Goal: Task Accomplishment & Management: Manage account settings

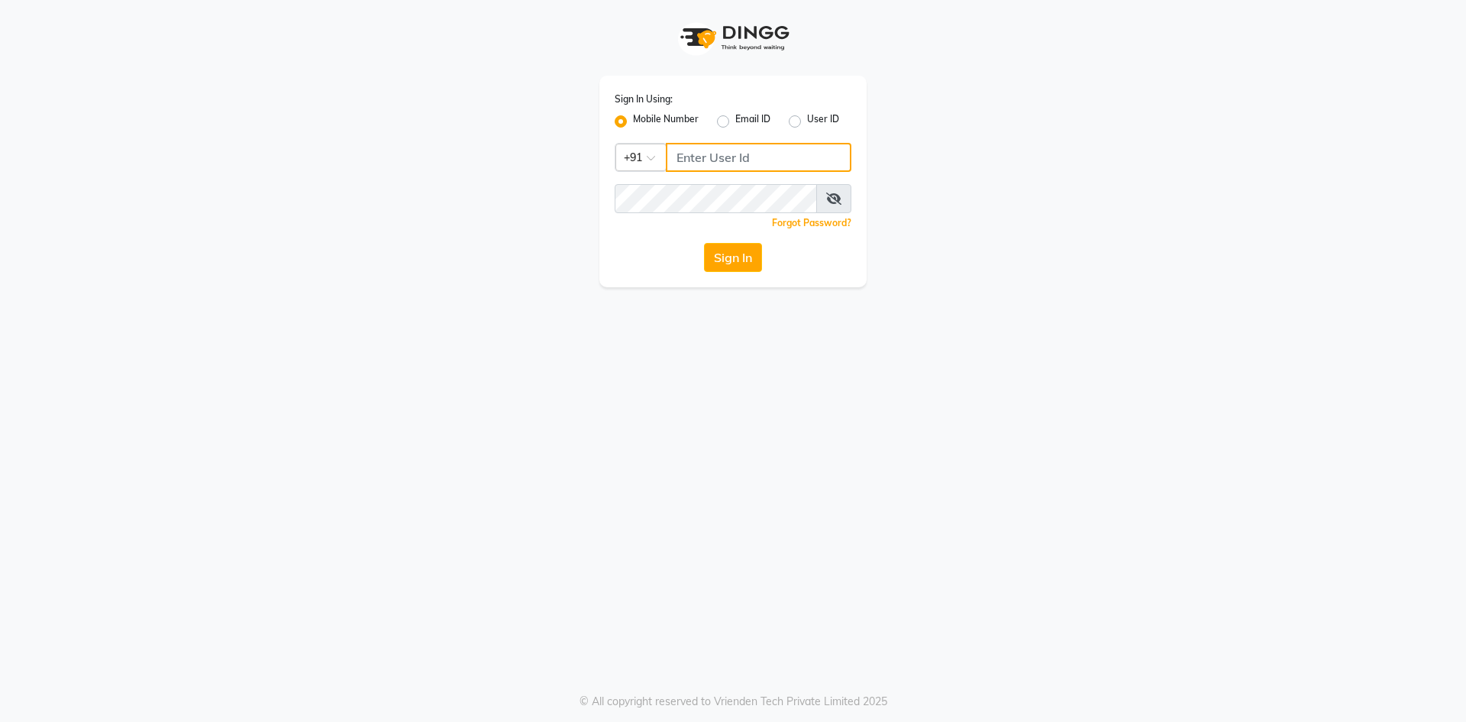
type input "9876933816"
click at [703, 250] on div "Sign In" at bounding box center [733, 257] width 237 height 29
click at [730, 251] on button "Sign In" at bounding box center [733, 257] width 58 height 29
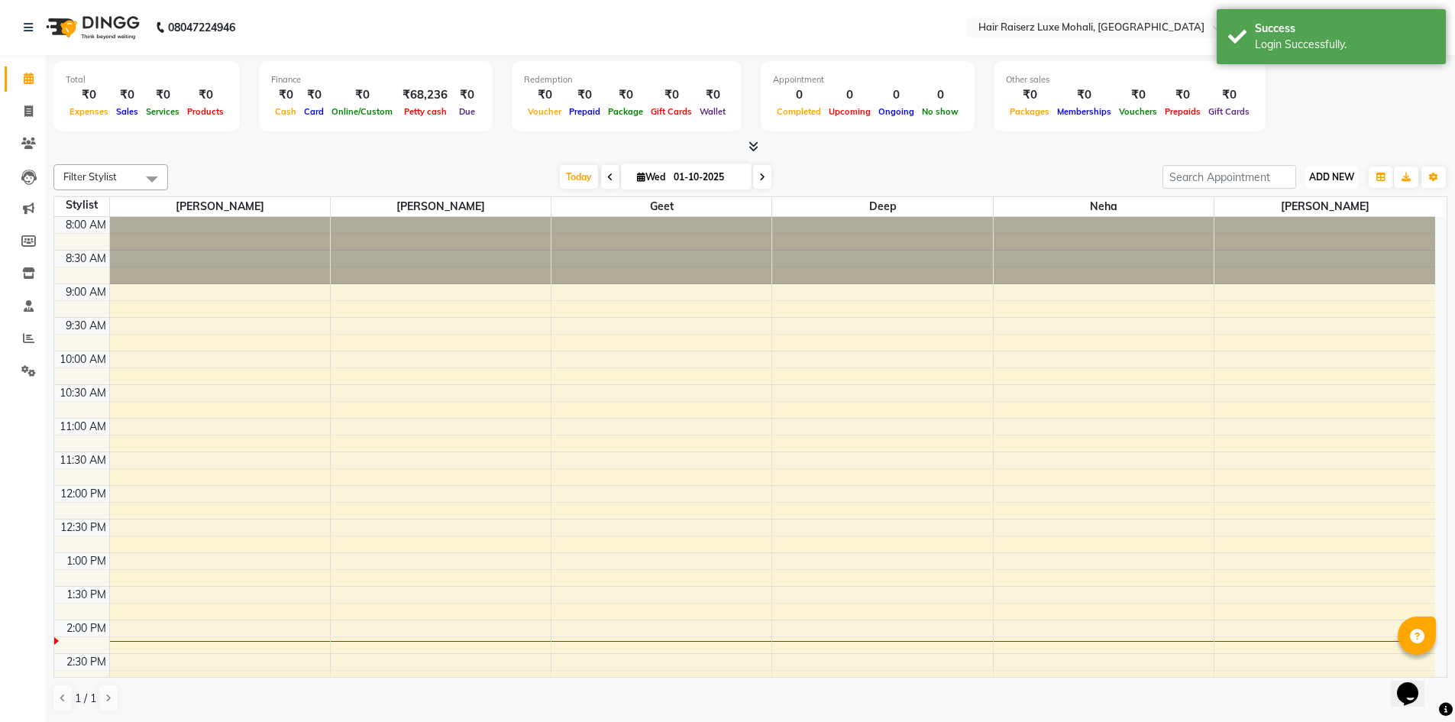
drag, startPoint x: 1334, startPoint y: 185, endPoint x: 1323, endPoint y: 185, distance: 11.5
click at [1334, 185] on button "ADD NEW Toggle Dropdown" at bounding box center [1331, 176] width 53 height 21
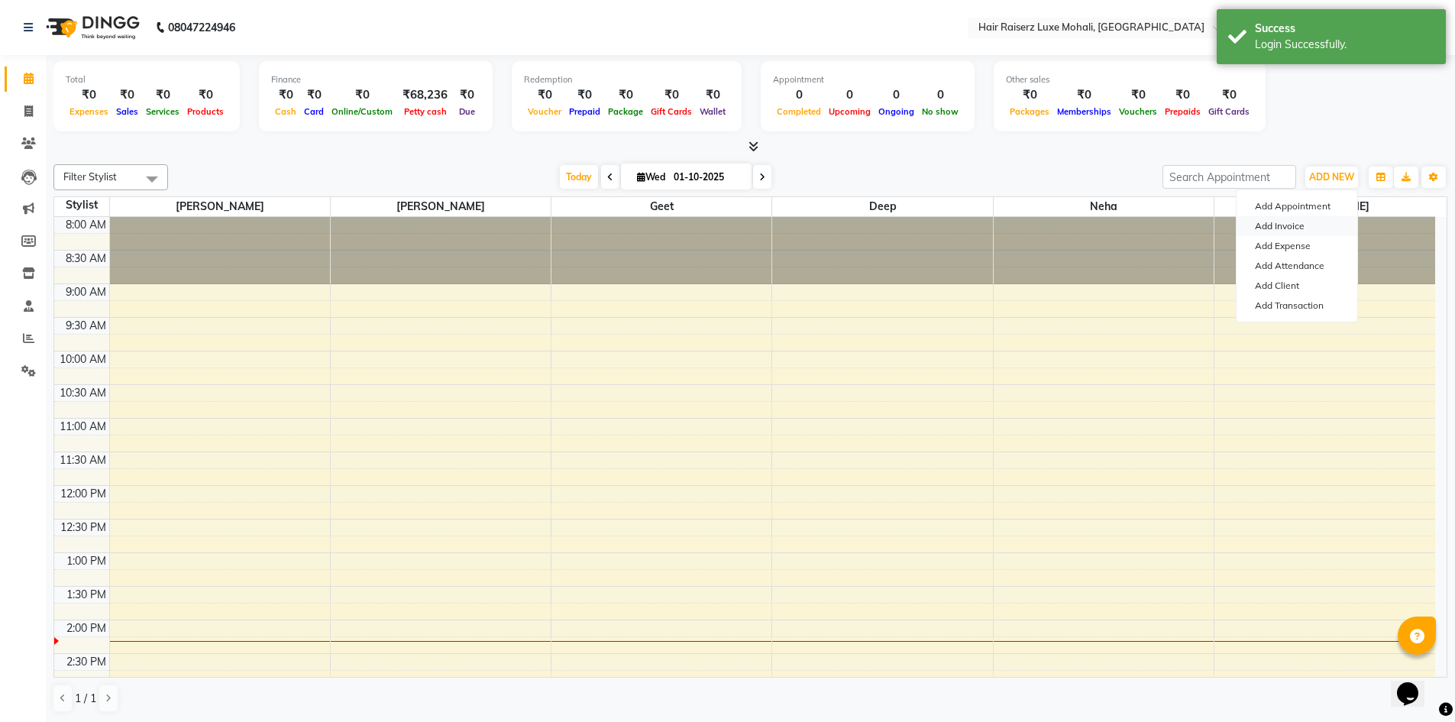
click at [1301, 226] on link "Add Invoice" at bounding box center [1297, 226] width 121 height 20
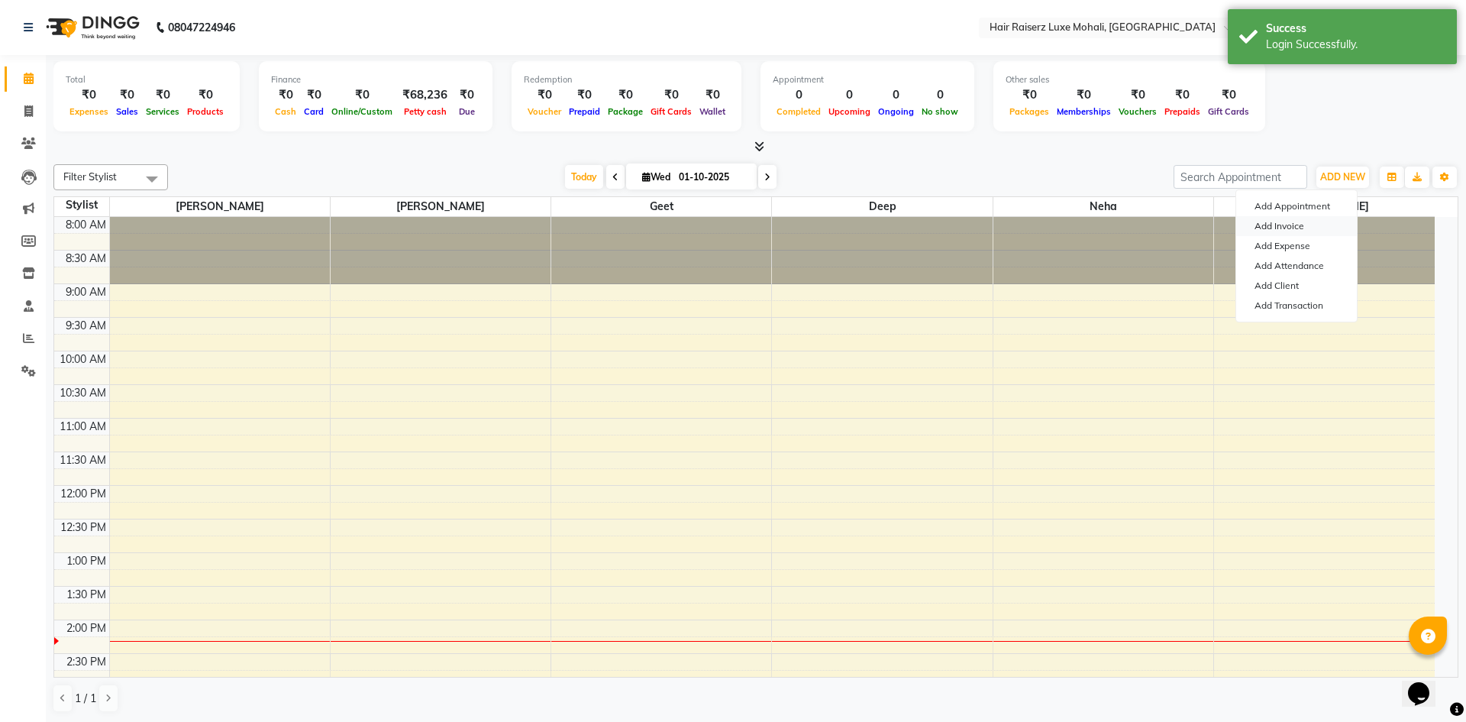
select select "8575"
select select "service"
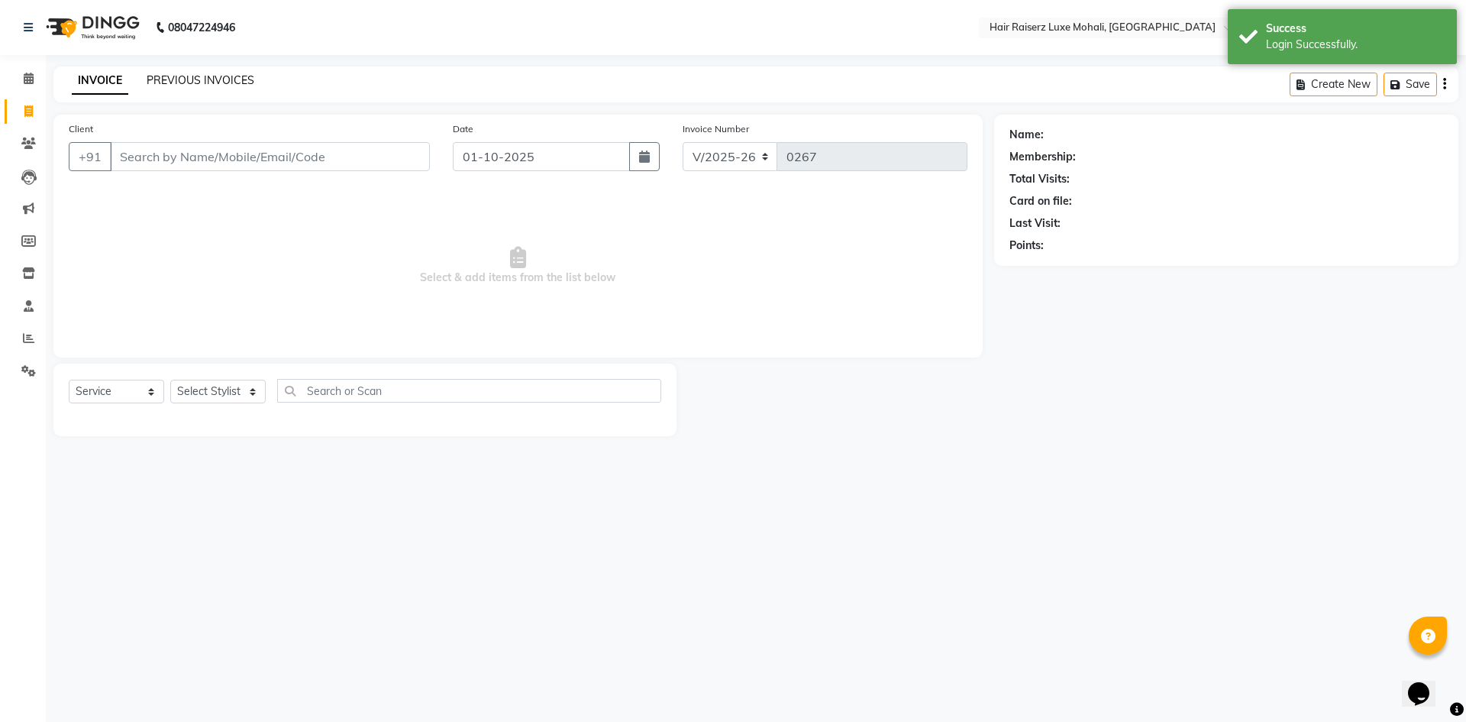
click at [215, 84] on link "PREVIOUS INVOICES" at bounding box center [201, 80] width 108 height 14
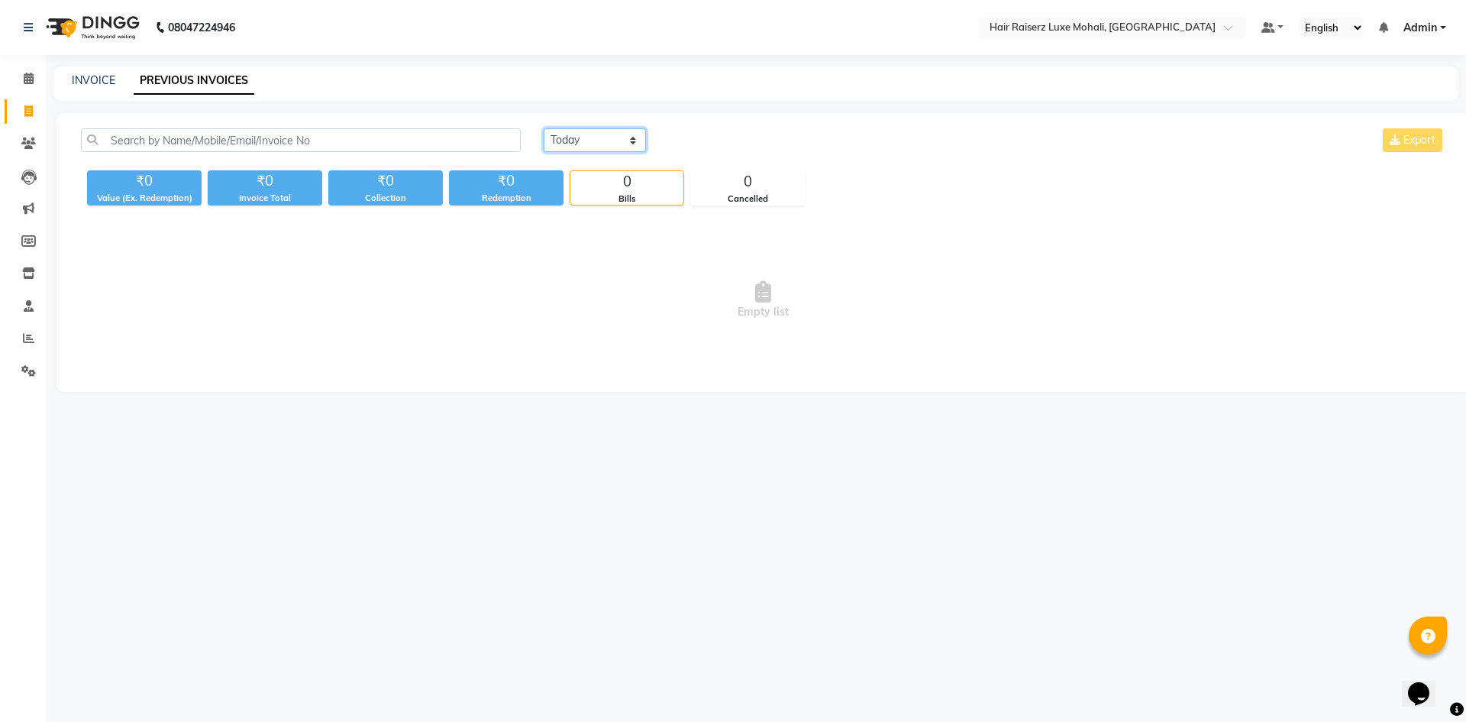
click at [587, 132] on select "[DATE] [DATE] Custom Range" at bounding box center [595, 140] width 102 height 24
select select "[DATE]"
click at [544, 128] on select "[DATE] [DATE] Custom Range" at bounding box center [595, 140] width 102 height 24
click at [81, 91] on div "INVOICE PREVIOUS INVOICES" at bounding box center [755, 83] width 1405 height 34
click at [81, 90] on div "INVOICE PREVIOUS INVOICES" at bounding box center [755, 83] width 1405 height 34
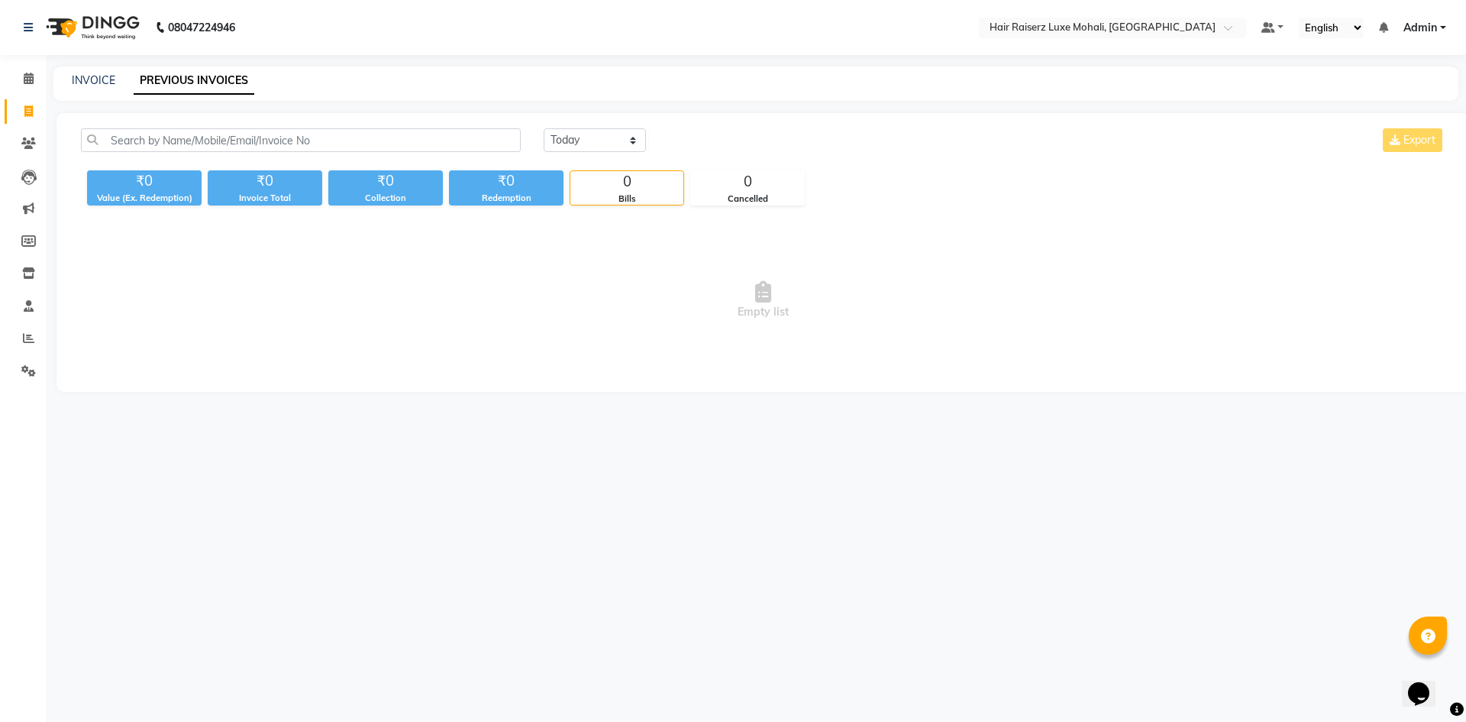
click at [92, 89] on div "INVOICE PREVIOUS INVOICES" at bounding box center [755, 83] width 1405 height 34
click at [99, 76] on link "INVOICE" at bounding box center [94, 80] width 44 height 14
select select "service"
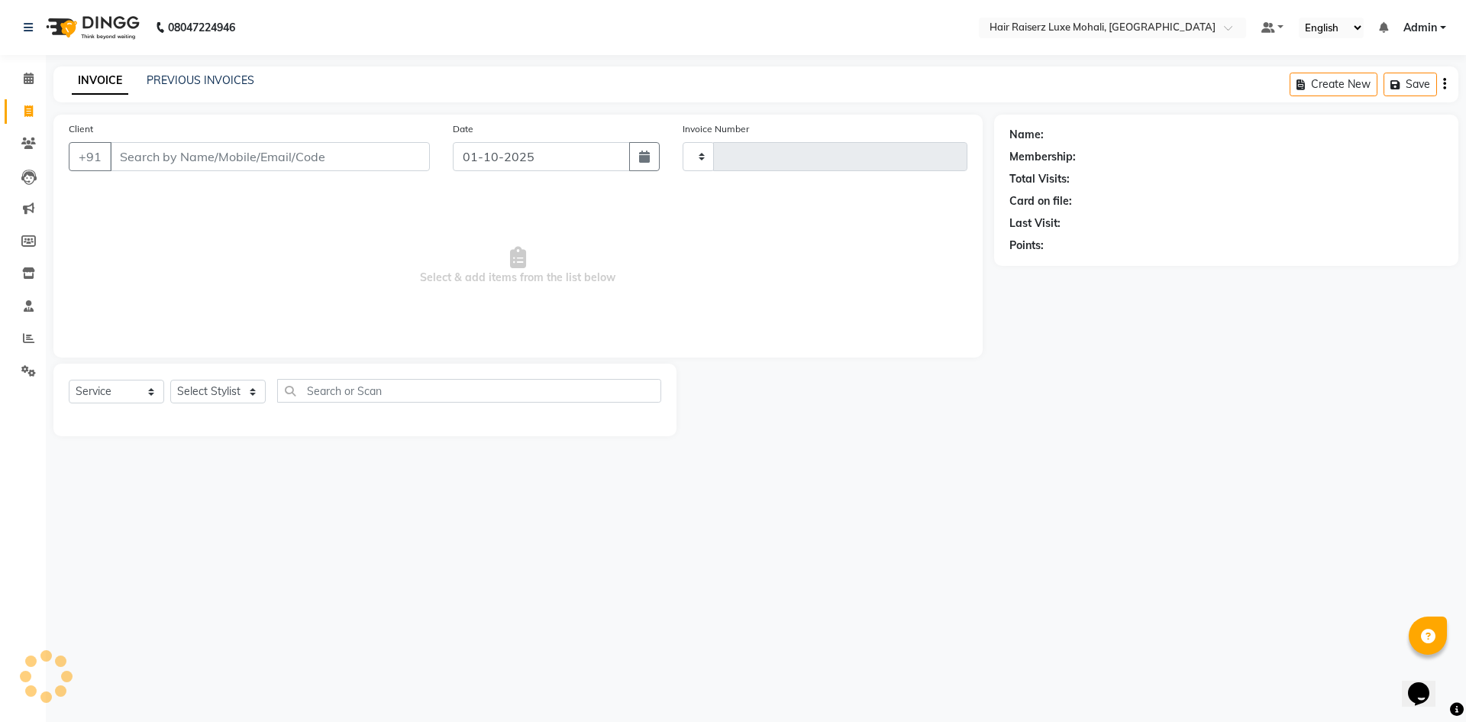
type input "0267"
select select "8575"
click at [649, 170] on button "button" at bounding box center [644, 156] width 31 height 29
select select "10"
select select "2025"
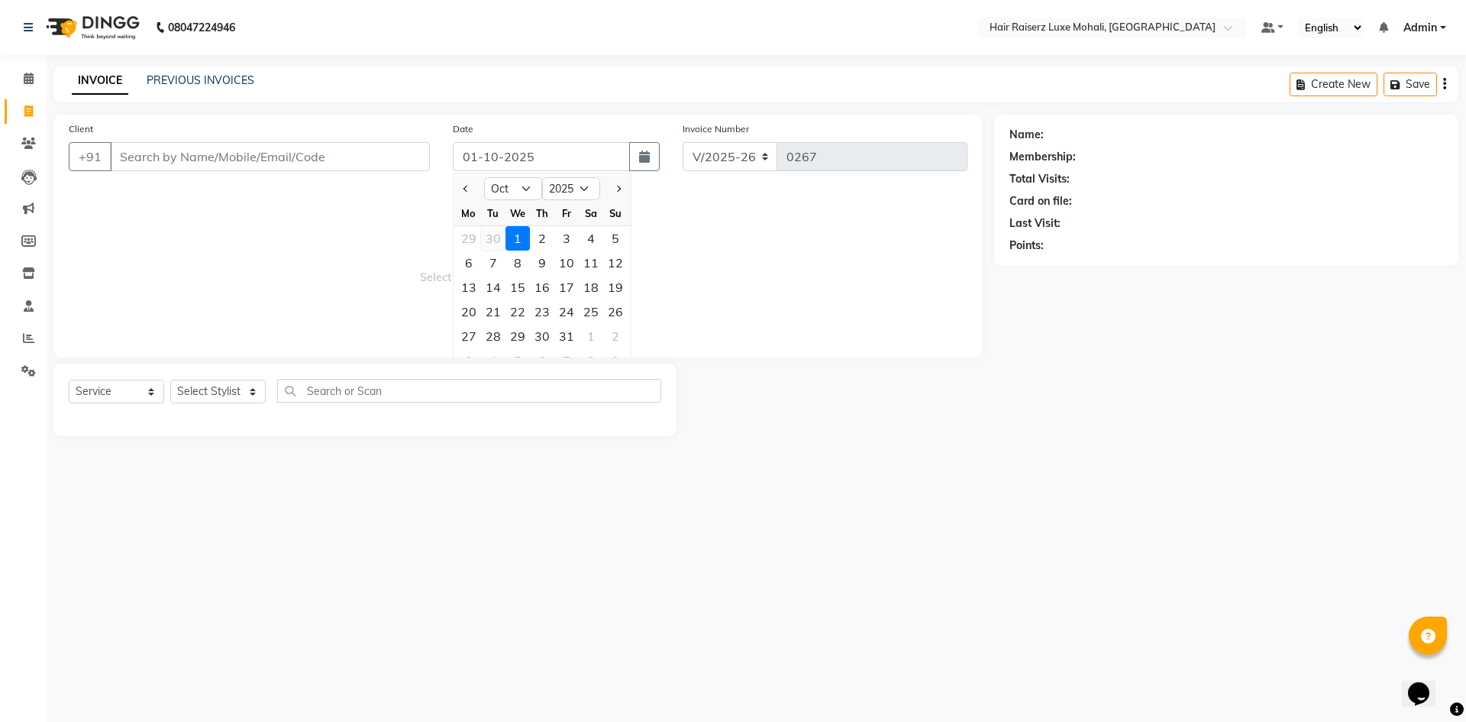
click at [496, 231] on div "30" at bounding box center [493, 238] width 24 height 24
type input "30-09-2025"
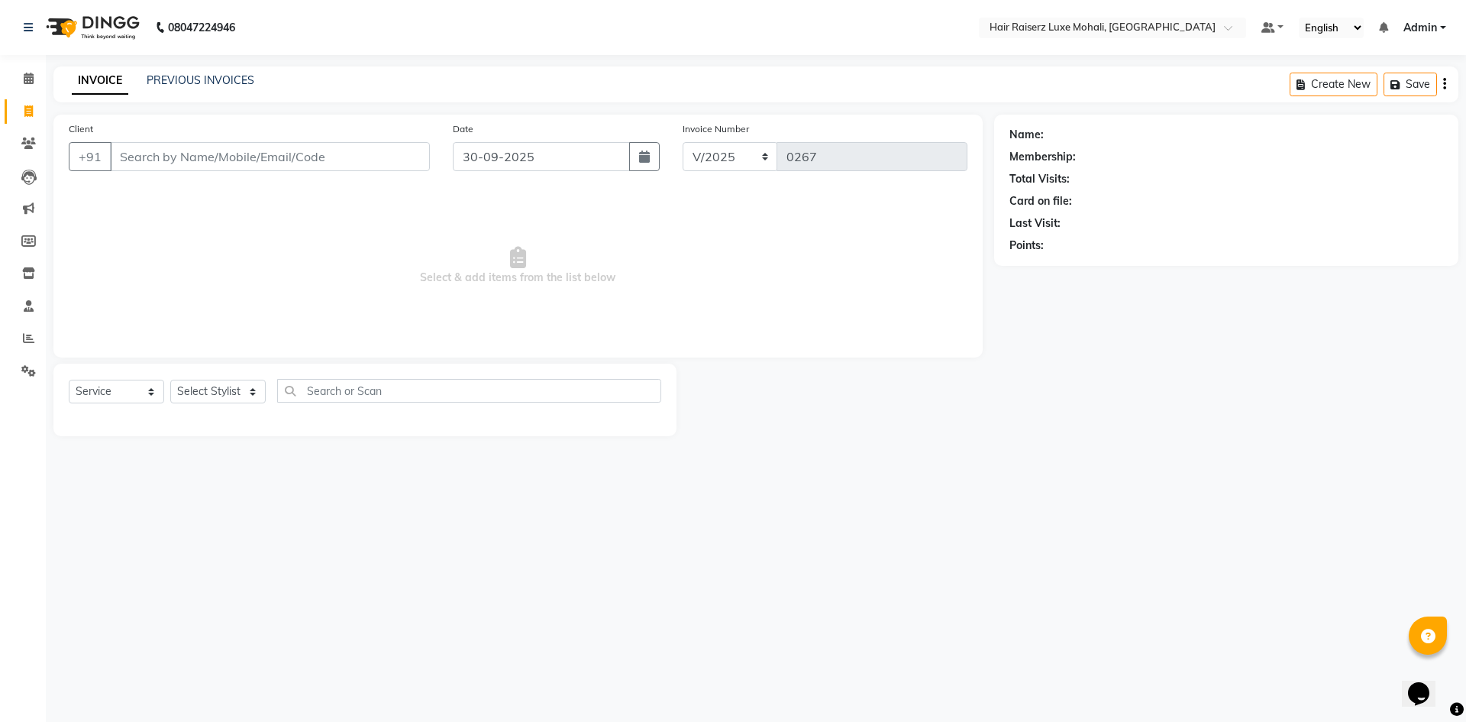
click at [662, 166] on div "Date [DATE]" at bounding box center [556, 152] width 231 height 63
click at [208, 162] on input "Client" at bounding box center [270, 156] width 320 height 29
click at [200, 84] on link "PREVIOUS INVOICES" at bounding box center [201, 80] width 108 height 14
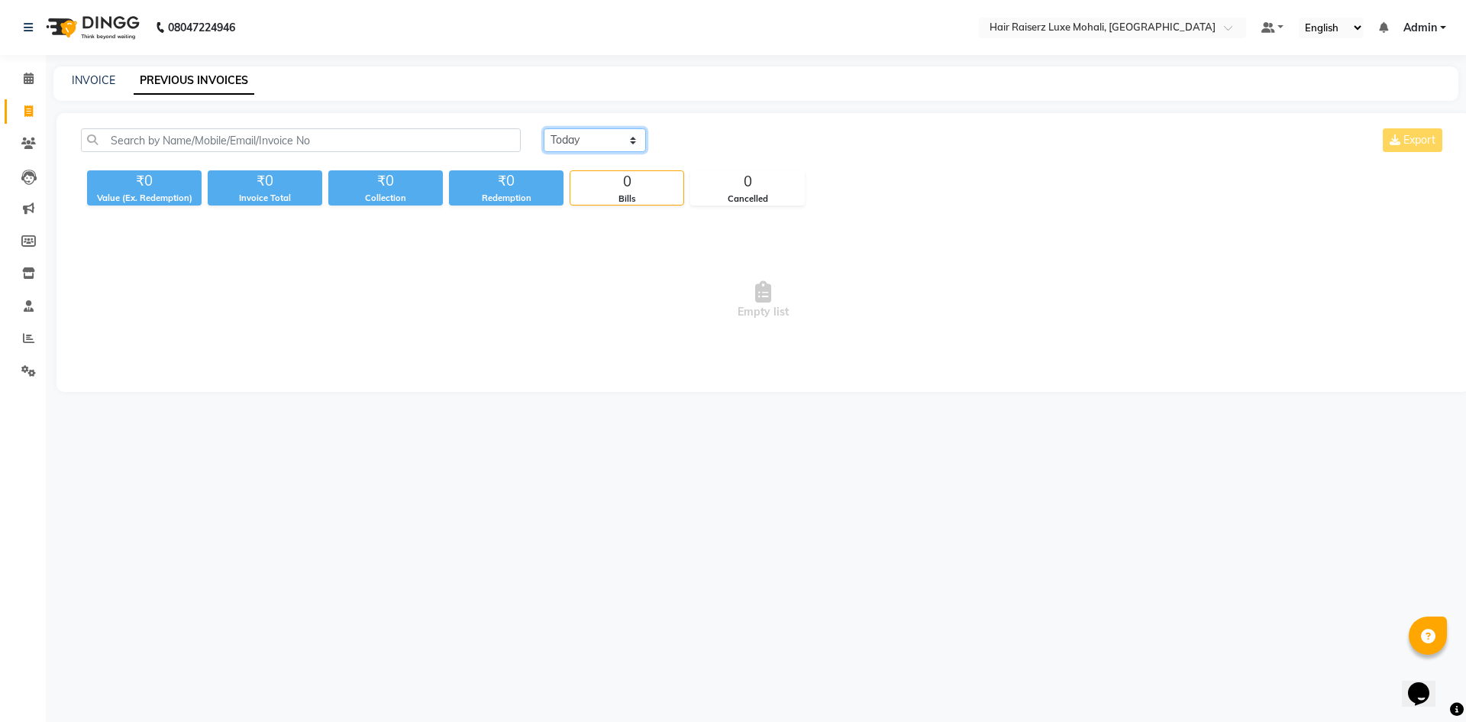
click at [558, 143] on select "[DATE] [DATE] Custom Range" at bounding box center [595, 140] width 102 height 24
select select "range"
click at [544, 128] on select "[DATE] [DATE] Custom Range" at bounding box center [595, 140] width 102 height 24
click at [757, 139] on input "01-10-2025" at bounding box center [719, 140] width 107 height 21
select select "10"
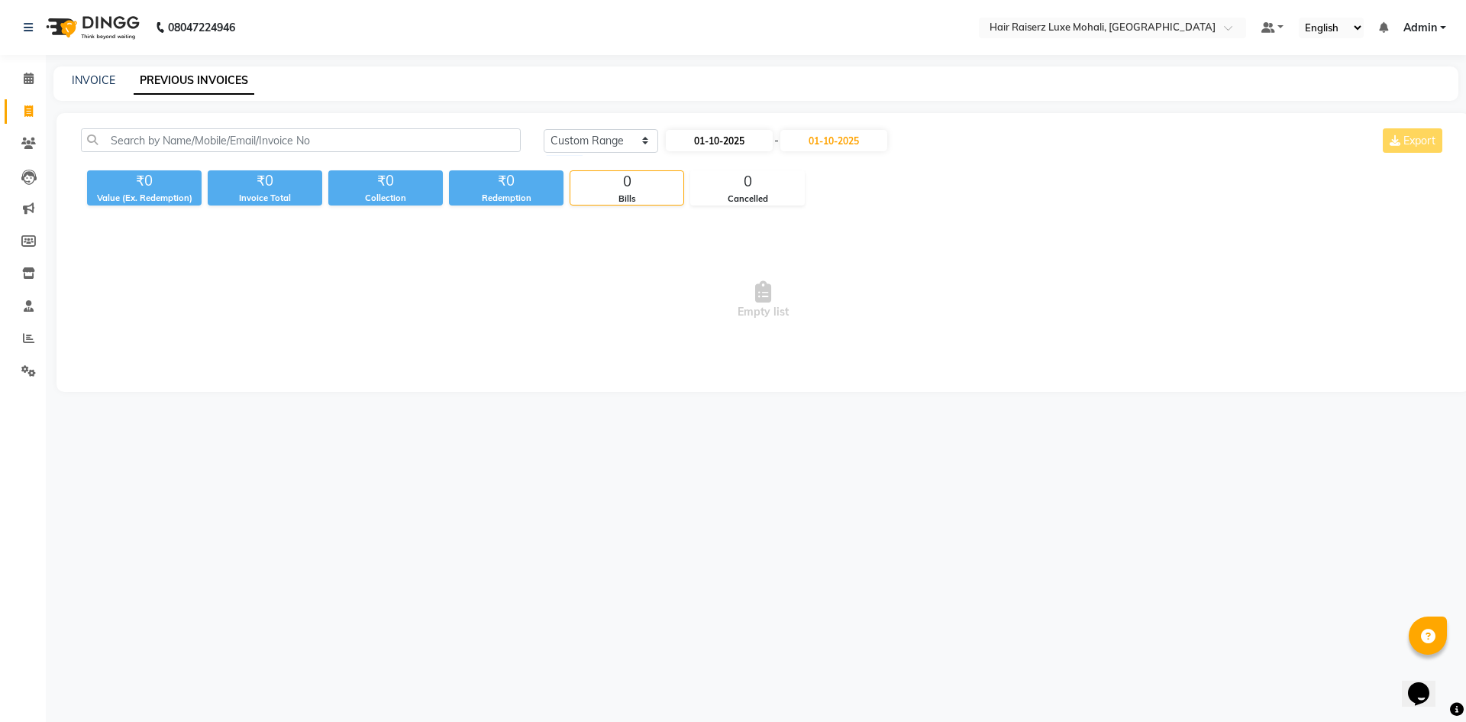
select select "2025"
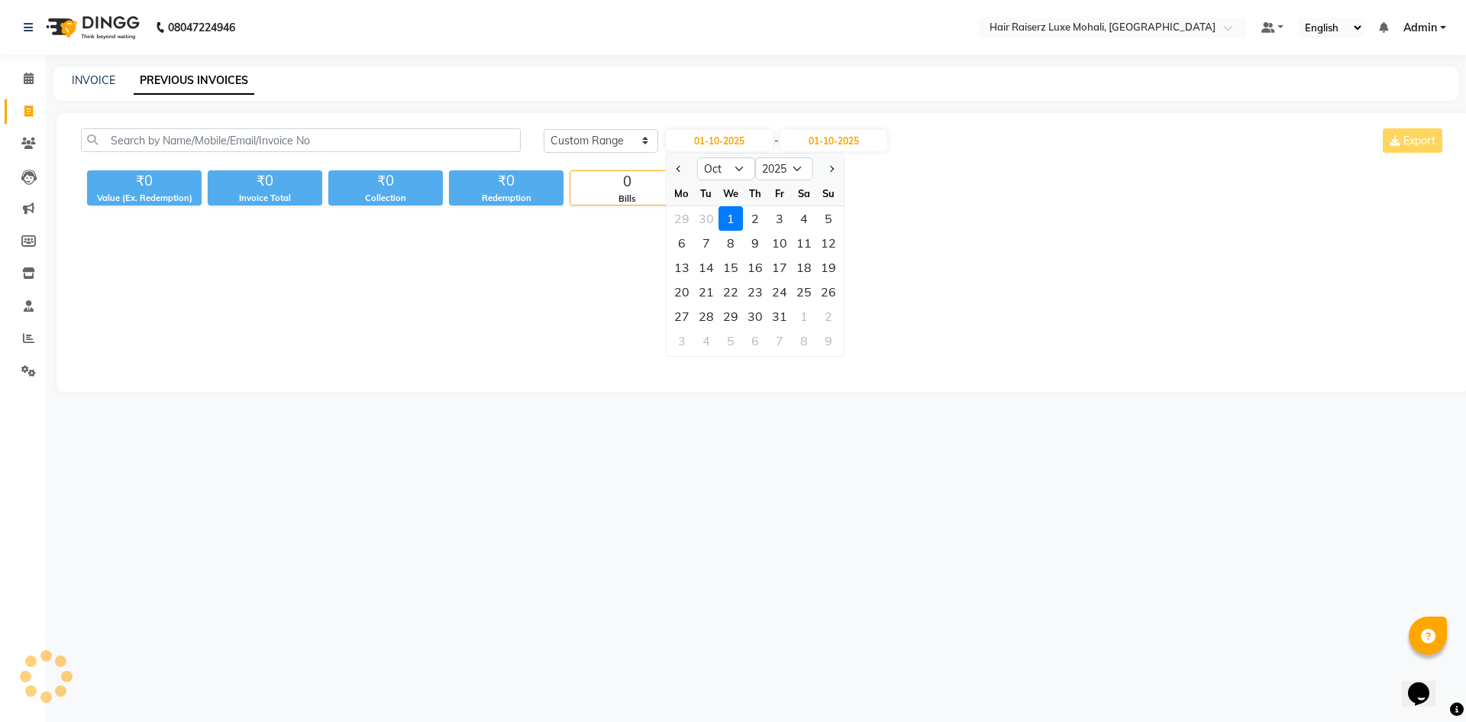
click at [691, 218] on div "29" at bounding box center [682, 218] width 24 height 24
type input "29-09-2025"
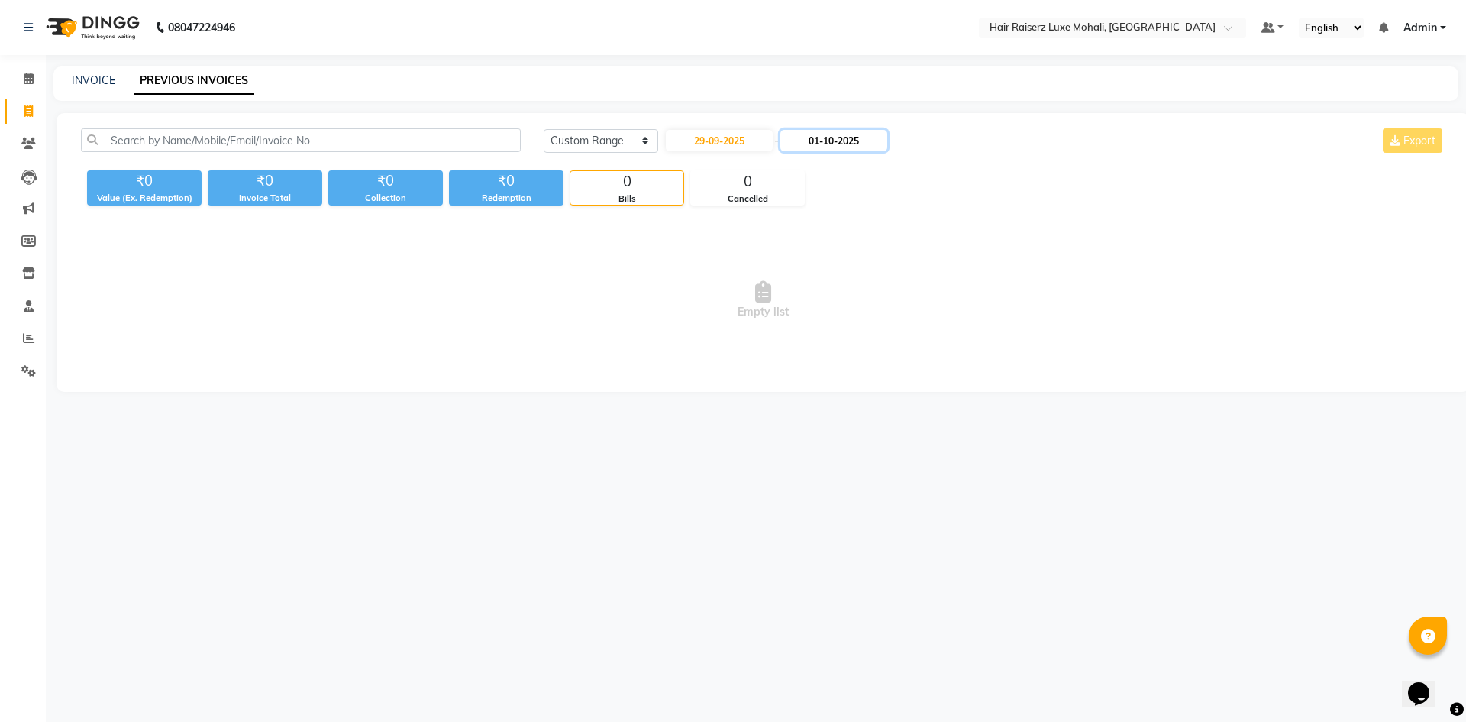
click at [825, 150] on input "01-10-2025" at bounding box center [834, 140] width 107 height 21
select select "10"
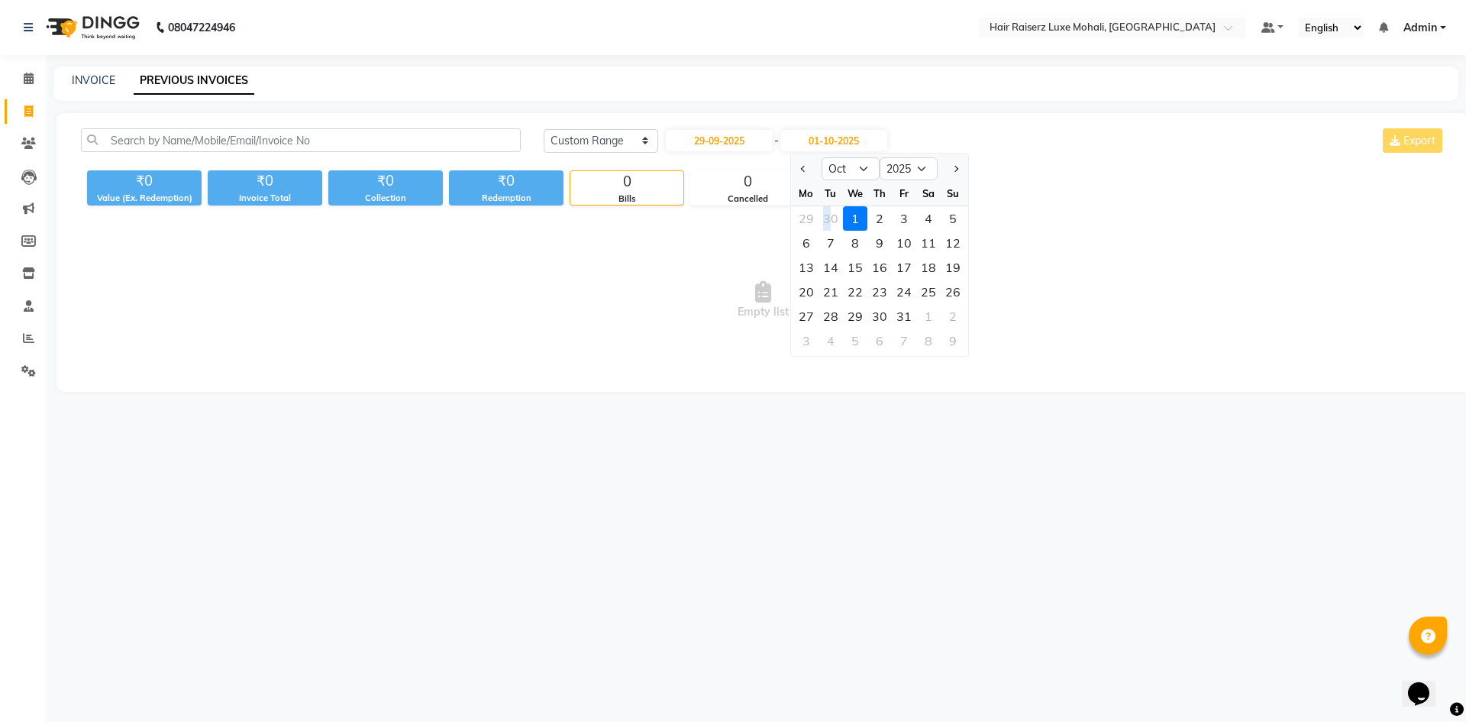
click at [827, 218] on div "30" at bounding box center [831, 218] width 24 height 24
type input "30-09-2025"
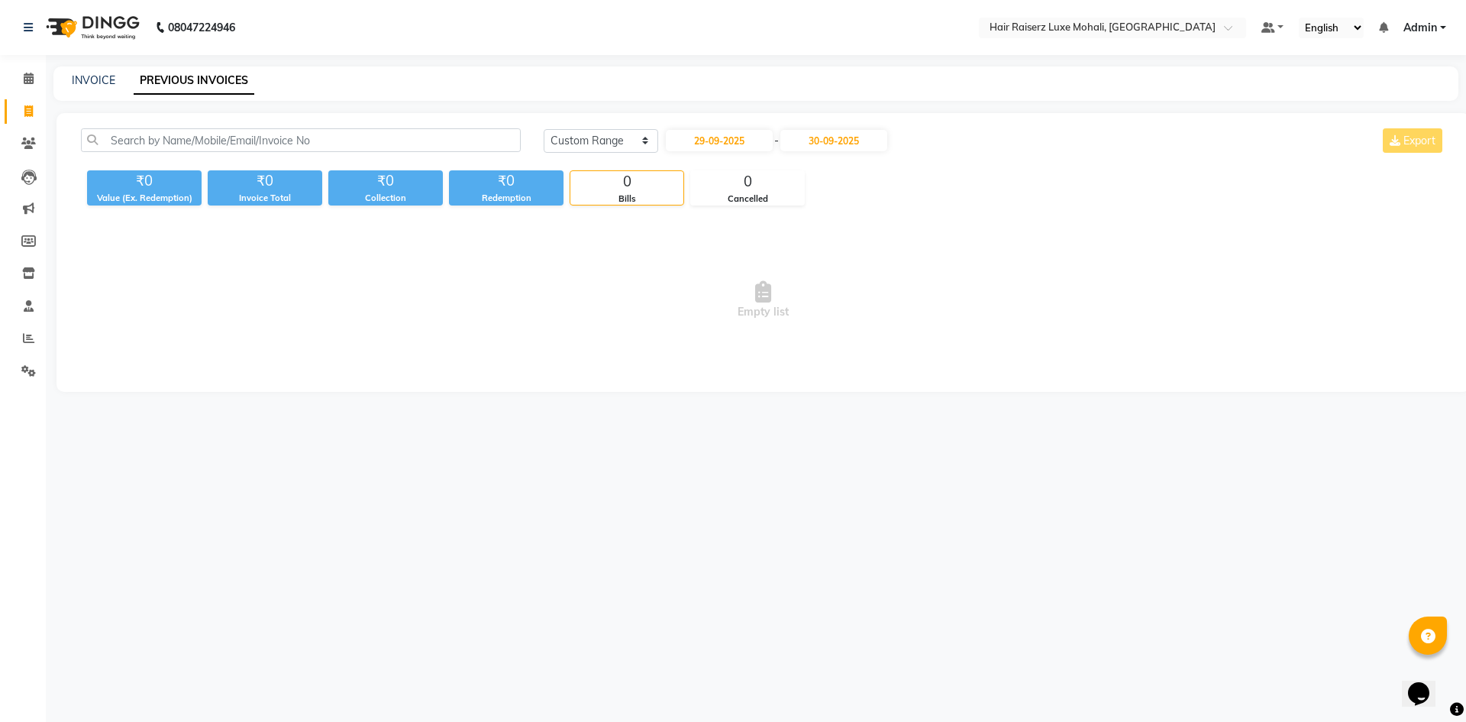
click at [921, 173] on div "₹0 Value (Ex. Redemption) ₹0 Invoice Total ₹0 Collection ₹0 Redemption 0 Bills …" at bounding box center [763, 184] width 1365 height 41
click at [976, 147] on div "[DATE] [DATE] Custom Range [DATE] - [DATE] Export" at bounding box center [995, 140] width 902 height 24
click at [976, 149] on div "[DATE] [DATE] Custom Range [DATE] - [DATE] Export" at bounding box center [995, 140] width 902 height 24
click at [617, 137] on select "[DATE] [DATE] Custom Range" at bounding box center [601, 141] width 115 height 24
click at [95, 79] on link "INVOICE" at bounding box center [94, 80] width 44 height 14
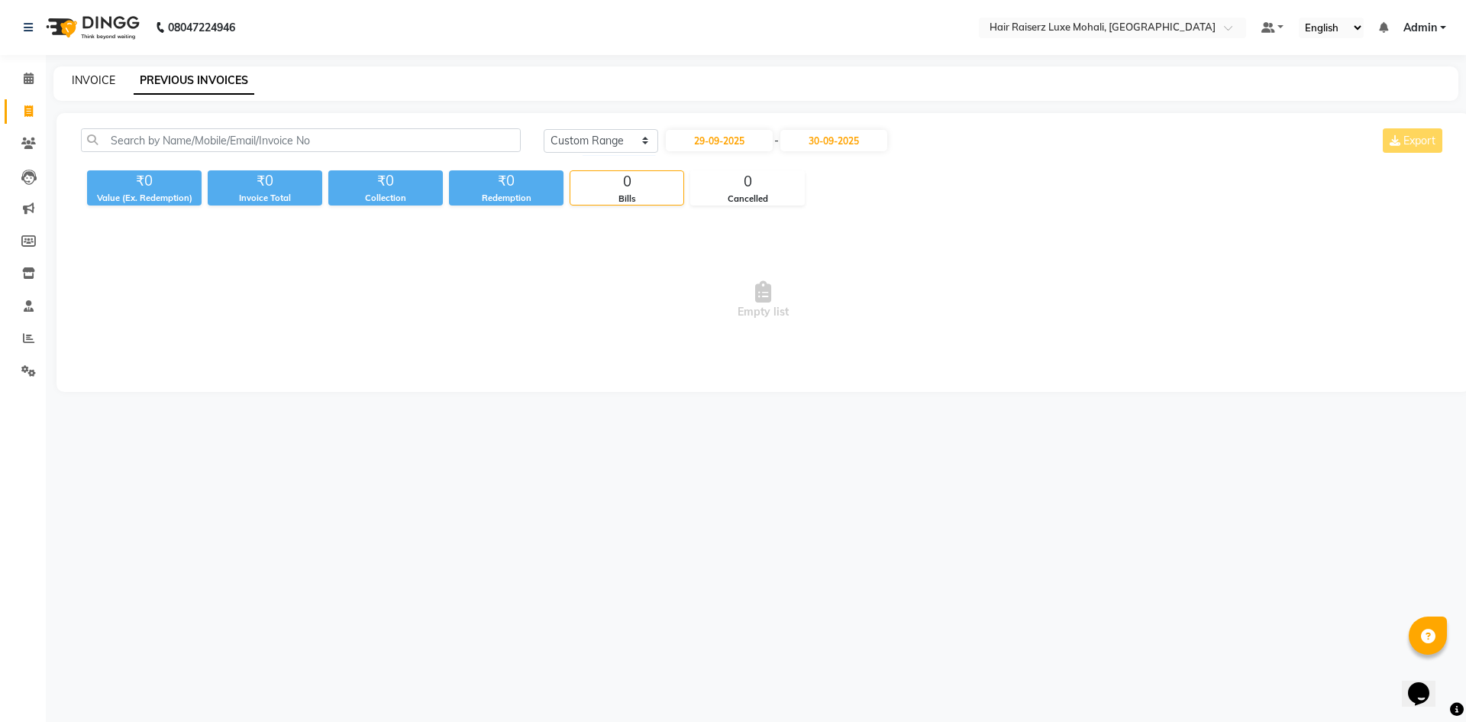
select select "service"
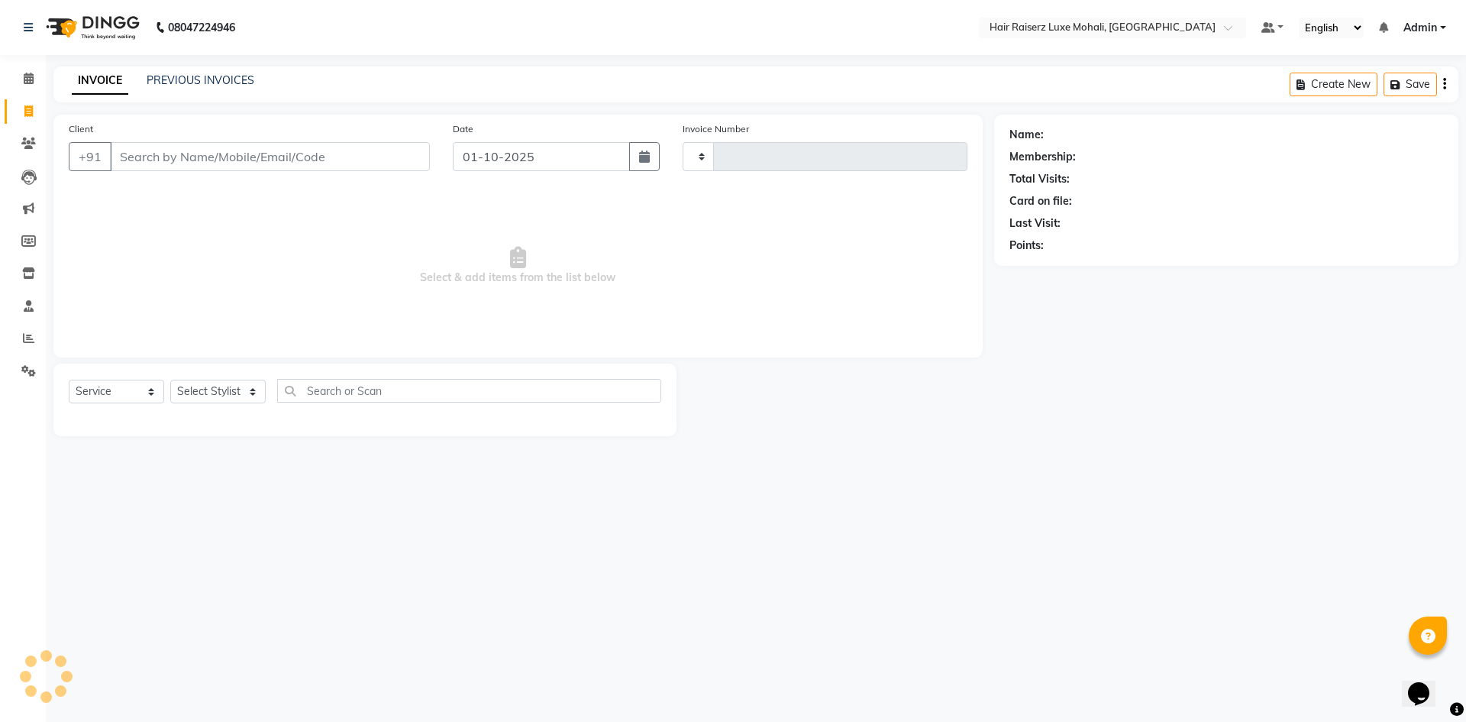
type input "0267"
select select "8575"
click at [270, 159] on input "Client" at bounding box center [270, 156] width 320 height 29
type input "9041043612"
click at [422, 163] on button "Add Client" at bounding box center [390, 156] width 79 height 29
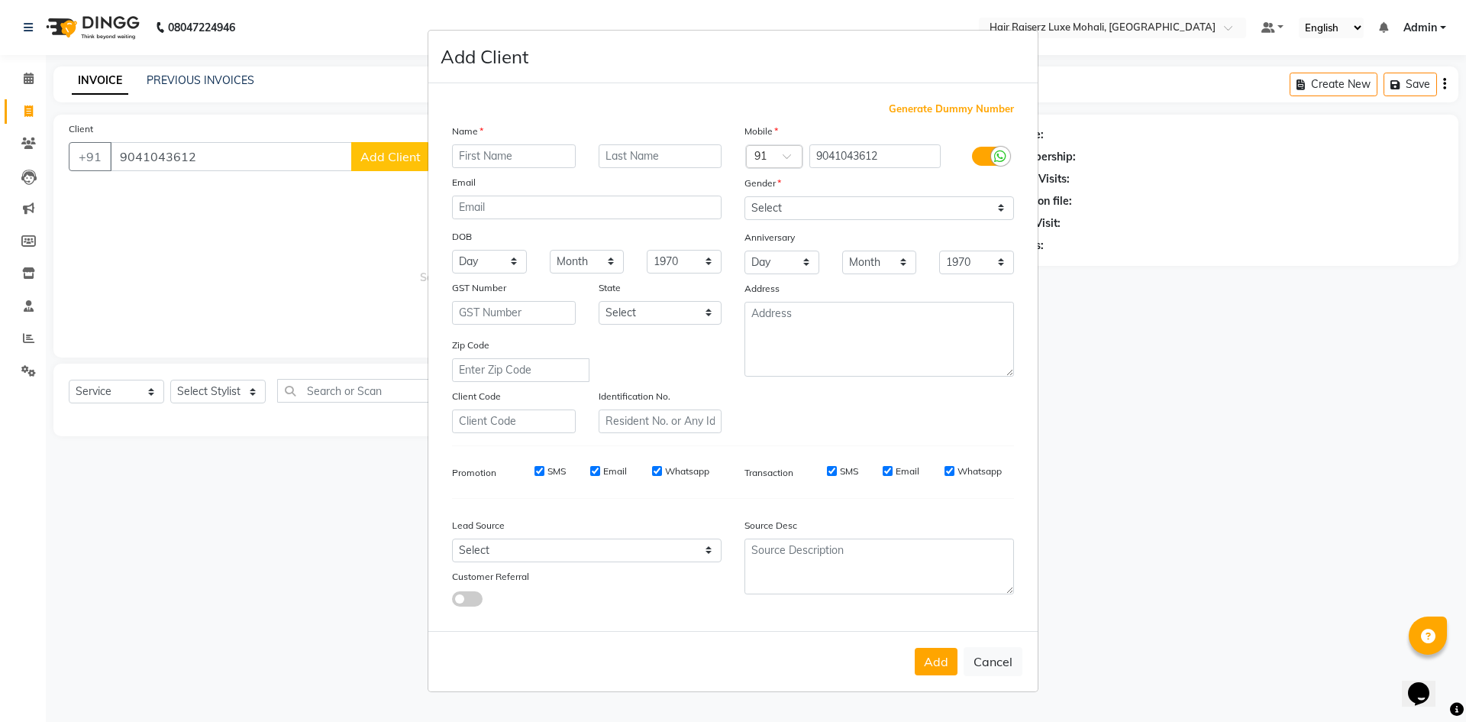
click at [494, 166] on input "text" at bounding box center [514, 156] width 124 height 24
click at [503, 155] on input "text" at bounding box center [514, 156] width 124 height 24
type input "purnima"
click at [955, 199] on select "Select [DEMOGRAPHIC_DATA] [DEMOGRAPHIC_DATA] Other Prefer Not To Say" at bounding box center [880, 208] width 270 height 24
select select "[DEMOGRAPHIC_DATA]"
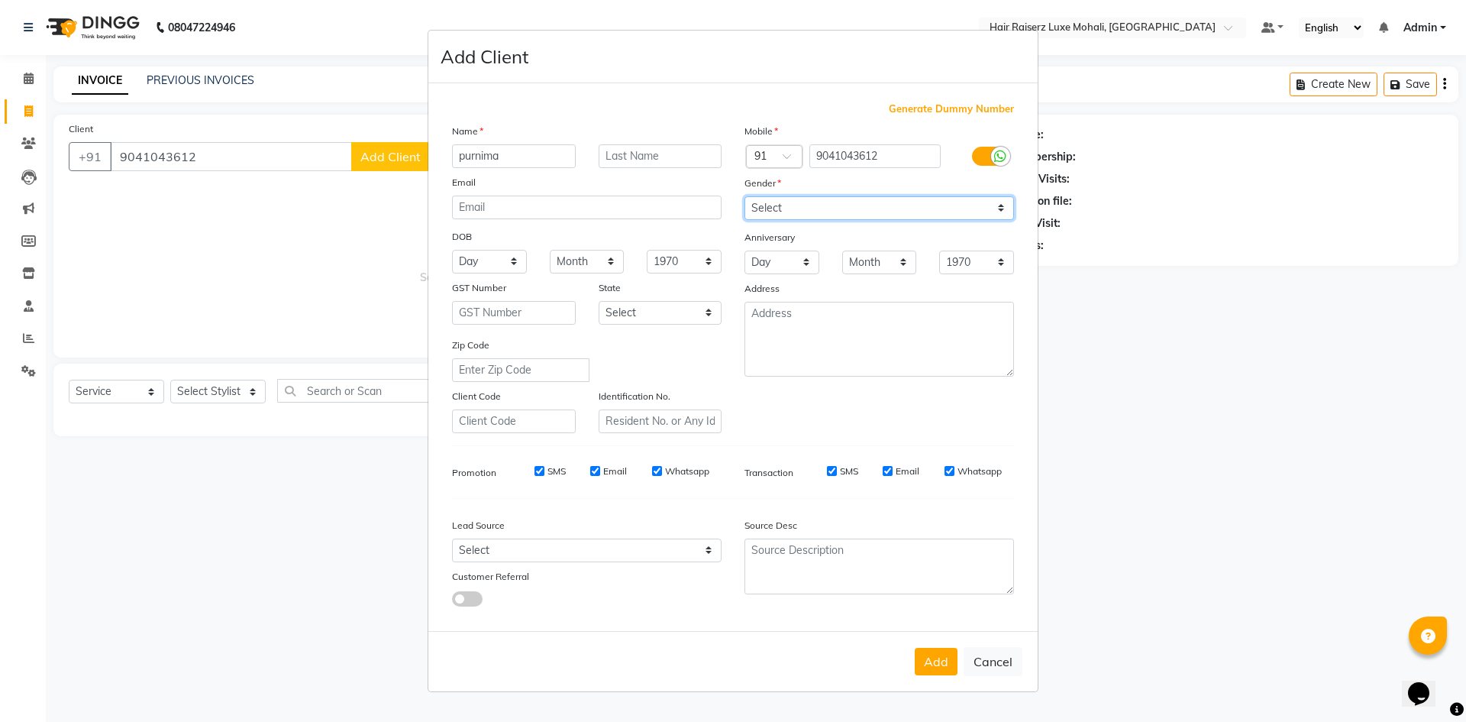
click at [745, 196] on select "Select [DEMOGRAPHIC_DATA] [DEMOGRAPHIC_DATA] Other Prefer Not To Say" at bounding box center [880, 208] width 270 height 24
click at [939, 658] on button "Add" at bounding box center [936, 661] width 43 height 27
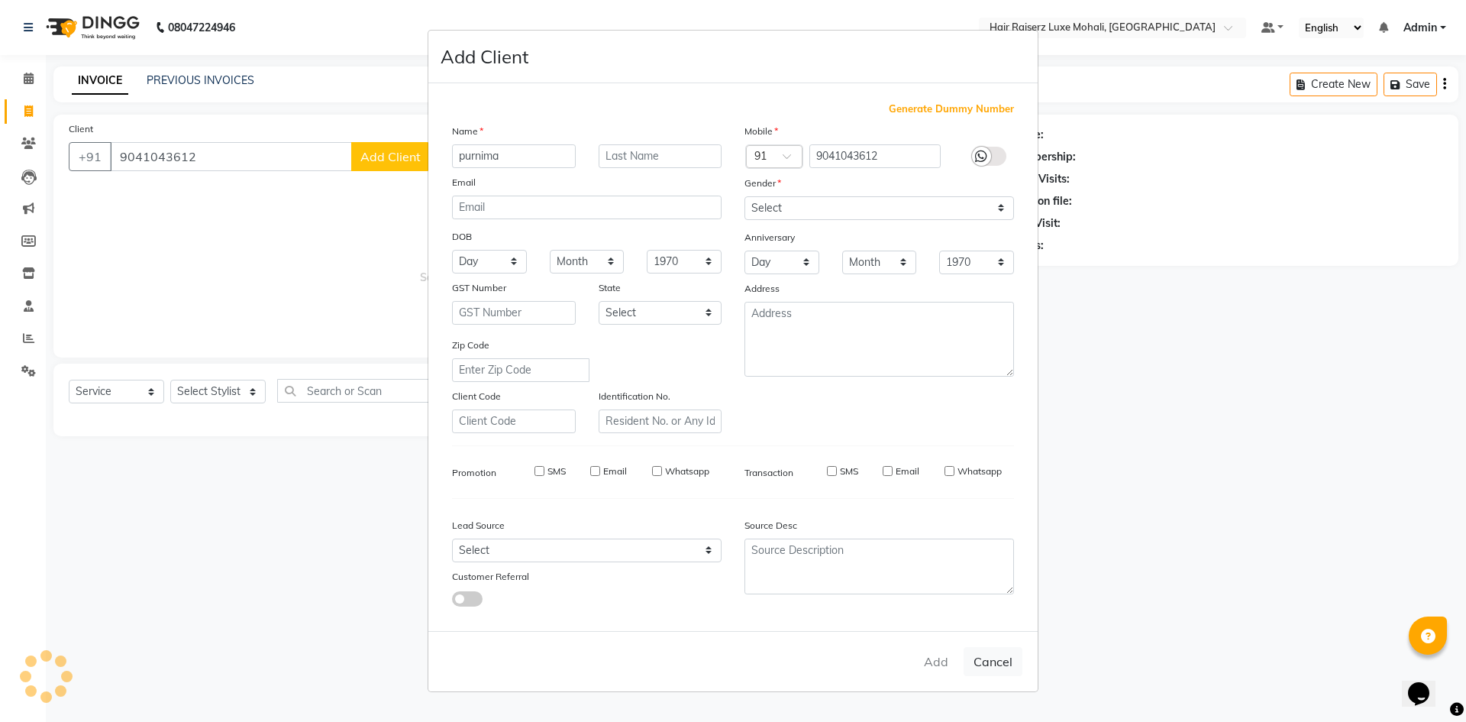
select select
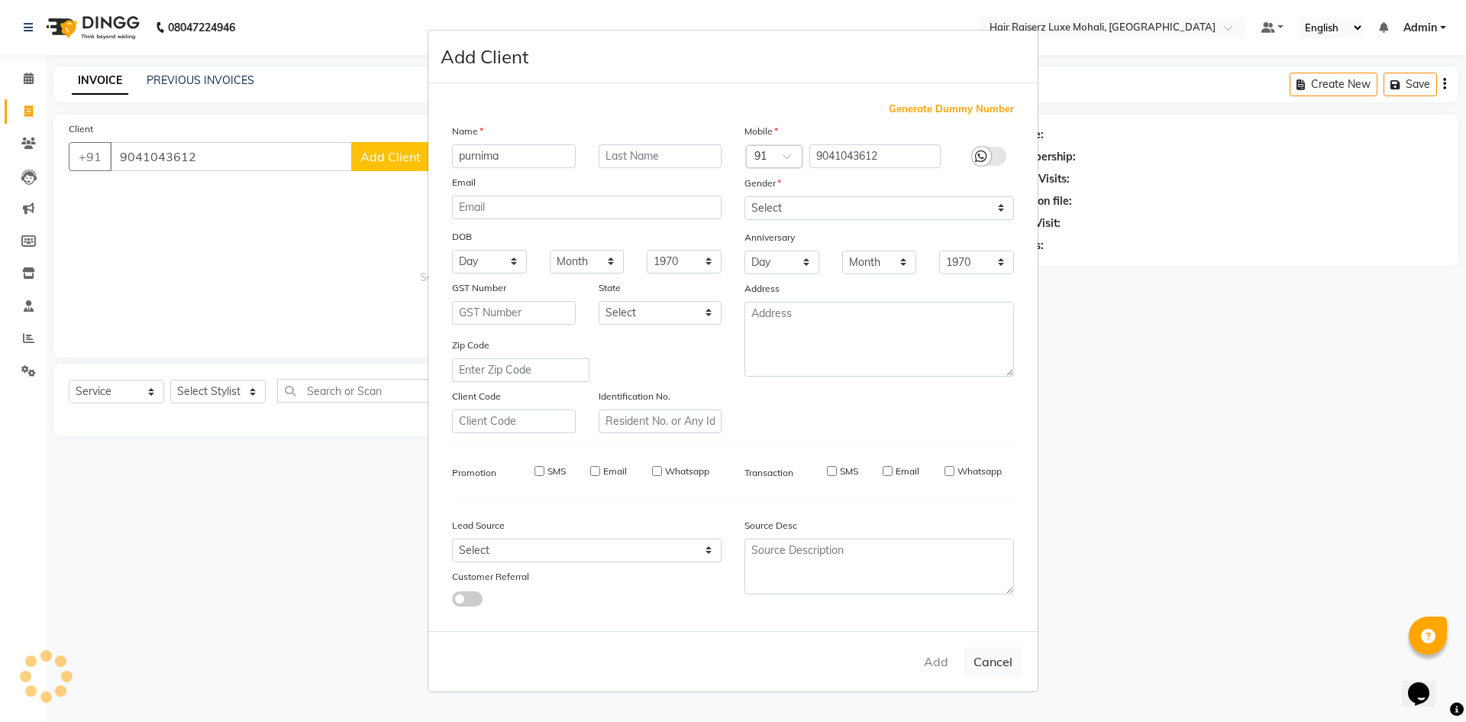
select select
checkbox input "false"
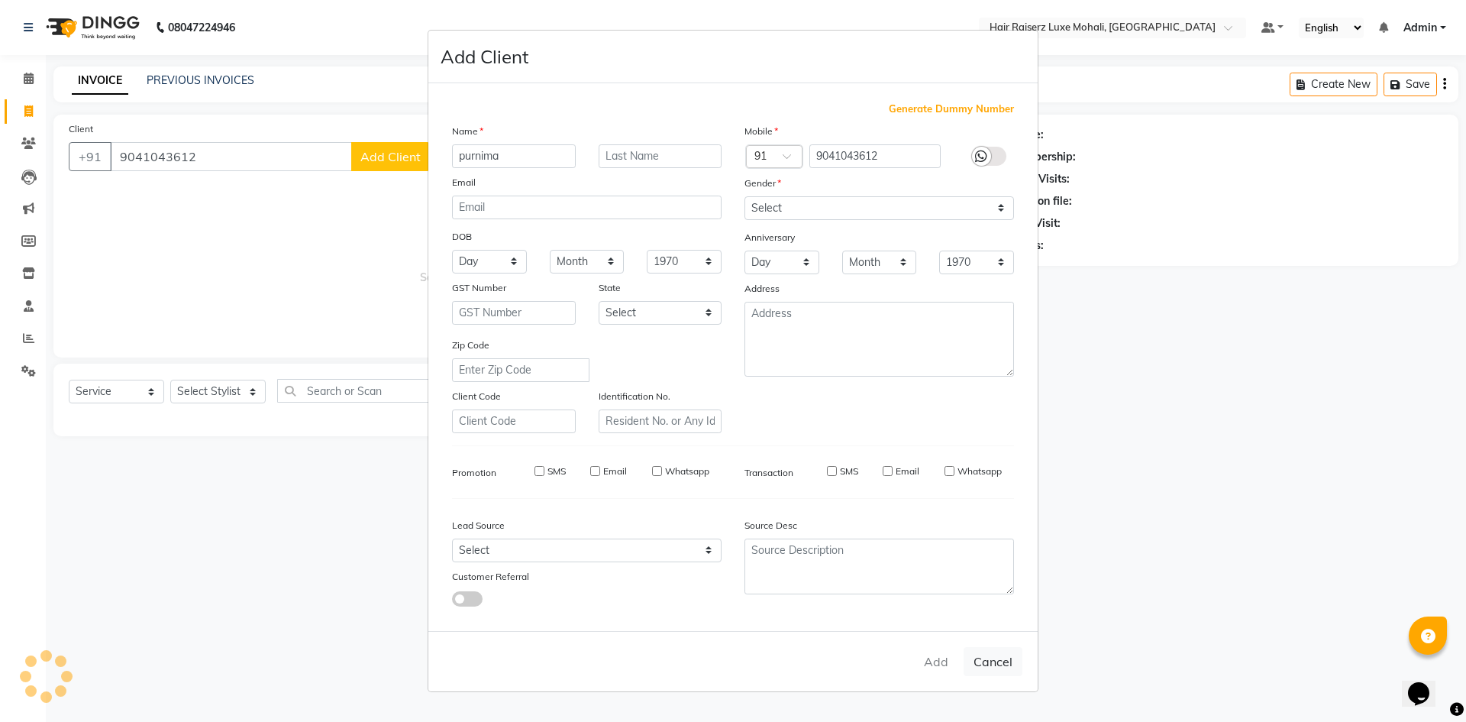
checkbox input "false"
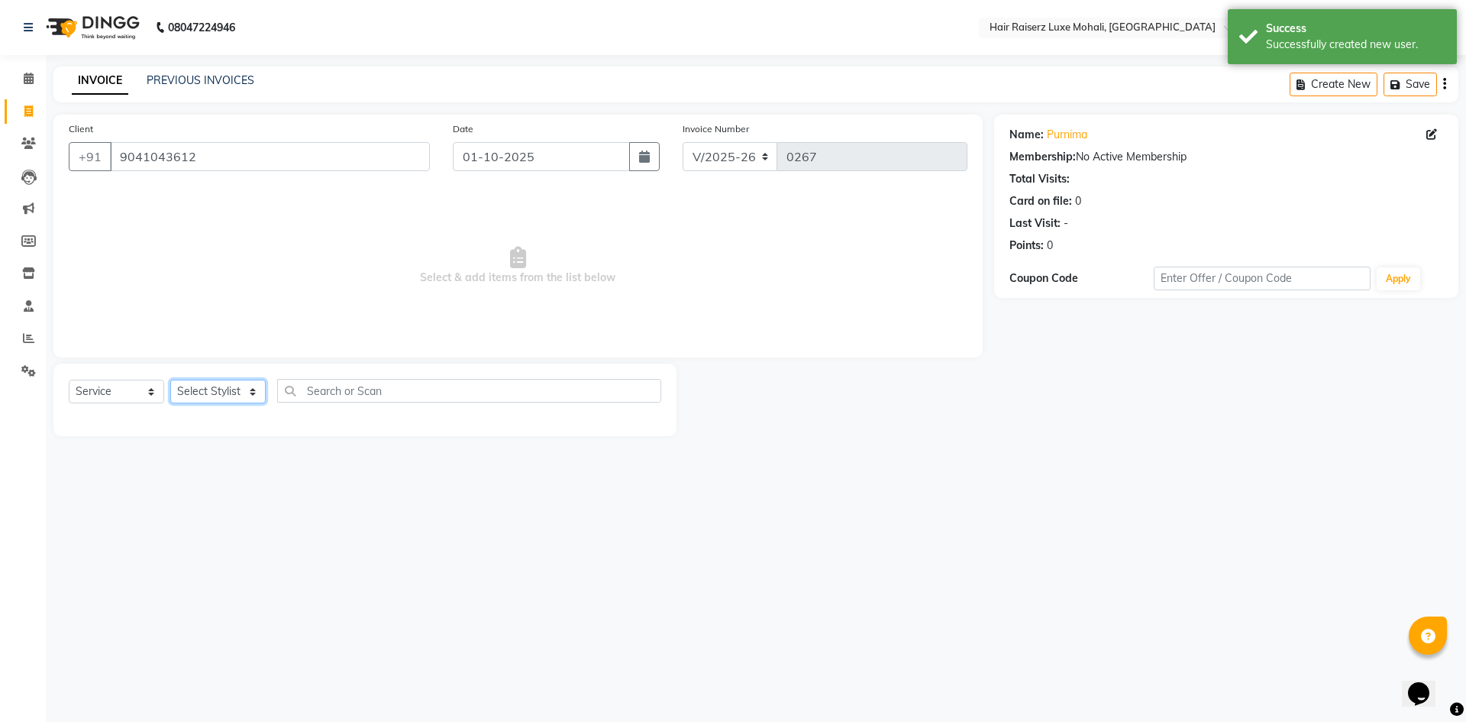
click at [257, 393] on select "Select Stylist Admin [PERSON_NAME] deep Geet neha [PERSON_NAME]" at bounding box center [217, 392] width 95 height 24
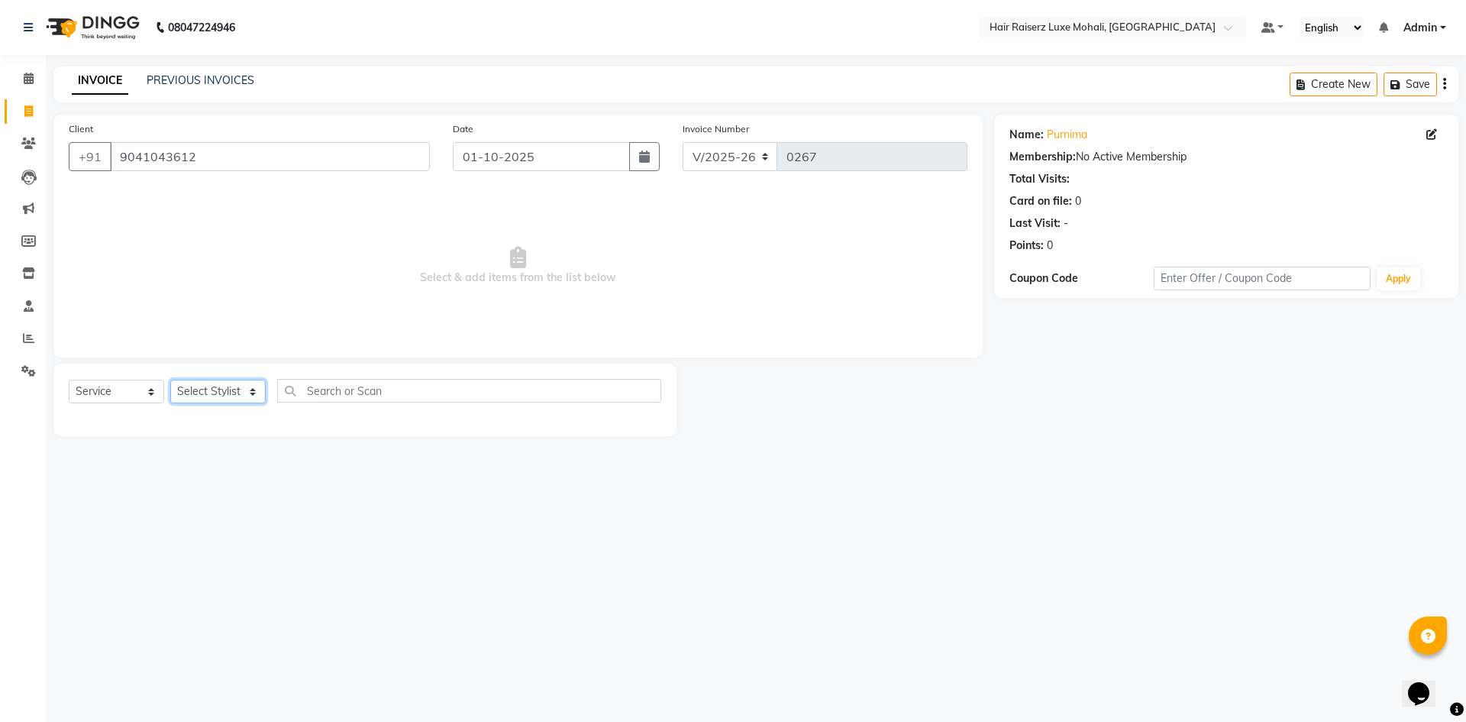
select select "85952"
click at [170, 380] on select "Select Stylist Admin [PERSON_NAME] deep Geet neha [PERSON_NAME]" at bounding box center [217, 392] width 95 height 24
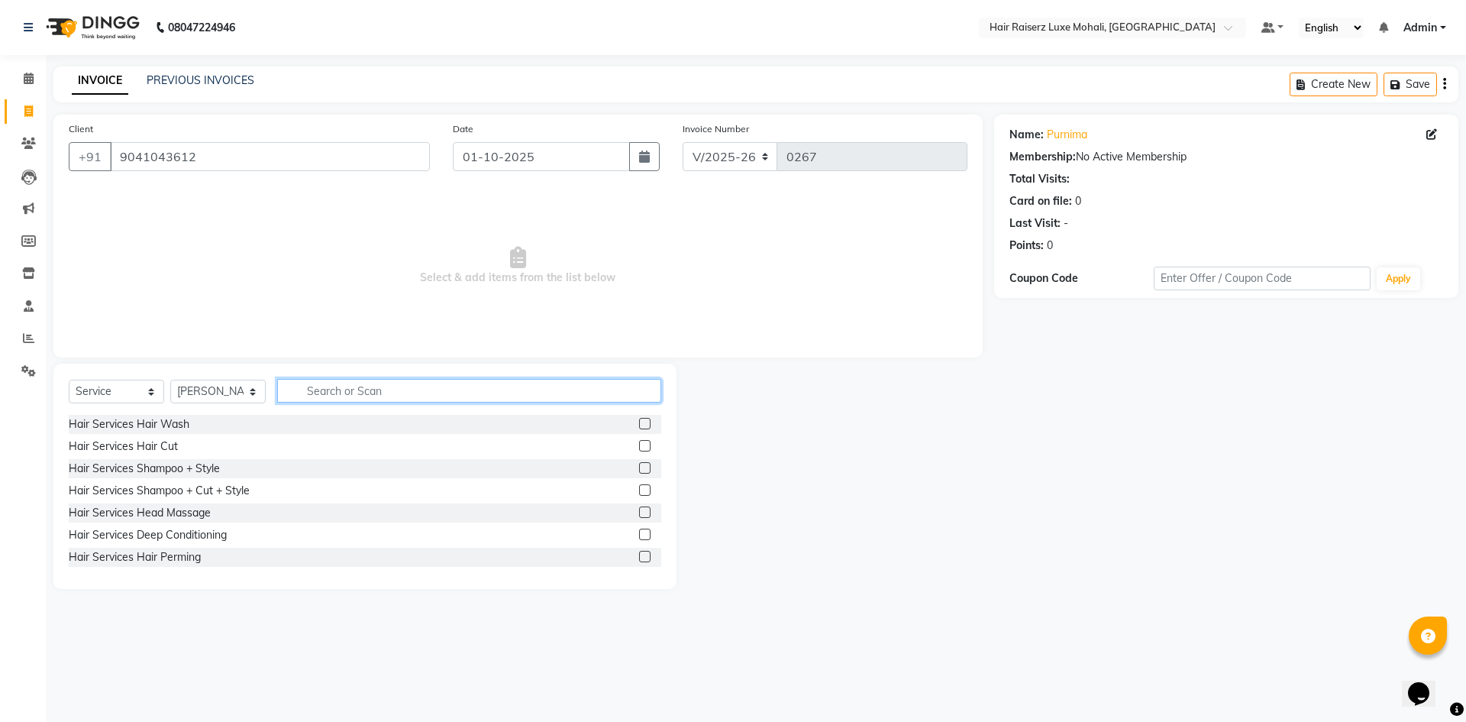
click at [370, 395] on input "text" at bounding box center [469, 391] width 384 height 24
type input "r"
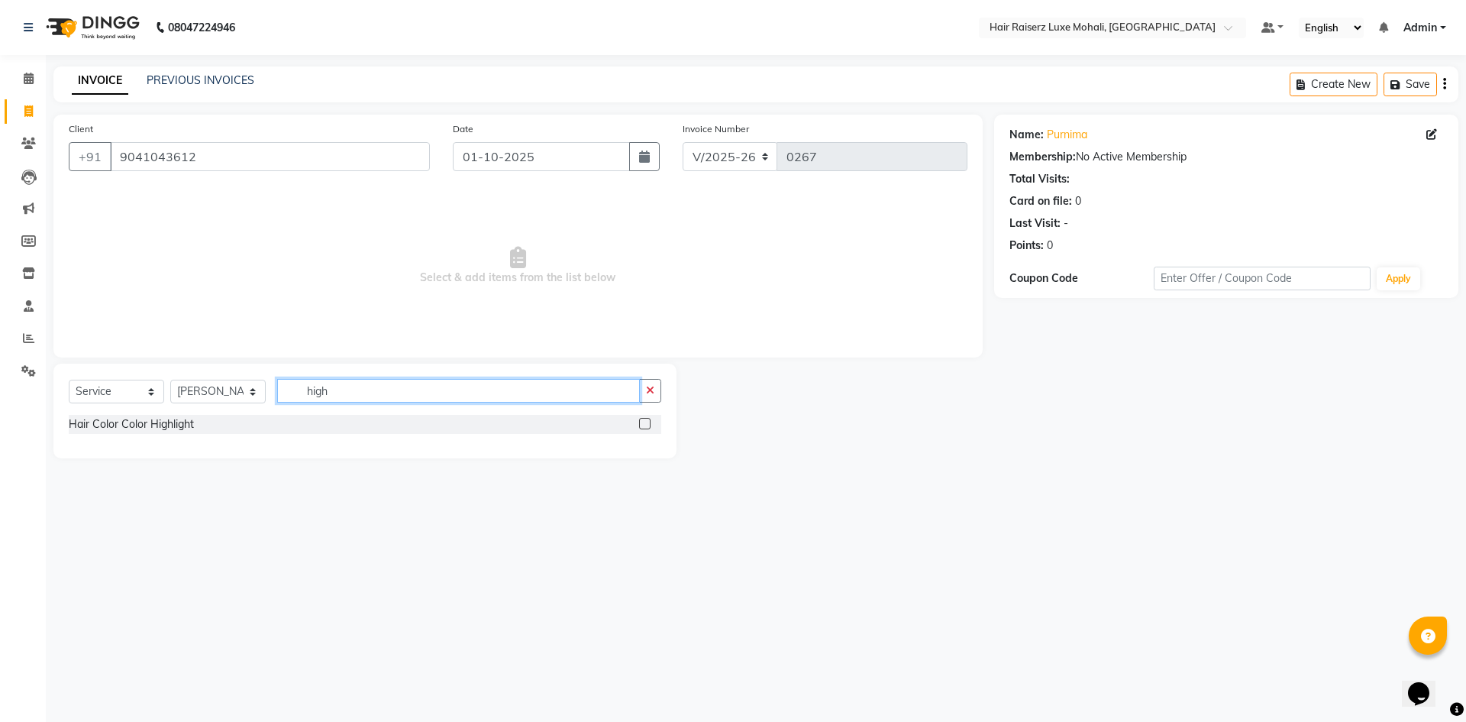
type input "high"
click at [645, 422] on label at bounding box center [644, 423] width 11 height 11
click at [645, 422] on input "checkbox" at bounding box center [644, 424] width 10 height 10
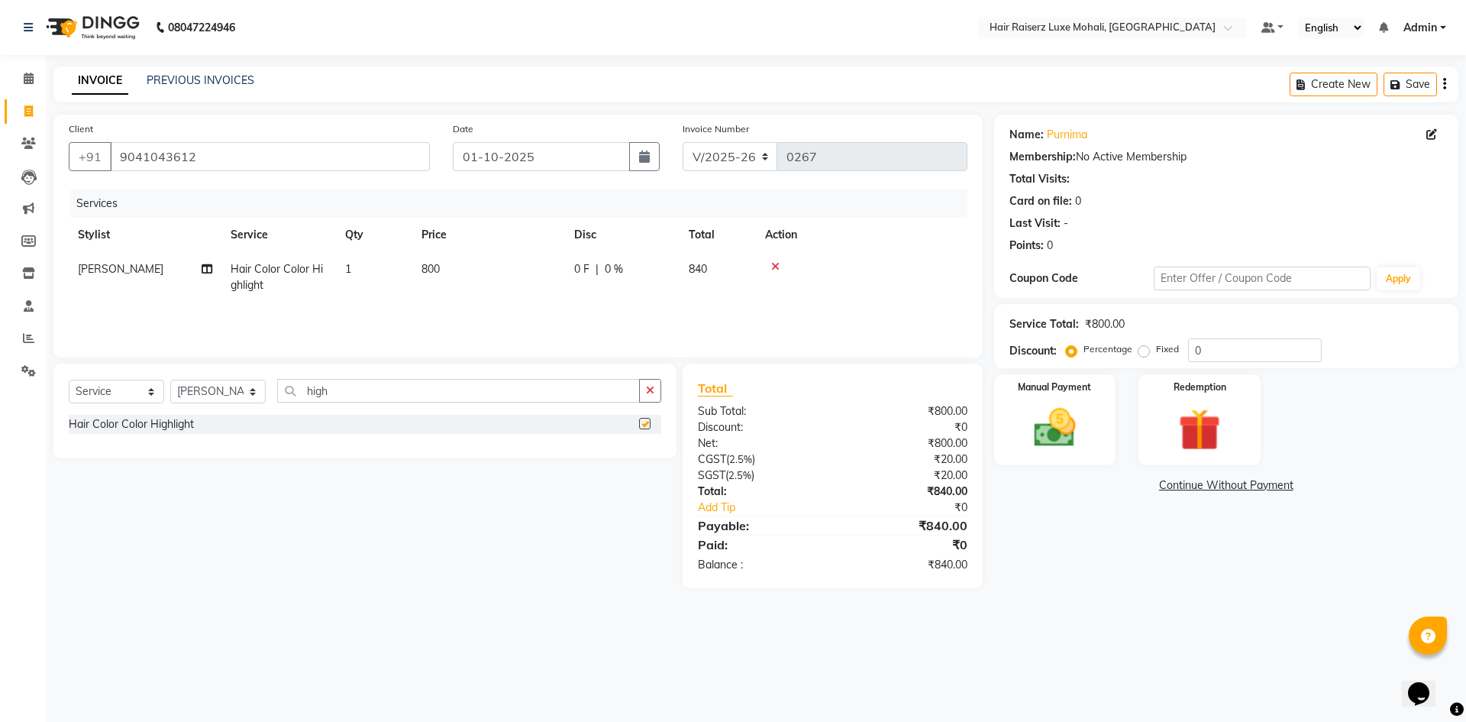
checkbox input "false"
click at [258, 396] on select "Select Stylist Admin [PERSON_NAME] deep Geet neha [PERSON_NAME]" at bounding box center [217, 392] width 95 height 24
select select "85953"
click at [170, 380] on select "Select Stylist Admin [PERSON_NAME] deep Geet neha [PERSON_NAME]" at bounding box center [217, 392] width 95 height 24
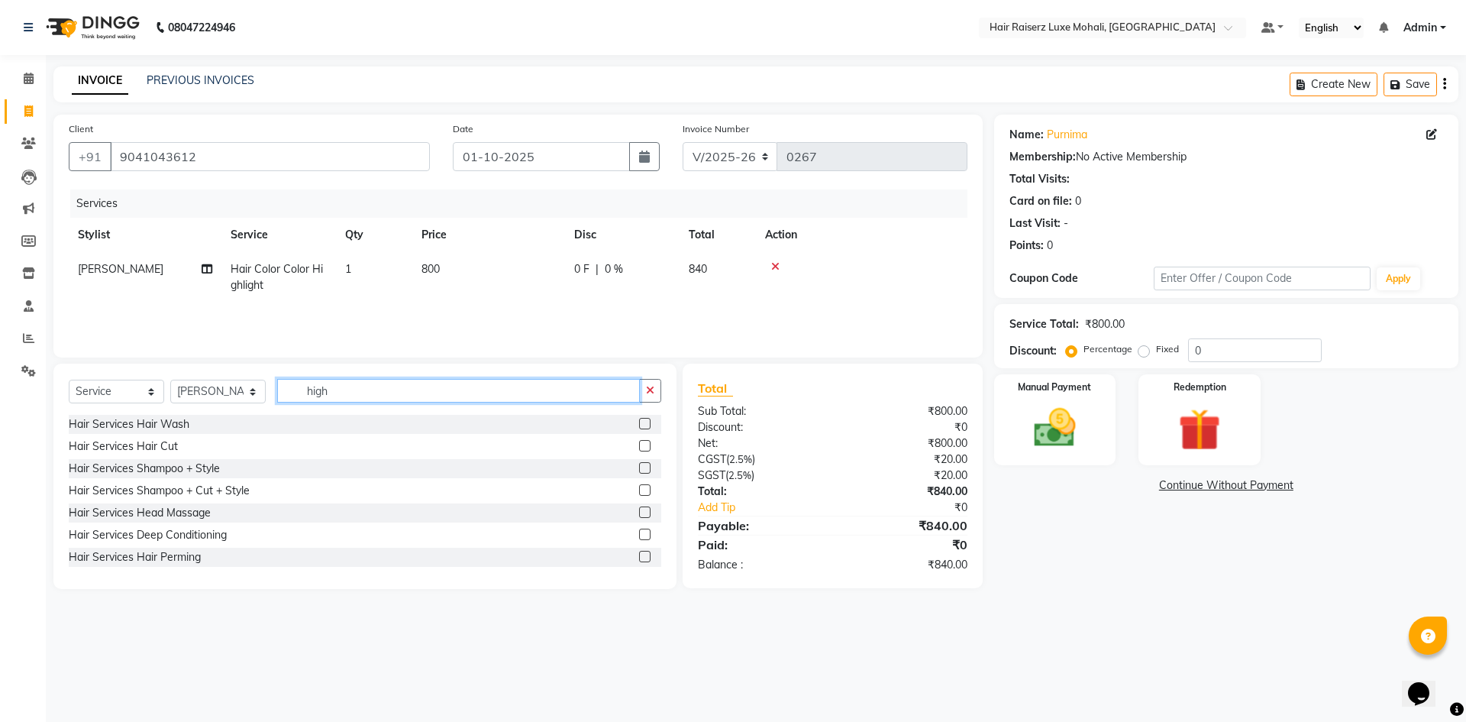
click at [554, 390] on input "high" at bounding box center [458, 391] width 363 height 24
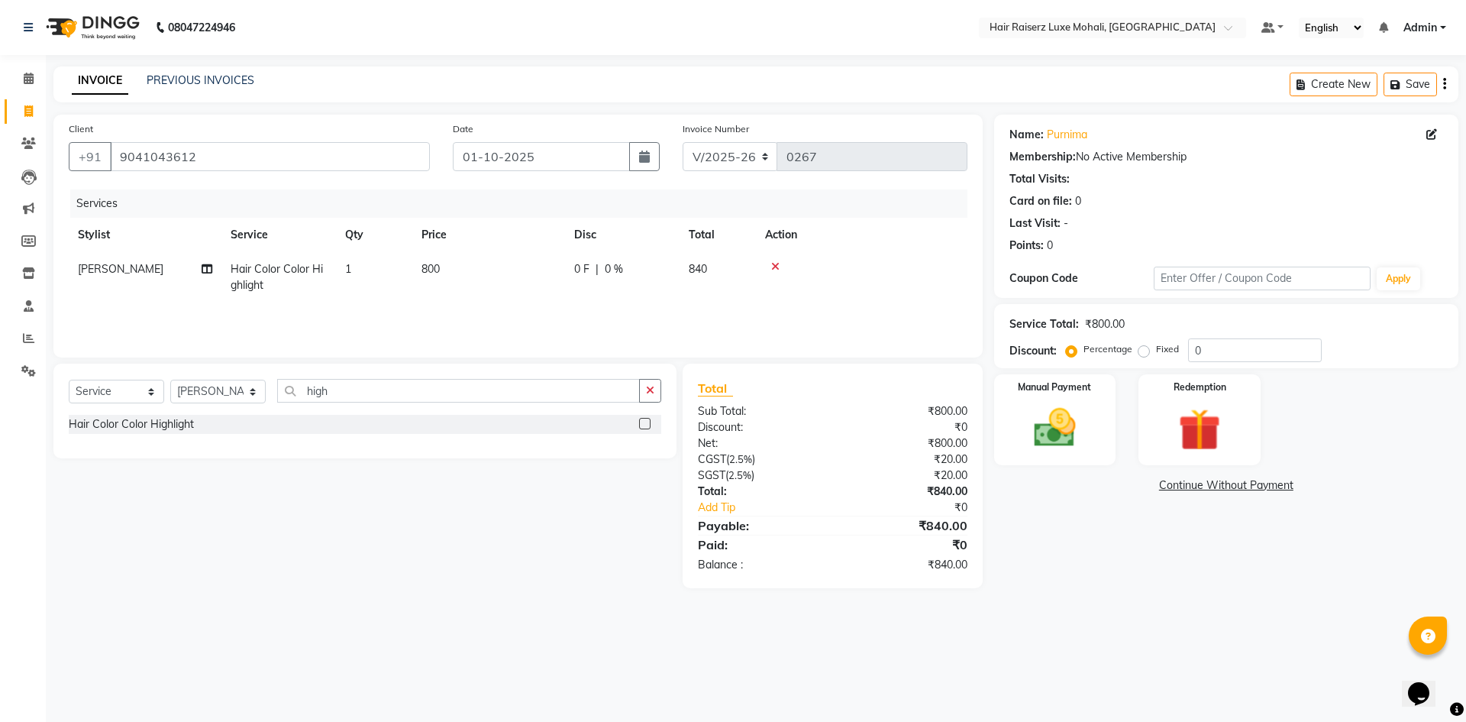
click at [643, 426] on label at bounding box center [644, 423] width 11 height 11
click at [643, 426] on input "checkbox" at bounding box center [644, 424] width 10 height 10
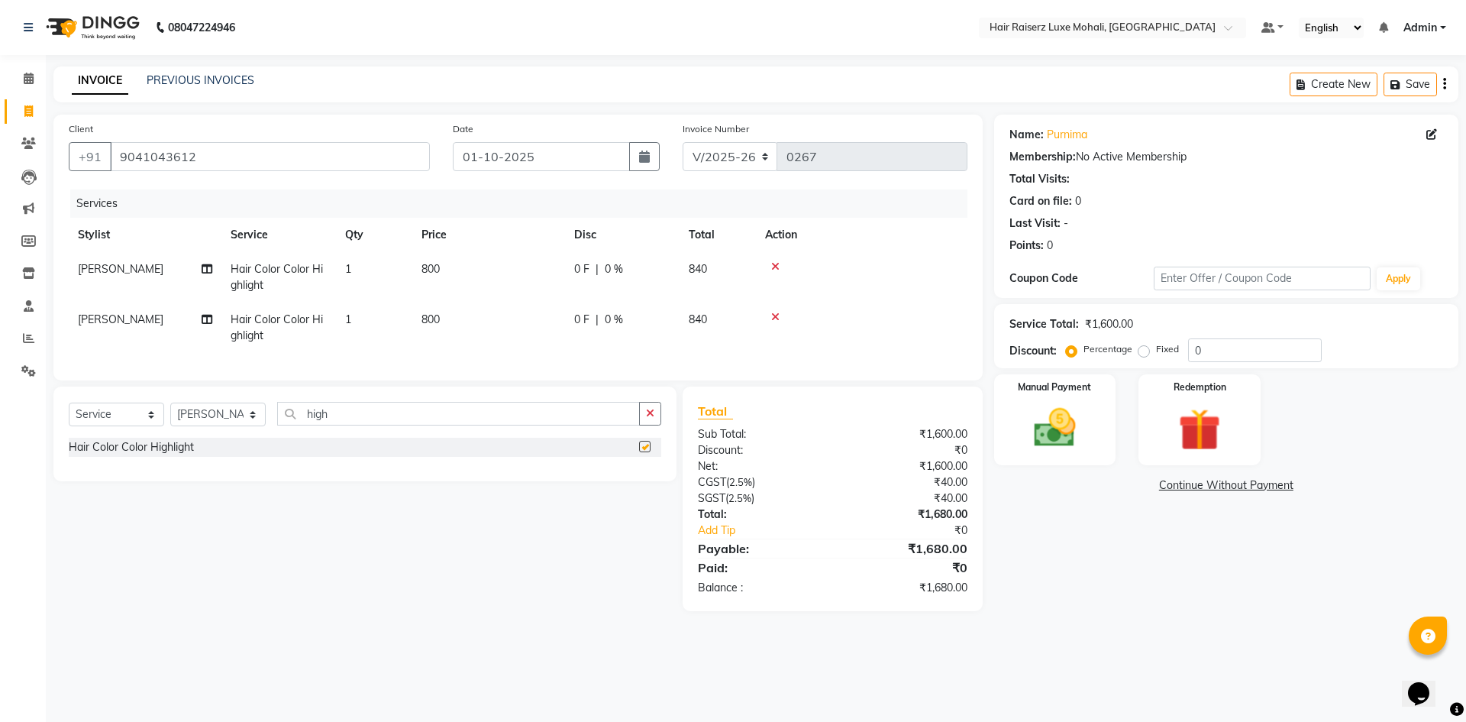
checkbox input "false"
click at [428, 270] on span "800" at bounding box center [431, 269] width 18 height 14
select select "85952"
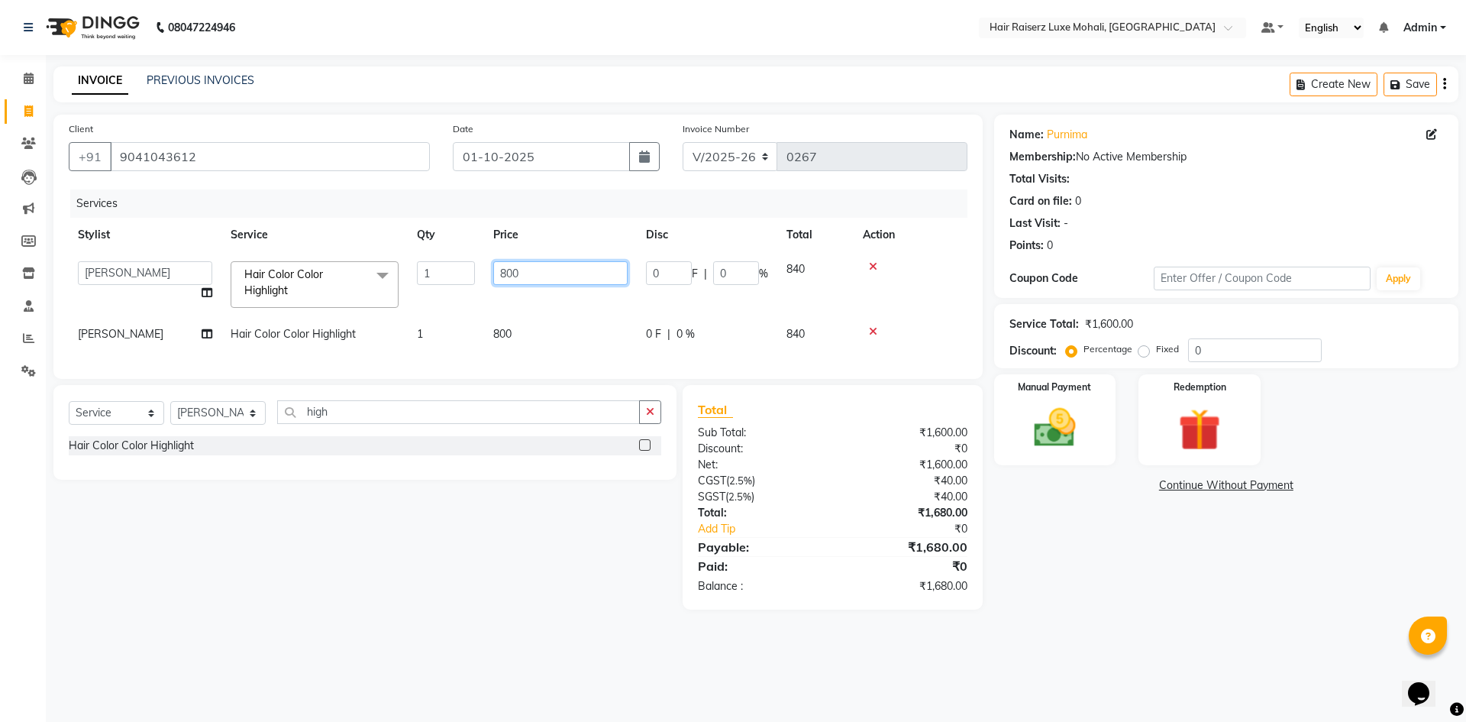
click at [508, 271] on input "800" at bounding box center [560, 273] width 134 height 24
type input "2000"
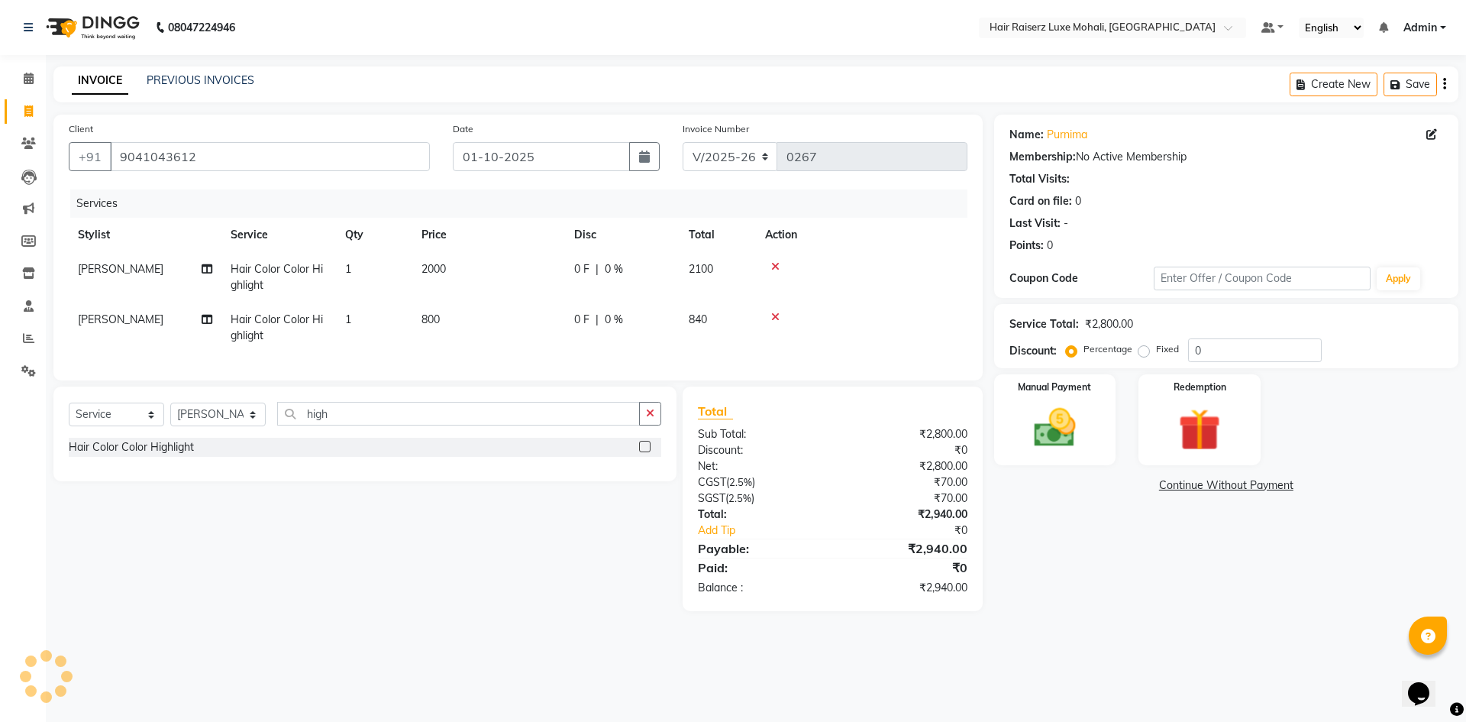
click at [508, 335] on td "800" at bounding box center [488, 327] width 153 height 50
select select "85953"
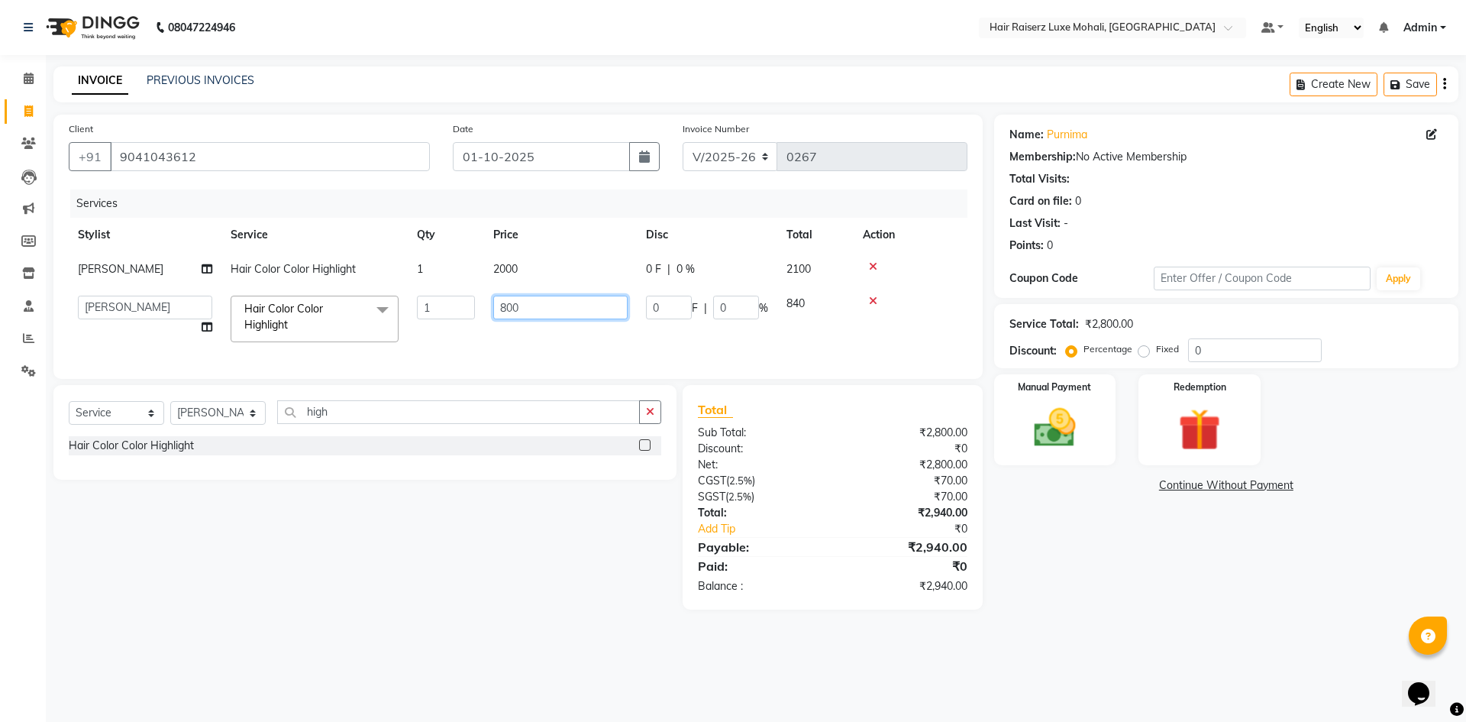
click at [614, 310] on input "800" at bounding box center [560, 308] width 134 height 24
type input "8"
type input "1000"
click at [1199, 351] on input "0" at bounding box center [1255, 350] width 134 height 24
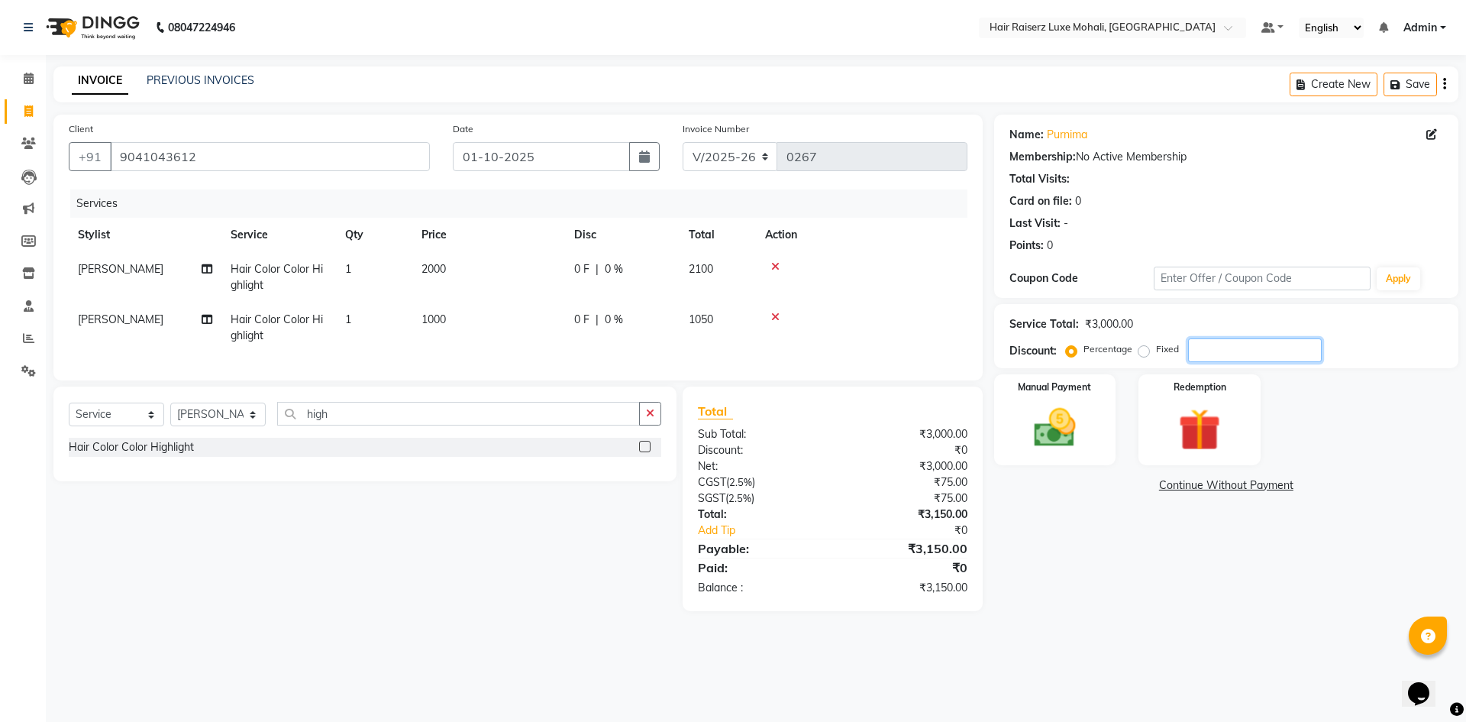
type input "9"
type input "6"
type input "4.75"
click at [1194, 438] on img at bounding box center [1199, 430] width 71 height 54
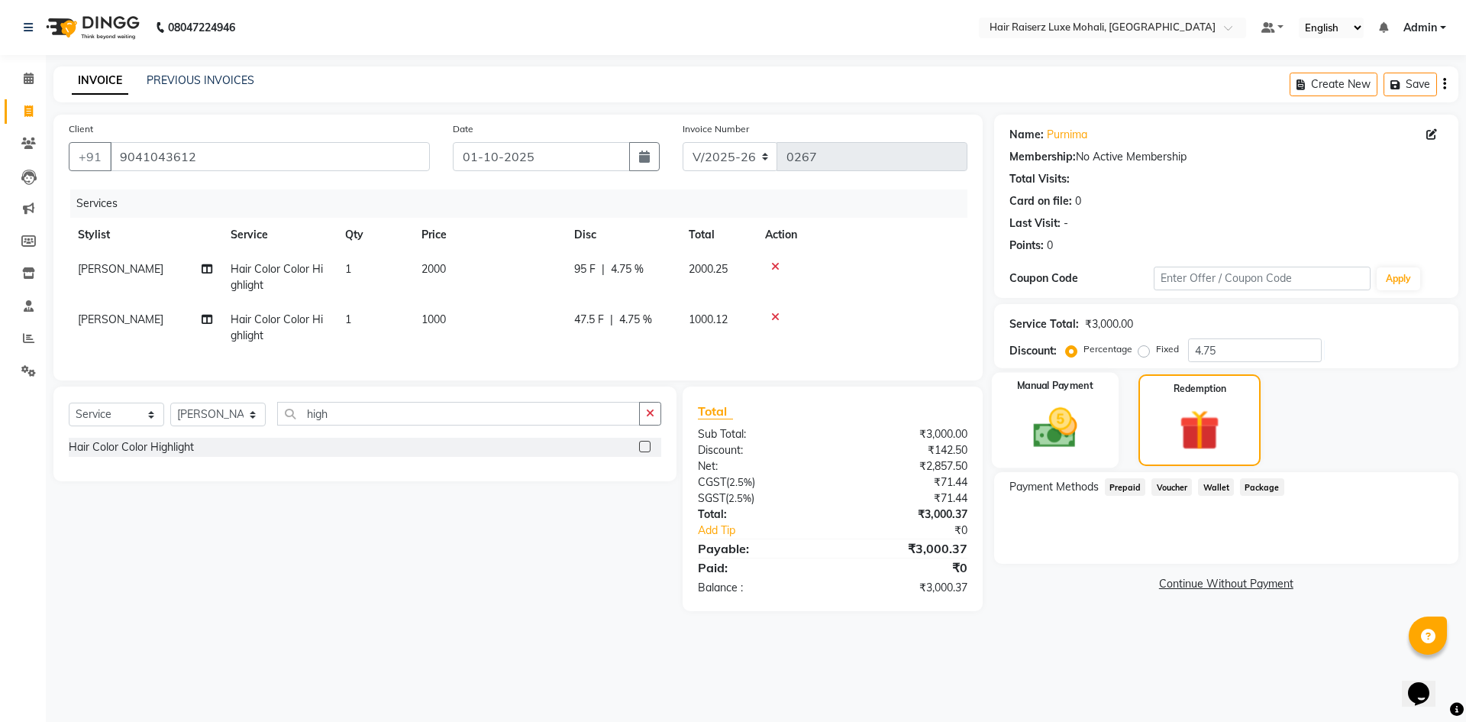
click at [1099, 431] on div "Manual Payment" at bounding box center [1054, 420] width 127 height 95
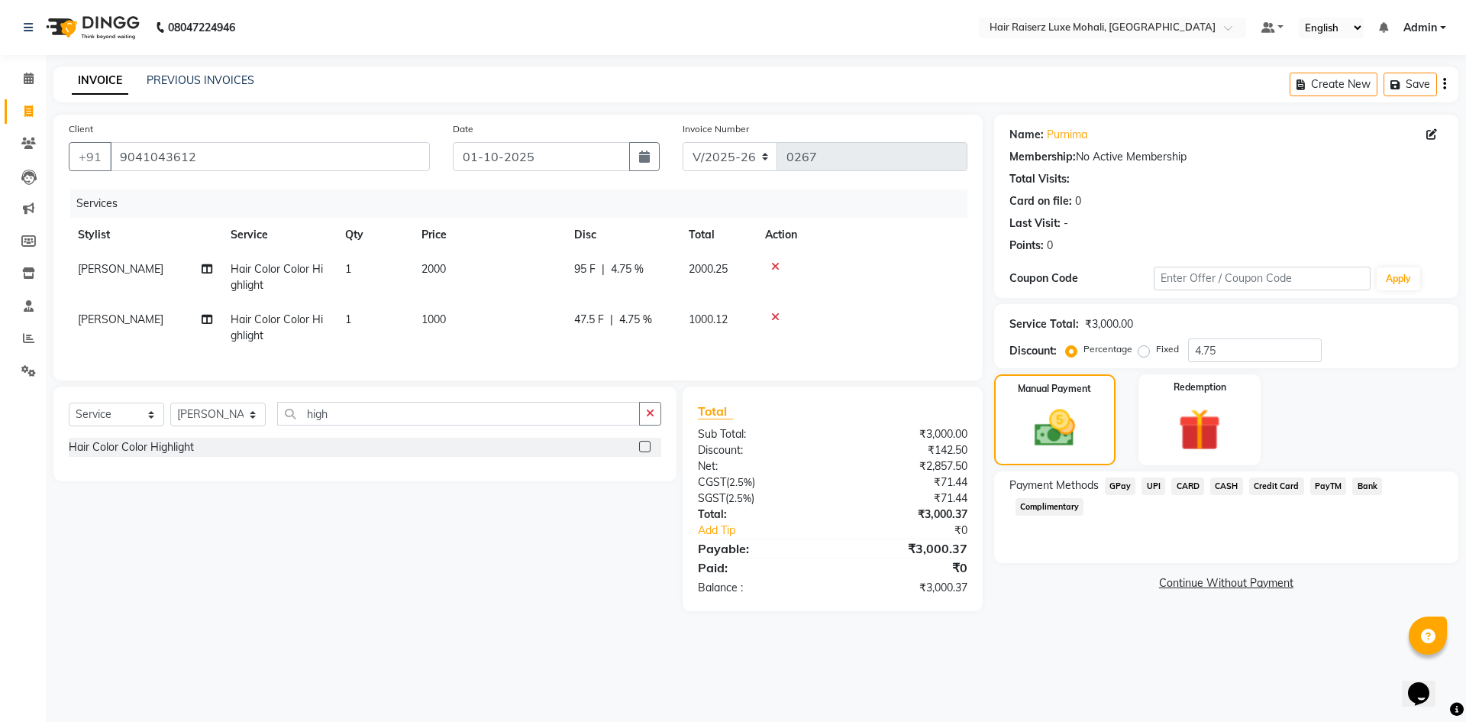
click at [1147, 483] on span "UPI" at bounding box center [1154, 486] width 24 height 18
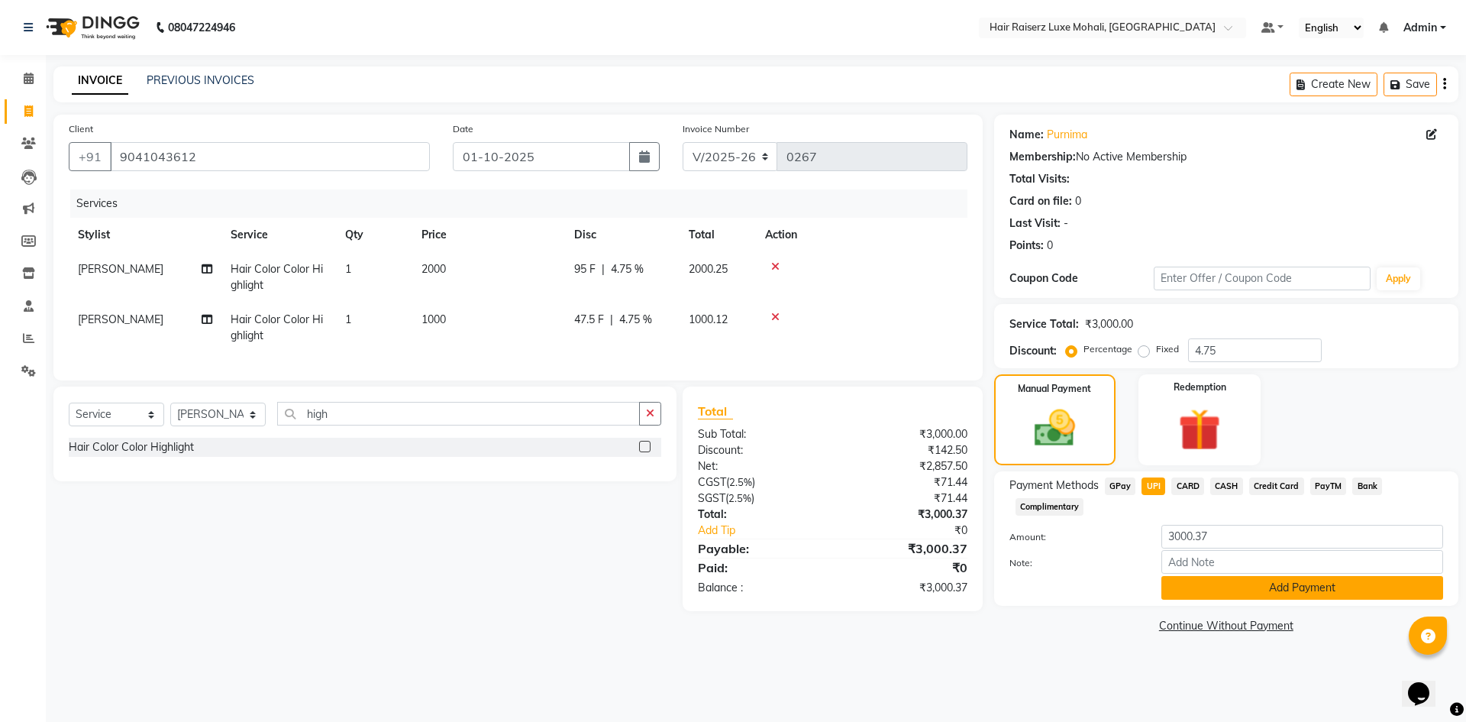
click at [1188, 588] on button "Add Payment" at bounding box center [1303, 588] width 282 height 24
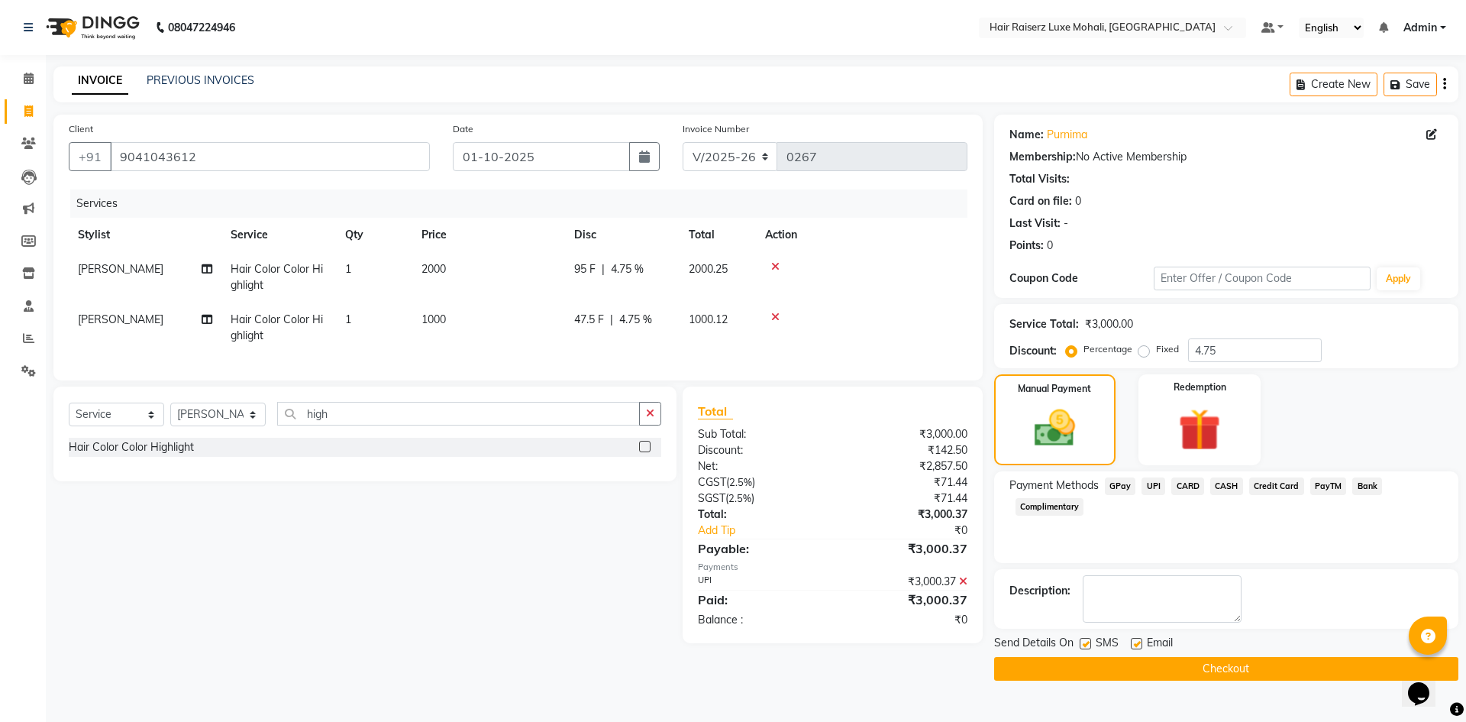
click at [1225, 681] on main "INVOICE PREVIOUS INVOICES Create New Save Client [PHONE_NUMBER] Date [DATE] Inv…" at bounding box center [756, 384] width 1421 height 637
click at [1221, 676] on button "Checkout" at bounding box center [1226, 669] width 464 height 24
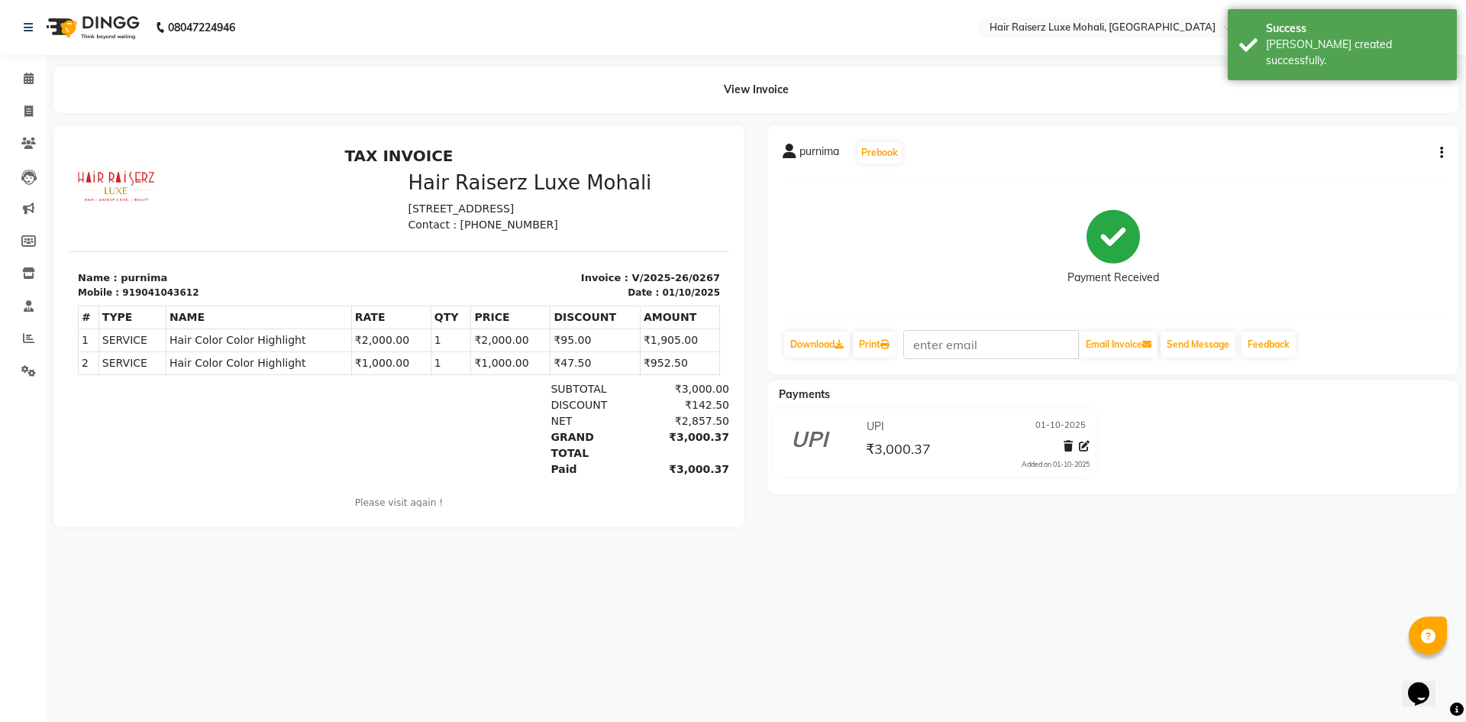
select select "8575"
select select "service"
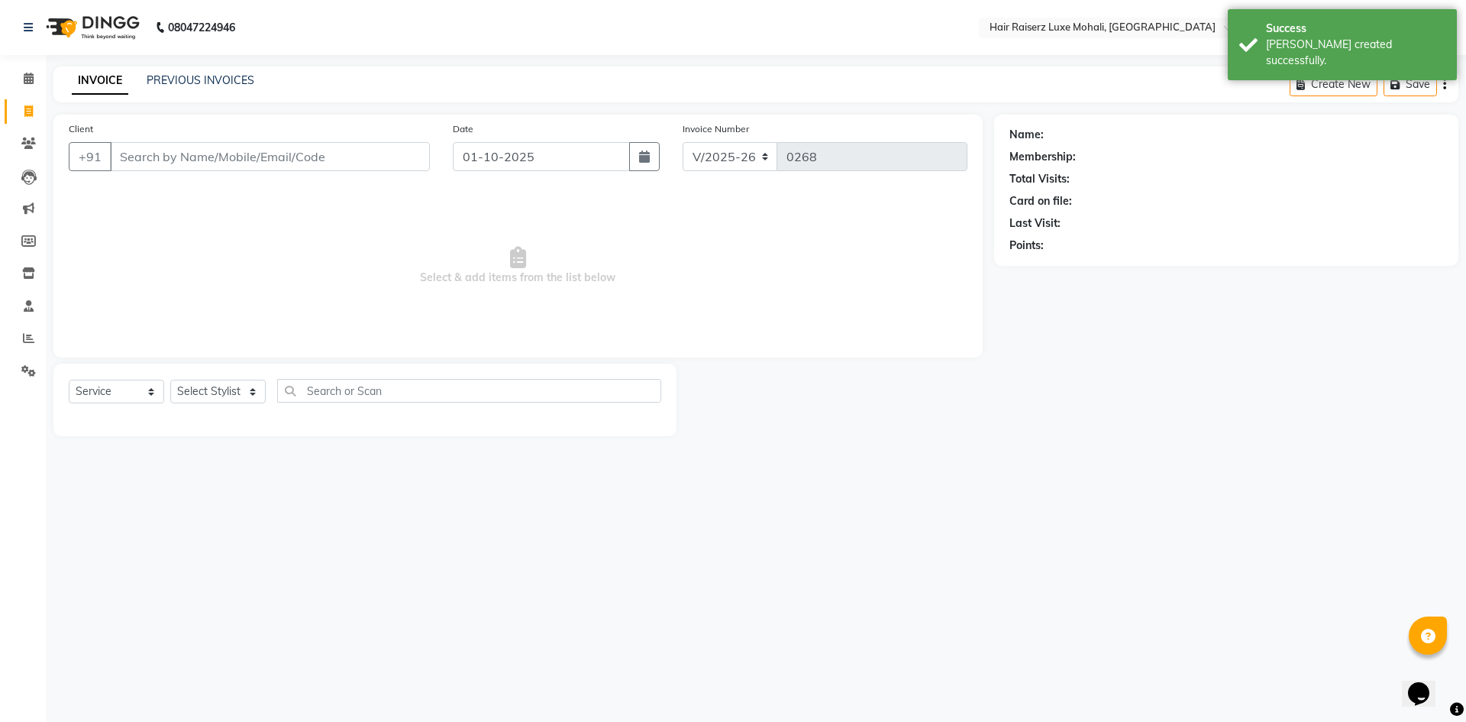
click at [225, 138] on div "Client +91" at bounding box center [249, 152] width 384 height 63
click at [225, 161] on input "Client" at bounding box center [270, 156] width 320 height 29
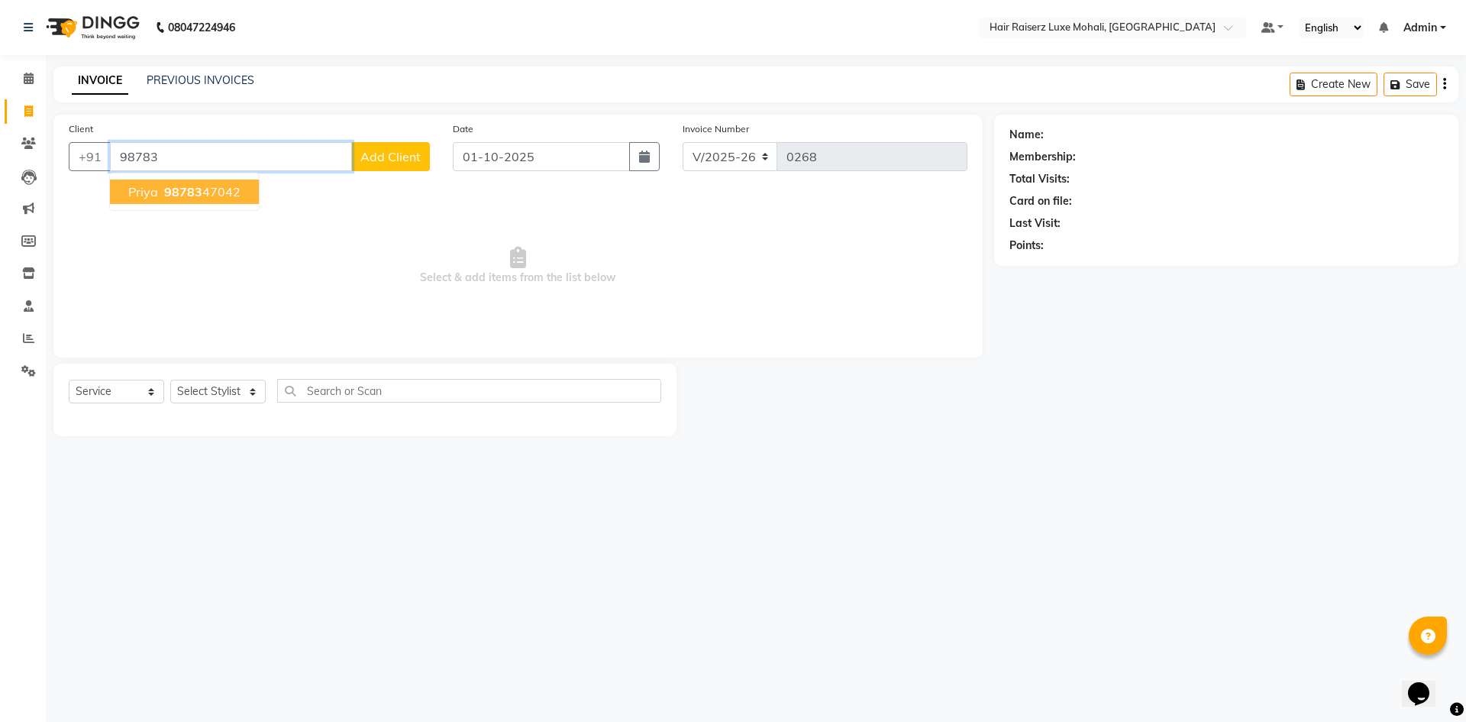
click at [149, 193] on span "priya" at bounding box center [143, 191] width 30 height 15
type input "9878347042"
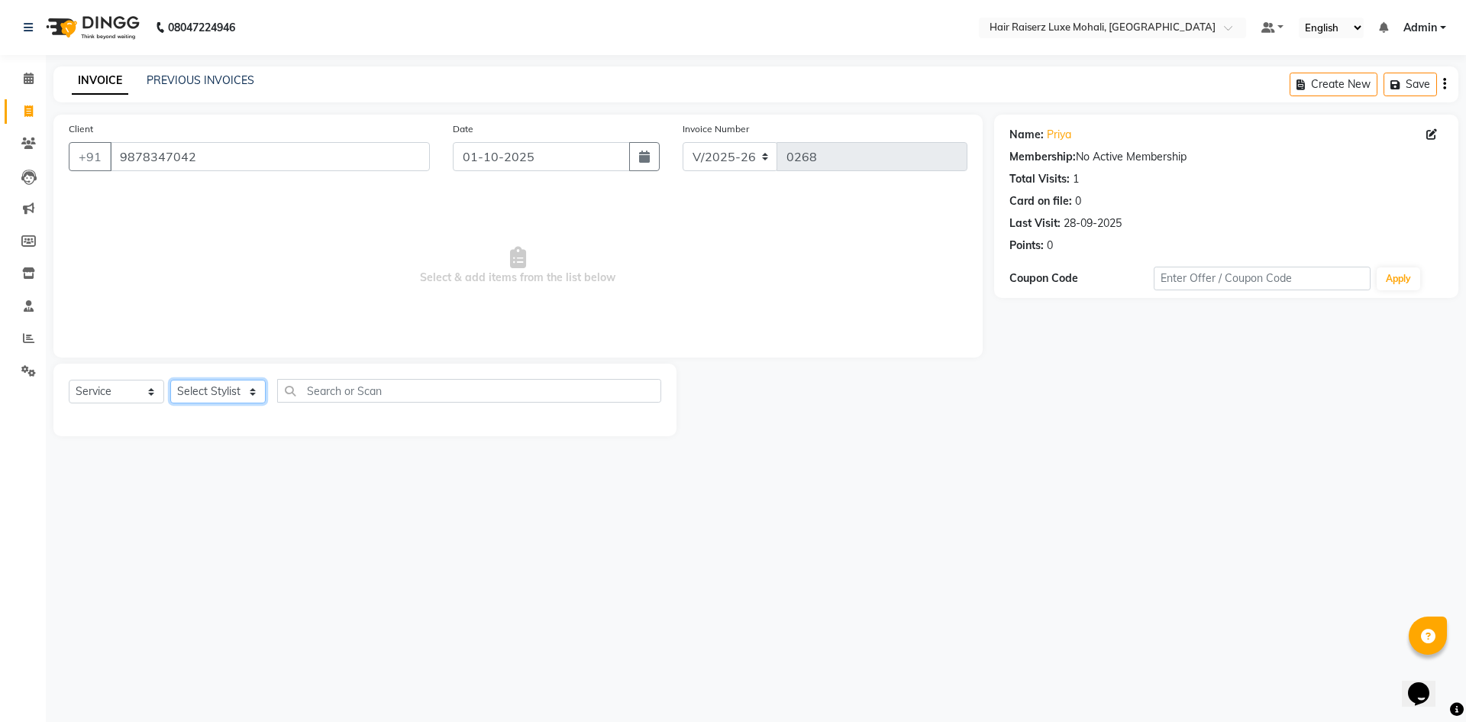
click at [255, 395] on select "Select Stylist Admin [PERSON_NAME] deep Geet neha [PERSON_NAME]" at bounding box center [217, 392] width 95 height 24
select select "87876"
click at [170, 380] on select "Select Stylist Admin [PERSON_NAME] deep Geet neha [PERSON_NAME]" at bounding box center [217, 392] width 95 height 24
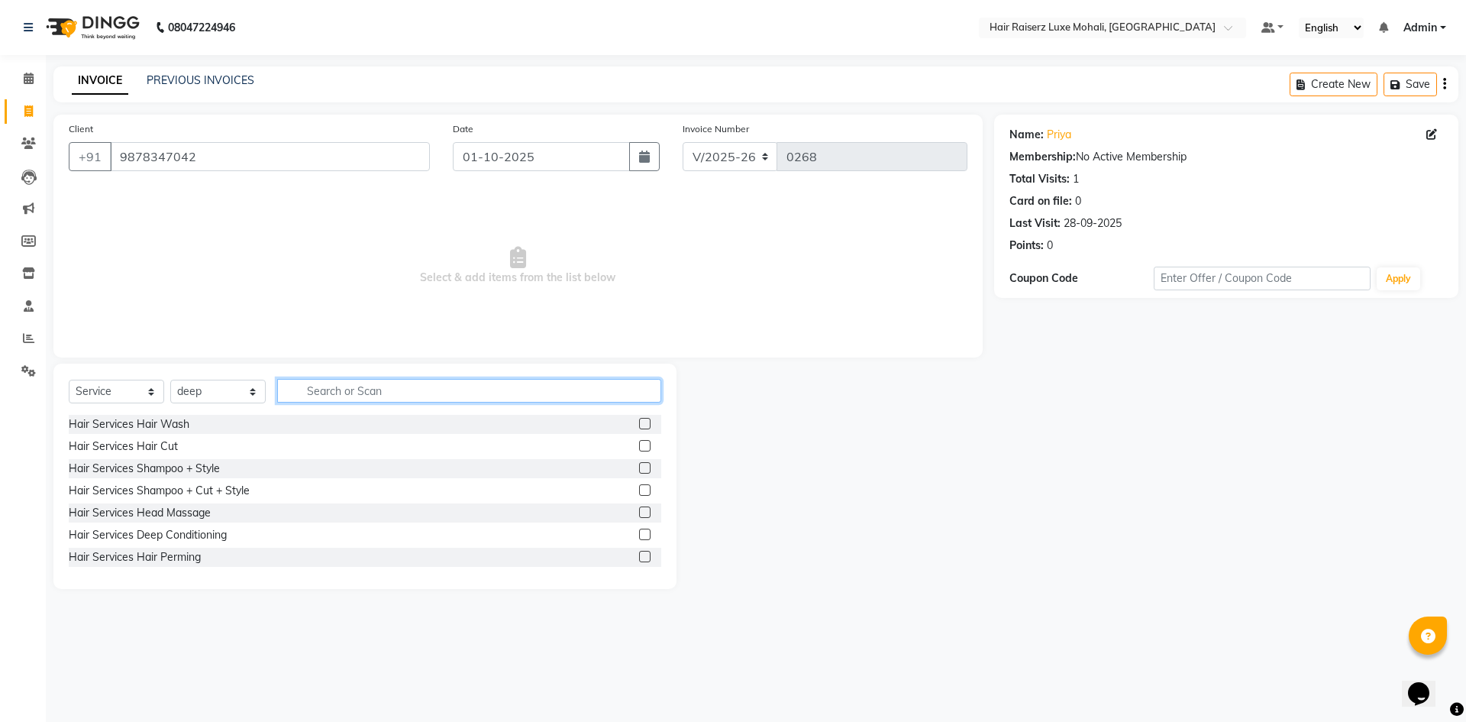
click at [366, 397] on input "text" at bounding box center [469, 391] width 384 height 24
type input "ha"
click at [639, 450] on label at bounding box center [644, 445] width 11 height 11
click at [639, 450] on input "checkbox" at bounding box center [644, 446] width 10 height 10
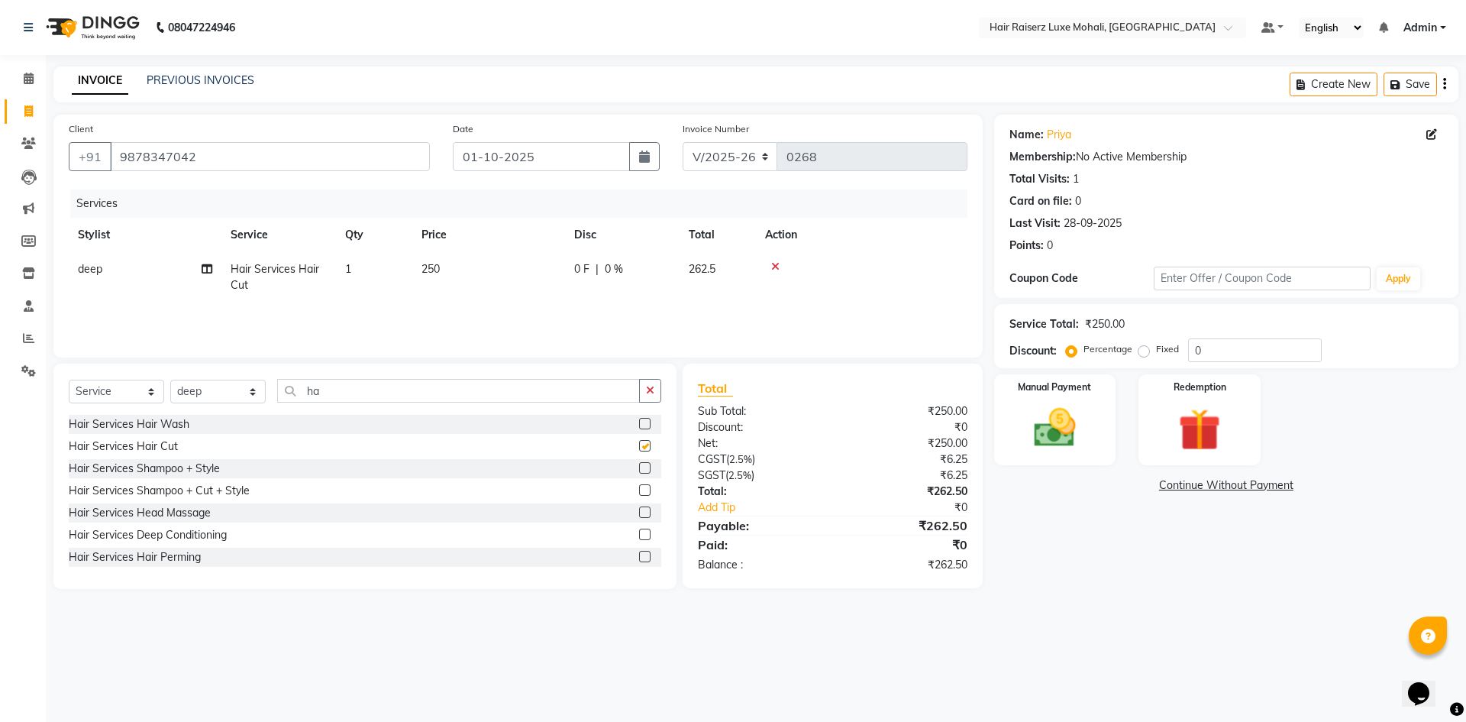
checkbox input "false"
click at [639, 492] on label at bounding box center [644, 489] width 11 height 11
click at [639, 492] on input "checkbox" at bounding box center [644, 491] width 10 height 10
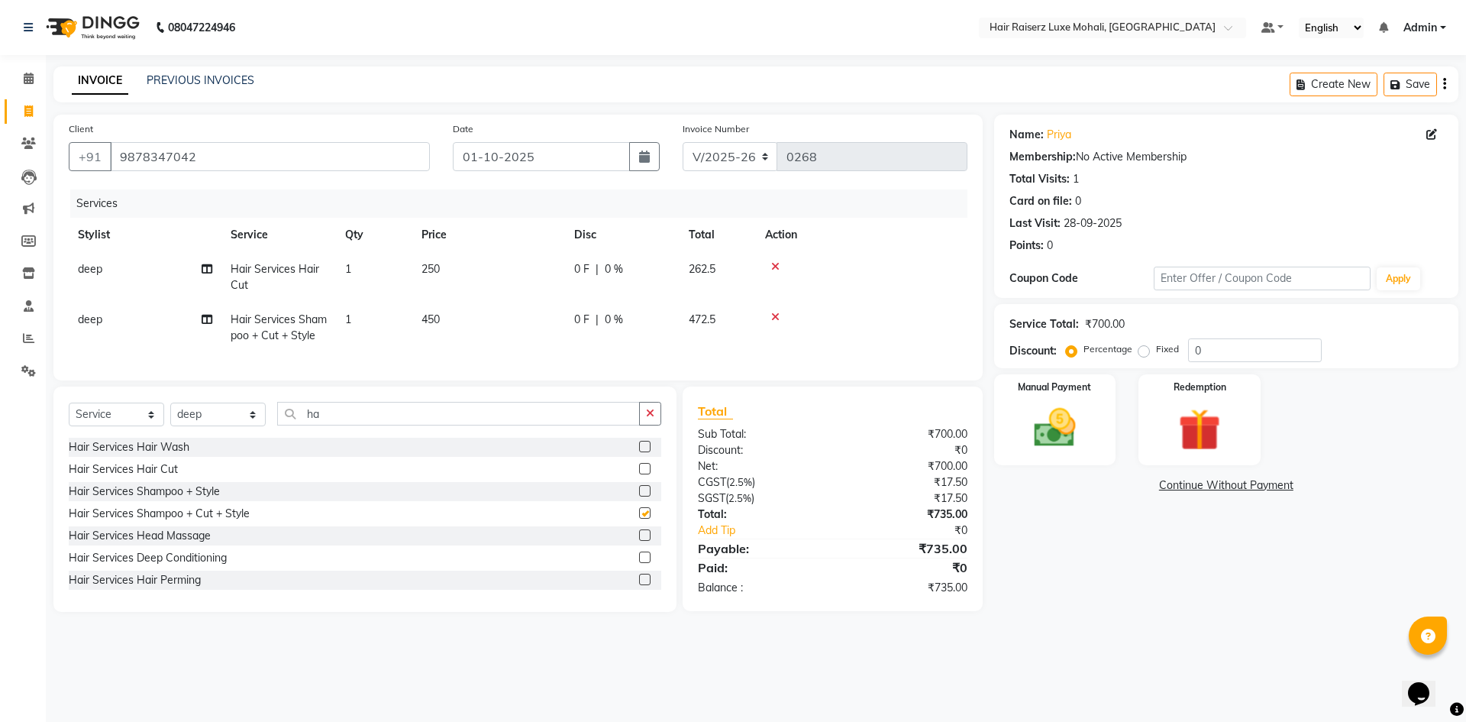
checkbox input "false"
click at [602, 416] on input "ha" at bounding box center [458, 414] width 363 height 24
type input "h"
click at [778, 263] on icon at bounding box center [775, 266] width 8 height 11
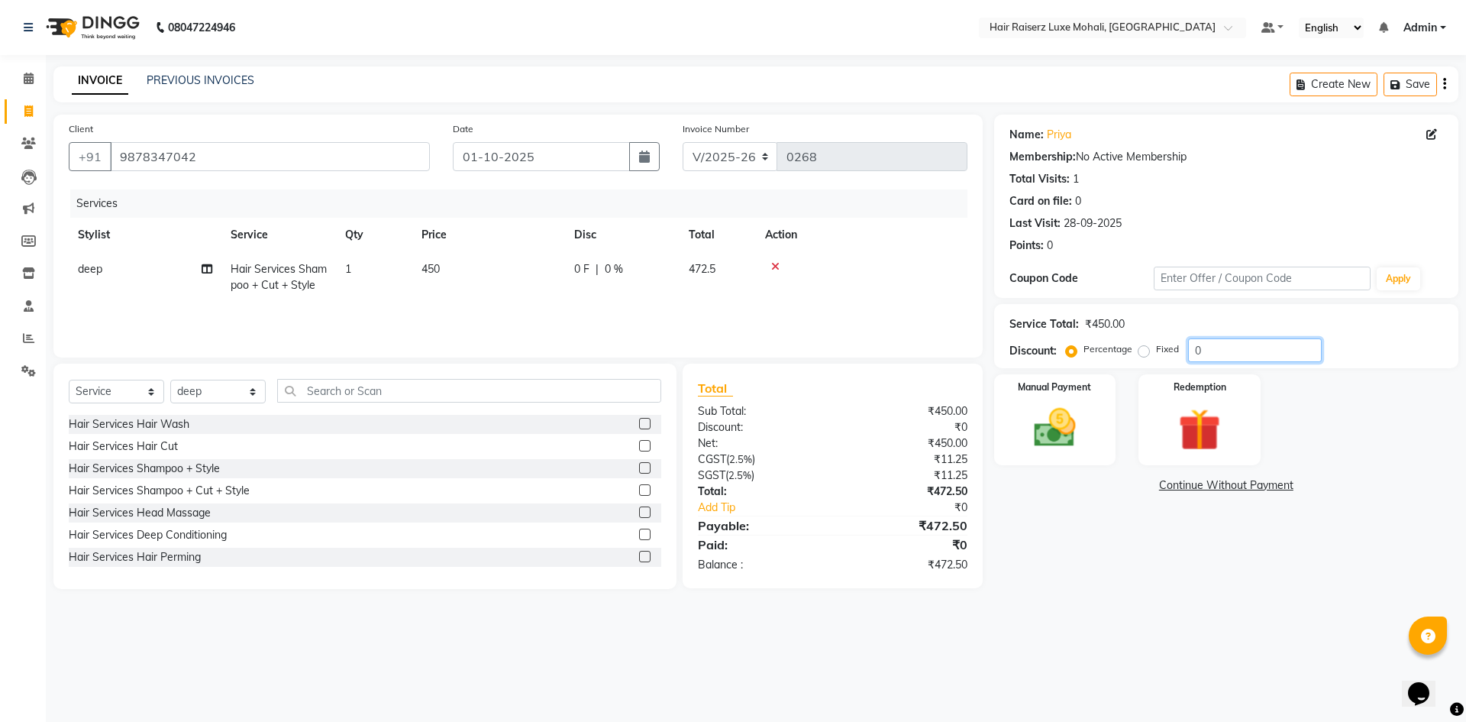
click at [1204, 354] on input "0" at bounding box center [1255, 350] width 134 height 24
click at [777, 265] on icon at bounding box center [775, 266] width 8 height 11
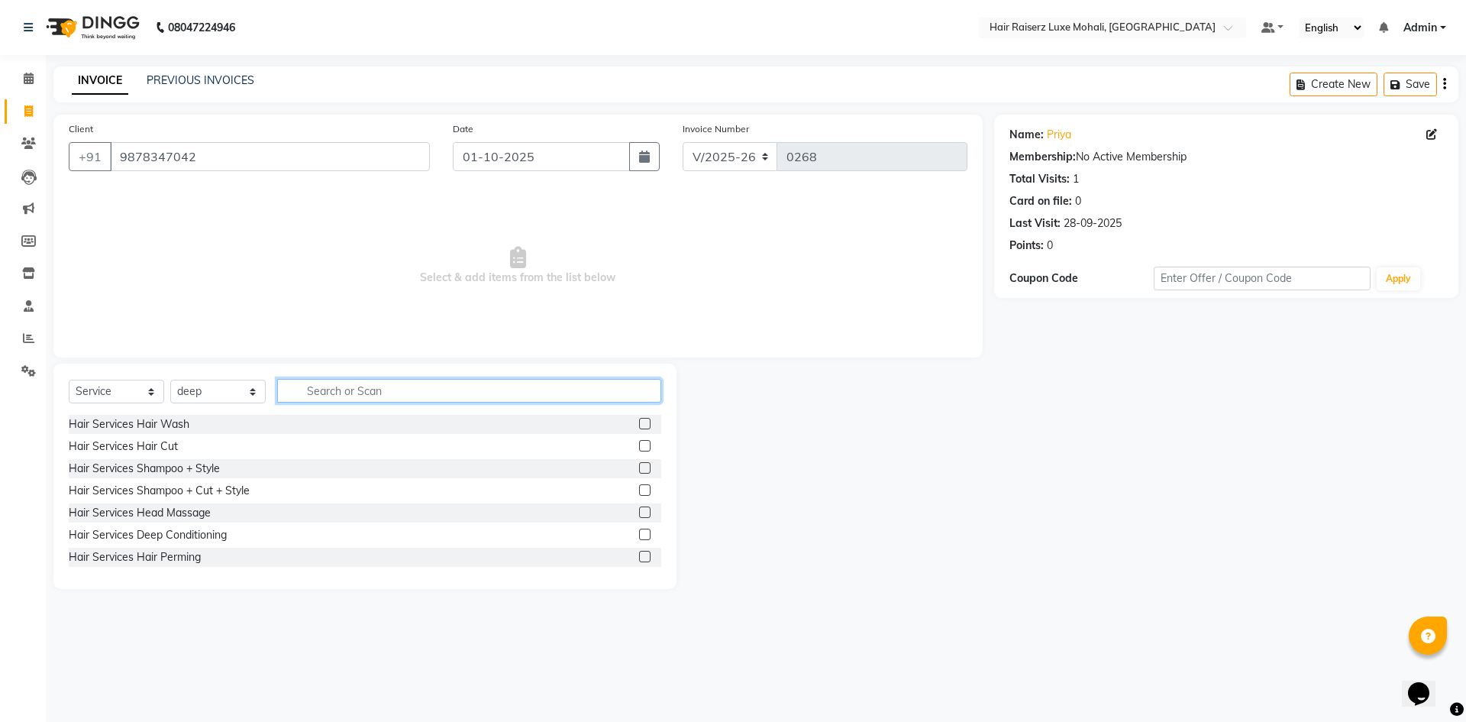
click at [483, 386] on input "text" at bounding box center [469, 391] width 384 height 24
type input "0"
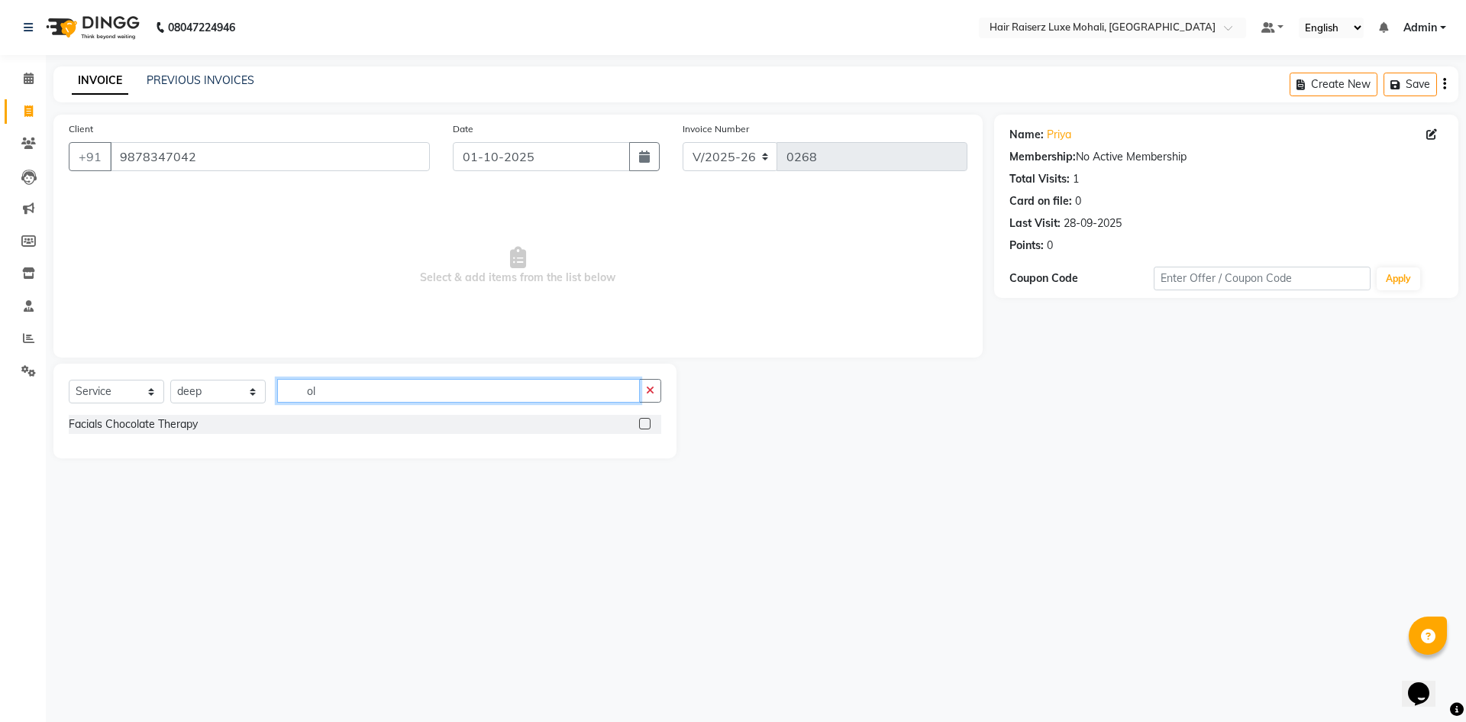
type input "o"
type input "p"
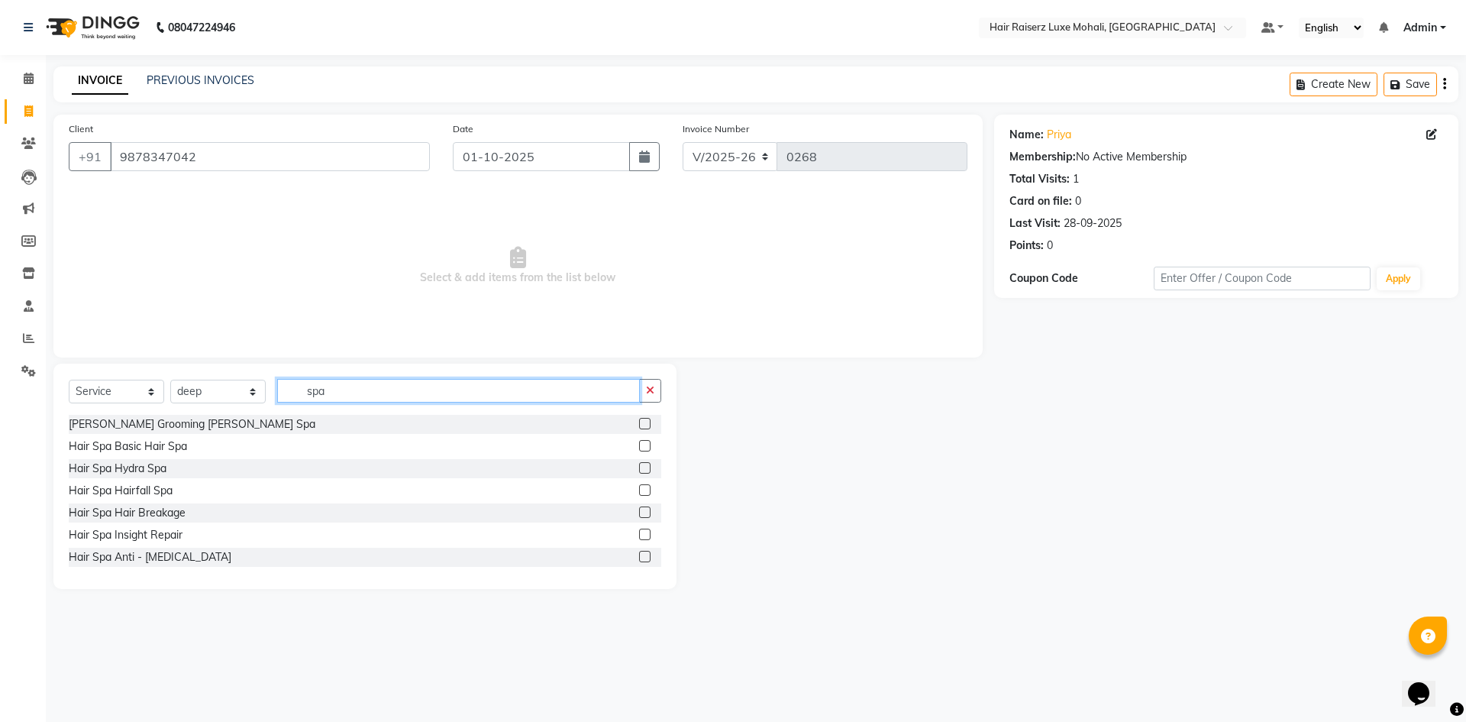
type input "spa"
click at [639, 534] on label at bounding box center [644, 534] width 11 height 11
click at [639, 534] on input "checkbox" at bounding box center [644, 535] width 10 height 10
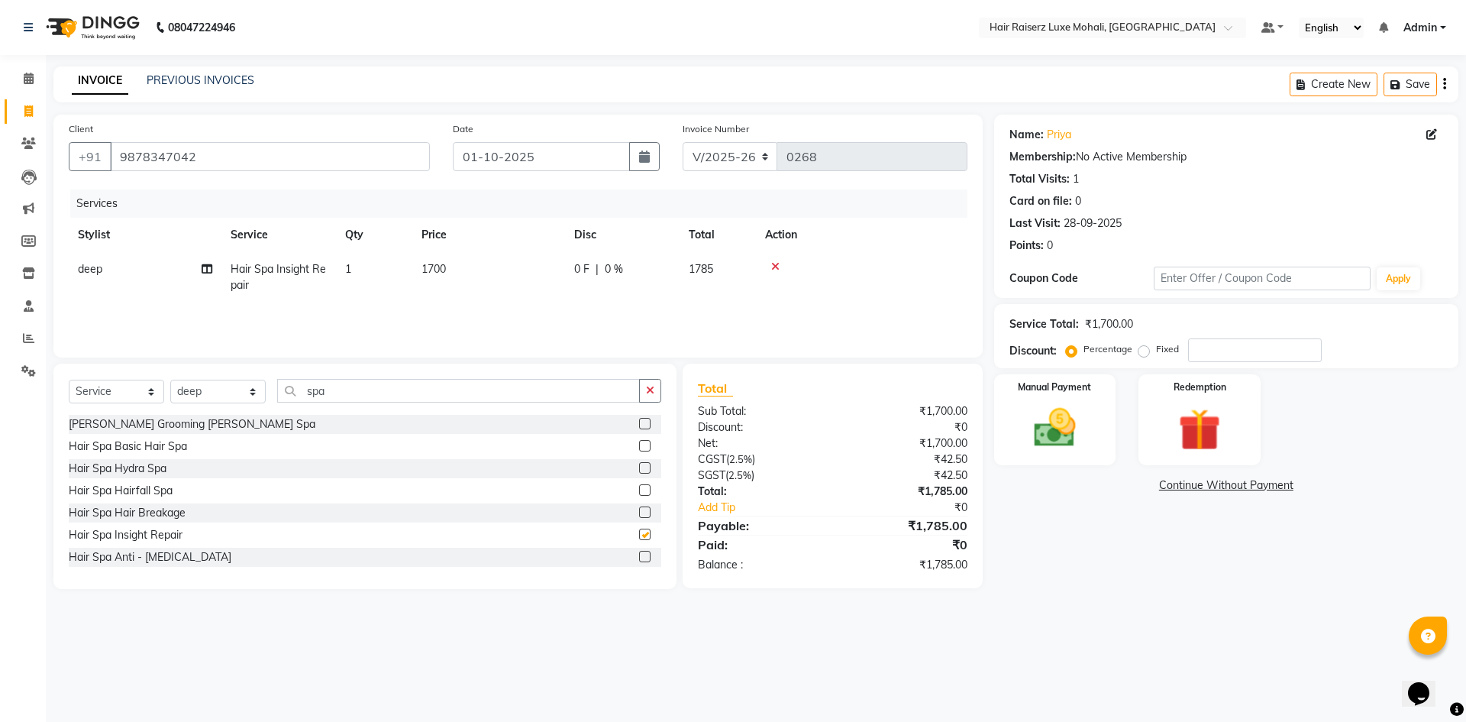
checkbox input "false"
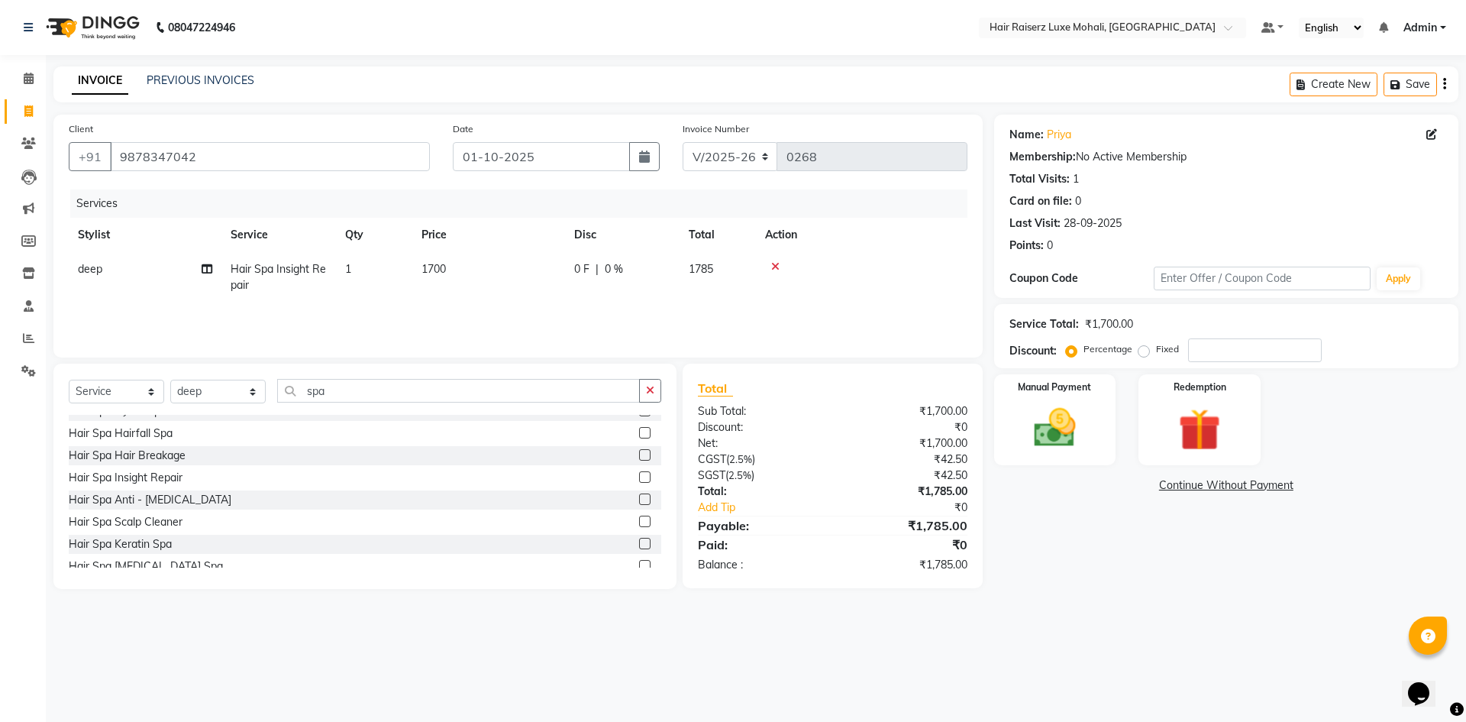
scroll to position [76, 0]
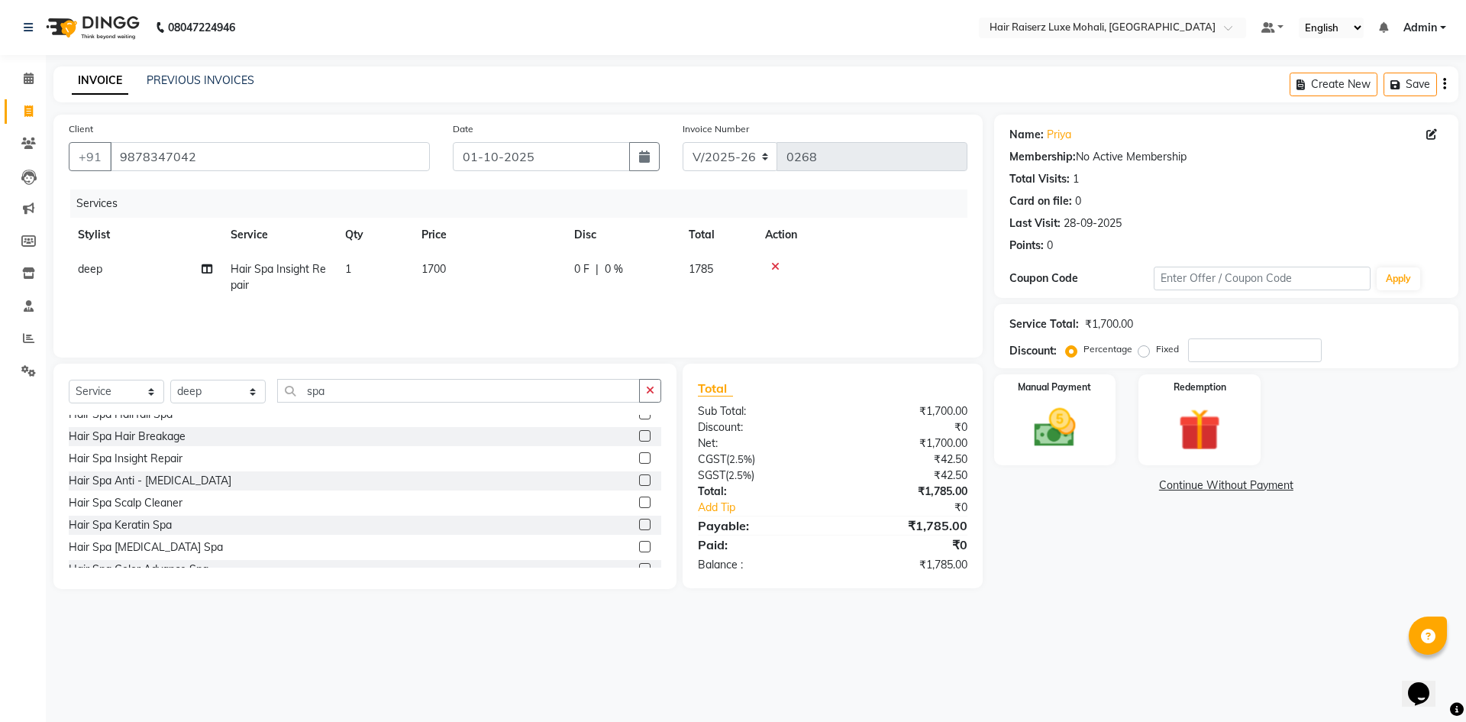
click at [639, 505] on label at bounding box center [644, 501] width 11 height 11
click at [639, 505] on input "checkbox" at bounding box center [644, 503] width 10 height 10
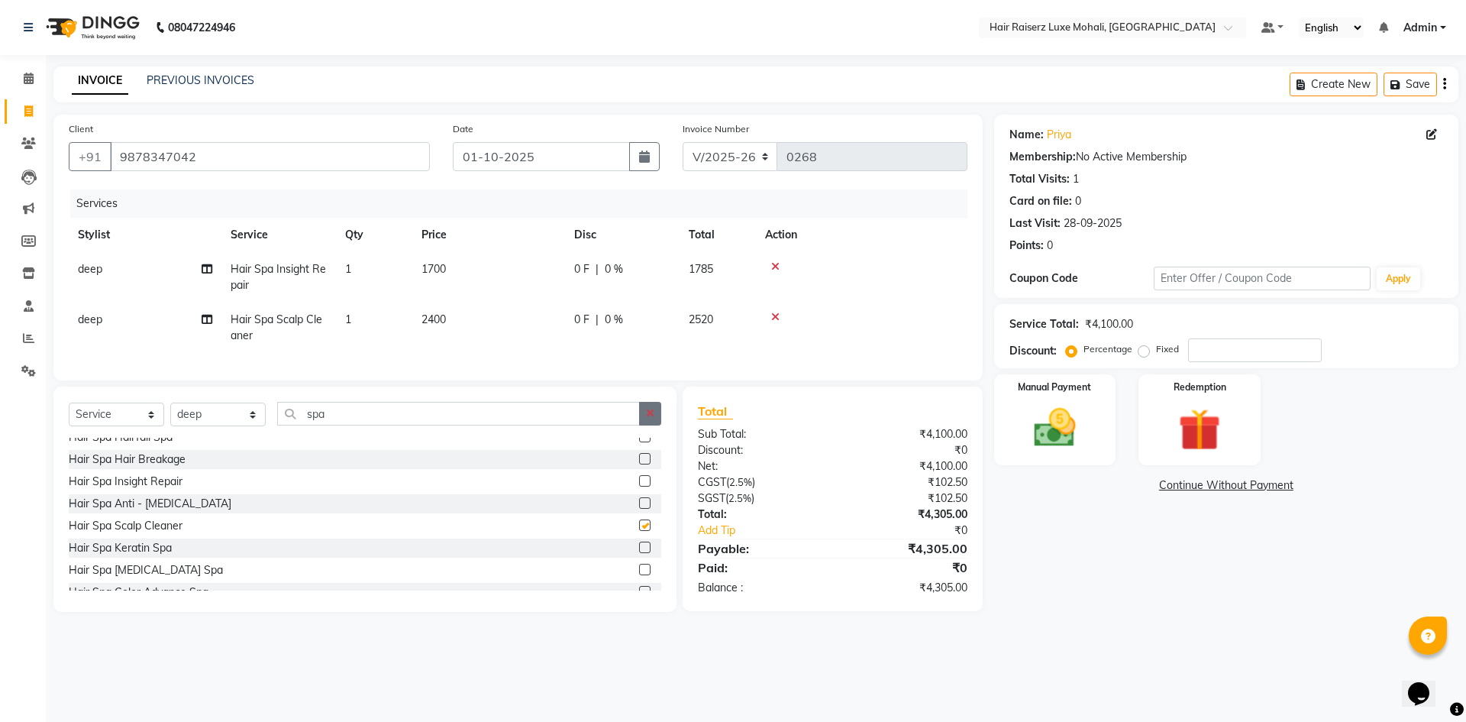
checkbox input "false"
click at [783, 264] on div at bounding box center [861, 266] width 193 height 11
click at [777, 263] on icon at bounding box center [775, 266] width 8 height 11
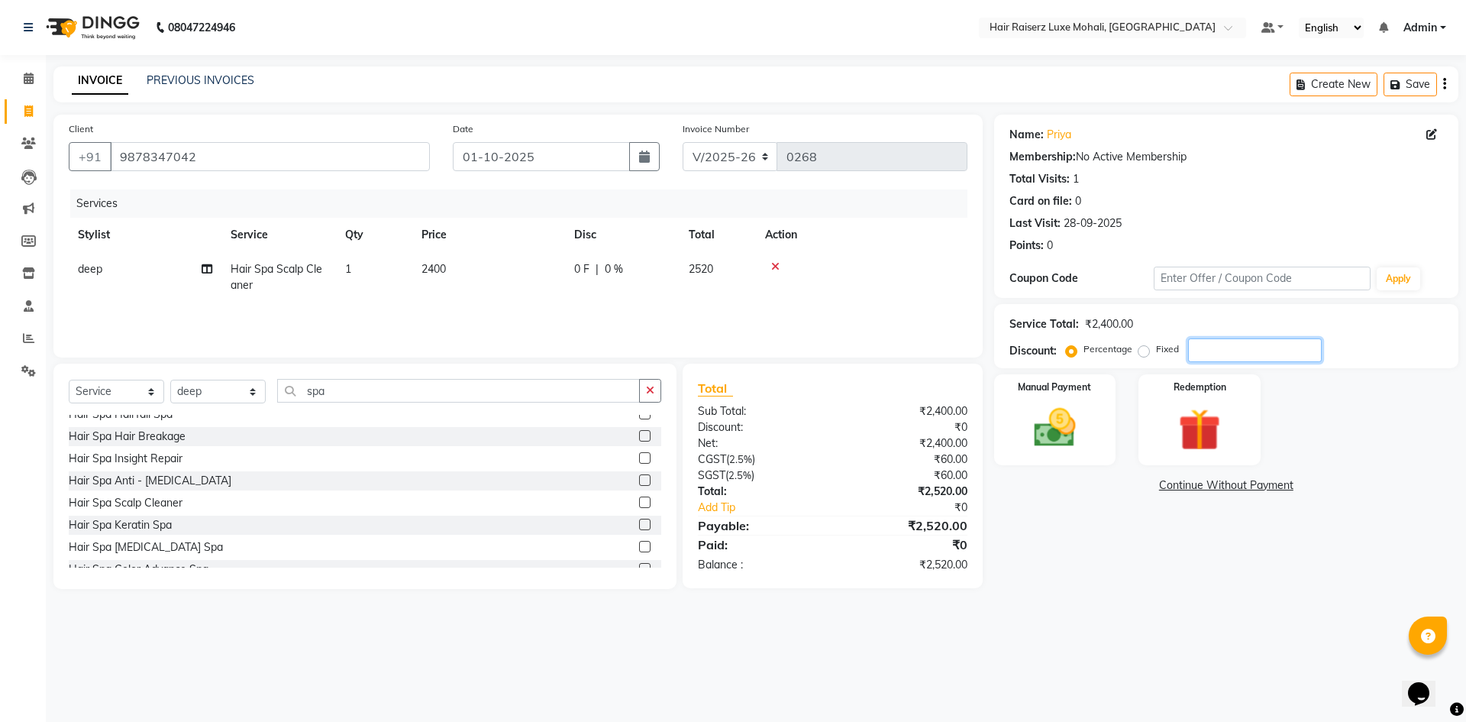
click at [1255, 348] on input "number" at bounding box center [1255, 350] width 134 height 24
type input "12.69"
click at [1214, 436] on img at bounding box center [1199, 430] width 71 height 54
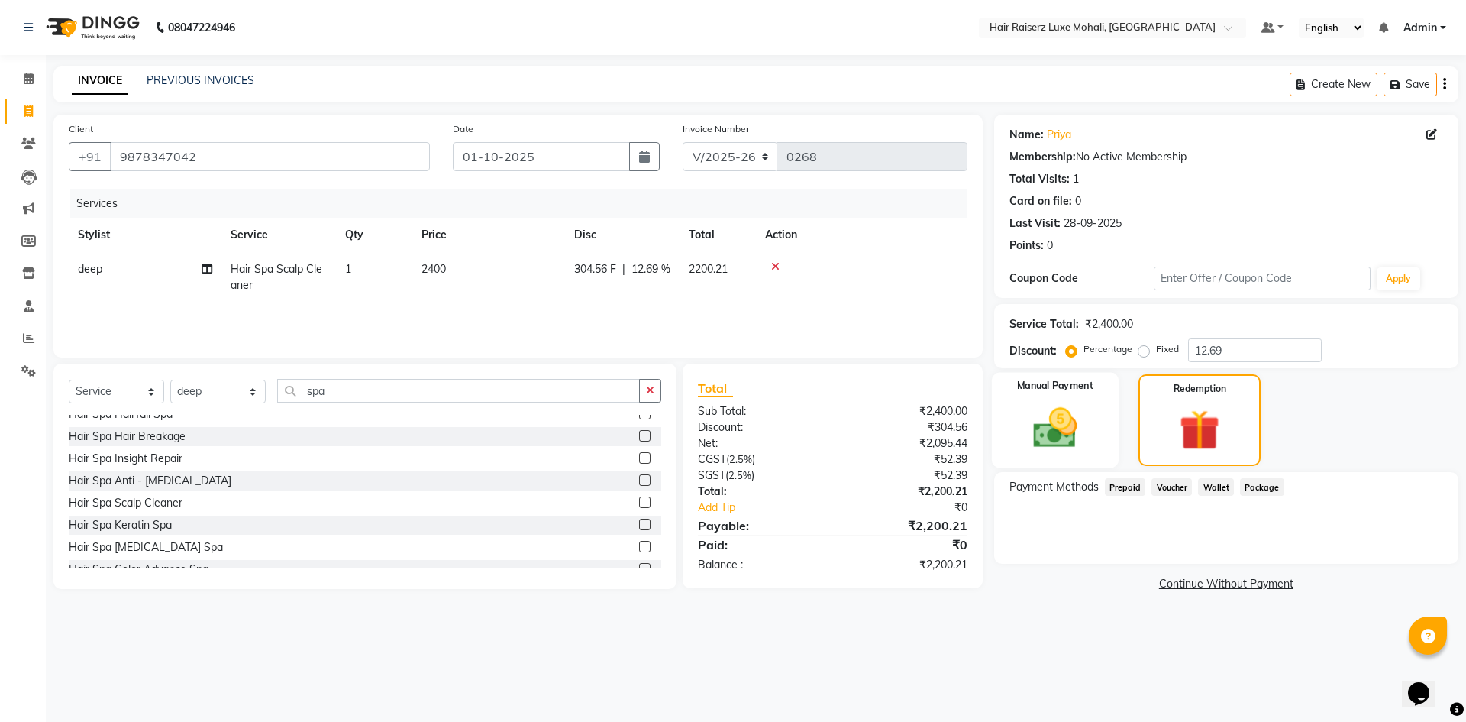
click at [1023, 428] on img at bounding box center [1055, 428] width 71 height 50
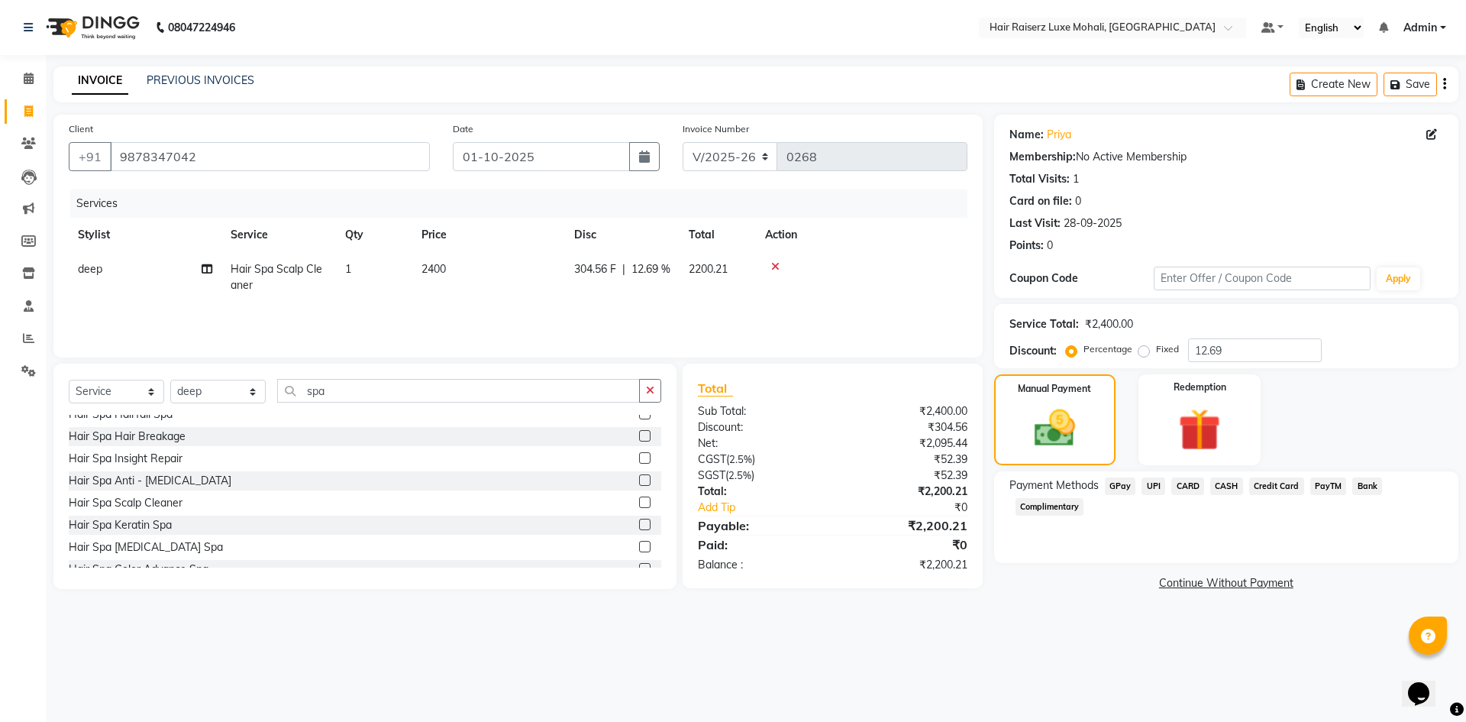
click at [1155, 482] on span "UPI" at bounding box center [1154, 486] width 24 height 18
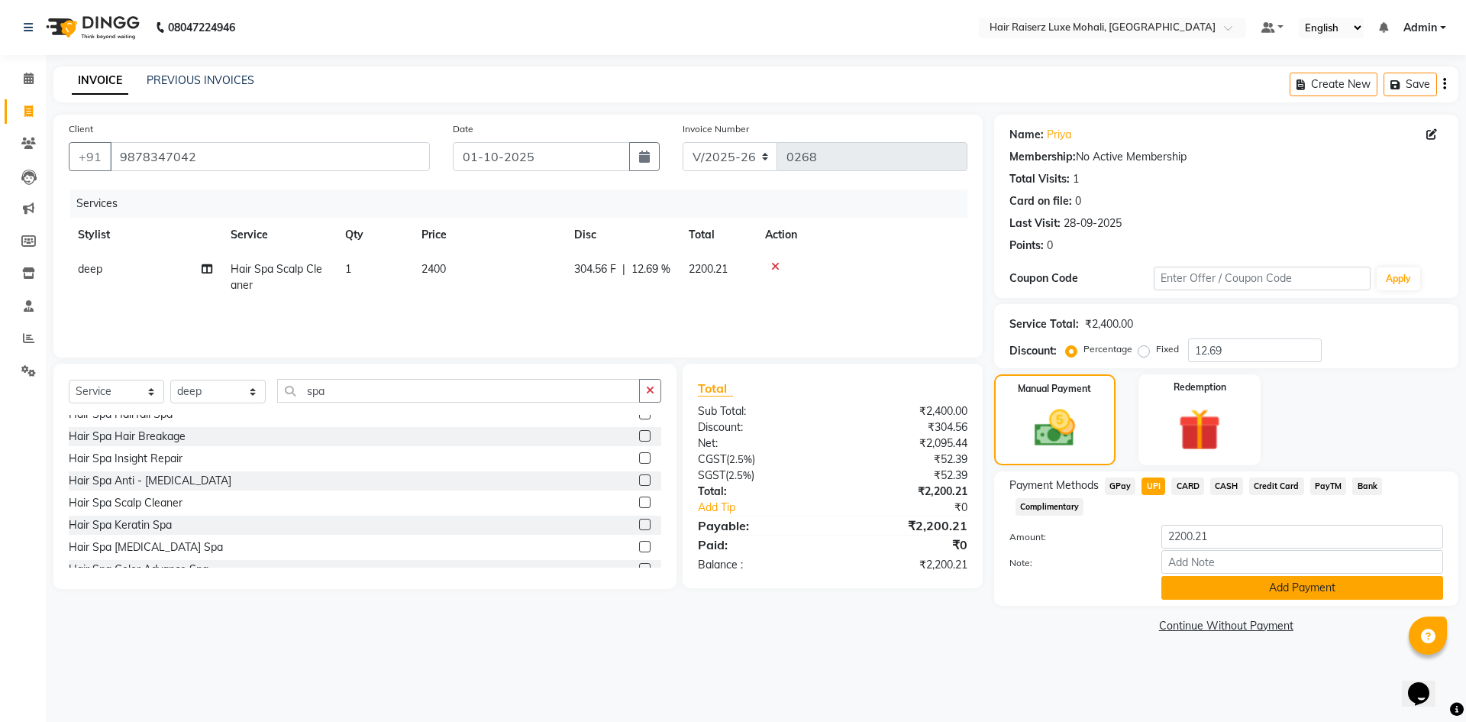
click at [1252, 587] on button "Add Payment" at bounding box center [1303, 588] width 282 height 24
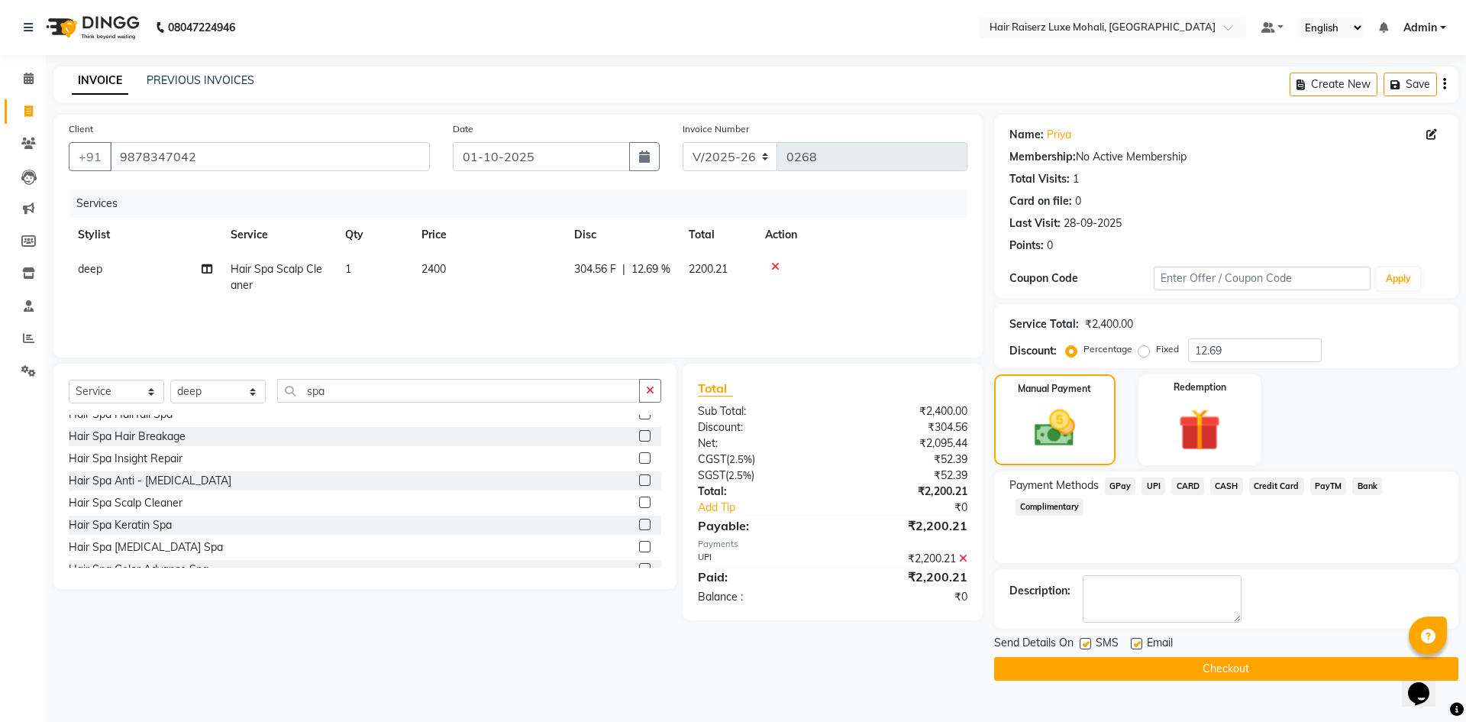
click at [1259, 661] on button "Checkout" at bounding box center [1226, 669] width 464 height 24
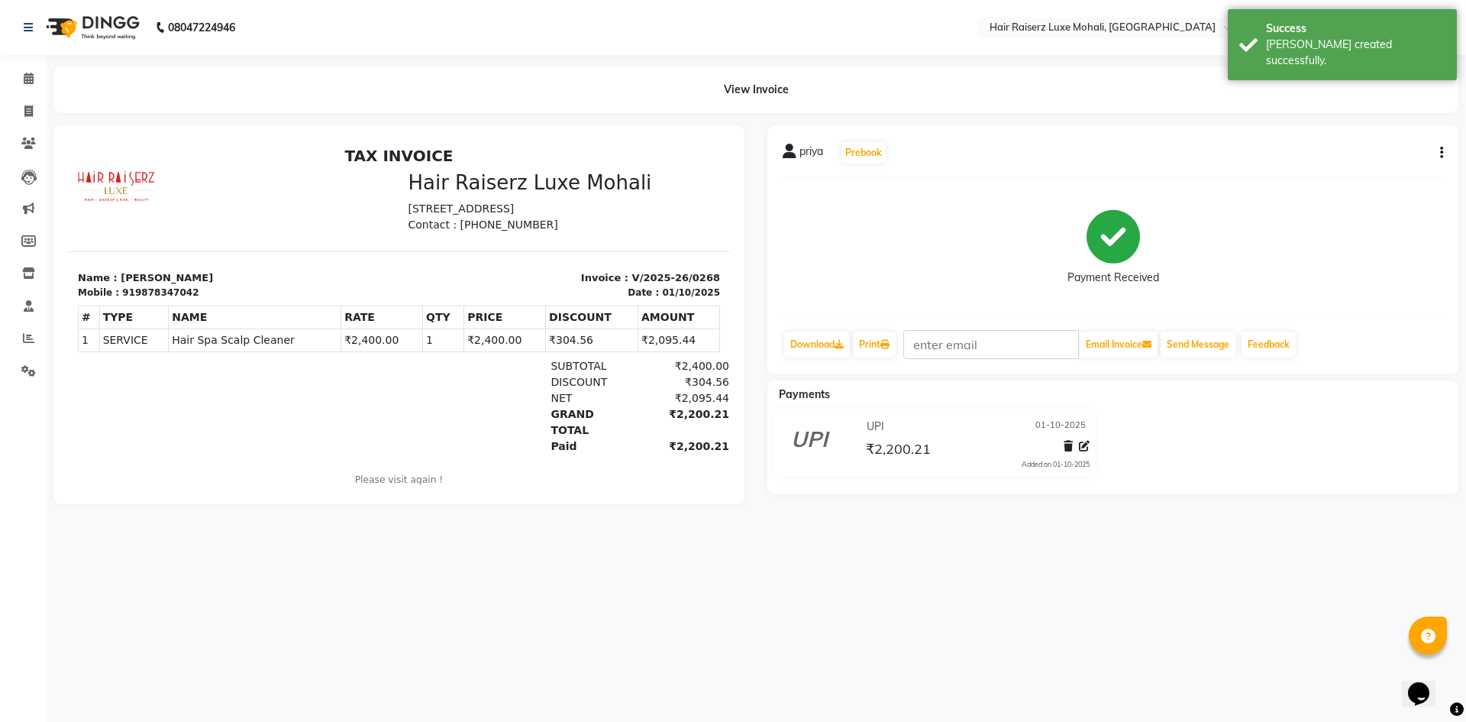
select select "8575"
select select "service"
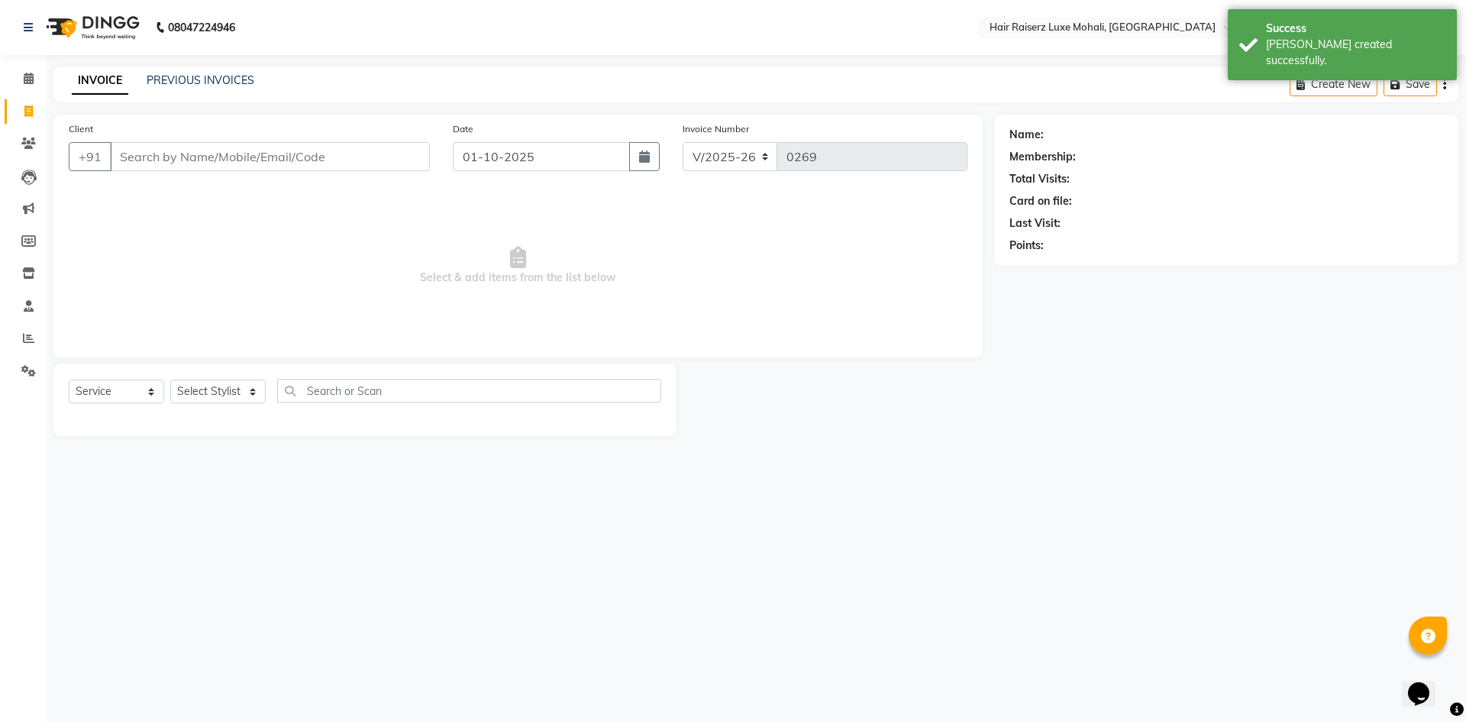
click at [196, 162] on input "Client" at bounding box center [270, 156] width 320 height 29
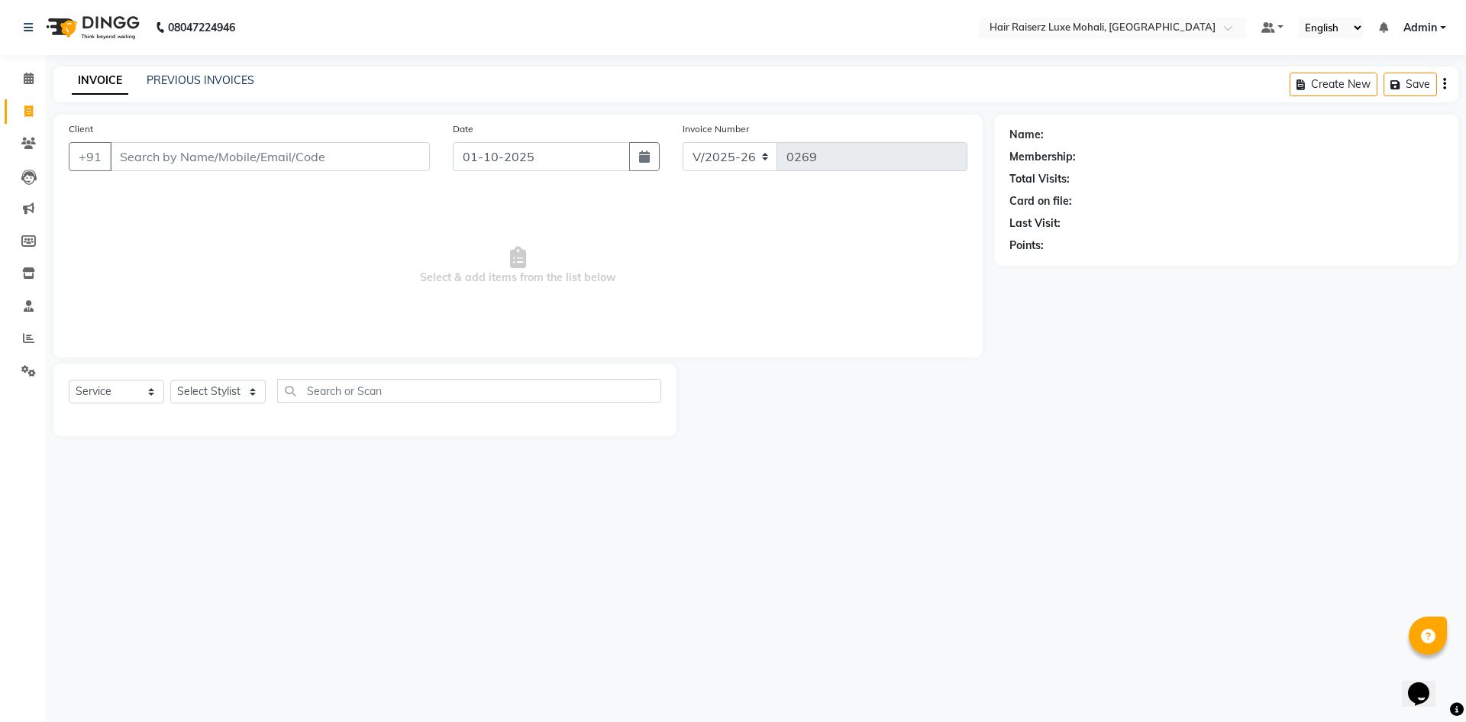
click at [226, 163] on input "Client" at bounding box center [270, 156] width 320 height 29
click at [222, 162] on input "Client" at bounding box center [270, 156] width 320 height 29
click at [225, 158] on input "Client" at bounding box center [270, 156] width 320 height 29
type input "9876406956"
click at [378, 166] on button "Add Client" at bounding box center [390, 156] width 79 height 29
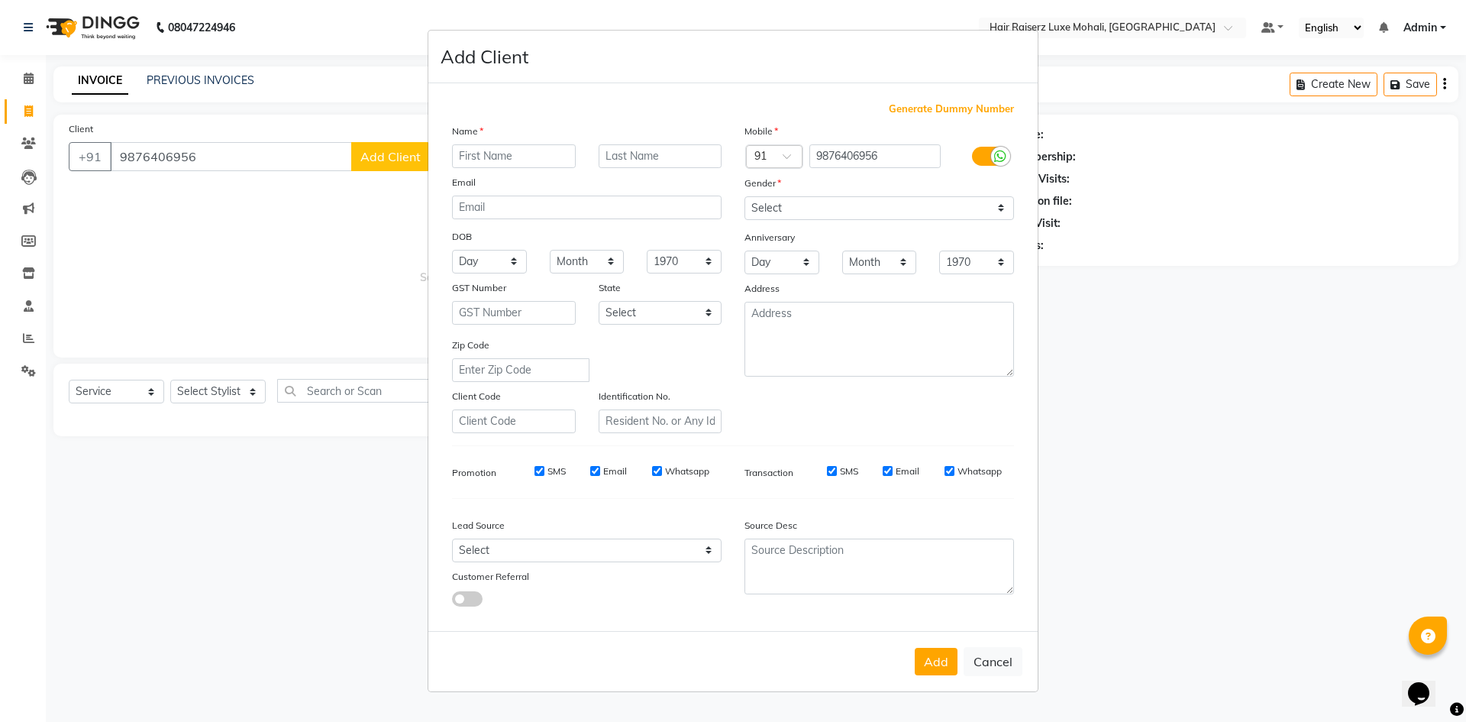
click at [509, 169] on div "Name Email DOB Day 01 02 03 04 05 06 07 08 09 10 11 12 13 14 15 16 17 18 19 20 …" at bounding box center [587, 278] width 293 height 310
click at [509, 164] on input "text" at bounding box center [514, 156] width 124 height 24
type input "nikhil"
click at [849, 210] on select "Select [DEMOGRAPHIC_DATA] [DEMOGRAPHIC_DATA] Other Prefer Not To Say" at bounding box center [880, 208] width 270 height 24
select select "[DEMOGRAPHIC_DATA]"
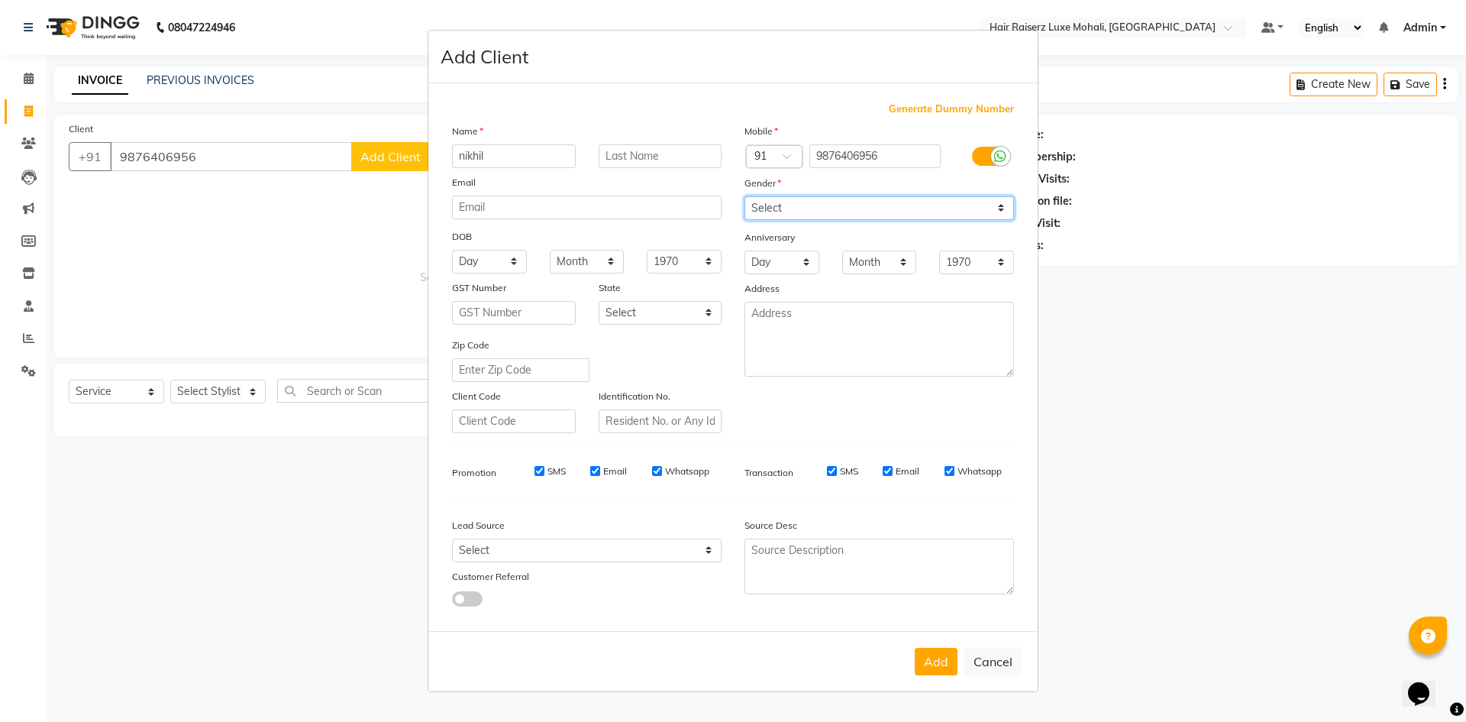
click at [745, 196] on select "Select [DEMOGRAPHIC_DATA] [DEMOGRAPHIC_DATA] Other Prefer Not To Say" at bounding box center [880, 208] width 270 height 24
click at [936, 657] on button "Add" at bounding box center [936, 661] width 43 height 27
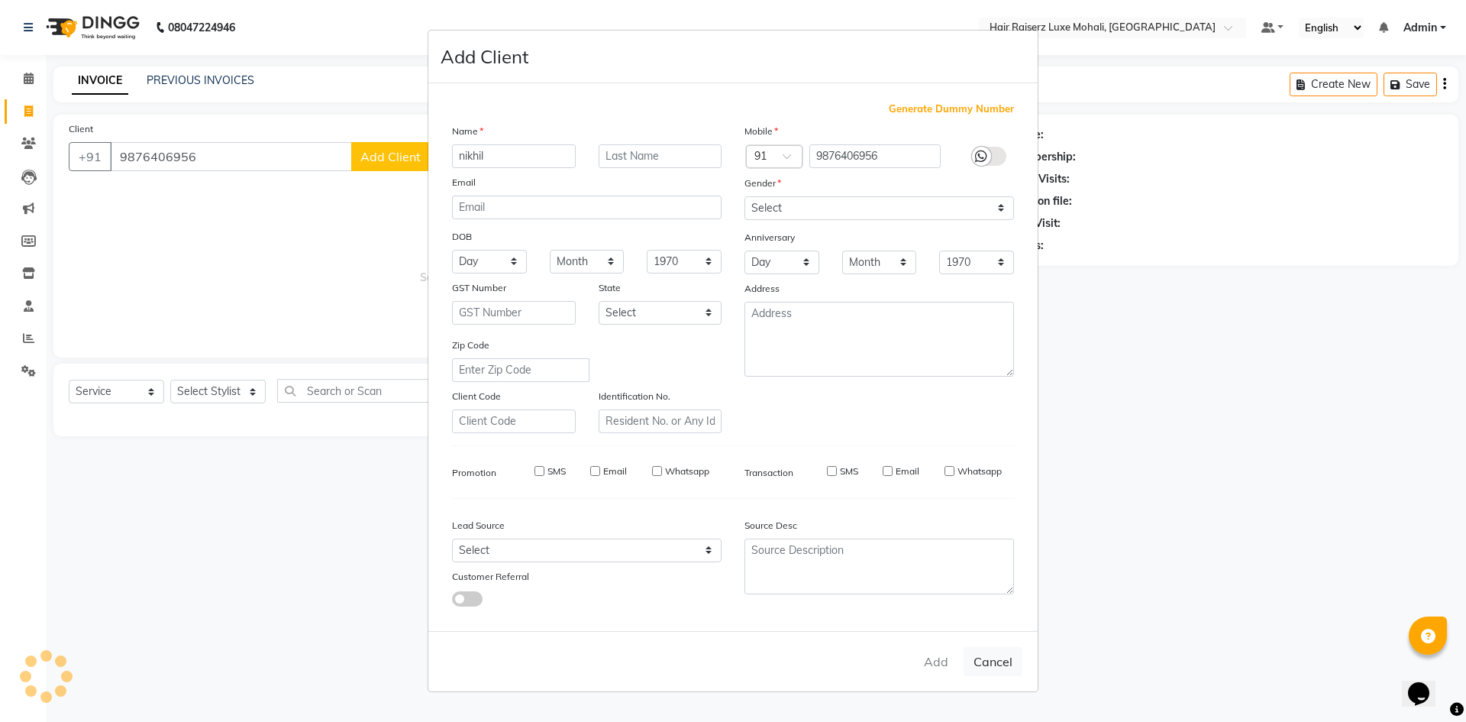
select select
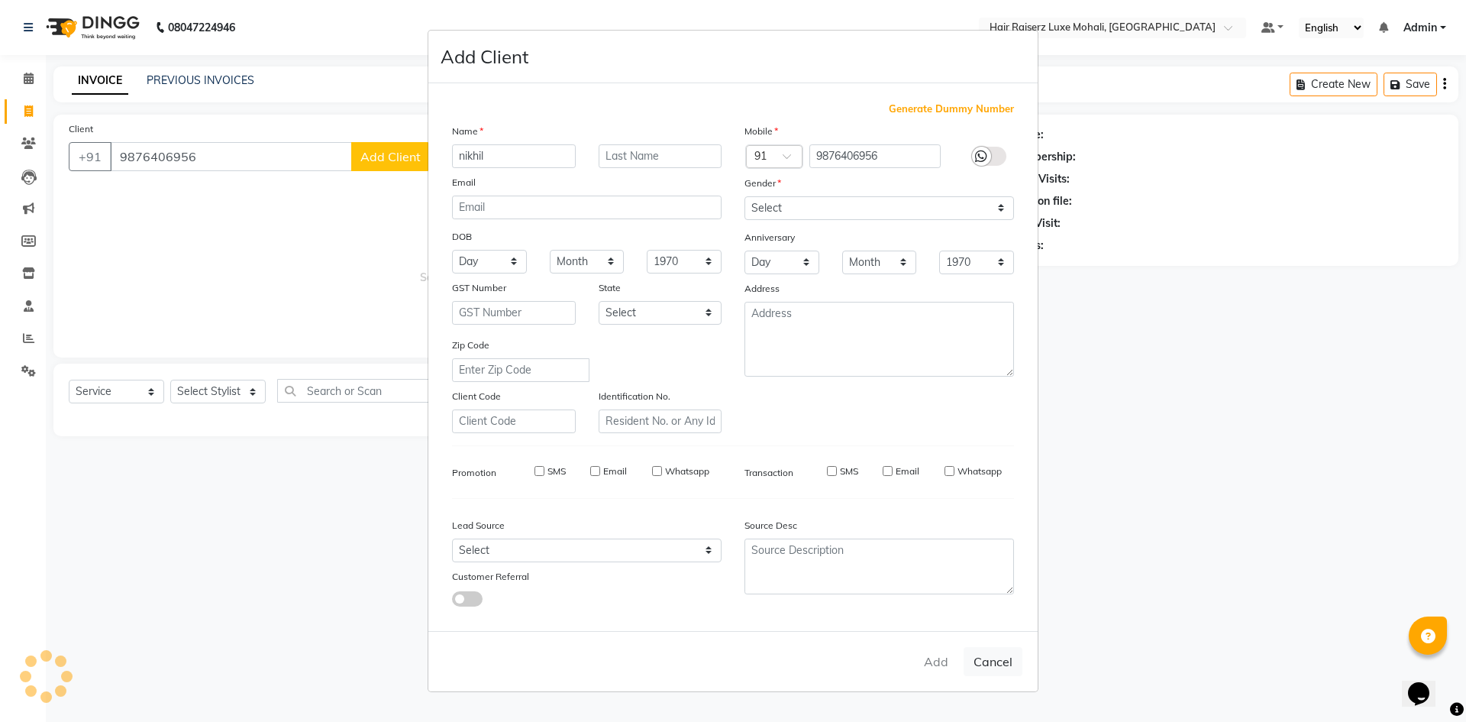
select select
checkbox input "false"
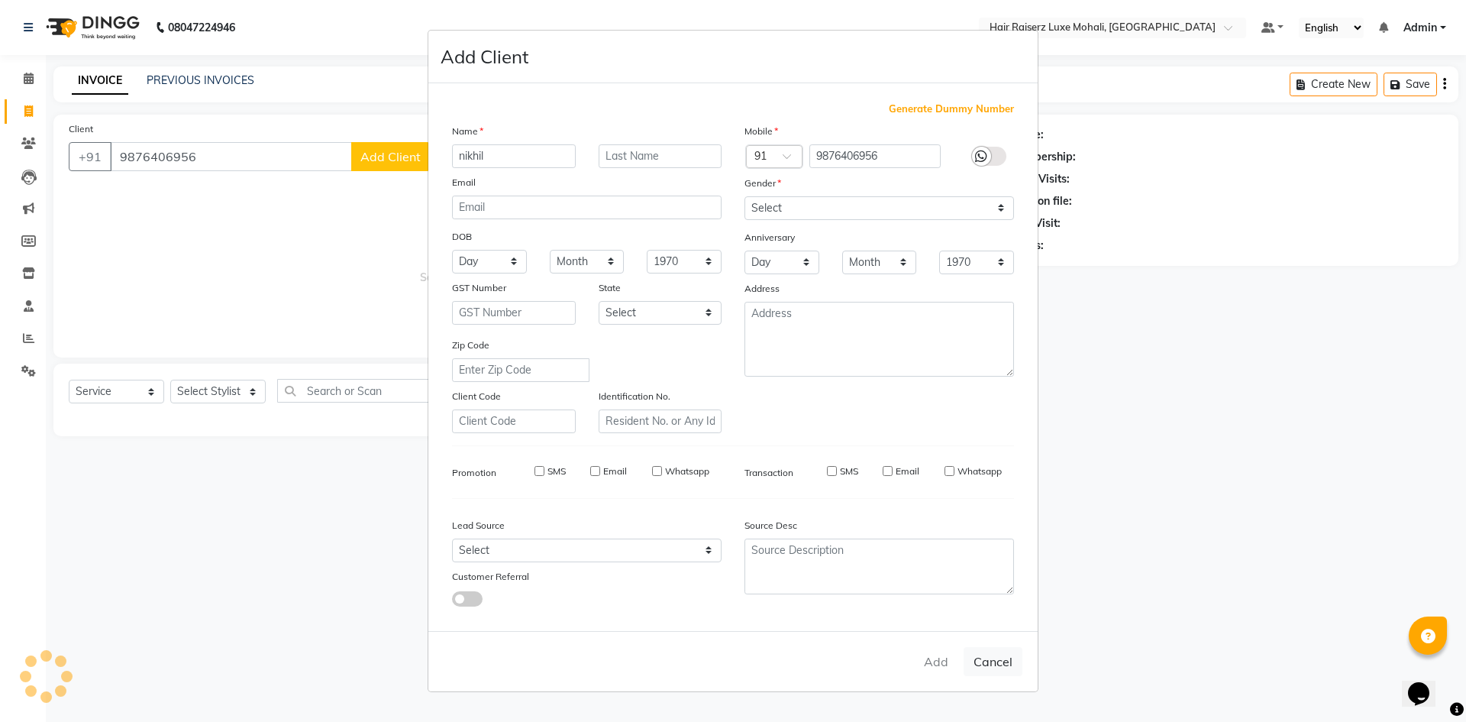
checkbox input "false"
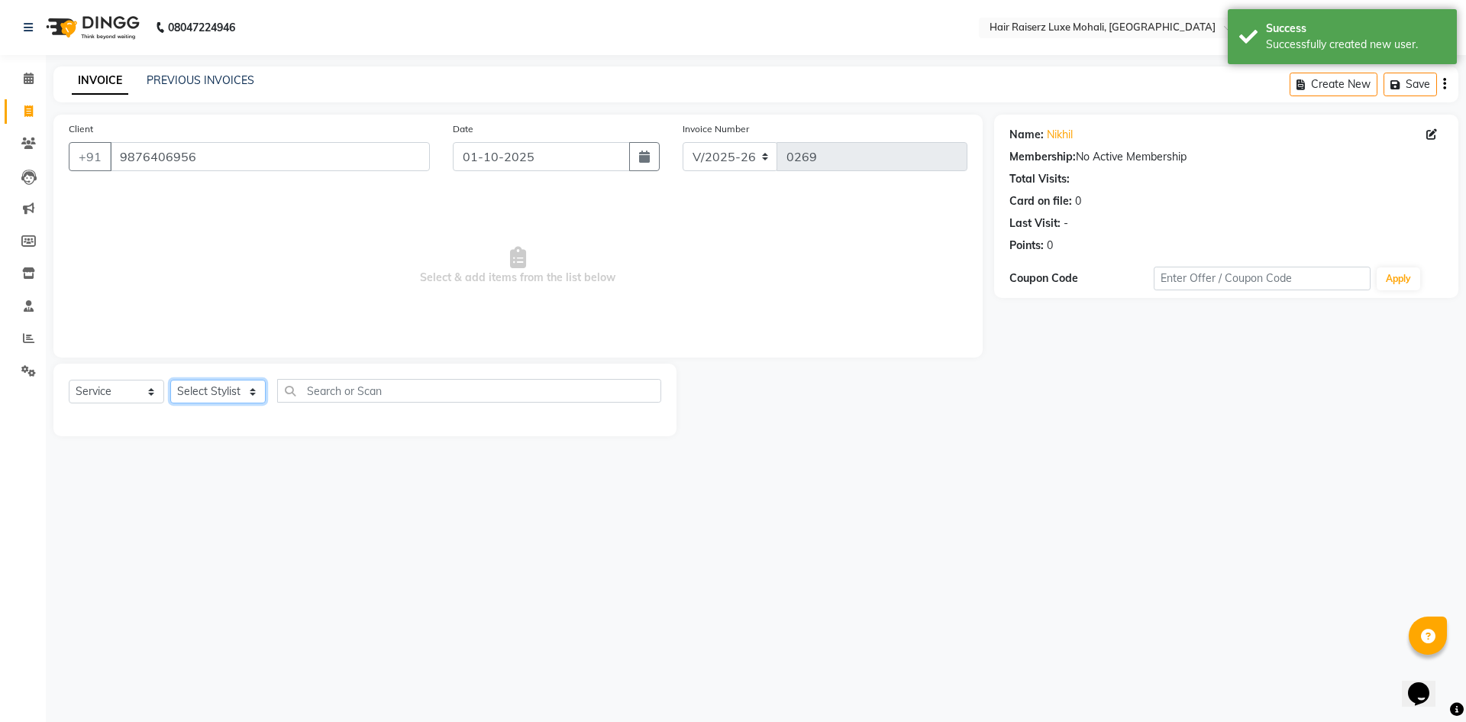
click at [251, 399] on select "Select Stylist Admin [PERSON_NAME] deep Geet neha [PERSON_NAME]" at bounding box center [217, 392] width 95 height 24
select select "87876"
click at [170, 380] on select "Select Stylist Admin [PERSON_NAME] deep Geet neha [PERSON_NAME]" at bounding box center [217, 392] width 95 height 24
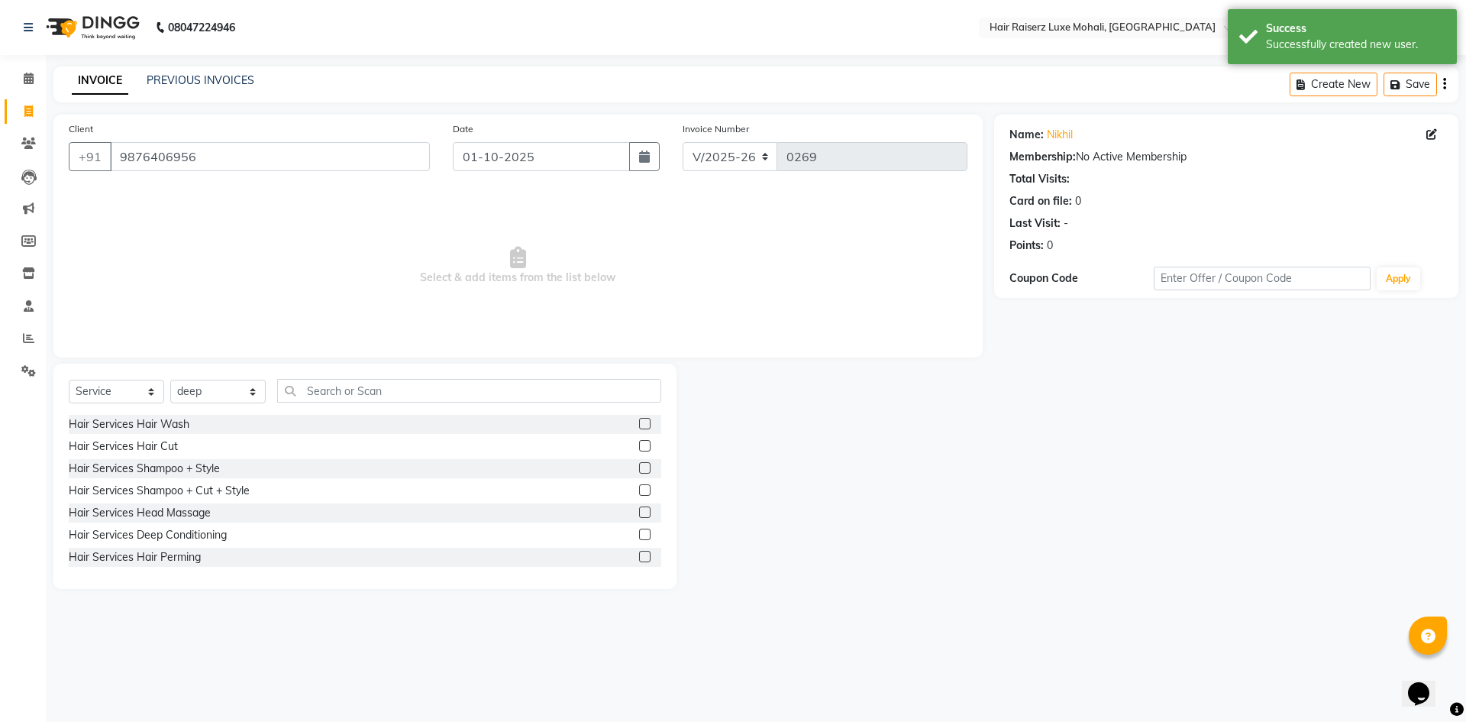
click at [639, 446] on label at bounding box center [644, 445] width 11 height 11
click at [639, 446] on input "checkbox" at bounding box center [644, 446] width 10 height 10
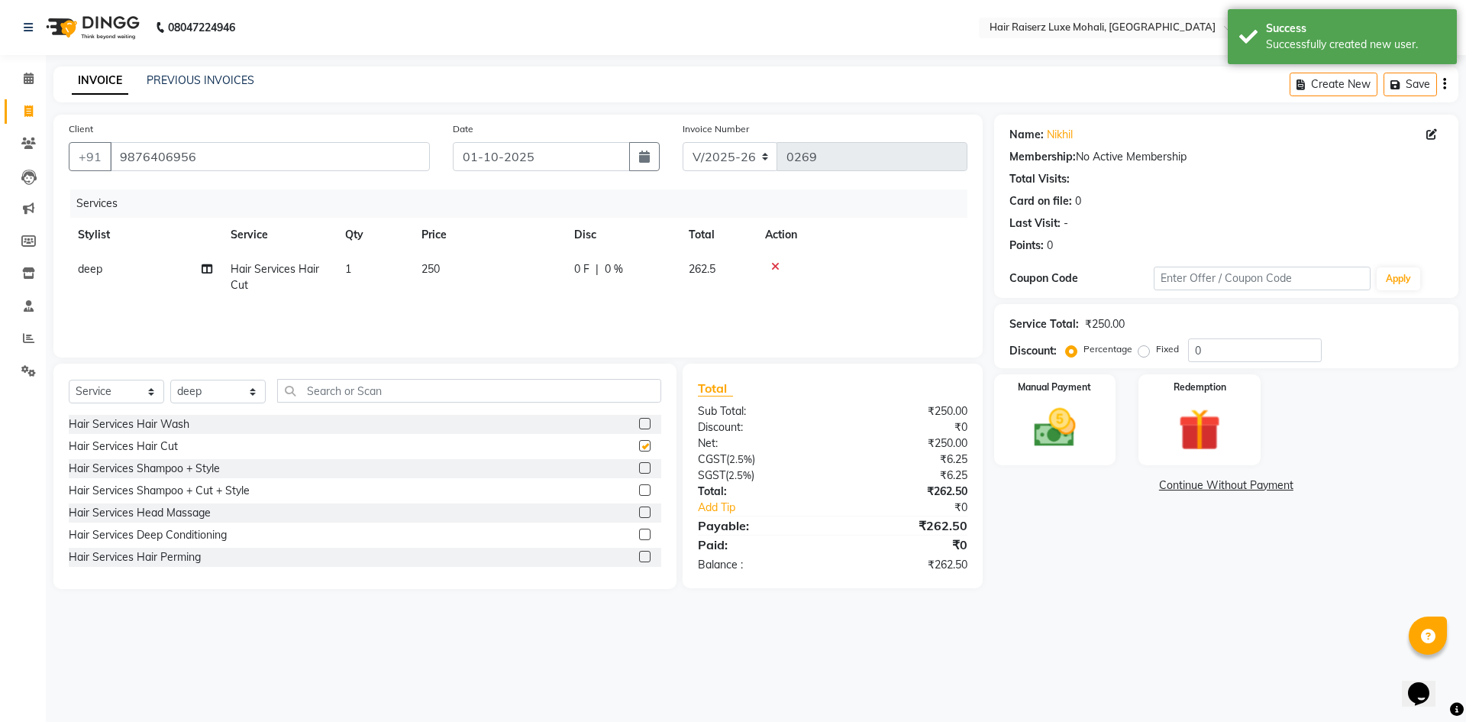
checkbox input "false"
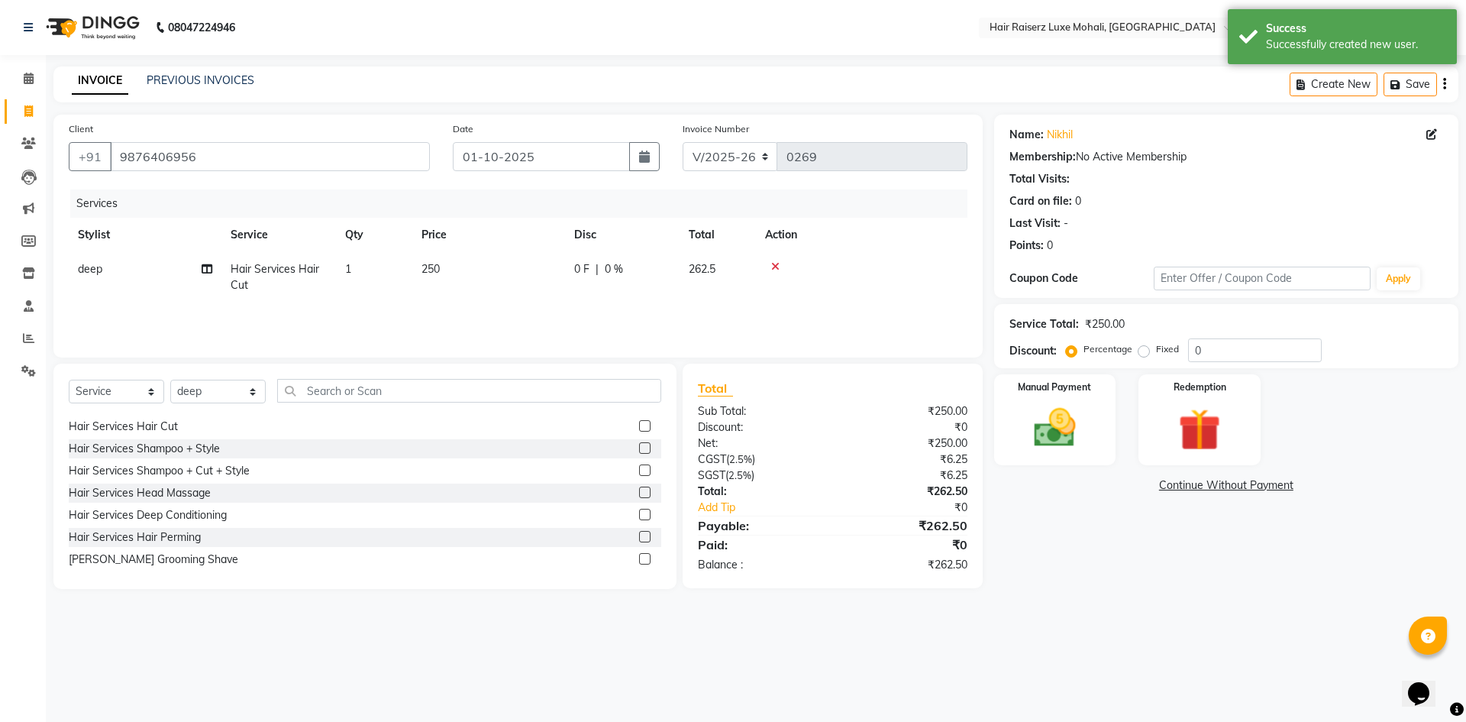
scroll to position [76, 0]
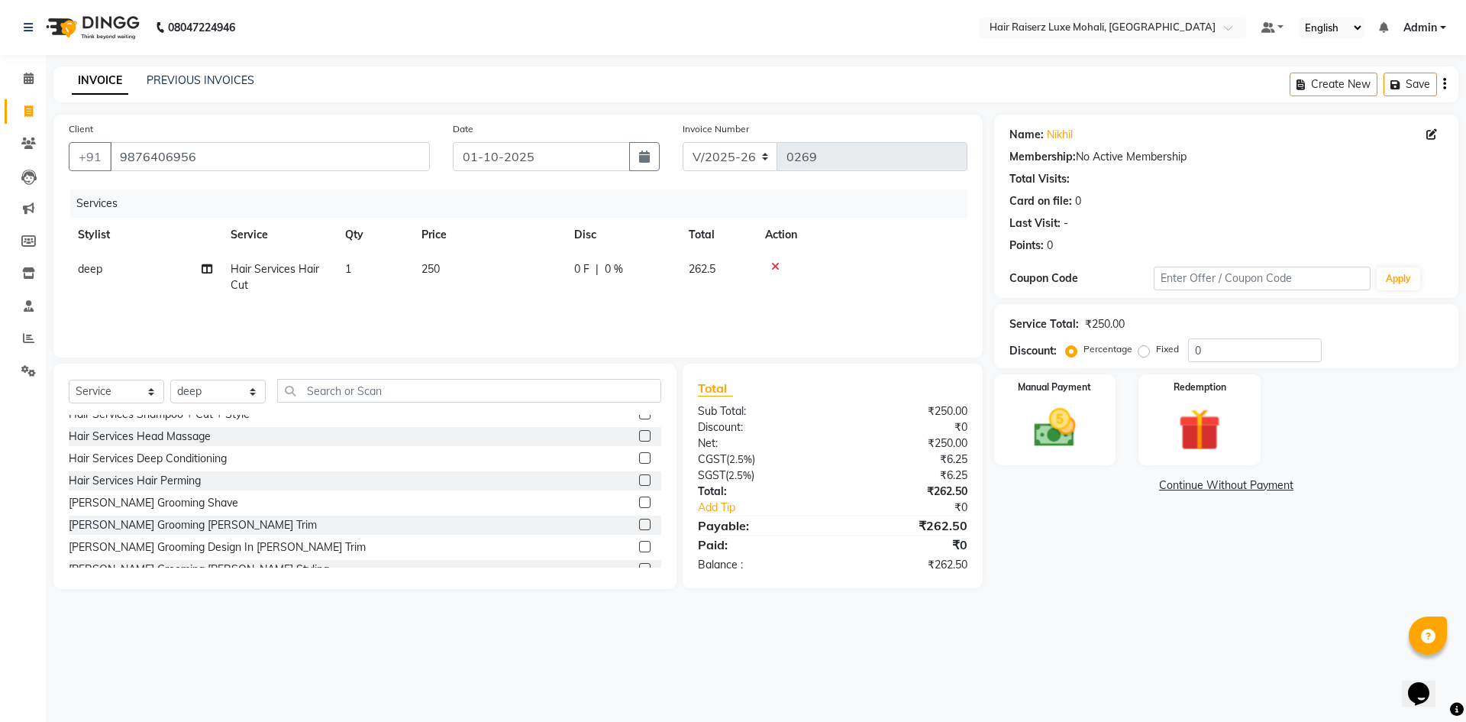
click at [639, 523] on label at bounding box center [644, 524] width 11 height 11
click at [639, 523] on input "checkbox" at bounding box center [644, 525] width 10 height 10
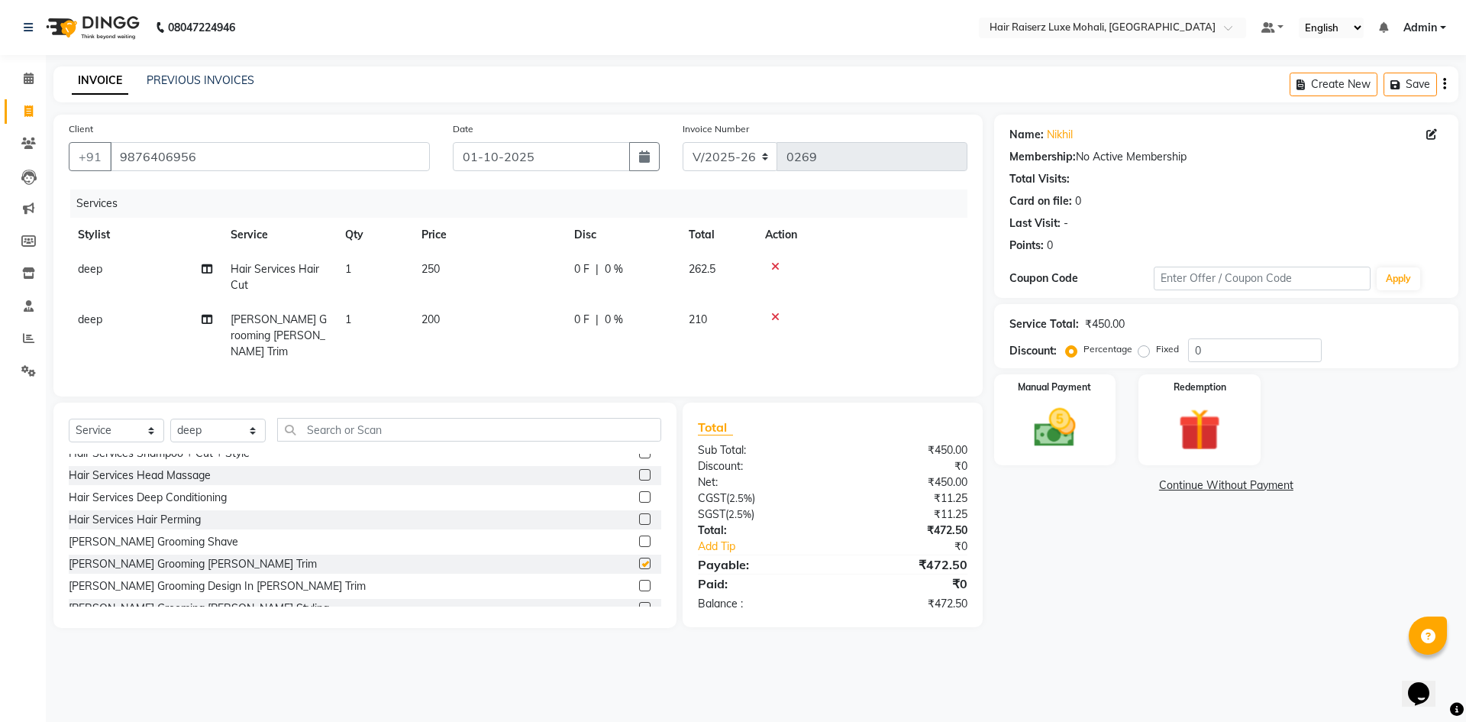
checkbox input "false"
click at [580, 422] on input "text" at bounding box center [469, 430] width 384 height 24
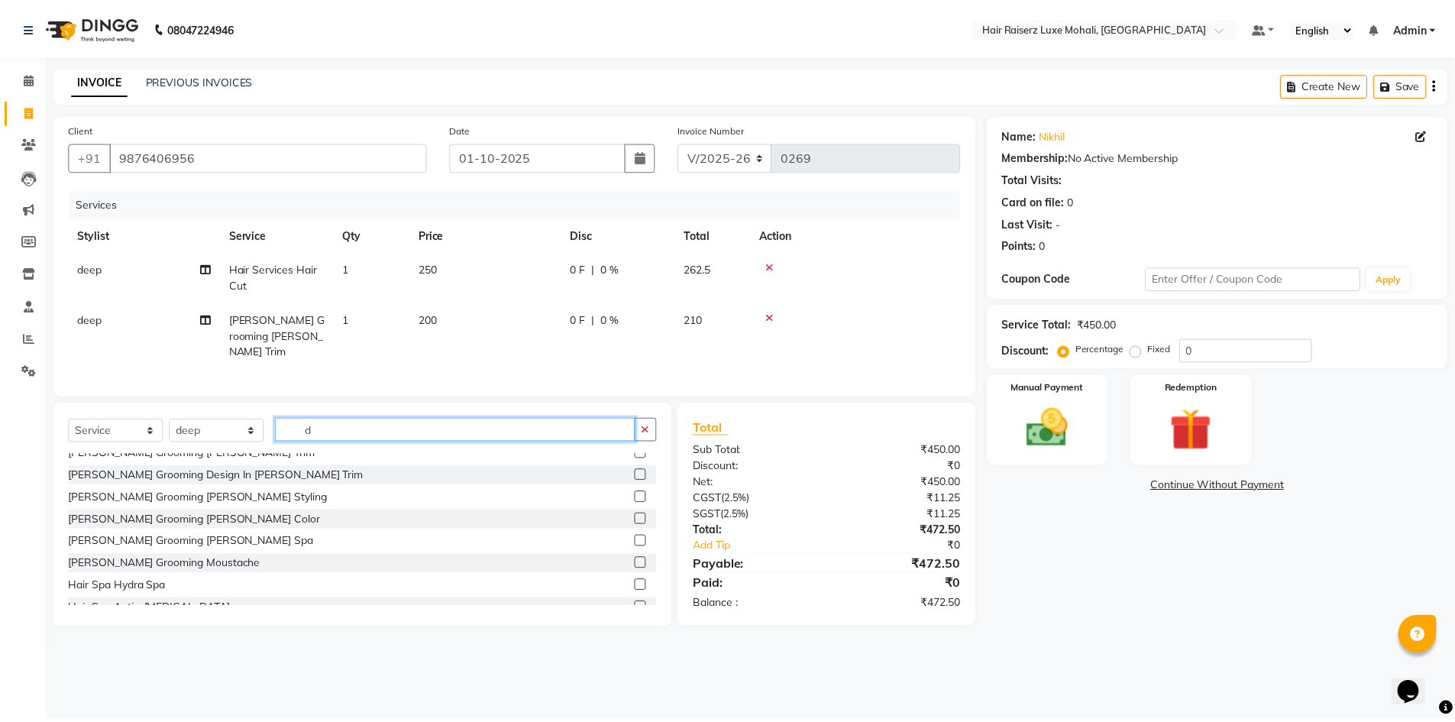
scroll to position [0, 0]
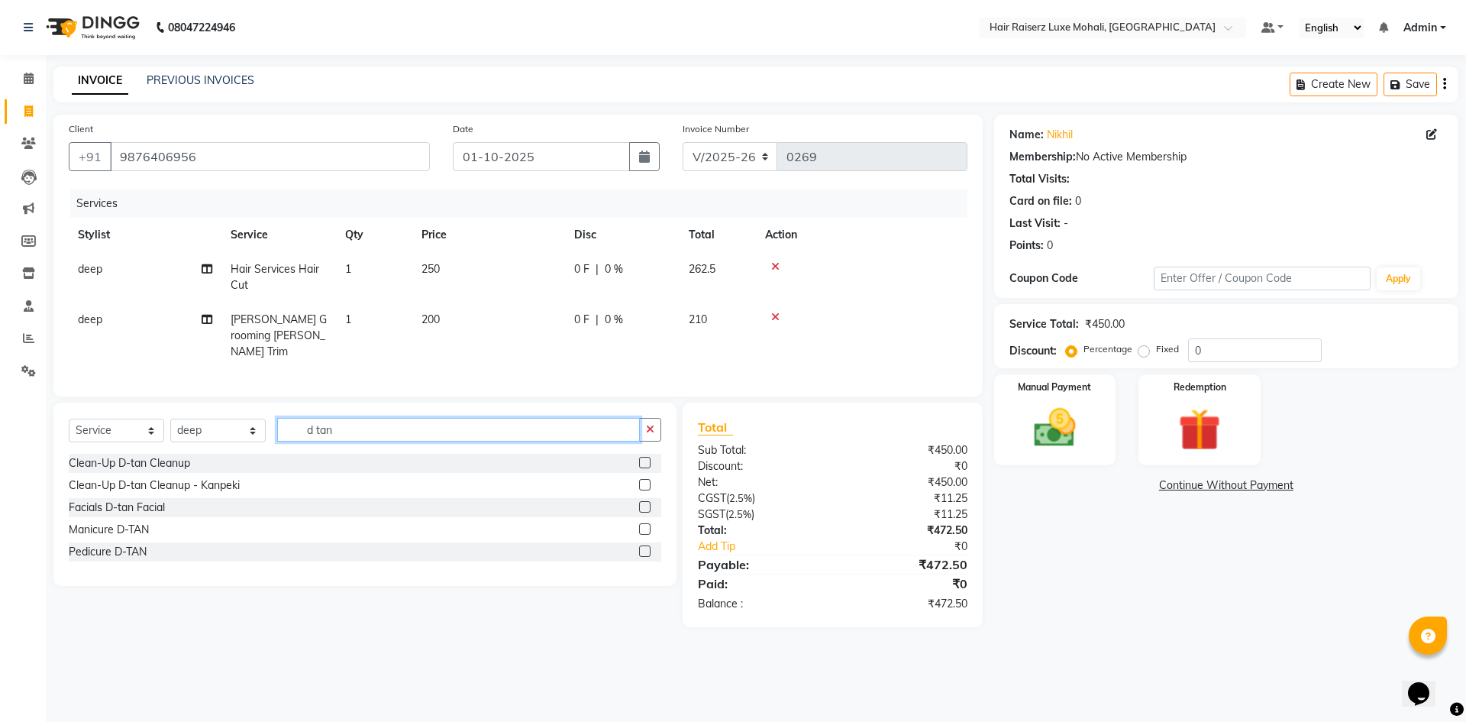
type input "d tan"
click at [647, 461] on label at bounding box center [644, 462] width 11 height 11
click at [647, 461] on input "checkbox" at bounding box center [644, 463] width 10 height 10
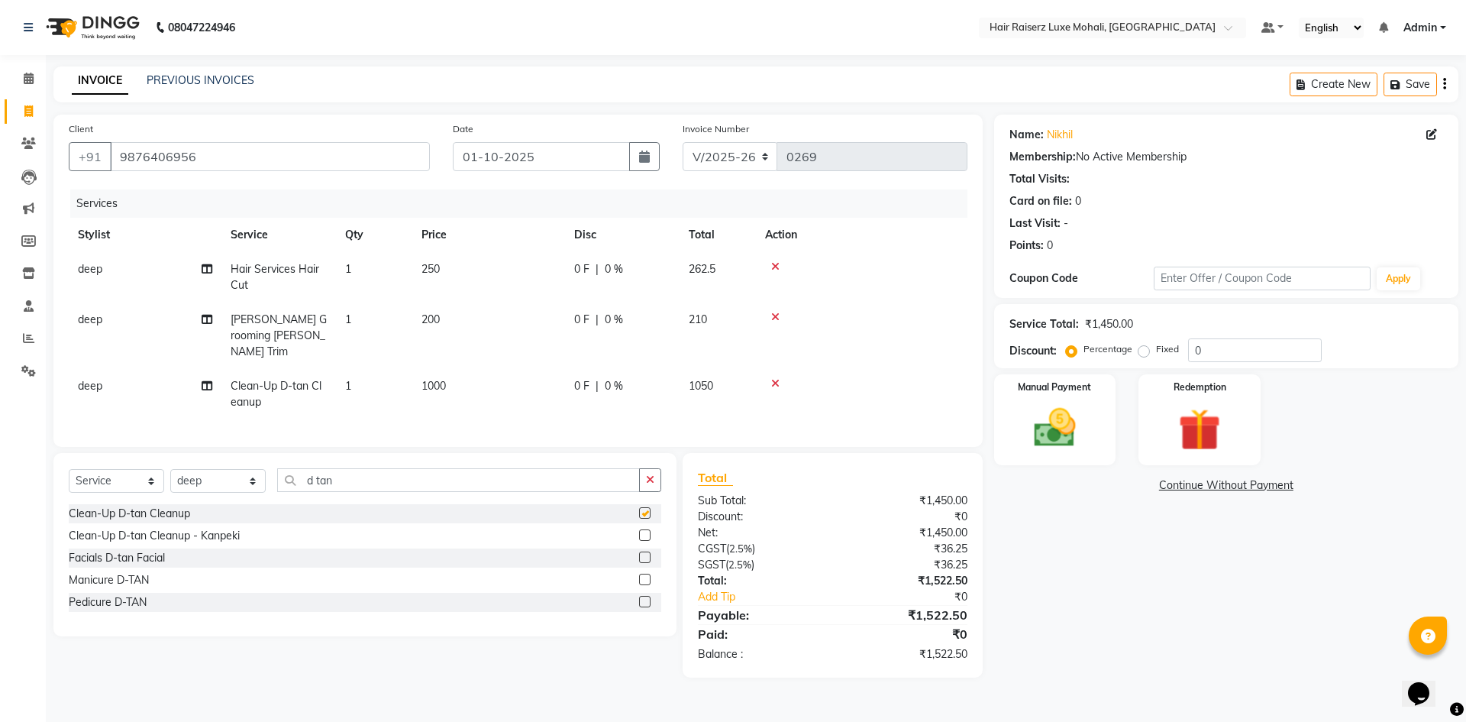
checkbox input "false"
click at [433, 379] on span "1000" at bounding box center [434, 386] width 24 height 14
select select "87876"
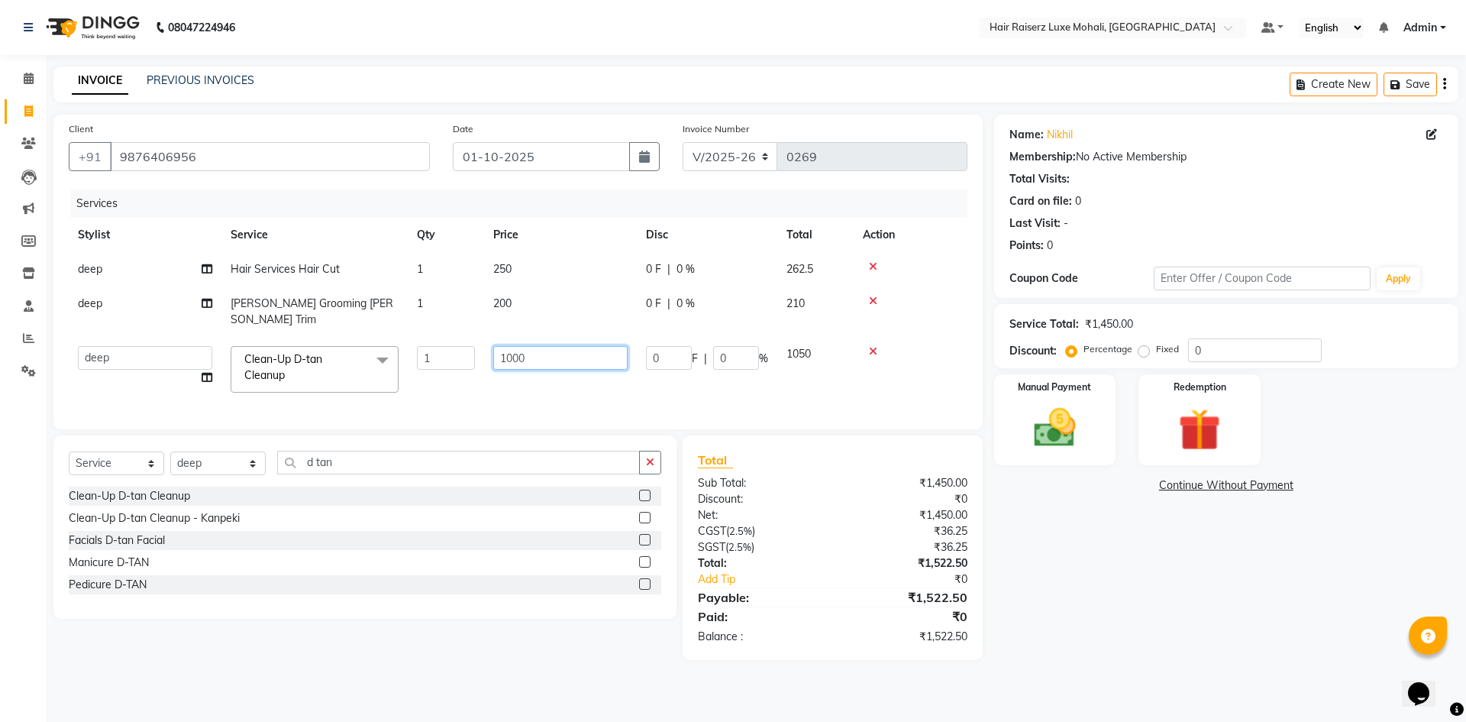
click at [580, 346] on input "1000" at bounding box center [560, 358] width 134 height 24
type input "1"
type input "500"
click at [1097, 553] on div "Name: Nikhil Membership: No Active Membership Total Visits: Card on file: 0 Las…" at bounding box center [1232, 387] width 476 height 545
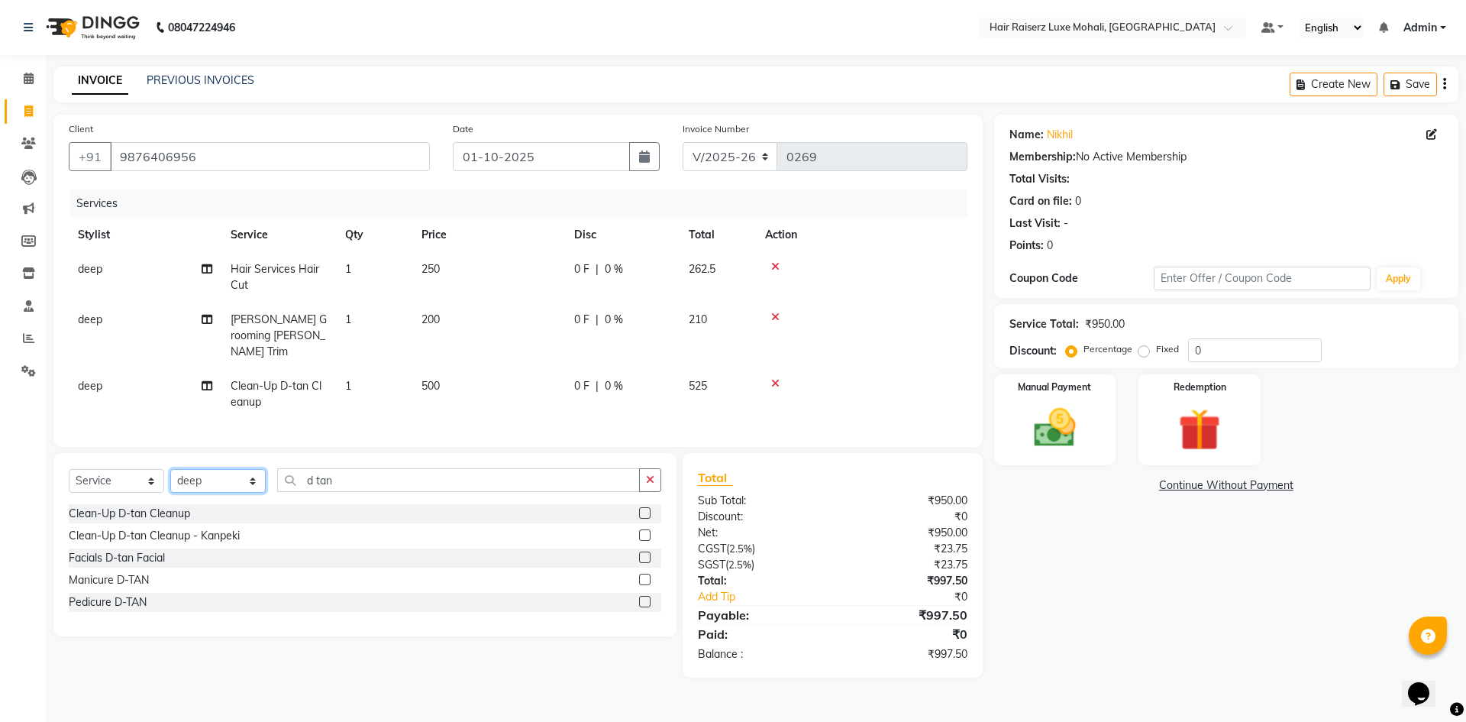
click at [263, 473] on select "Select Stylist Admin [PERSON_NAME] deep Geet neha [PERSON_NAME]" at bounding box center [217, 481] width 95 height 24
select select "85953"
click at [170, 469] on select "Select Stylist Admin [PERSON_NAME] deep Geet neha [PERSON_NAME]" at bounding box center [217, 481] width 95 height 24
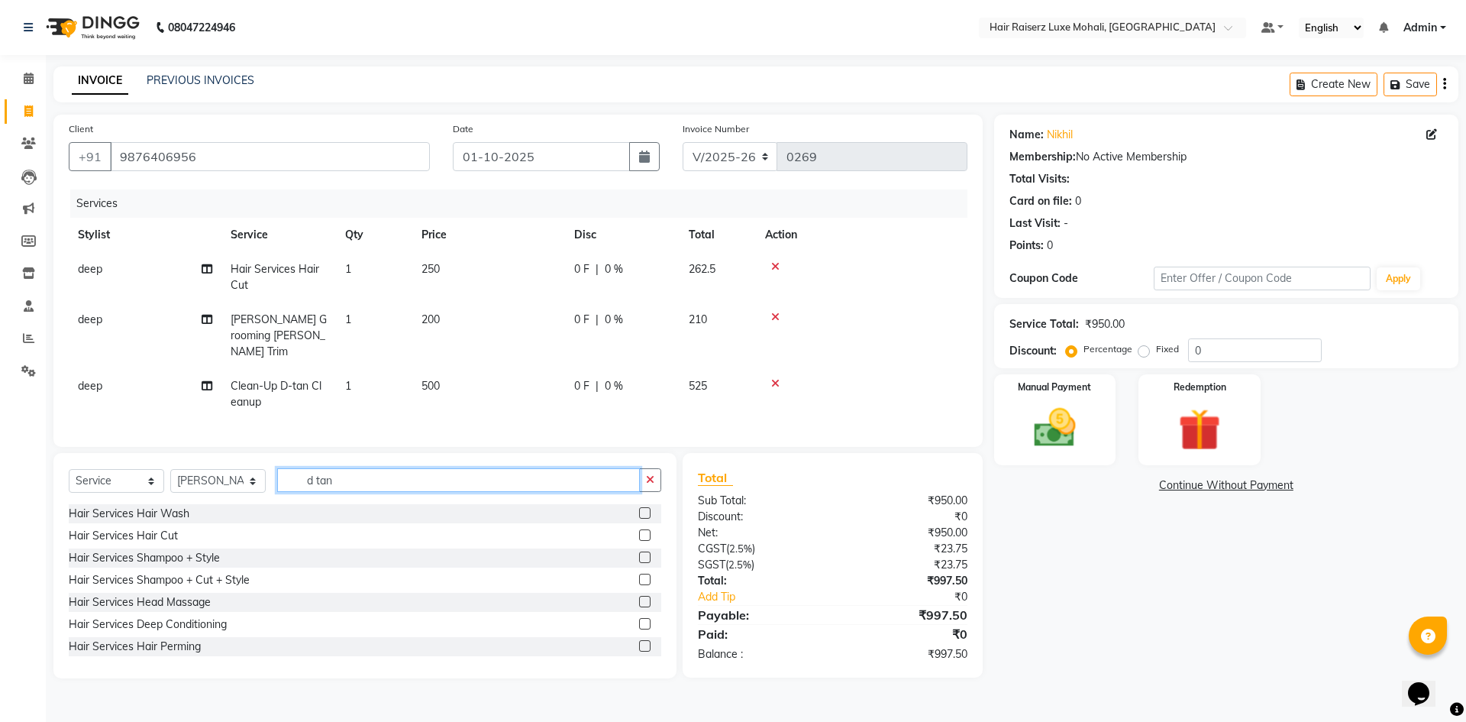
click at [334, 474] on input "d tan" at bounding box center [458, 480] width 363 height 24
type input "d"
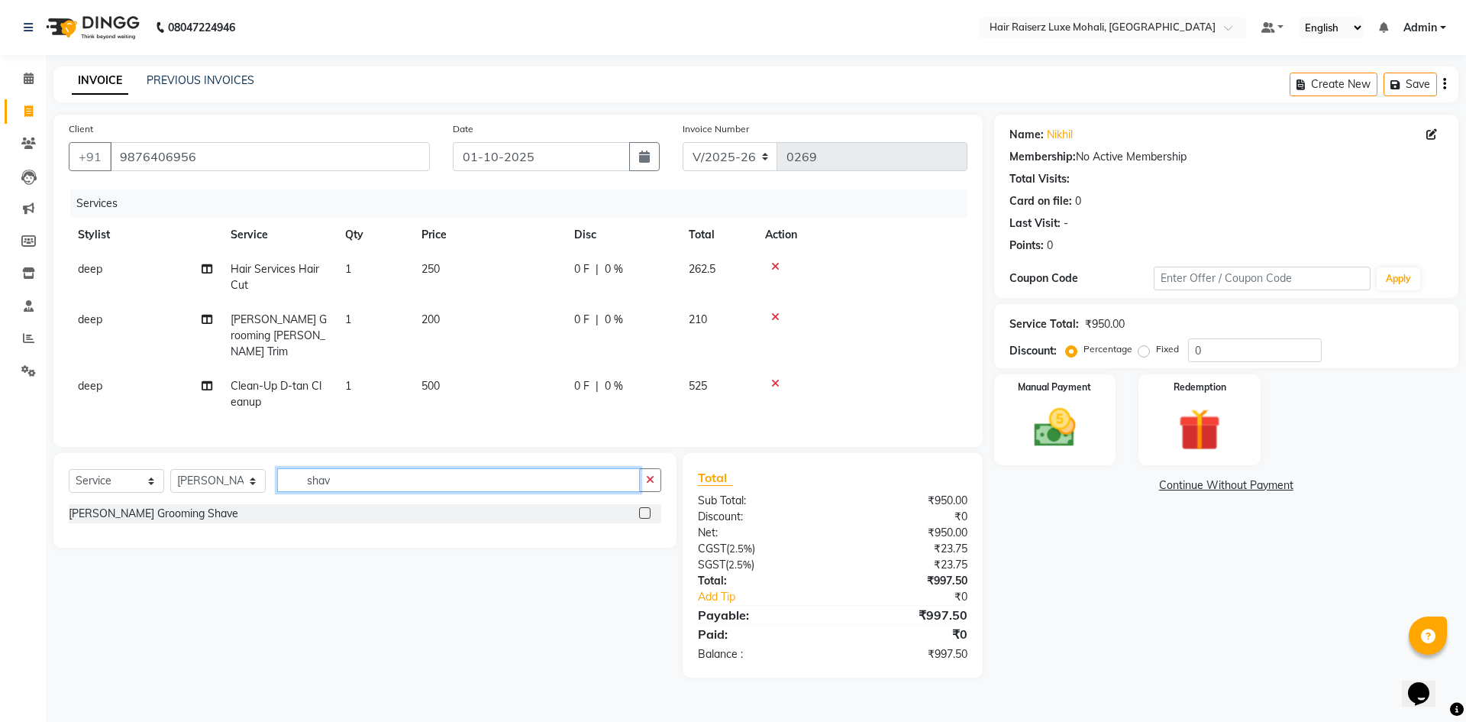
type input "shav"
click at [642, 508] on label at bounding box center [644, 512] width 11 height 11
click at [642, 509] on input "checkbox" at bounding box center [644, 514] width 10 height 10
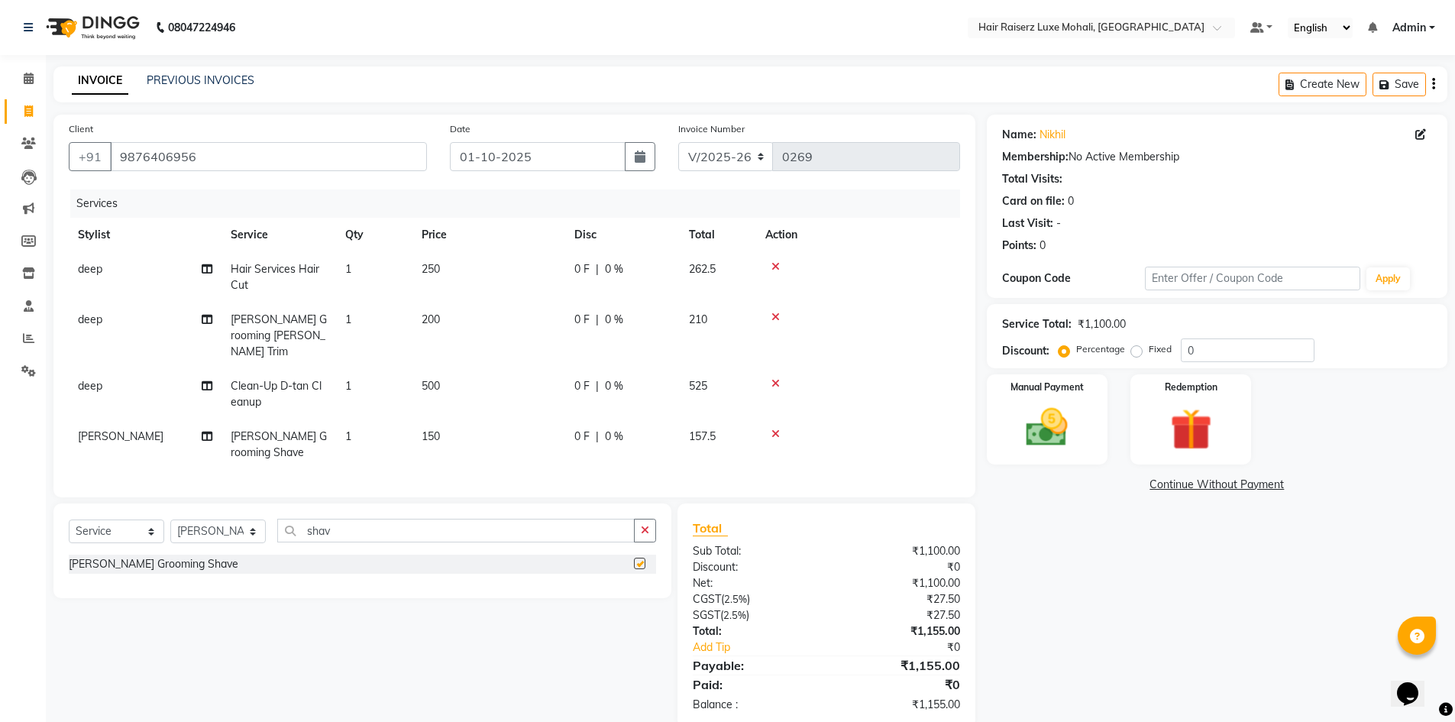
checkbox input "false"
drag, startPoint x: 256, startPoint y: 527, endPoint x: 254, endPoint y: 540, distance: 13.2
click at [254, 540] on div "Select Service Product Membership Package Voucher Prepaid Gift Card Select Styl…" at bounding box center [362, 537] width 587 height 36
select select "86726"
click at [170, 519] on select "Select Stylist Admin [PERSON_NAME] deep Geet neha [PERSON_NAME]" at bounding box center [217, 531] width 95 height 24
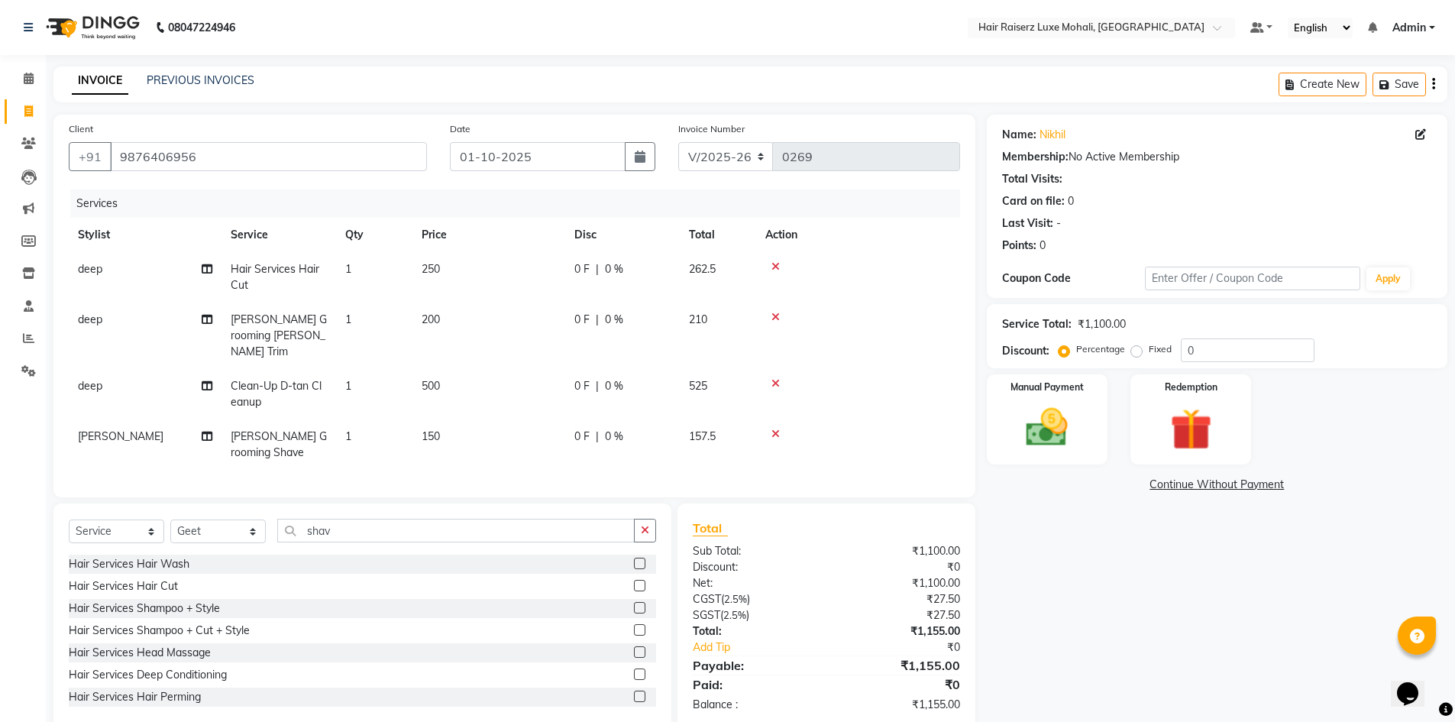
click at [401, 539] on div "Select Service Product Membership Package Voucher Prepaid Gift Card Select Styl…" at bounding box center [362, 537] width 587 height 36
click at [403, 533] on input "shav" at bounding box center [455, 531] width 357 height 24
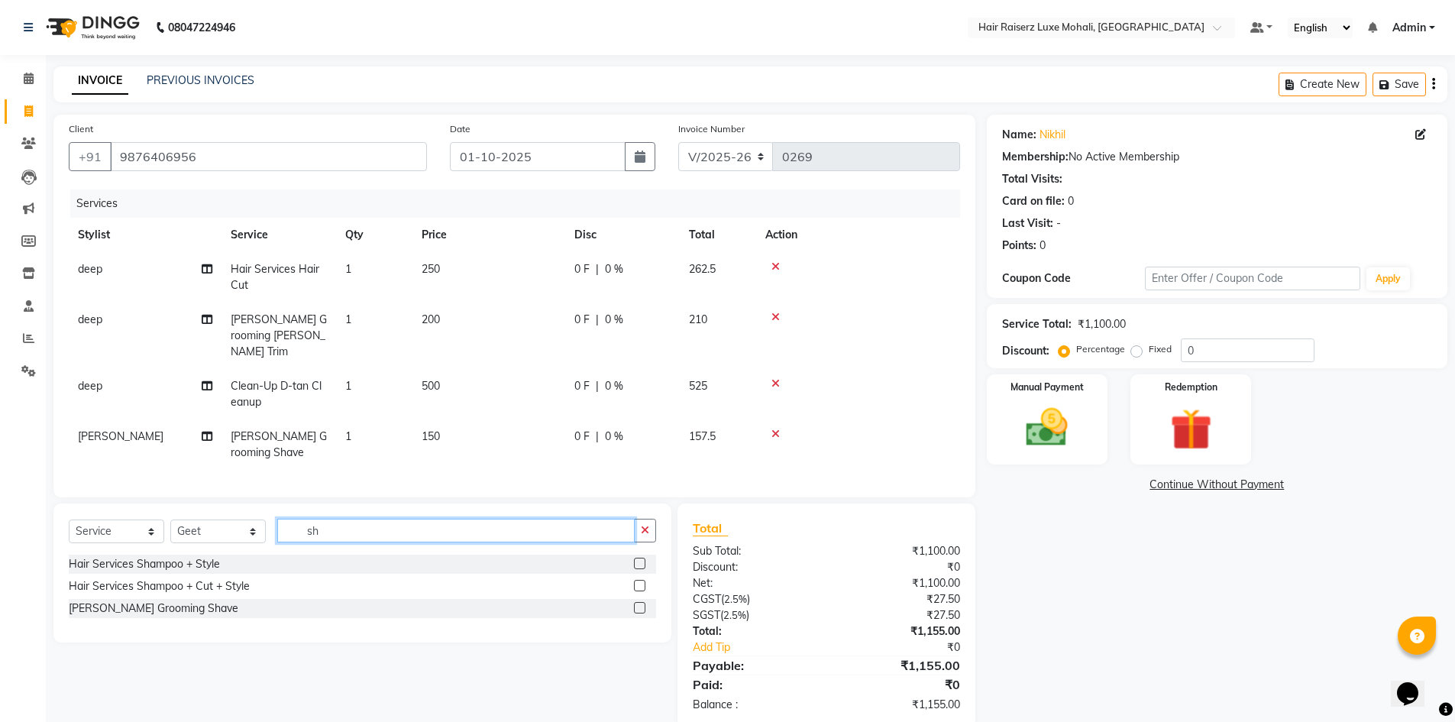
type input "s"
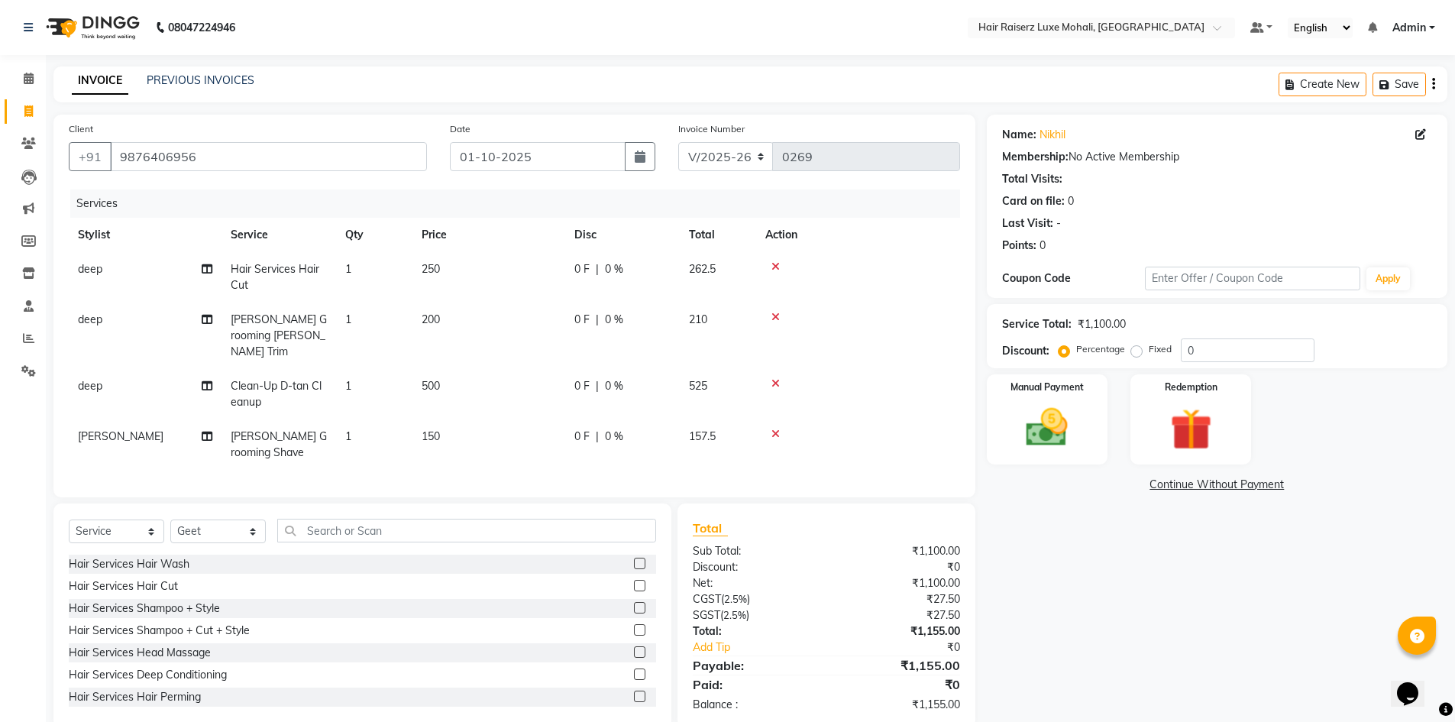
click at [634, 603] on label at bounding box center [639, 607] width 11 height 11
click at [634, 603] on input "checkbox" at bounding box center [639, 608] width 10 height 10
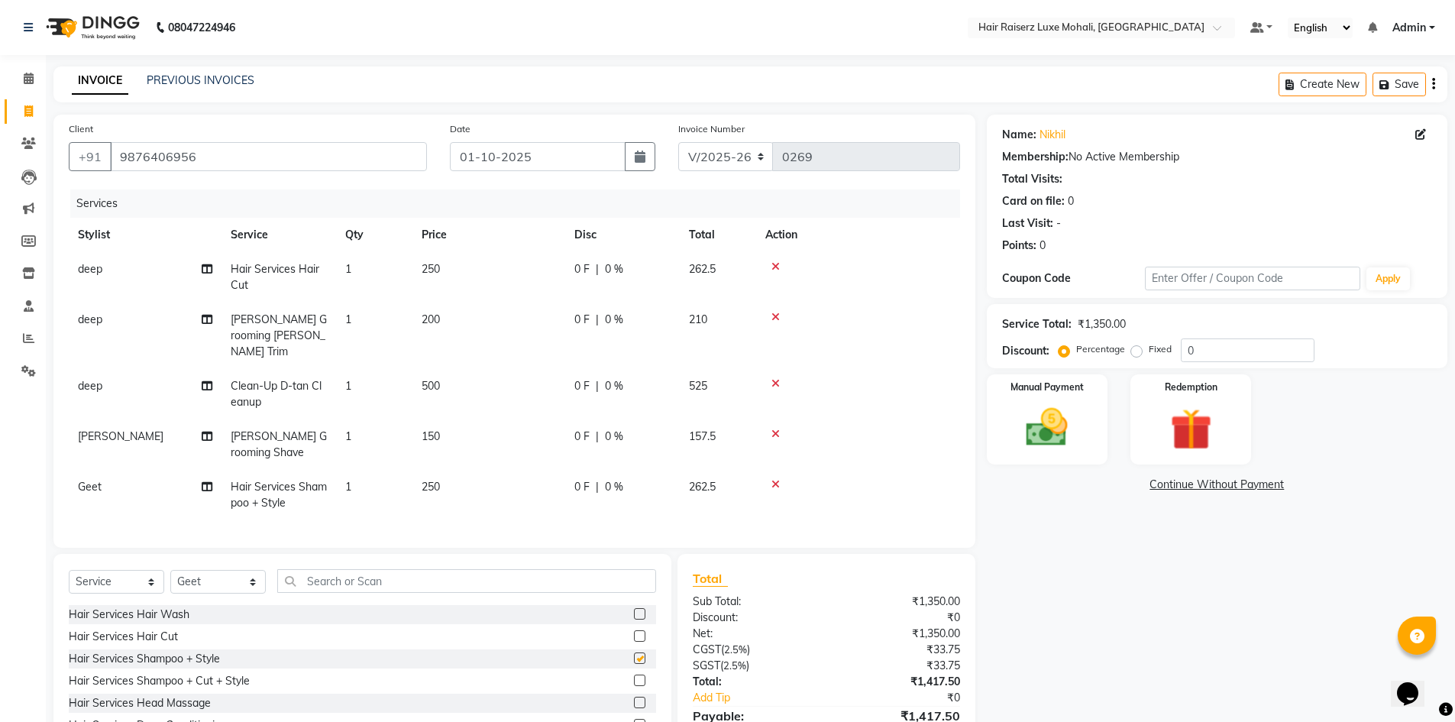
checkbox input "false"
click at [493, 576] on input "text" at bounding box center [466, 581] width 379 height 24
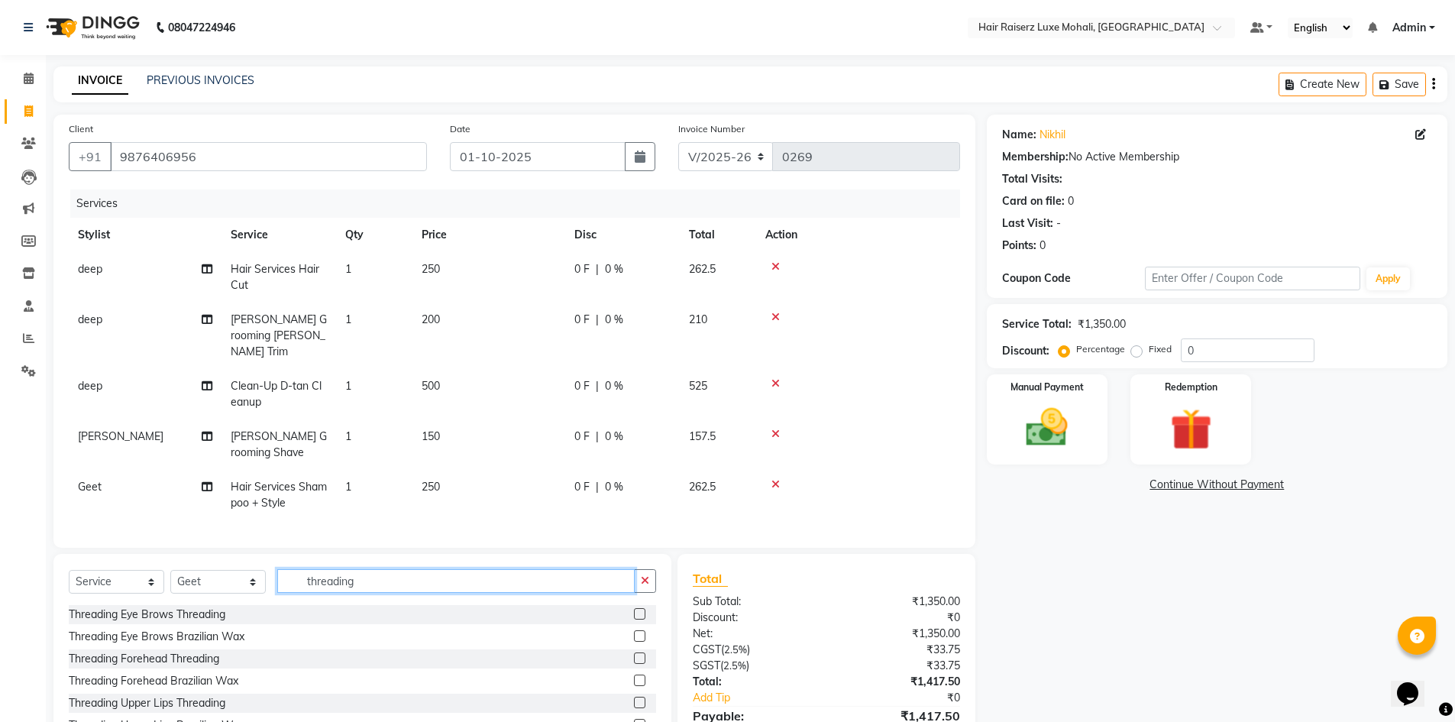
type input "threading"
click at [634, 609] on label at bounding box center [639, 613] width 11 height 11
click at [634, 609] on input "checkbox" at bounding box center [639, 614] width 10 height 10
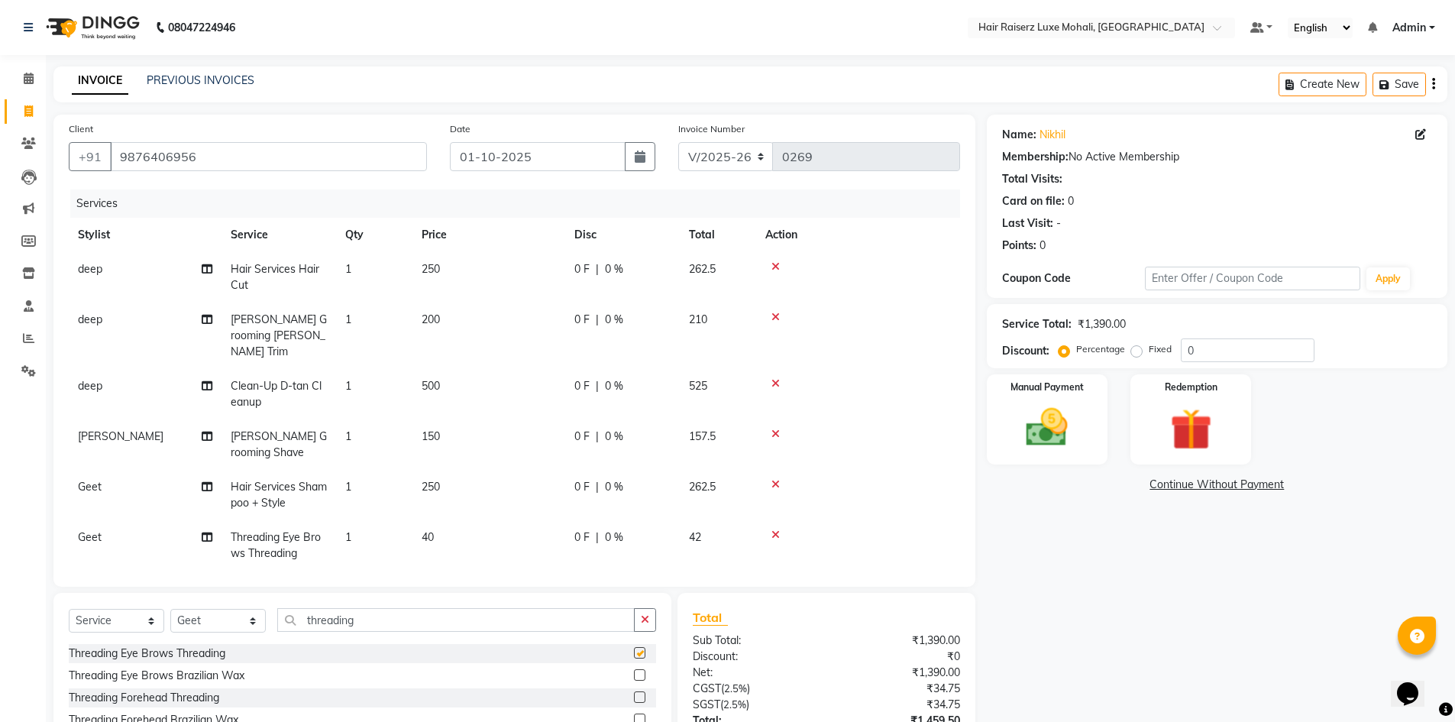
checkbox input "false"
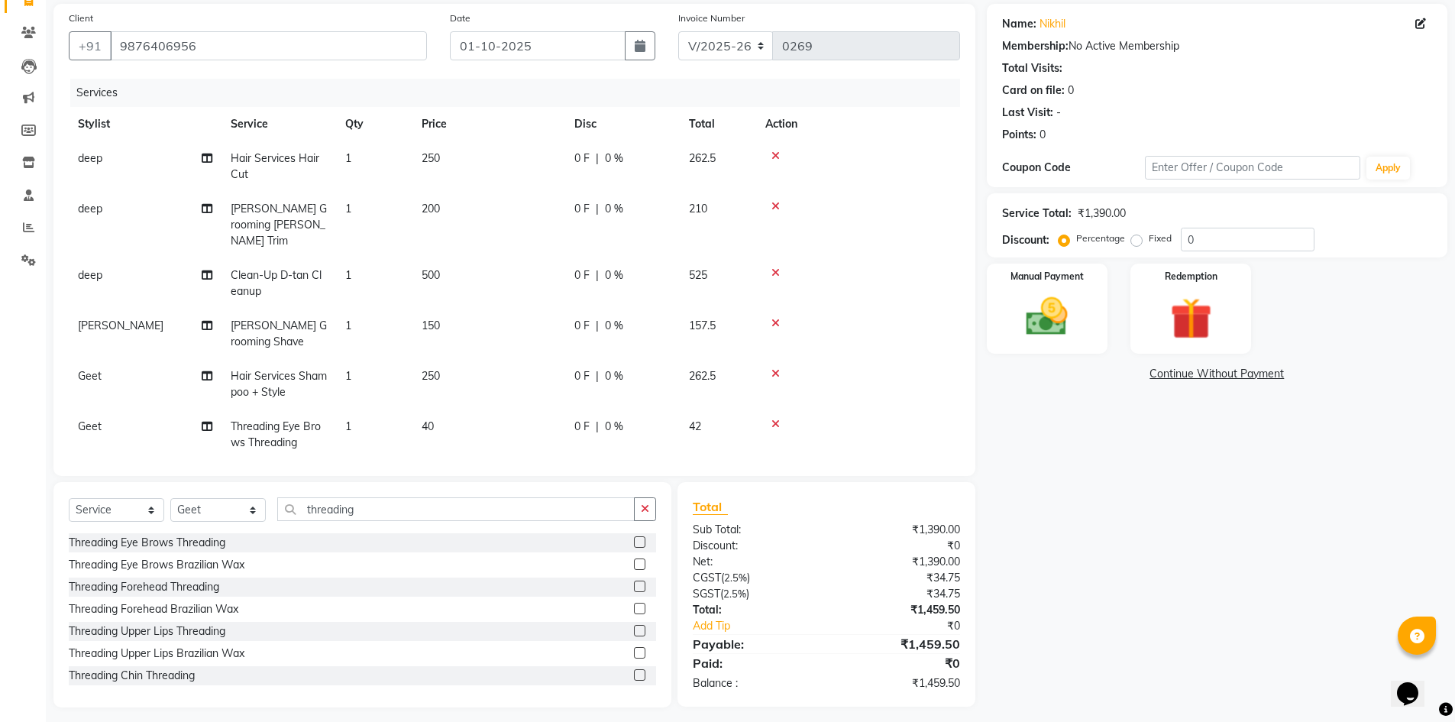
scroll to position [119, 0]
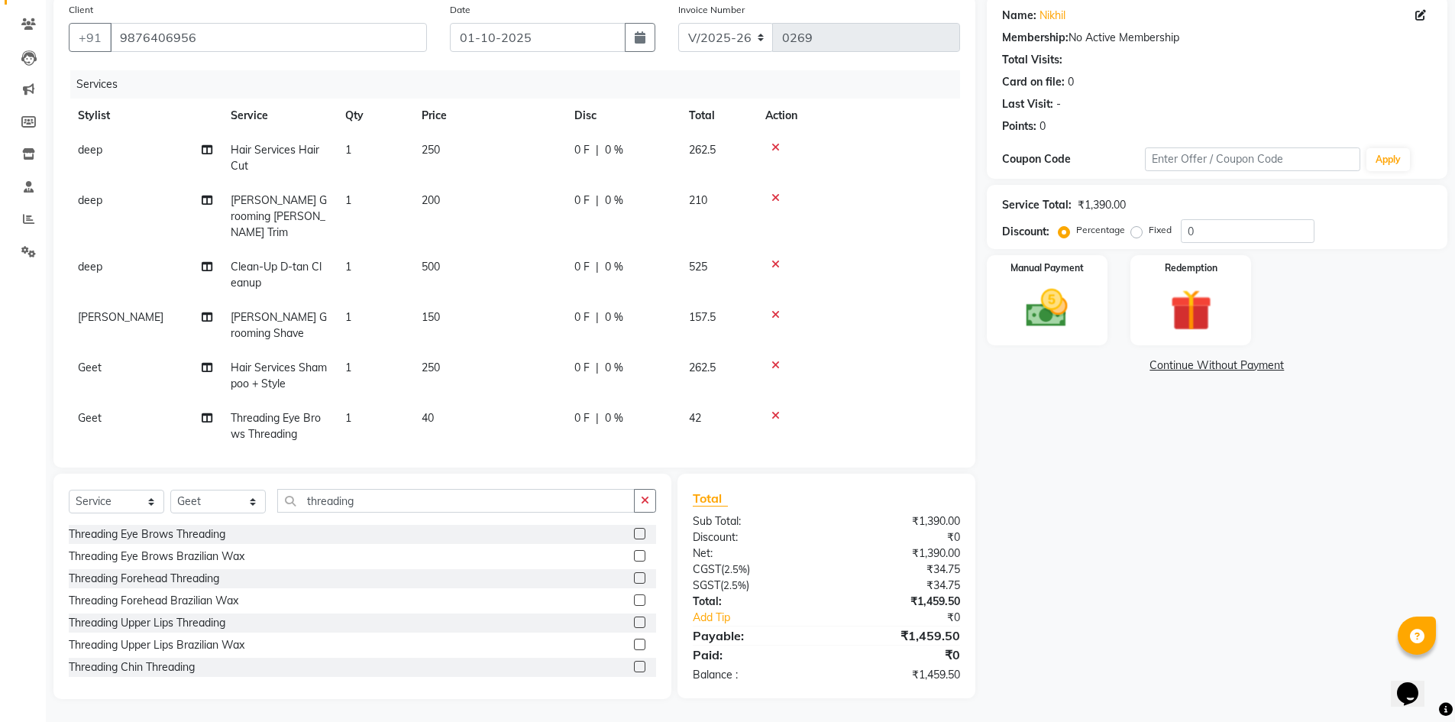
click at [634, 581] on label at bounding box center [639, 577] width 11 height 11
click at [634, 581] on input "checkbox" at bounding box center [639, 579] width 10 height 10
checkbox input "false"
click at [634, 619] on label at bounding box center [639, 621] width 11 height 11
click at [634, 619] on input "checkbox" at bounding box center [639, 623] width 10 height 10
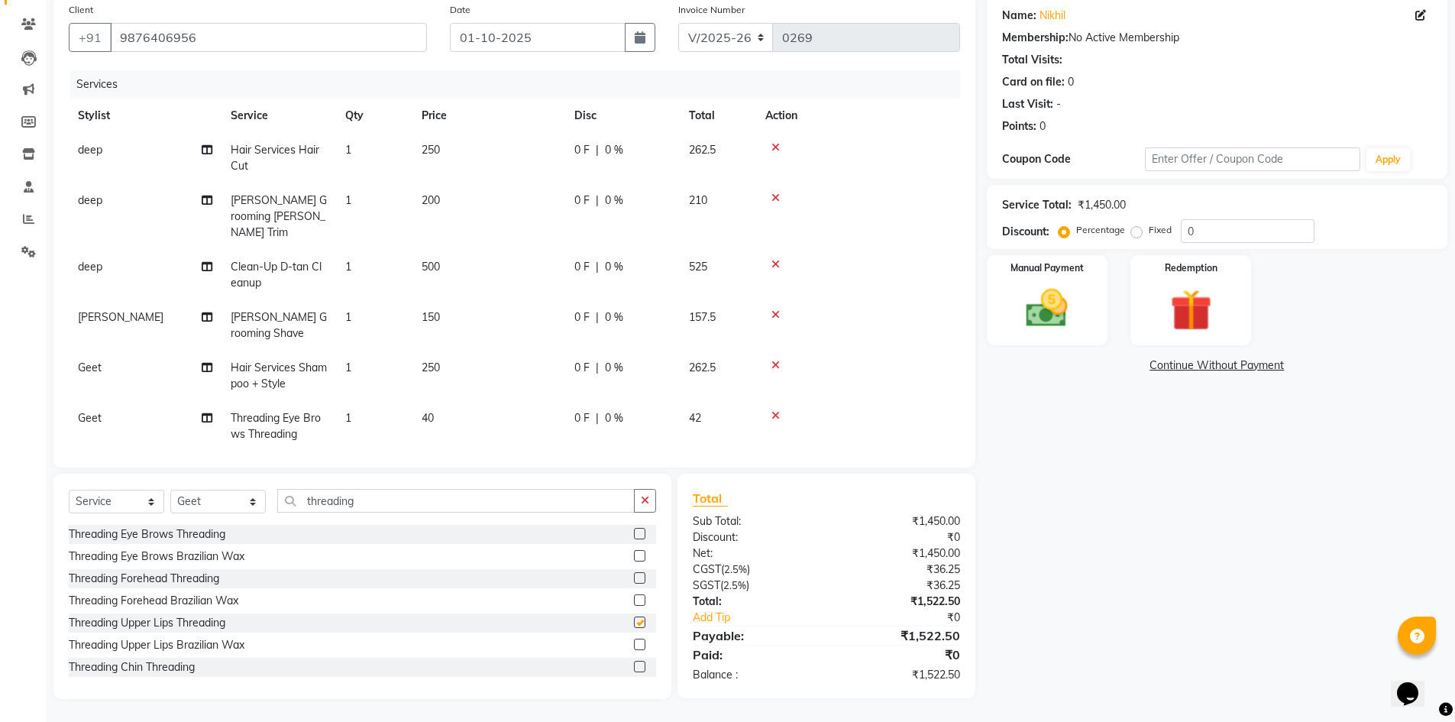
checkbox input "false"
click at [1082, 532] on div "Name: Nikhil Membership: No Active Membership Total Visits: Card on file: 0 Las…" at bounding box center [1223, 346] width 472 height 703
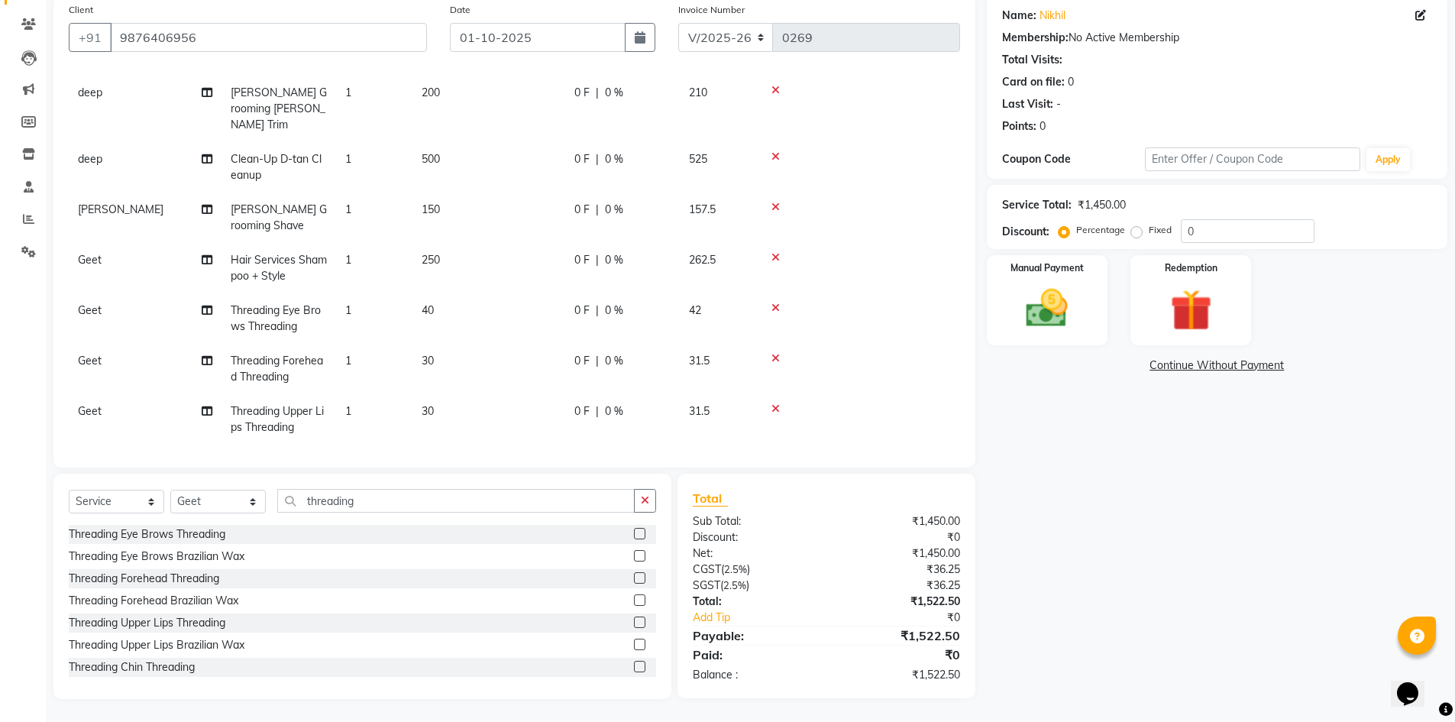
click at [1282, 243] on div "Service Total: ₹1,450.00 Discount: Percentage Fixed 0" at bounding box center [1217, 217] width 461 height 64
click at [1282, 240] on input "0" at bounding box center [1248, 231] width 134 height 24
click at [1230, 231] on input "number" at bounding box center [1248, 231] width 134 height 24
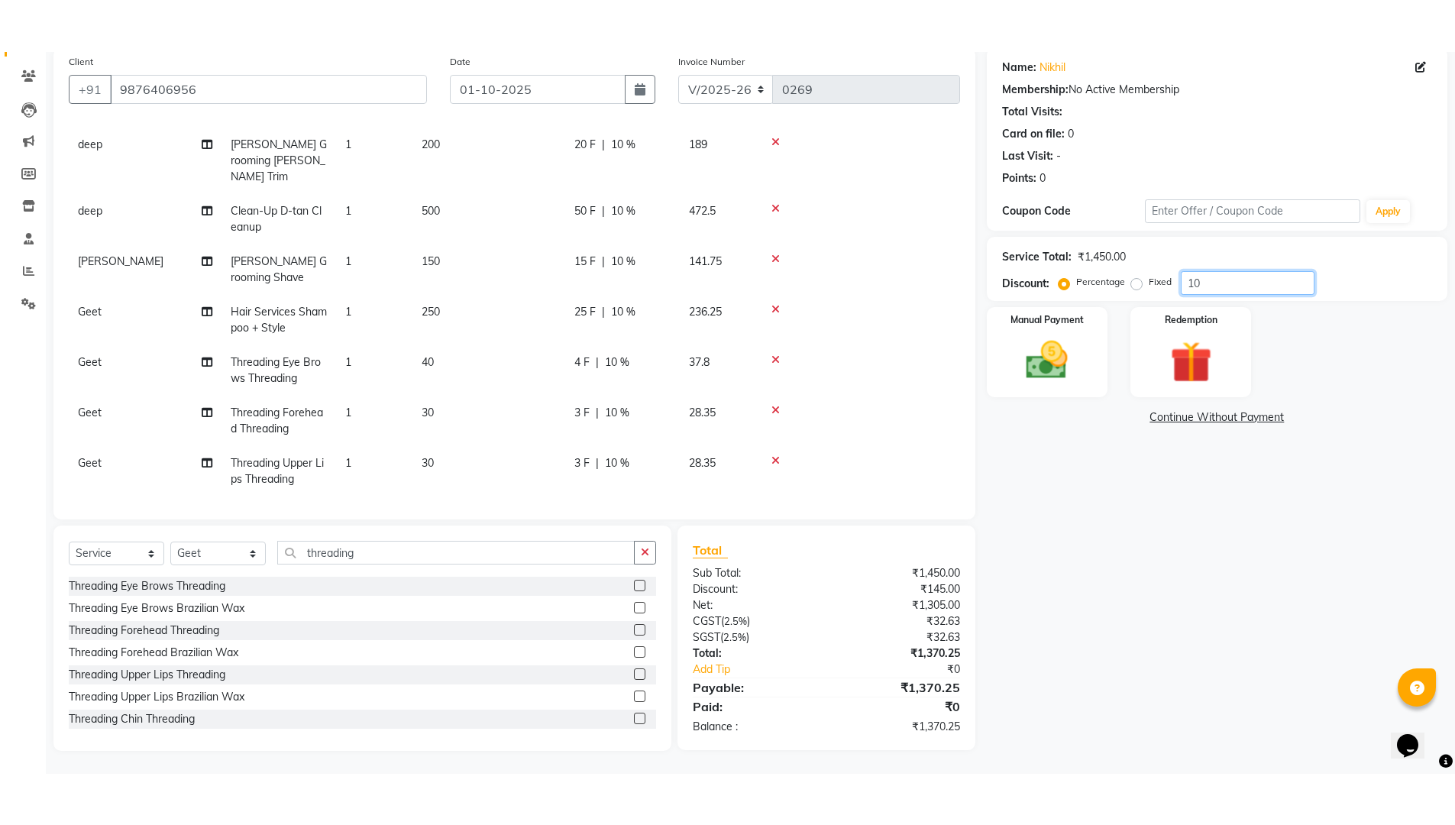
scroll to position [16, 0]
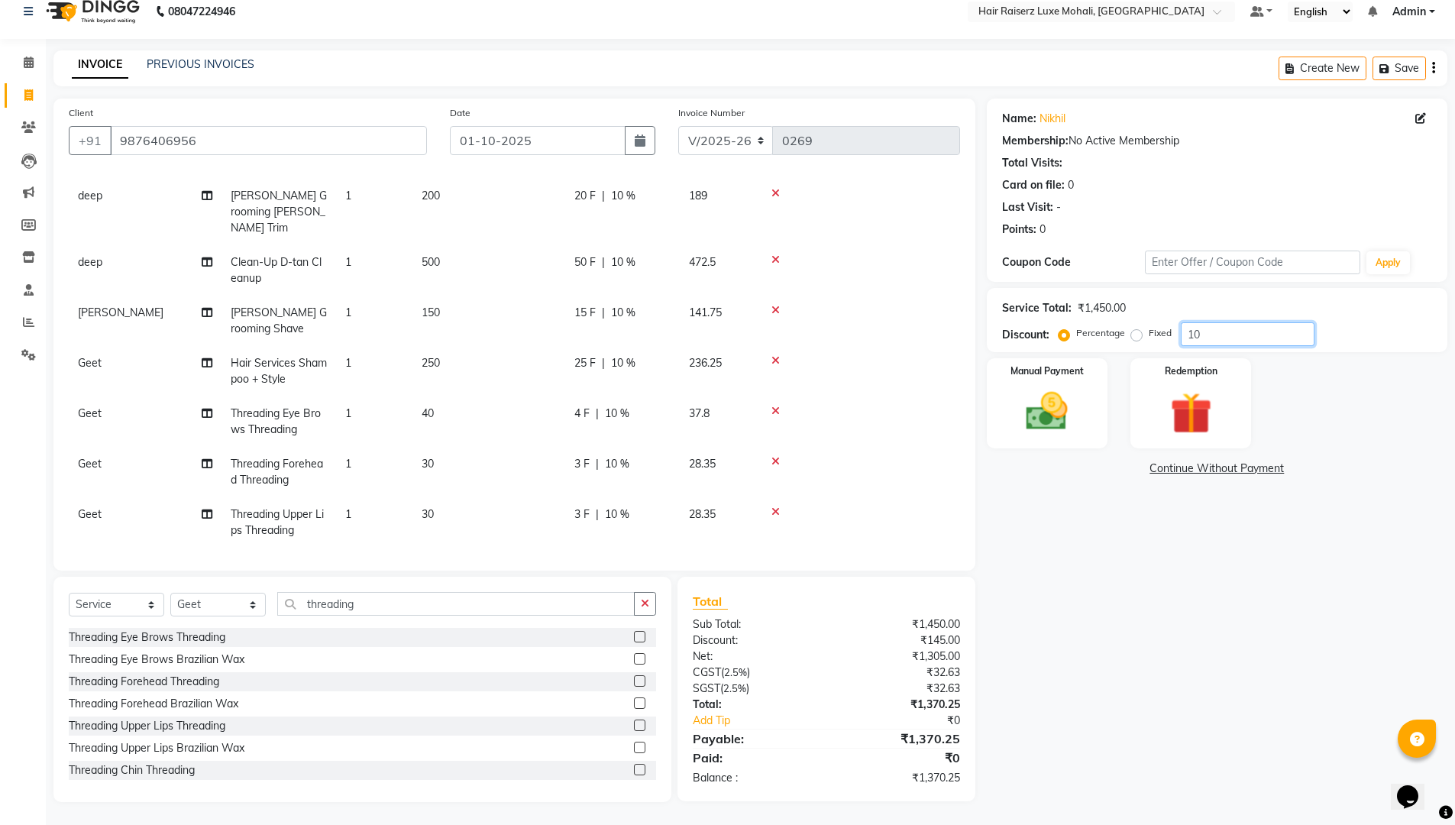
type input "1"
type input "9"
type input "8"
click at [1146, 381] on div "Redemption" at bounding box center [1191, 404] width 126 height 94
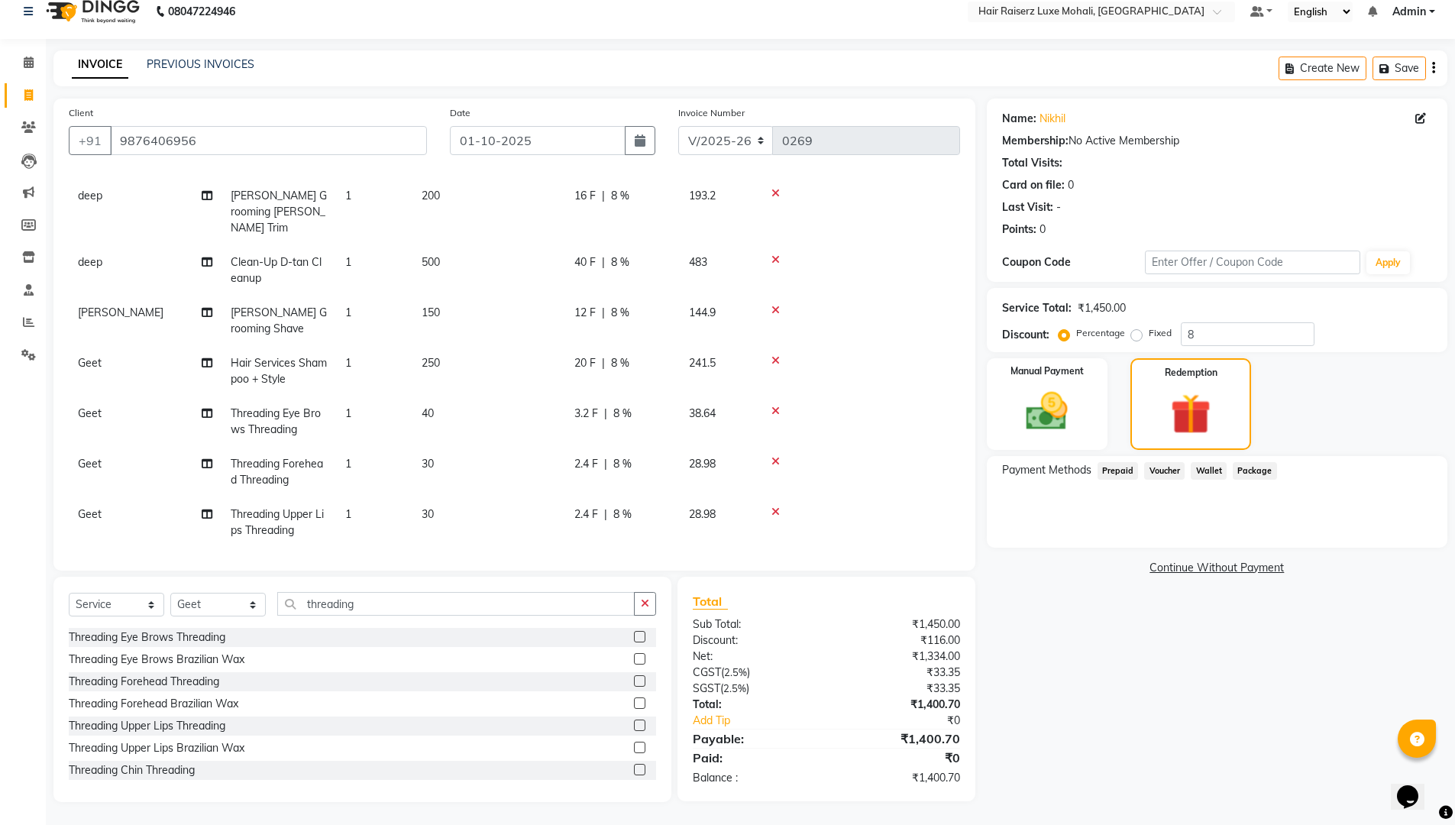
click at [981, 392] on div "Manual Payment Redemption" at bounding box center [1216, 404] width 483 height 92
click at [1069, 392] on img at bounding box center [1047, 411] width 70 height 50
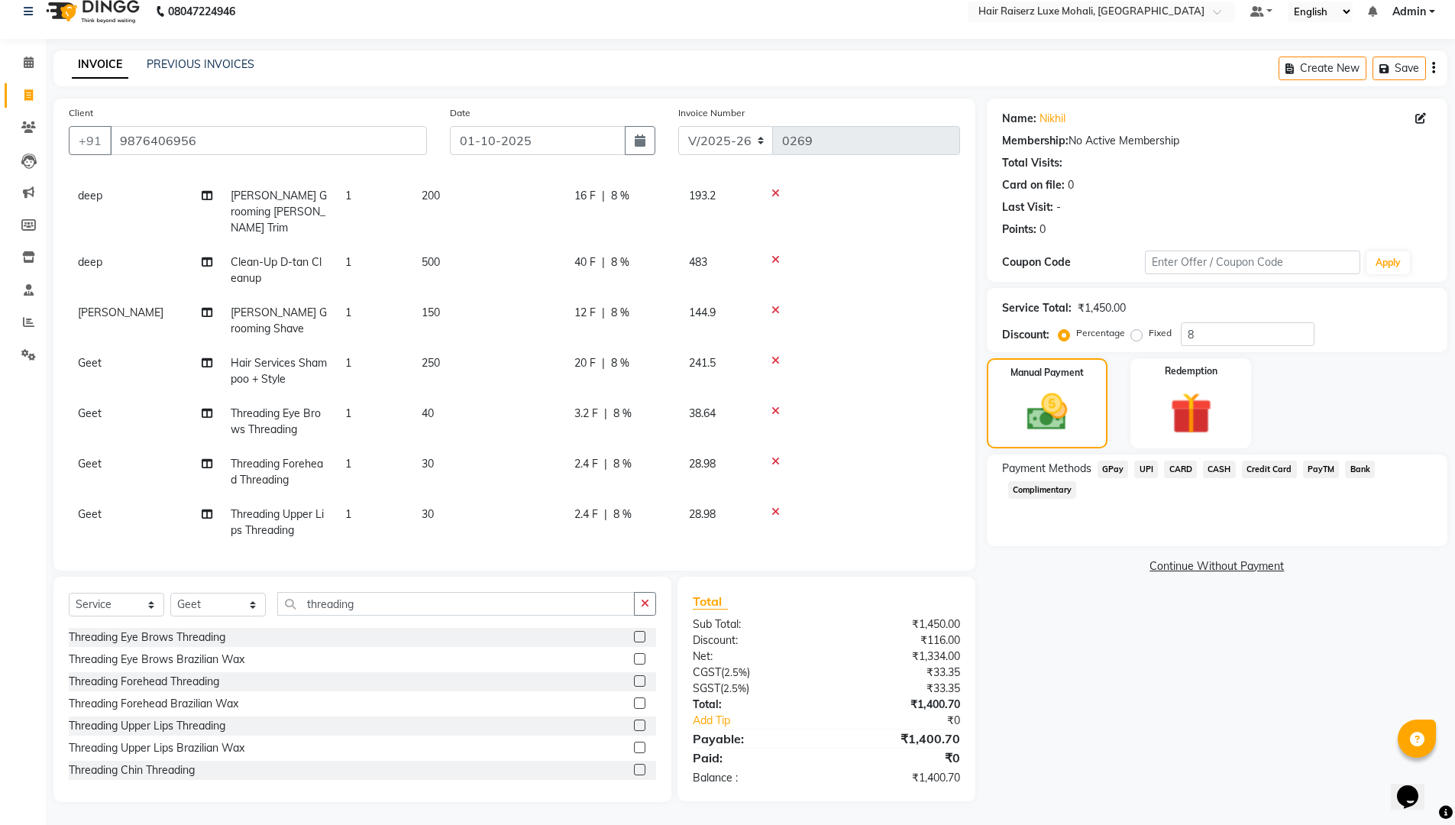
click at [1227, 471] on span "CASH" at bounding box center [1219, 470] width 33 height 18
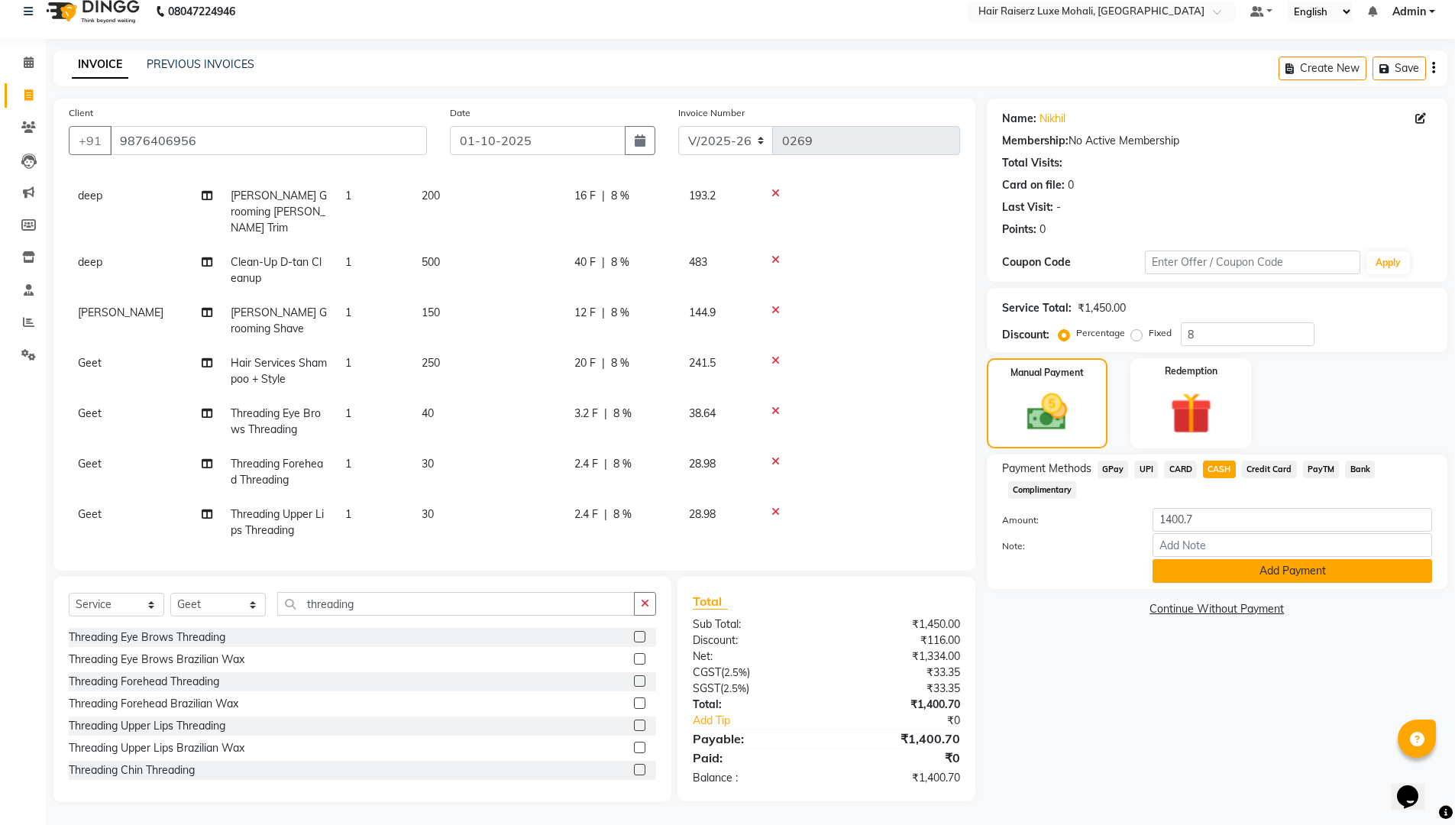
click at [1280, 577] on button "Add Payment" at bounding box center [1293, 571] width 280 height 24
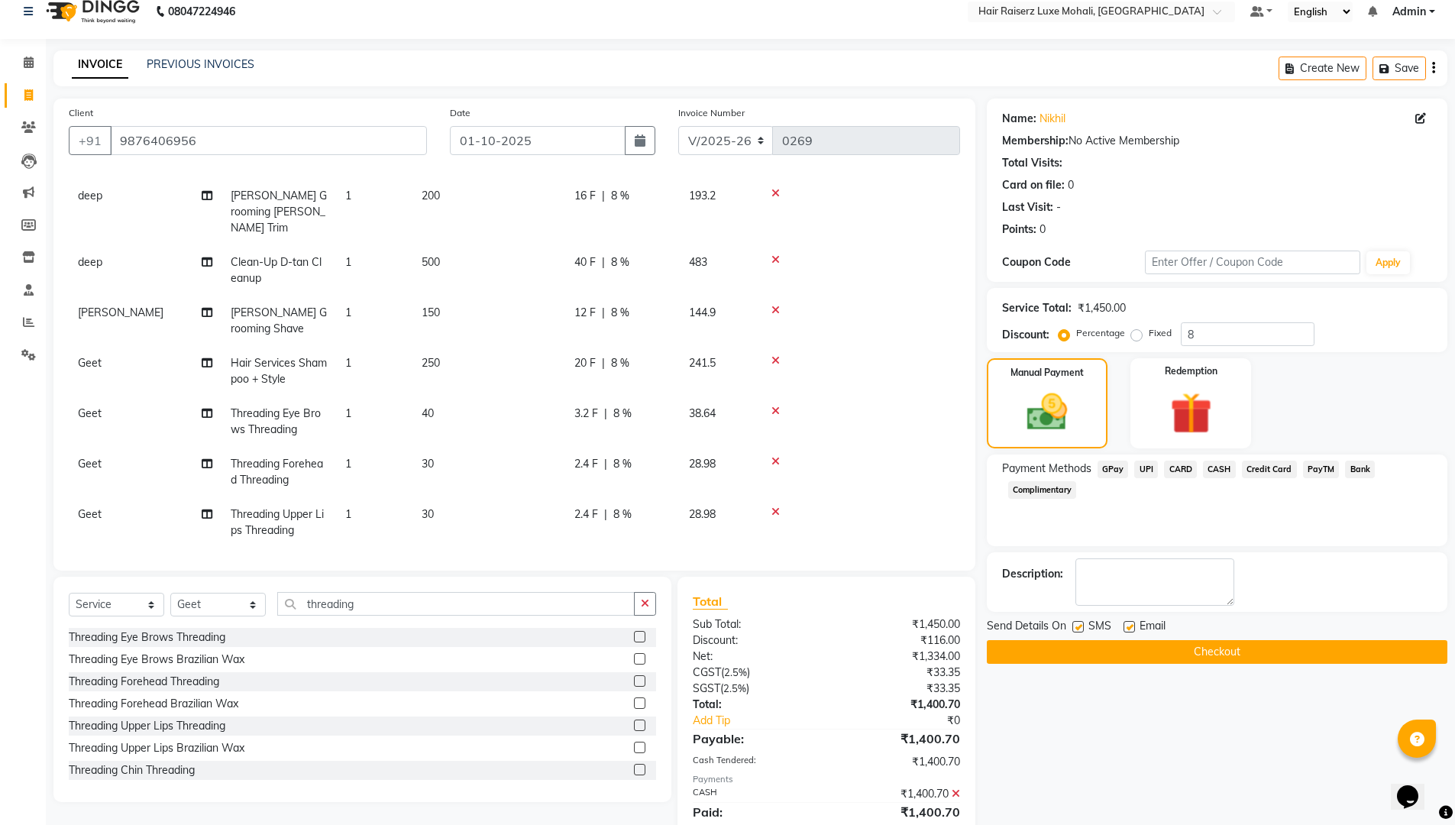
click at [1314, 666] on div "Name: Nikhil Membership: No Active Membership Total Visits: Card on file: 0 Las…" at bounding box center [1223, 477] width 472 height 757
click at [1318, 658] on button "Checkout" at bounding box center [1217, 652] width 461 height 24
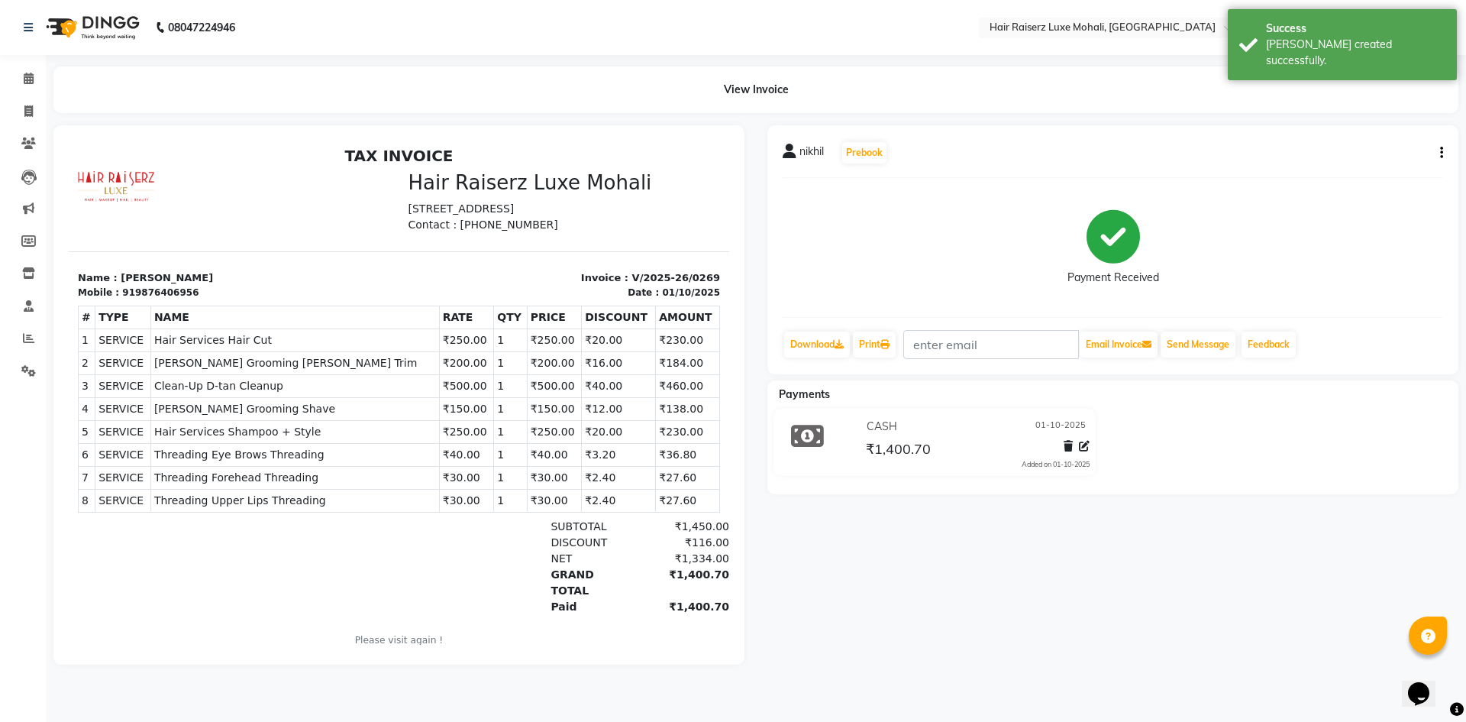
select select "service"
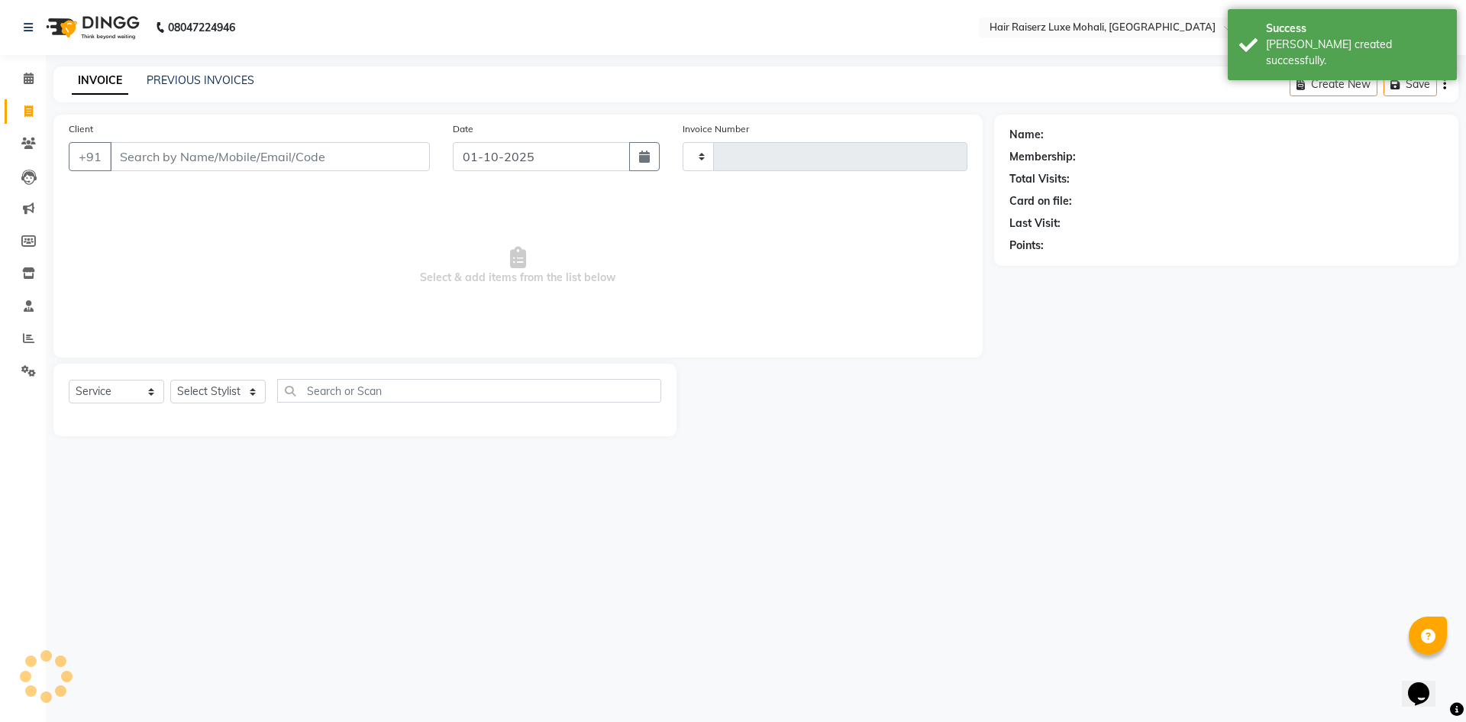
type input "0270"
select select "8575"
click at [186, 154] on input "Client" at bounding box center [270, 156] width 320 height 29
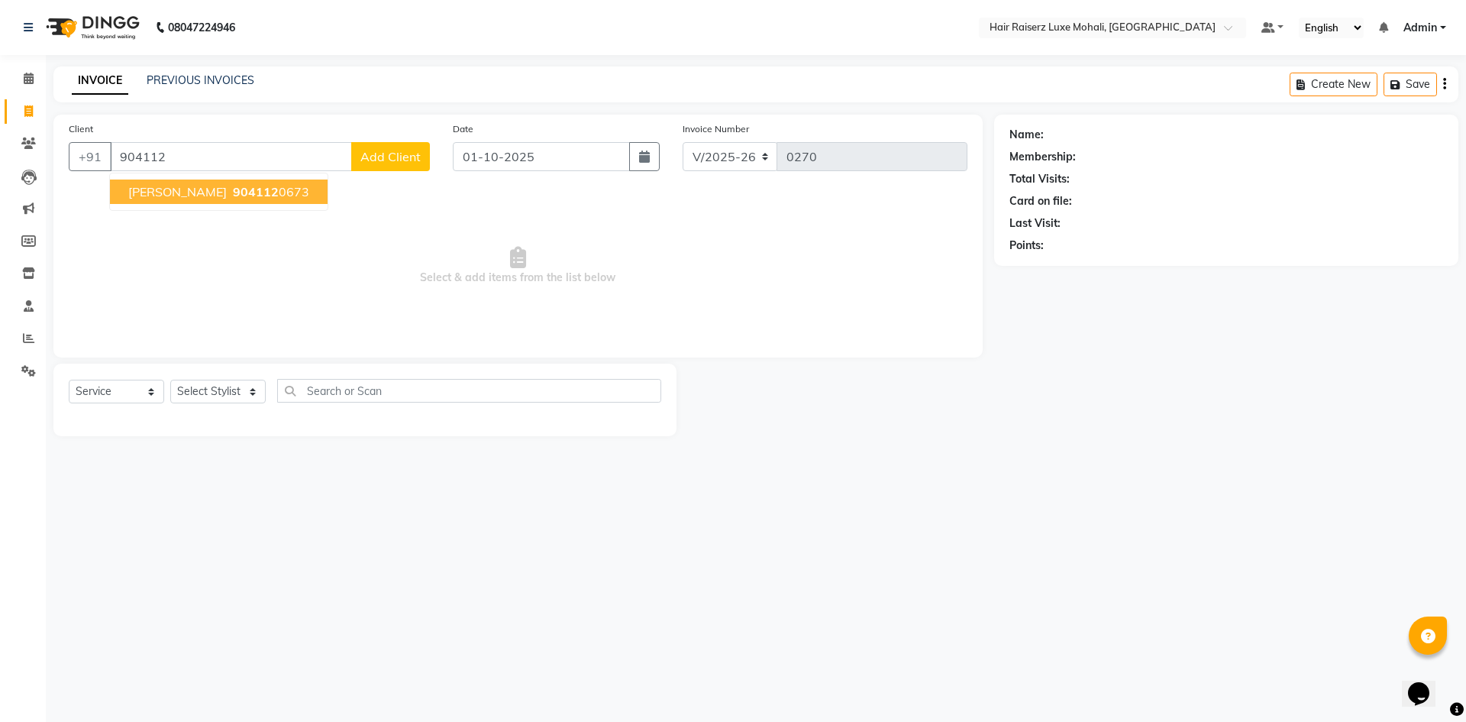
click at [181, 208] on ngb-typeahead-window "[PERSON_NAME] 904112 0673" at bounding box center [218, 192] width 219 height 38
click at [257, 388] on select "Select Stylist Admin [PERSON_NAME] deep Geet neha [PERSON_NAME]" at bounding box center [217, 392] width 95 height 24
drag, startPoint x: 233, startPoint y: 149, endPoint x: 221, endPoint y: 168, distance: 22.7
click at [224, 160] on input "904112" at bounding box center [231, 156] width 242 height 29
click at [233, 189] on span "904112" at bounding box center [256, 191] width 46 height 15
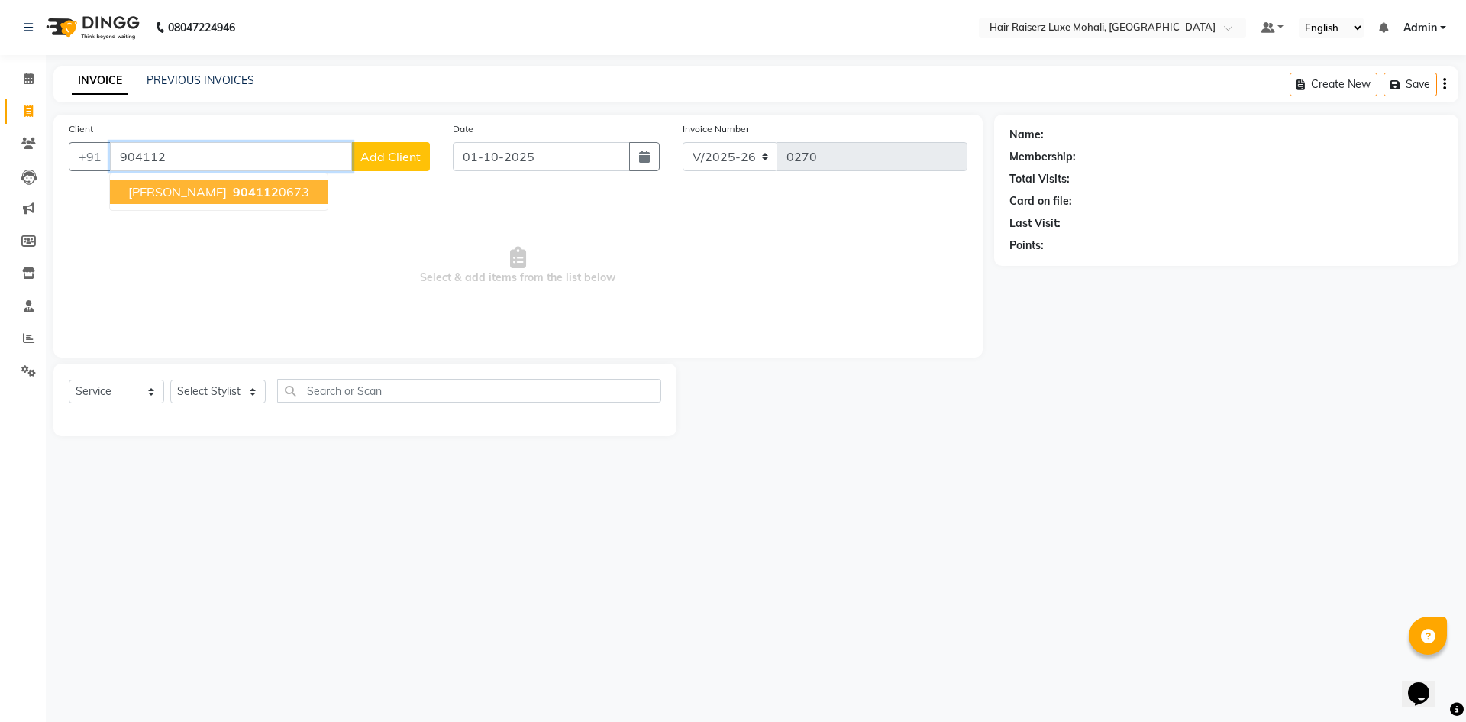
type input "9041120673"
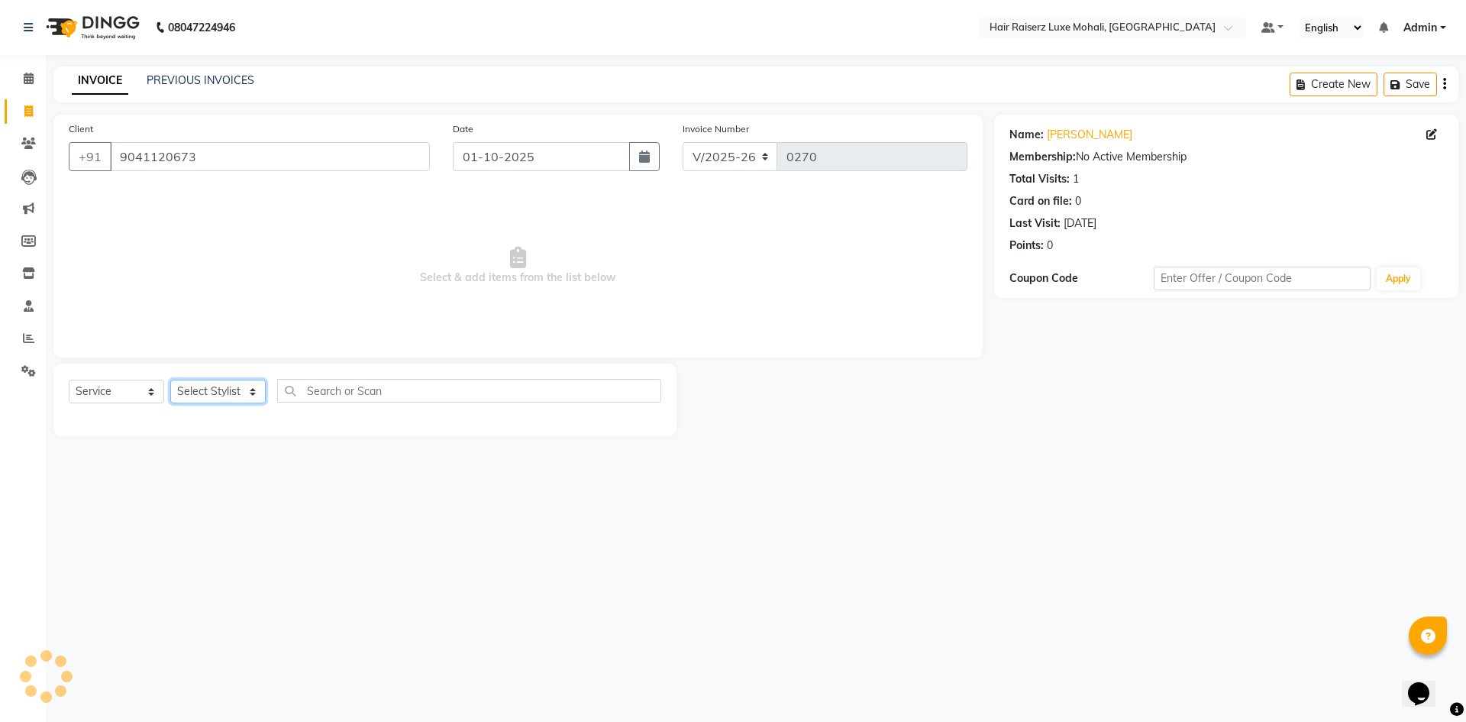
click at [210, 390] on select "Select Stylist Admin [PERSON_NAME] deep Geet neha [PERSON_NAME]" at bounding box center [217, 392] width 95 height 24
select select "85953"
click at [170, 380] on select "Select Stylist Admin [PERSON_NAME] deep Geet neha [PERSON_NAME]" at bounding box center [217, 392] width 95 height 24
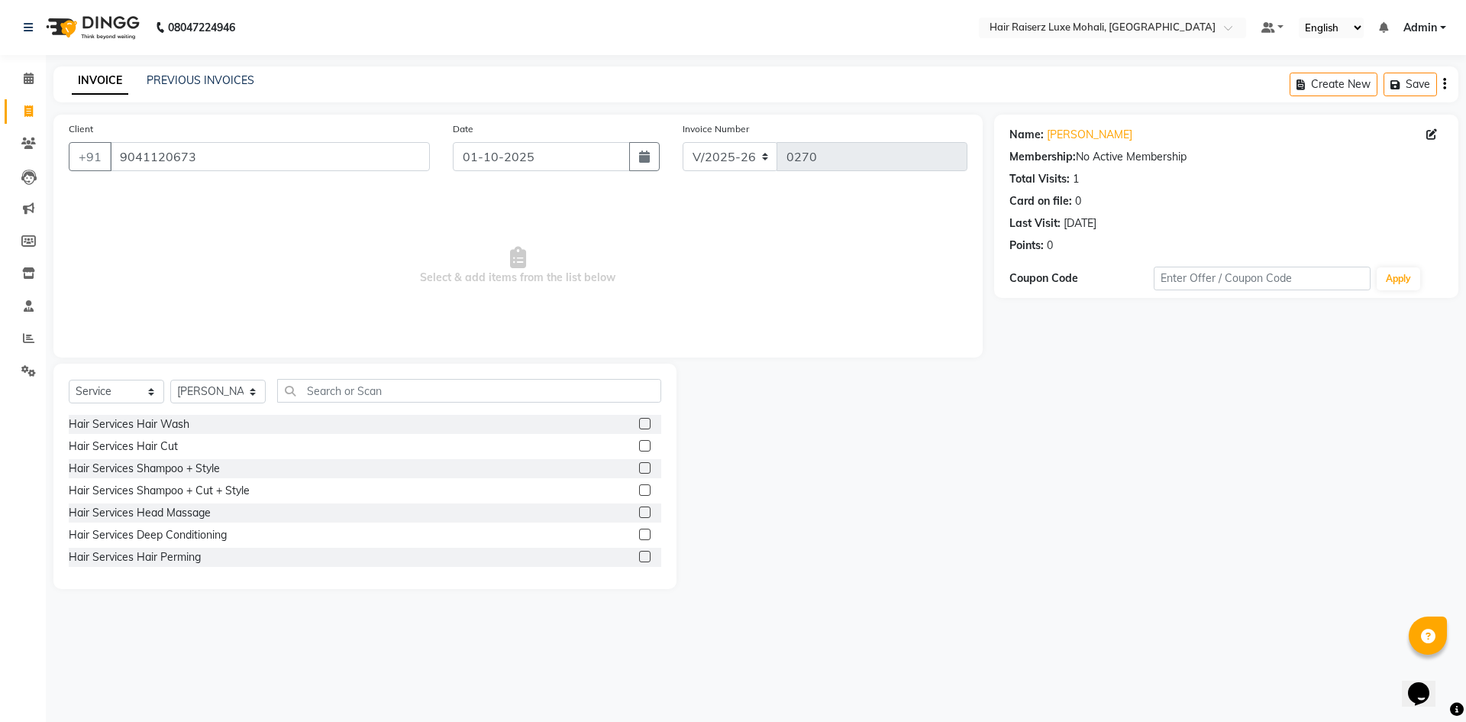
click at [639, 448] on label at bounding box center [644, 445] width 11 height 11
click at [639, 448] on input "checkbox" at bounding box center [644, 446] width 10 height 10
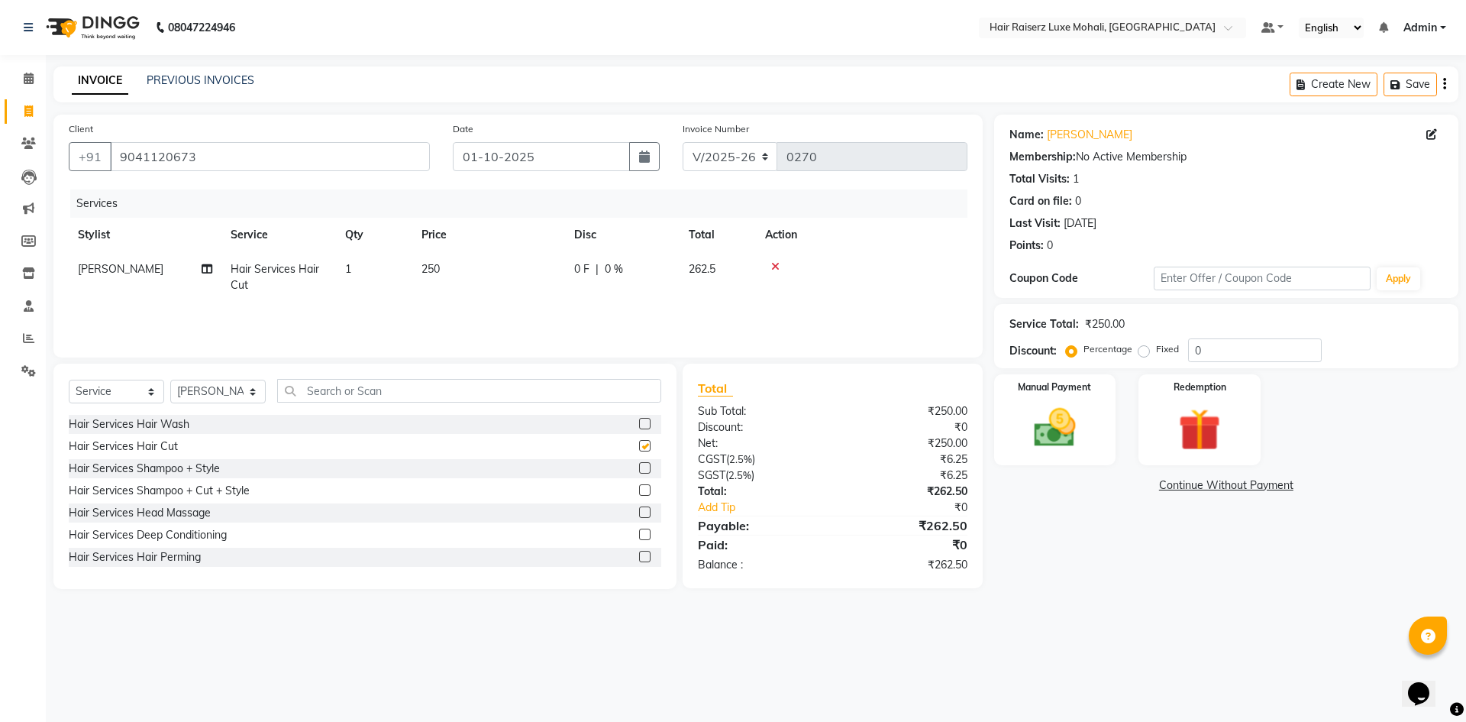
checkbox input "false"
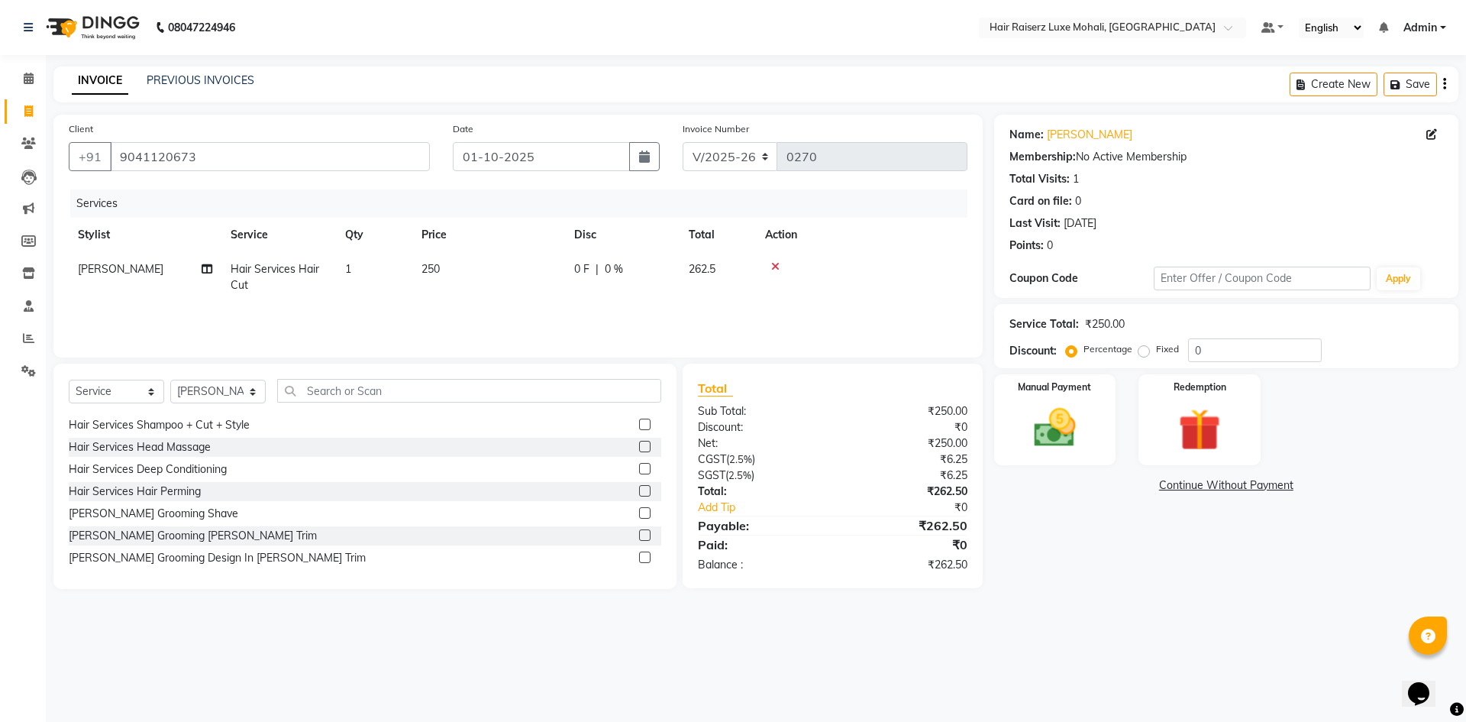
scroll to position [153, 0]
click at [639, 448] on label at bounding box center [644, 447] width 11 height 11
click at [639, 448] on input "checkbox" at bounding box center [644, 449] width 10 height 10
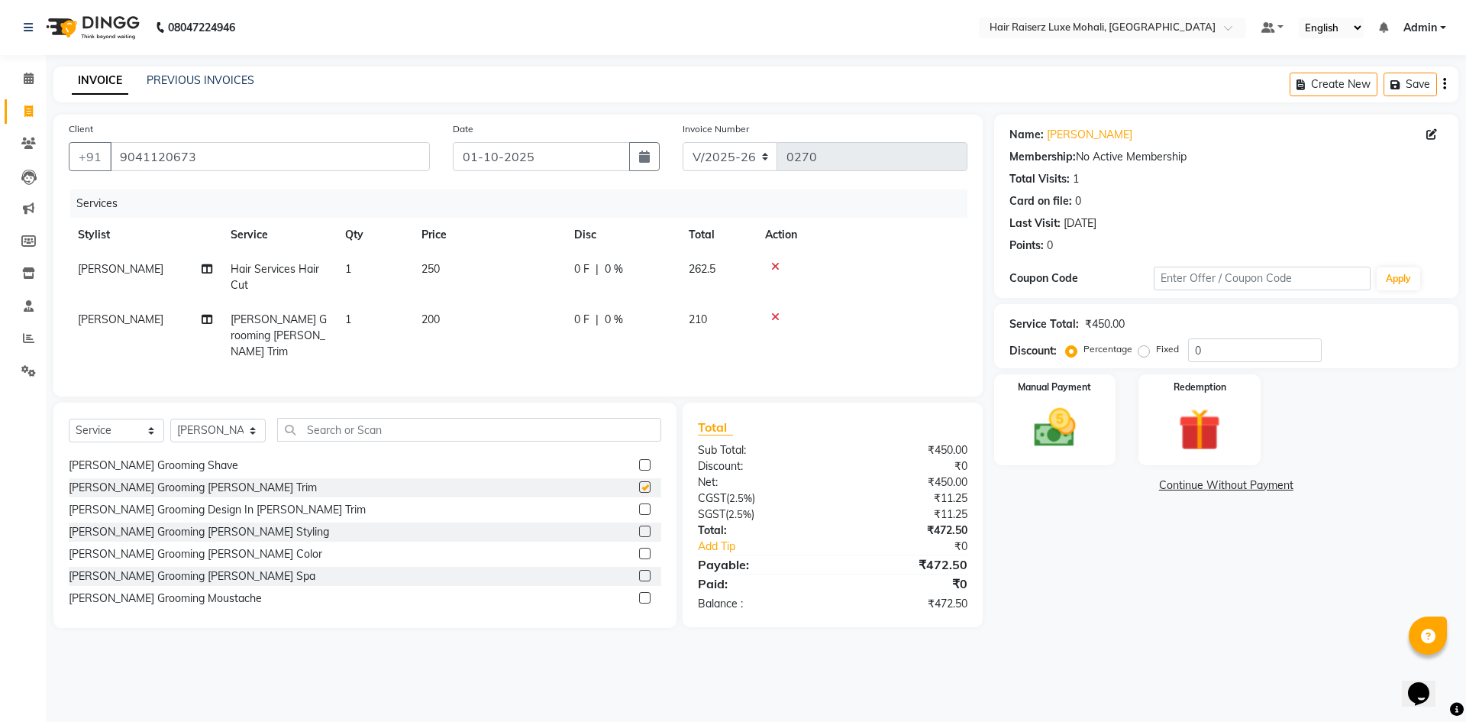
checkbox input "false"
click at [1220, 355] on input "0" at bounding box center [1255, 350] width 134 height 24
type input "1"
type input "8"
type input "7"
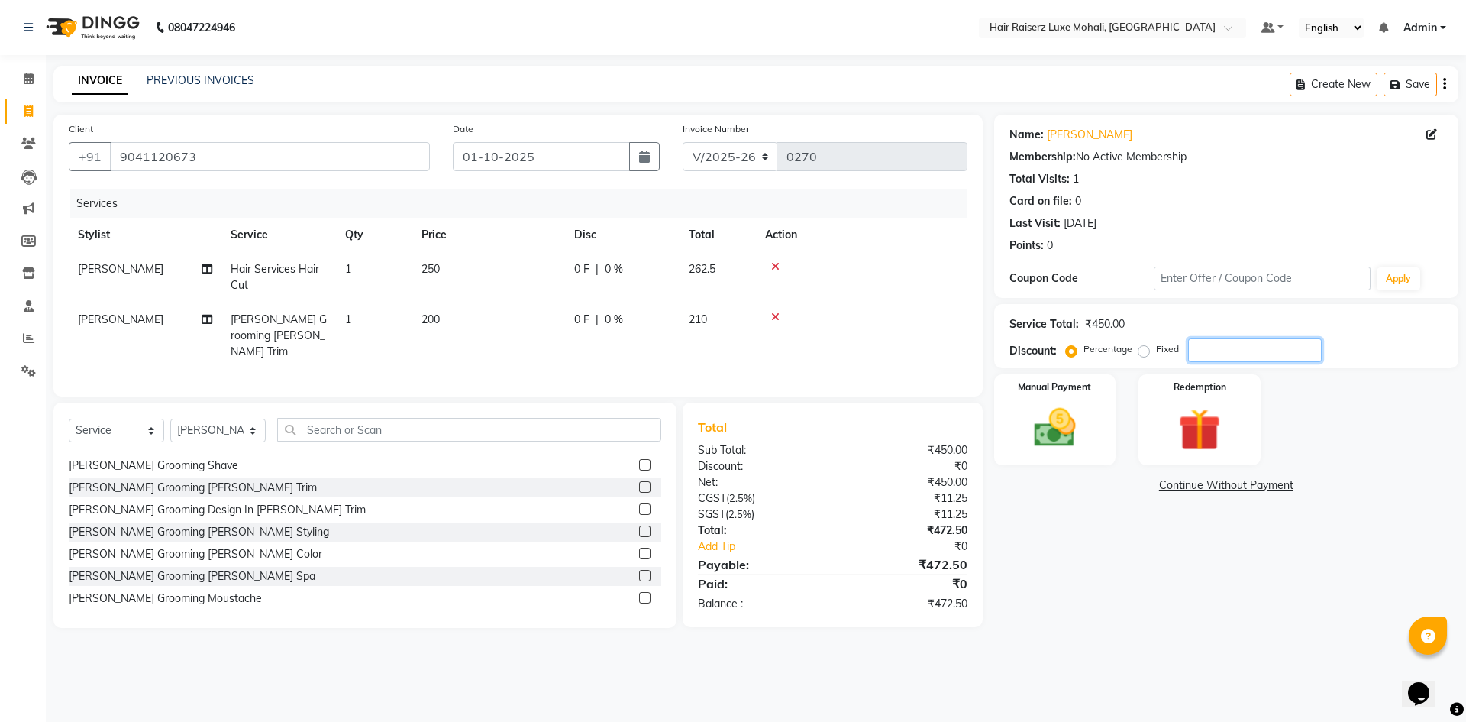
type input "5"
type input "4.76"
click at [1177, 400] on div "Redemption" at bounding box center [1199, 420] width 127 height 94
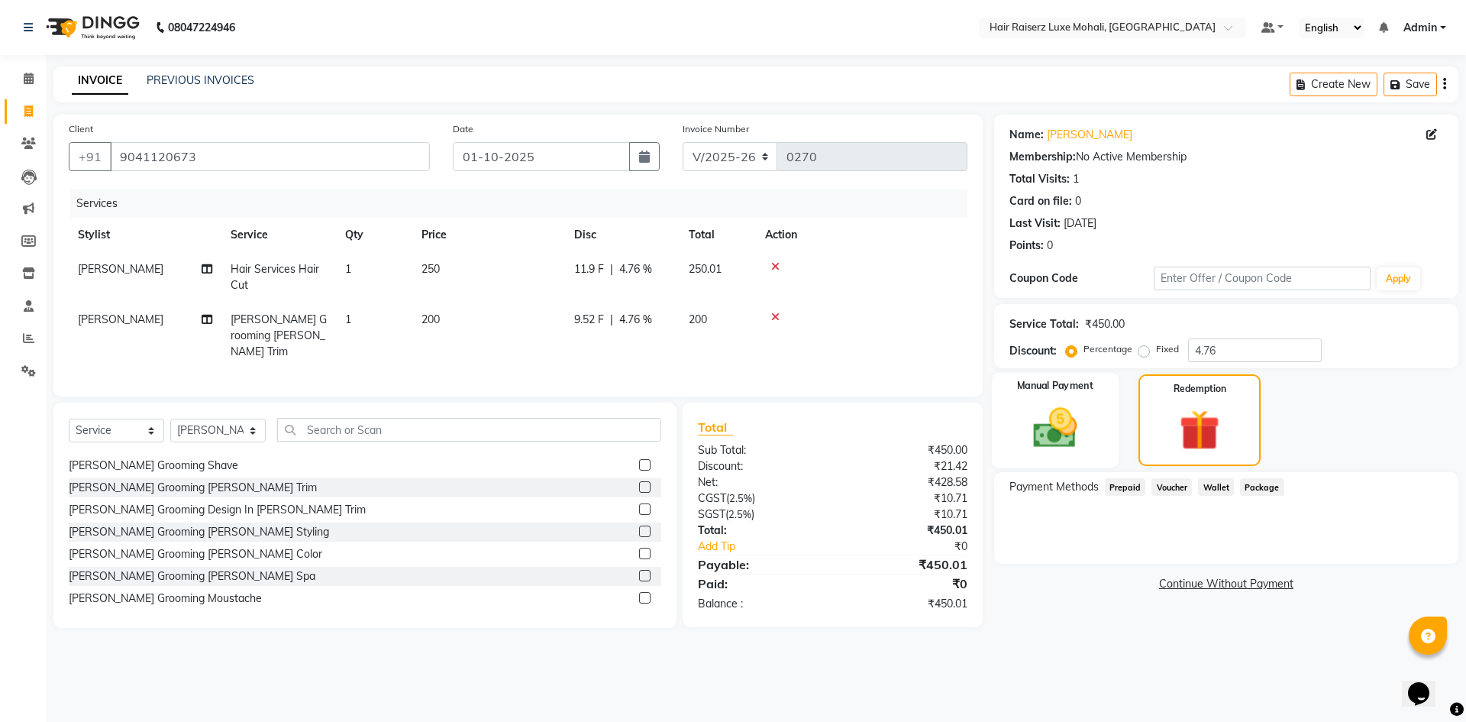
click at [1039, 409] on img at bounding box center [1055, 428] width 71 height 50
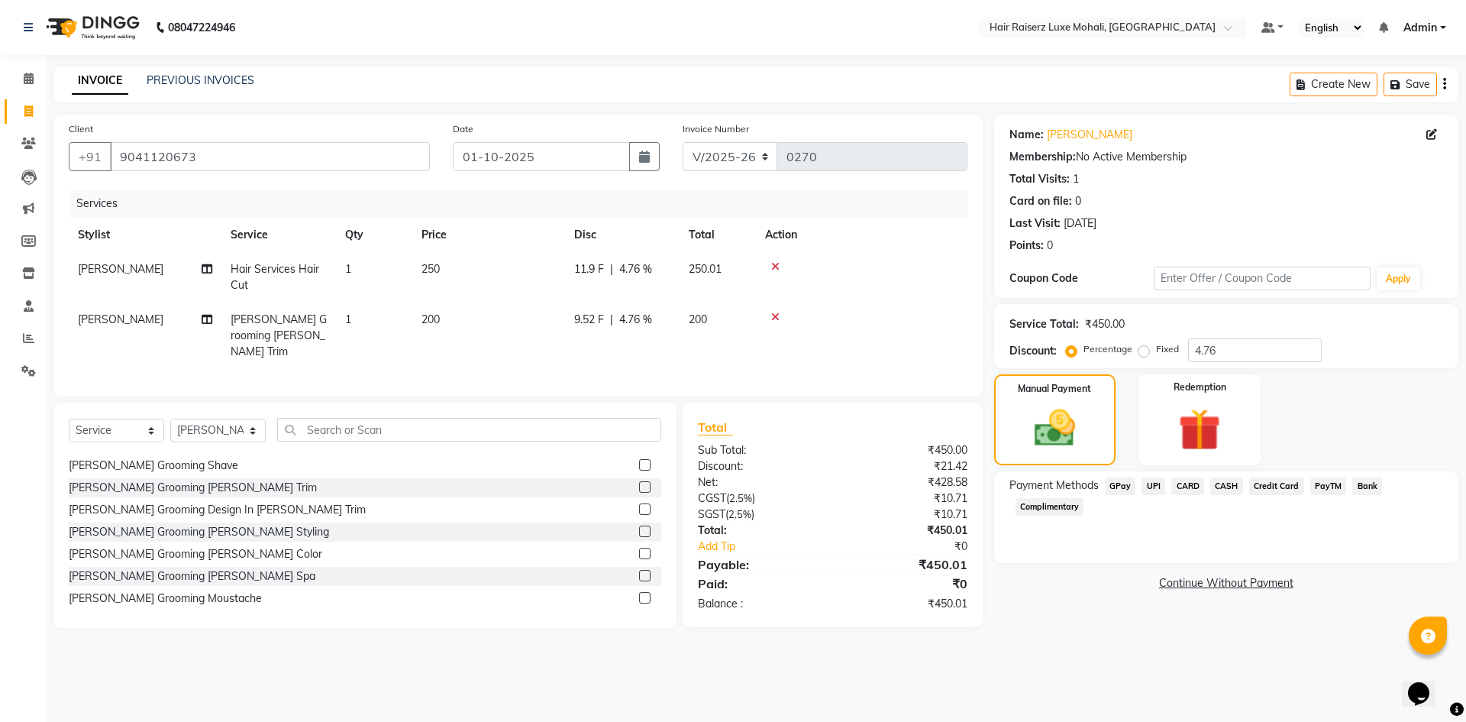
click at [1218, 486] on span "CASH" at bounding box center [1227, 486] width 33 height 18
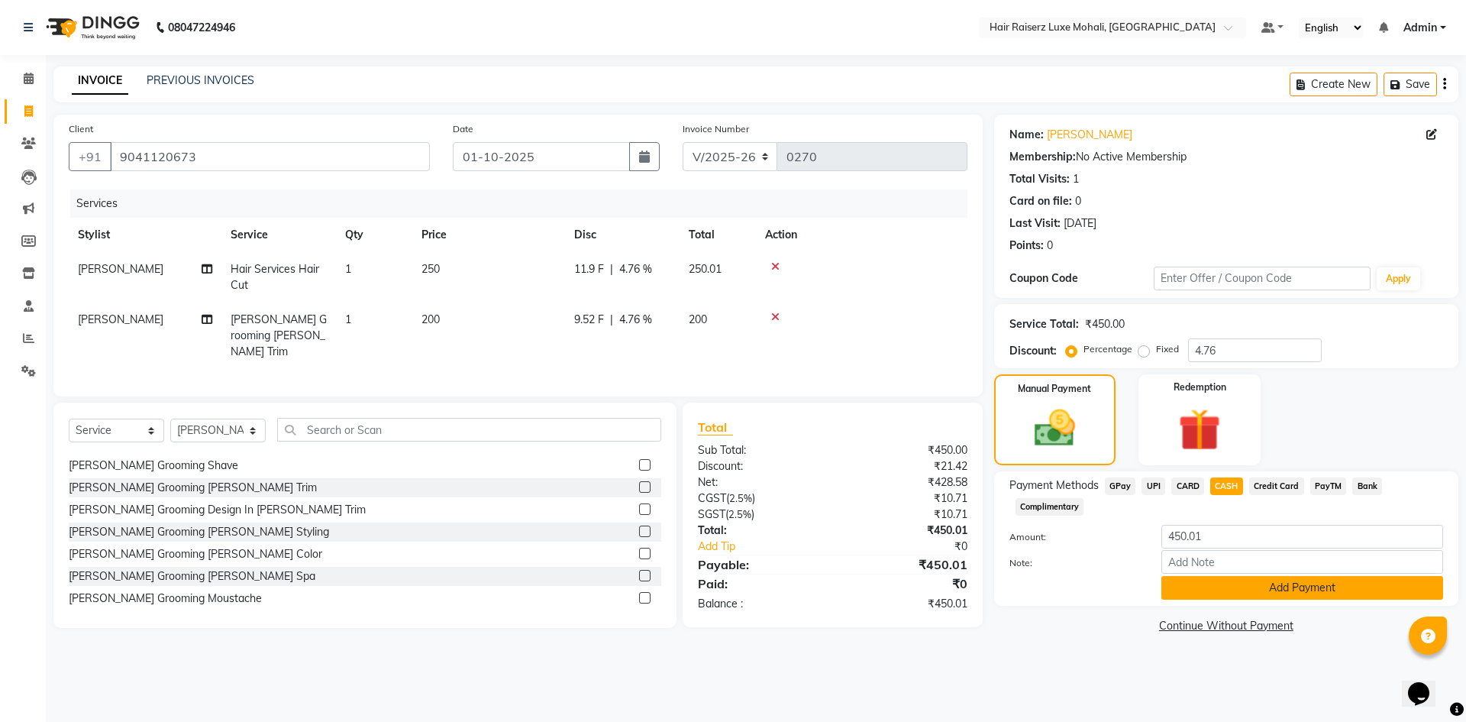
click at [1237, 579] on button "Add Payment" at bounding box center [1303, 588] width 282 height 24
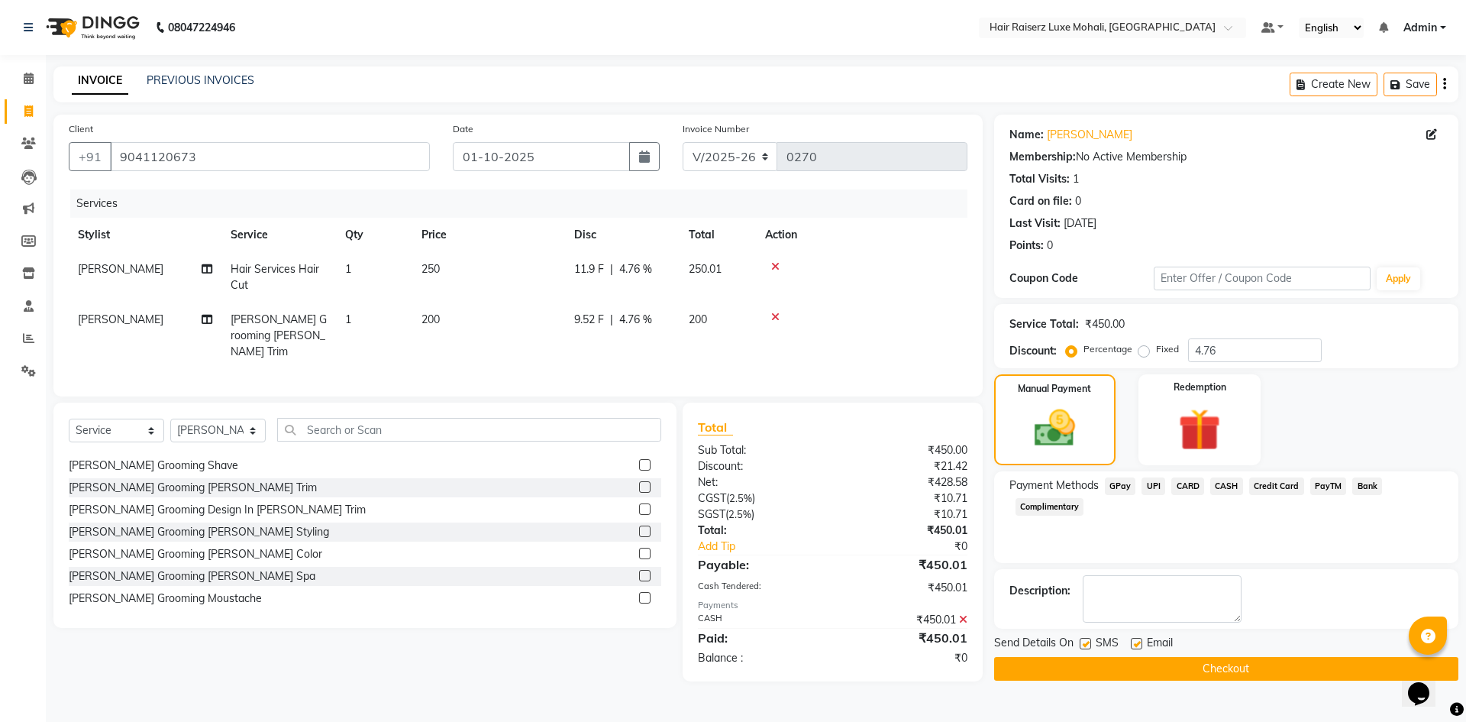
click at [1234, 678] on button "Checkout" at bounding box center [1226, 669] width 464 height 24
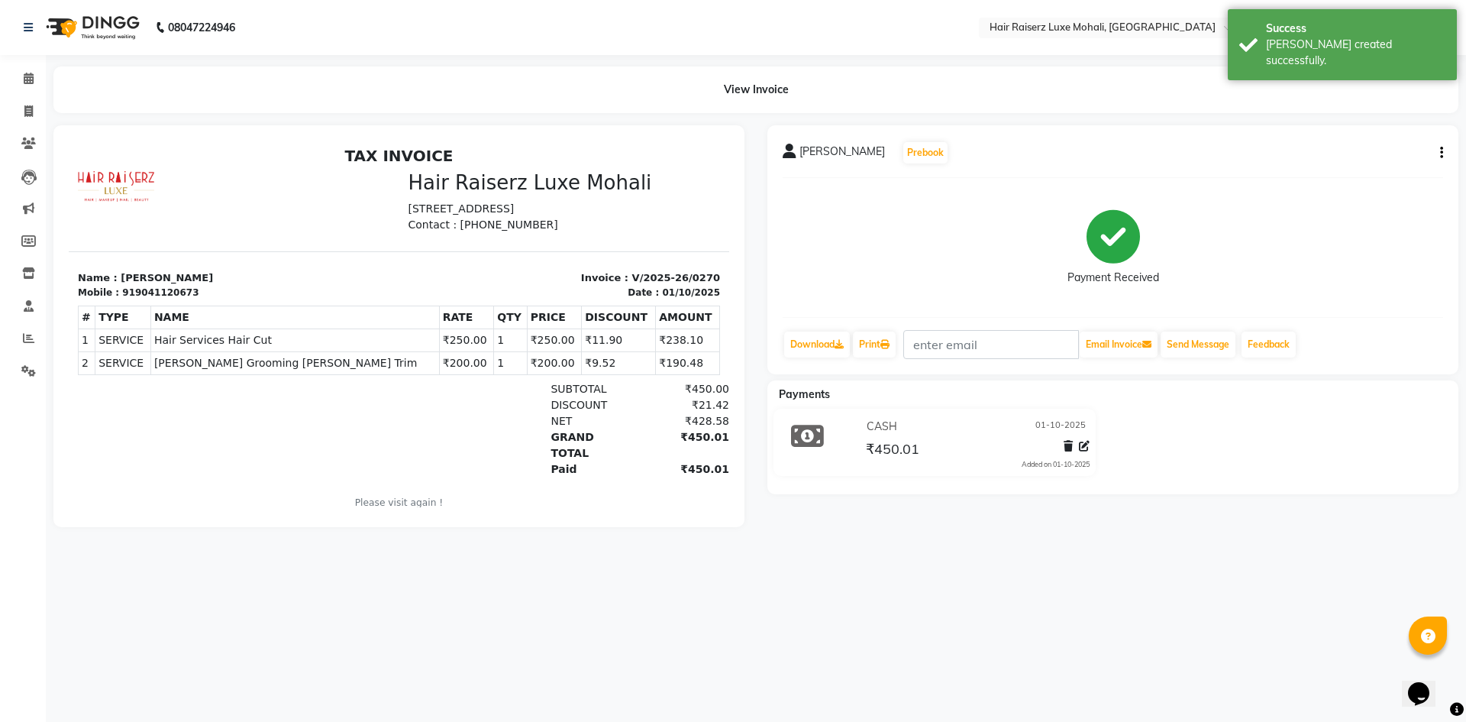
select select "8575"
select select "service"
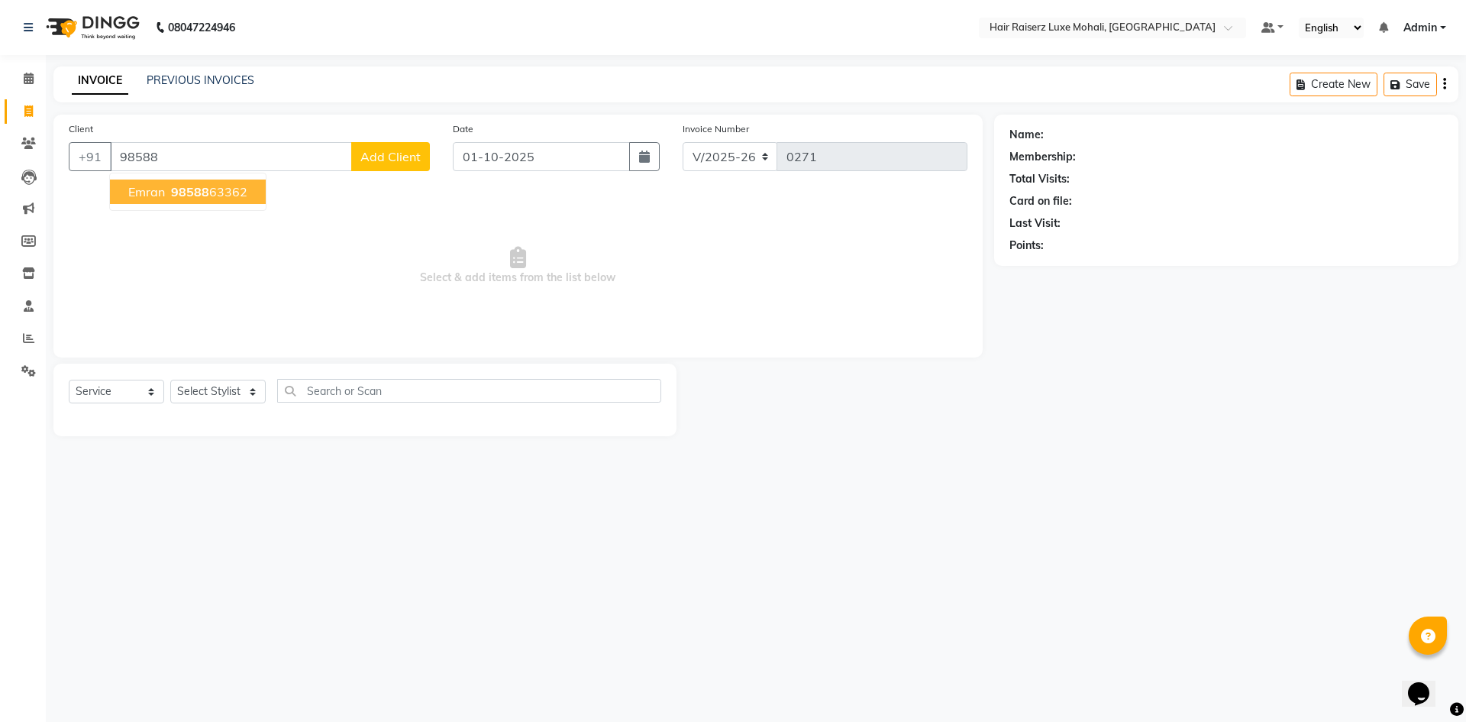
drag, startPoint x: 230, startPoint y: 186, endPoint x: 228, endPoint y: 199, distance: 13.1
click at [231, 186] on ngb-highlight "98588 63362" at bounding box center [207, 191] width 79 height 15
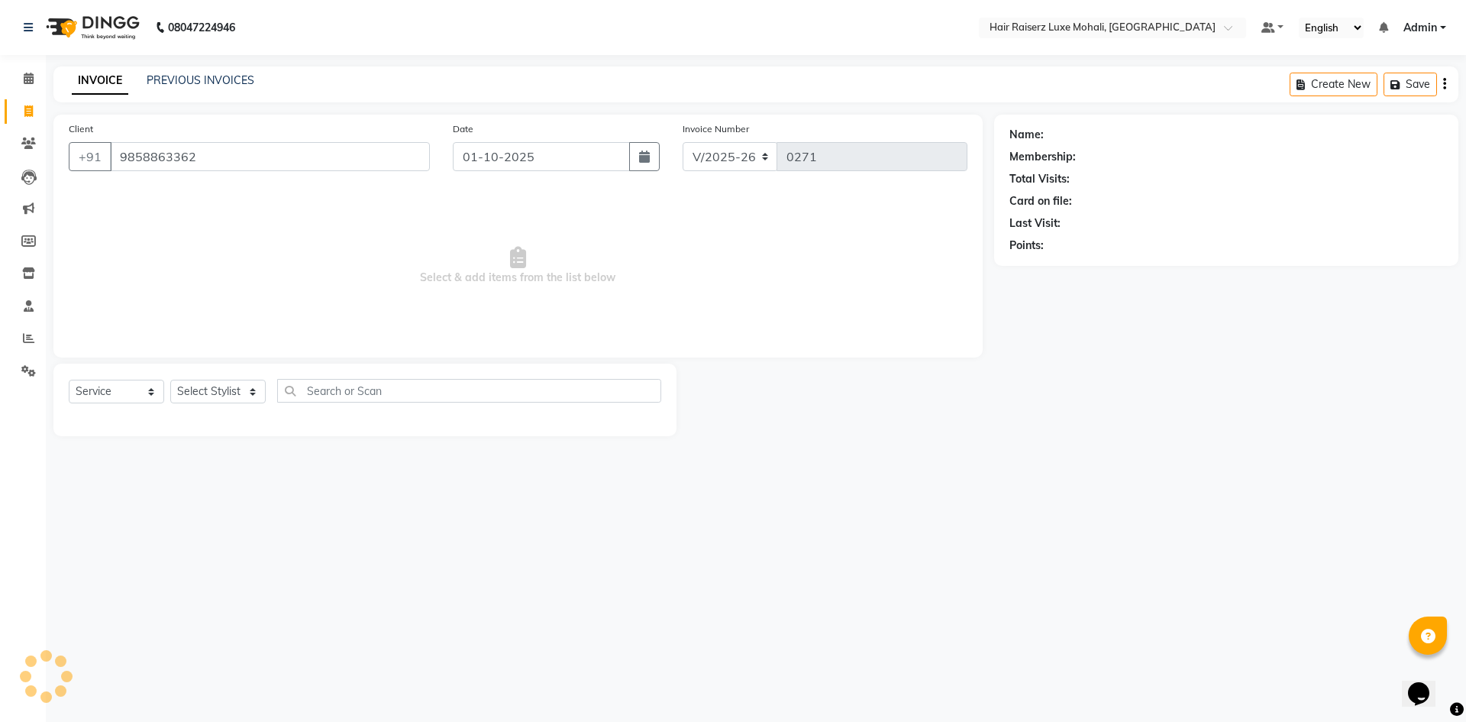
type input "9858863362"
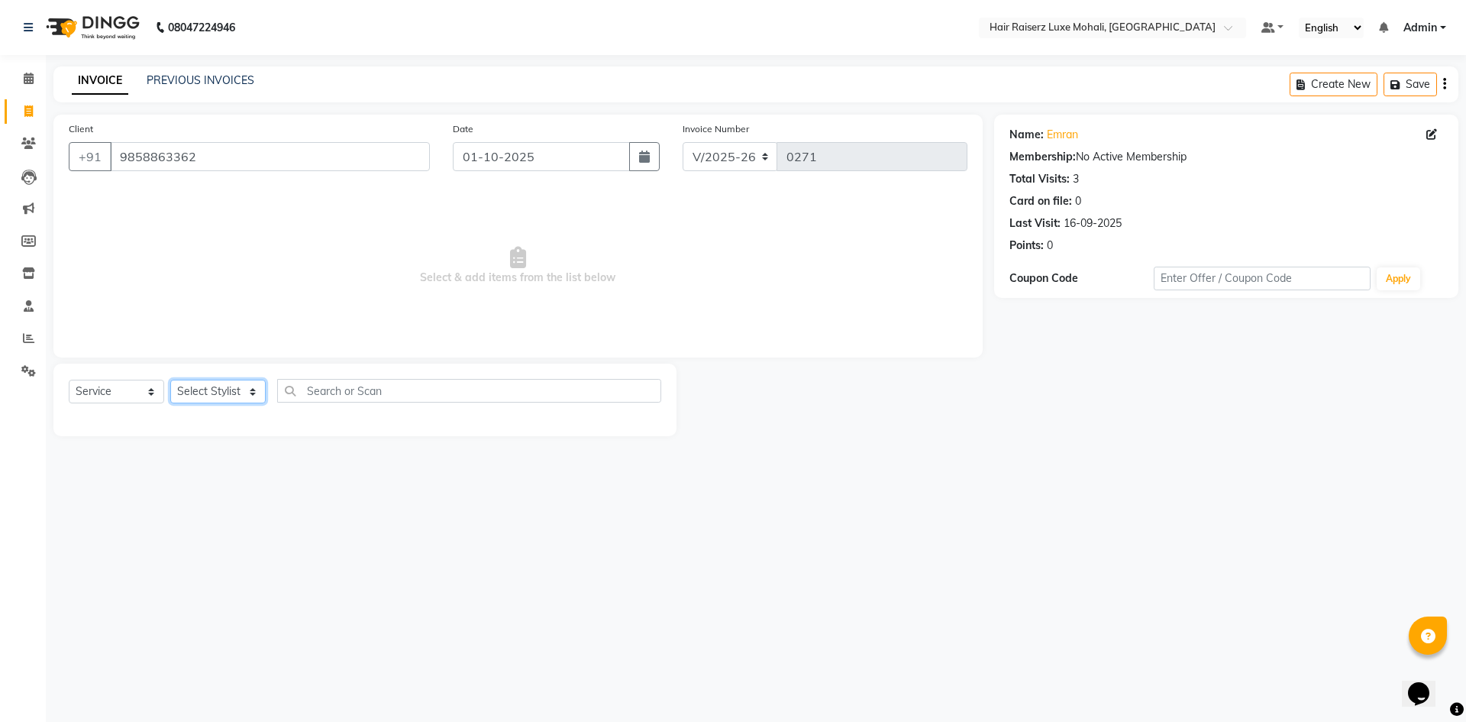
click at [221, 391] on select "Select Stylist Admin [PERSON_NAME] deep Geet neha [PERSON_NAME]" at bounding box center [217, 392] width 95 height 24
select select "85952"
click at [170, 380] on select "Select Stylist Admin [PERSON_NAME] deep Geet neha [PERSON_NAME]" at bounding box center [217, 392] width 95 height 24
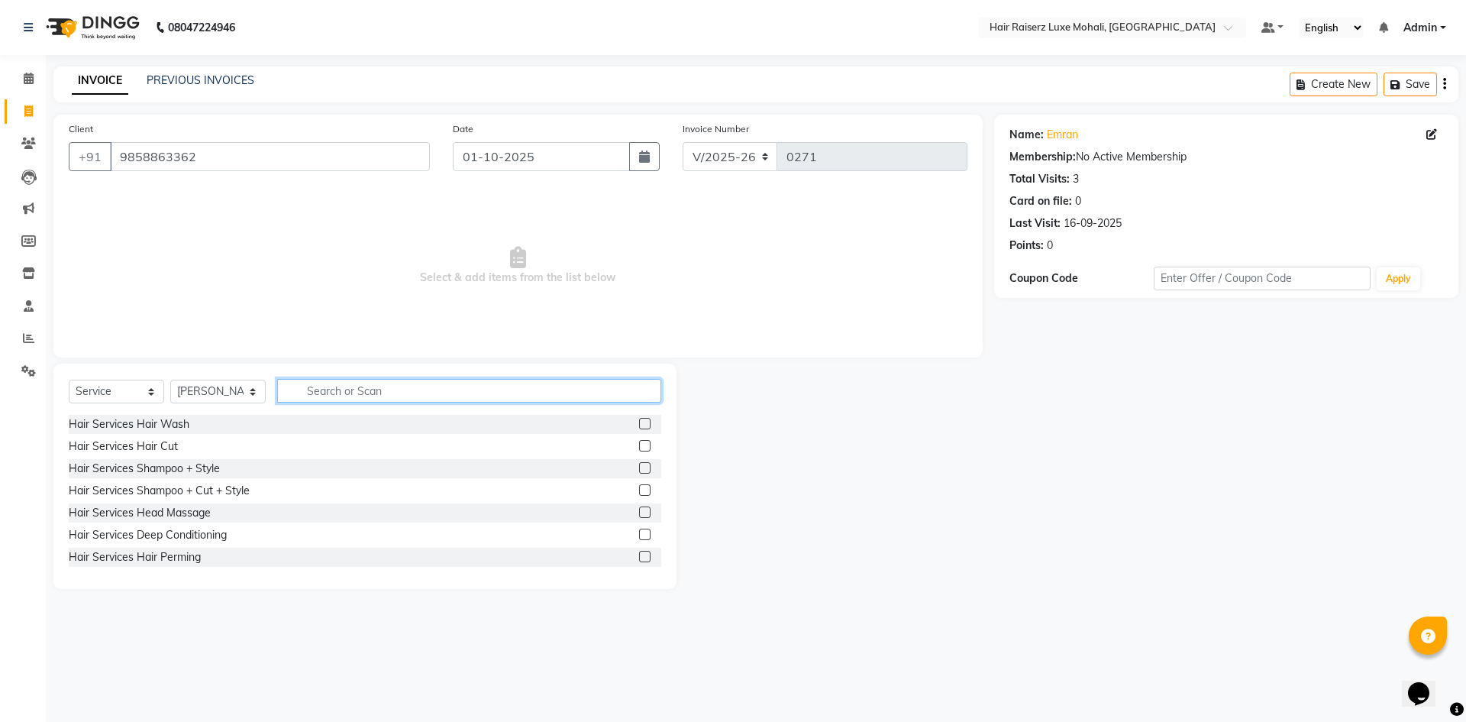
click at [316, 391] on input "text" at bounding box center [469, 391] width 384 height 24
click at [639, 447] on label at bounding box center [644, 445] width 11 height 11
click at [639, 447] on input "checkbox" at bounding box center [644, 446] width 10 height 10
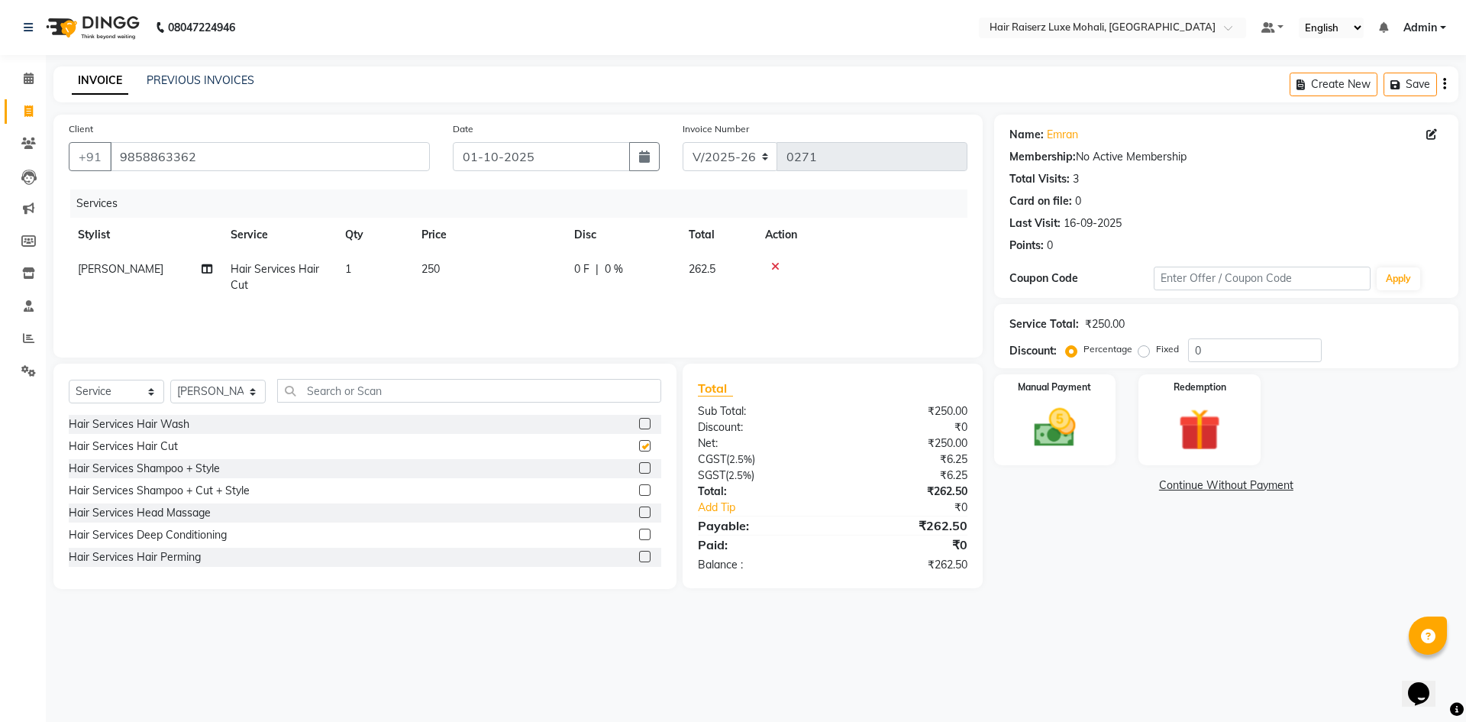
checkbox input "false"
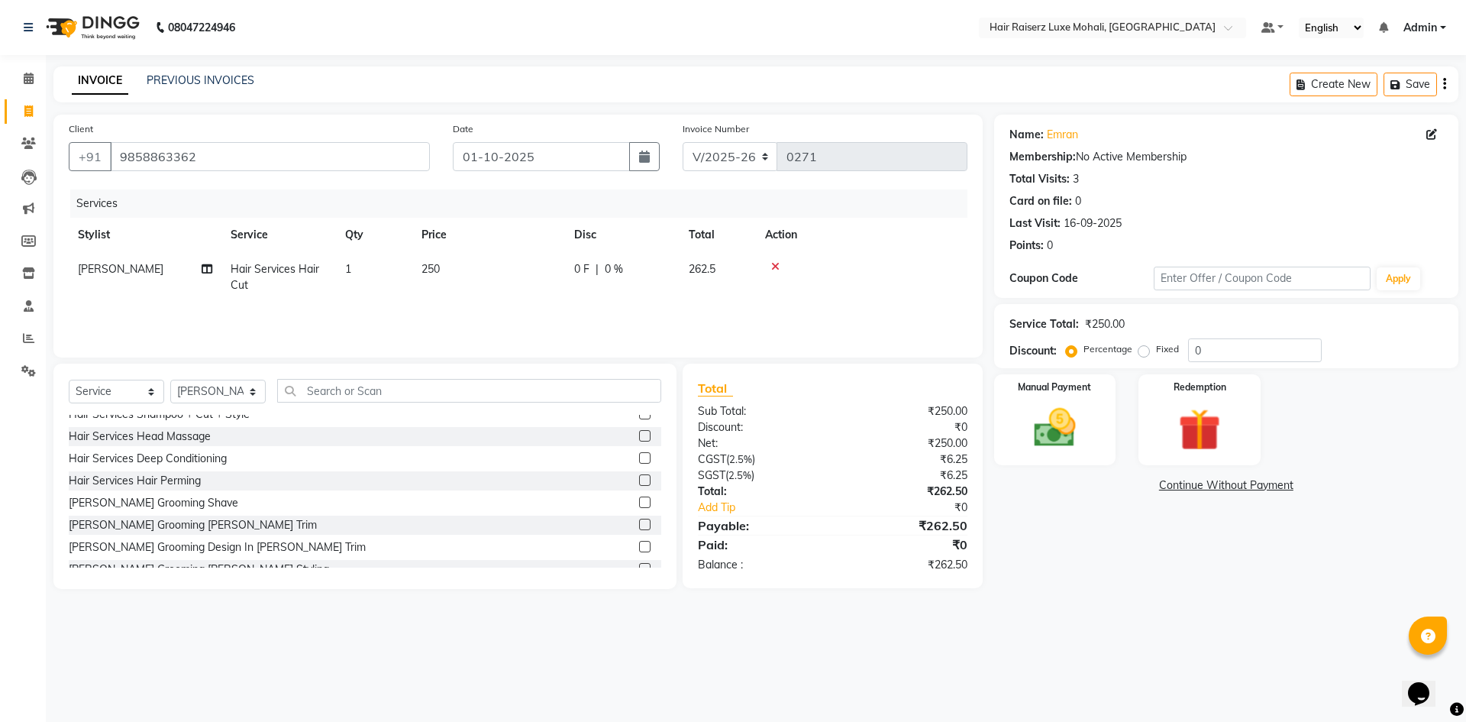
click at [639, 521] on label at bounding box center [644, 524] width 11 height 11
click at [639, 521] on input "checkbox" at bounding box center [644, 525] width 10 height 10
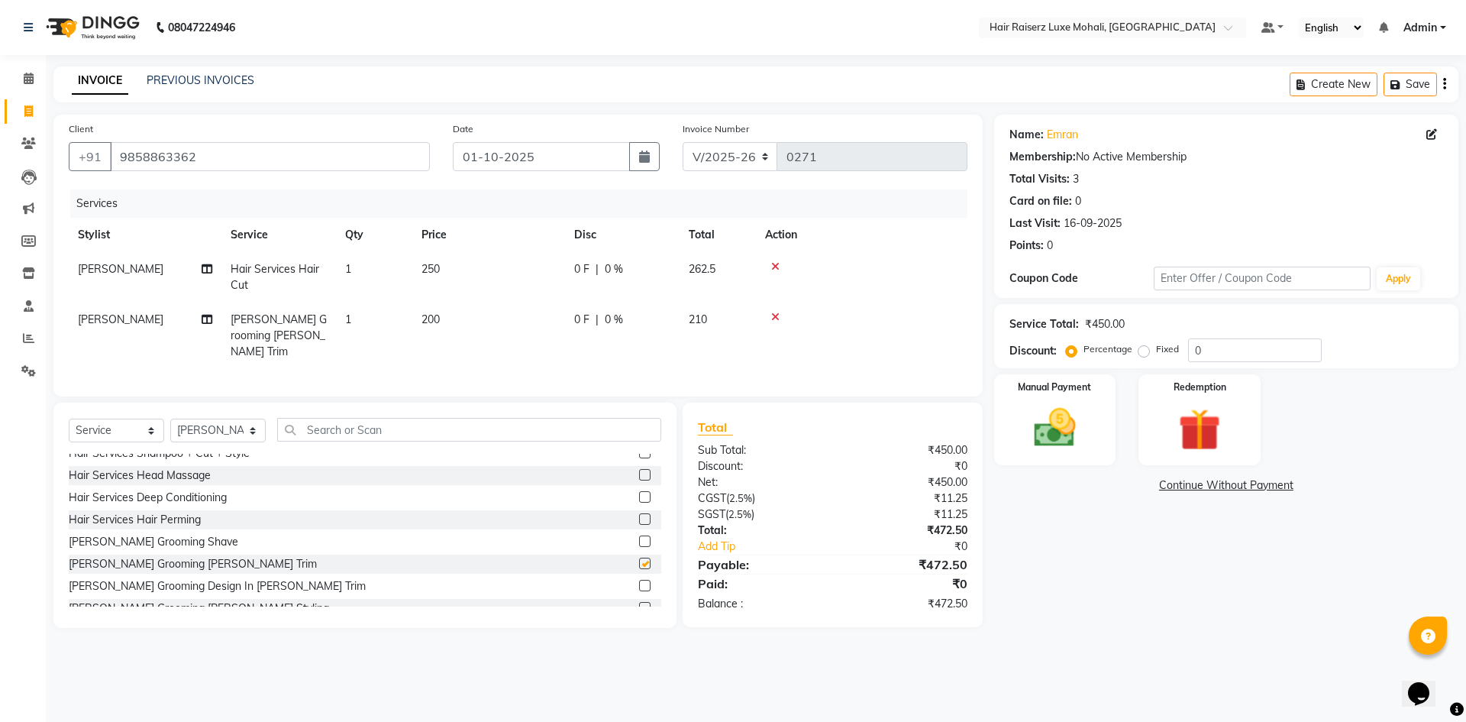
checkbox input "false"
click at [359, 418] on input "text" at bounding box center [469, 430] width 384 height 24
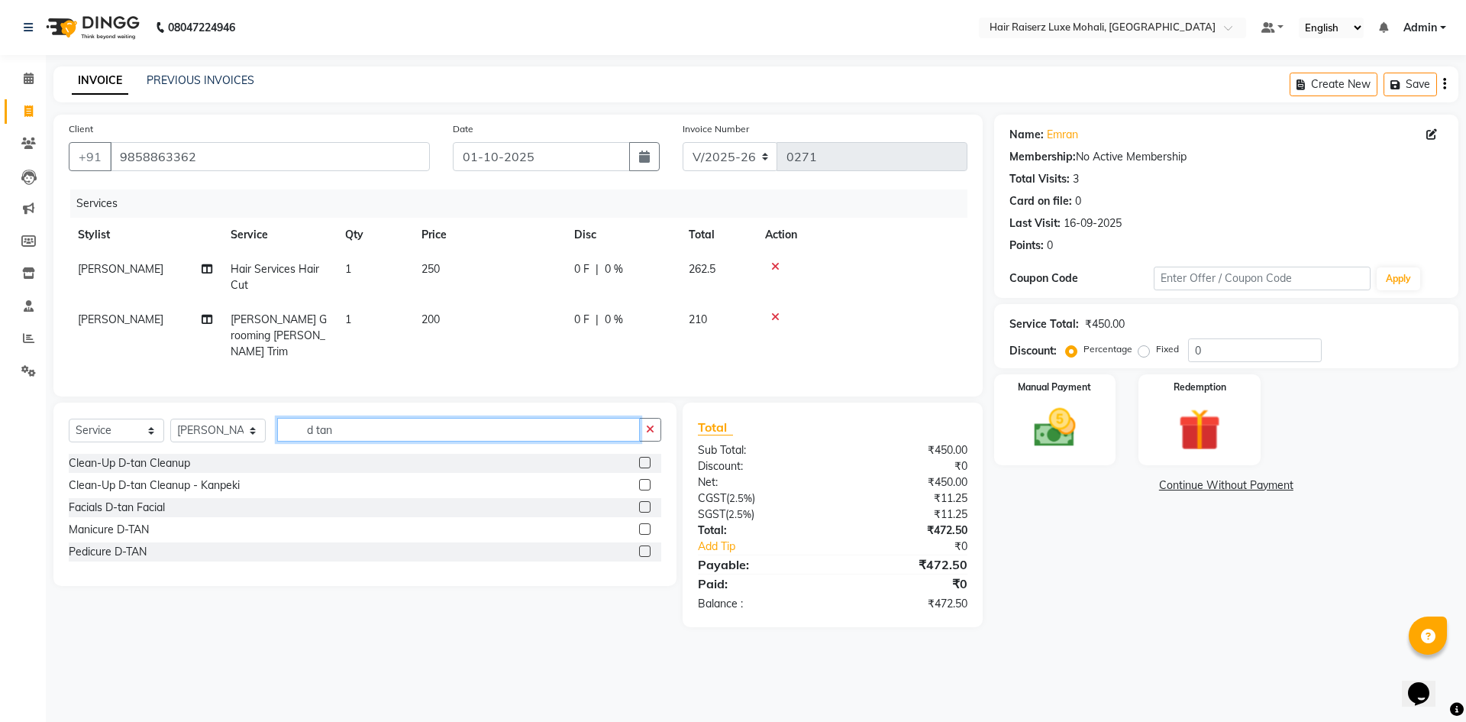
type input "d tan"
click at [641, 461] on label at bounding box center [644, 462] width 11 height 11
click at [641, 461] on input "checkbox" at bounding box center [644, 463] width 10 height 10
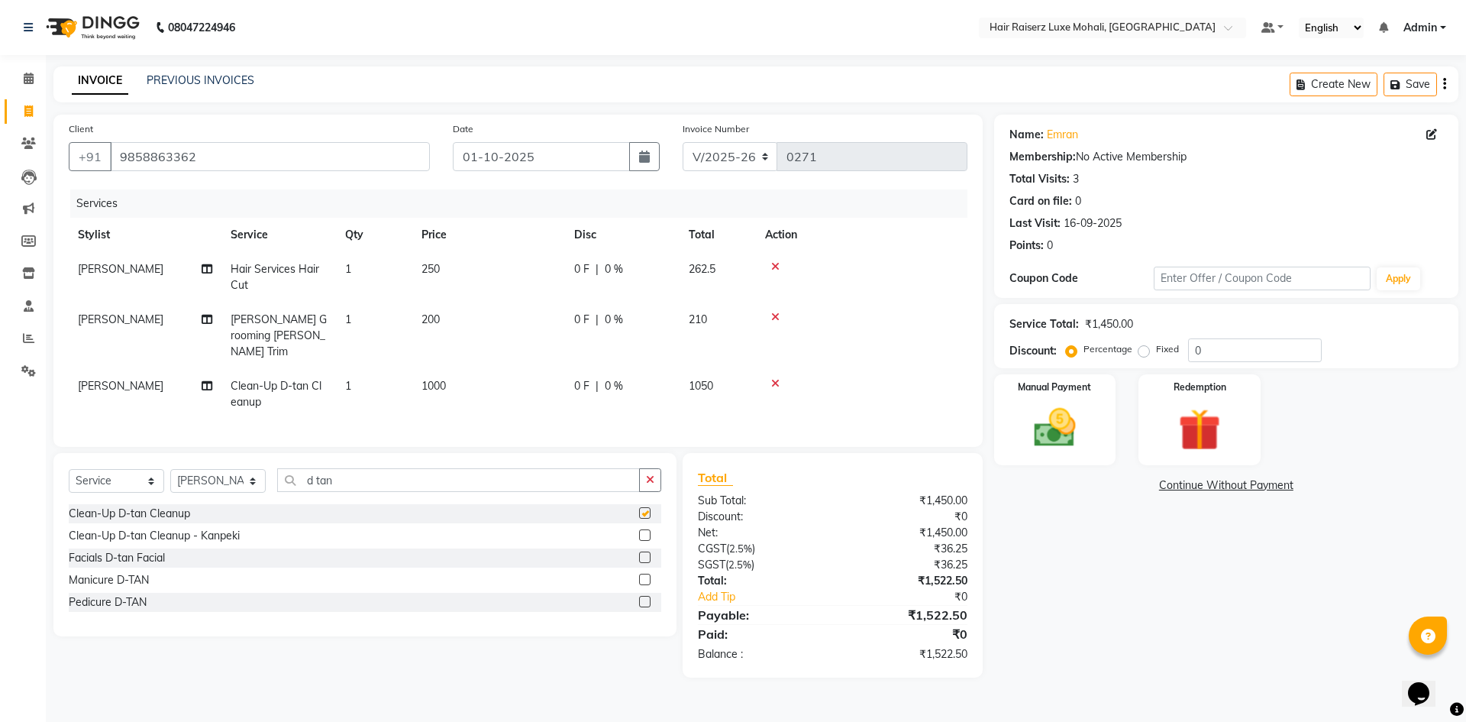
checkbox input "false"
click at [437, 379] on span "1000" at bounding box center [434, 386] width 24 height 14
select select "85952"
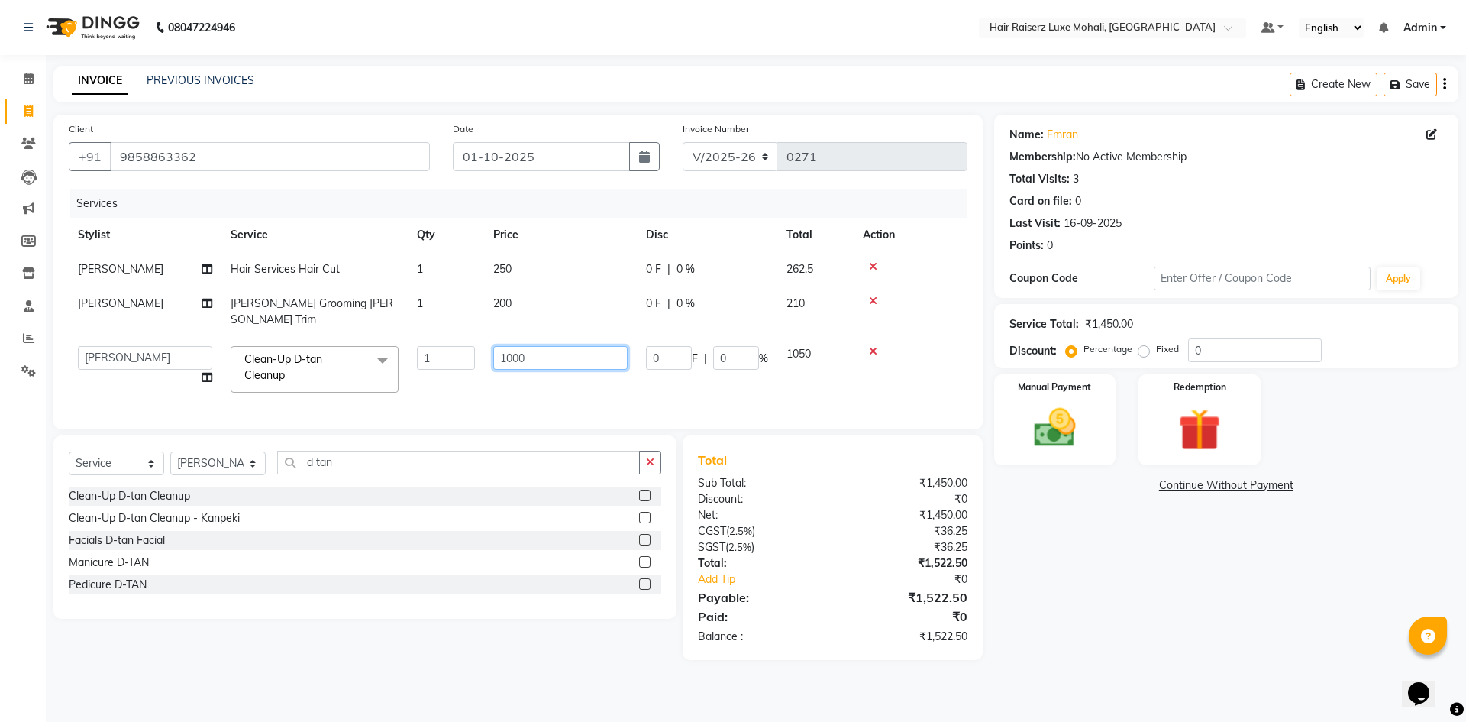
click at [538, 346] on input "1000" at bounding box center [560, 358] width 134 height 24
type input "1"
type input "550"
click at [1053, 553] on div "Name: Emran Membership: No Active Membership Total Visits: 3 Card on file: 0 La…" at bounding box center [1232, 387] width 476 height 545
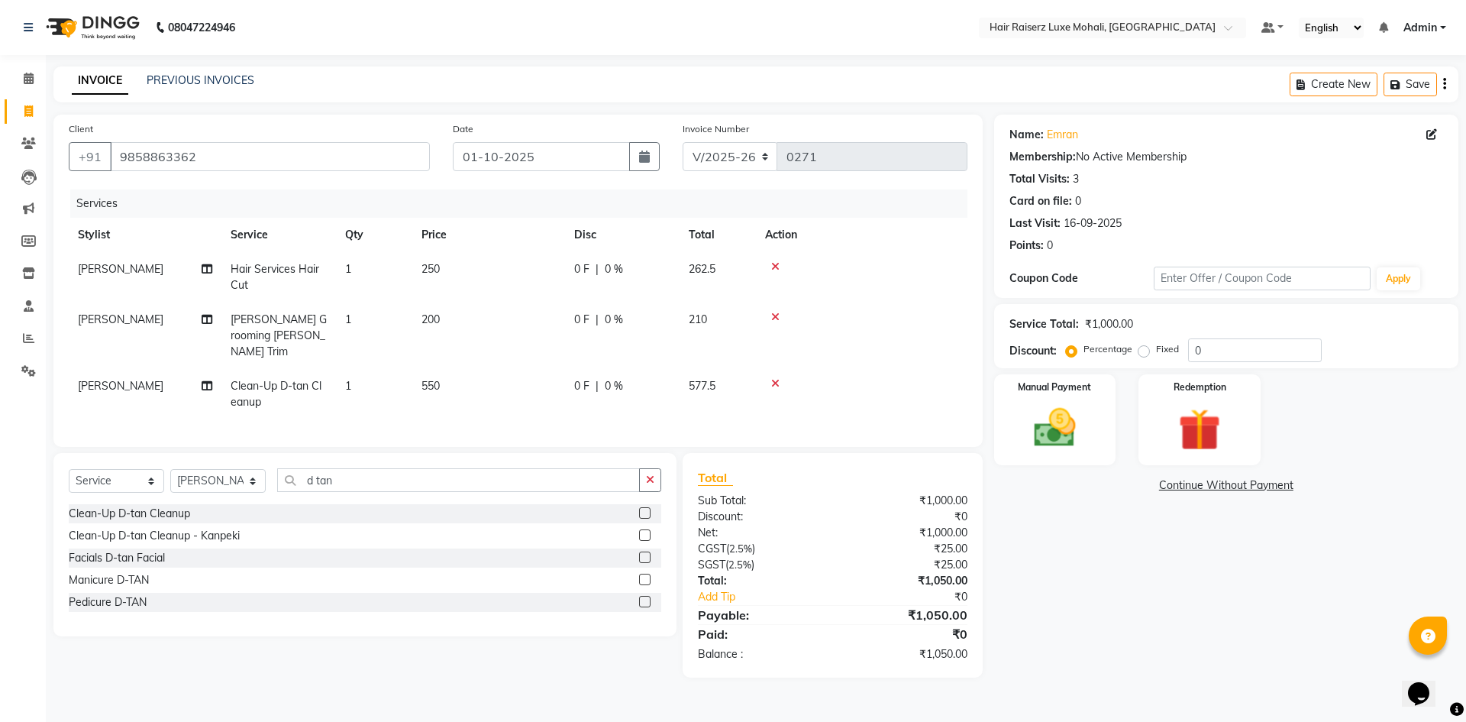
click at [451, 369] on td "550" at bounding box center [488, 394] width 153 height 50
select select "85952"
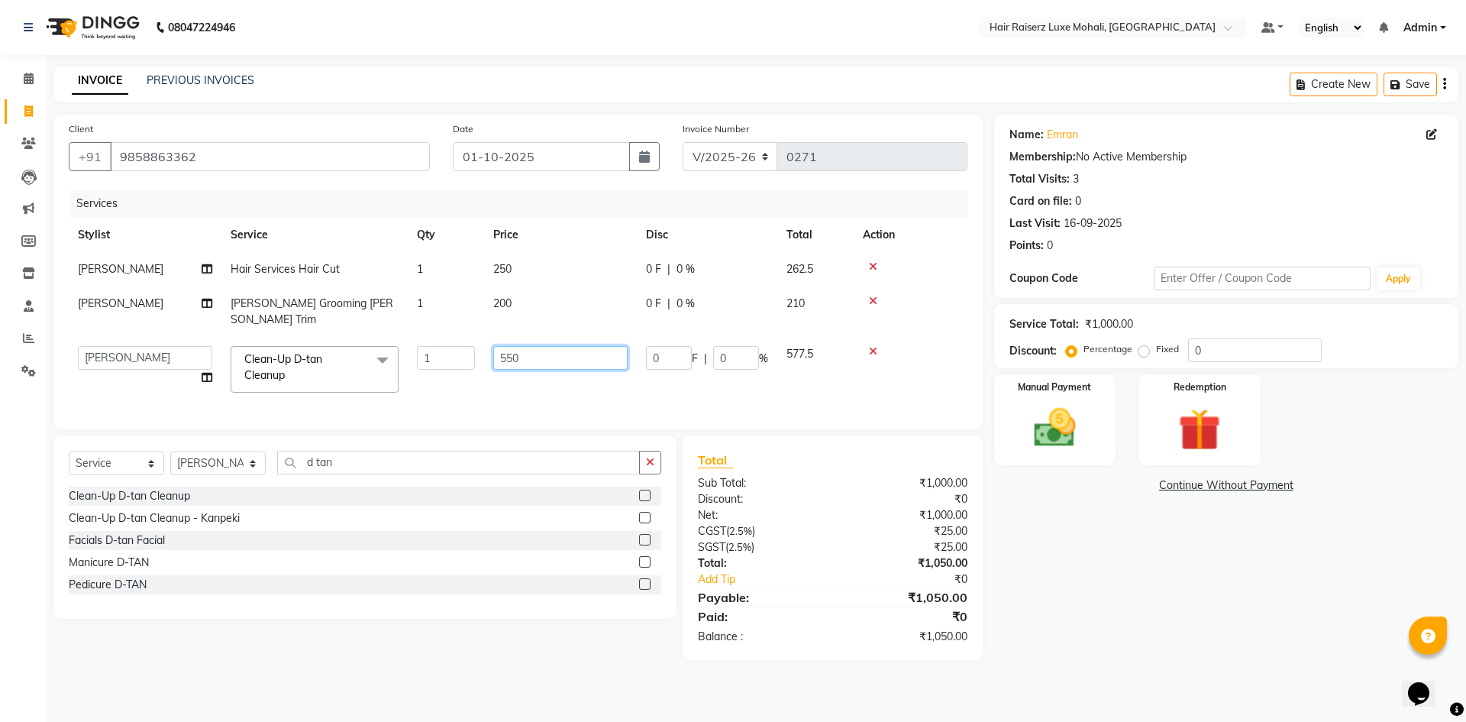
click at [535, 346] on input "550" at bounding box center [560, 358] width 134 height 24
type input "500"
click at [1095, 598] on div "Name: Emran Membership: No Active Membership Total Visits: 3 Card on file: 0 La…" at bounding box center [1232, 387] width 476 height 545
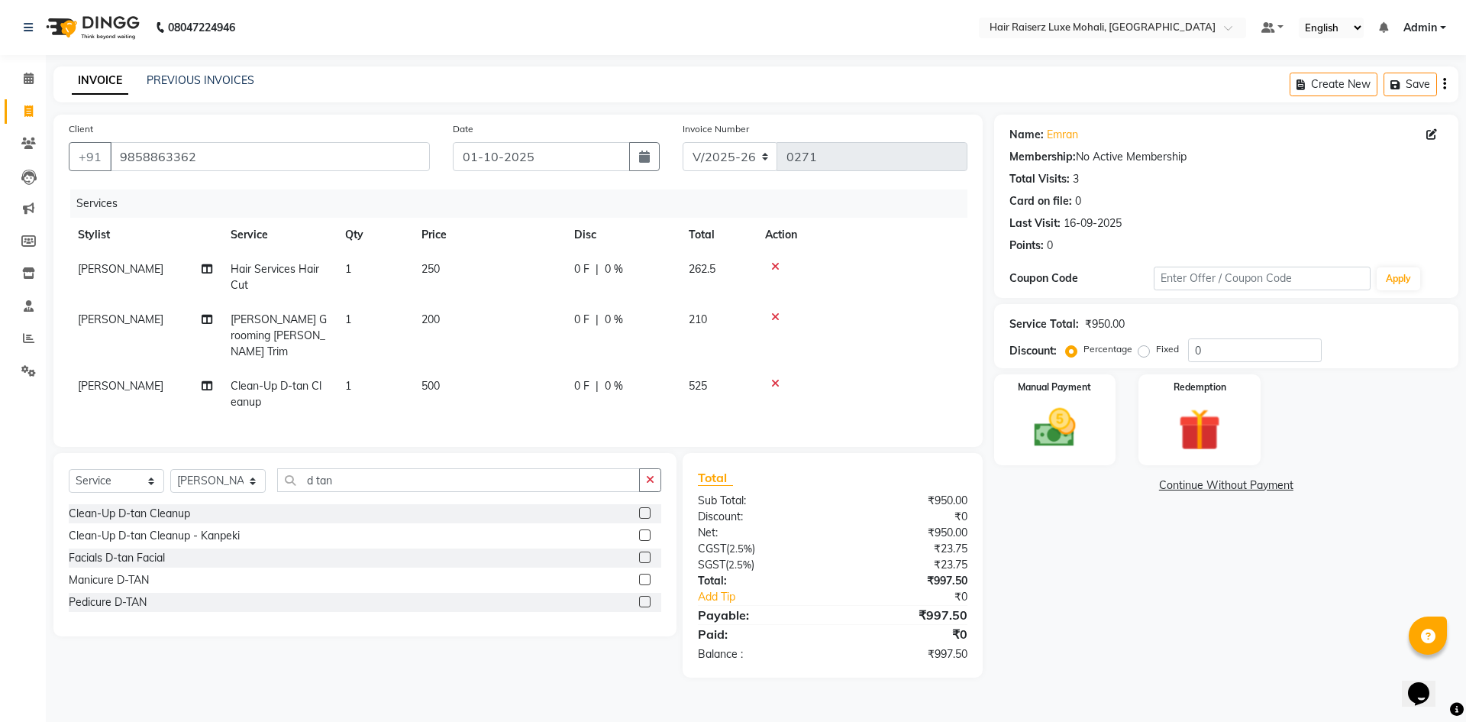
click at [445, 370] on td "500" at bounding box center [488, 394] width 153 height 50
select select "85952"
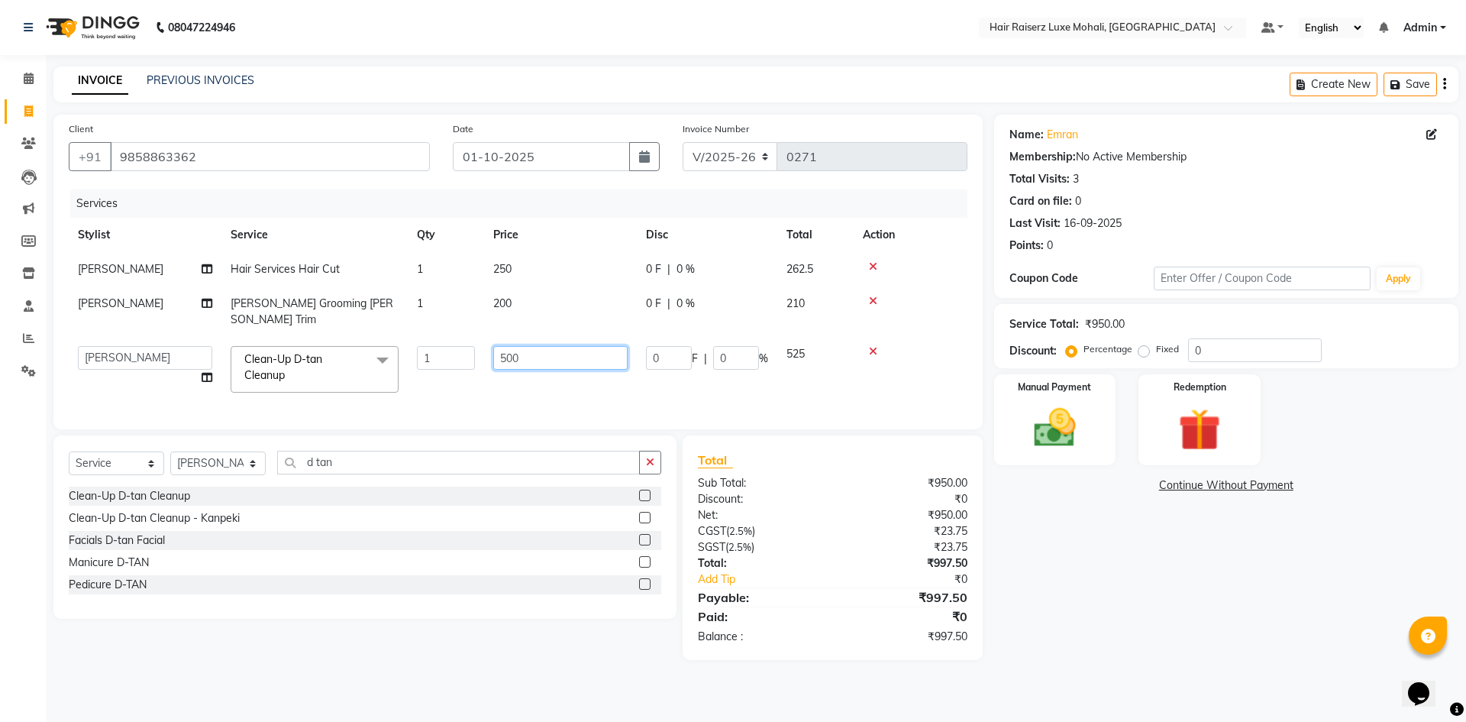
click at [563, 346] on input "500" at bounding box center [560, 358] width 134 height 24
type input "503"
click at [1120, 588] on div "Name: Emran Membership: No Active Membership Total Visits: 3 Card on file: 0 La…" at bounding box center [1232, 387] width 476 height 545
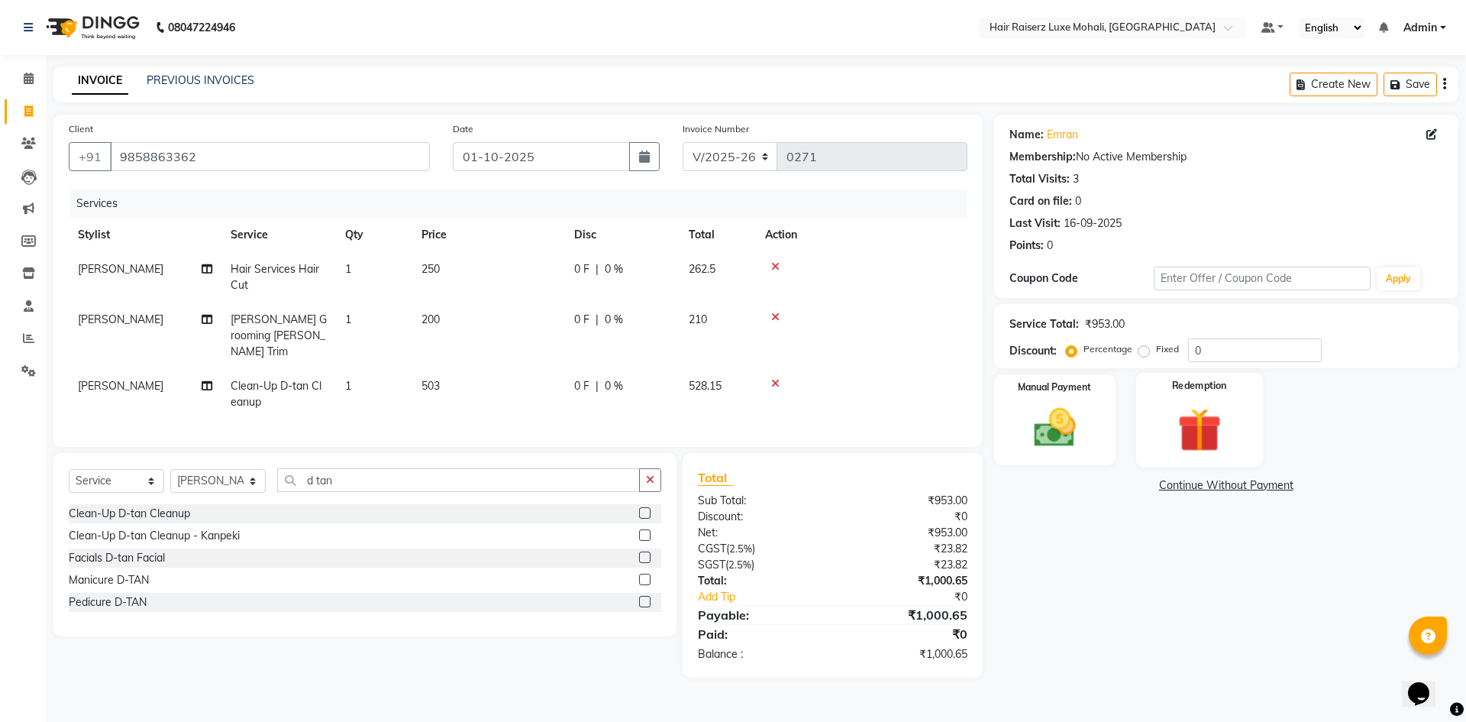
click at [1178, 408] on img at bounding box center [1199, 430] width 71 height 54
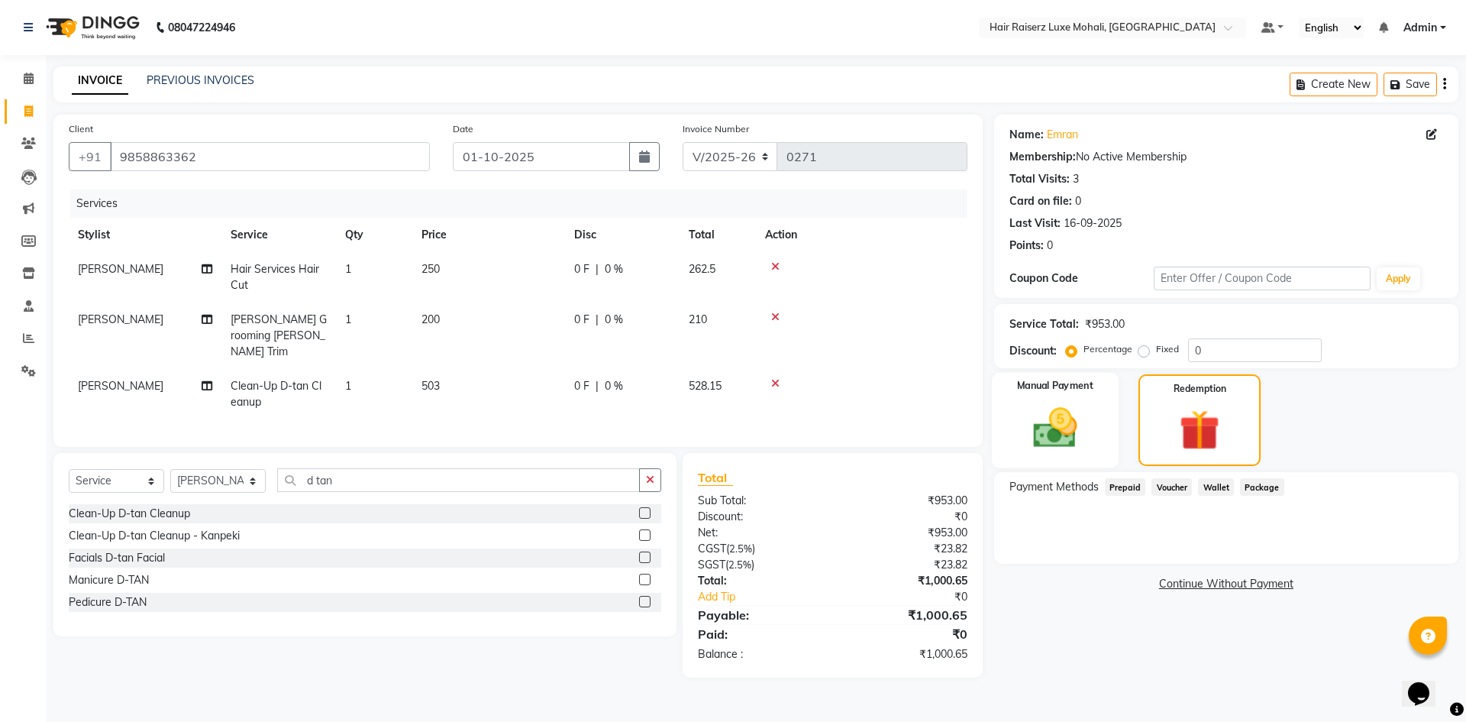
click at [1075, 414] on img at bounding box center [1055, 428] width 71 height 50
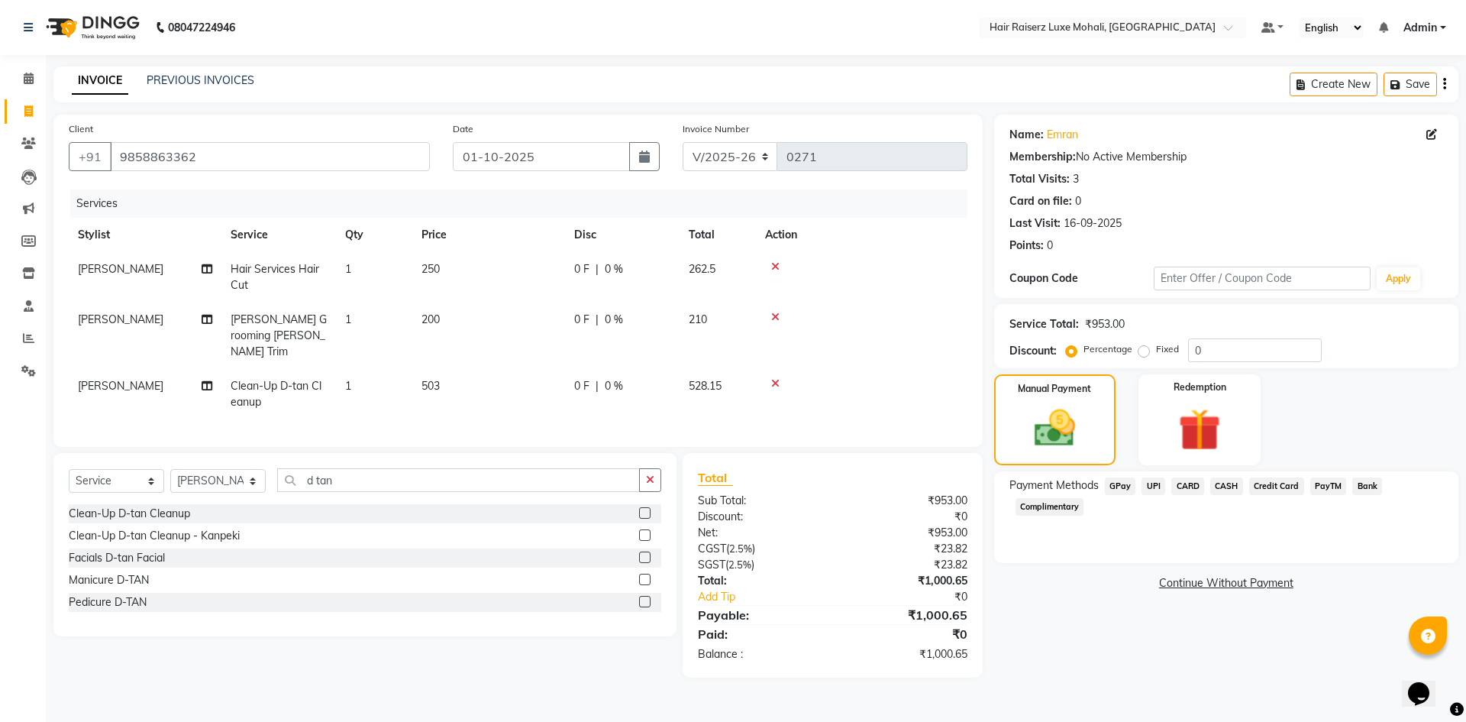
click at [1158, 490] on span "UPI" at bounding box center [1154, 486] width 24 height 18
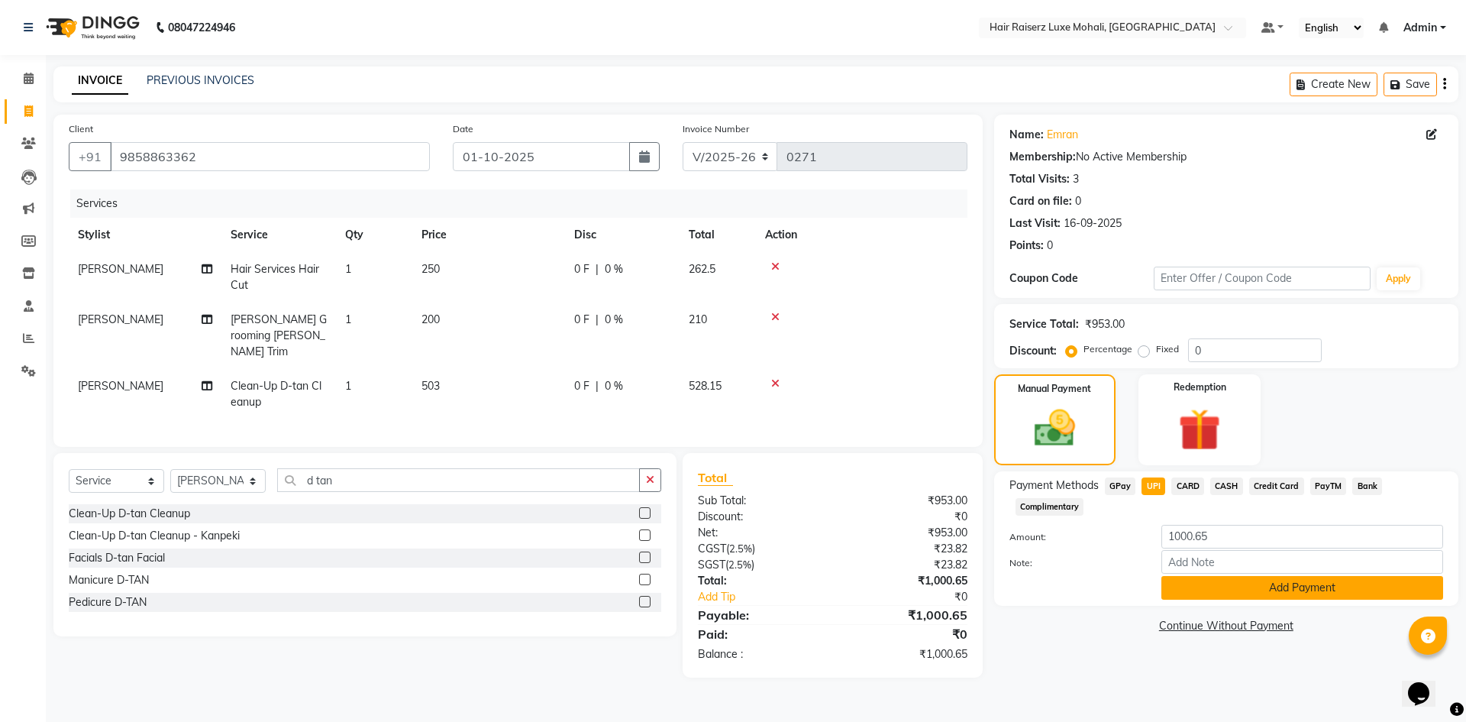
click at [1249, 584] on button "Add Payment" at bounding box center [1303, 588] width 282 height 24
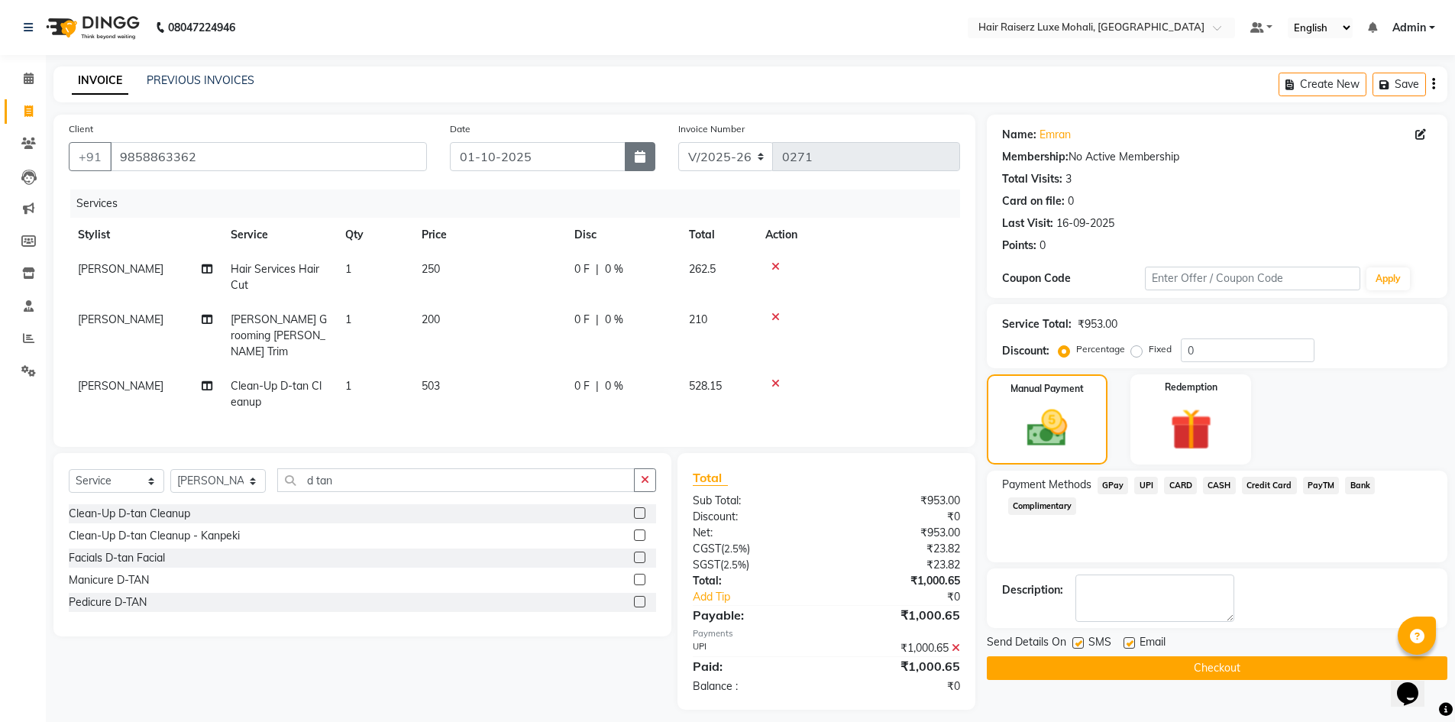
click at [637, 164] on button "button" at bounding box center [640, 156] width 31 height 29
select select "10"
select select "2025"
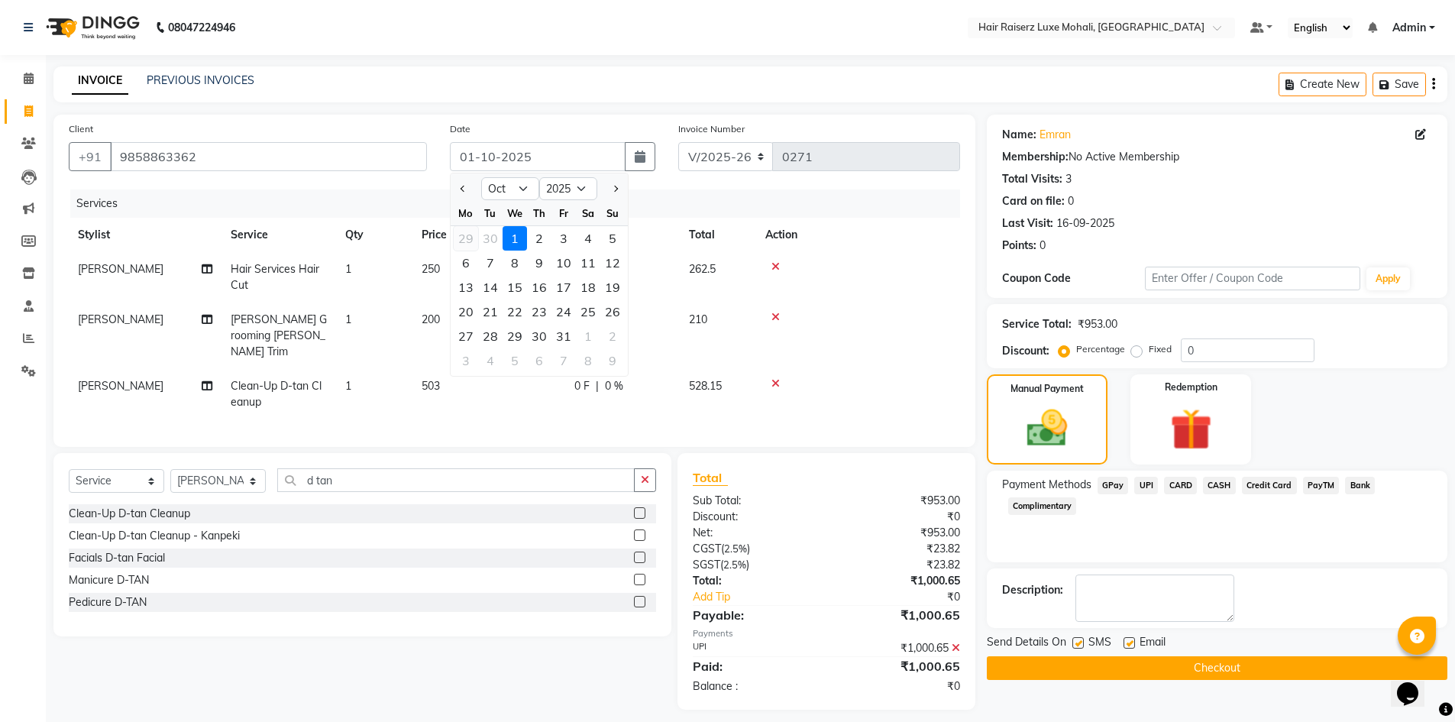
click at [467, 235] on div "29" at bounding box center [466, 238] width 24 height 24
type input "29-09-2025"
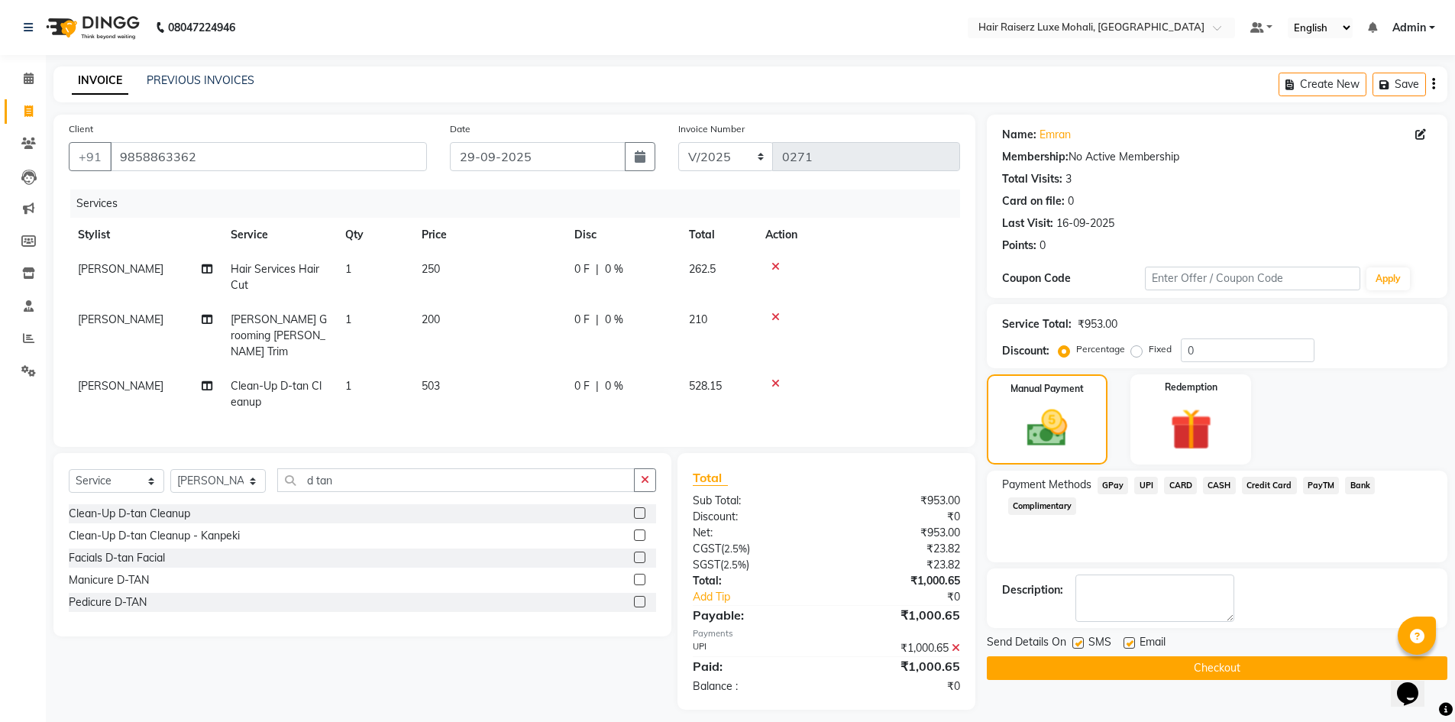
drag, startPoint x: 1092, startPoint y: 664, endPoint x: 1091, endPoint y: 649, distance: 15.3
click at [1091, 661] on button "Checkout" at bounding box center [1217, 668] width 461 height 24
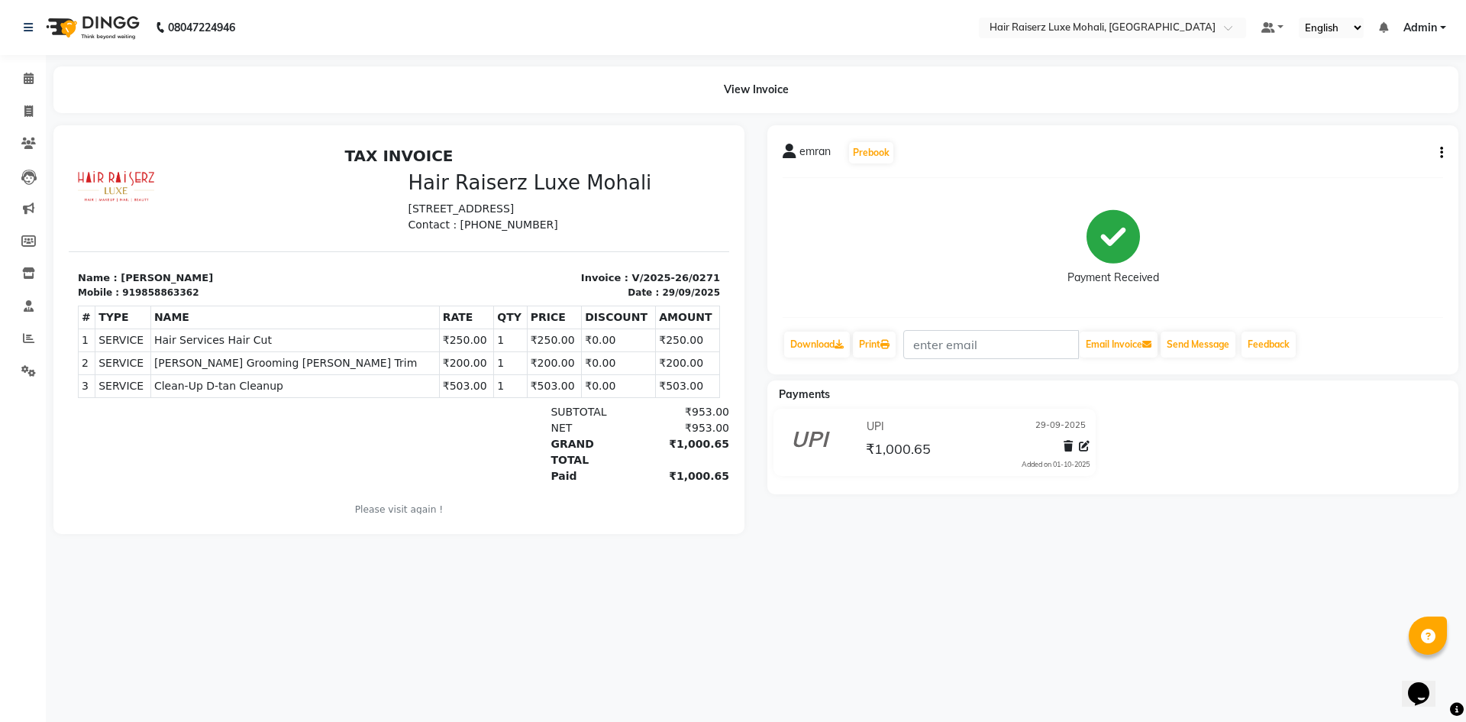
select select "service"
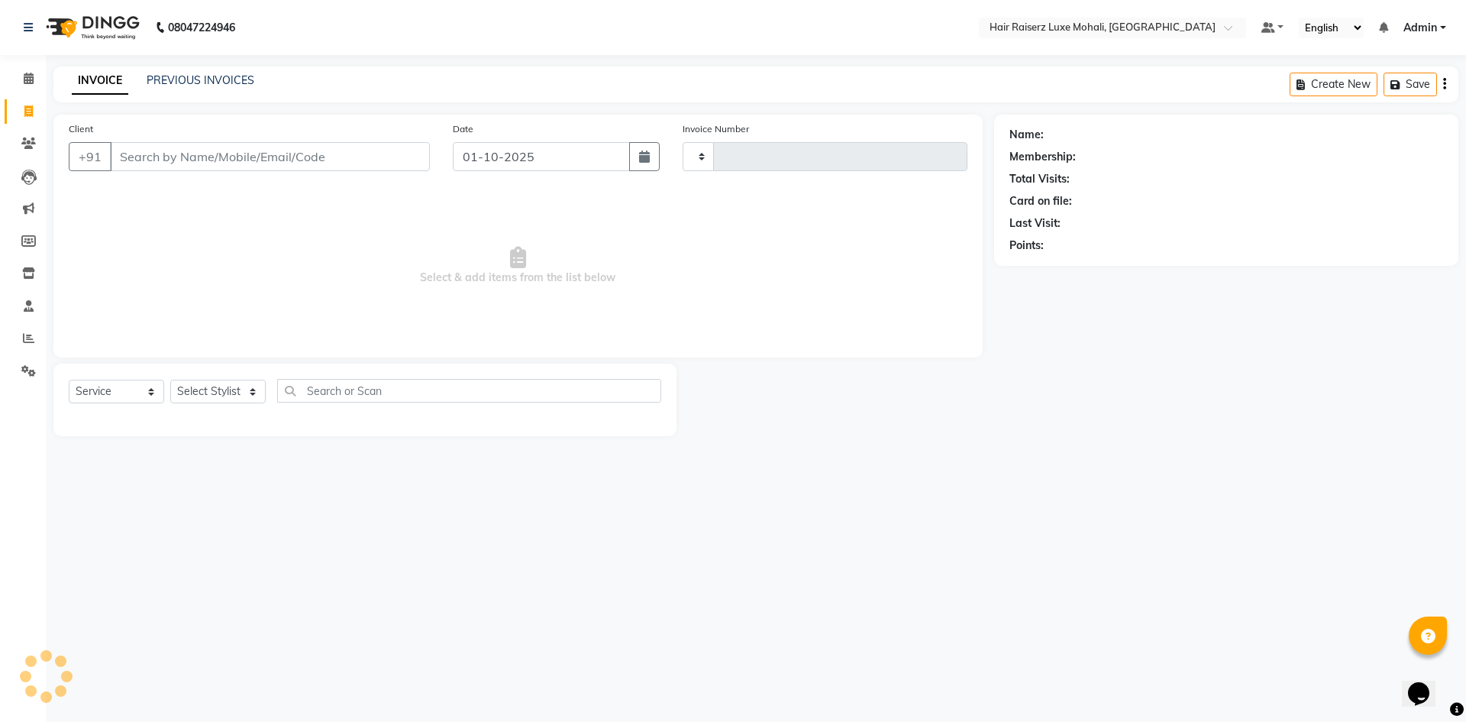
type input "0272"
select select "8575"
click at [163, 162] on input "Client" at bounding box center [270, 156] width 320 height 29
type input "9814999715"
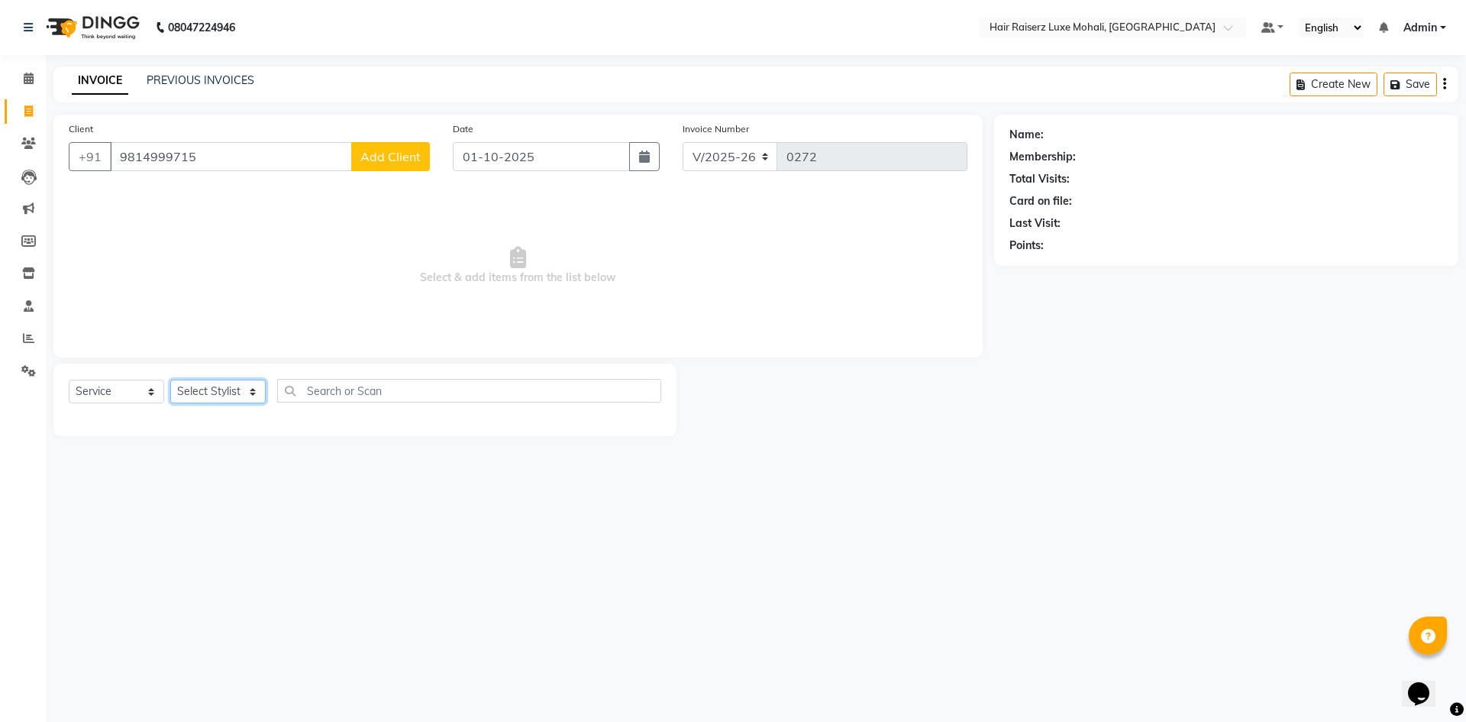
click at [250, 396] on select "Select Stylist Admin [PERSON_NAME] deep Geet neha [PERSON_NAME]" at bounding box center [217, 392] width 95 height 24
click at [399, 167] on button "Add Client" at bounding box center [390, 156] width 79 height 29
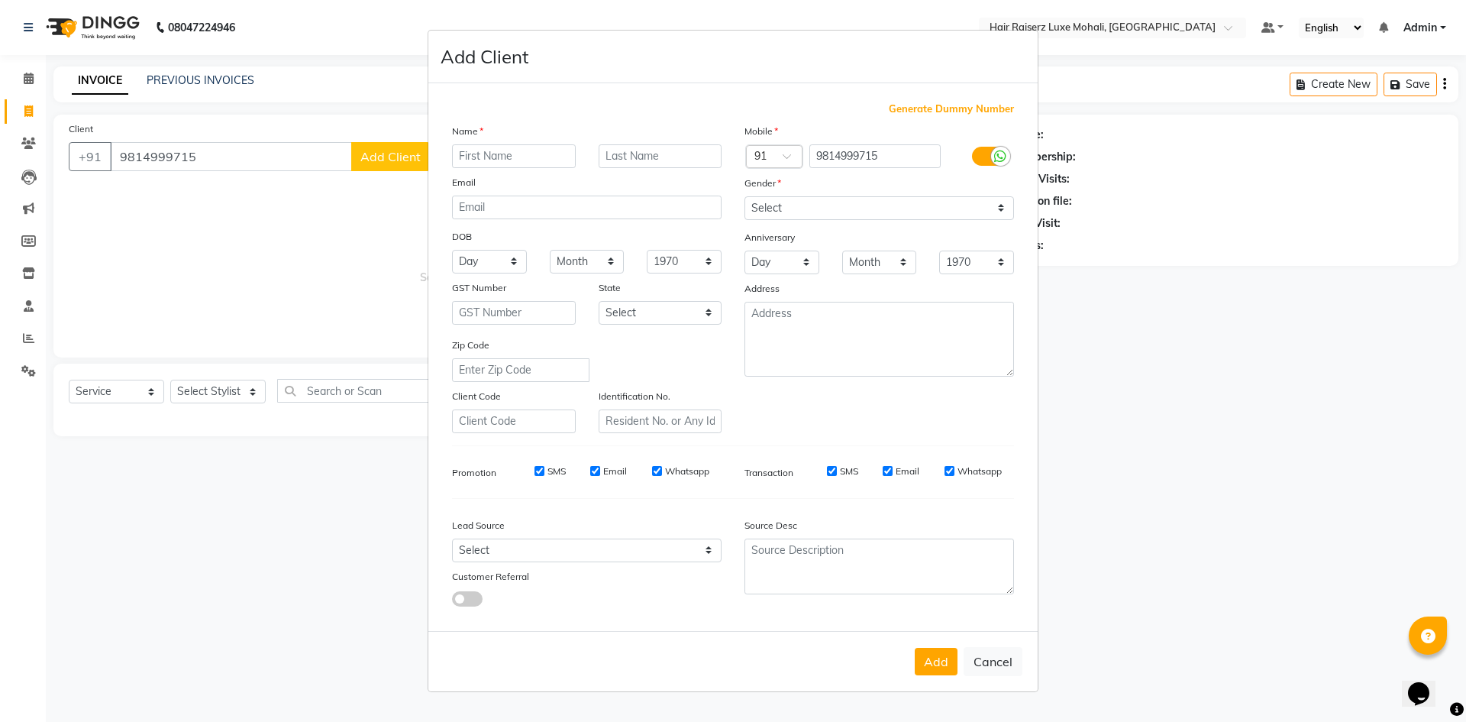
click at [498, 159] on input "text" at bounding box center [514, 156] width 124 height 24
type input "client"
click at [791, 206] on select "Select [DEMOGRAPHIC_DATA] [DEMOGRAPHIC_DATA] Other Prefer Not To Say" at bounding box center [880, 208] width 270 height 24
select select "[DEMOGRAPHIC_DATA]"
click at [745, 196] on select "Select [DEMOGRAPHIC_DATA] [DEMOGRAPHIC_DATA] Other Prefer Not To Say" at bounding box center [880, 208] width 270 height 24
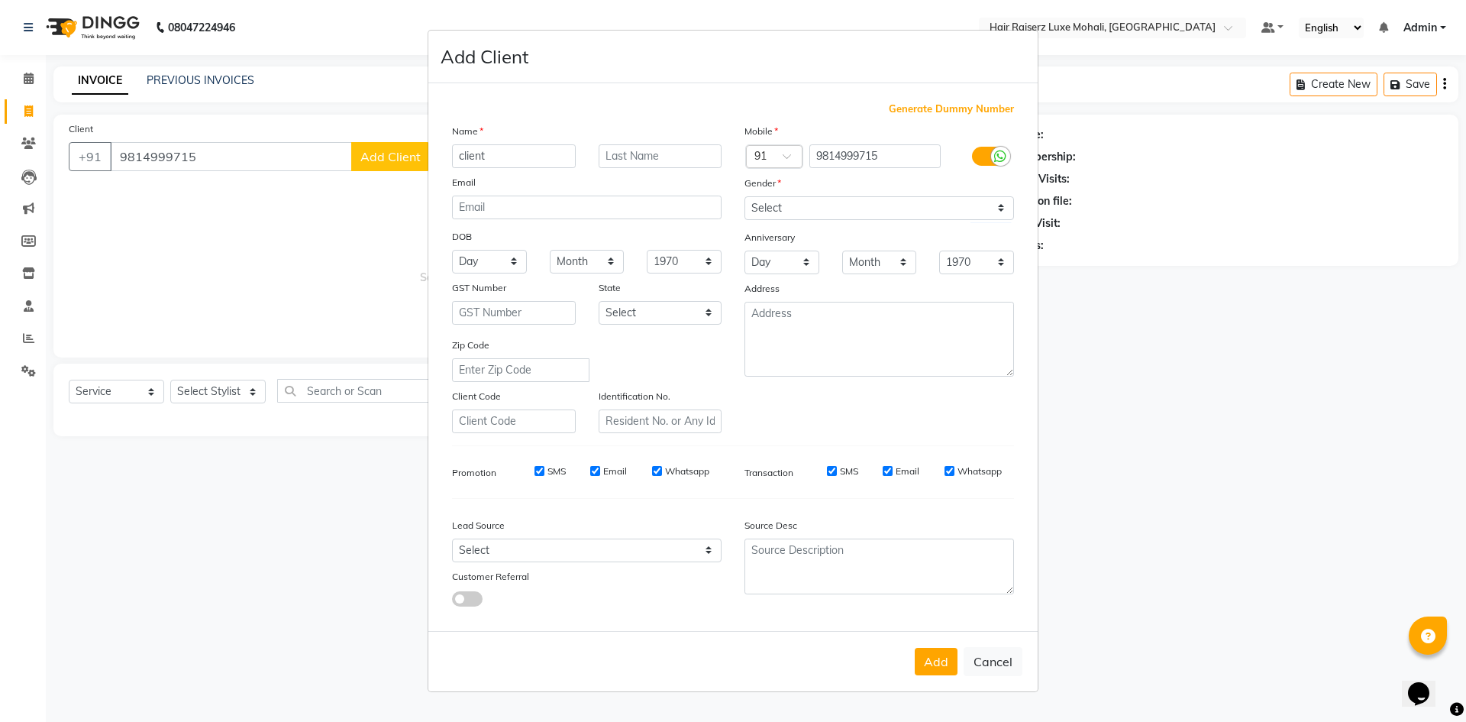
click at [933, 658] on button "Add" at bounding box center [936, 661] width 43 height 27
select select
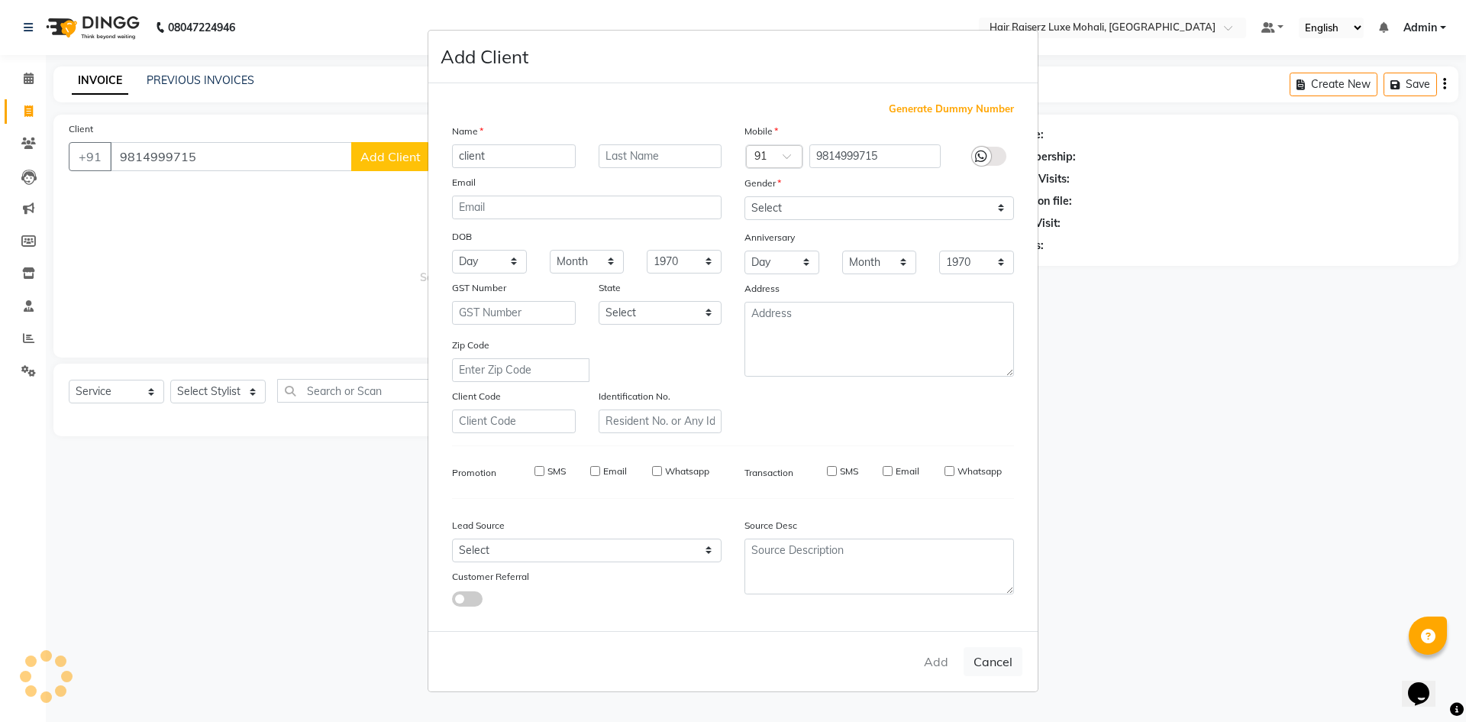
select select
checkbox input "false"
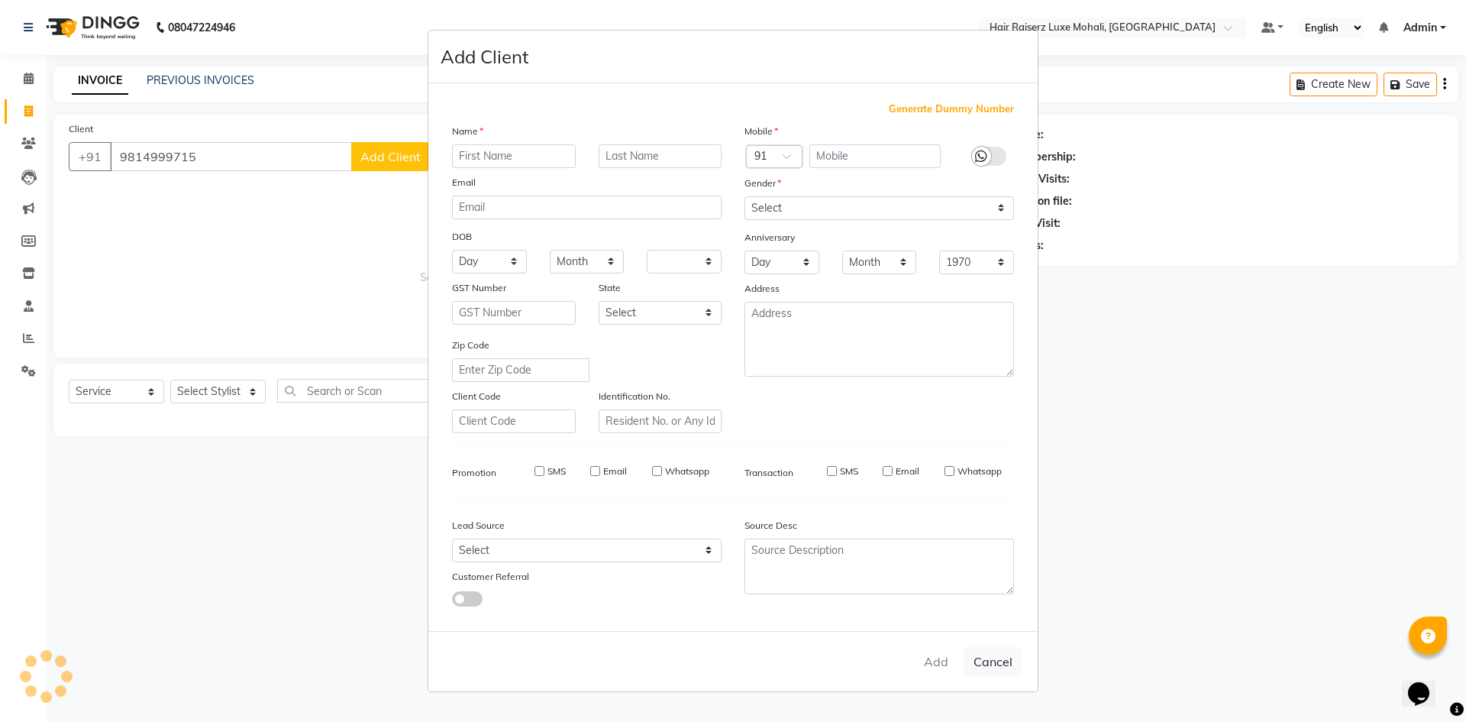
checkbox input "false"
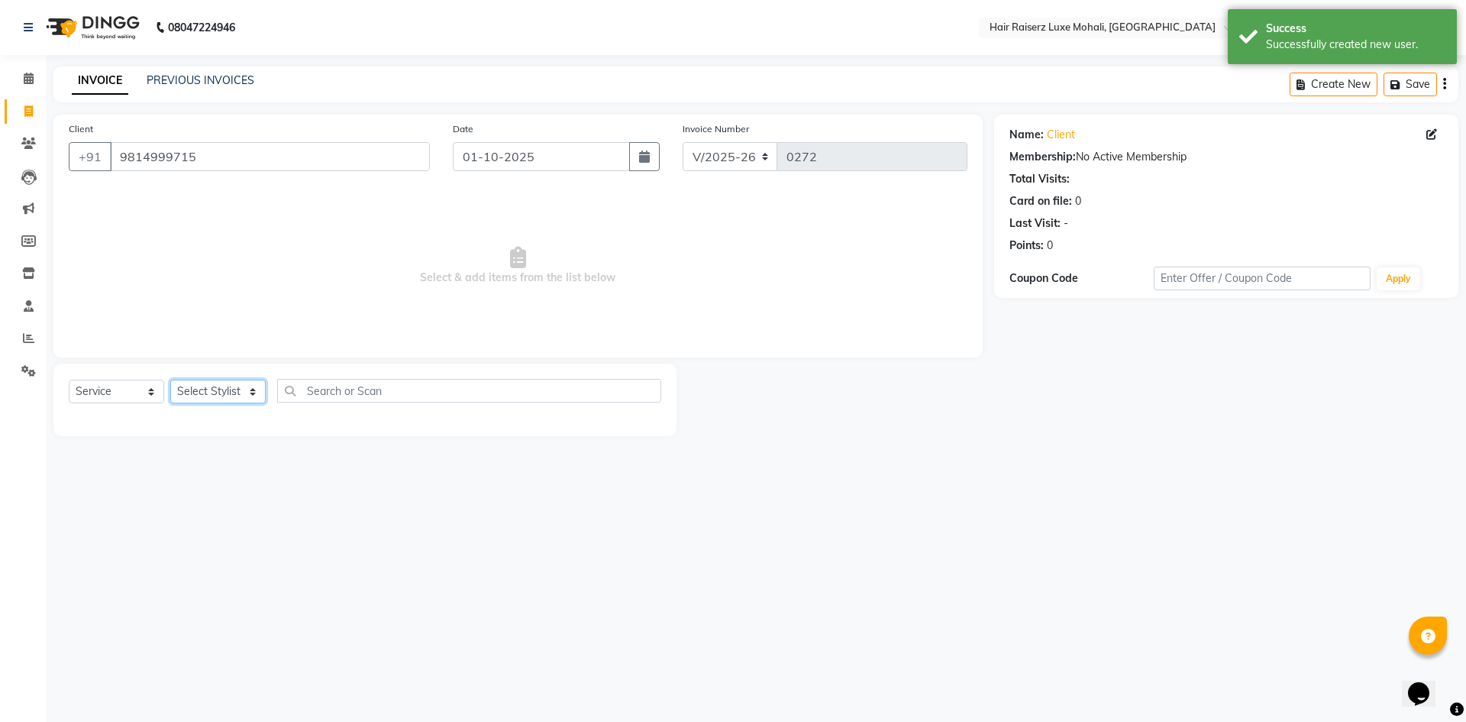
click at [212, 391] on select "Select Stylist Admin [PERSON_NAME] deep Geet neha [PERSON_NAME]" at bounding box center [217, 392] width 95 height 24
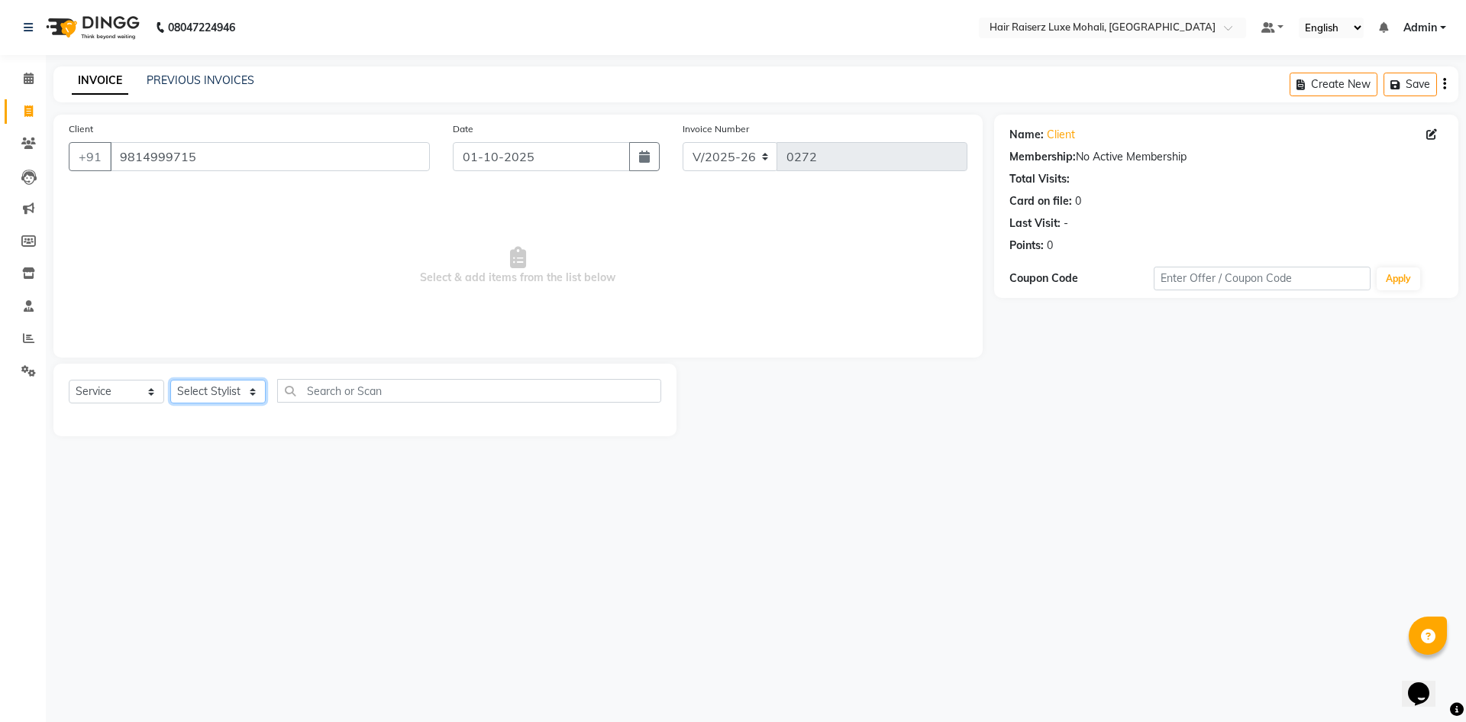
select select "85953"
click at [170, 380] on select "Select Stylist Admin [PERSON_NAME] deep Geet neha [PERSON_NAME]" at bounding box center [217, 392] width 95 height 24
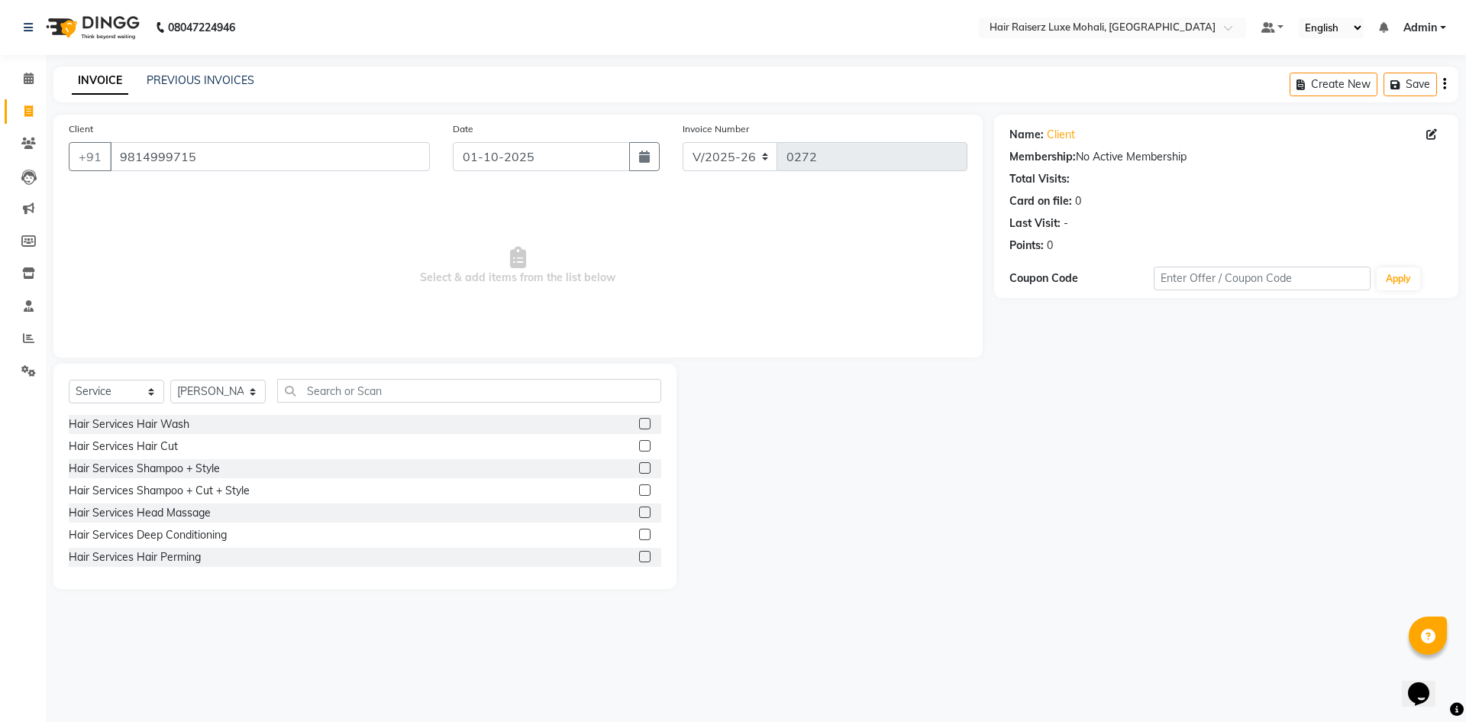
click at [639, 445] on label at bounding box center [644, 445] width 11 height 11
click at [639, 445] on input "checkbox" at bounding box center [644, 446] width 10 height 10
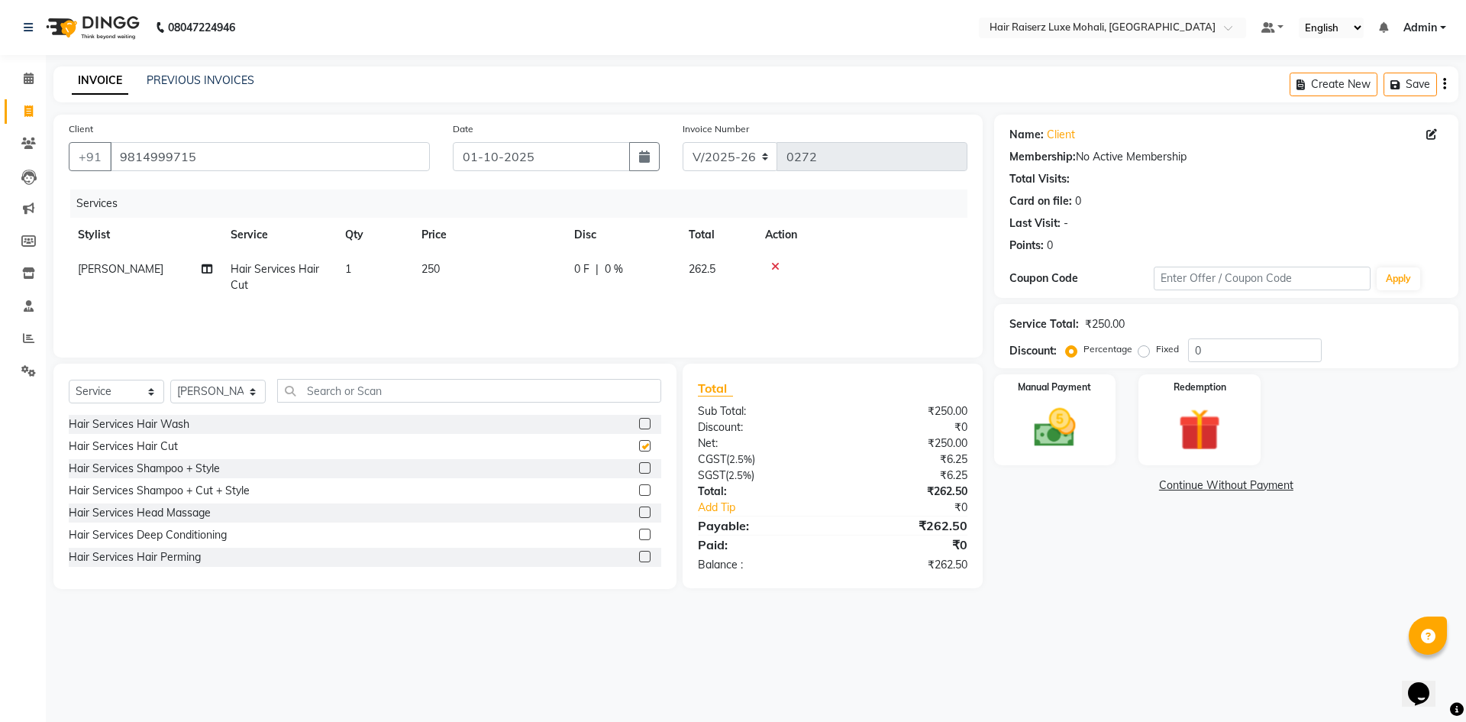
checkbox input "false"
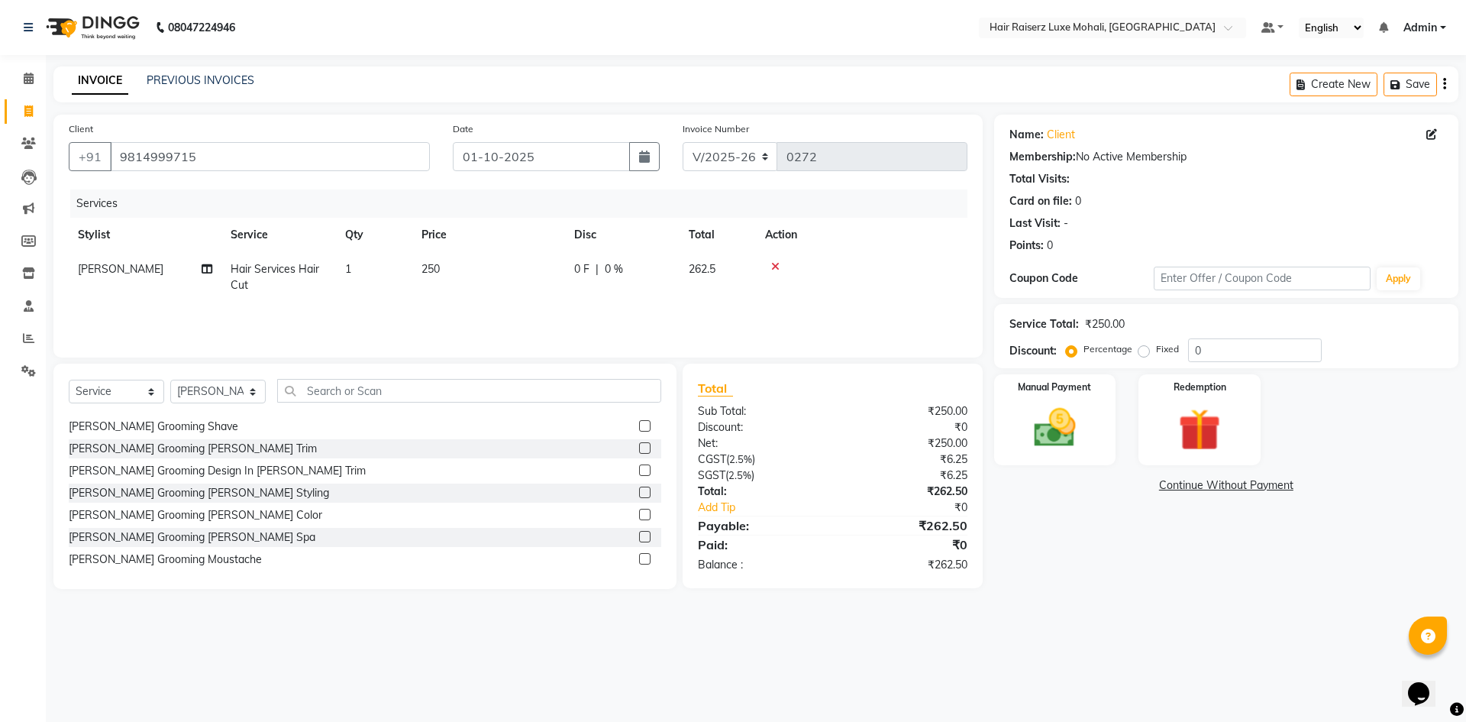
scroll to position [229, 0]
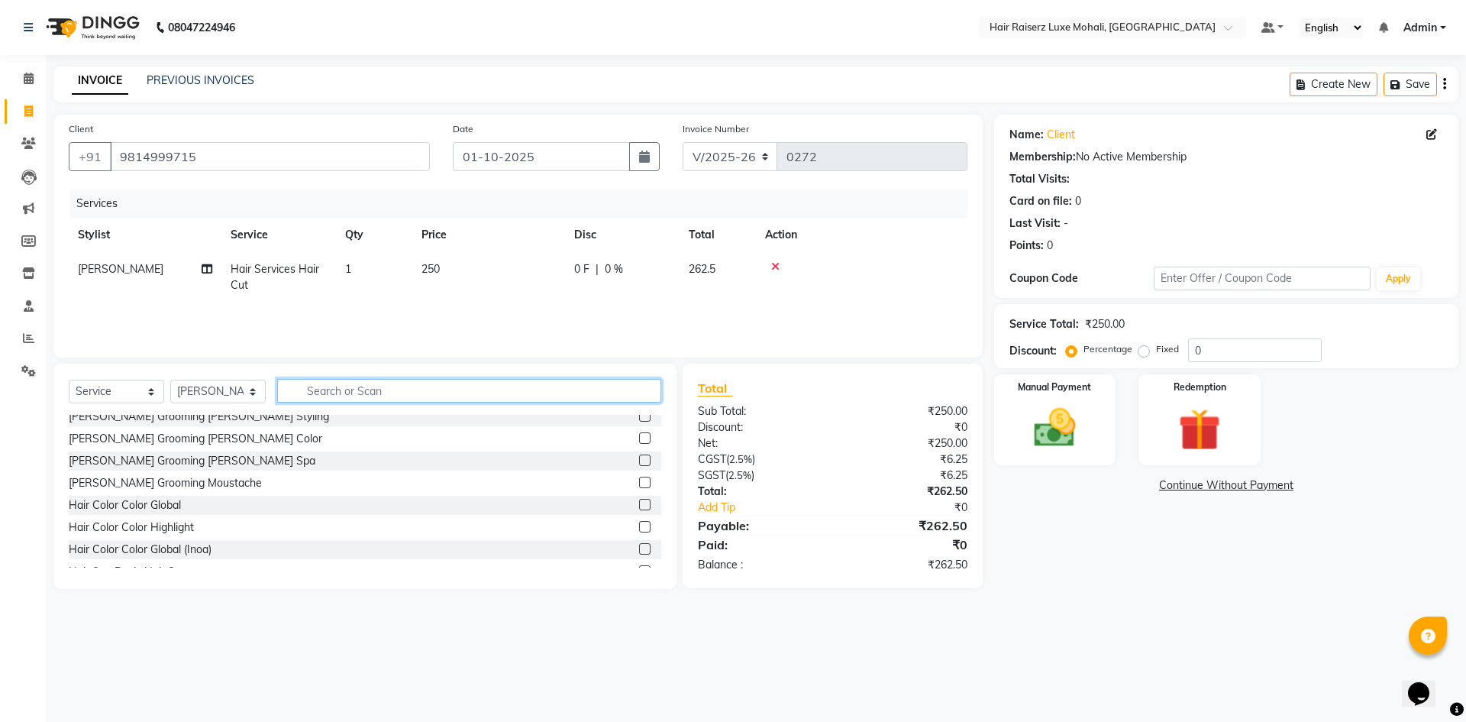
click at [474, 393] on input "text" at bounding box center [469, 391] width 384 height 24
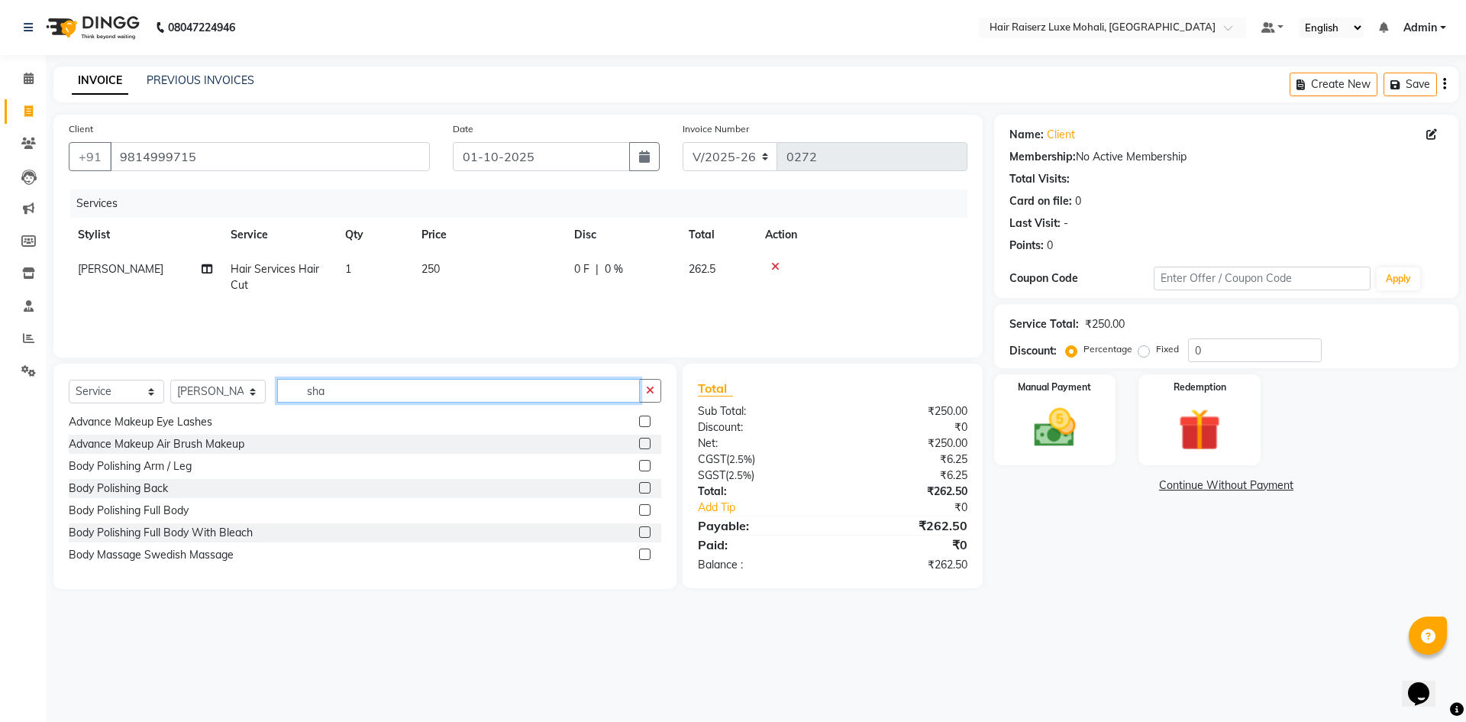
scroll to position [0, 0]
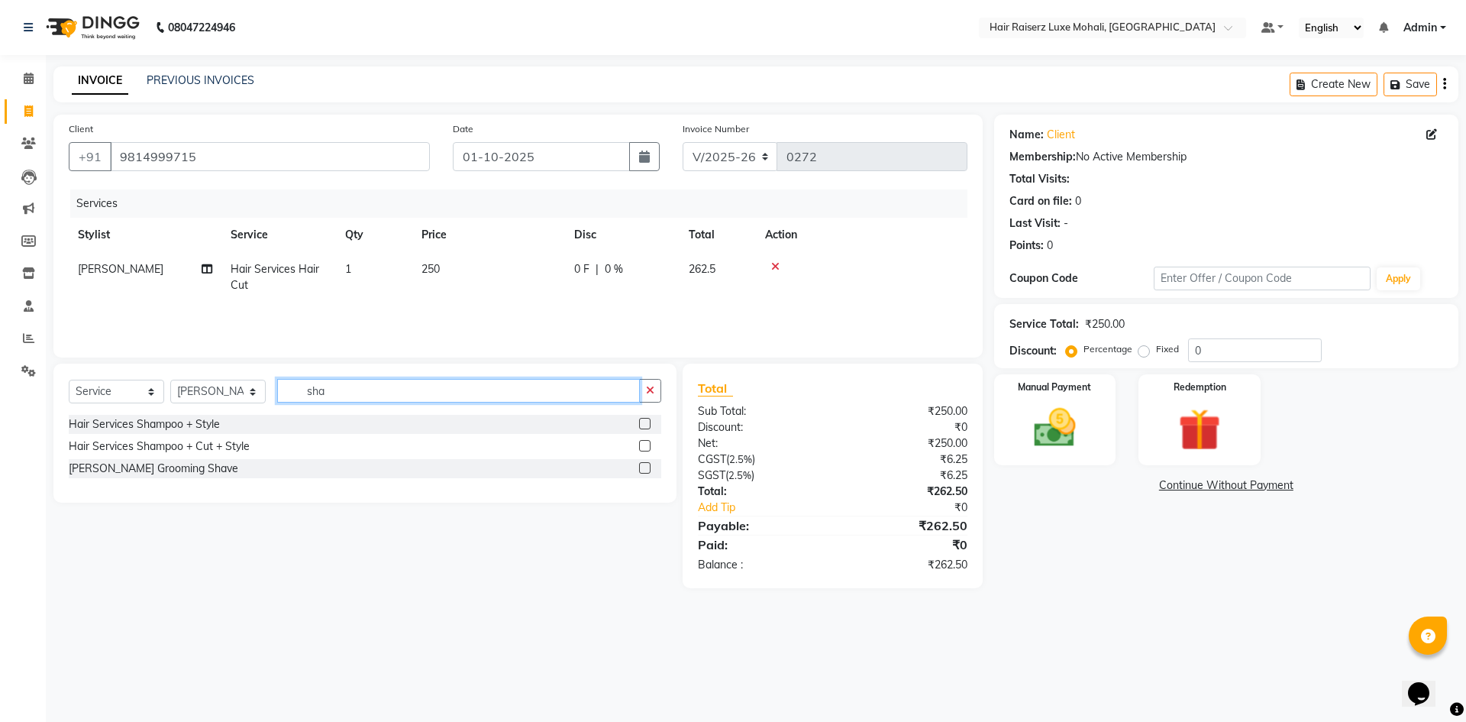
type input "sha"
click at [639, 470] on label at bounding box center [644, 467] width 11 height 11
click at [639, 470] on input "checkbox" at bounding box center [644, 469] width 10 height 10
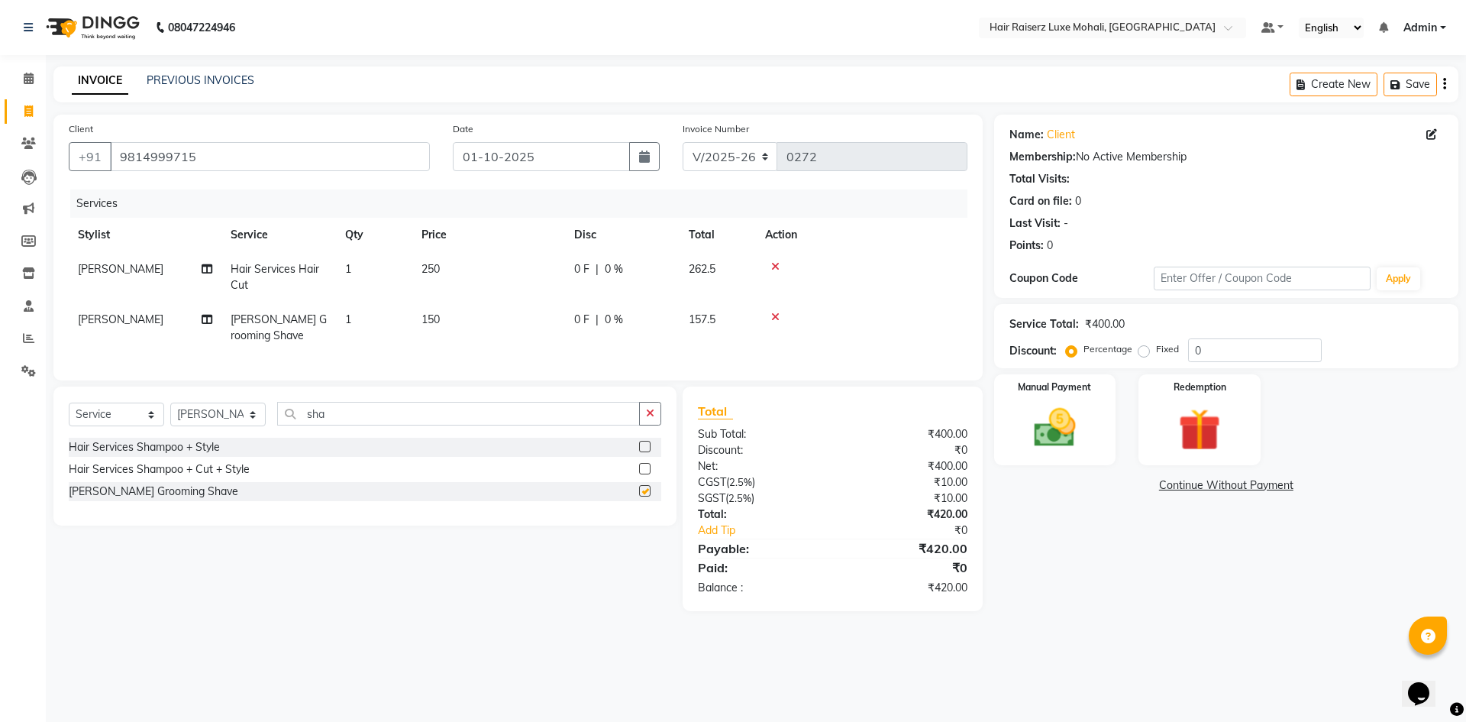
checkbox input "false"
click at [532, 437] on div "Select Service Product Membership Package Voucher Prepaid Gift Card Select Styl…" at bounding box center [365, 420] width 593 height 36
click at [531, 425] on input "sha" at bounding box center [458, 414] width 363 height 24
type input "s"
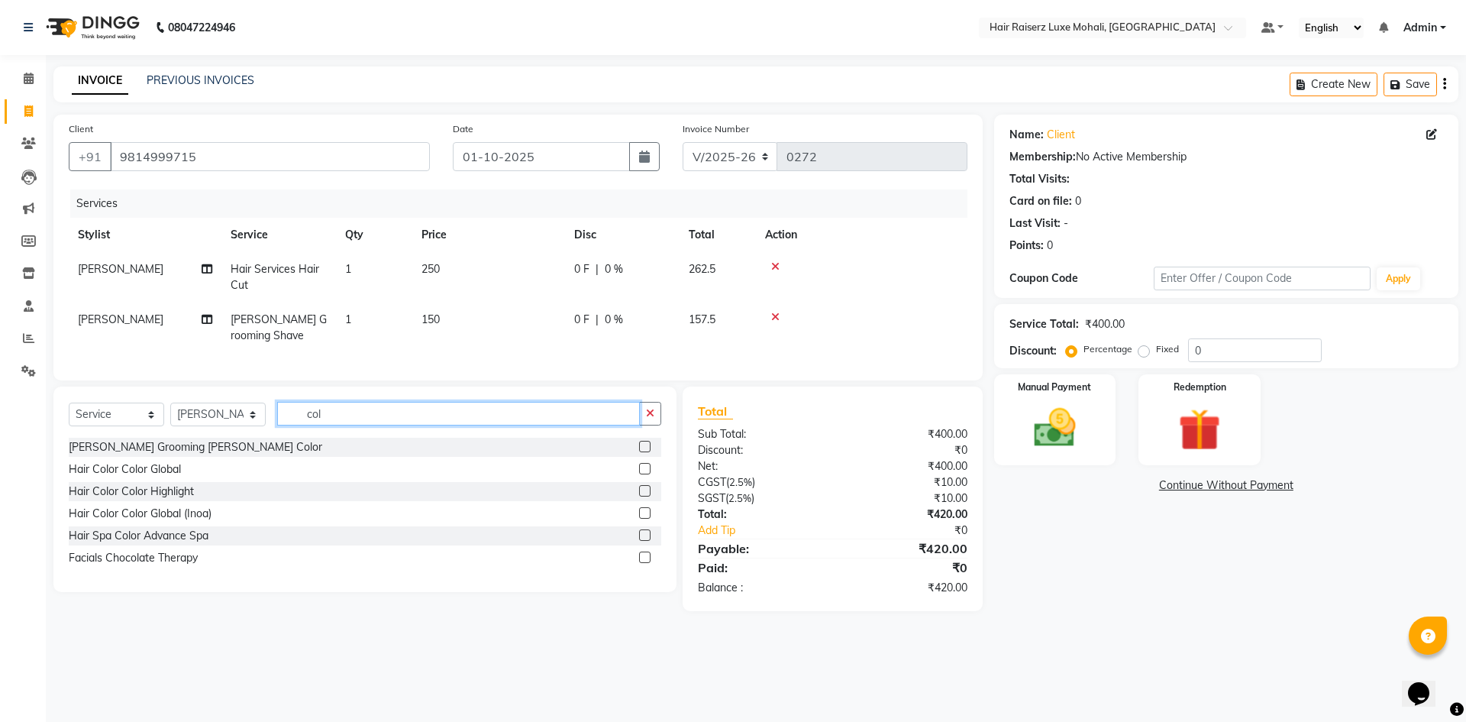
type input "col"
click at [639, 479] on div "Hair Color Color Global" at bounding box center [365, 469] width 593 height 19
click at [650, 474] on label at bounding box center [644, 468] width 11 height 11
click at [649, 474] on input "checkbox" at bounding box center [644, 469] width 10 height 10
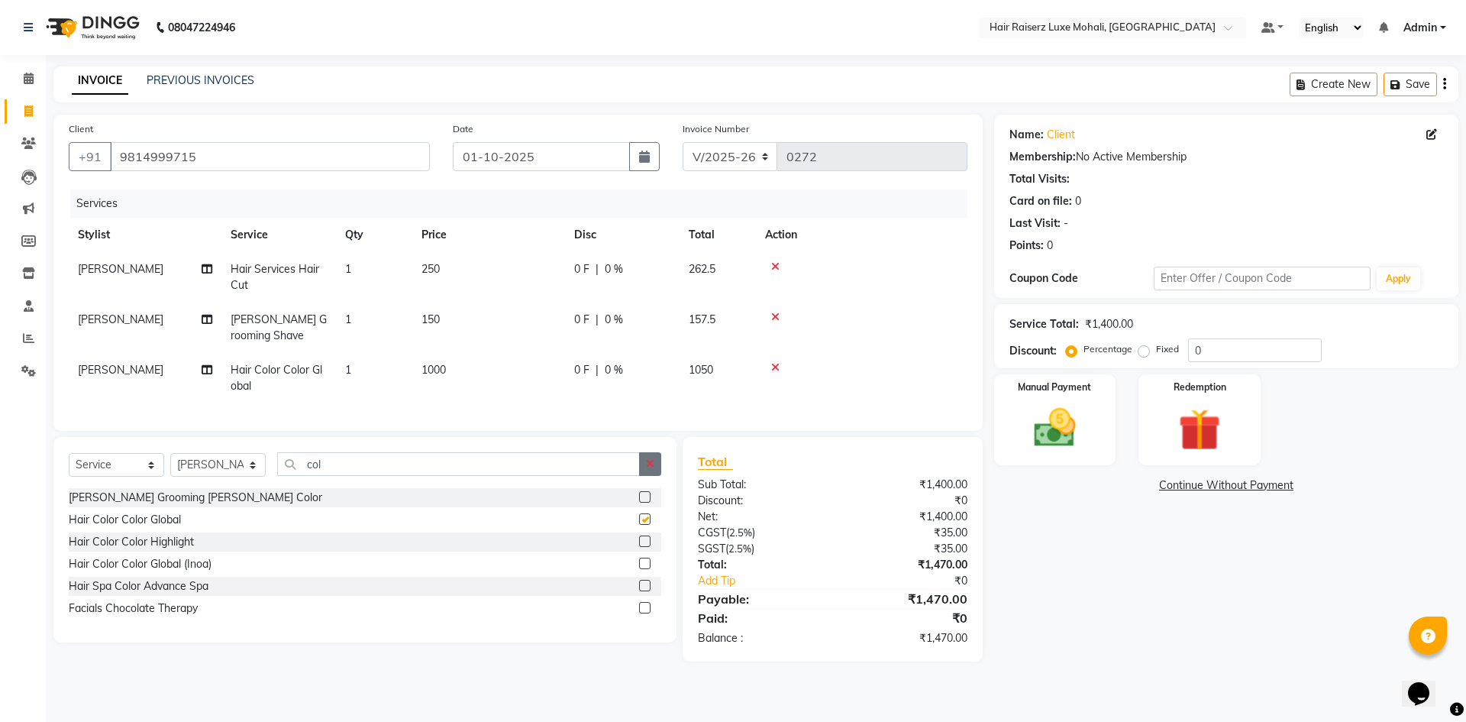
checkbox input "false"
click at [1228, 354] on input "0" at bounding box center [1255, 350] width 134 height 24
type input "11.56"
click at [1234, 425] on img at bounding box center [1199, 430] width 71 height 54
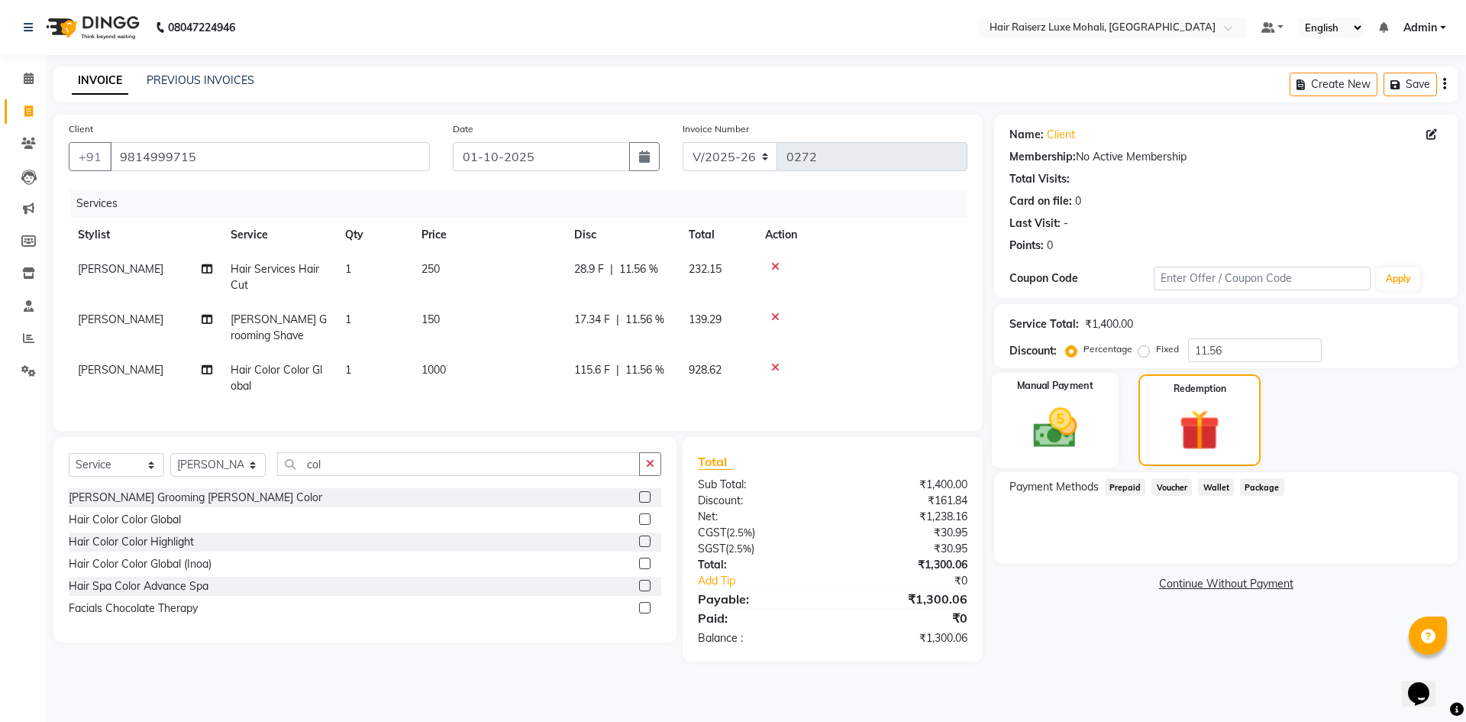
click at [1095, 436] on div "Manual Payment" at bounding box center [1054, 420] width 127 height 95
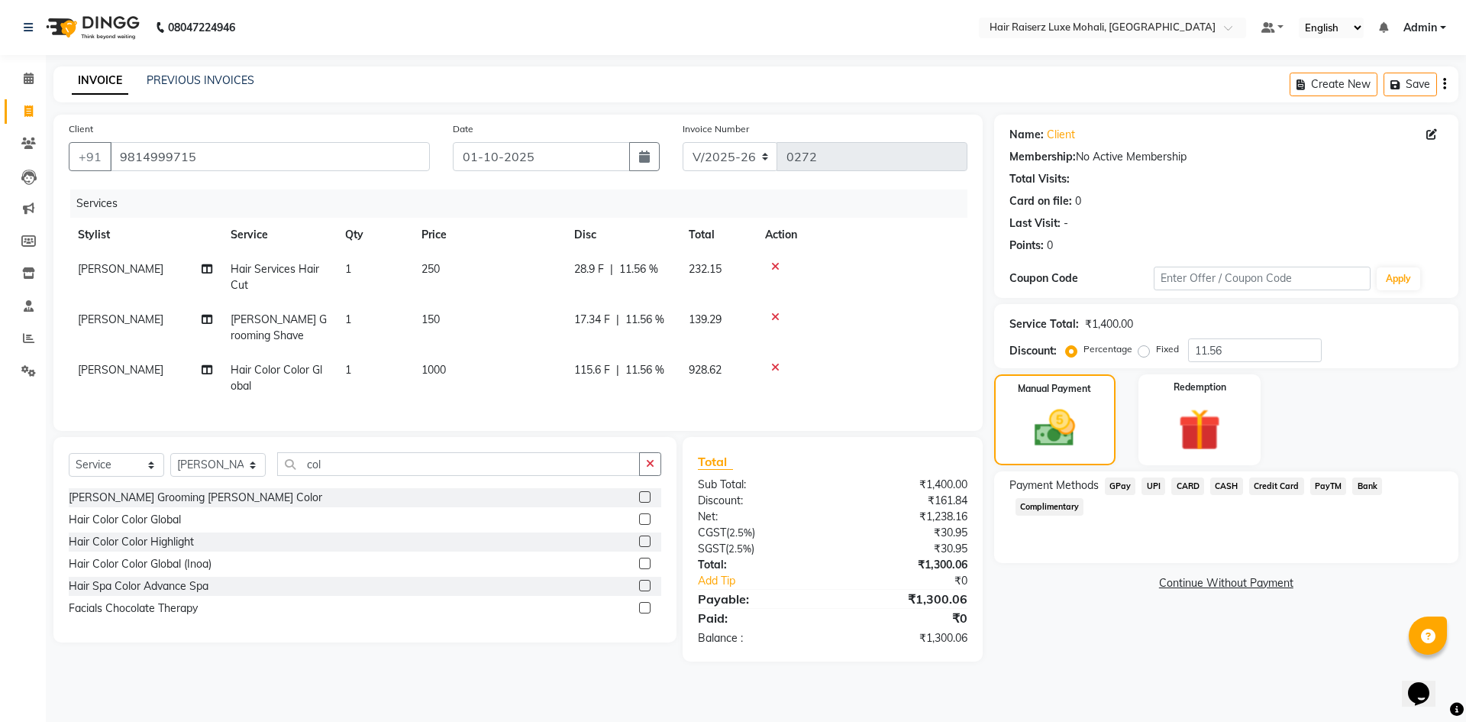
click at [1155, 484] on span "UPI" at bounding box center [1154, 486] width 24 height 18
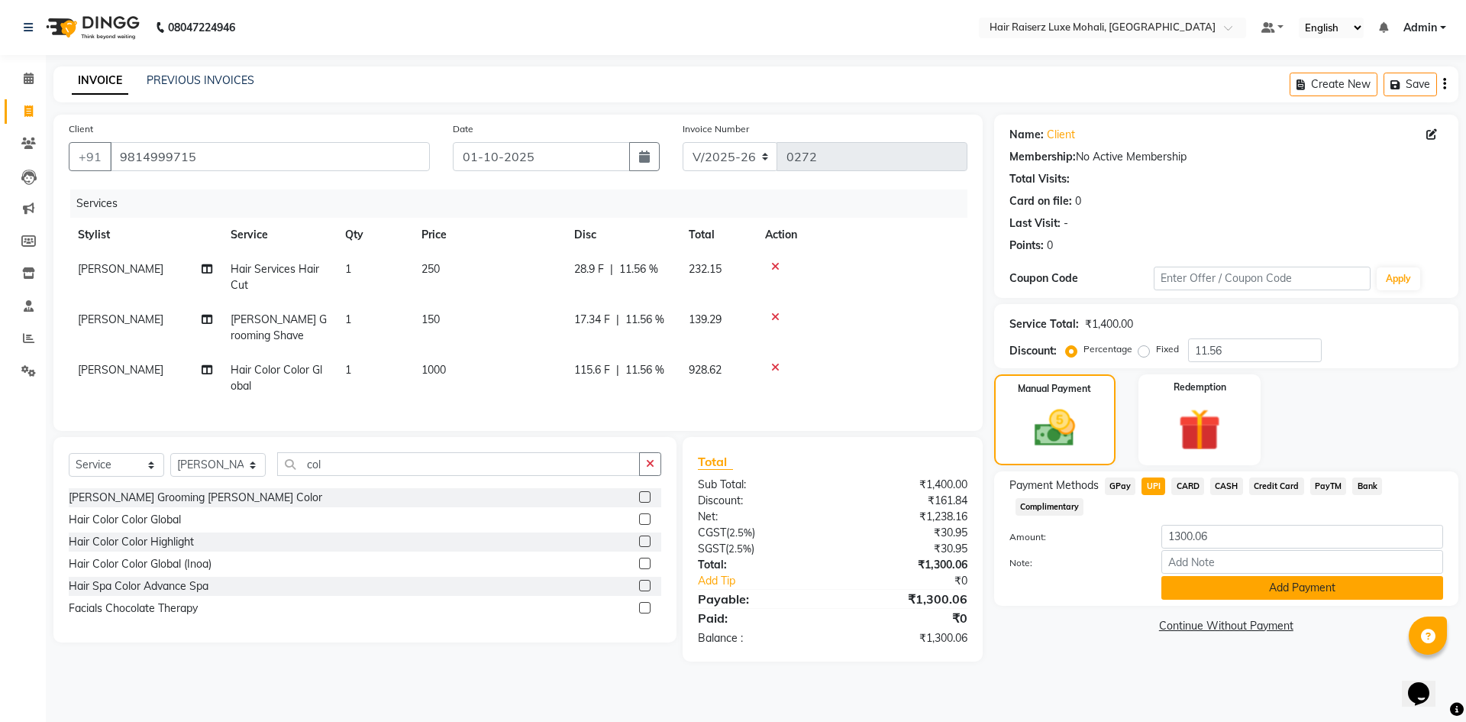
click at [1316, 583] on button "Add Payment" at bounding box center [1303, 588] width 282 height 24
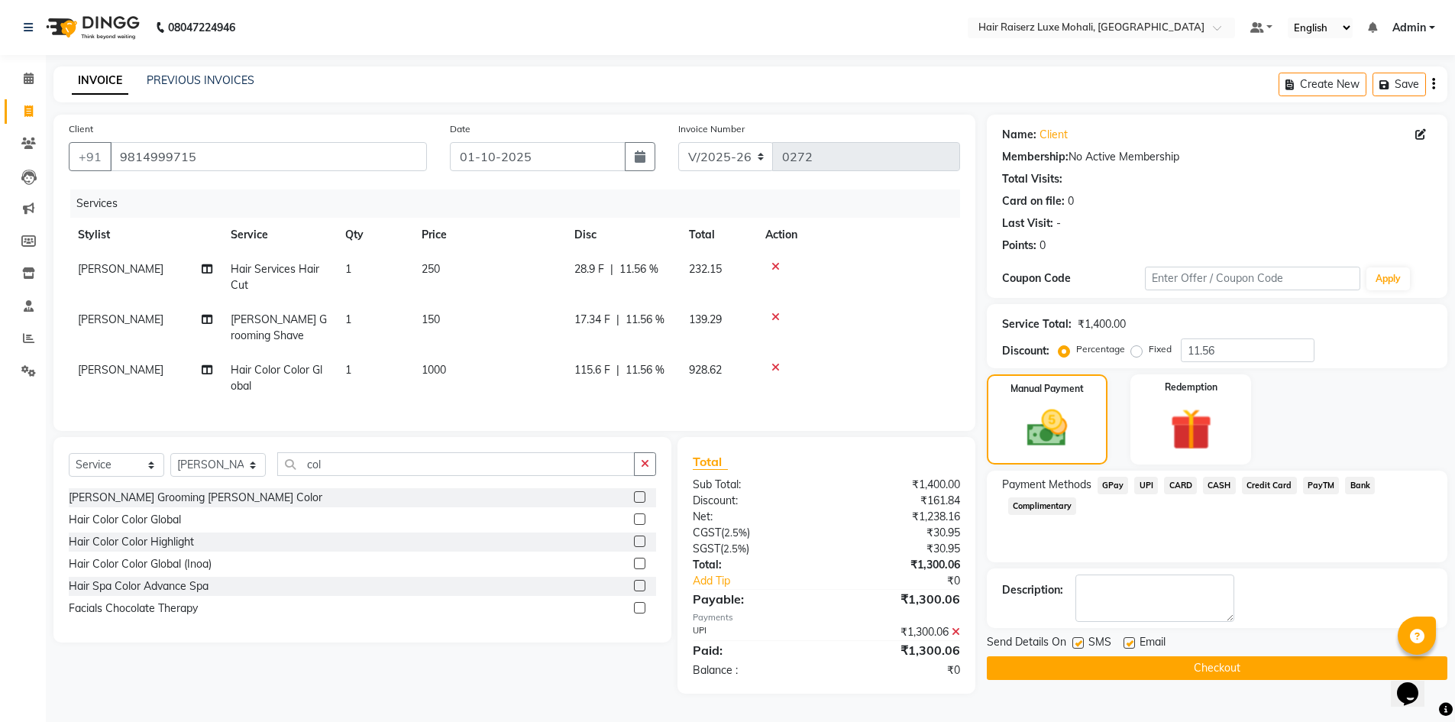
click at [1335, 674] on button "Checkout" at bounding box center [1217, 668] width 461 height 24
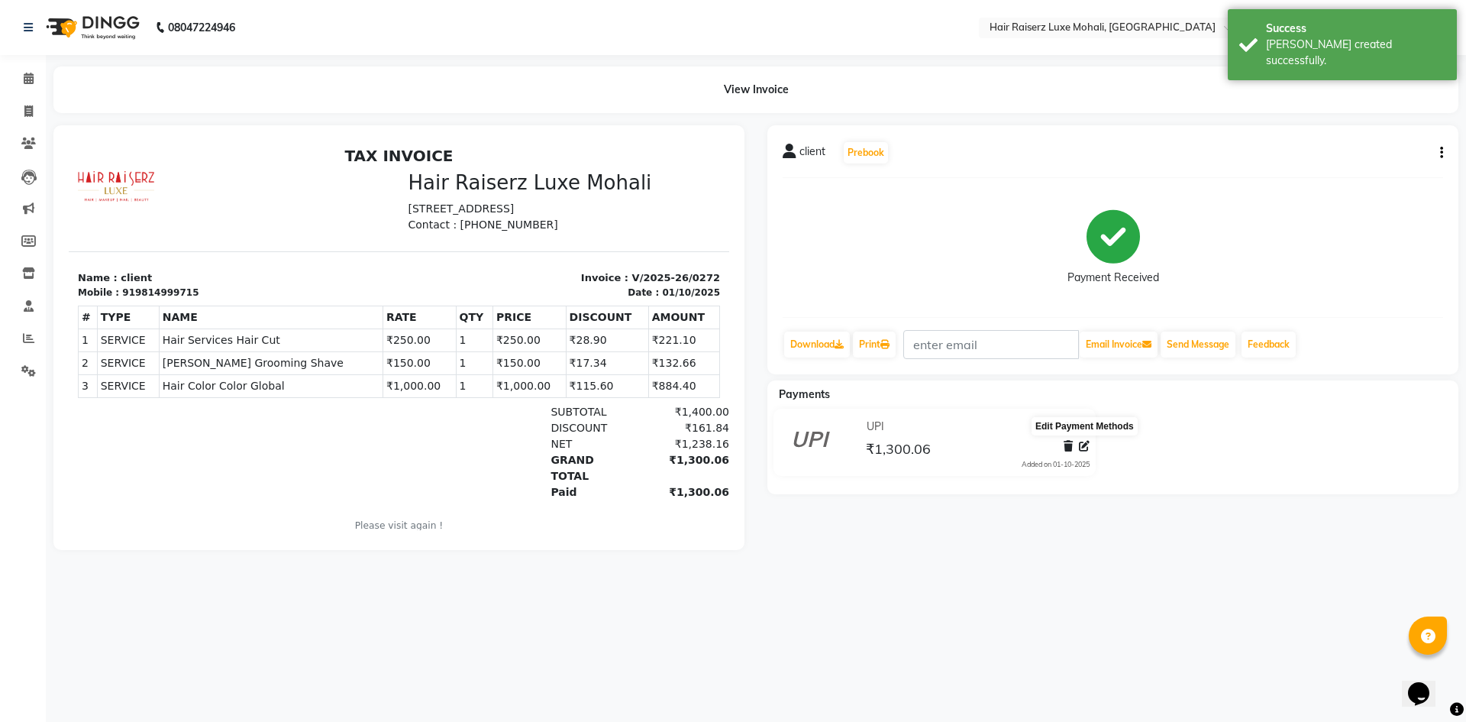
click at [1081, 449] on icon at bounding box center [1084, 446] width 11 height 11
select select "8"
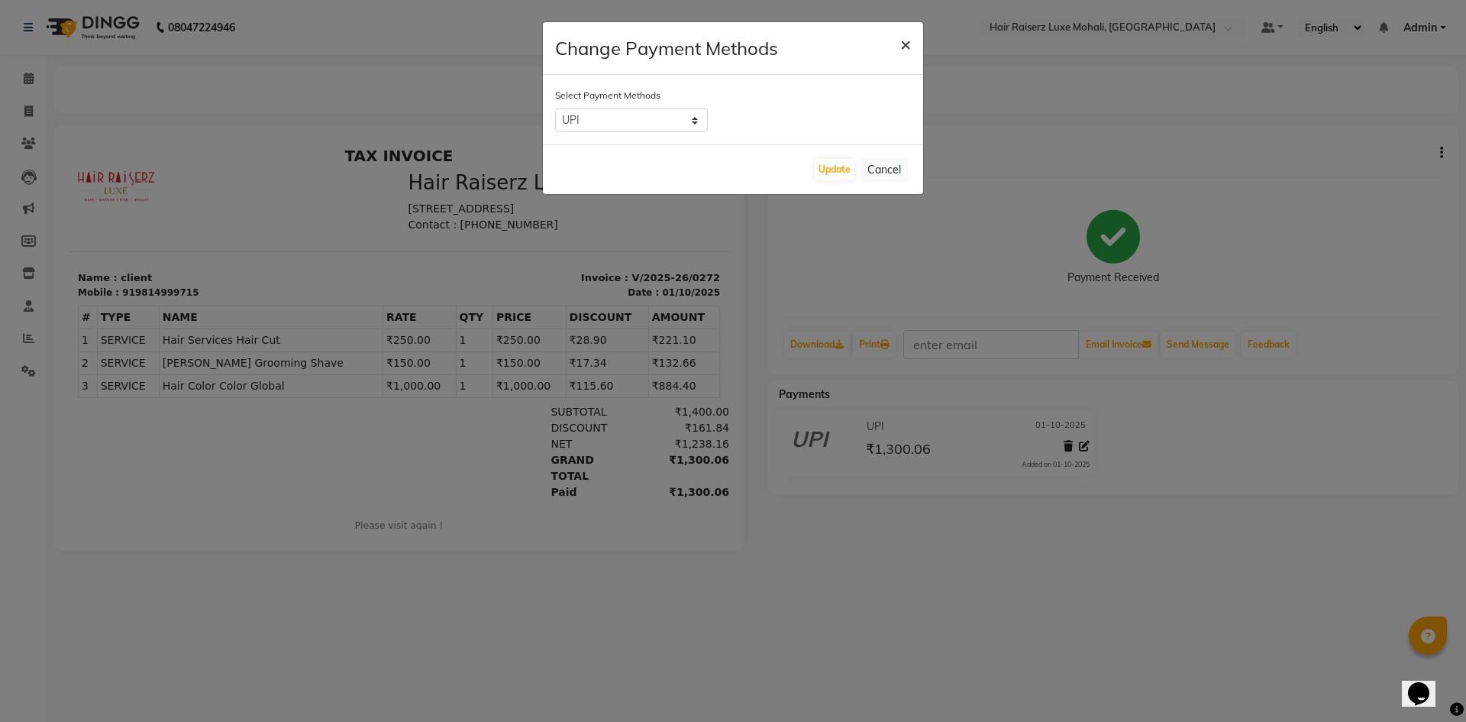
click at [912, 45] on button "×" at bounding box center [905, 43] width 35 height 43
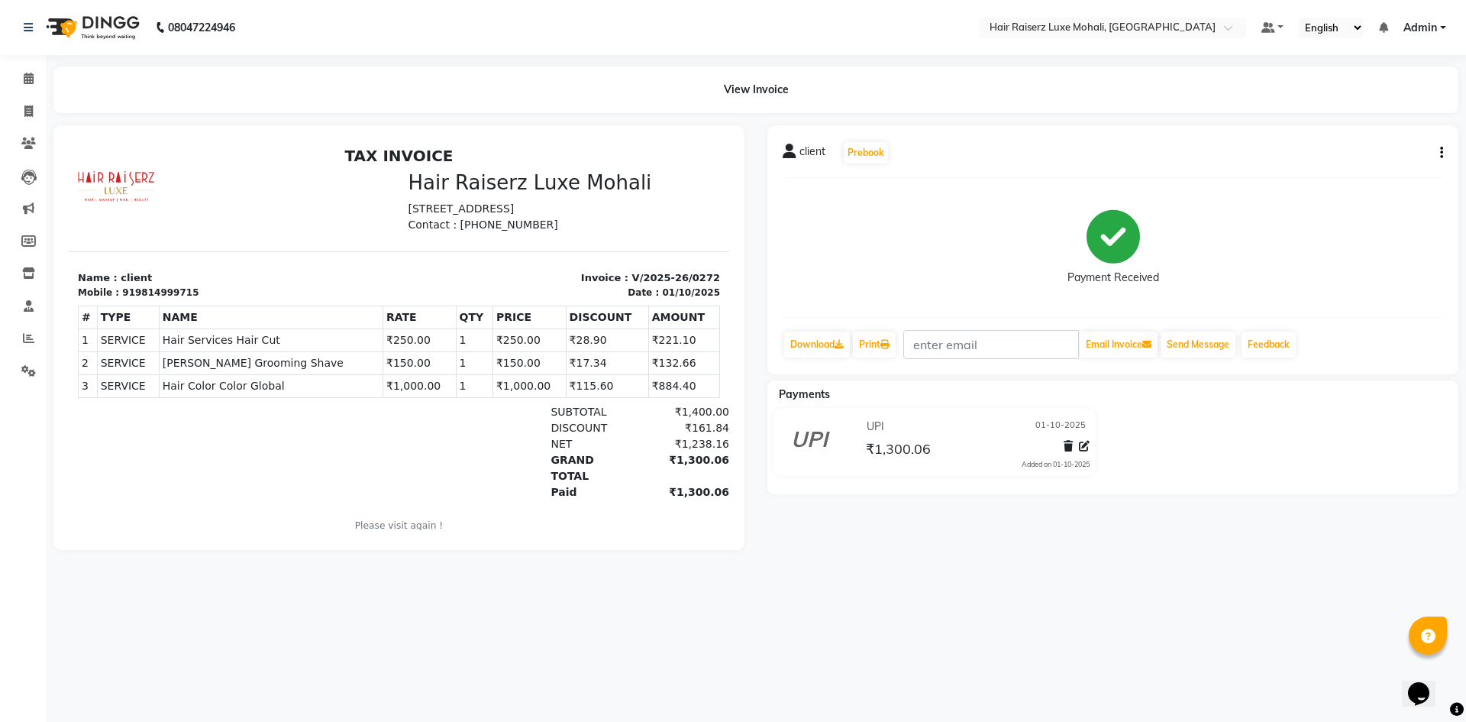
click at [1447, 147] on div "client Prebook Payment Received Download Print Email Invoice Send Message Feedb…" at bounding box center [1113, 249] width 691 height 249
drag, startPoint x: 1433, startPoint y: 149, endPoint x: 1444, endPoint y: 150, distance: 11.5
click at [1444, 150] on div "client Prebook Payment Received Download Print Email Invoice Send Message Feedb…" at bounding box center [1113, 249] width 691 height 249
click at [1435, 152] on button "button" at bounding box center [1438, 153] width 9 height 16
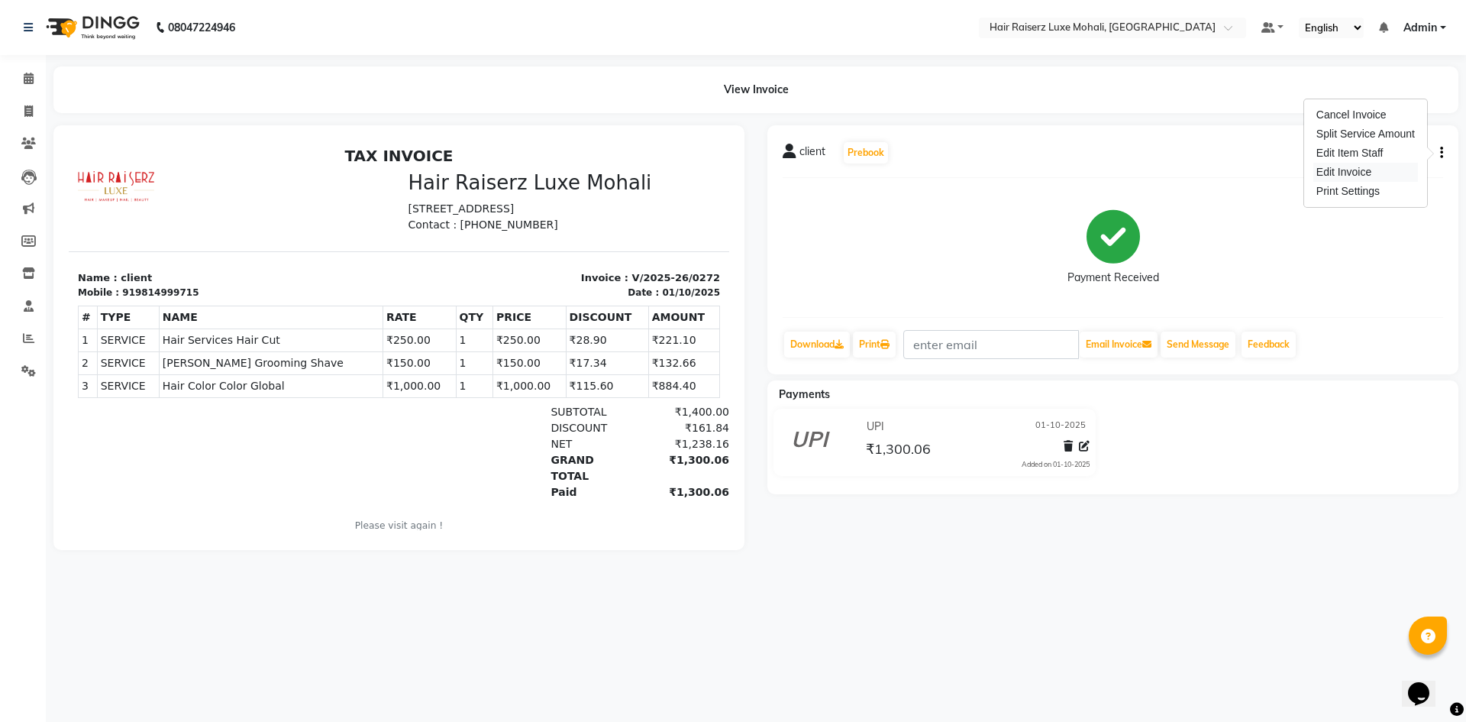
click at [1393, 180] on div "Edit Invoice" at bounding box center [1366, 172] width 105 height 19
select select "service"
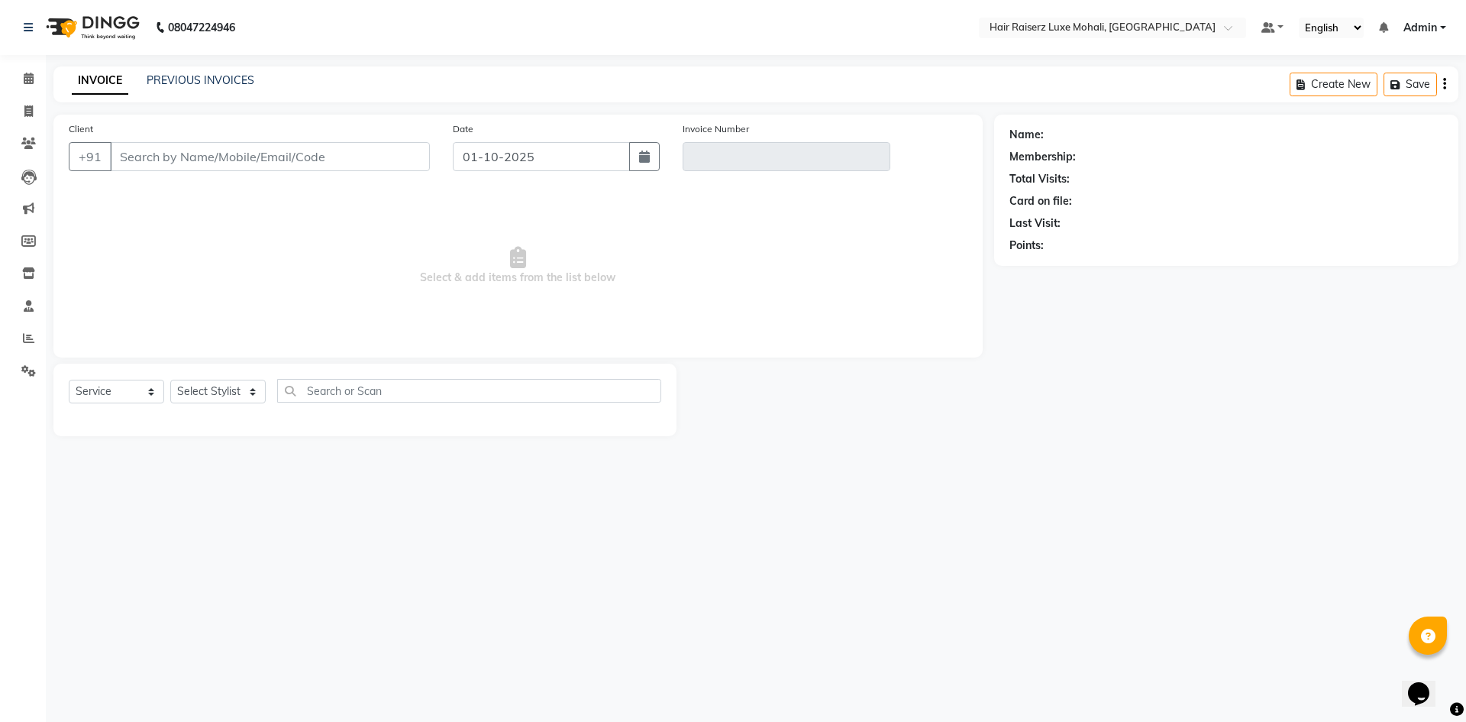
type input "9814999715"
type input "V/2025-26/0272"
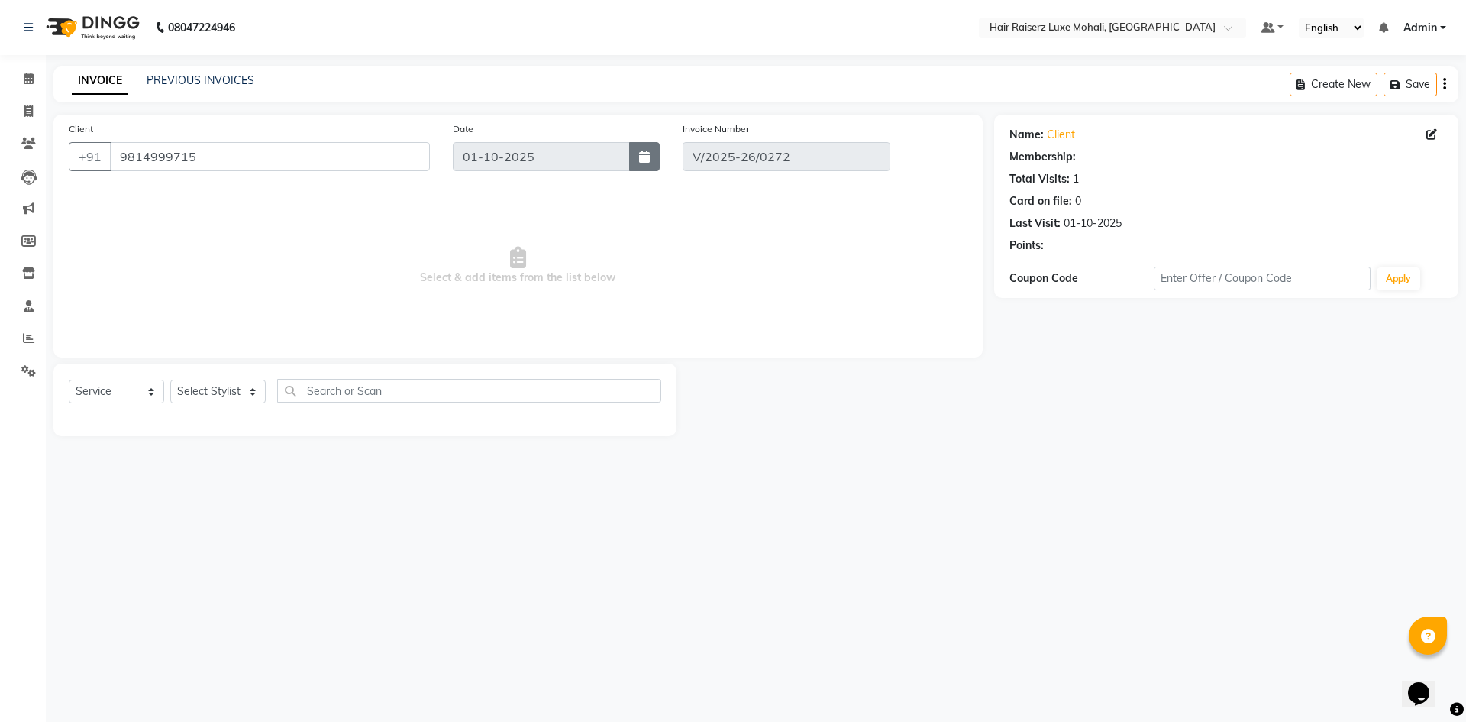
click at [645, 154] on icon "button" at bounding box center [644, 156] width 11 height 12
select select "10"
select select "2025"
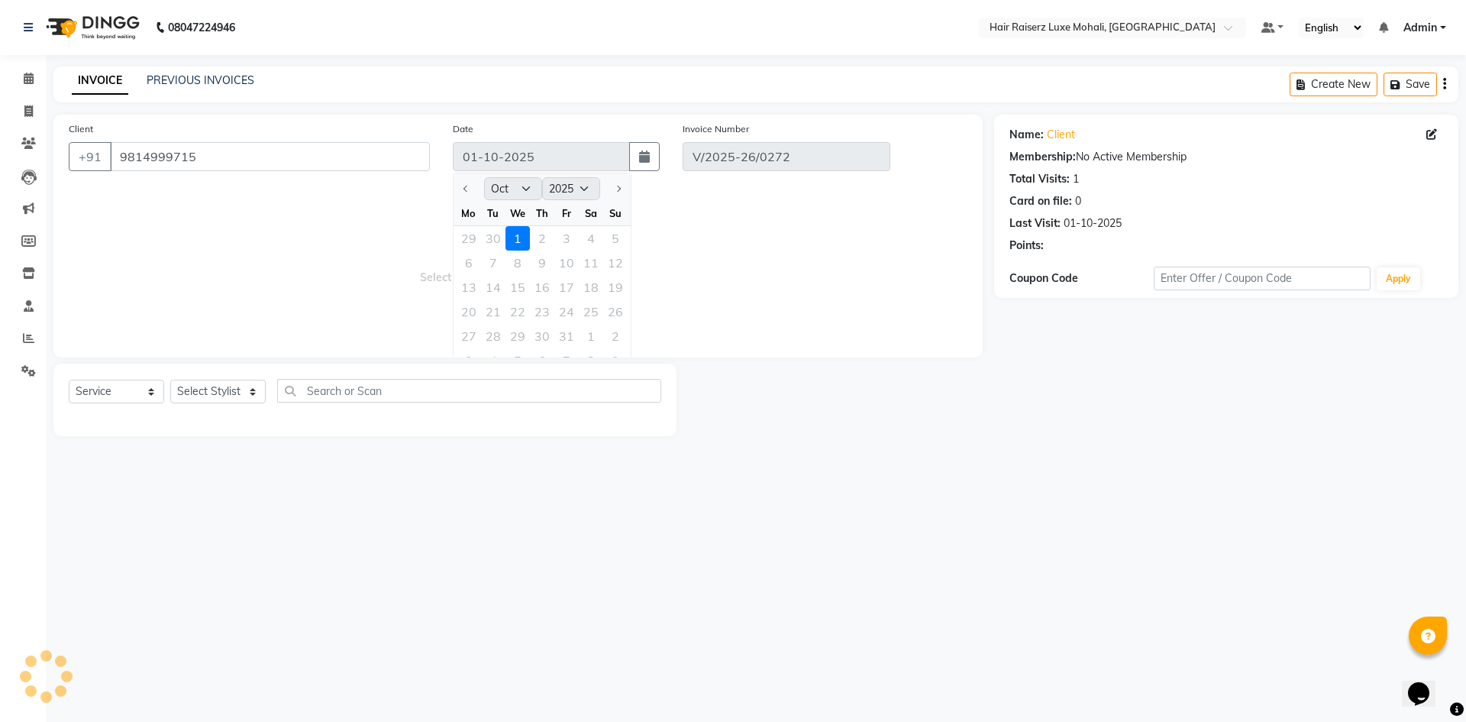
select select "select"
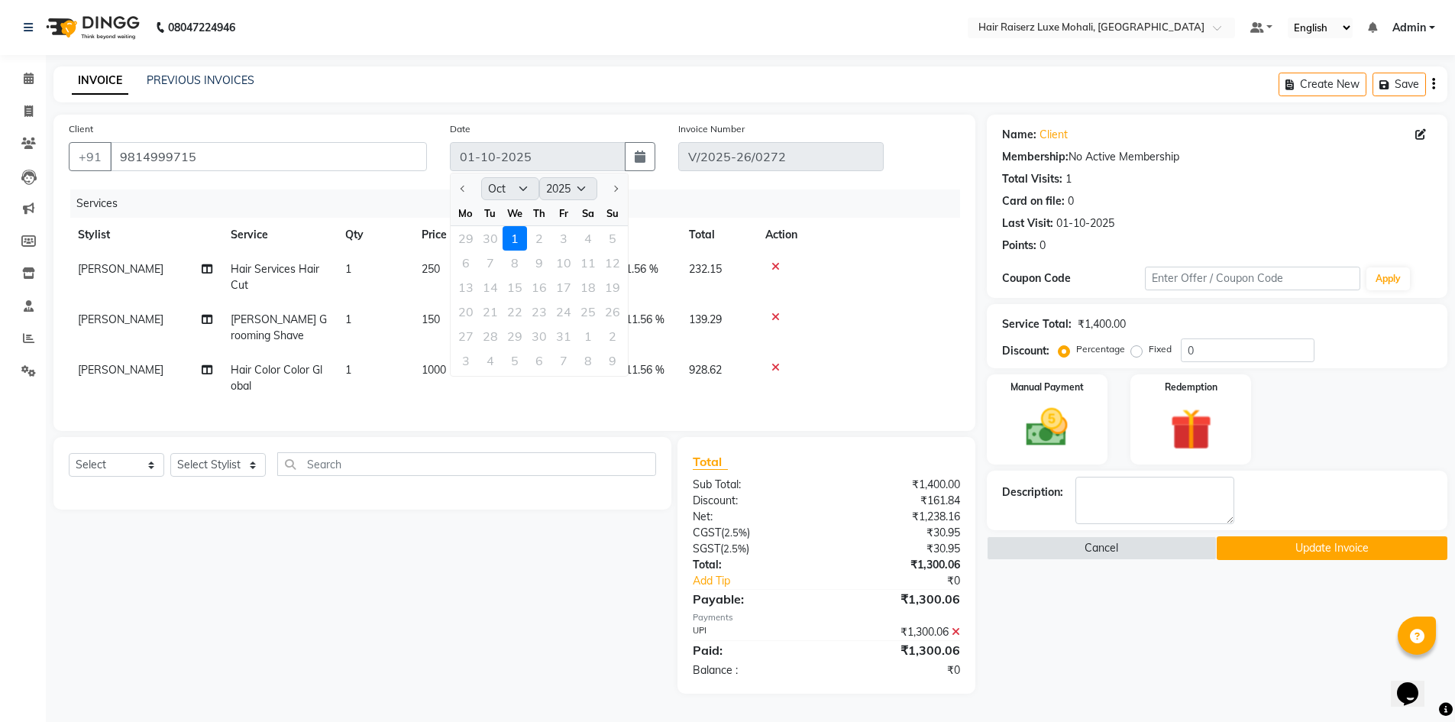
click at [484, 239] on div "29 30 1 2 3 4 5" at bounding box center [539, 238] width 177 height 24
click at [467, 235] on div "29 30 1 2 3 4 5" at bounding box center [539, 238] width 177 height 24
click at [750, 57] on div "08047224946 Select Location × Hair Raiserz Luxe Mohali, Tdi City Default Panel …" at bounding box center [727, 361] width 1455 height 722
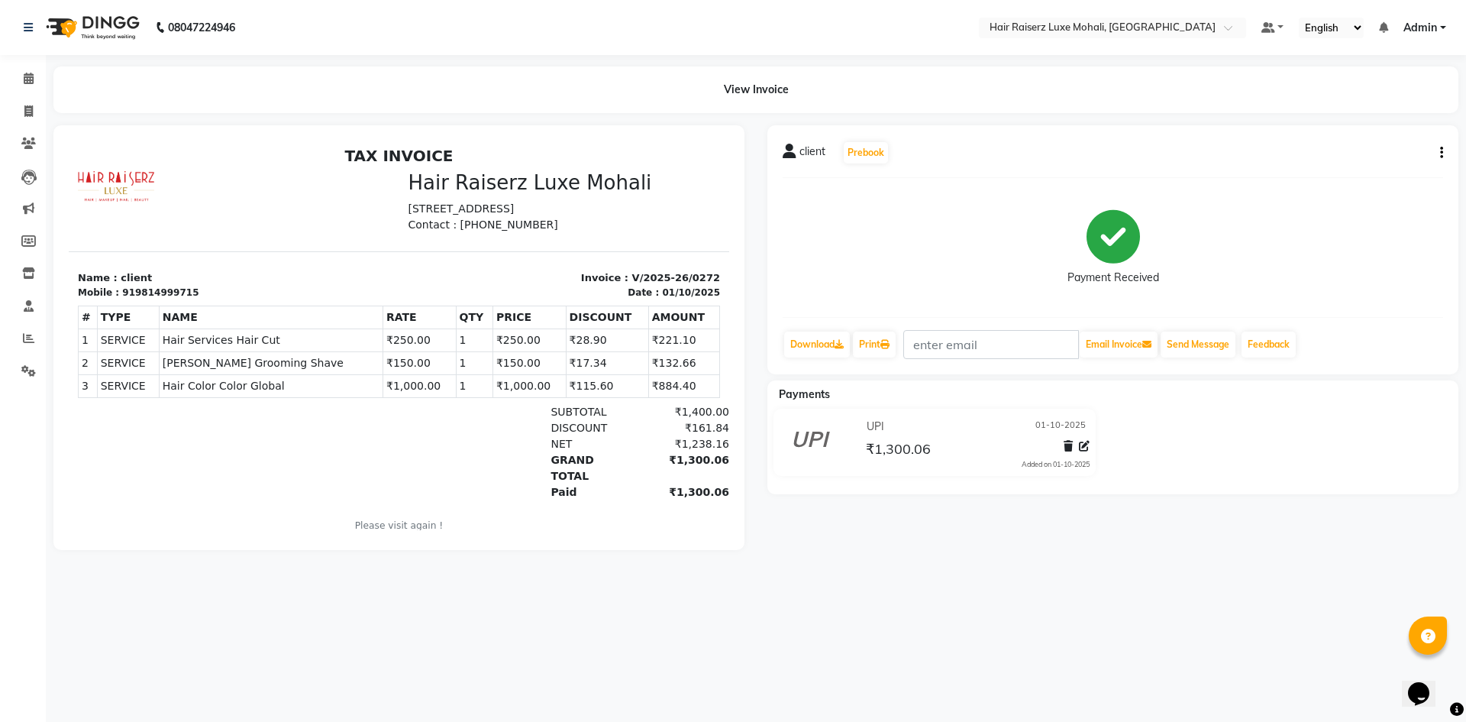
select select "service"
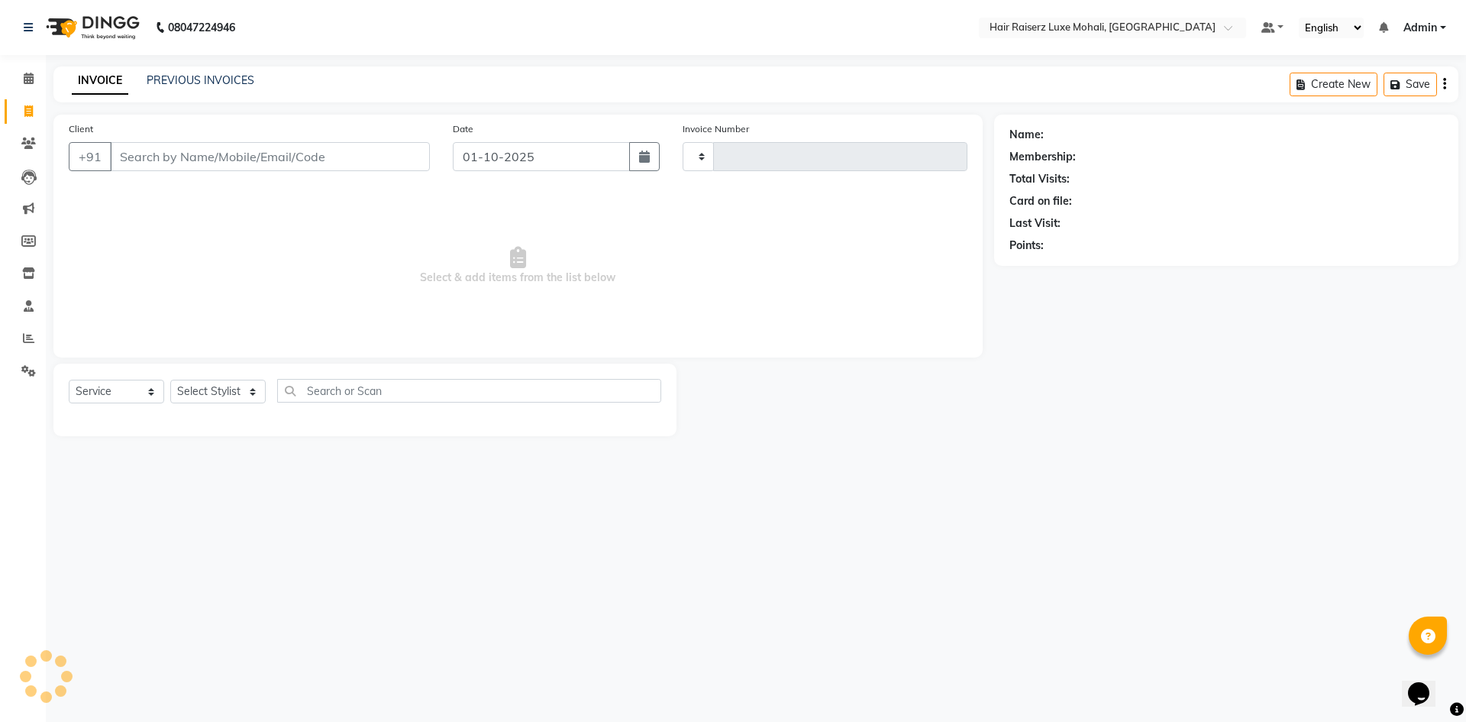
type input "0273"
select select "8575"
click at [214, 148] on input "Client" at bounding box center [270, 156] width 320 height 29
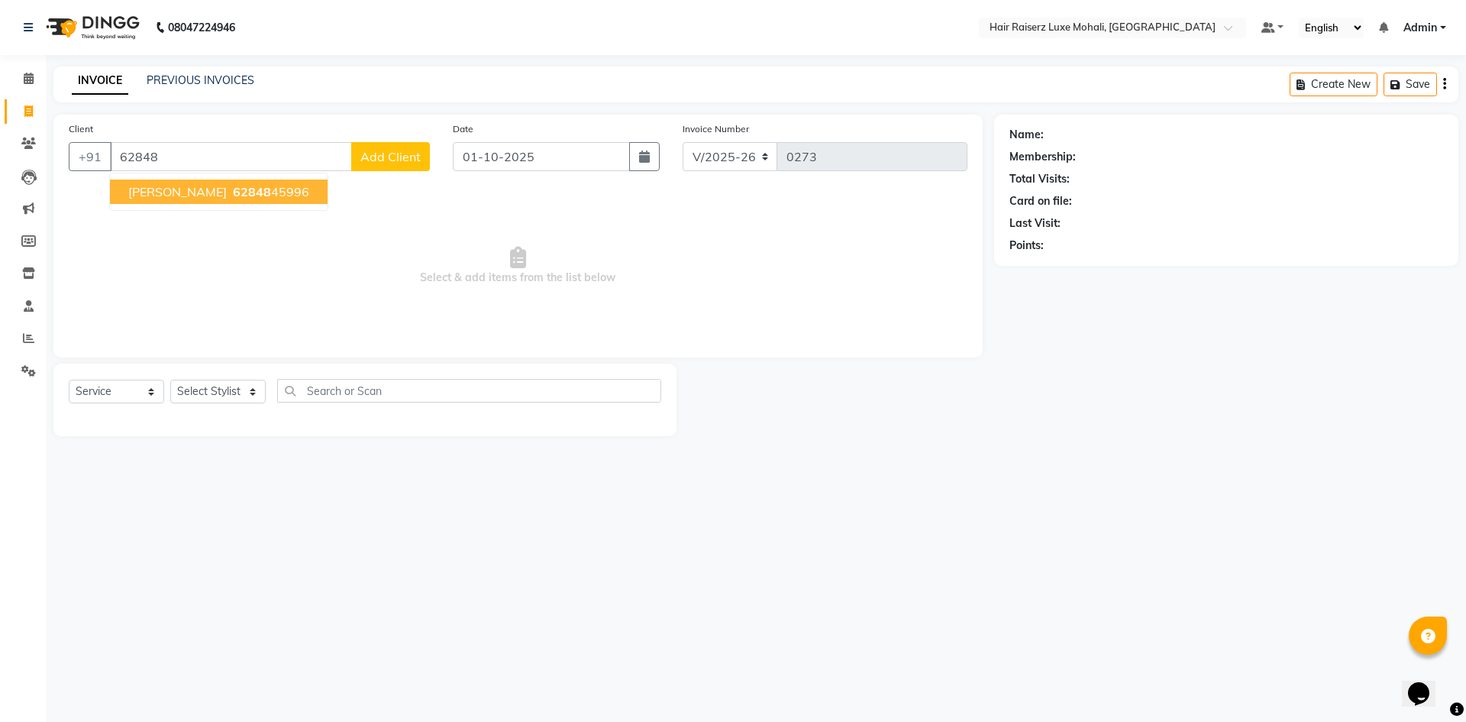
click at [230, 185] on ngb-highlight "62848 45996" at bounding box center [269, 191] width 79 height 15
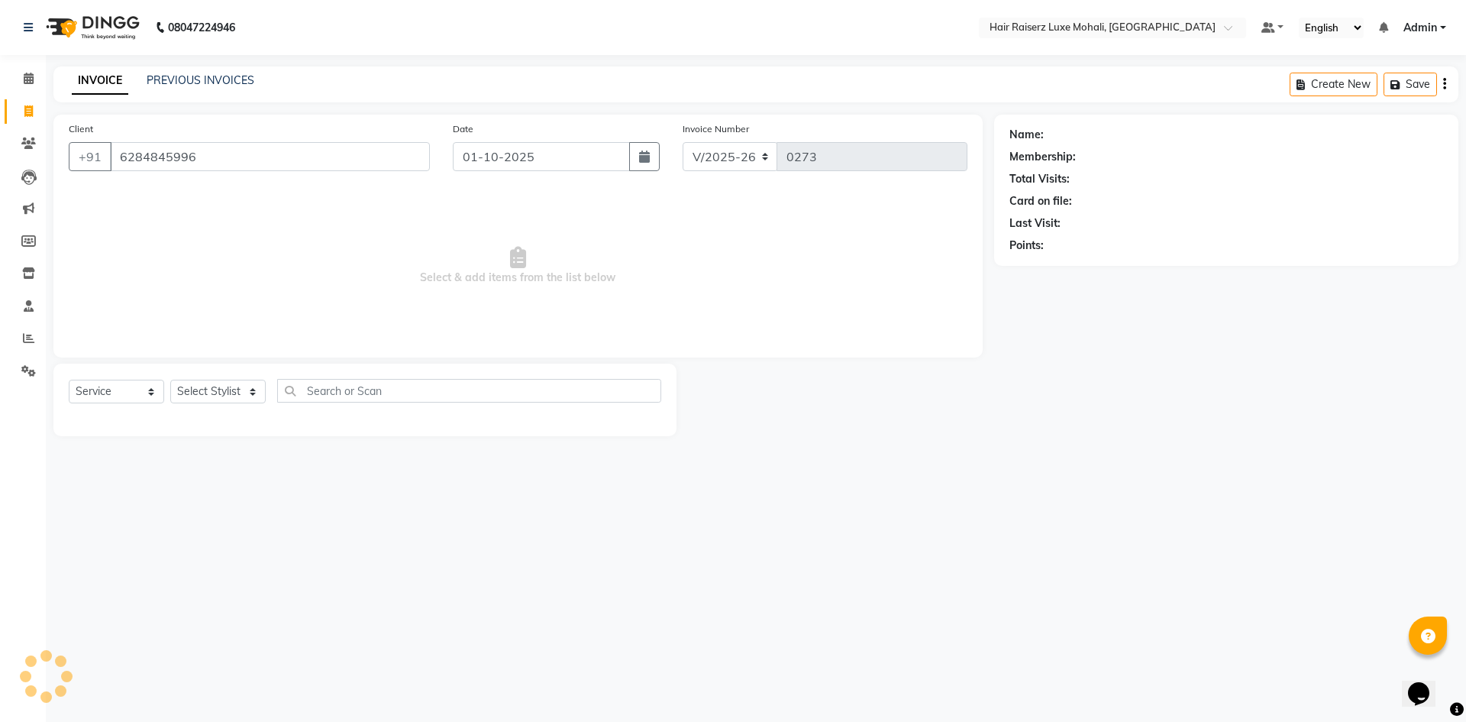
type input "6284845996"
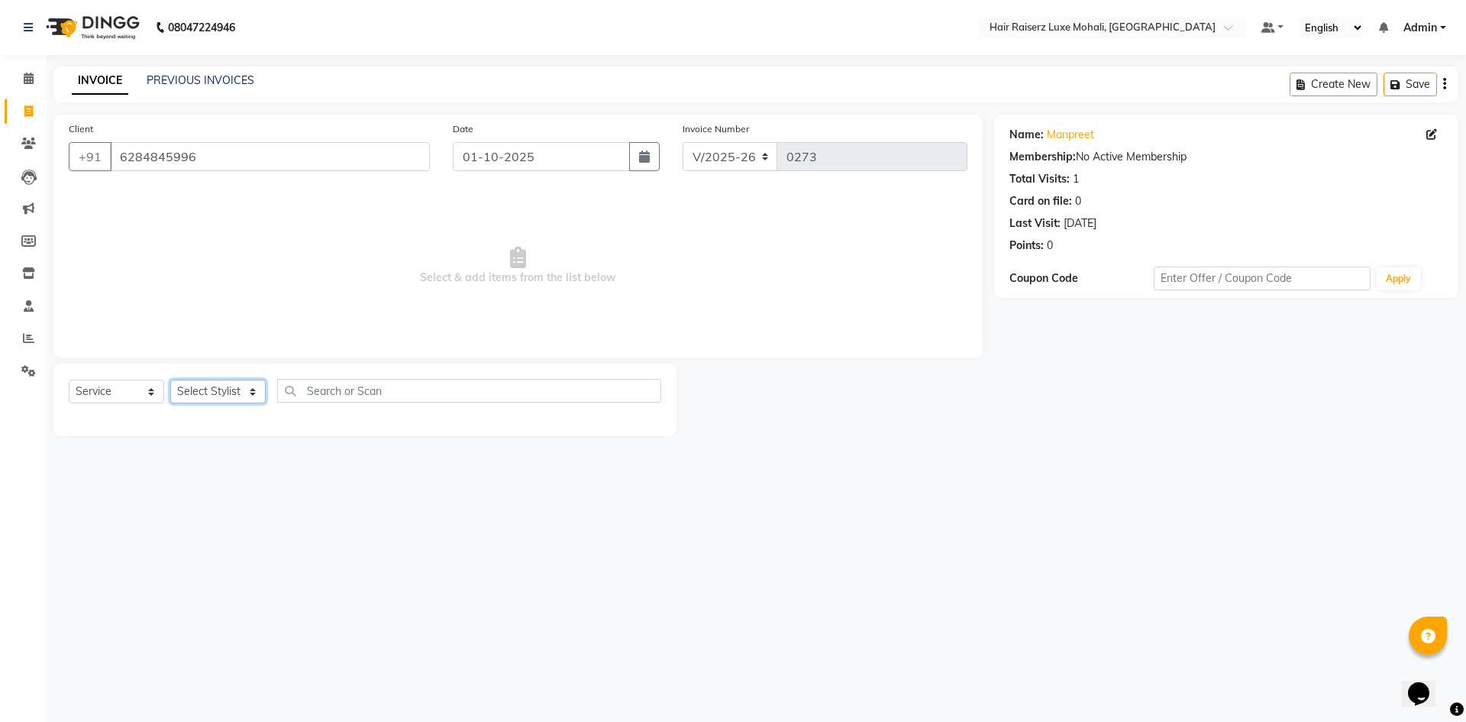
click at [238, 394] on select "Select Stylist Admin [PERSON_NAME] deep Geet neha [PERSON_NAME]" at bounding box center [217, 392] width 95 height 24
select select "85952"
click at [170, 380] on select "Select Stylist Admin [PERSON_NAME] deep Geet neha [PERSON_NAME]" at bounding box center [217, 392] width 95 height 24
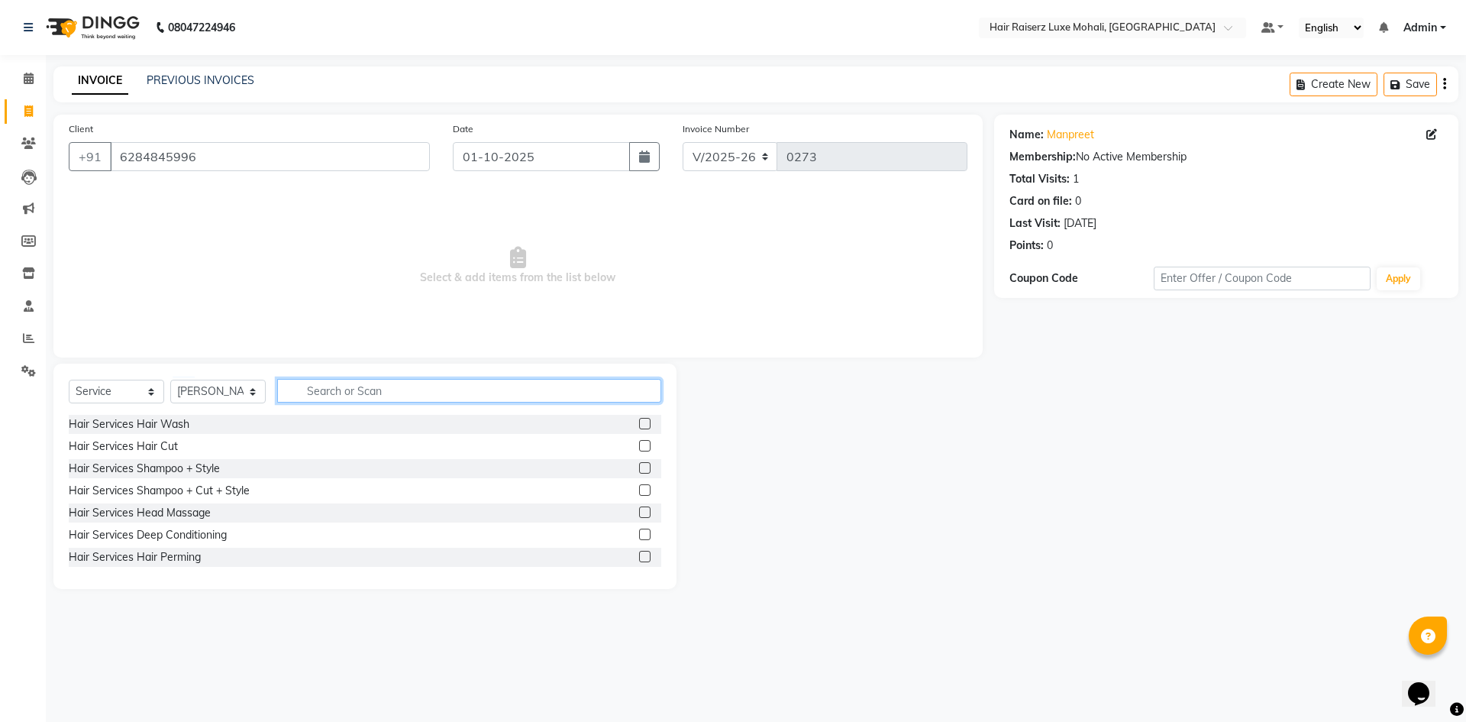
drag, startPoint x: 356, startPoint y: 380, endPoint x: 349, endPoint y: 392, distance: 14.0
click at [349, 392] on input "text" at bounding box center [469, 391] width 384 height 24
type input "thre"
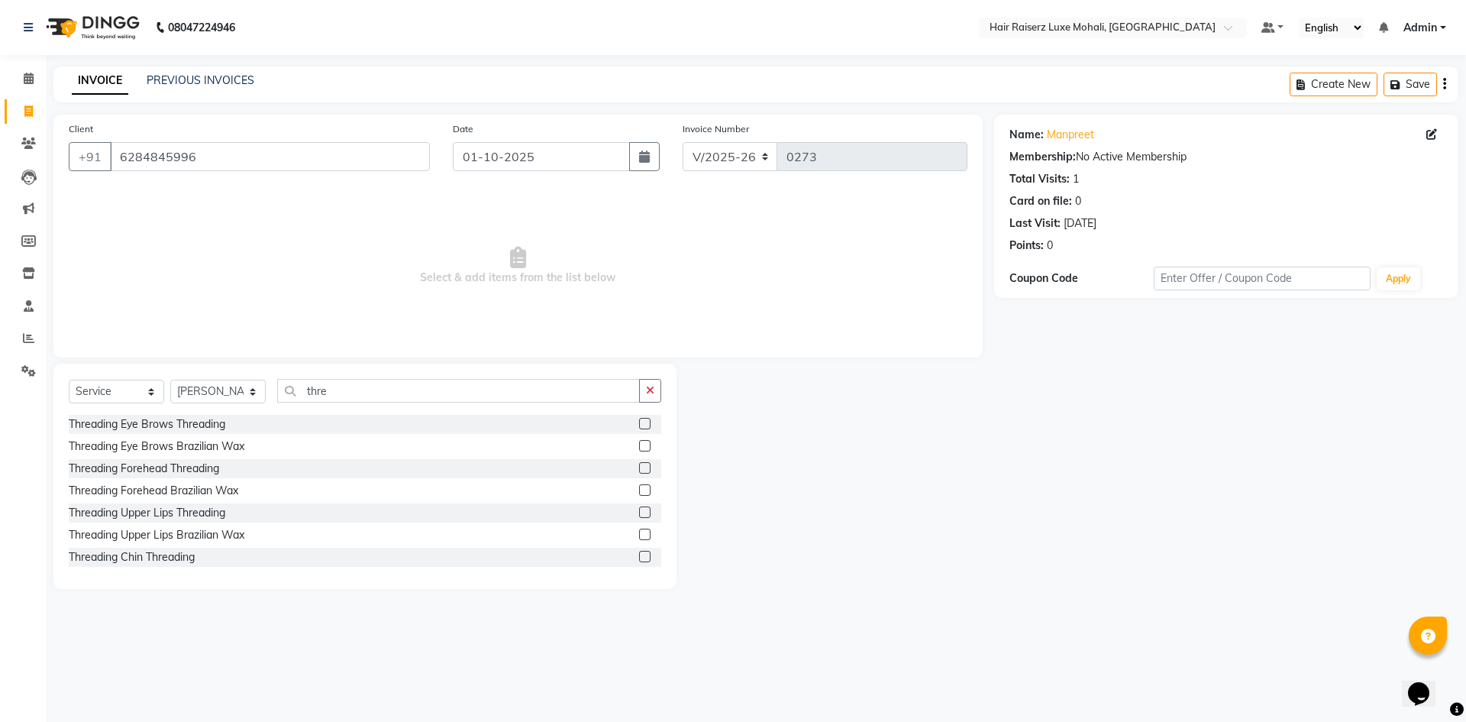
click at [639, 422] on label at bounding box center [644, 423] width 11 height 11
click at [639, 422] on input "checkbox" at bounding box center [644, 424] width 10 height 10
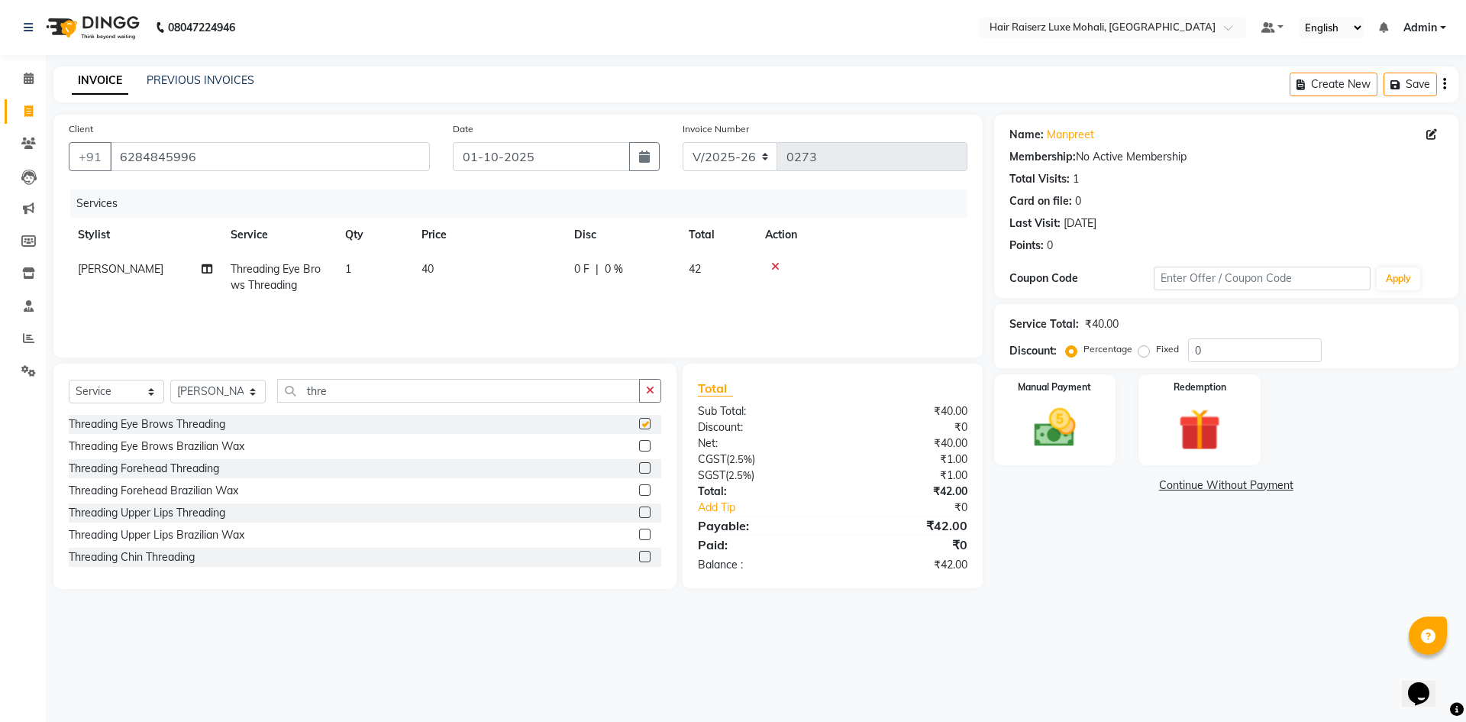
checkbox input "false"
click at [642, 510] on div at bounding box center [650, 512] width 22 height 19
click at [639, 510] on label at bounding box center [644, 511] width 11 height 11
click at [639, 510] on input "checkbox" at bounding box center [644, 513] width 10 height 10
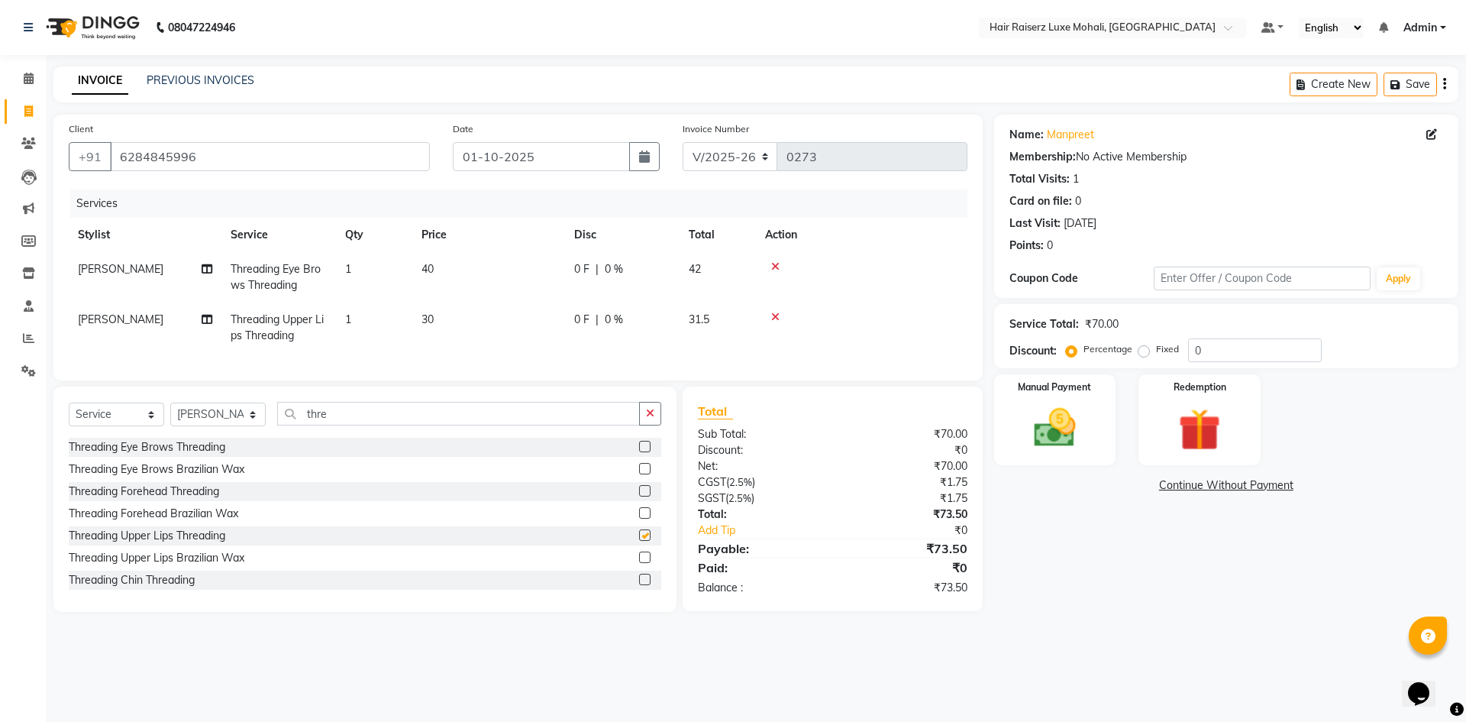
checkbox input "false"
click at [435, 268] on td "40" at bounding box center [488, 277] width 153 height 50
select select "85952"
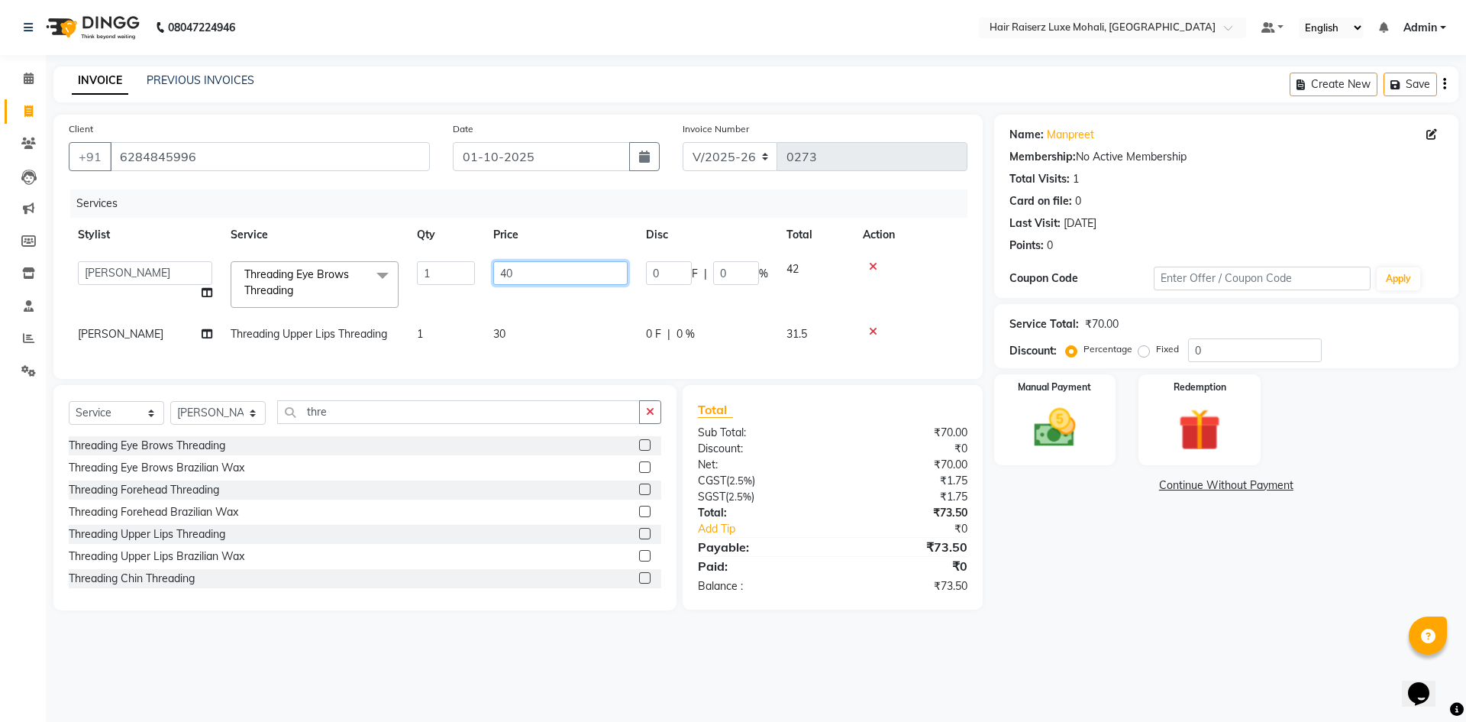
click at [530, 266] on input "40" at bounding box center [560, 273] width 134 height 24
type input "4"
type input "60"
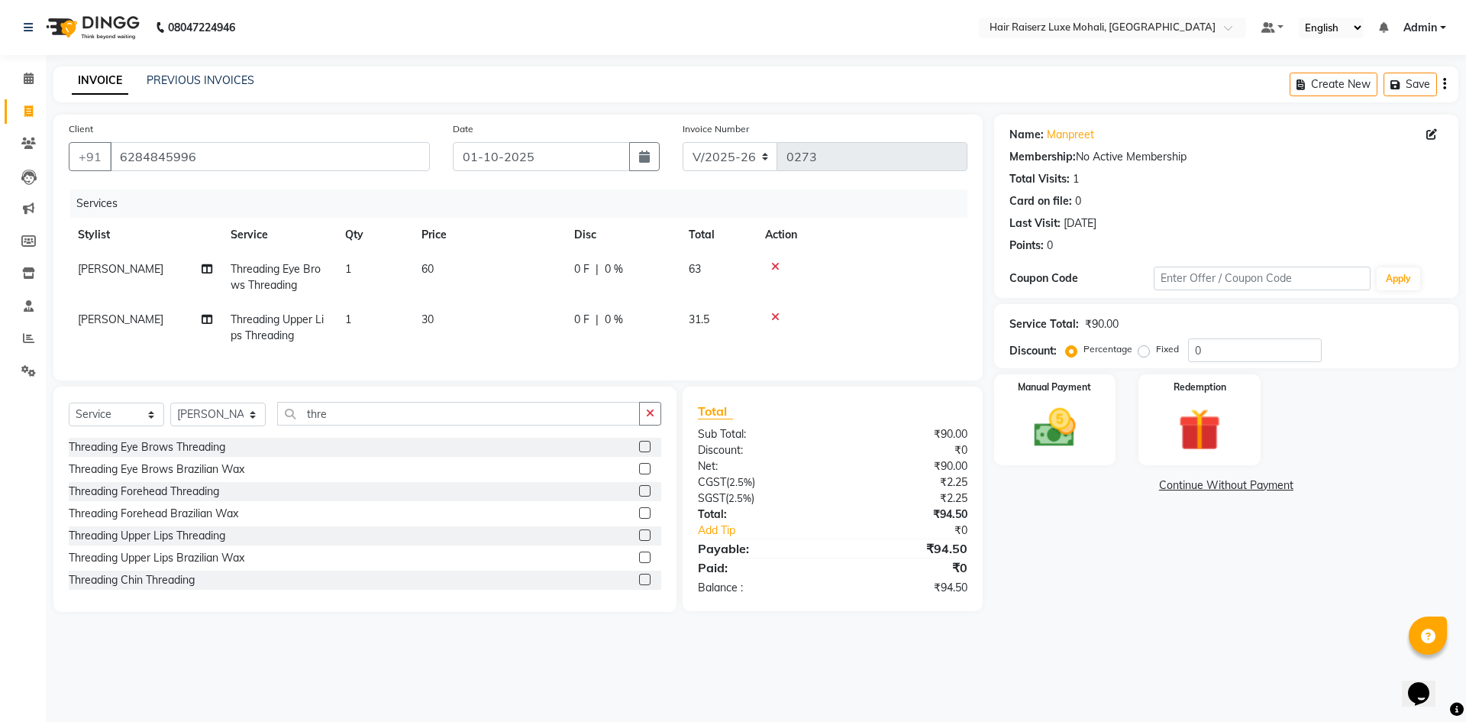
click at [995, 497] on div "Name: [PERSON_NAME] Membership: No Active Membership Total Visits: 1 Card on fi…" at bounding box center [1232, 363] width 476 height 497
click at [1221, 350] on input "0" at bounding box center [1255, 350] width 134 height 24
type input "1"
type input "6"
type input "5"
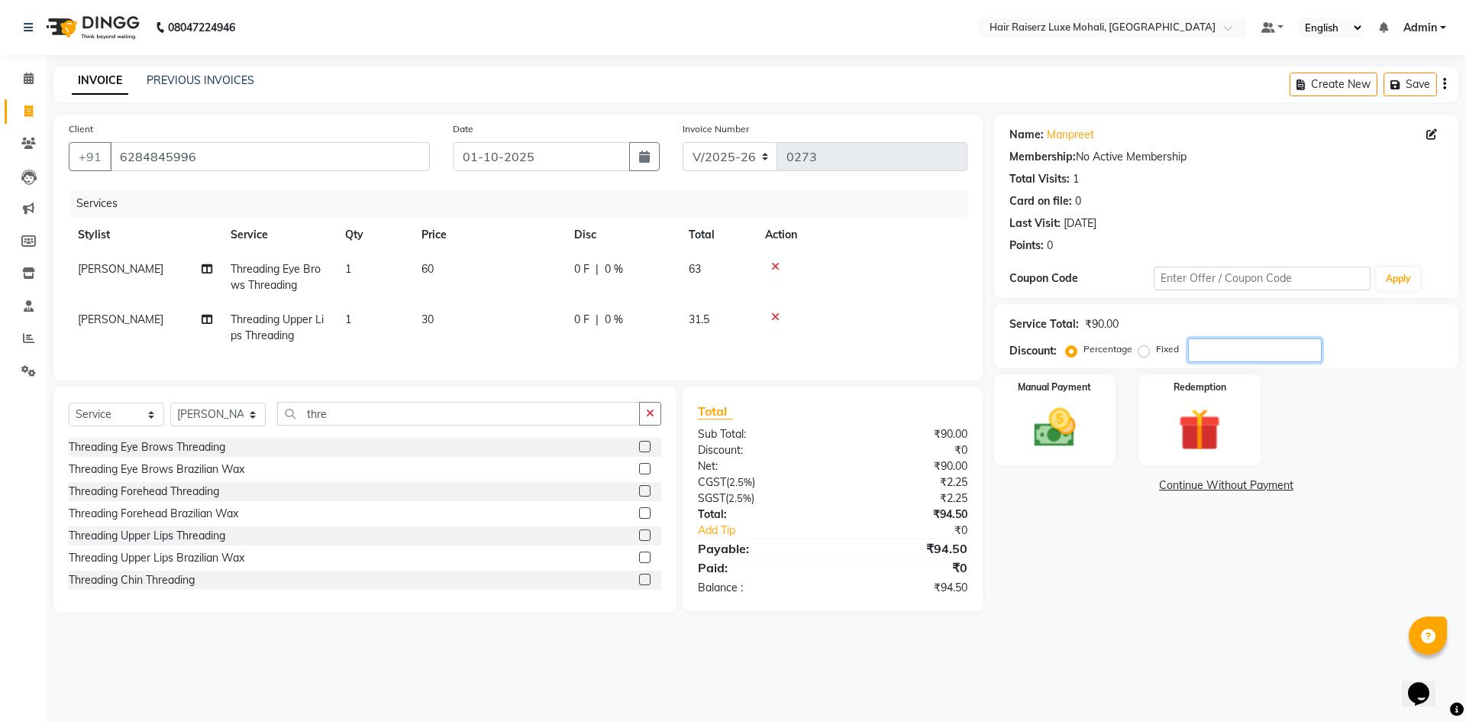
type input "6"
type input "7"
type input "8"
type input "9"
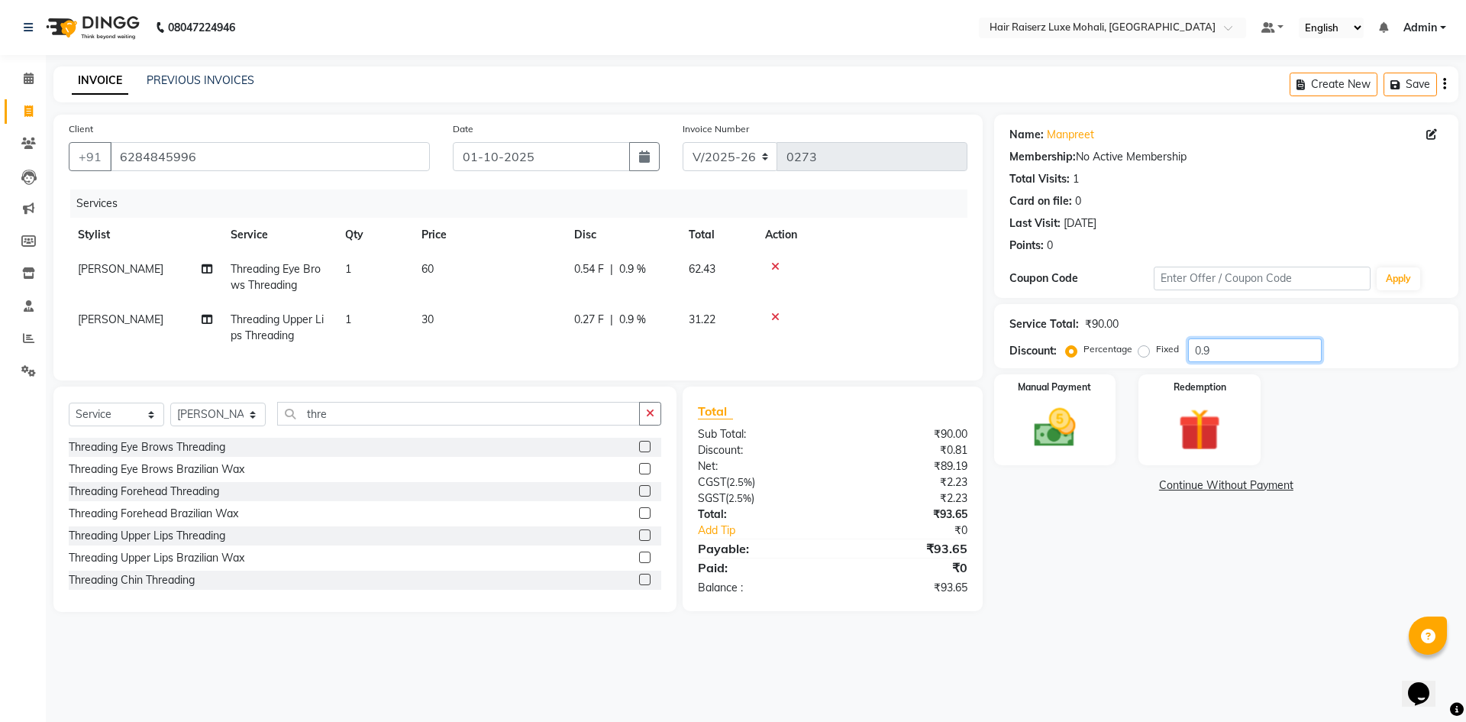
type input "0"
type input "1"
type input "3"
type input "4.7"
click at [643, 160] on icon "button" at bounding box center [644, 156] width 11 height 12
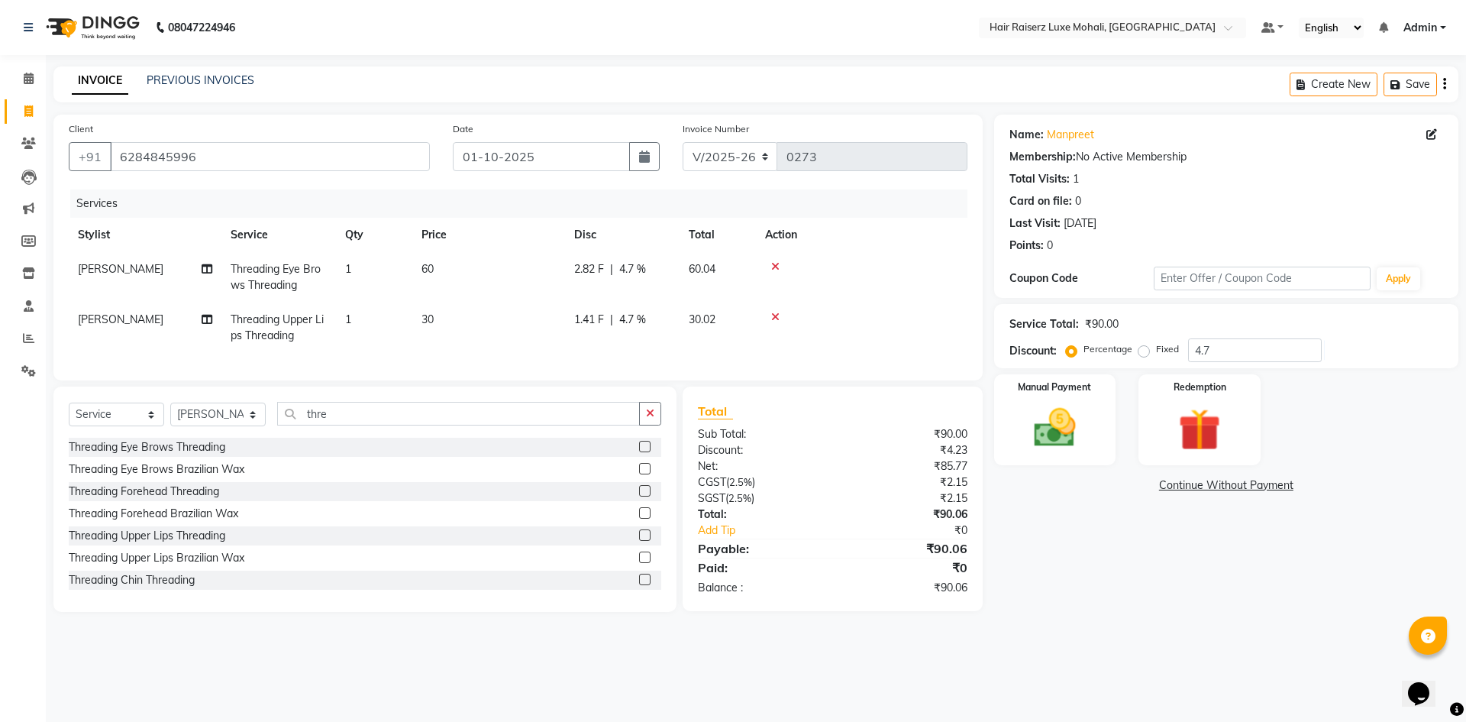
select select "10"
select select "2025"
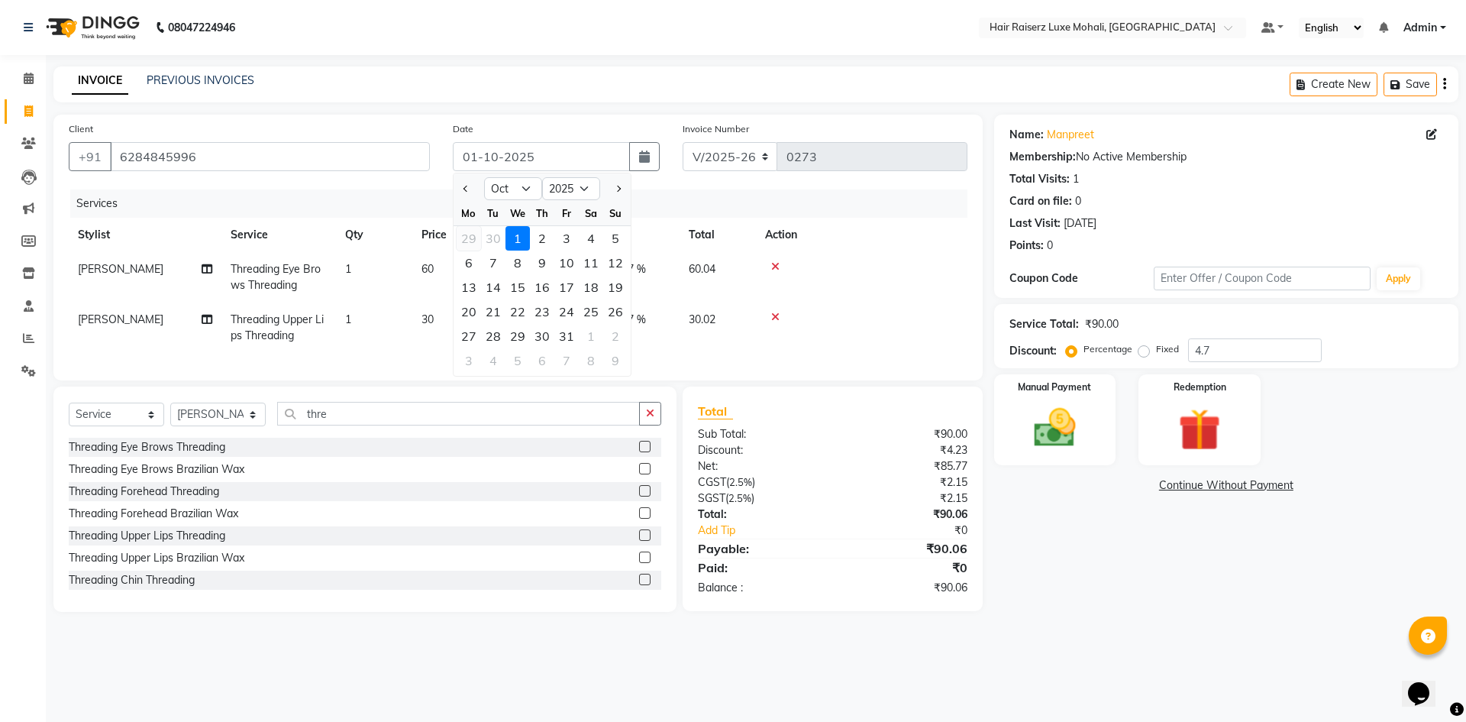
click at [472, 242] on div "29" at bounding box center [469, 238] width 24 height 24
type input "29-09-2025"
type input "0"
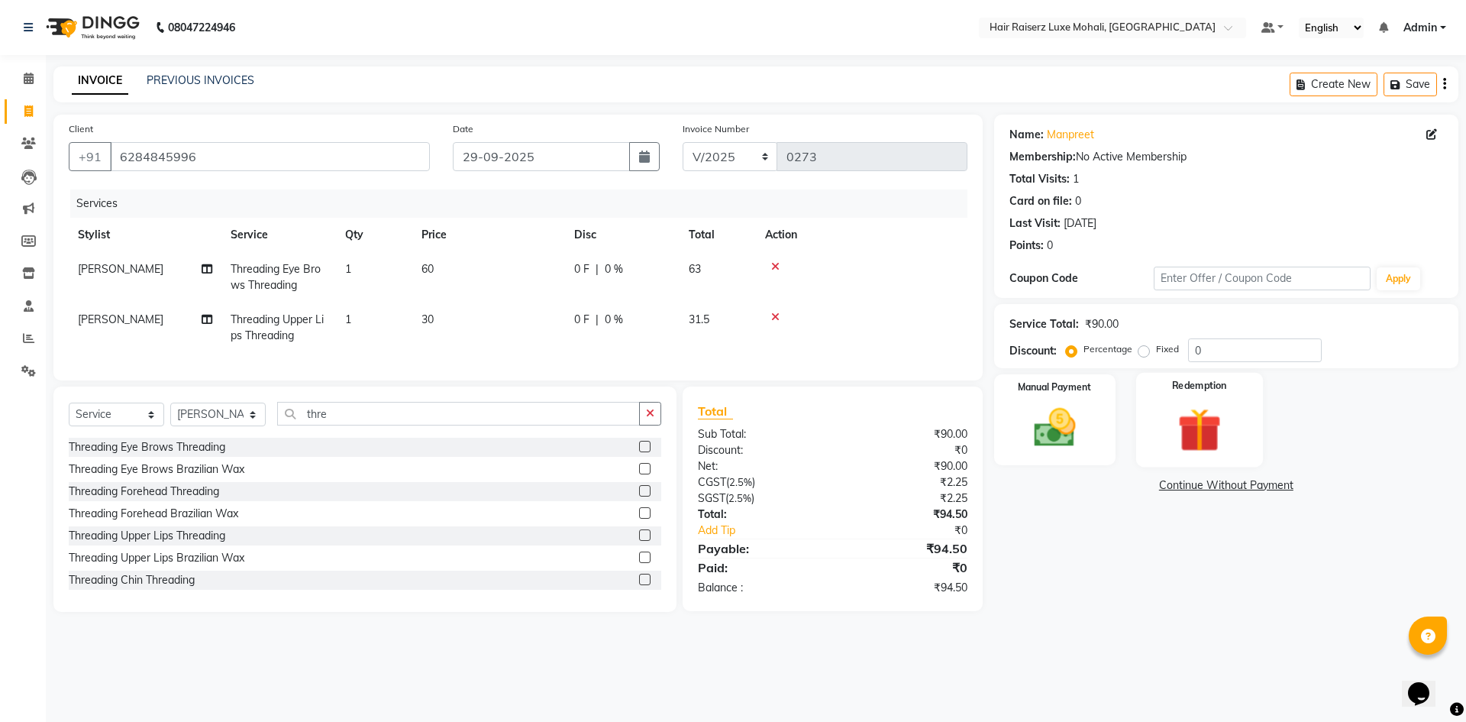
click at [1206, 399] on div "Redemption" at bounding box center [1199, 420] width 127 height 94
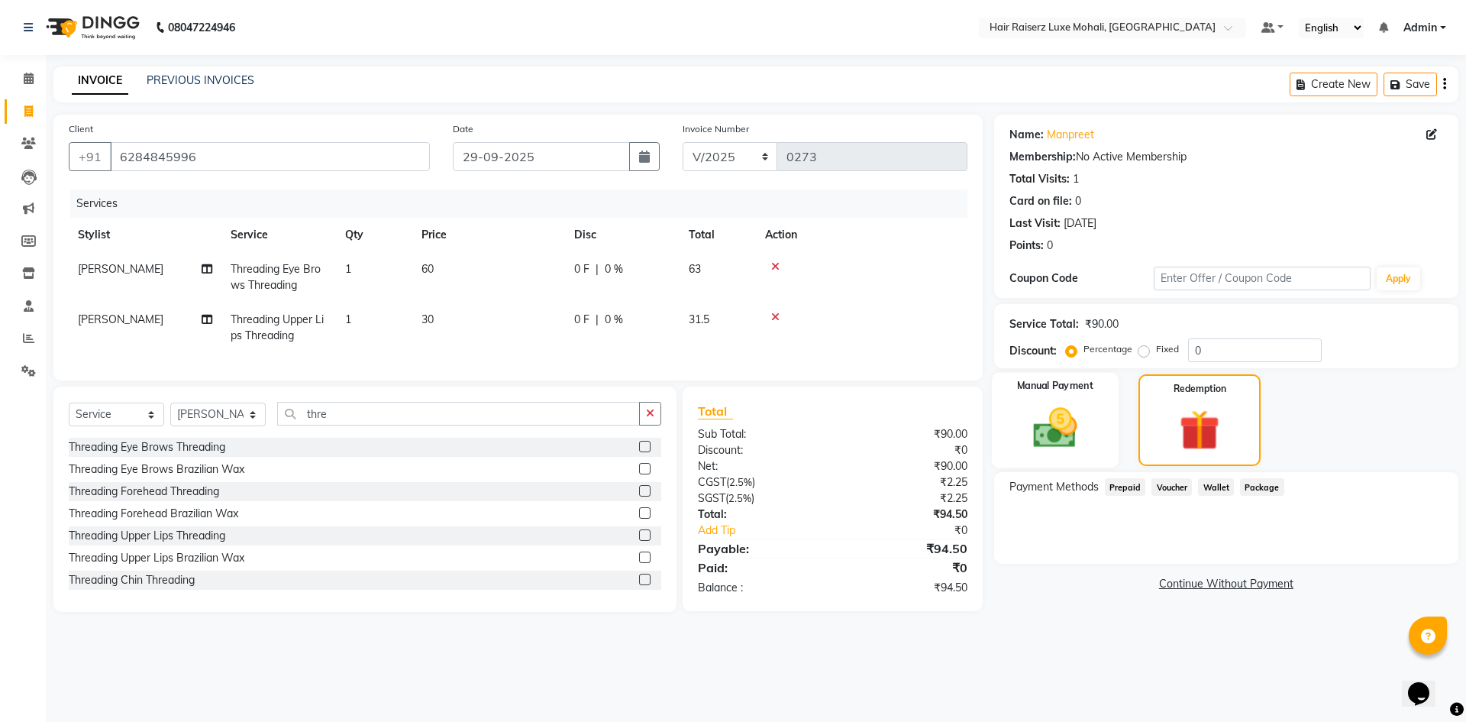
click at [1065, 417] on img at bounding box center [1055, 428] width 71 height 50
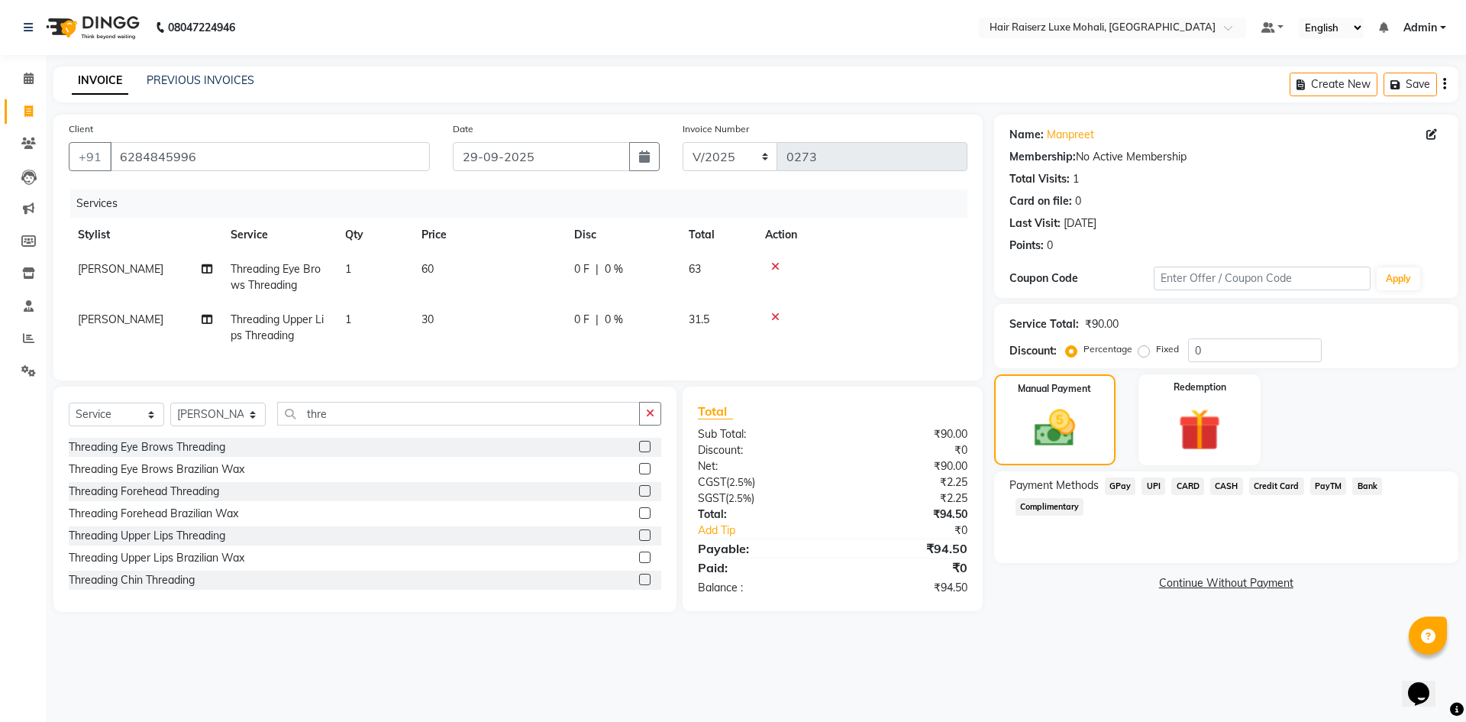
click at [1160, 483] on span "UPI" at bounding box center [1154, 486] width 24 height 18
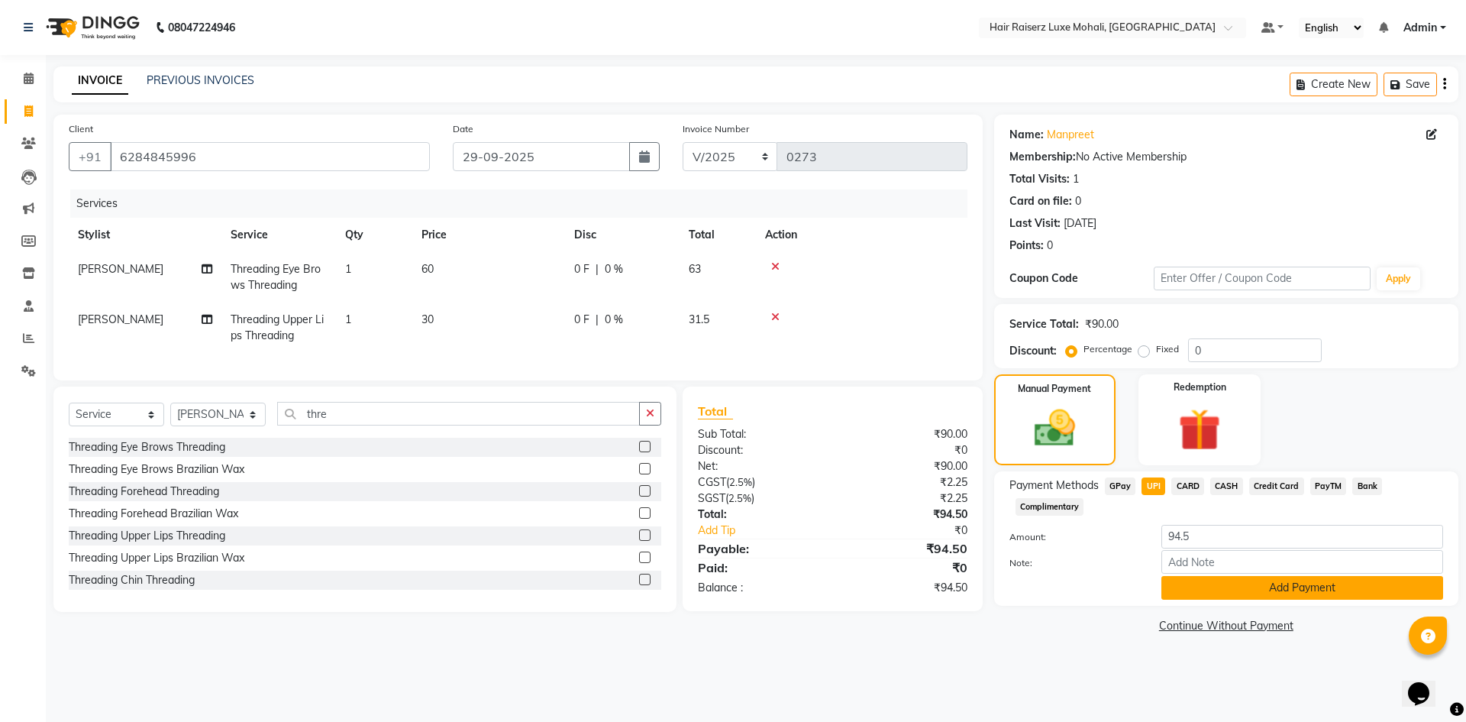
drag, startPoint x: 1277, startPoint y: 608, endPoint x: 1277, endPoint y: 597, distance: 10.7
click at [1277, 607] on div "Name: [PERSON_NAME] Membership: No Active Membership Total Visits: 1 Card on fi…" at bounding box center [1232, 376] width 476 height 522
click at [1277, 594] on button "Add Payment" at bounding box center [1303, 588] width 282 height 24
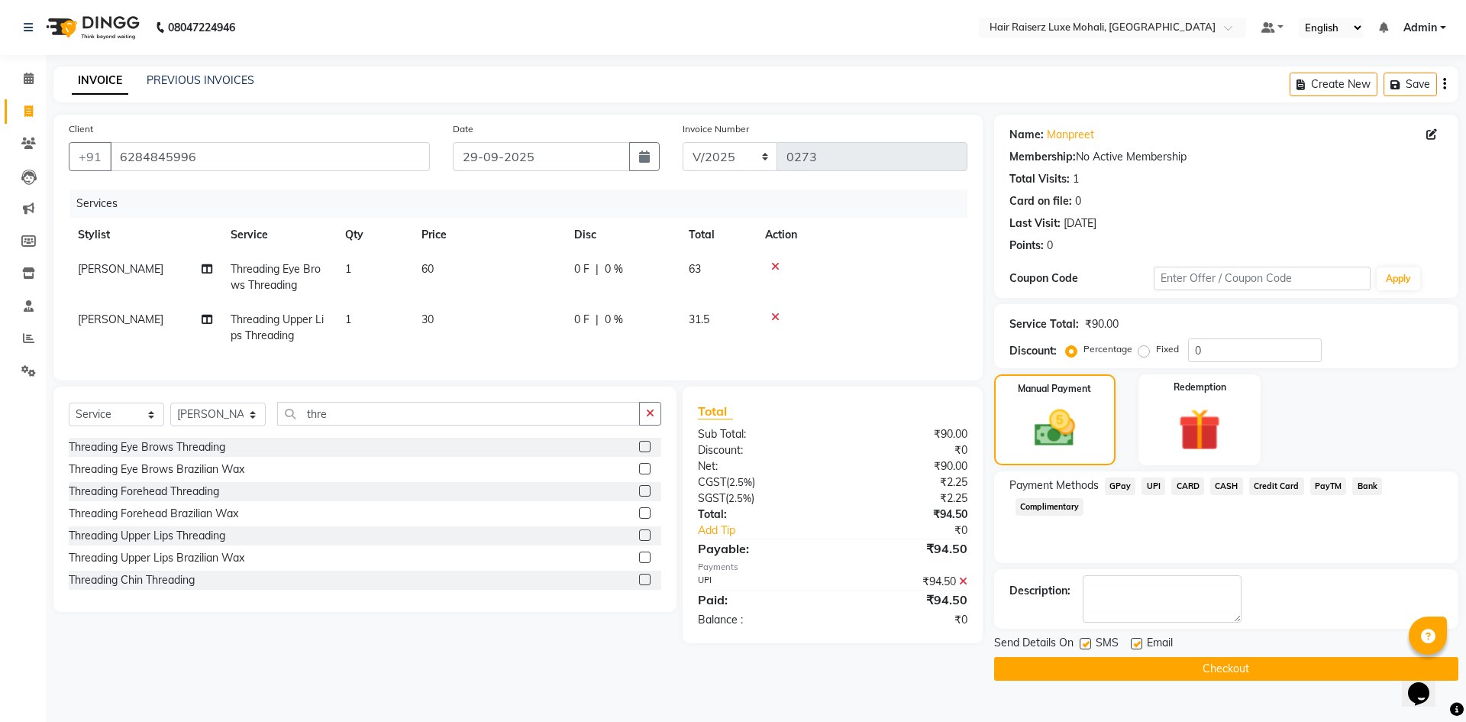
click at [1256, 678] on button "Checkout" at bounding box center [1226, 669] width 464 height 24
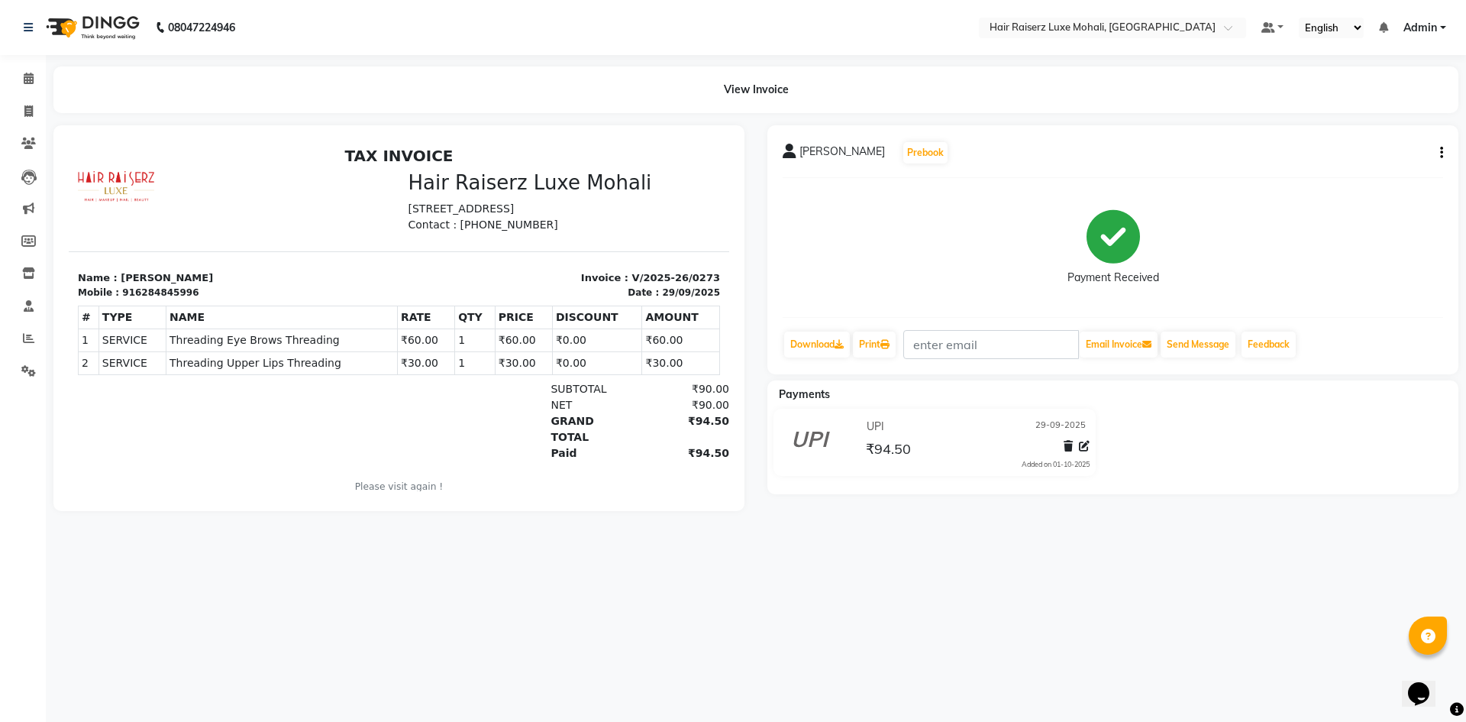
select select "service"
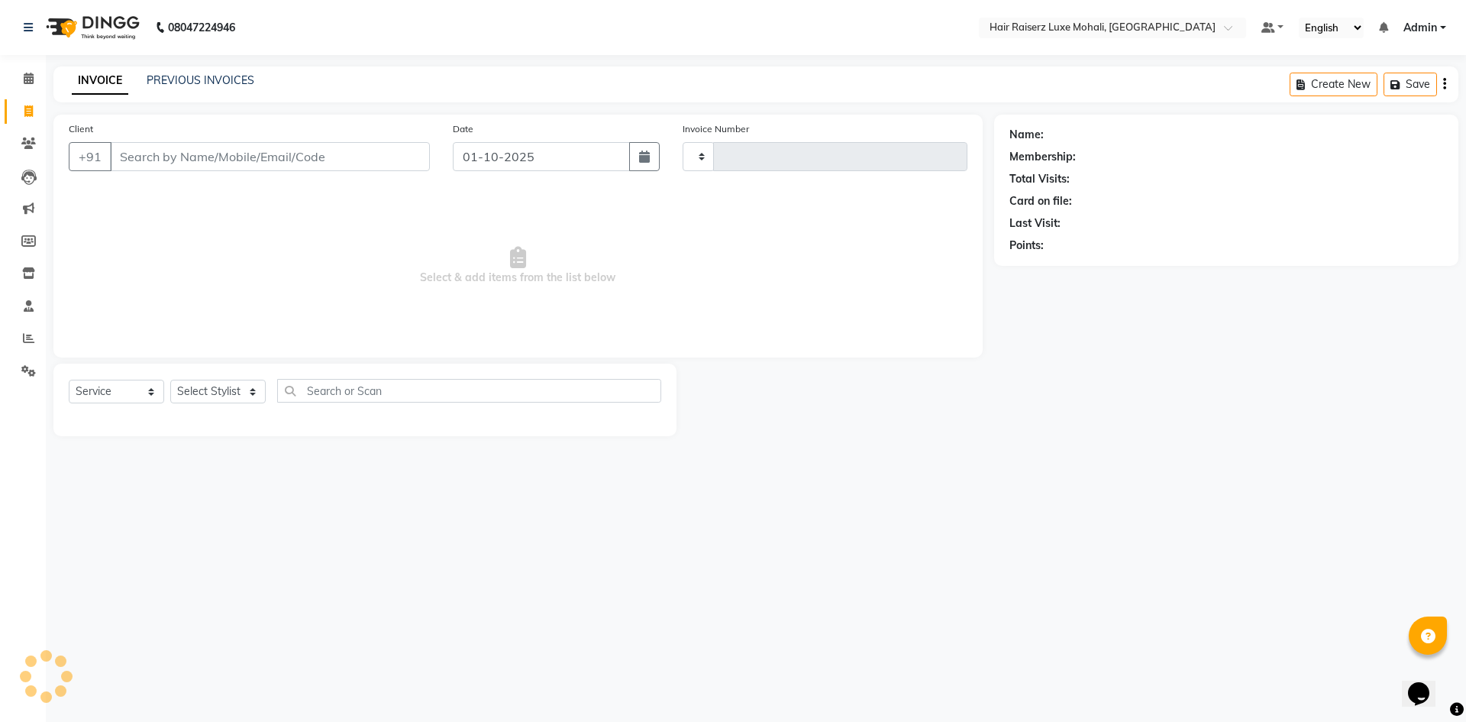
type input "0274"
click at [154, 154] on input "Client" at bounding box center [270, 156] width 320 height 29
click at [318, 154] on input "Client" at bounding box center [270, 156] width 320 height 29
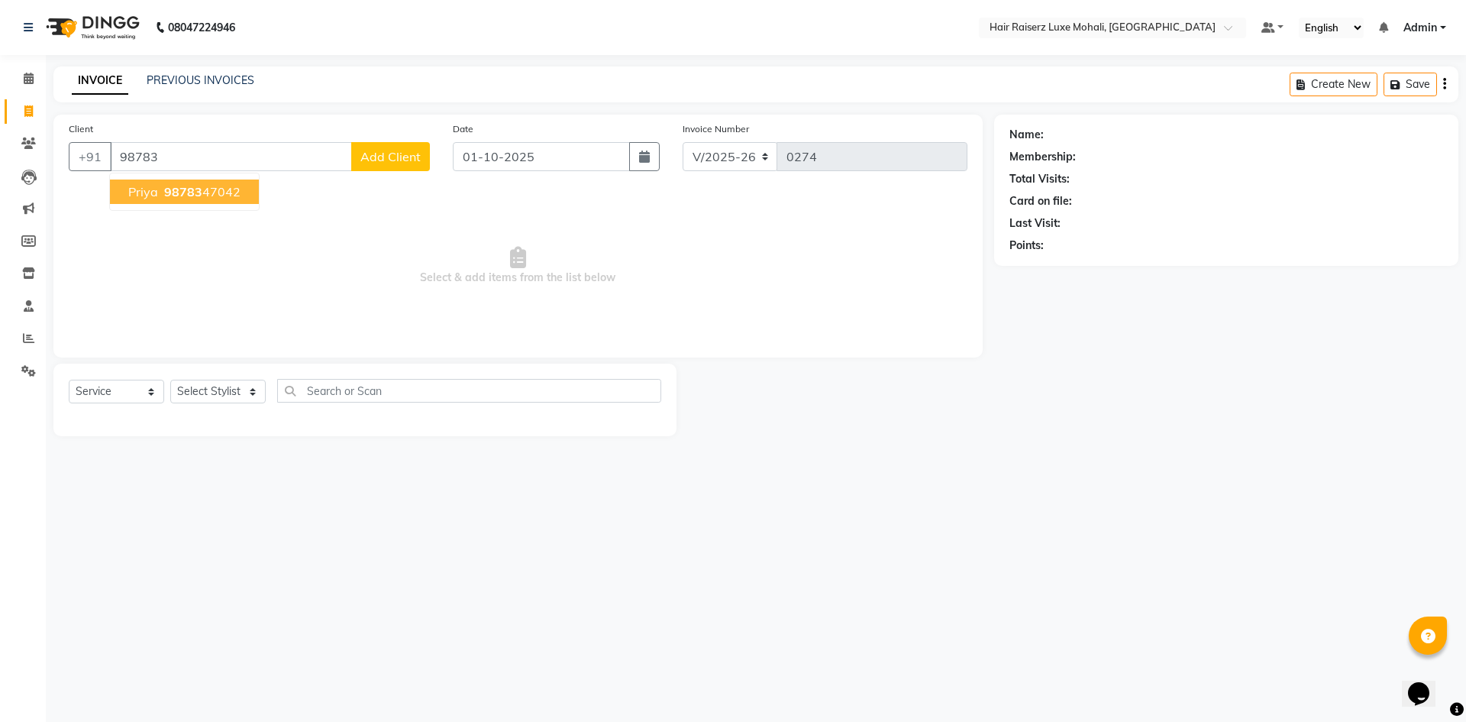
click at [196, 195] on span "98783" at bounding box center [183, 191] width 38 height 15
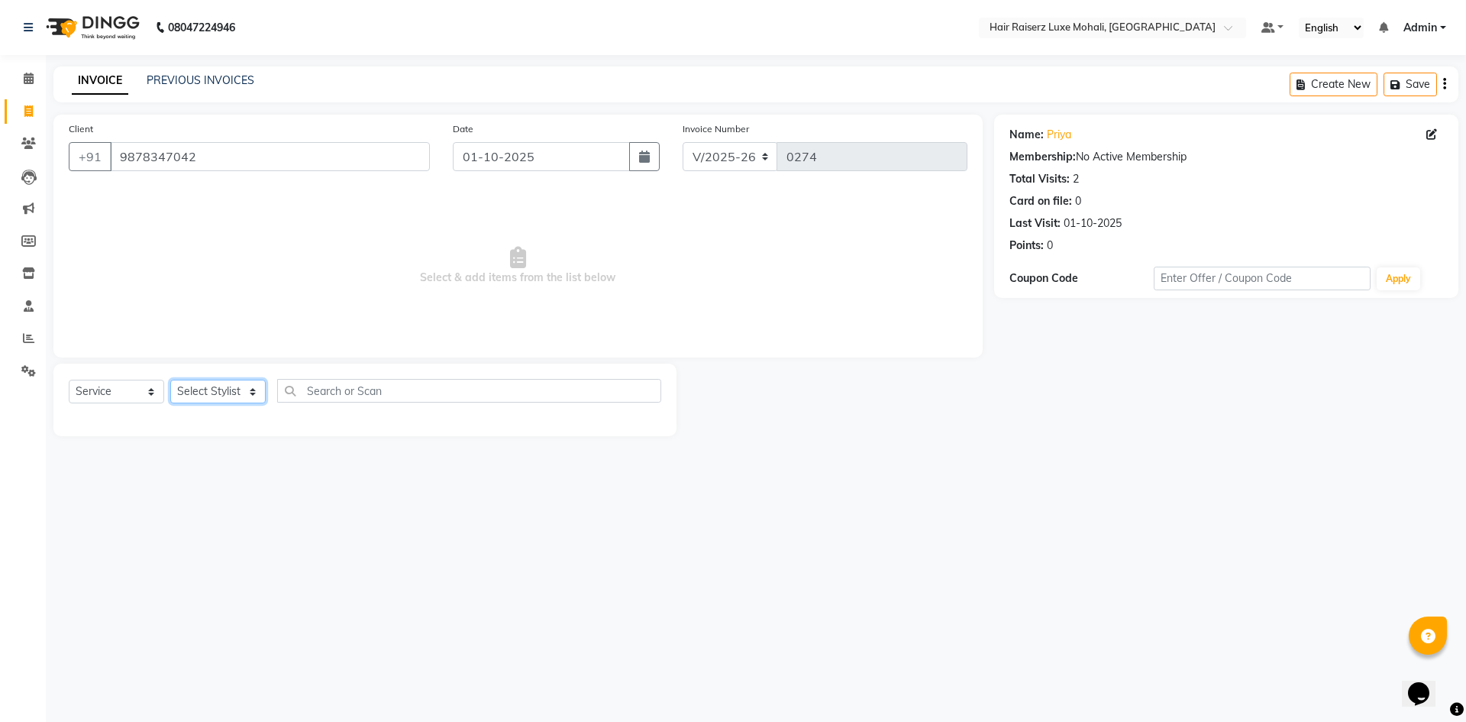
click at [257, 386] on select "Select Stylist Admin [PERSON_NAME] deep Geet neha [PERSON_NAME]" at bounding box center [217, 392] width 95 height 24
click at [170, 380] on select "Select Stylist Admin [PERSON_NAME] deep Geet neha [PERSON_NAME]" at bounding box center [217, 392] width 95 height 24
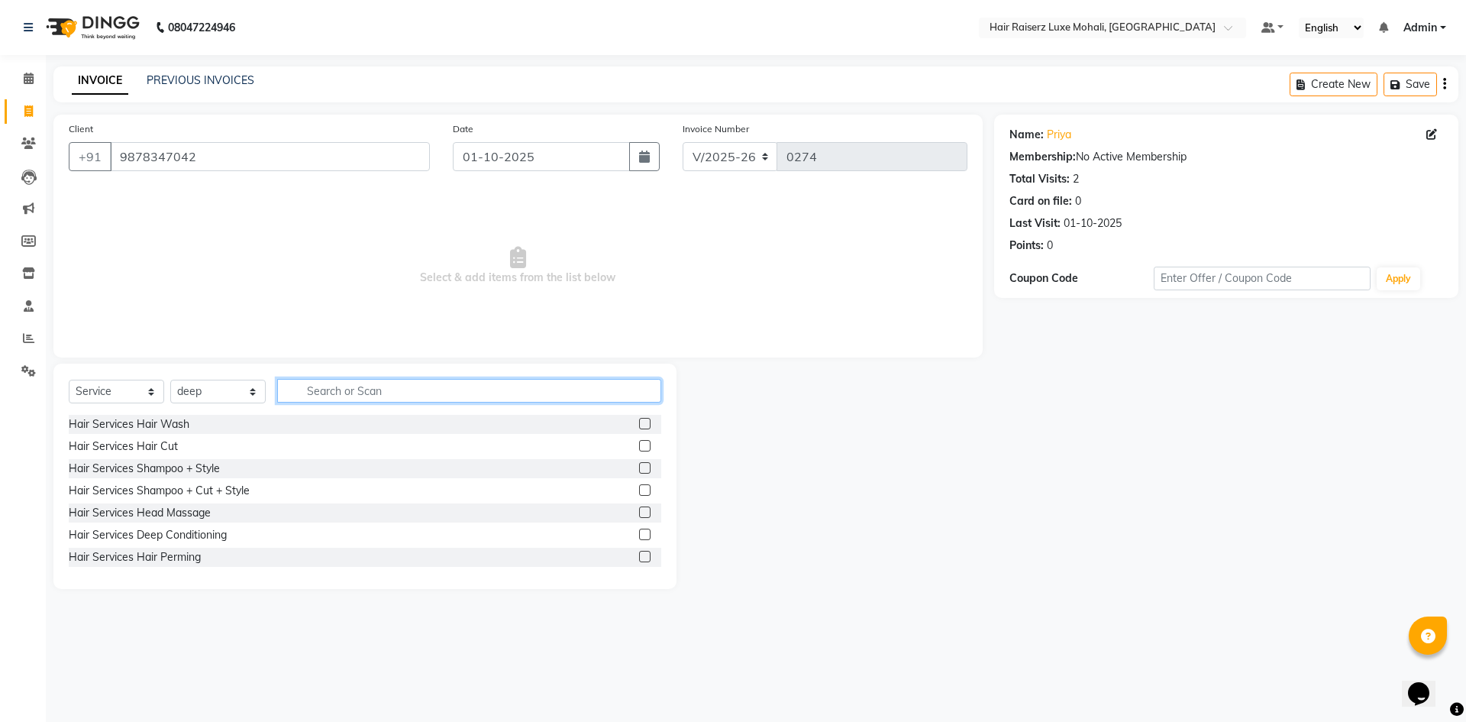
click at [322, 384] on input "text" at bounding box center [469, 391] width 384 height 24
click at [224, 154] on input "9878347042" at bounding box center [270, 156] width 320 height 29
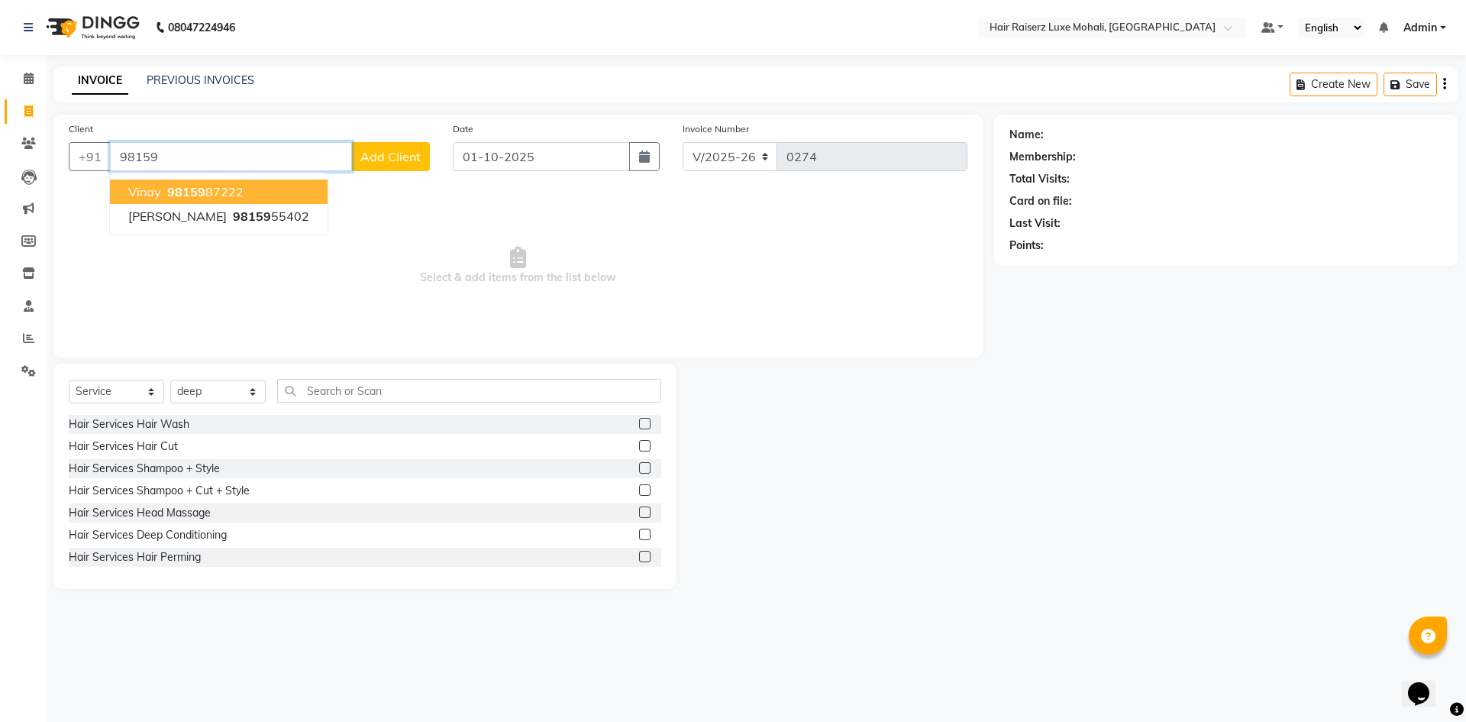
click at [270, 198] on button "vinay 98159 87222" at bounding box center [219, 191] width 218 height 24
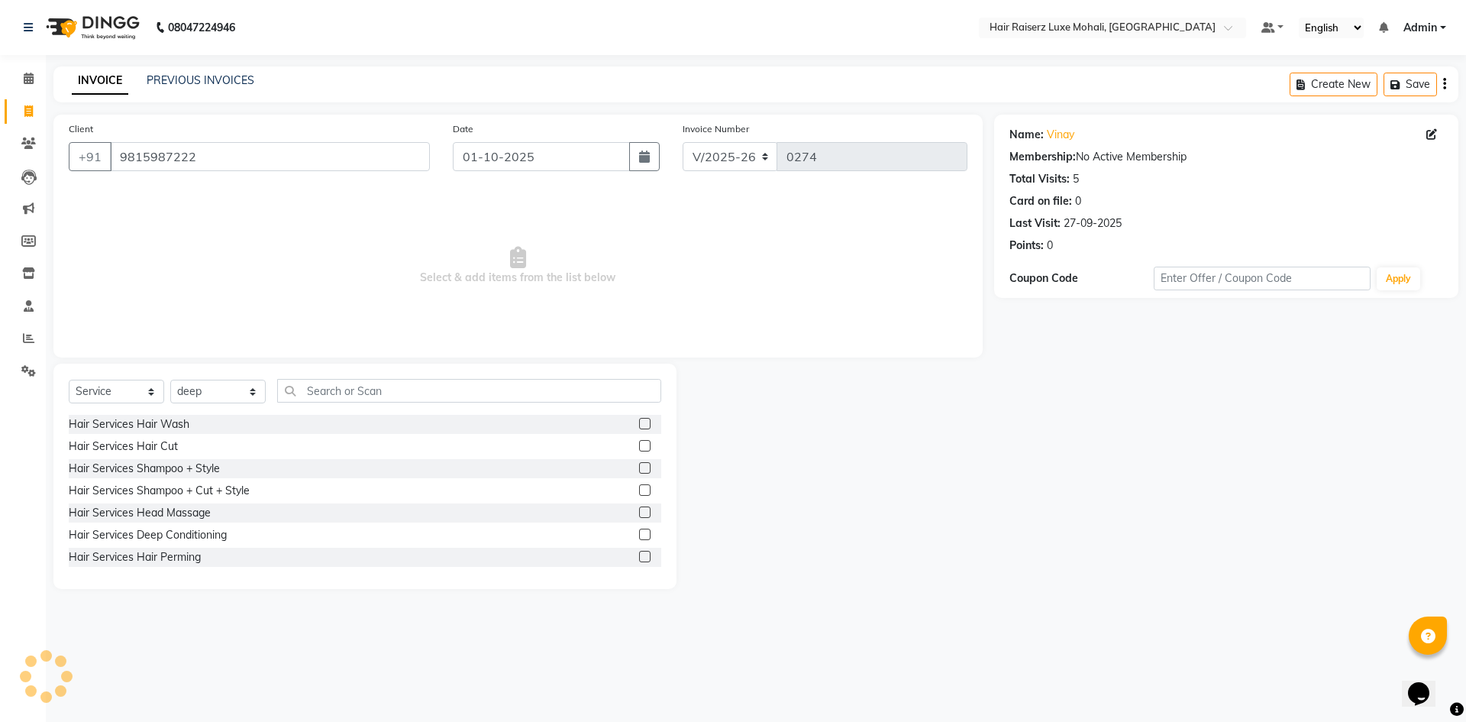
drag, startPoint x: 345, startPoint y: 364, endPoint x: 346, endPoint y: 380, distance: 16.8
click at [346, 380] on div "Select Service Product Membership Package Voucher Prepaid Gift Card Select Styl…" at bounding box center [364, 476] width 623 height 225
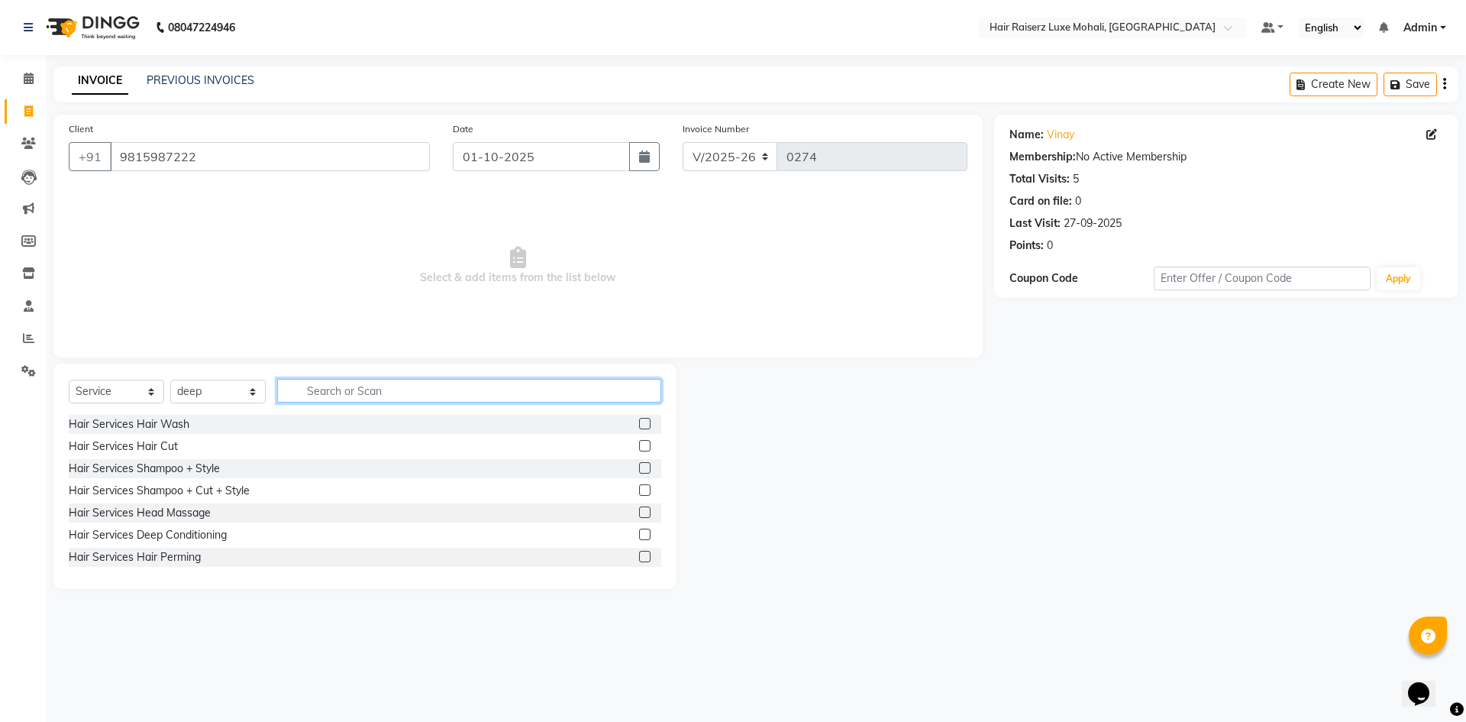
click at [347, 380] on input "text" at bounding box center [469, 391] width 384 height 24
click at [338, 396] on input "text" at bounding box center [469, 391] width 384 height 24
click at [252, 391] on select "Select Stylist Admin [PERSON_NAME] deep Geet neha [PERSON_NAME]" at bounding box center [217, 392] width 95 height 24
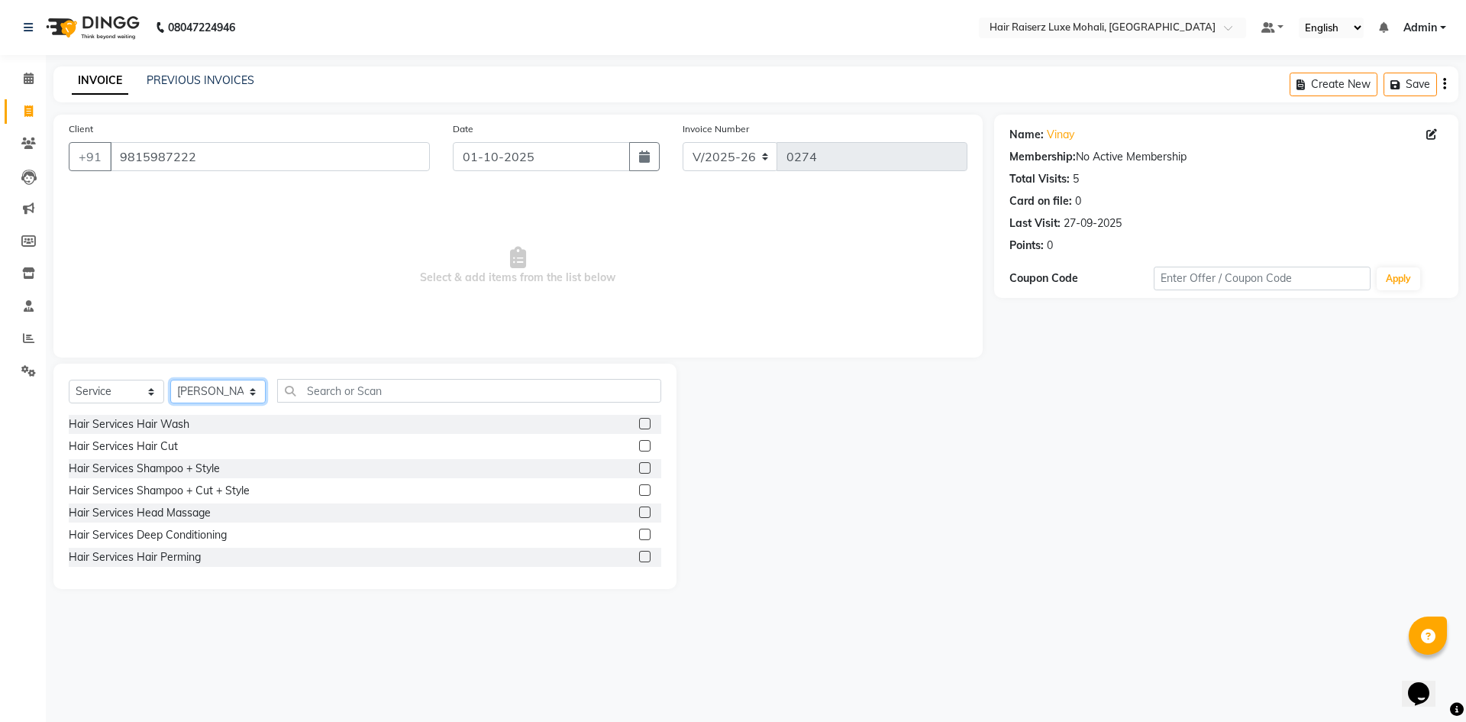
click at [170, 380] on select "Select Stylist Admin [PERSON_NAME] deep Geet neha [PERSON_NAME]" at bounding box center [217, 392] width 95 height 24
click at [315, 399] on input "text" at bounding box center [469, 391] width 384 height 24
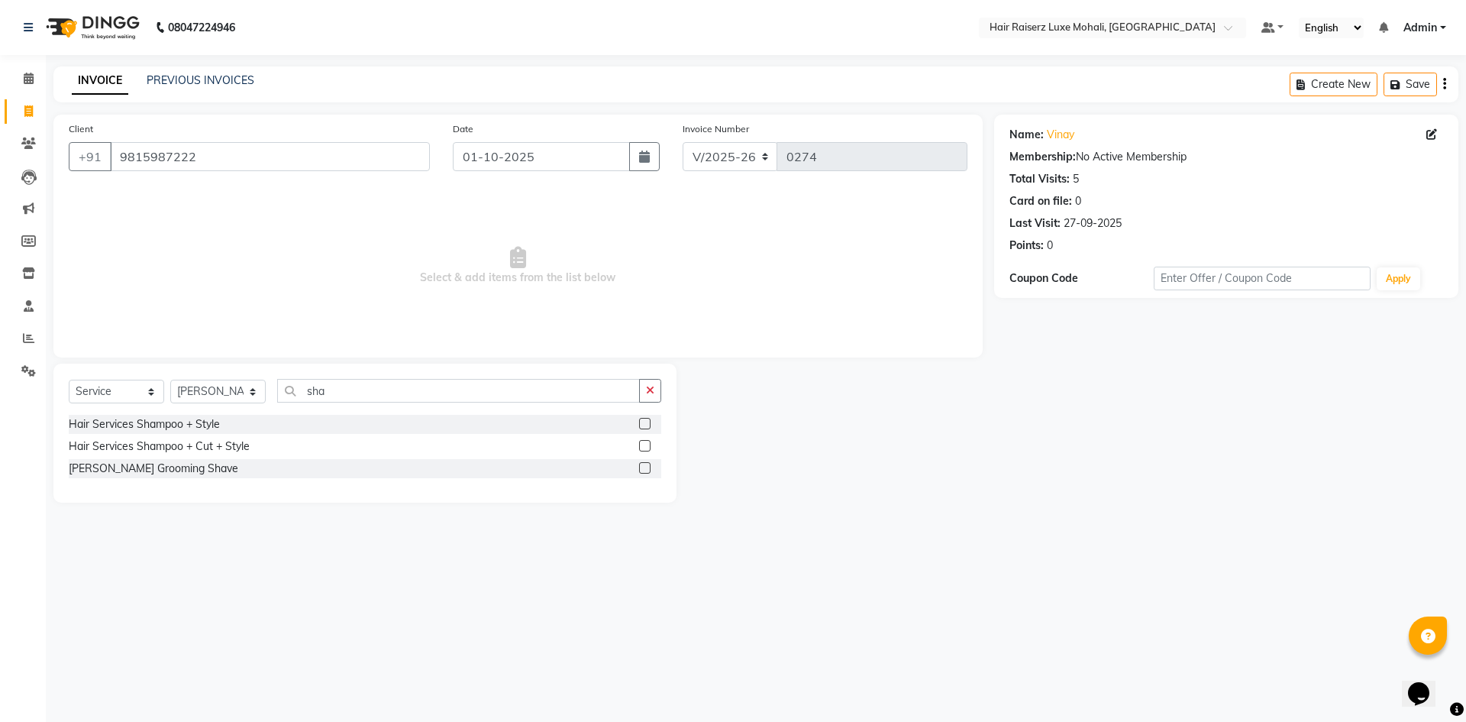
click at [641, 467] on label at bounding box center [644, 467] width 11 height 11
click at [641, 467] on input "checkbox" at bounding box center [644, 469] width 10 height 10
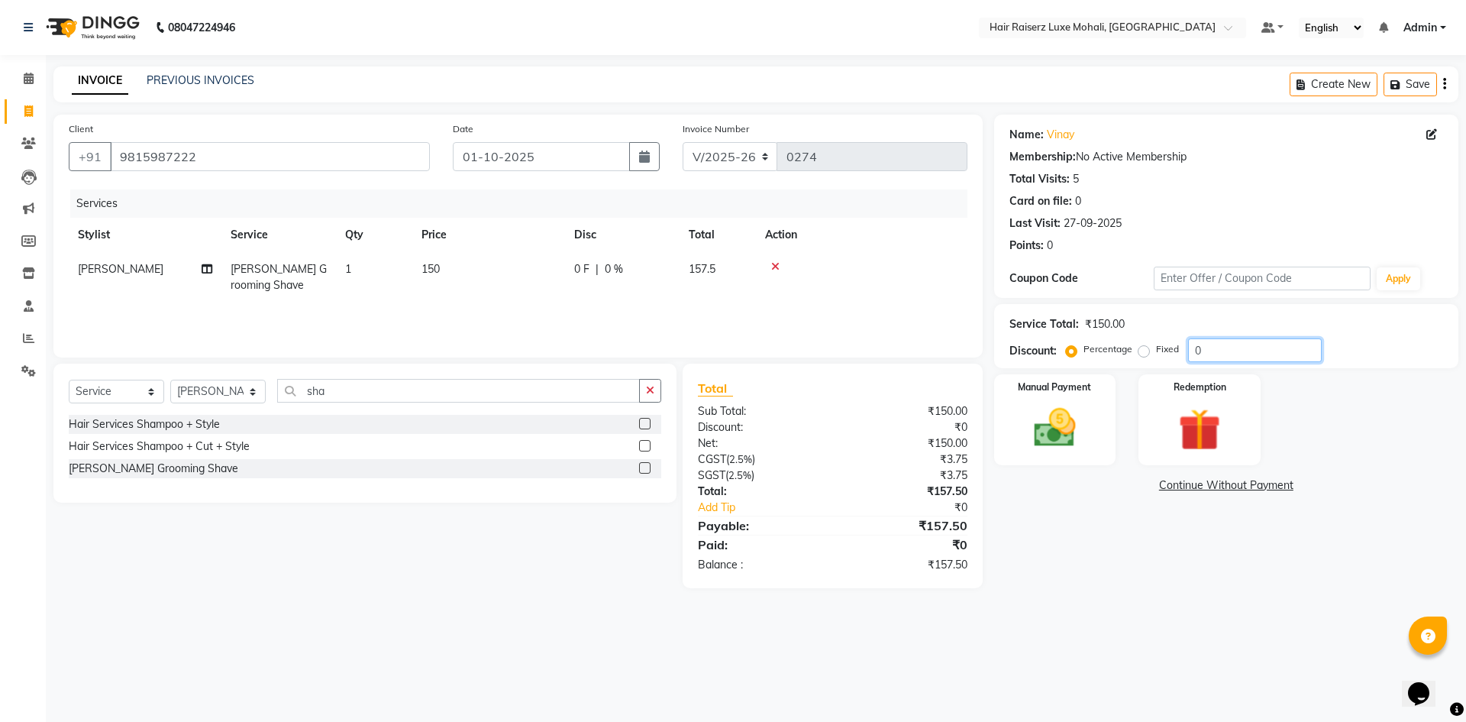
click at [1231, 356] on input "0" at bounding box center [1255, 350] width 134 height 24
click at [1221, 398] on div "Redemption" at bounding box center [1199, 420] width 127 height 94
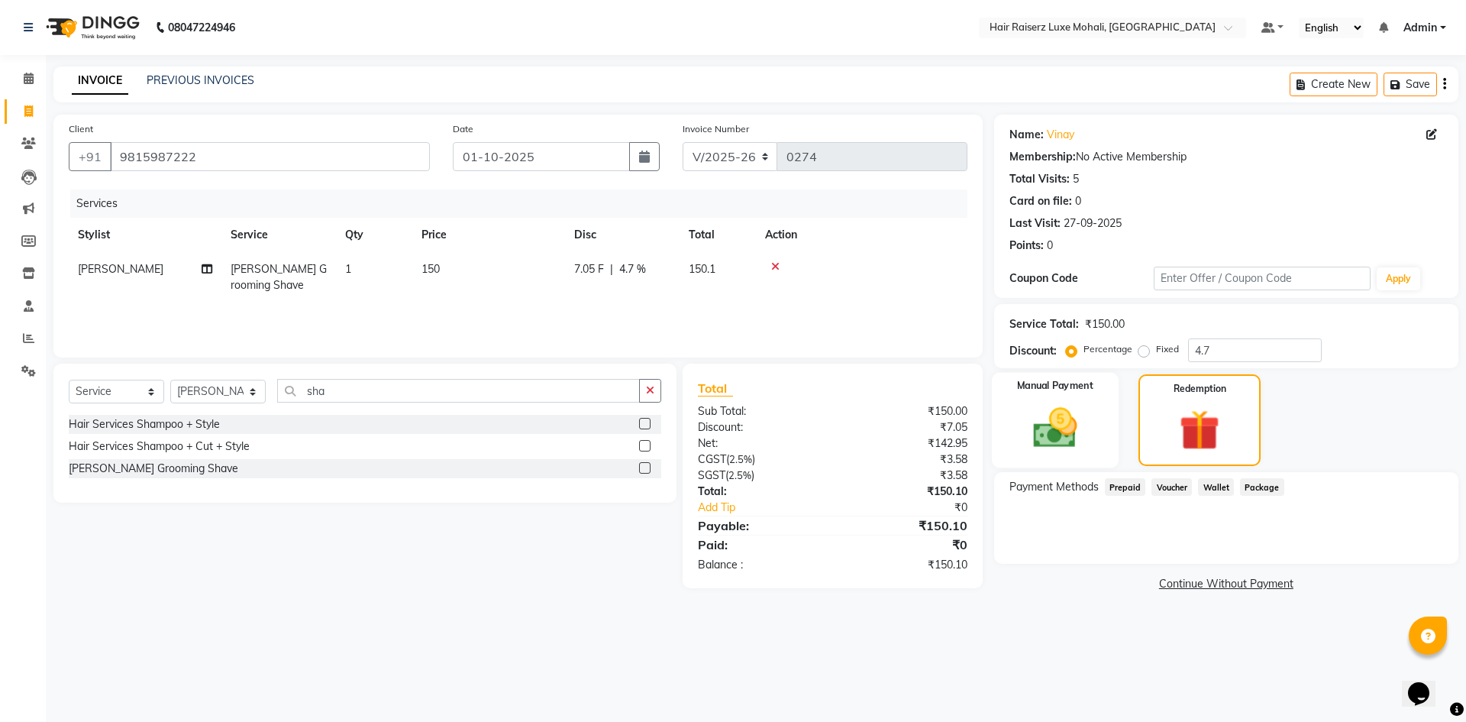
click at [1060, 406] on img at bounding box center [1055, 428] width 71 height 50
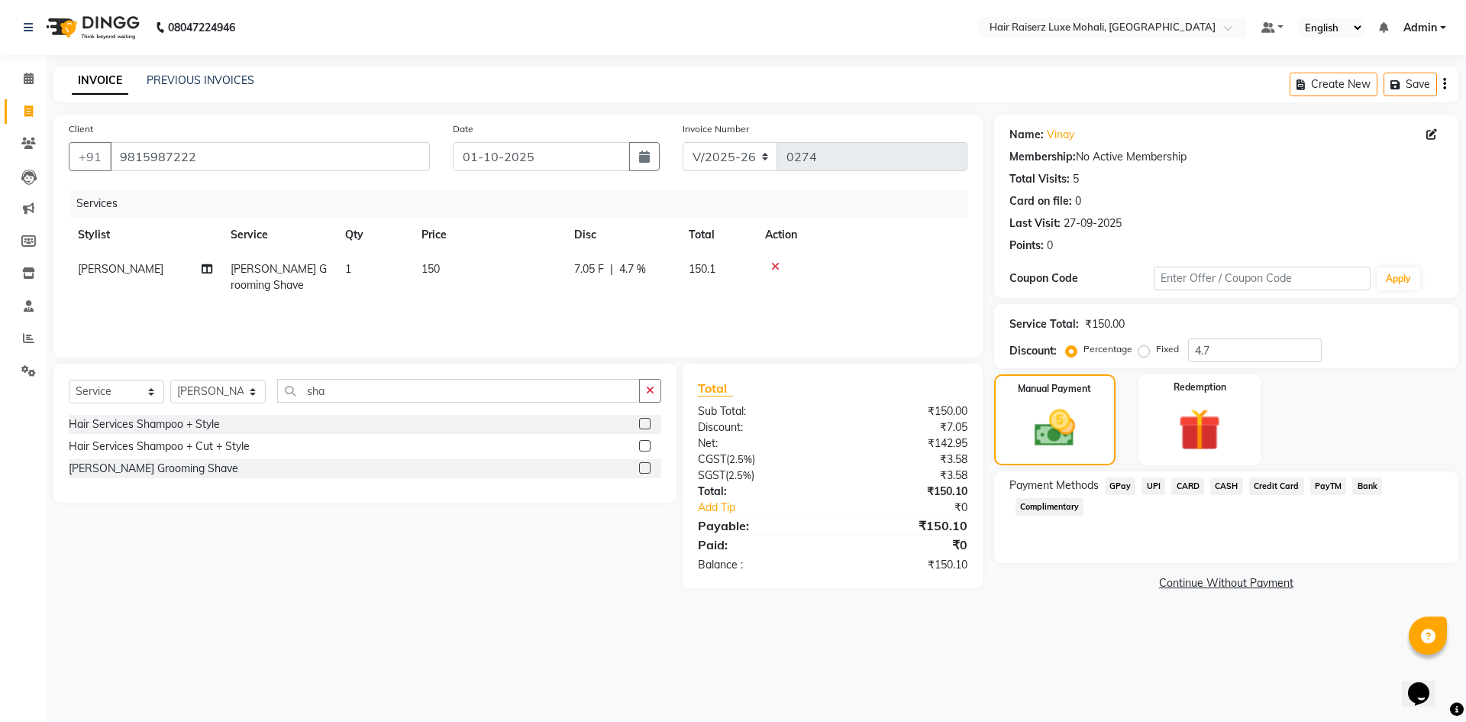
click at [1224, 482] on span "CASH" at bounding box center [1227, 486] width 33 height 18
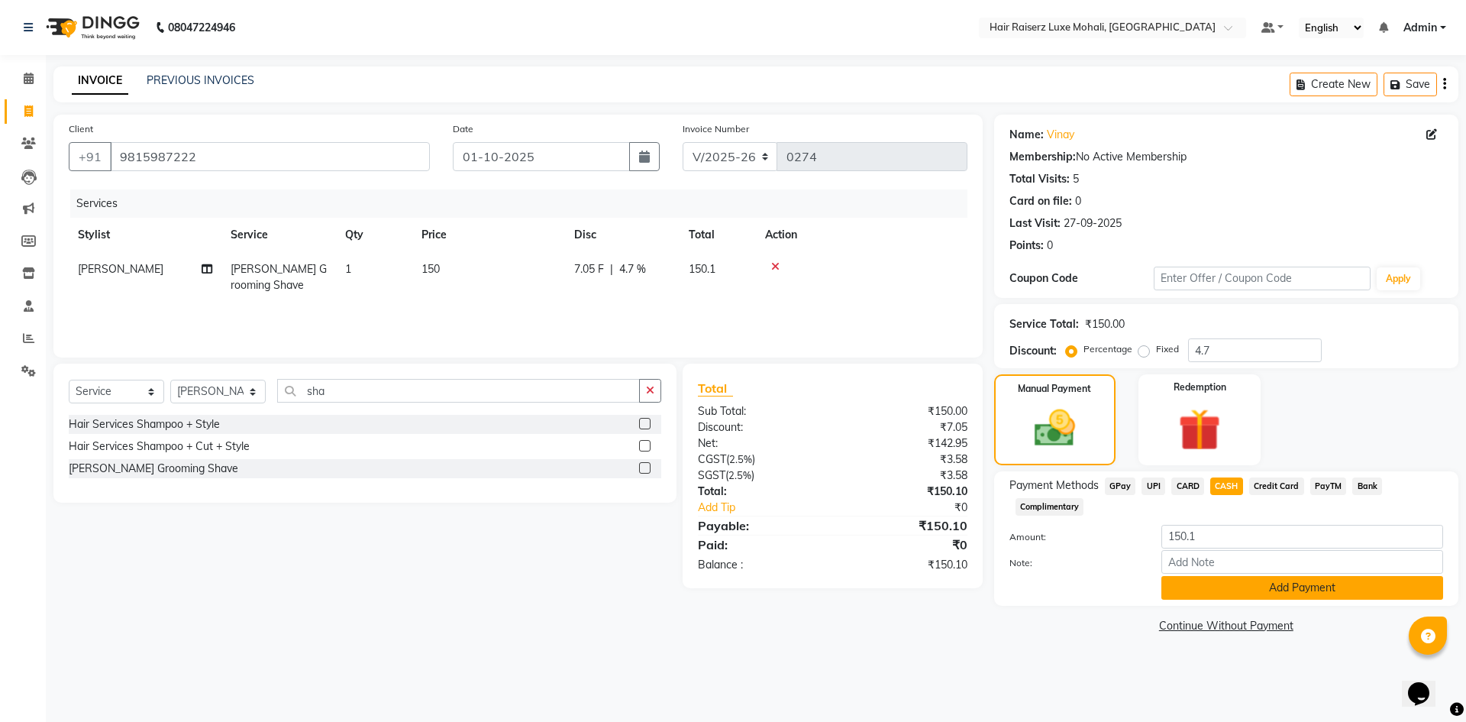
click at [1259, 580] on button "Add Payment" at bounding box center [1303, 588] width 282 height 24
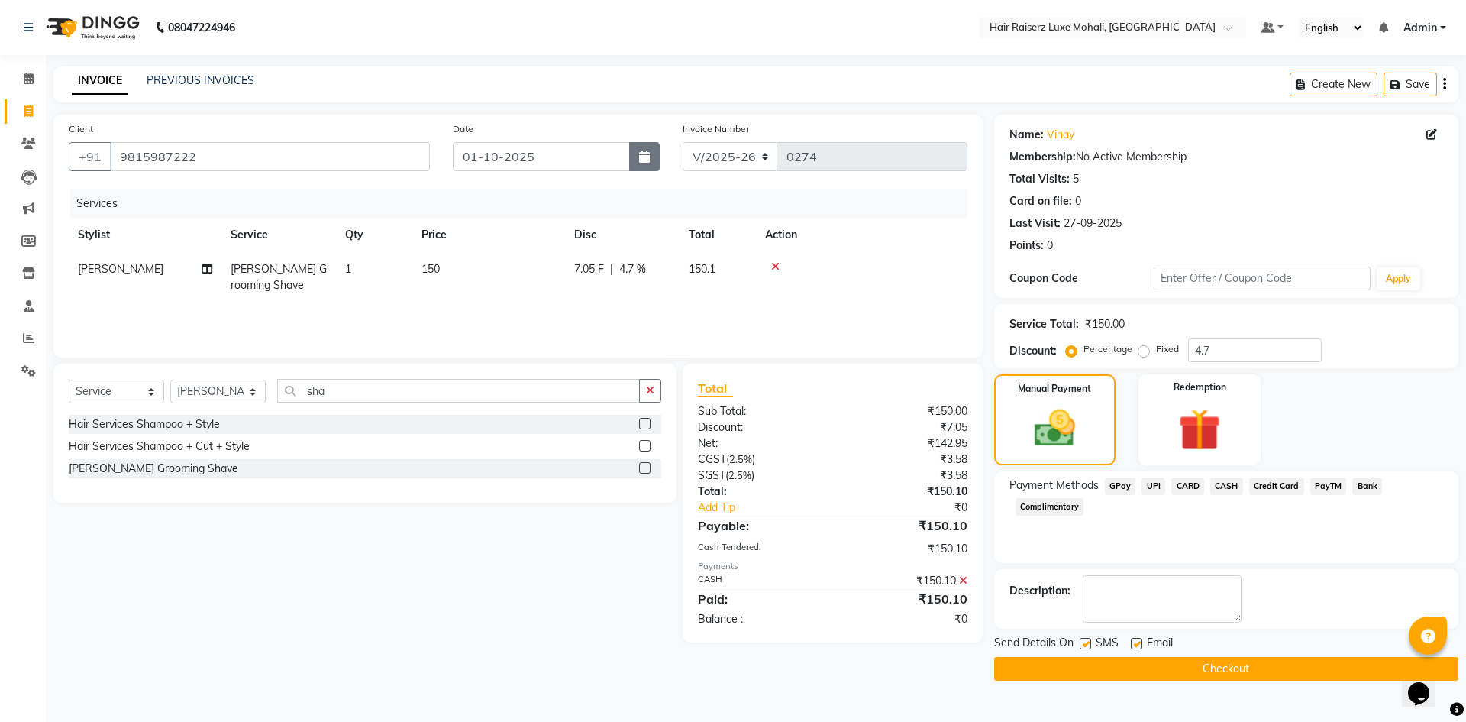
click at [650, 149] on button "button" at bounding box center [644, 156] width 31 height 29
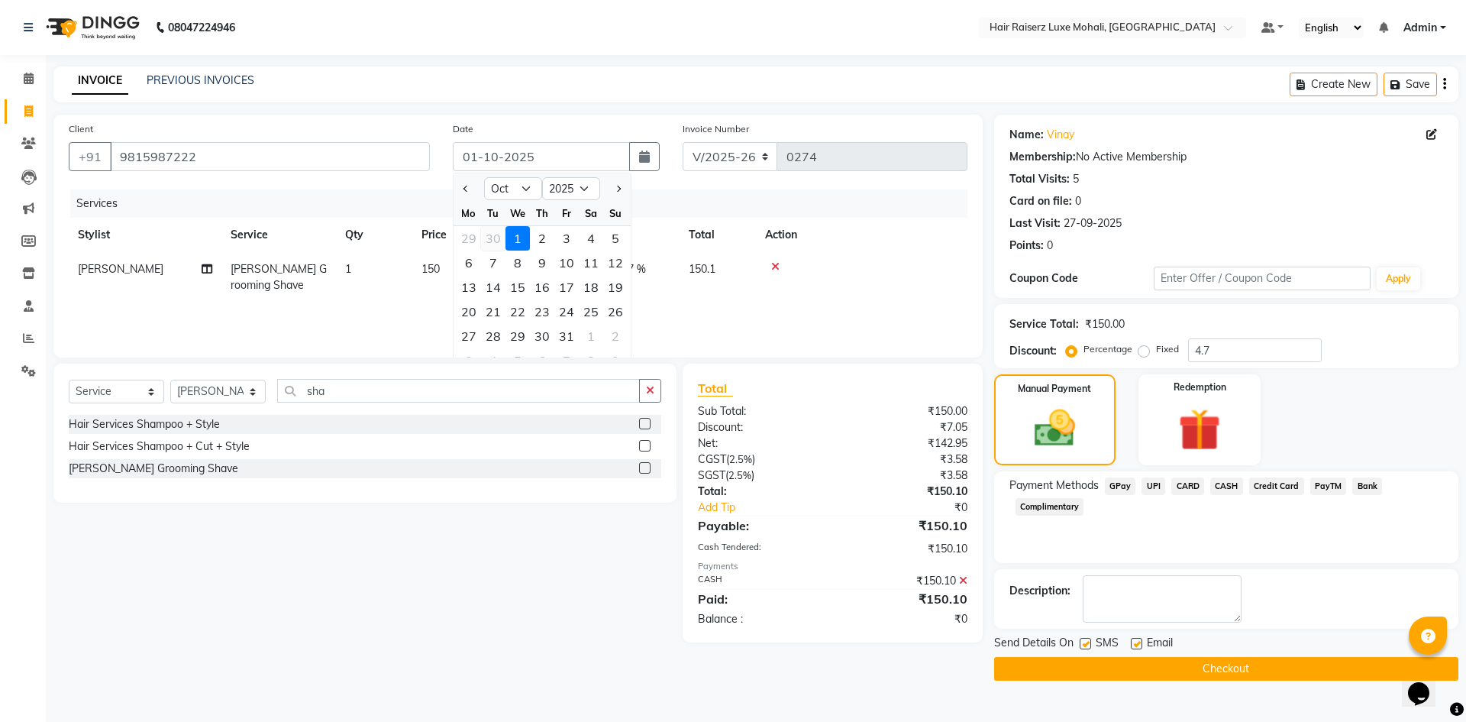
click at [488, 238] on div "30" at bounding box center [493, 238] width 24 height 24
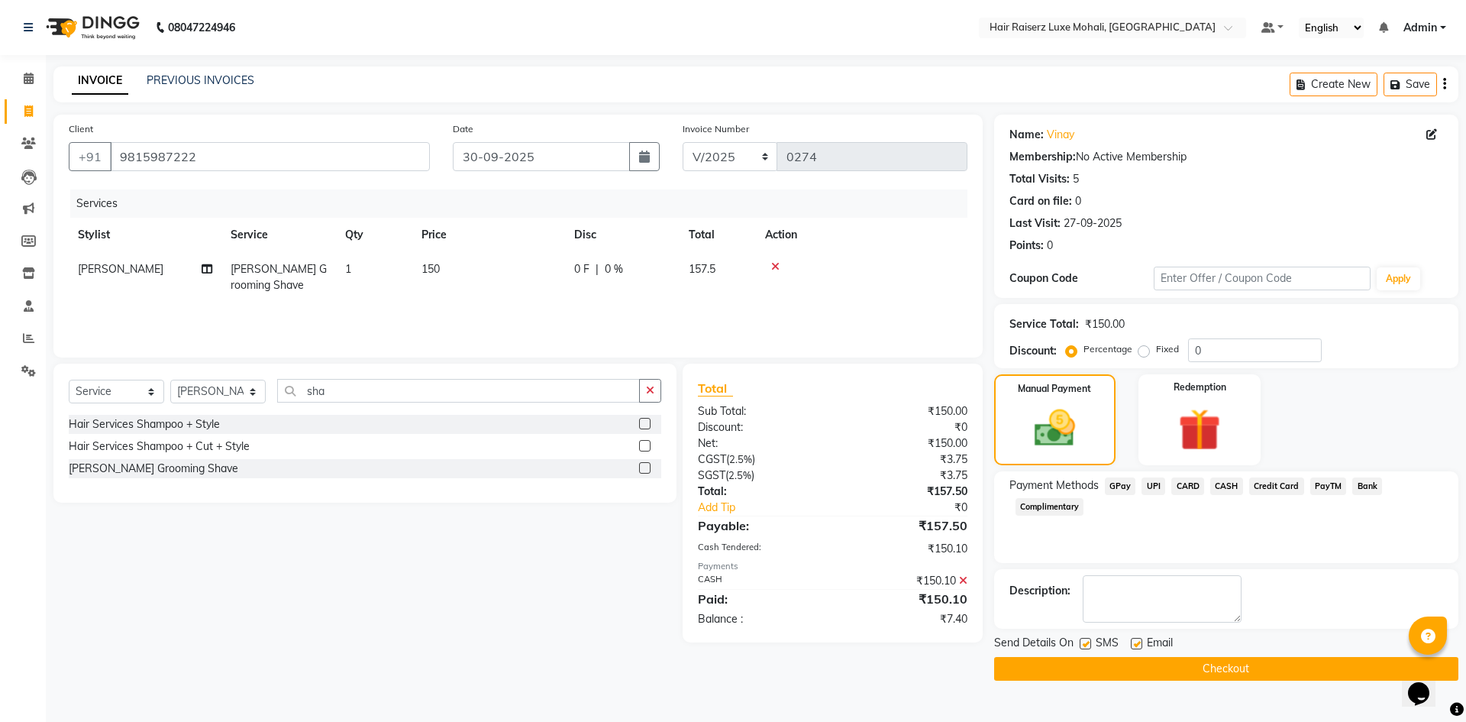
click at [1211, 668] on button "Checkout" at bounding box center [1226, 669] width 464 height 24
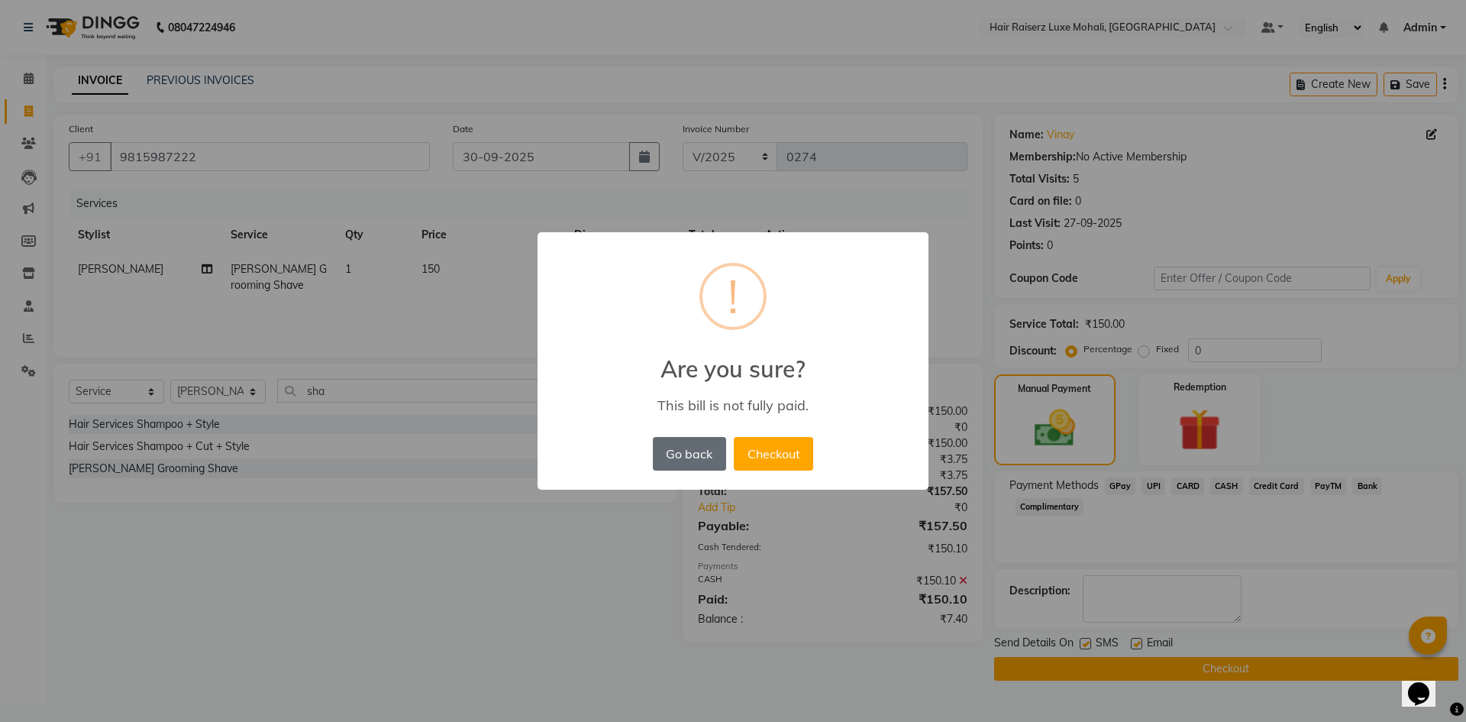
click at [698, 448] on button "Go back" at bounding box center [689, 454] width 73 height 34
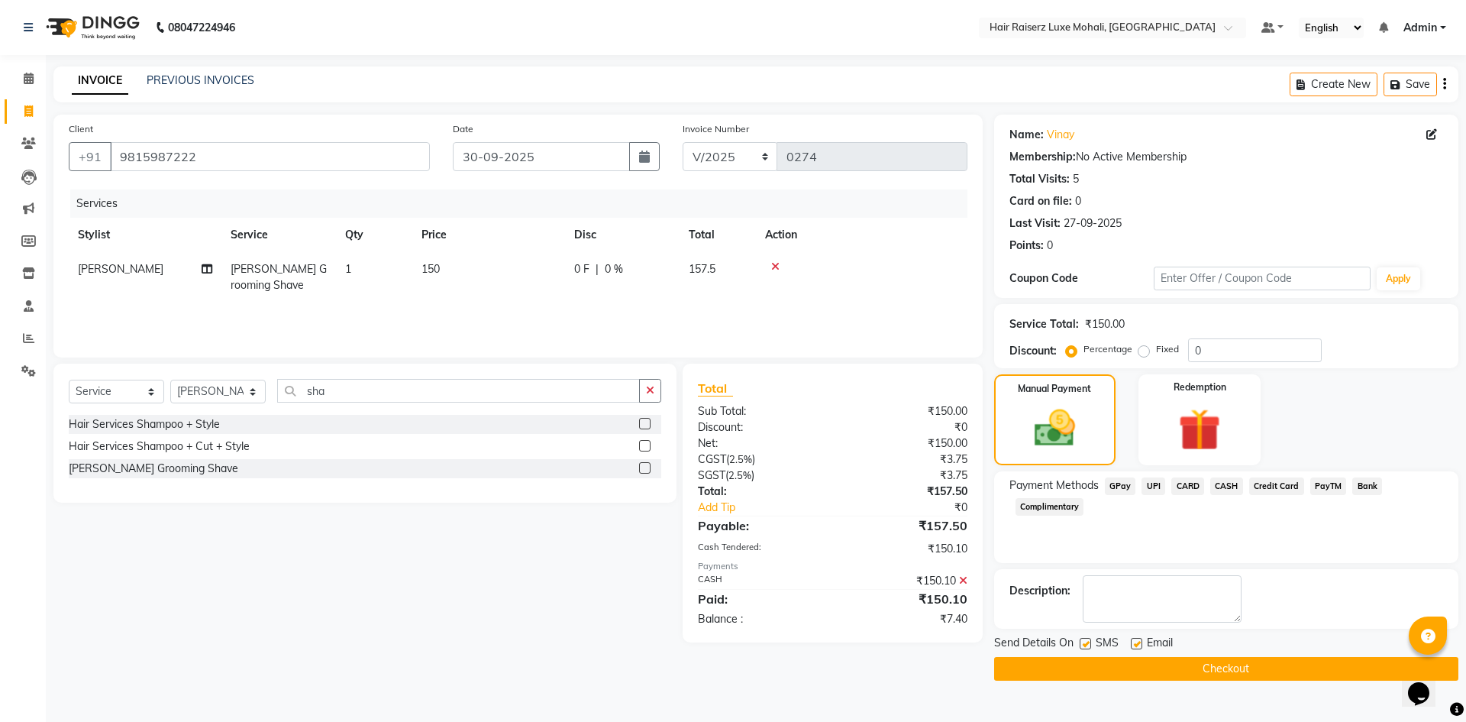
click at [962, 577] on icon at bounding box center [963, 580] width 8 height 11
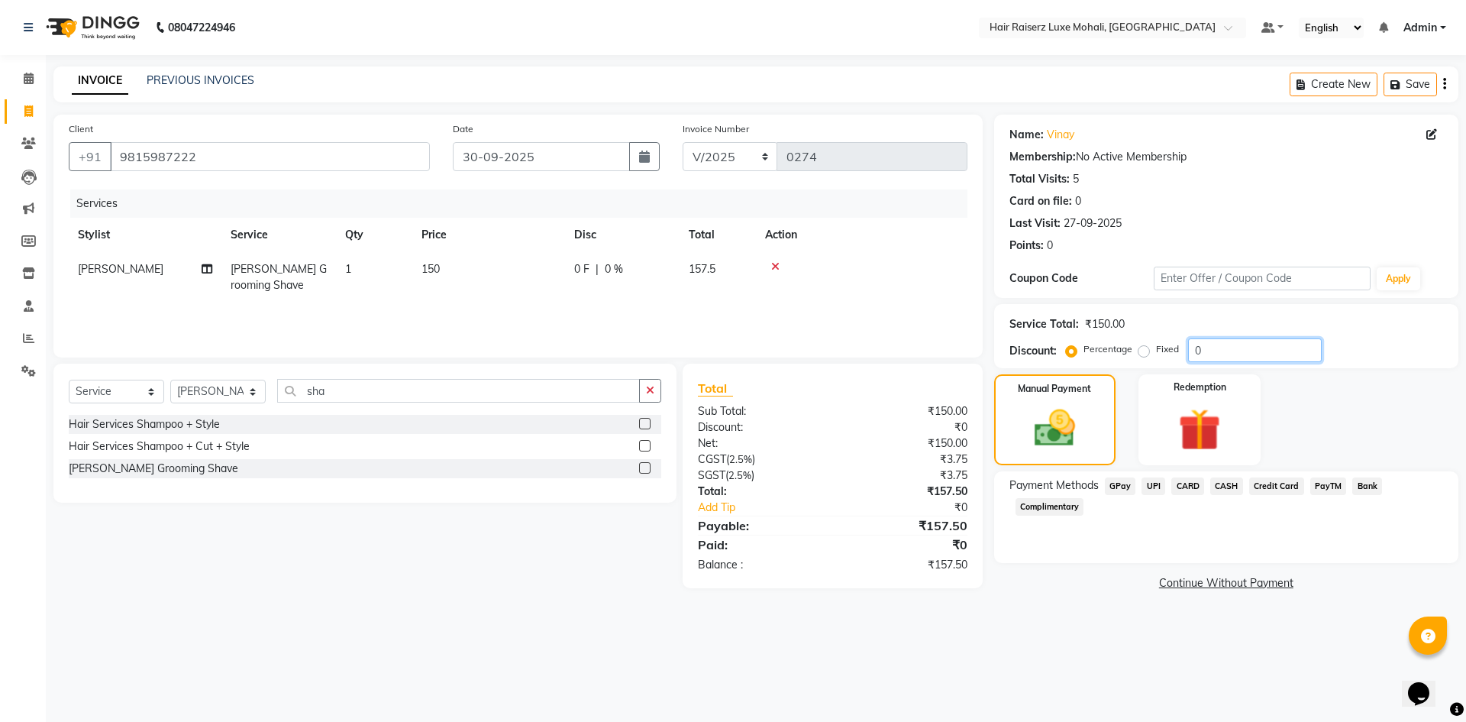
drag, startPoint x: 1208, startPoint y: 348, endPoint x: 1193, endPoint y: 364, distance: 21.1
click at [1205, 354] on input "0" at bounding box center [1255, 350] width 134 height 24
click at [1211, 353] on input "0" at bounding box center [1255, 350] width 134 height 24
click at [1226, 482] on span "CASH" at bounding box center [1227, 486] width 33 height 18
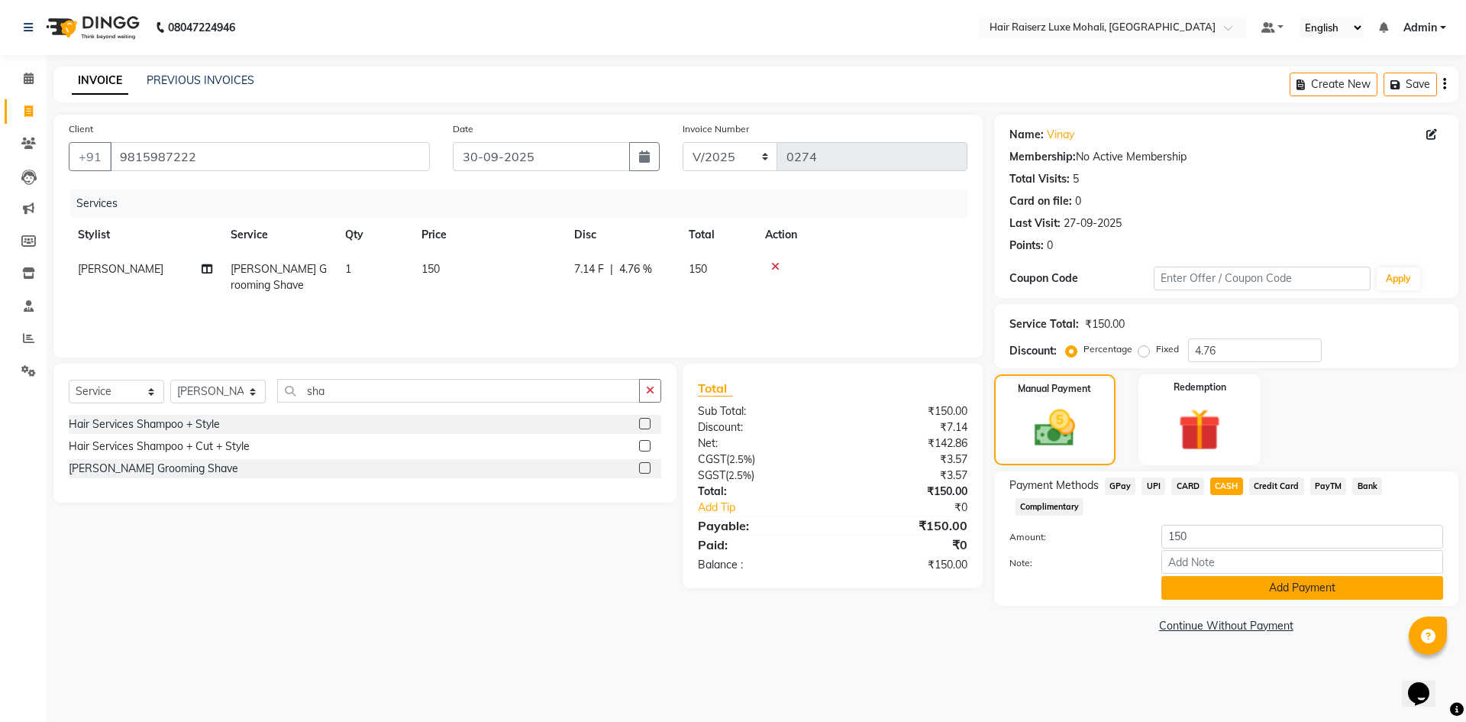
click at [1241, 577] on button "Add Payment" at bounding box center [1303, 588] width 282 height 24
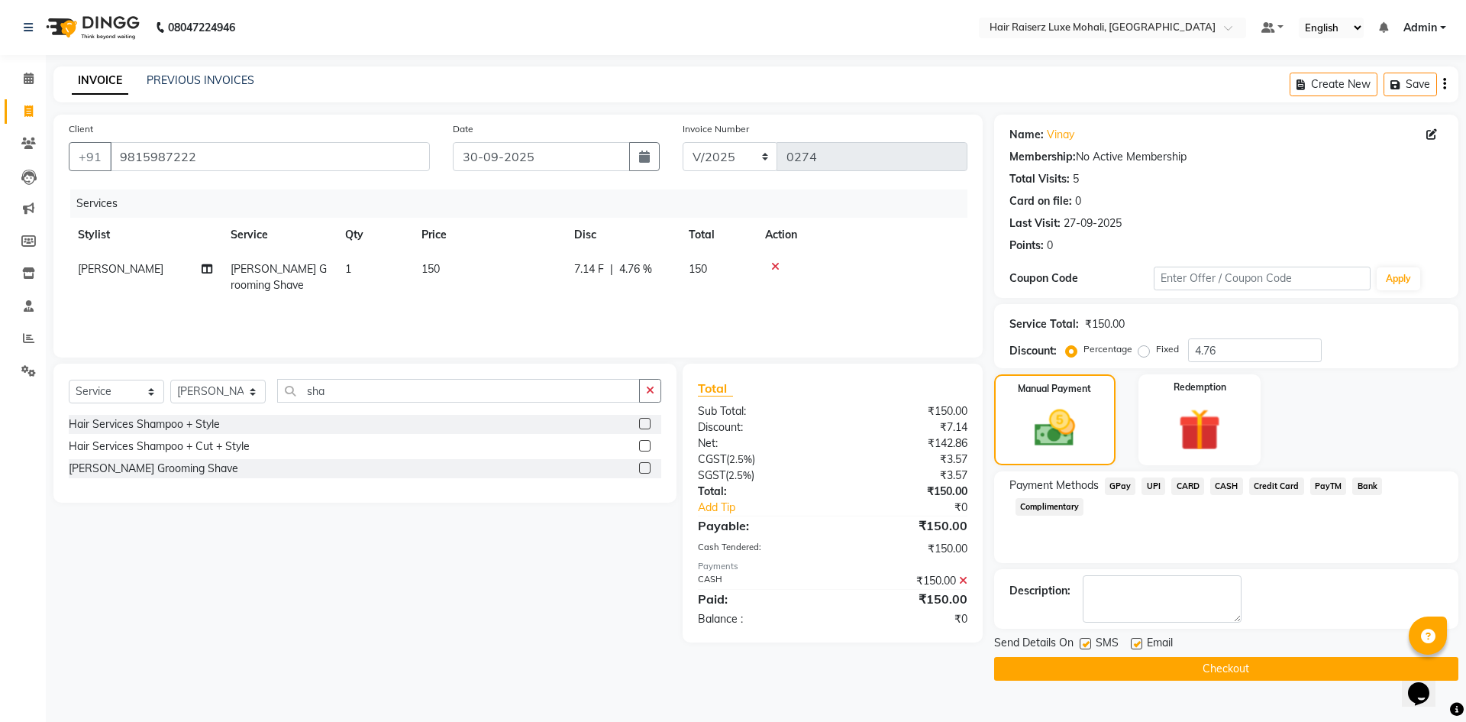
click at [1188, 661] on button "Checkout" at bounding box center [1226, 669] width 464 height 24
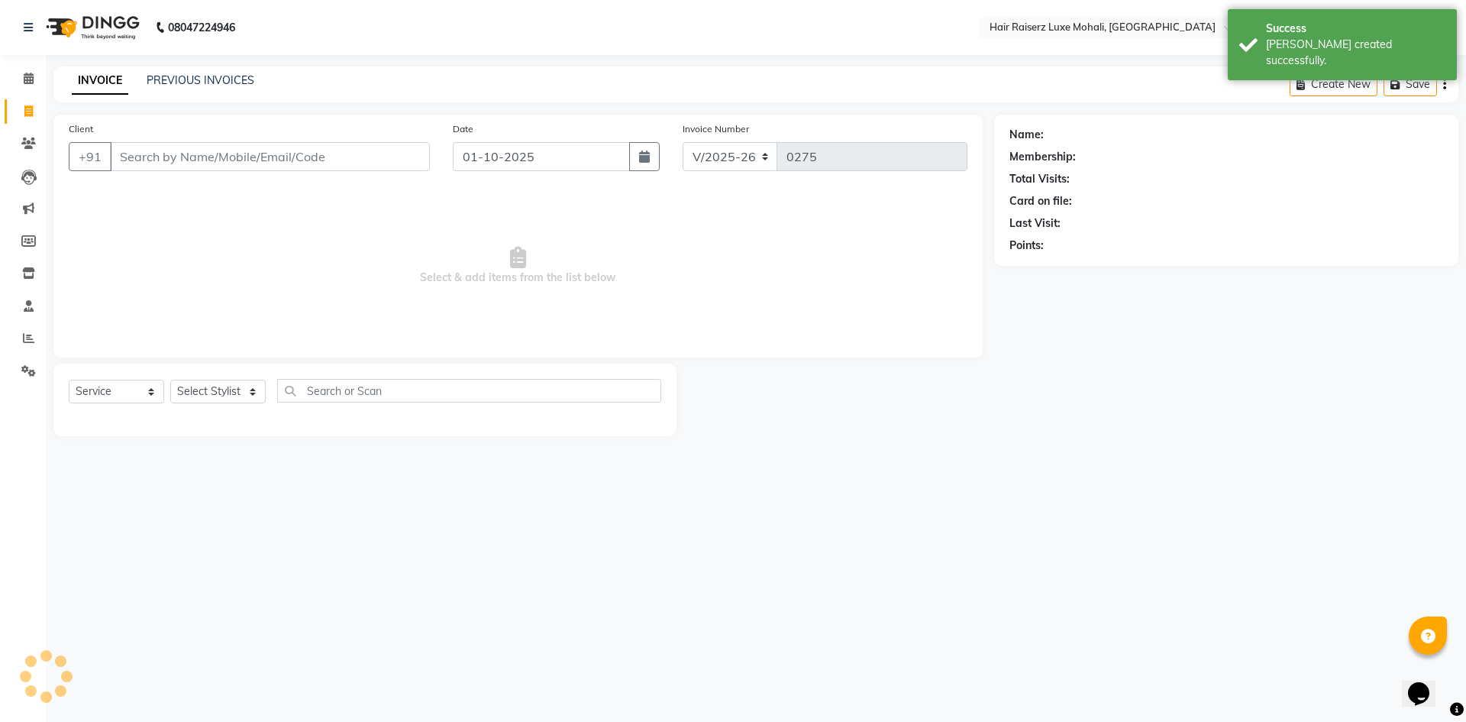
click at [154, 161] on input "Client" at bounding box center [270, 156] width 320 height 29
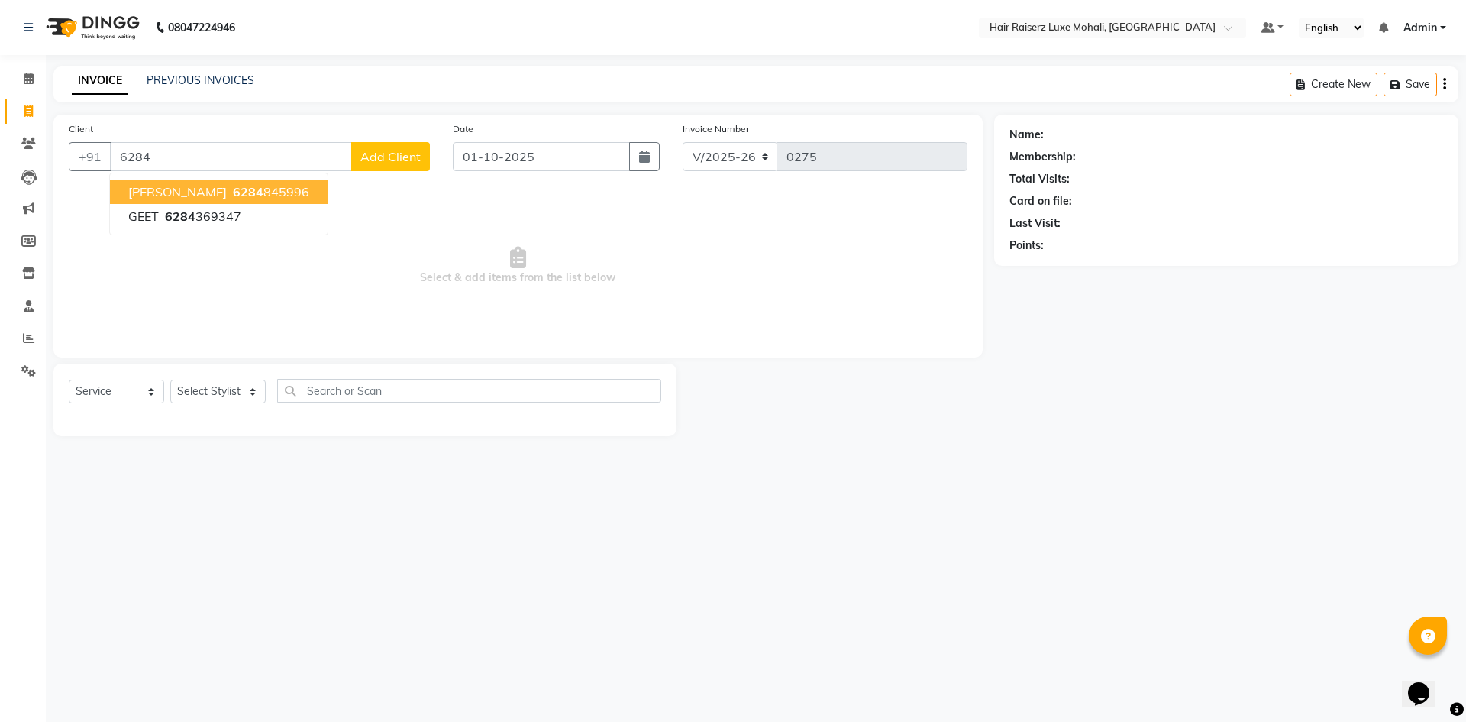
click at [233, 196] on span "6284" at bounding box center [248, 191] width 31 height 15
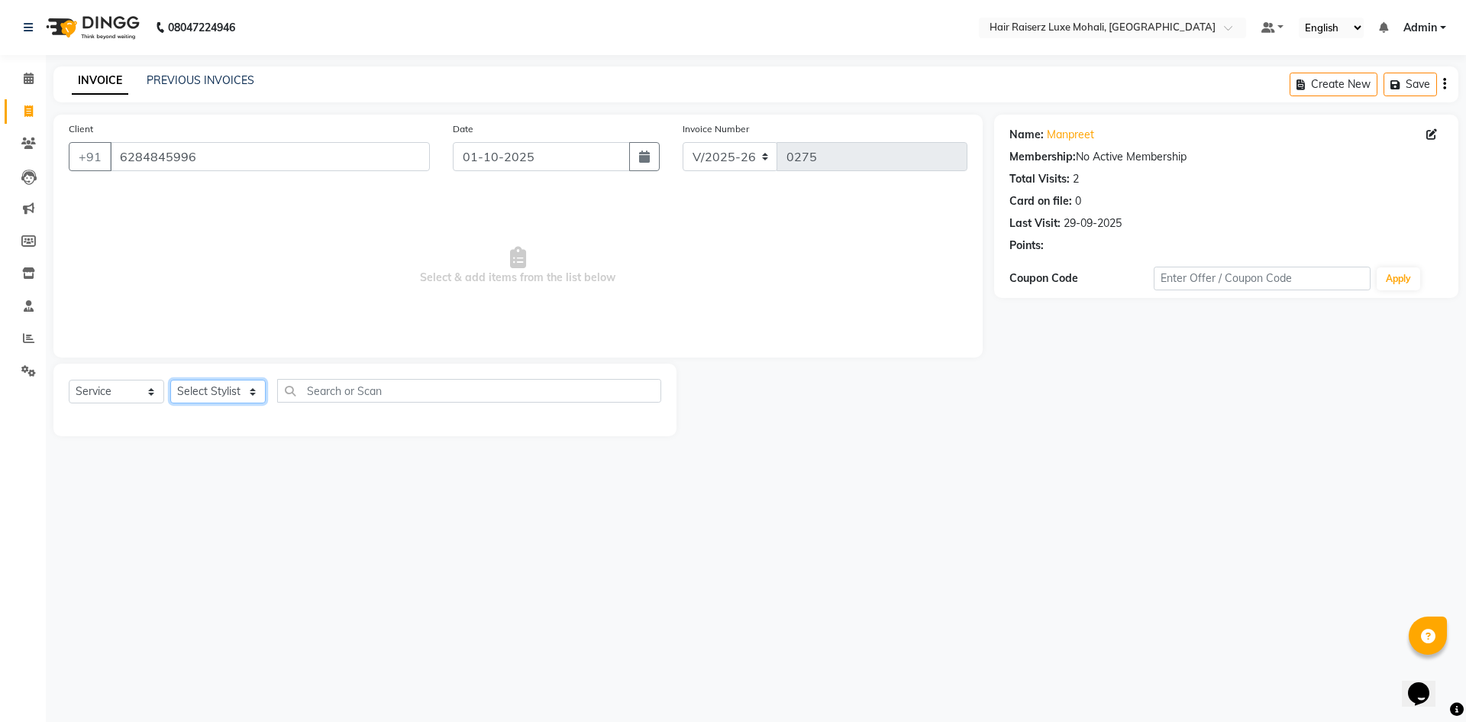
click at [249, 391] on select "Select Stylist Admin [PERSON_NAME] deep Geet neha [PERSON_NAME]" at bounding box center [217, 392] width 95 height 24
click at [170, 380] on select "Select Stylist Admin [PERSON_NAME] deep Geet neha [PERSON_NAME]" at bounding box center [217, 392] width 95 height 24
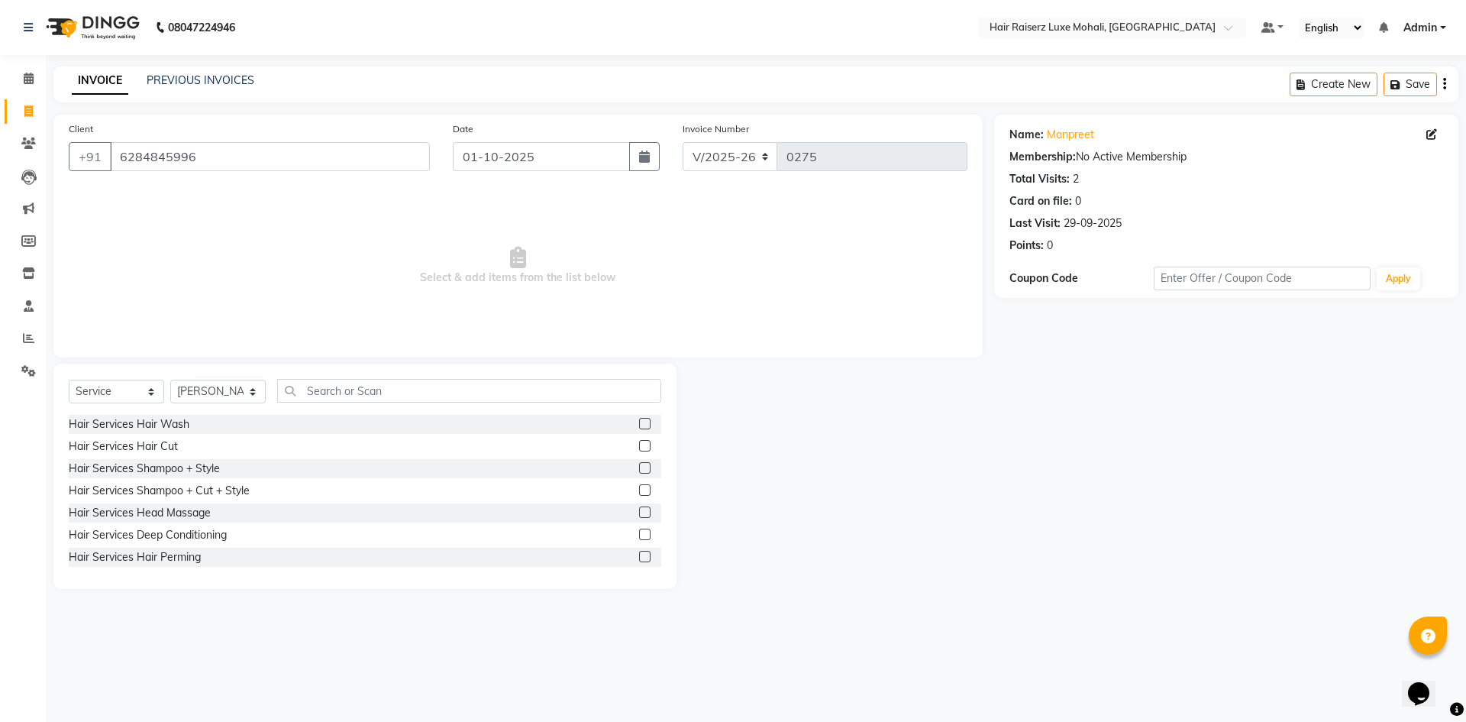
click at [639, 490] on label at bounding box center [644, 489] width 11 height 11
click at [639, 490] on input "checkbox" at bounding box center [644, 491] width 10 height 10
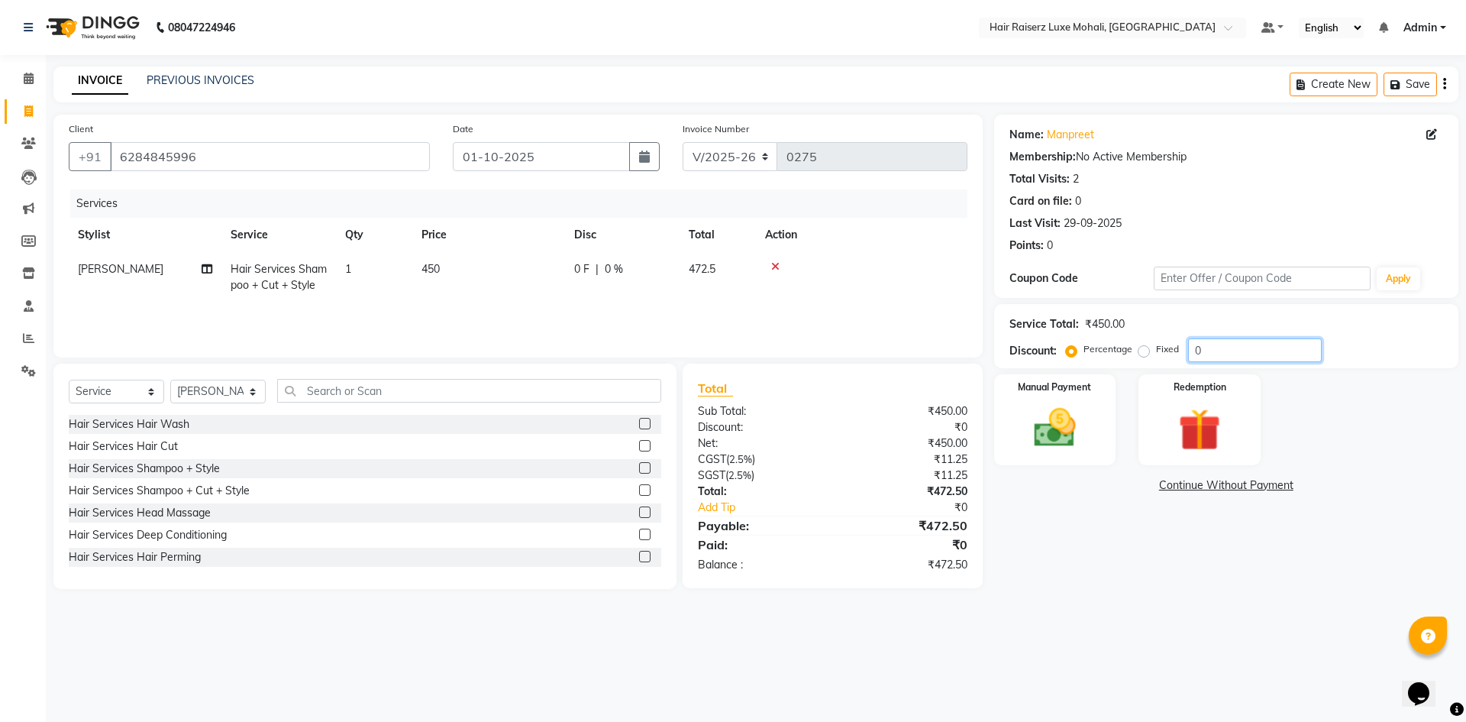
click at [1218, 354] on input "0" at bounding box center [1255, 350] width 134 height 24
click at [1182, 419] on img at bounding box center [1199, 430] width 71 height 54
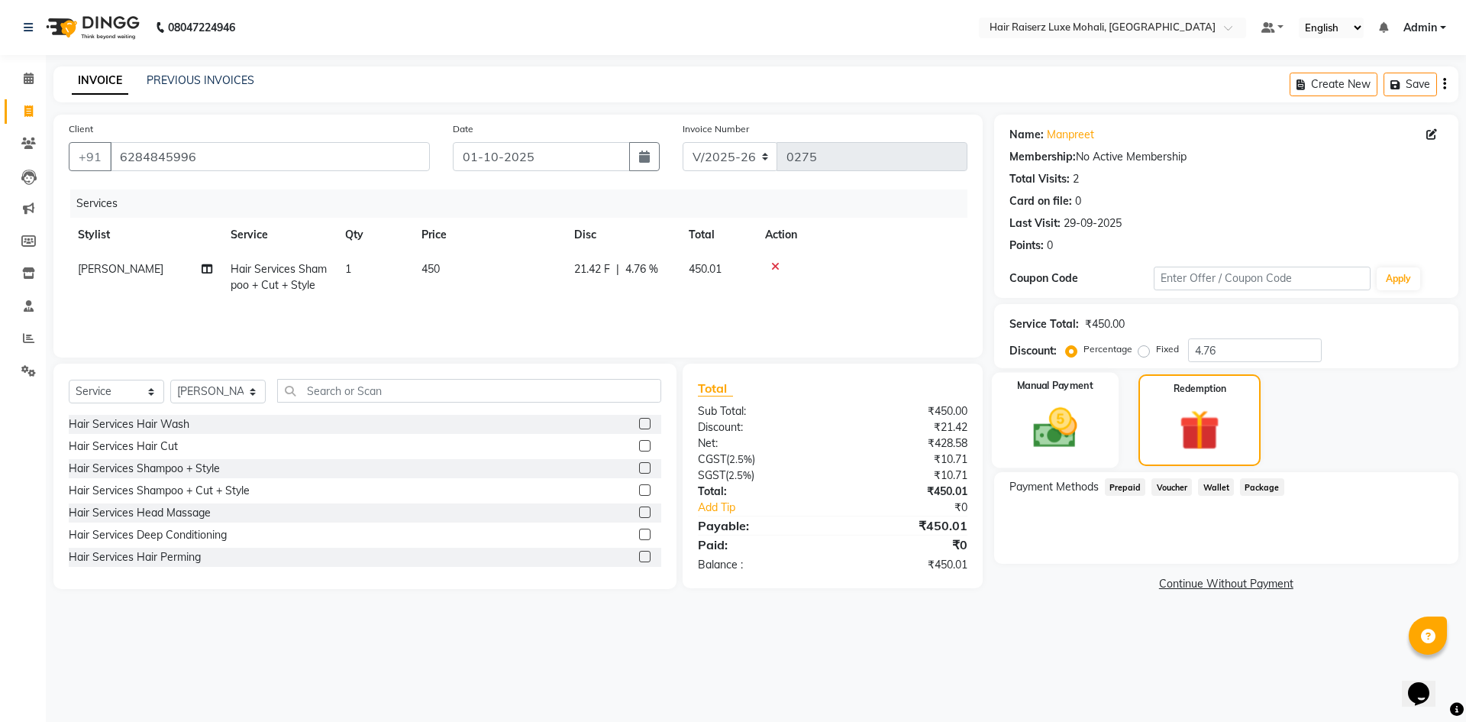
click at [1092, 461] on div "Manual Payment" at bounding box center [1054, 420] width 127 height 95
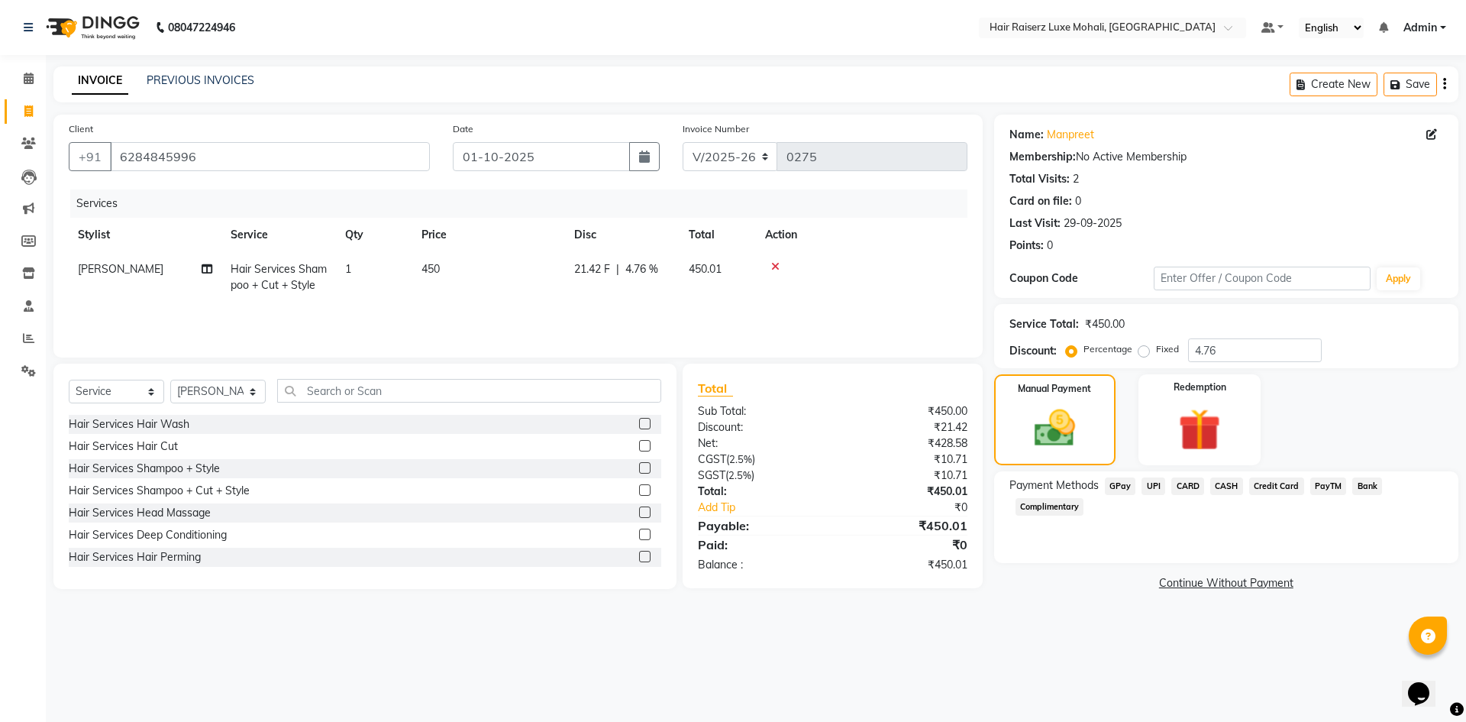
click at [1153, 484] on span "UPI" at bounding box center [1154, 486] width 24 height 18
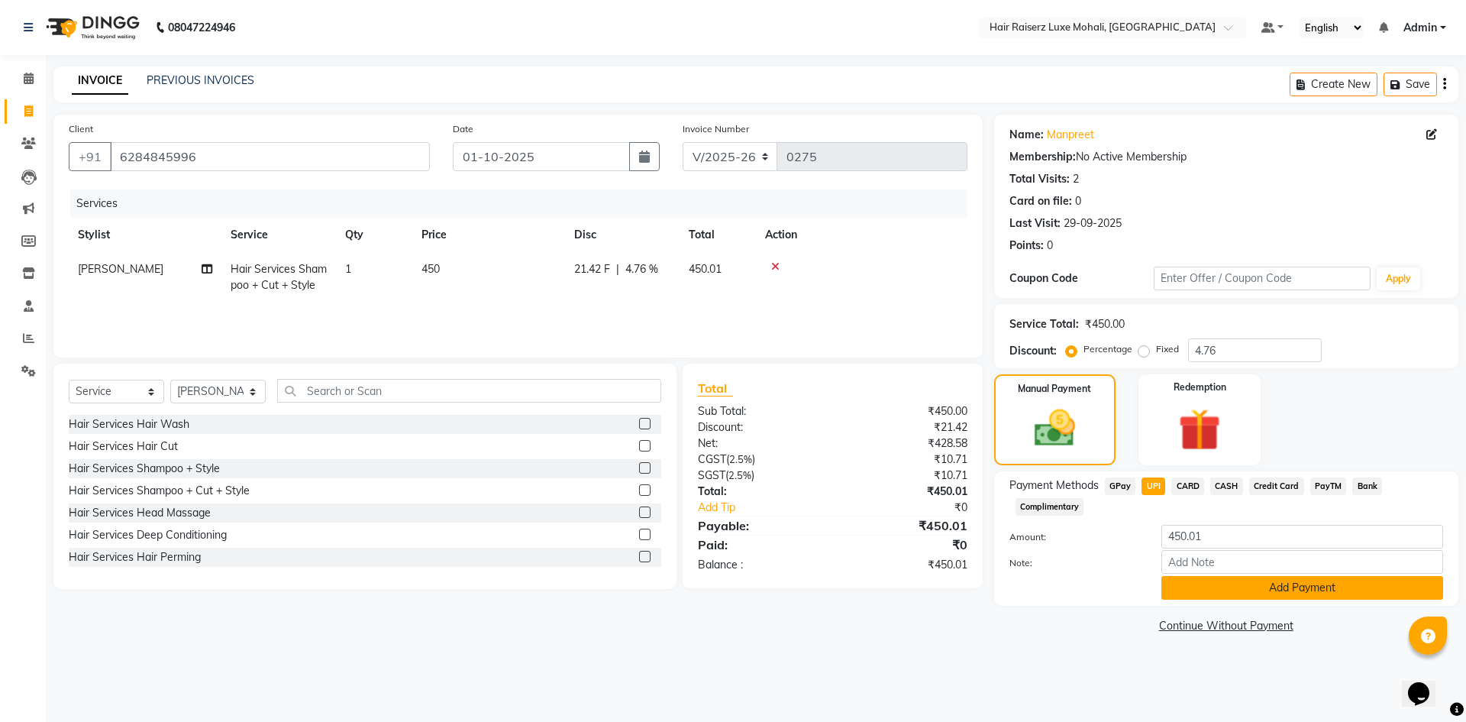
click at [1286, 590] on button "Add Payment" at bounding box center [1303, 588] width 282 height 24
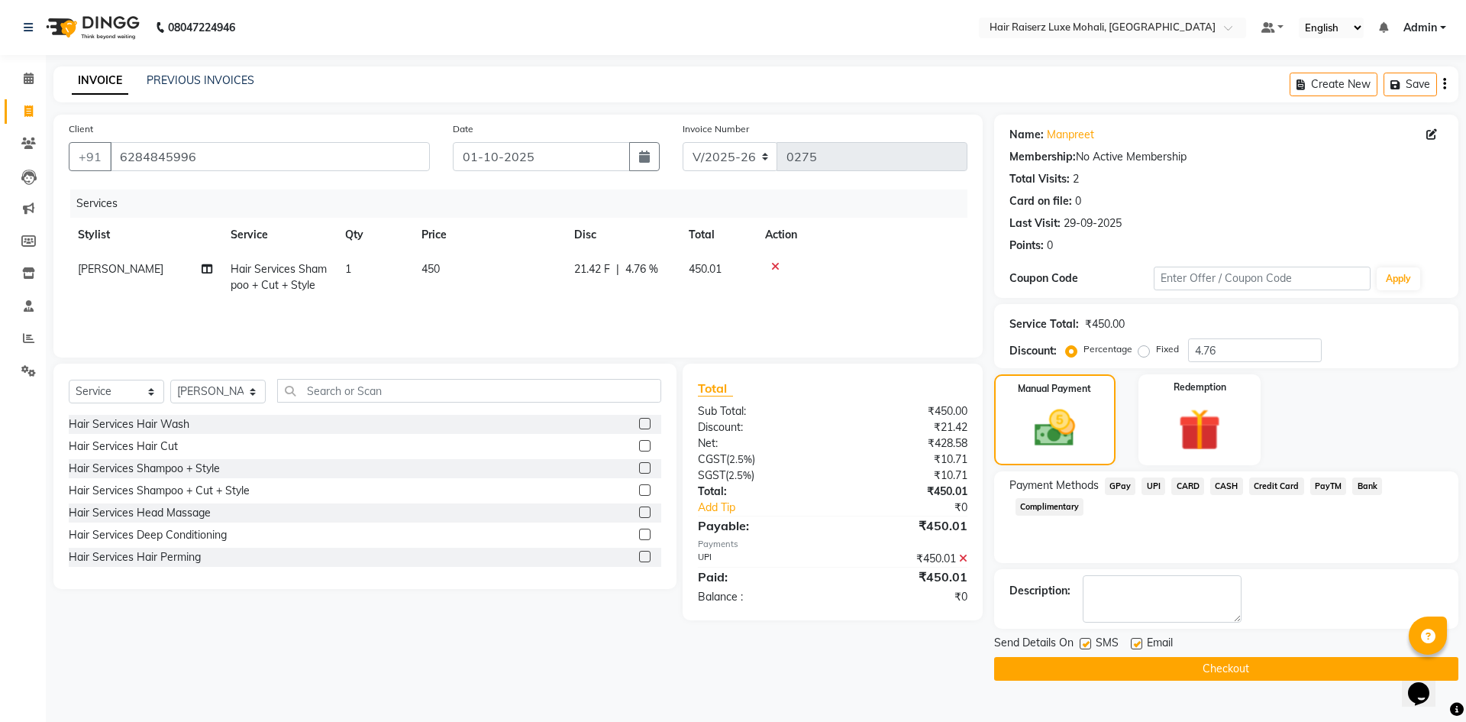
click at [1292, 677] on button "Checkout" at bounding box center [1226, 669] width 464 height 24
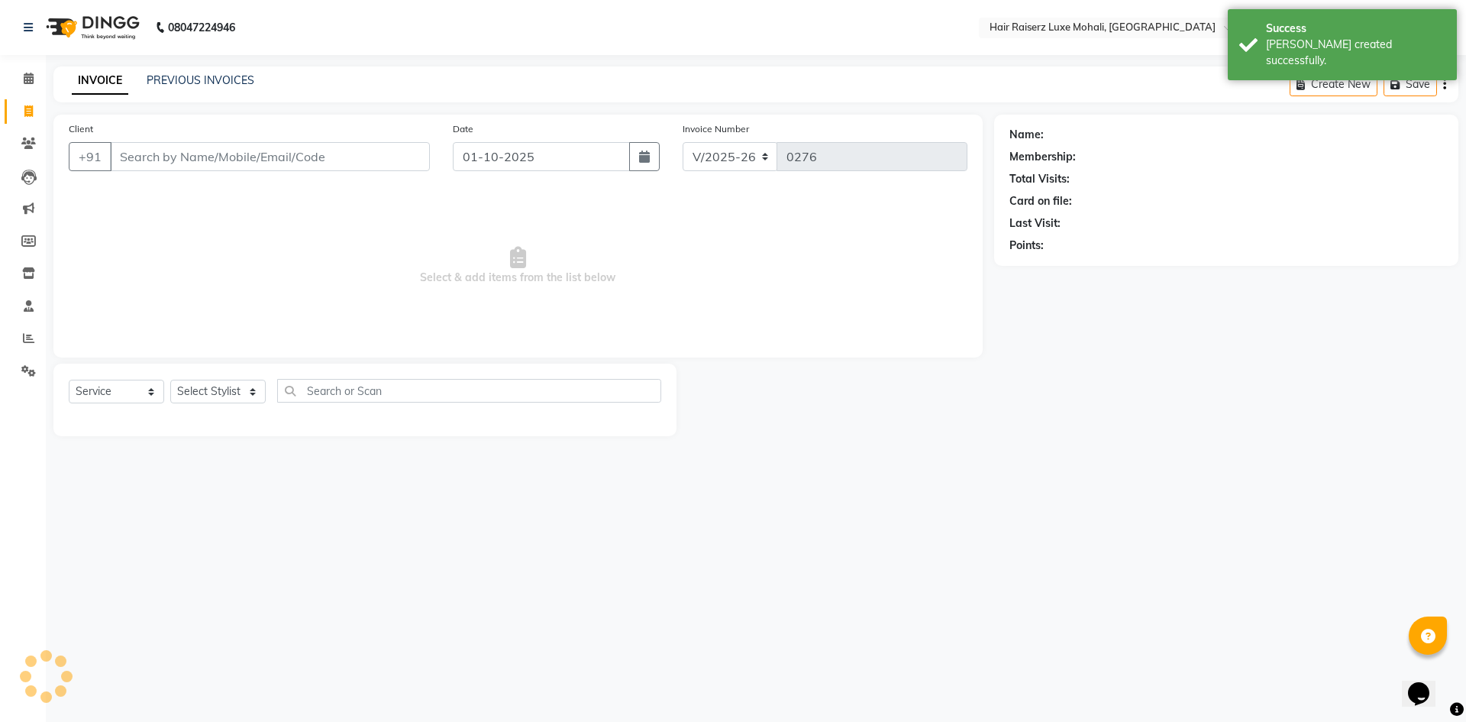
click at [206, 150] on input "Client" at bounding box center [270, 156] width 320 height 29
click at [177, 155] on input "Client" at bounding box center [270, 156] width 320 height 29
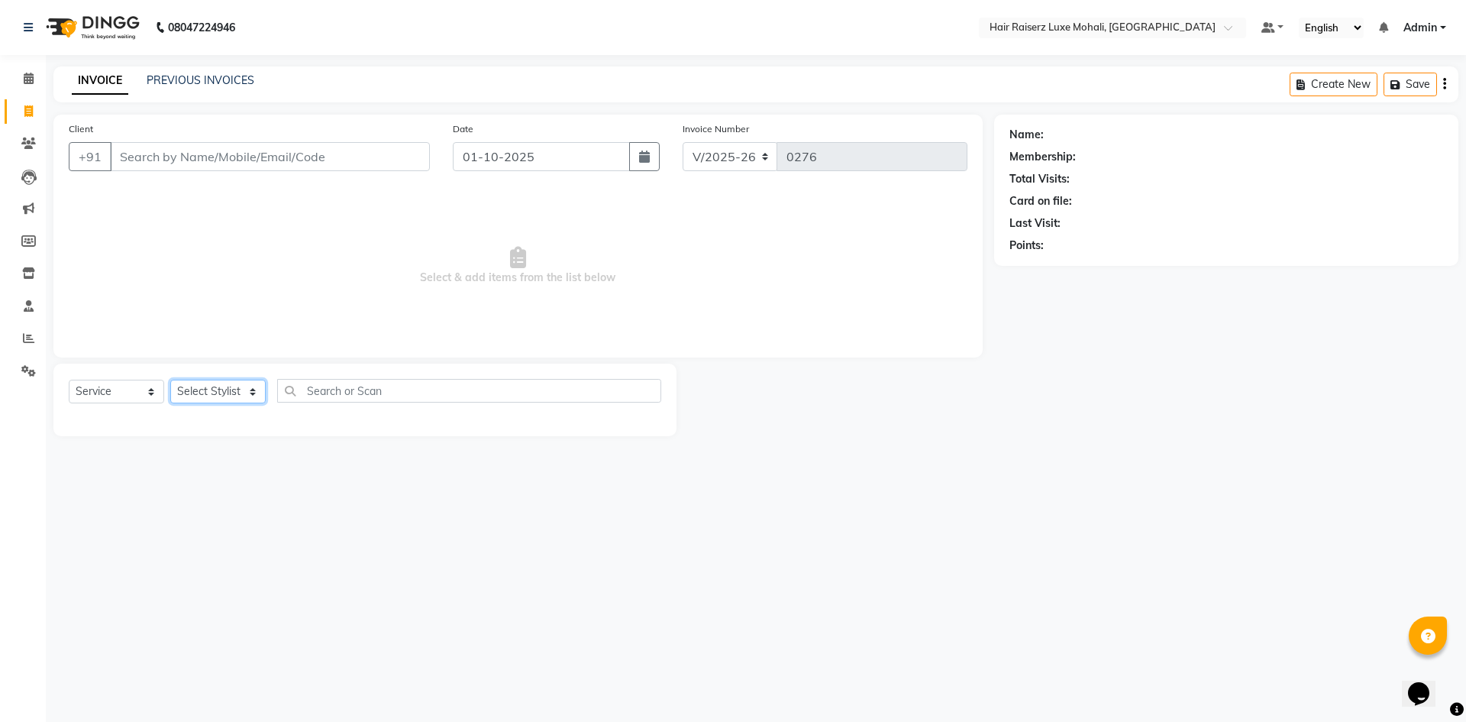
click at [209, 394] on select "Select Stylist Admin [PERSON_NAME] deep Geet neha [PERSON_NAME]" at bounding box center [217, 392] width 95 height 24
click at [170, 380] on select "Select Stylist Admin [PERSON_NAME] deep Geet neha [PERSON_NAME]" at bounding box center [217, 392] width 95 height 24
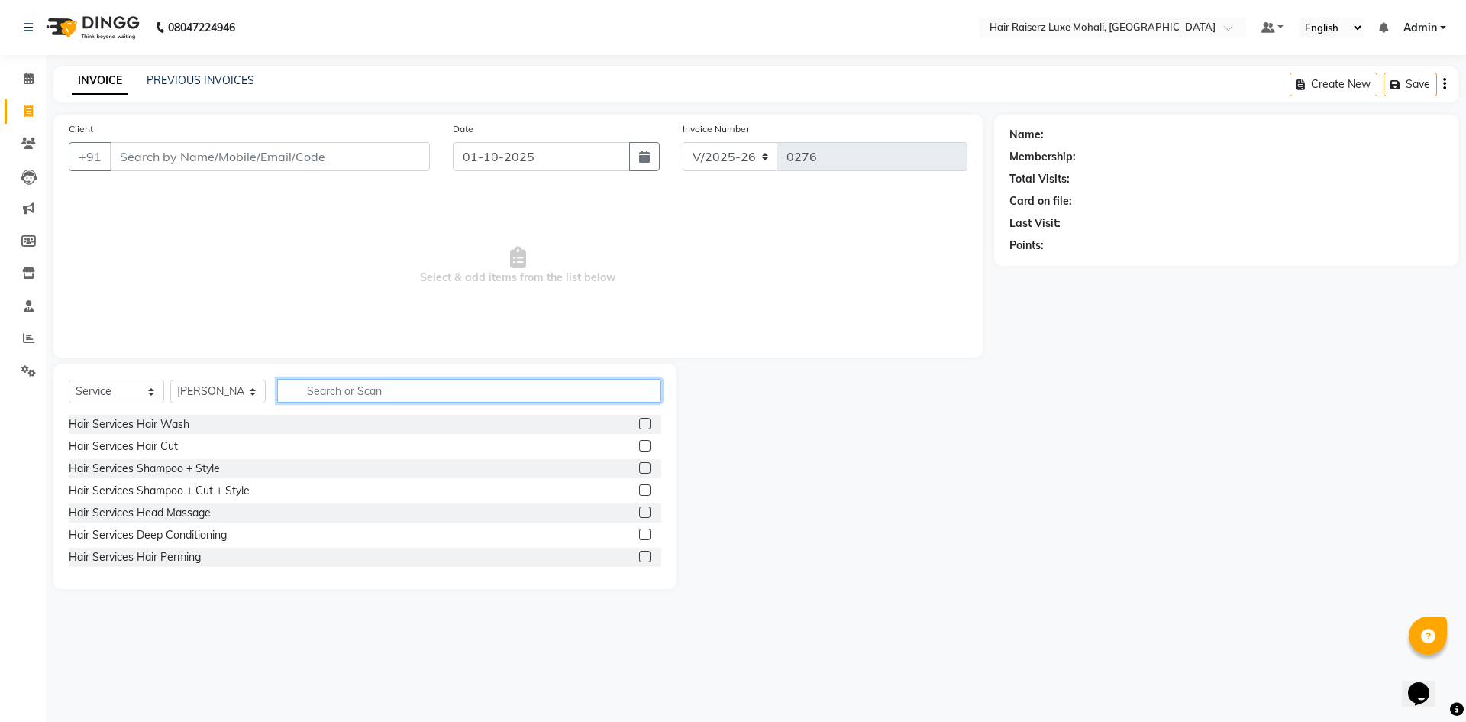
click at [372, 386] on input "text" at bounding box center [469, 391] width 384 height 24
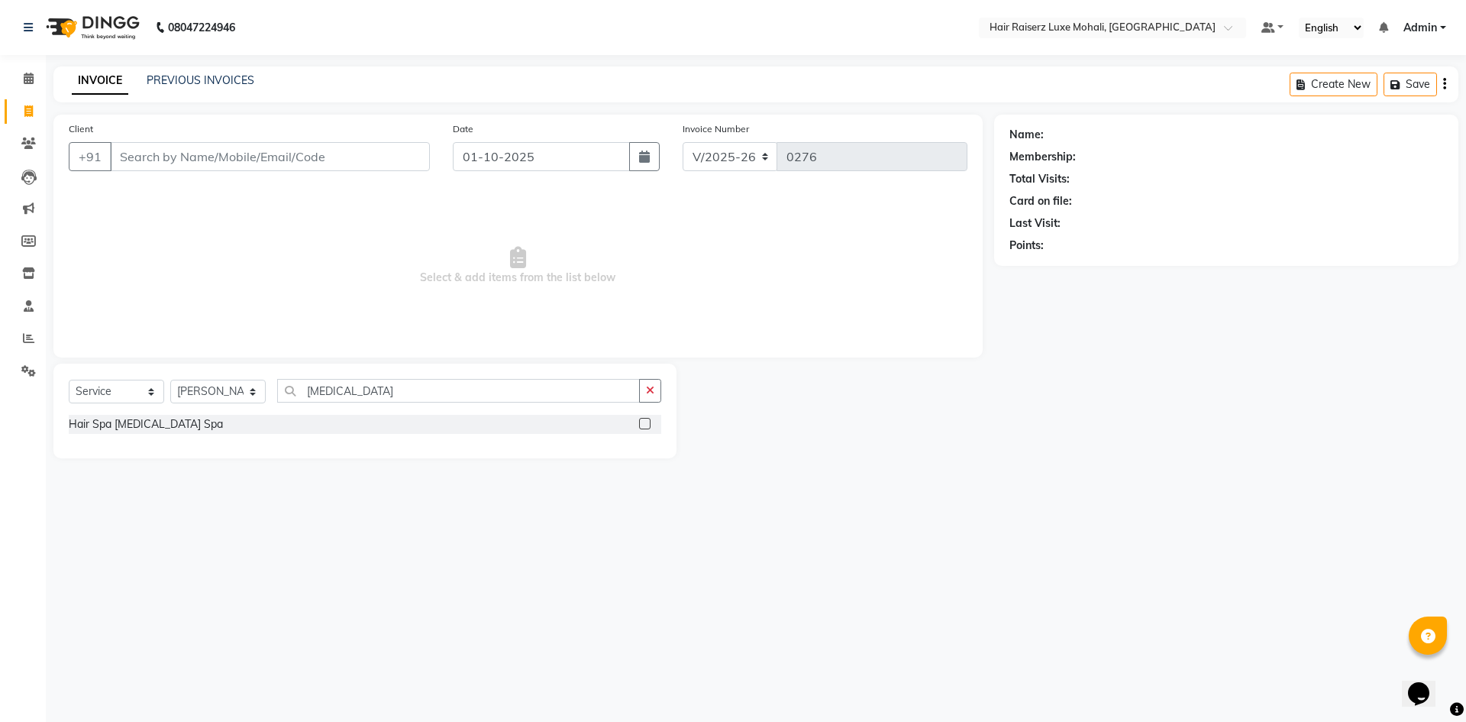
click at [639, 426] on label at bounding box center [644, 423] width 11 height 11
click at [639, 426] on input "checkbox" at bounding box center [644, 424] width 10 height 10
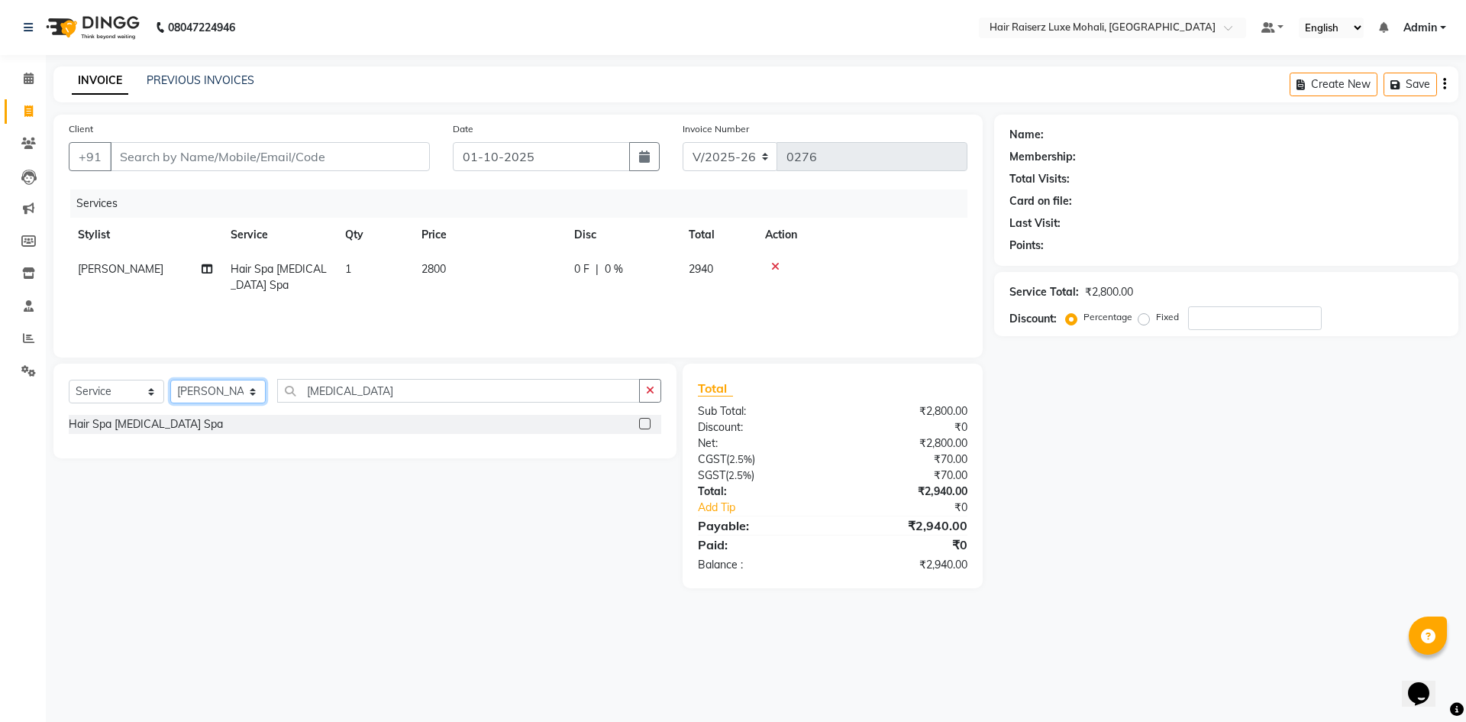
click at [263, 396] on select "Select Stylist Admin [PERSON_NAME] deep Geet neha [PERSON_NAME]" at bounding box center [217, 392] width 95 height 24
click at [170, 380] on select "Select Stylist Admin [PERSON_NAME] deep Geet neha [PERSON_NAME]" at bounding box center [217, 392] width 95 height 24
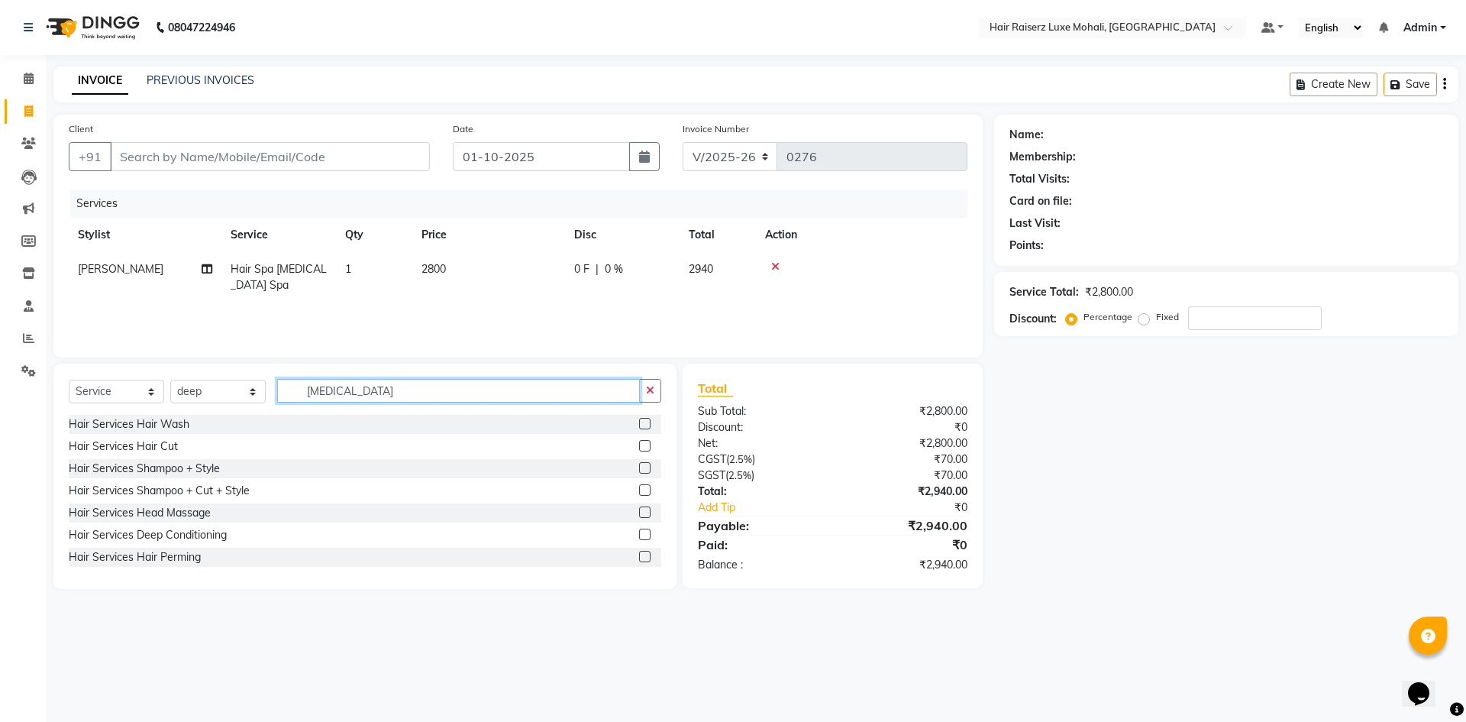
click at [404, 391] on input "[MEDICAL_DATA]" at bounding box center [458, 391] width 363 height 24
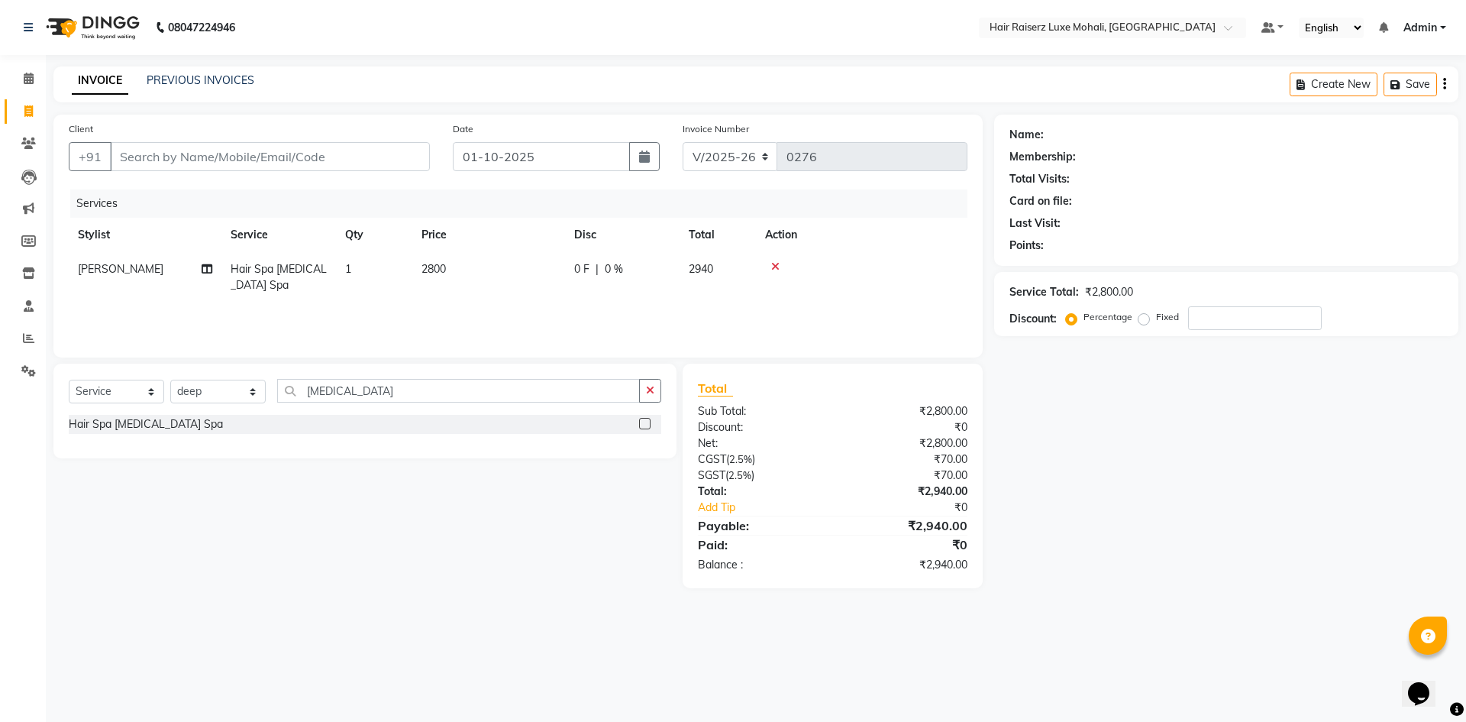
click at [652, 422] on div at bounding box center [650, 424] width 22 height 19
click at [630, 423] on div "Hair Spa [MEDICAL_DATA] Spa" at bounding box center [365, 424] width 593 height 19
click at [648, 423] on label at bounding box center [644, 423] width 11 height 11
click at [648, 423] on input "checkbox" at bounding box center [644, 424] width 10 height 10
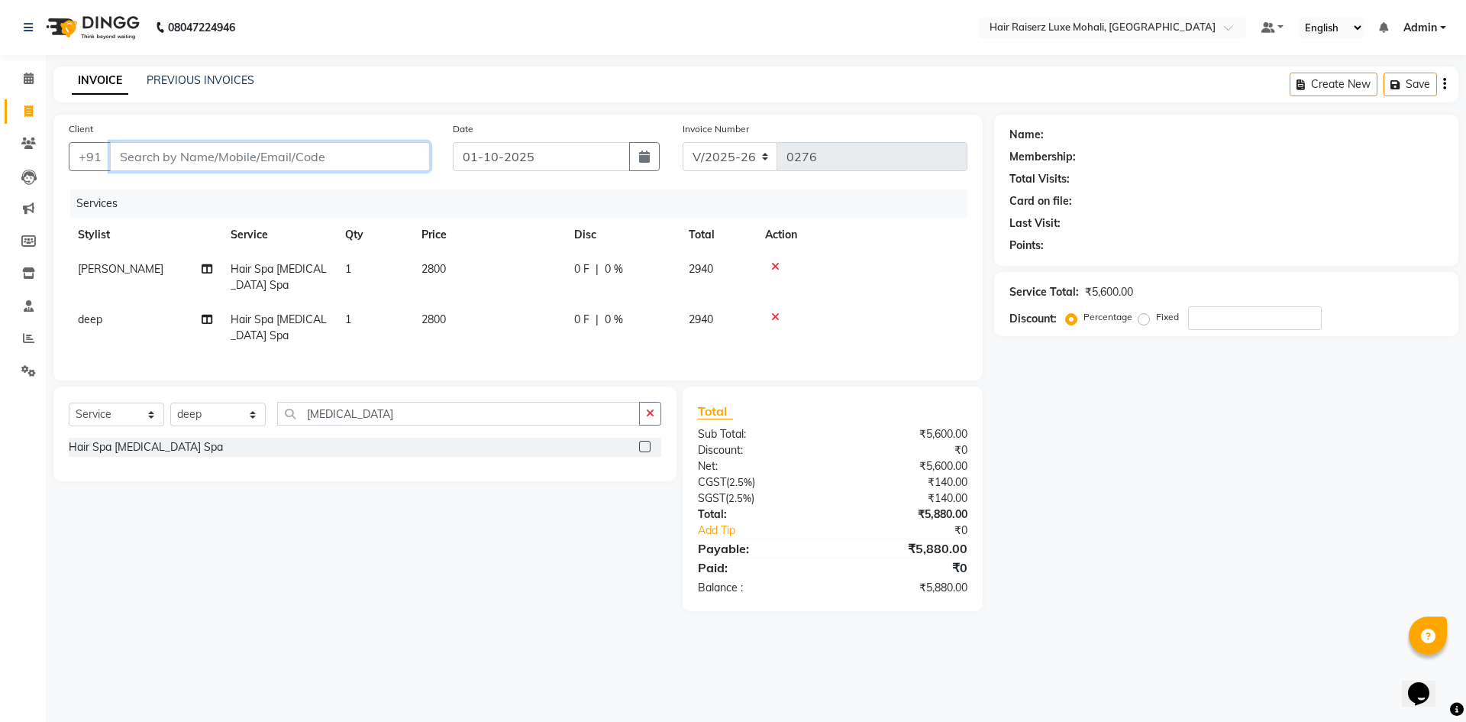
click at [179, 154] on input "Client" at bounding box center [270, 156] width 320 height 29
click at [373, 152] on span "Add Client" at bounding box center [390, 156] width 60 height 15
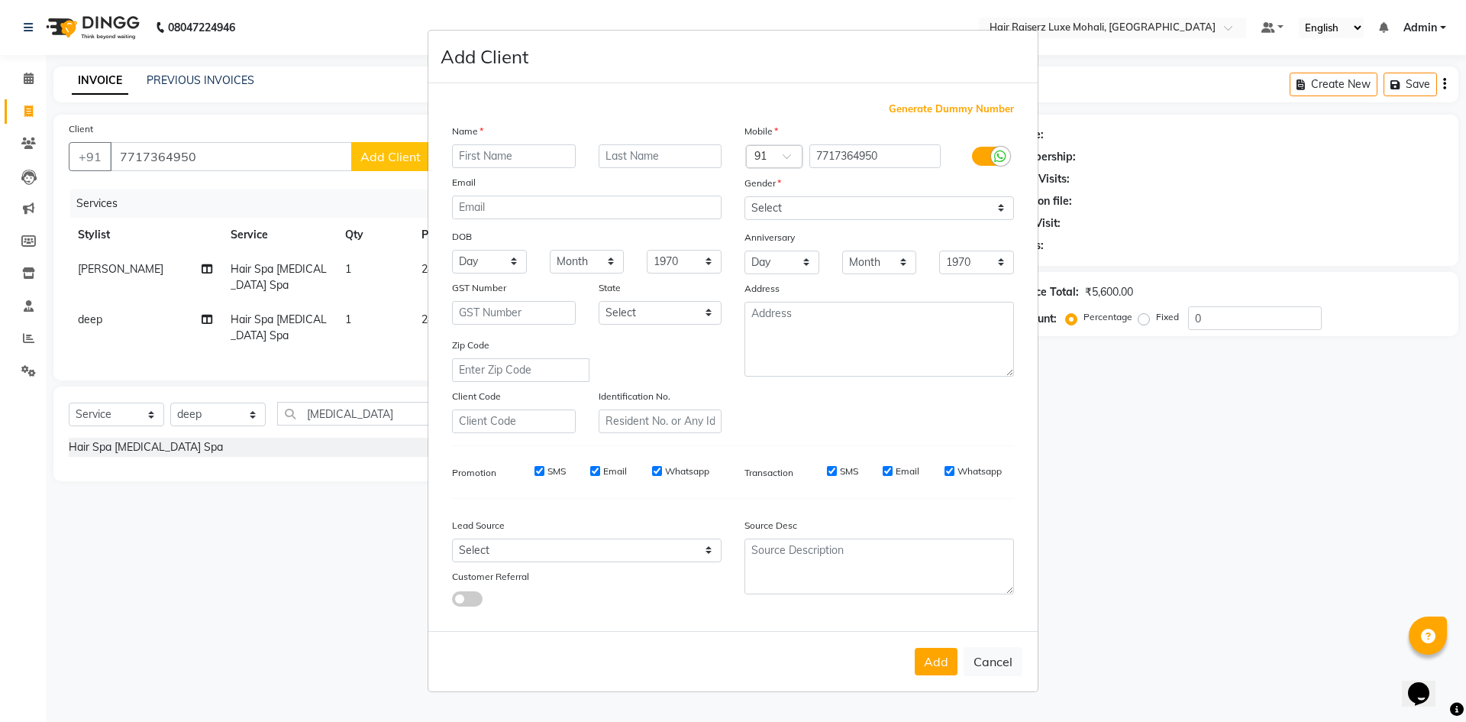
click at [461, 154] on input "text" at bounding box center [514, 156] width 124 height 24
click at [812, 195] on div "Gender" at bounding box center [879, 185] width 293 height 21
click at [812, 212] on select "Select [DEMOGRAPHIC_DATA] [DEMOGRAPHIC_DATA] Other Prefer Not To Say" at bounding box center [880, 208] width 270 height 24
click at [745, 196] on select "Select [DEMOGRAPHIC_DATA] [DEMOGRAPHIC_DATA] Other Prefer Not To Say" at bounding box center [880, 208] width 270 height 24
click at [929, 651] on button "Add" at bounding box center [936, 661] width 43 height 27
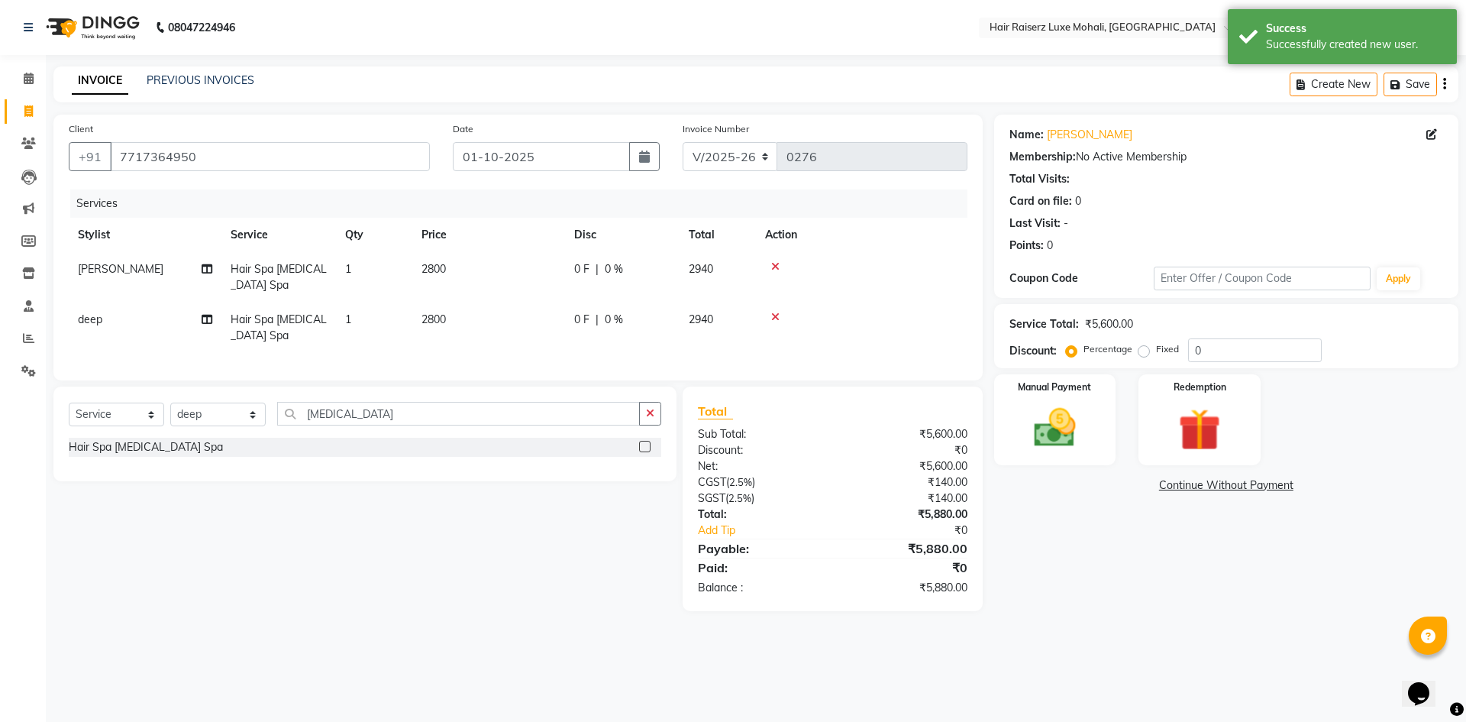
click at [432, 261] on td "2800" at bounding box center [488, 277] width 153 height 50
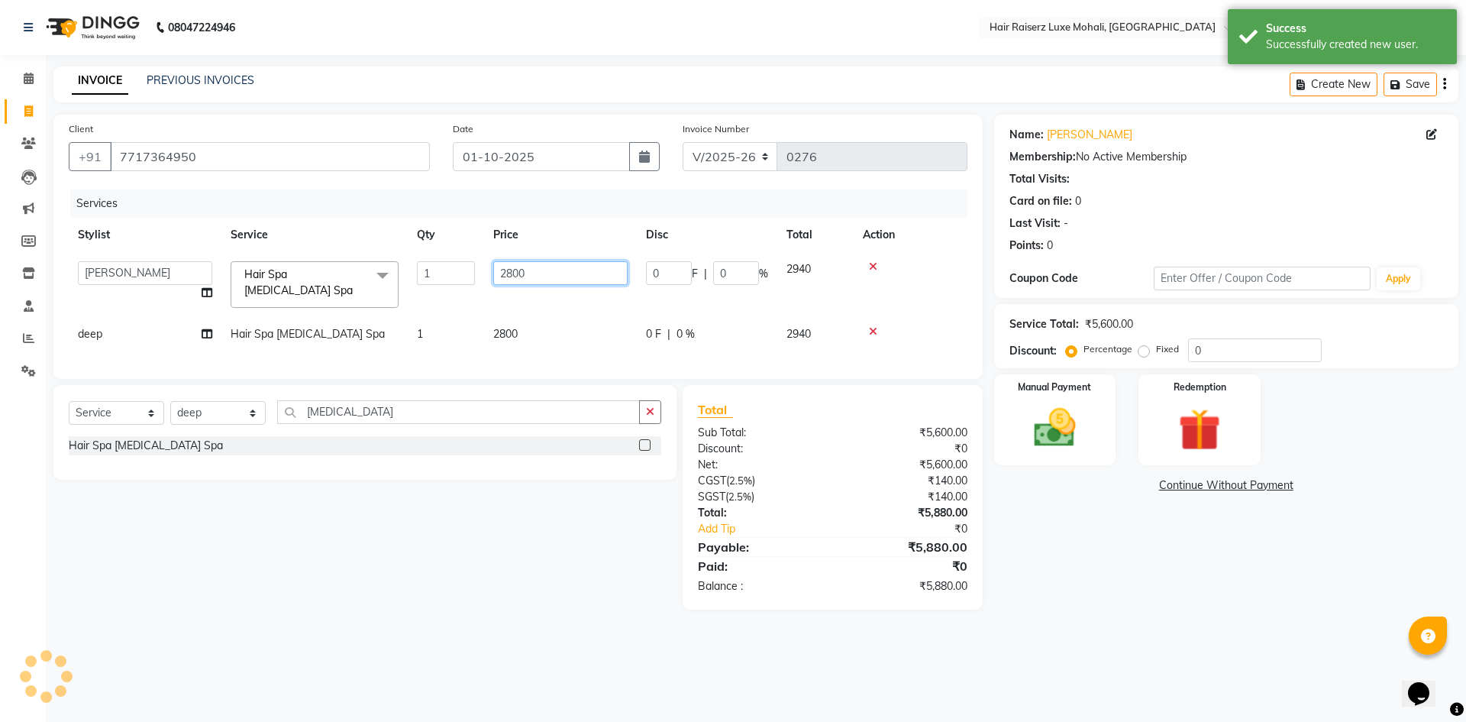
click at [509, 271] on input "2800" at bounding box center [560, 273] width 134 height 24
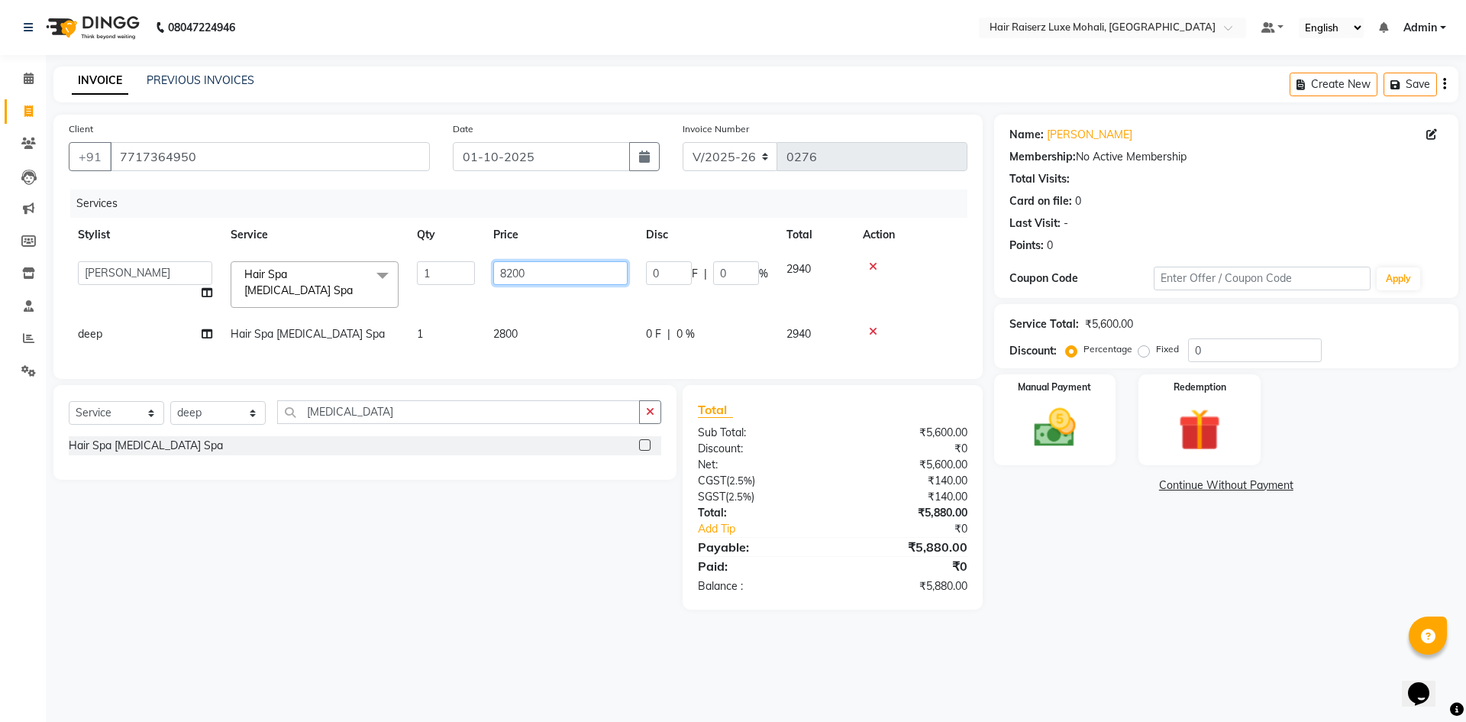
click at [511, 274] on input "8200" at bounding box center [560, 273] width 134 height 24
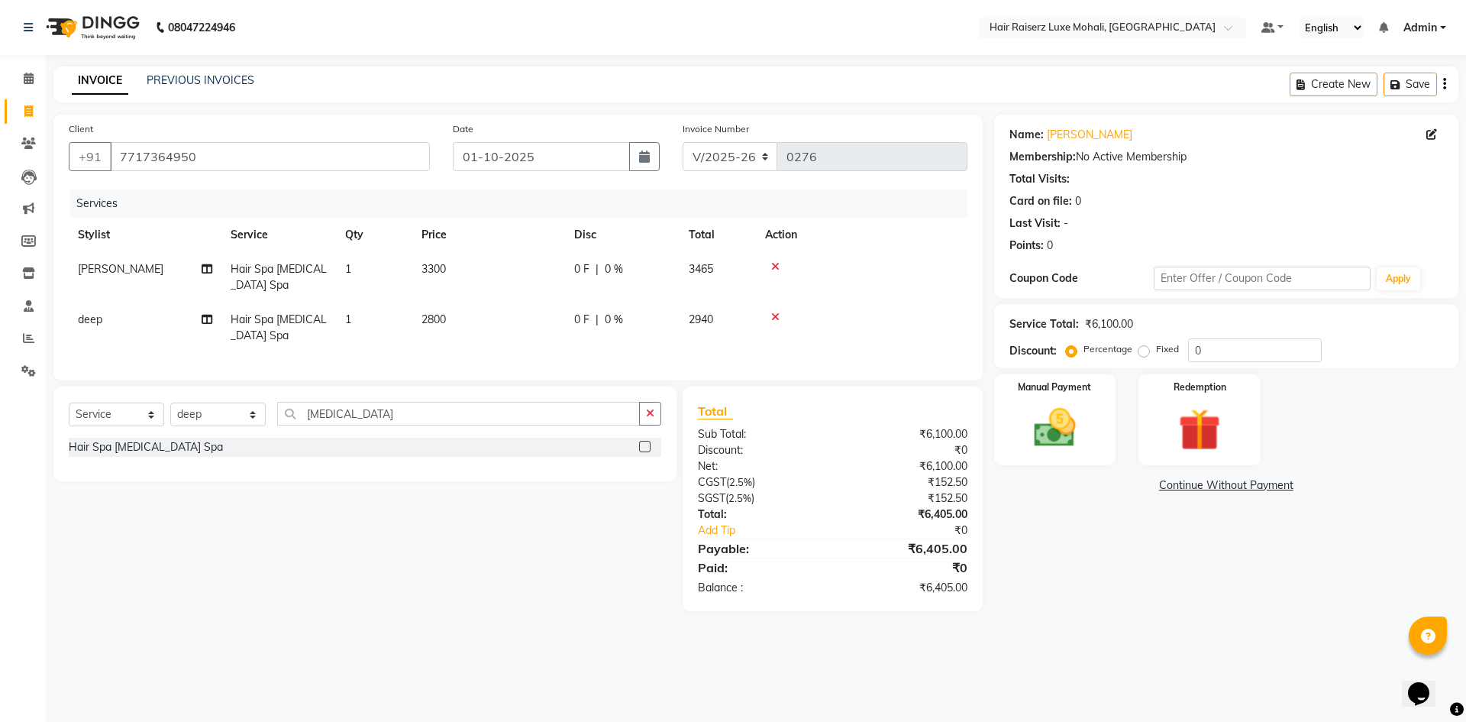
click at [503, 326] on td "2800" at bounding box center [488, 327] width 153 height 50
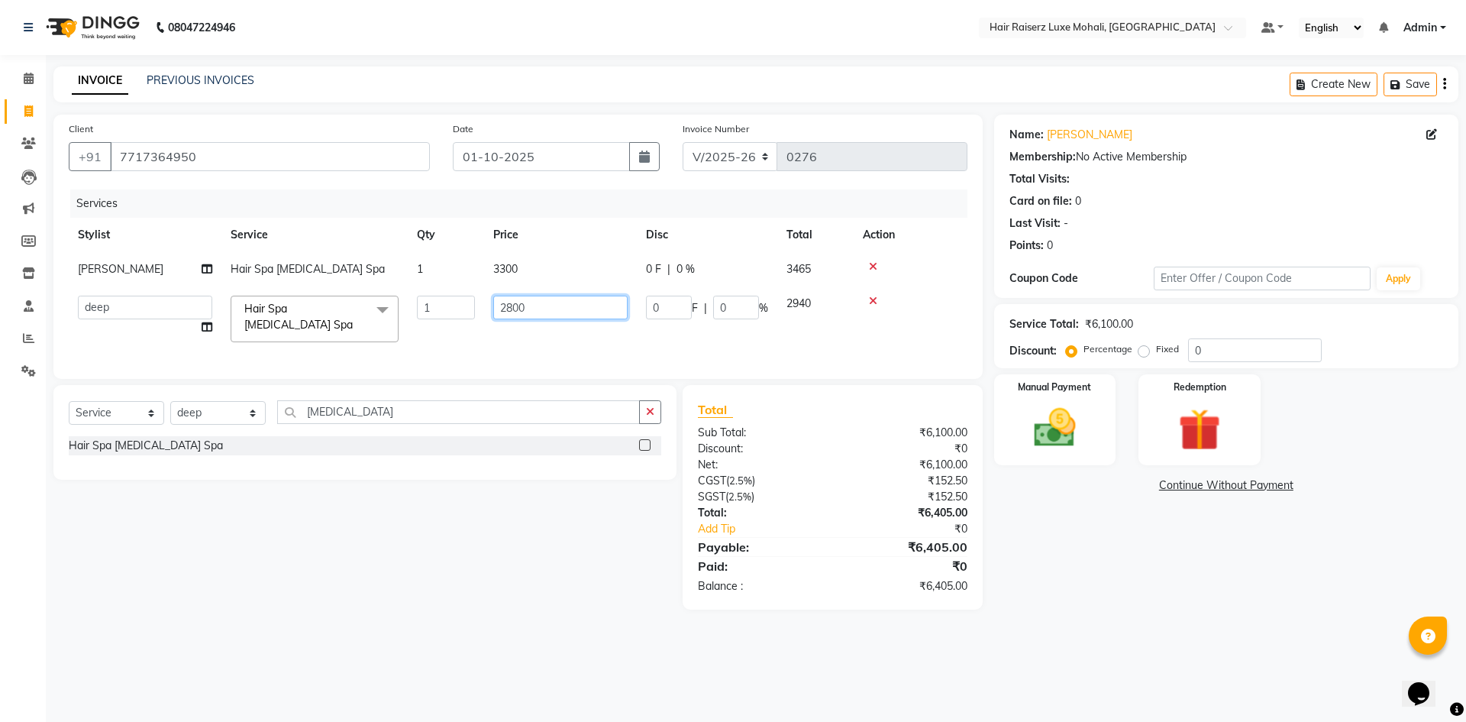
click at [516, 307] on input "2800" at bounding box center [560, 308] width 134 height 24
click at [1176, 412] on img at bounding box center [1199, 430] width 71 height 54
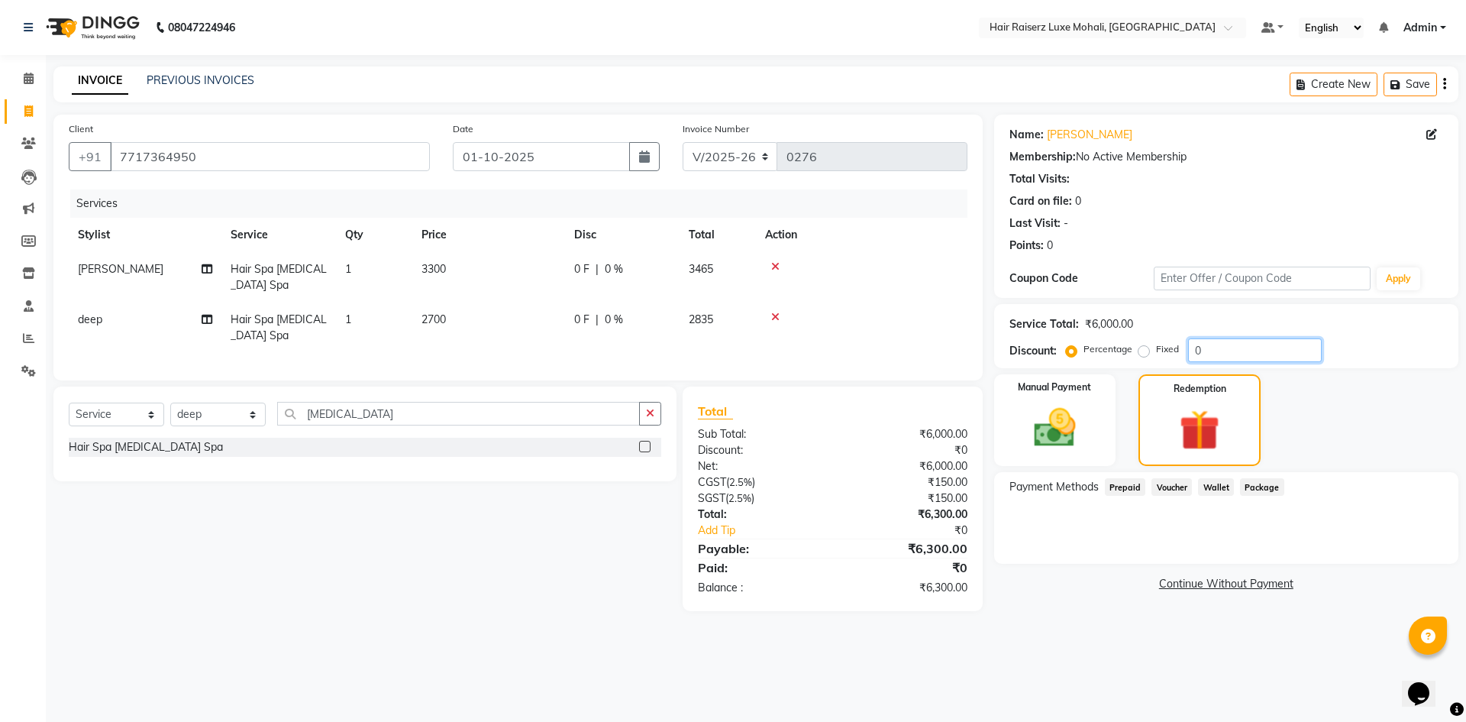
click at [1243, 350] on input "0" at bounding box center [1255, 350] width 134 height 24
click at [1081, 428] on img at bounding box center [1055, 428] width 71 height 50
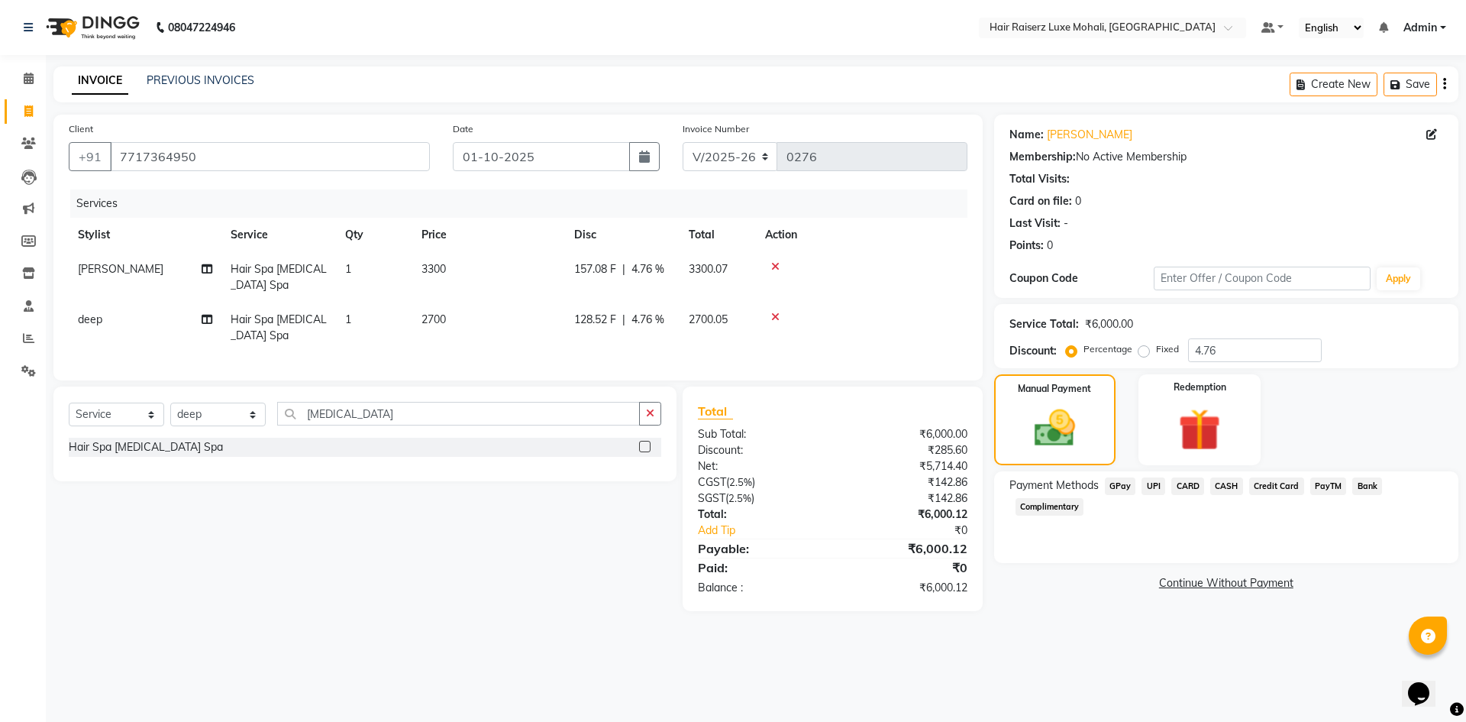
click at [1153, 488] on span "UPI" at bounding box center [1154, 486] width 24 height 18
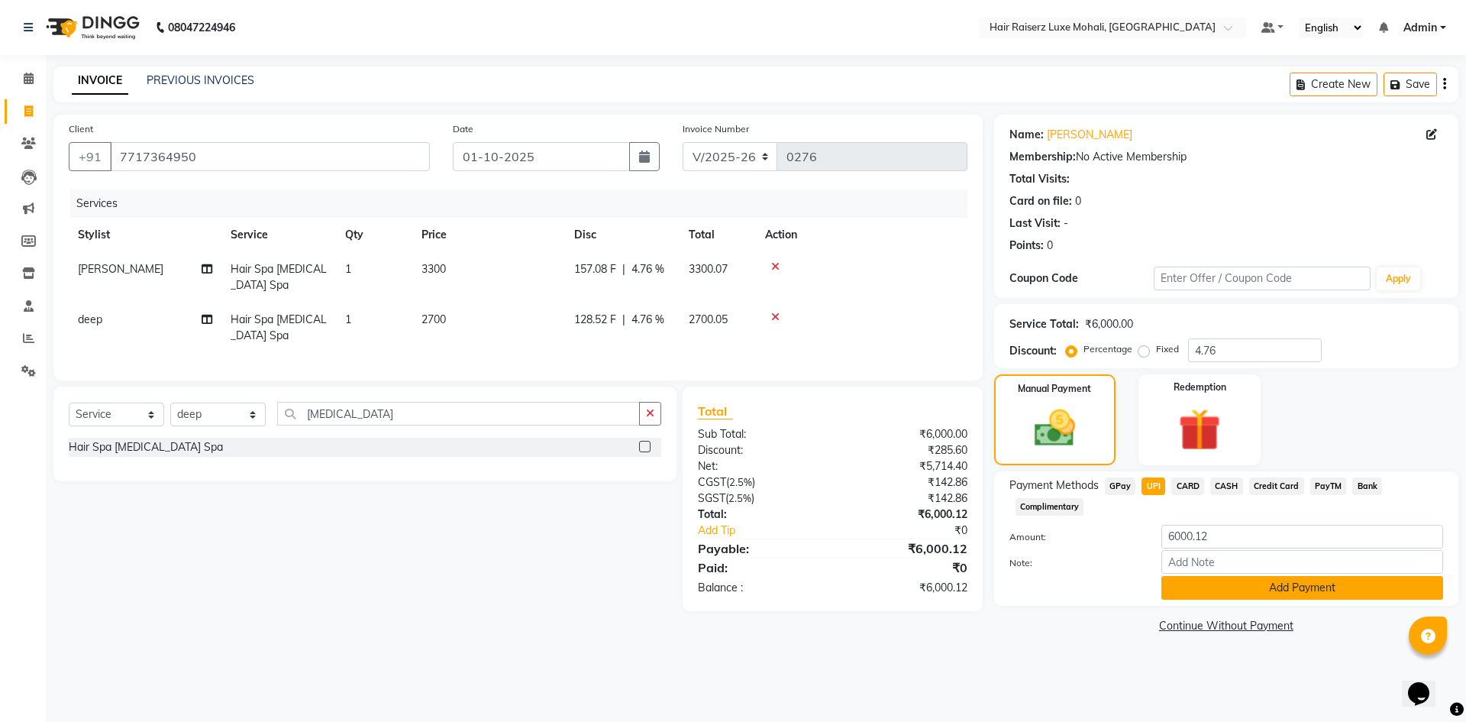
click at [1272, 582] on button "Add Payment" at bounding box center [1303, 588] width 282 height 24
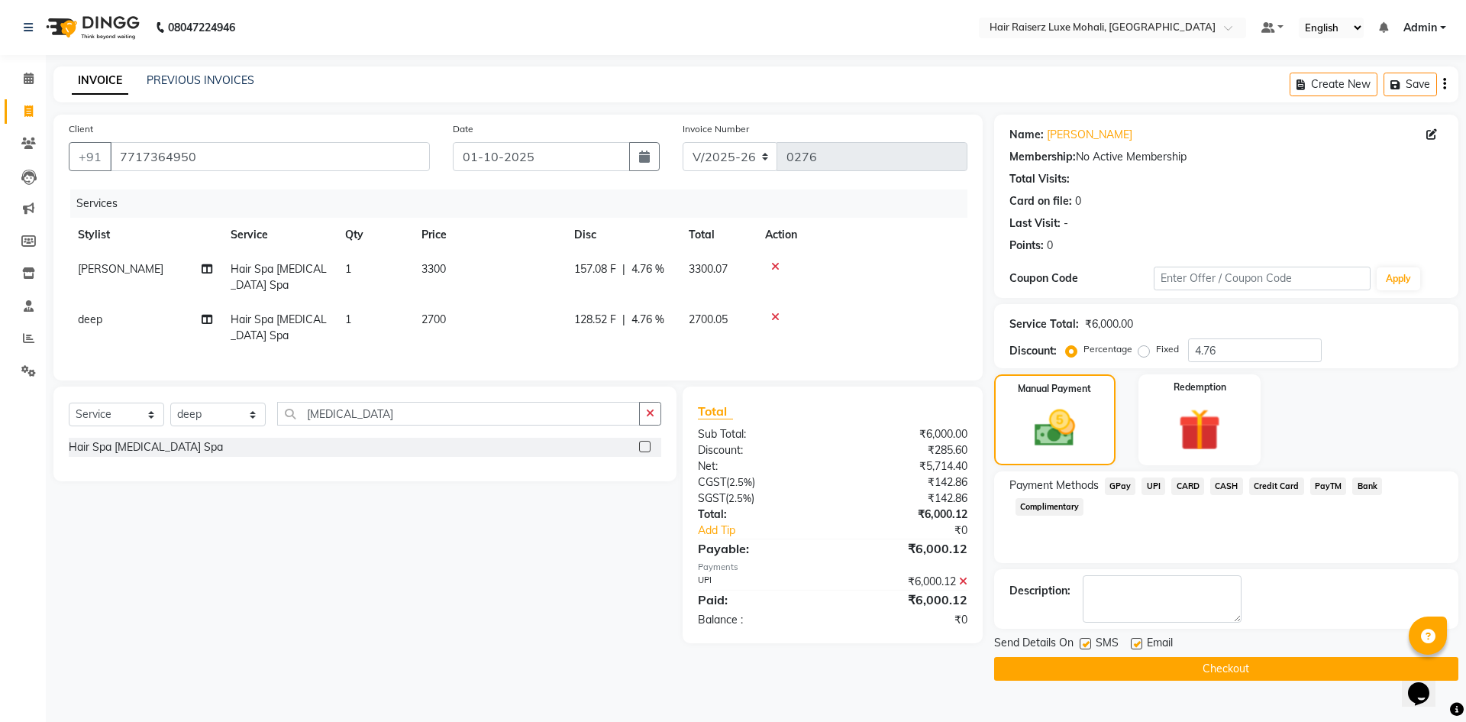
click at [1282, 668] on button "Checkout" at bounding box center [1226, 669] width 464 height 24
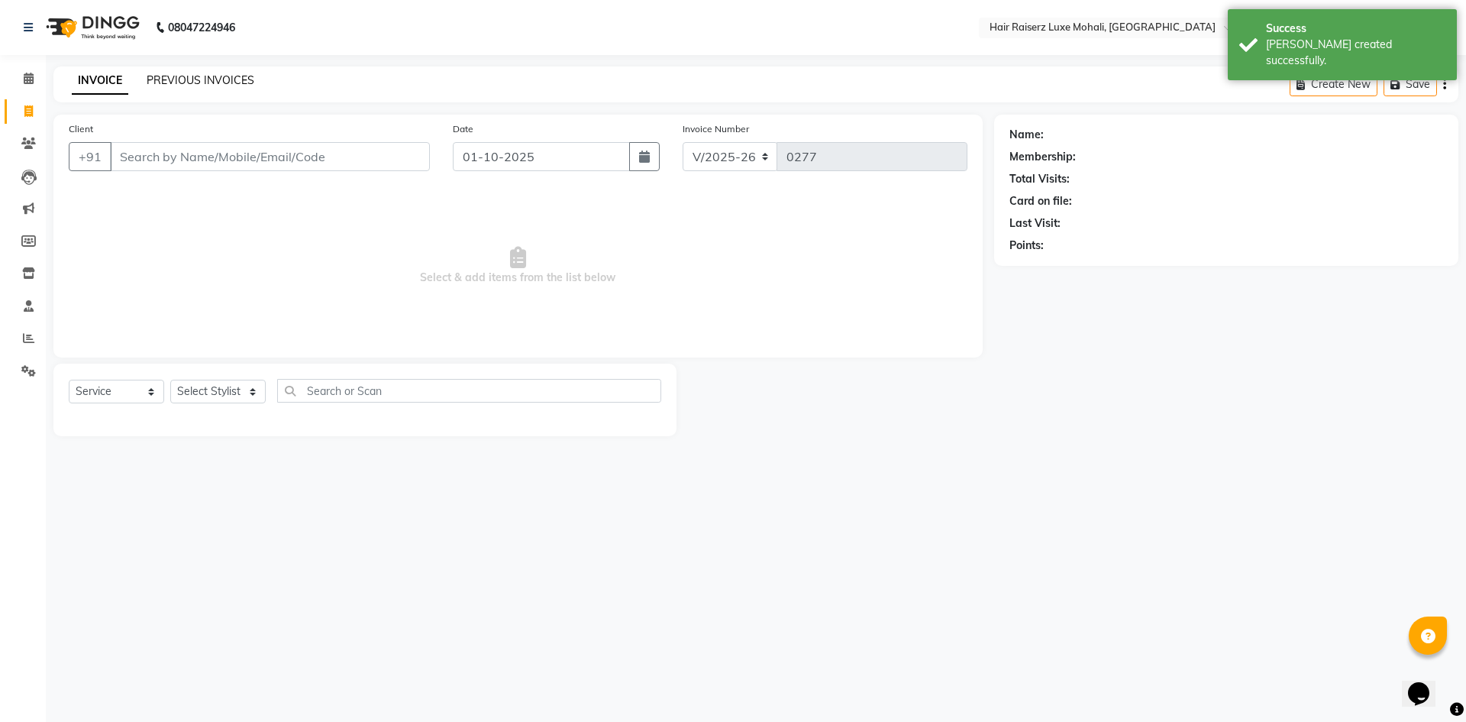
click at [176, 80] on link "PREVIOUS INVOICES" at bounding box center [201, 80] width 108 height 14
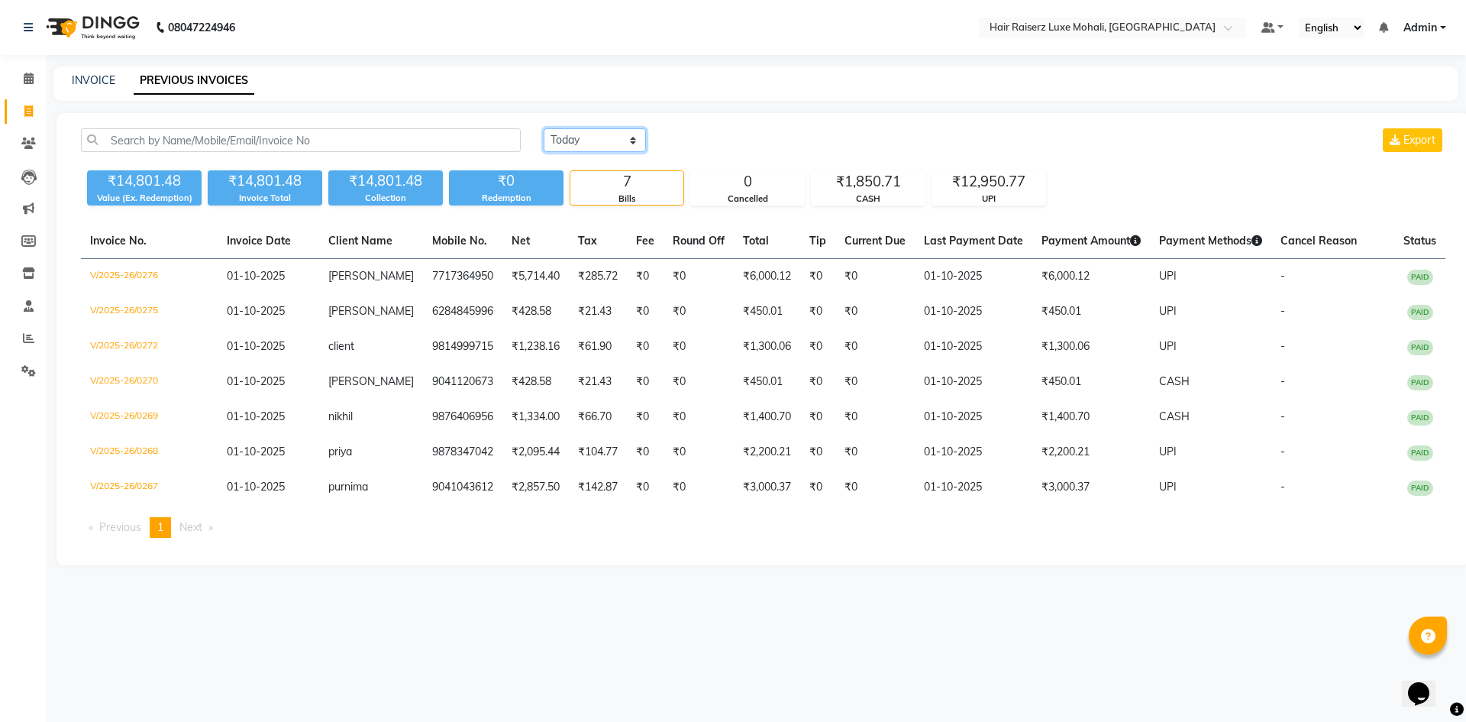
click at [597, 137] on select "[DATE] [DATE] Custom Range" at bounding box center [595, 140] width 102 height 24
click at [544, 128] on select "[DATE] [DATE] Custom Range" at bounding box center [595, 140] width 102 height 24
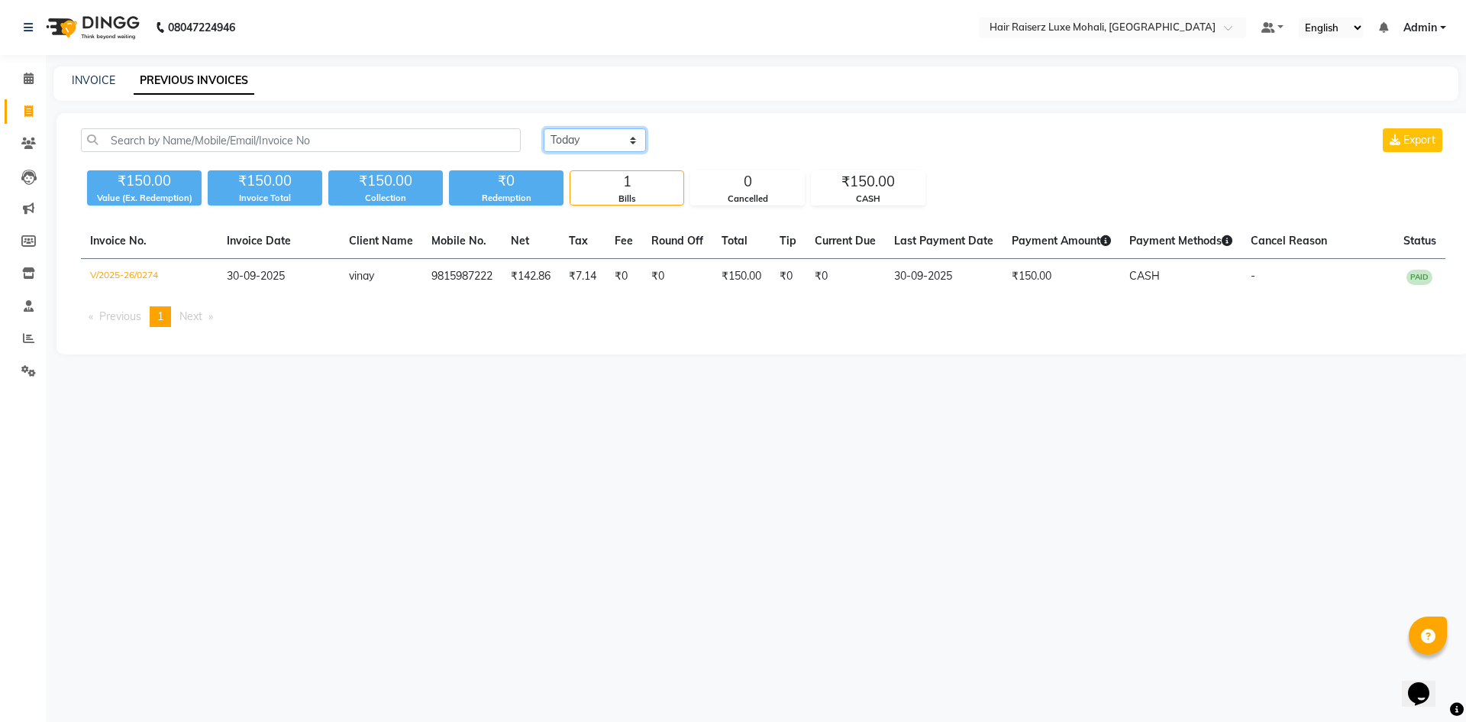
click at [635, 138] on select "[DATE] [DATE] Custom Range" at bounding box center [595, 140] width 102 height 24
click at [544, 128] on select "[DATE] [DATE] Custom Range" at bounding box center [595, 140] width 102 height 24
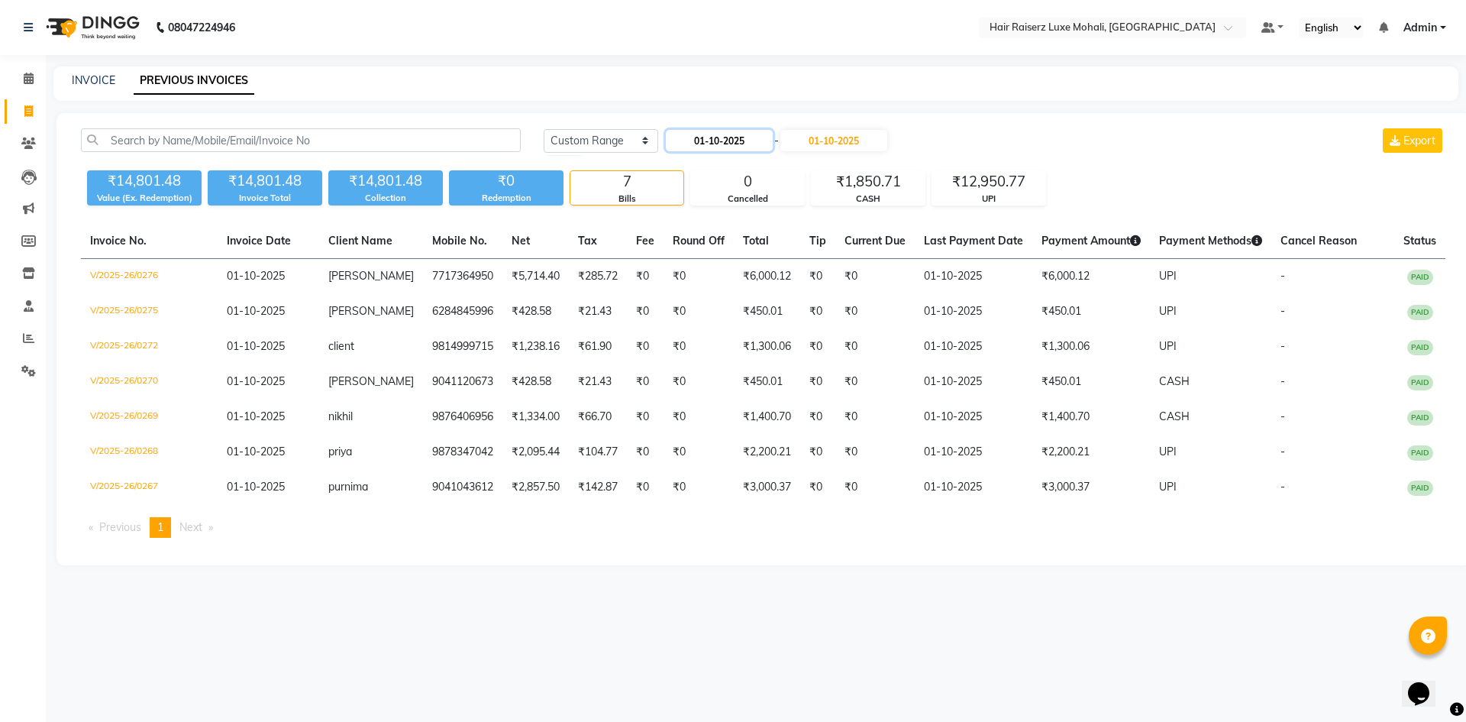
click at [718, 141] on input "01-10-2025" at bounding box center [719, 140] width 107 height 21
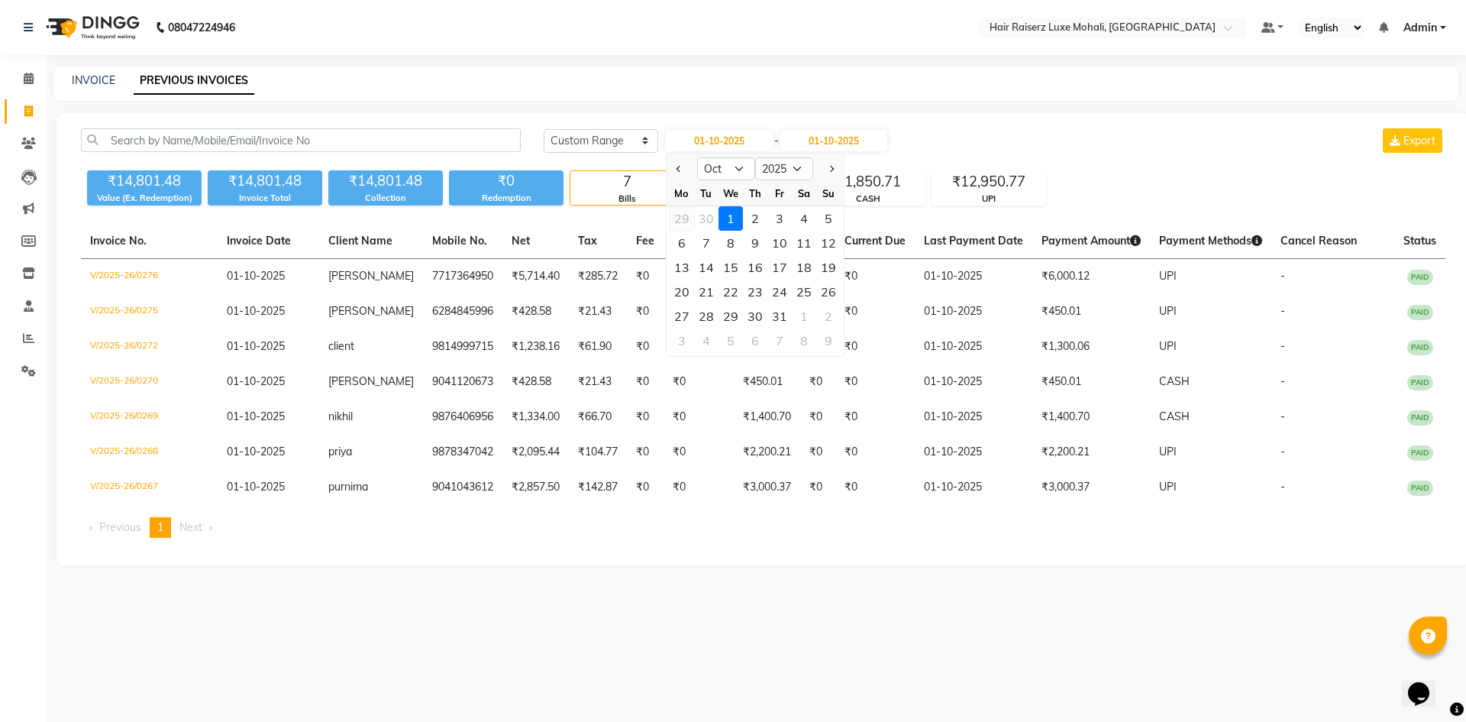
click at [685, 221] on div "29" at bounding box center [682, 218] width 24 height 24
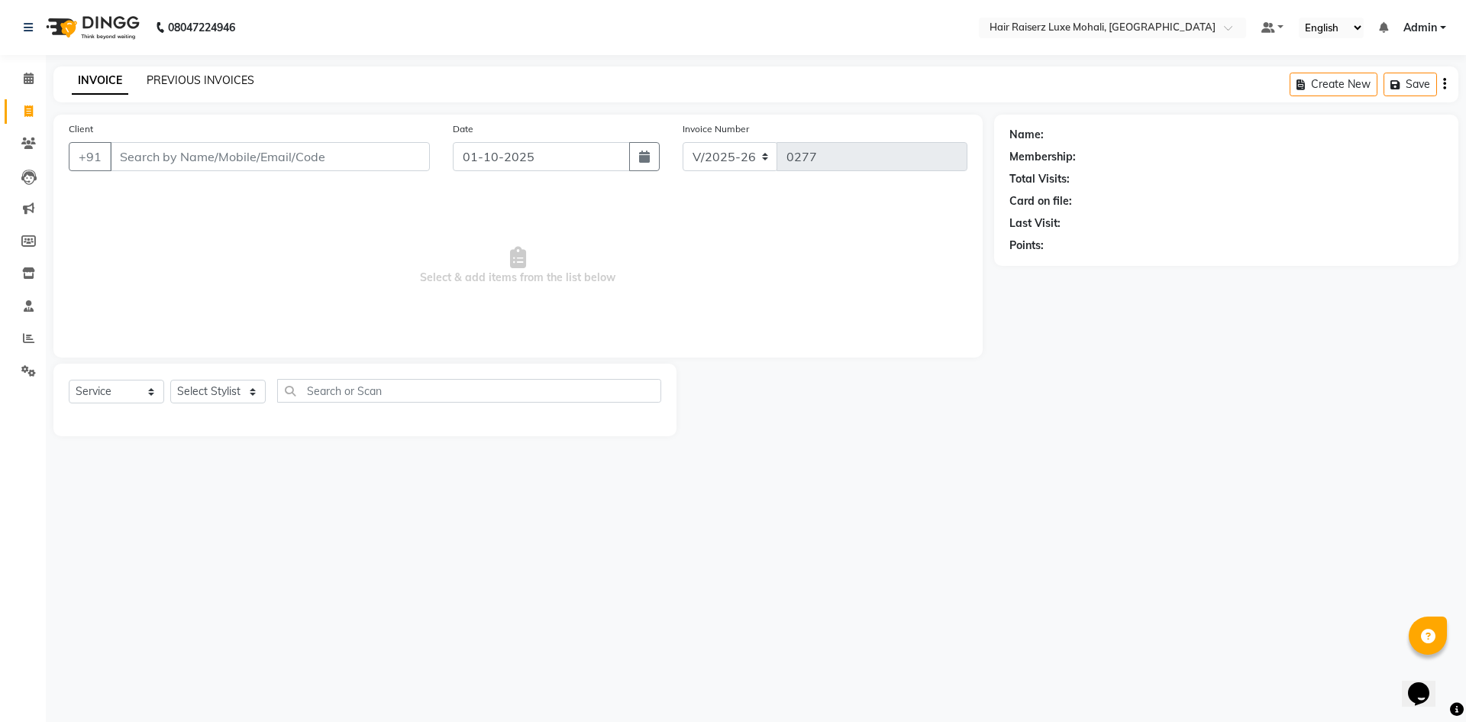
click at [221, 74] on link "PREVIOUS INVOICES" at bounding box center [201, 80] width 108 height 14
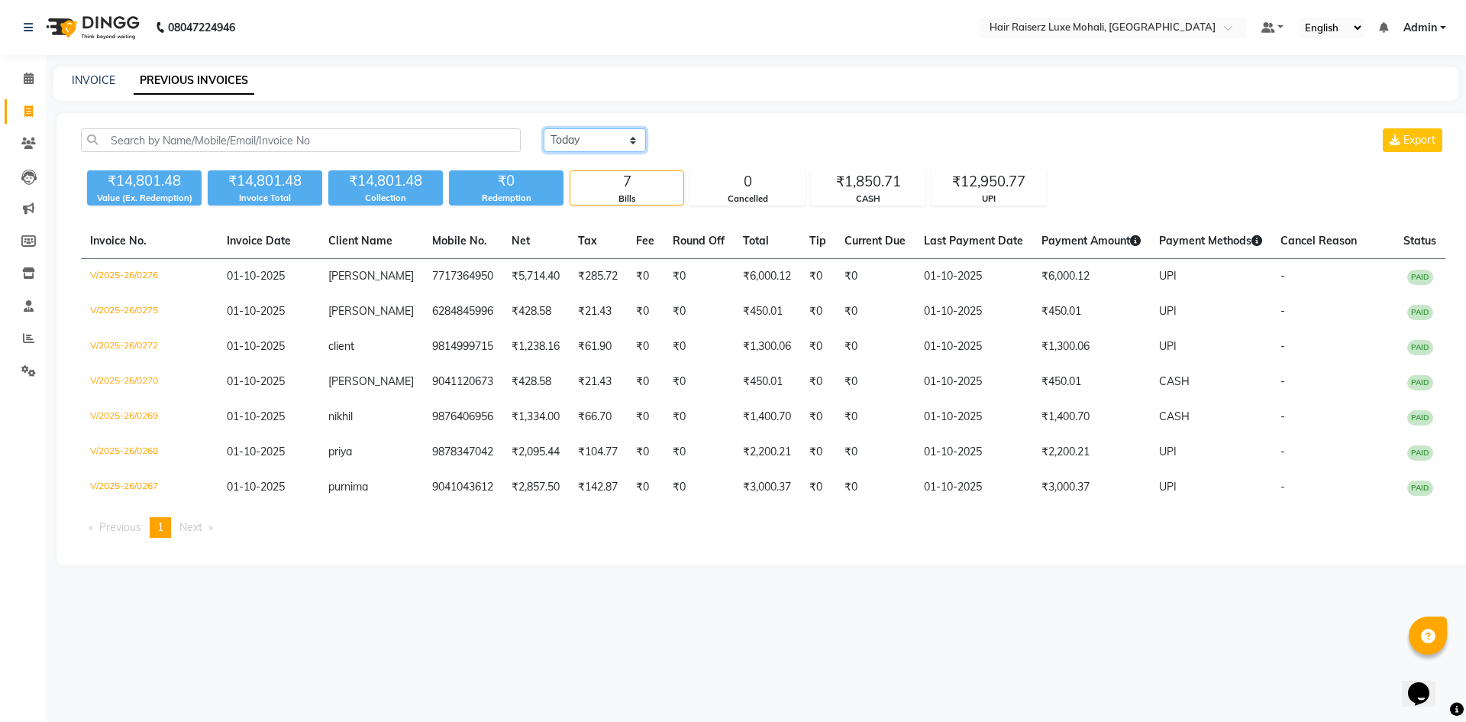
click at [588, 138] on select "[DATE] [DATE] Custom Range" at bounding box center [595, 140] width 102 height 24
click at [544, 128] on select "[DATE] [DATE] Custom Range" at bounding box center [595, 140] width 102 height 24
click at [634, 141] on select "[DATE] [DATE] Custom Range" at bounding box center [601, 141] width 115 height 24
click at [769, 134] on input "01-10-2025" at bounding box center [719, 140] width 107 height 21
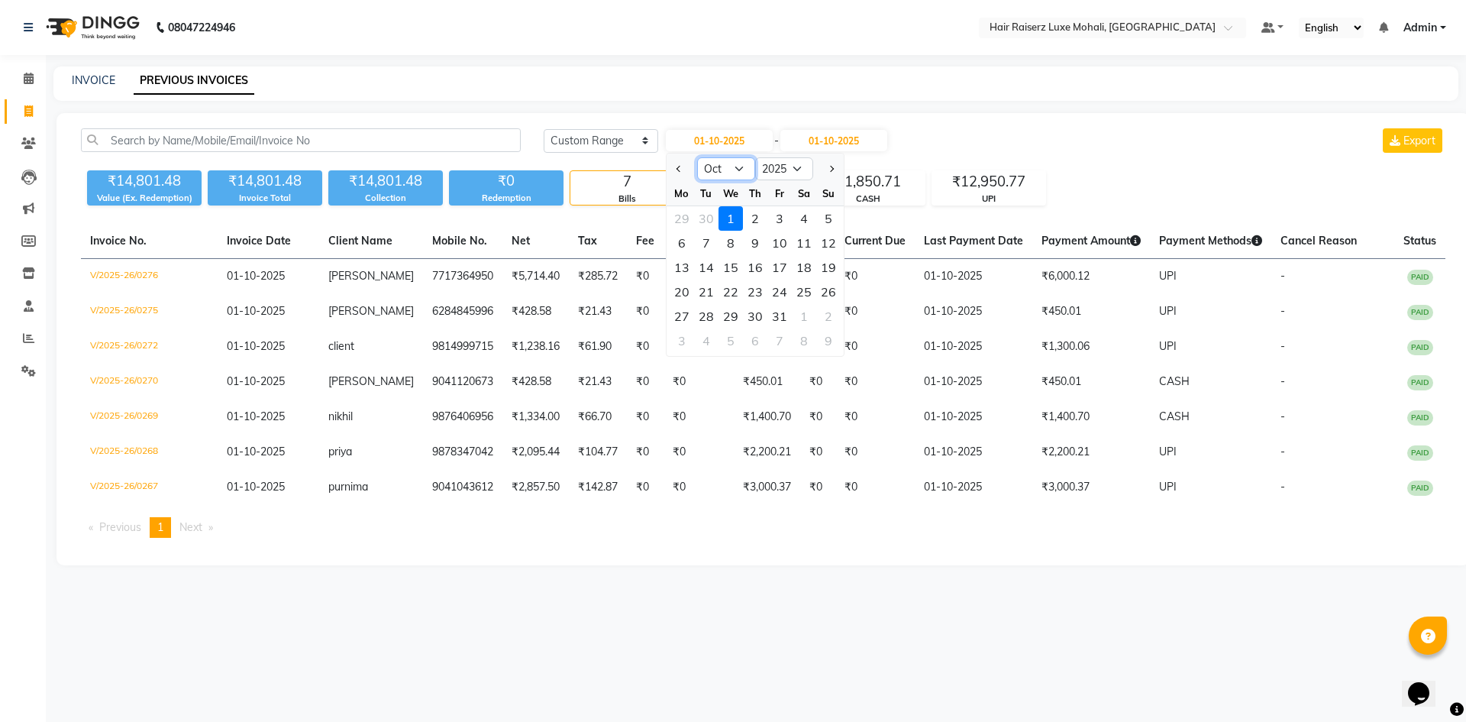
click at [740, 171] on select "Jan Feb Mar Apr May Jun [DATE] Aug Sep Oct Nov Dec" at bounding box center [726, 168] width 58 height 23
click at [697, 157] on select "Jan Feb Mar Apr May Jun [DATE] Aug Sep Oct Nov Dec" at bounding box center [726, 168] width 58 height 23
click at [681, 244] on div "8" at bounding box center [682, 243] width 24 height 24
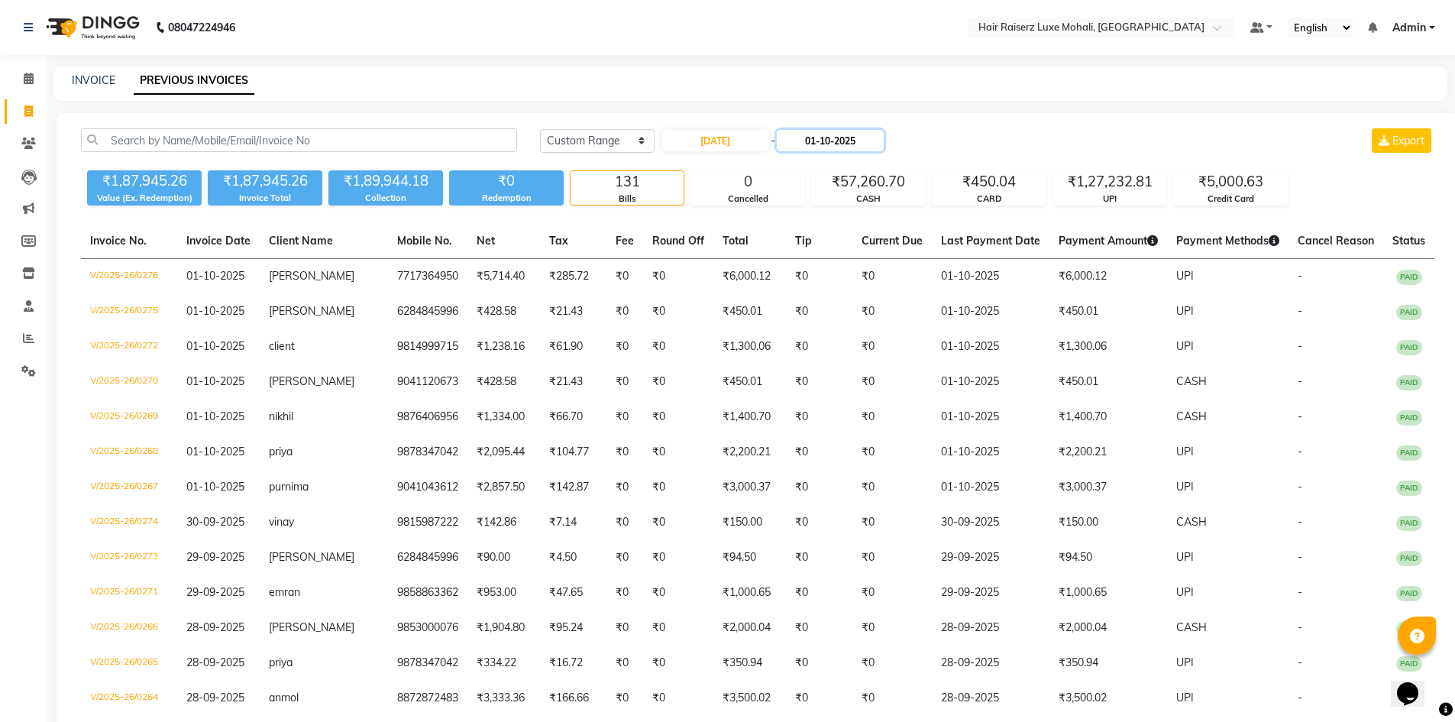
click at [816, 142] on input "01-10-2025" at bounding box center [830, 140] width 107 height 21
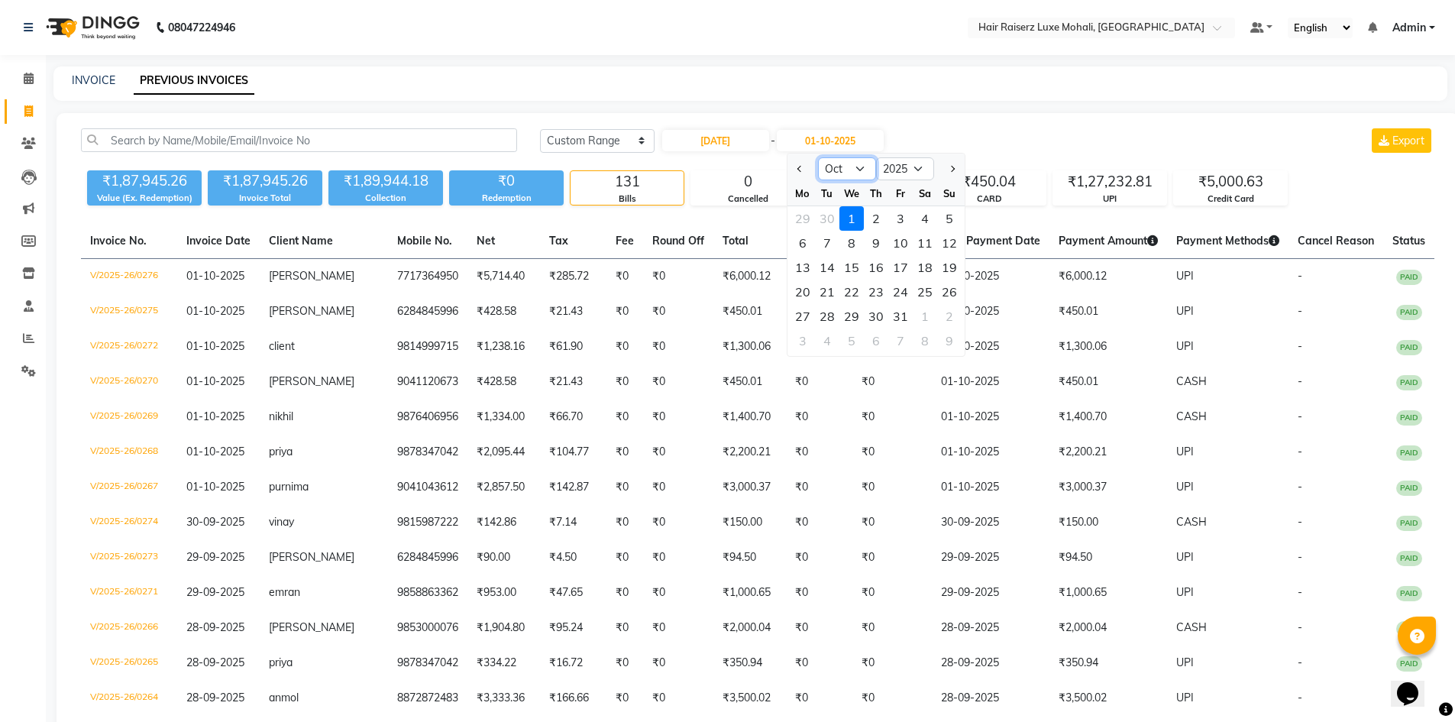
click at [865, 170] on select "Sep Oct Nov Dec" at bounding box center [847, 168] width 58 height 23
click at [818, 157] on select "Sep Oct Nov Dec" at bounding box center [847, 168] width 58 height 23
click at [828, 241] on div "9" at bounding box center [827, 243] width 24 height 24
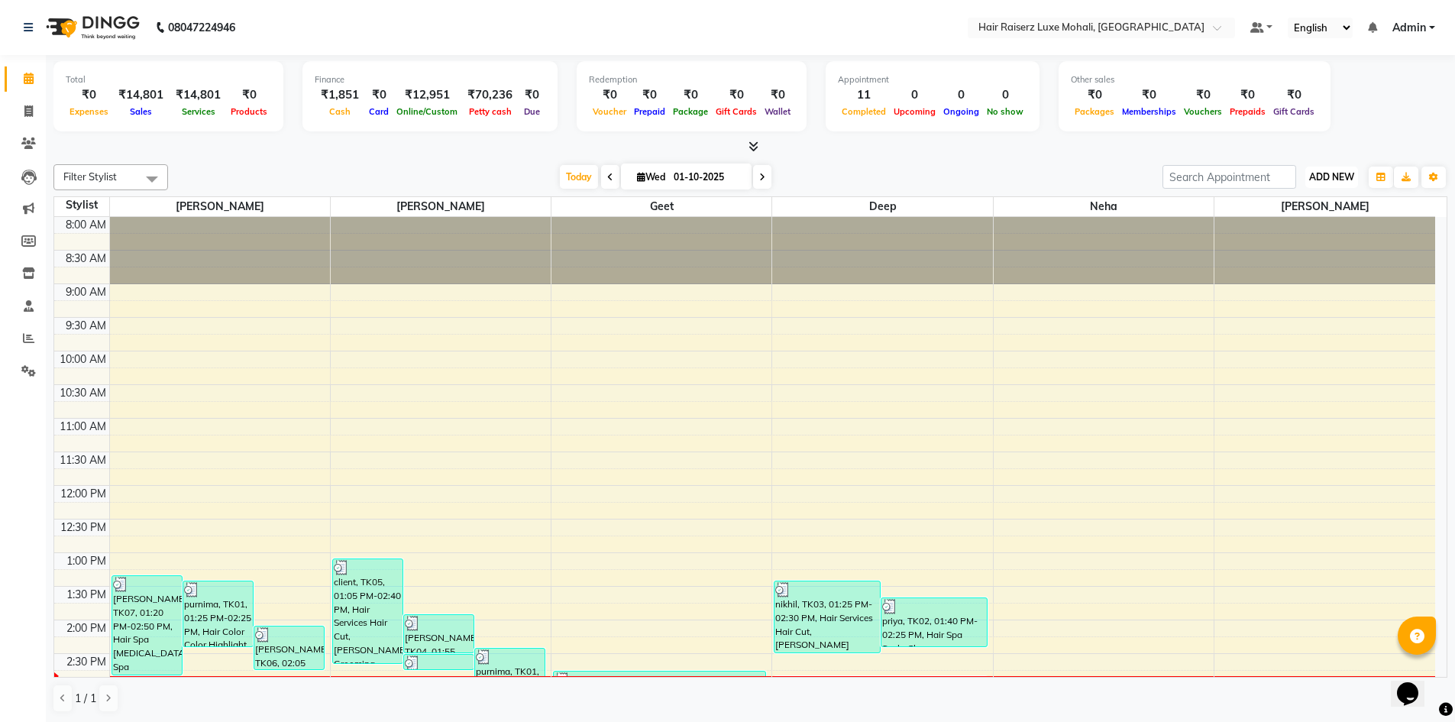
click at [1343, 181] on span "ADD NEW" at bounding box center [1331, 176] width 45 height 11
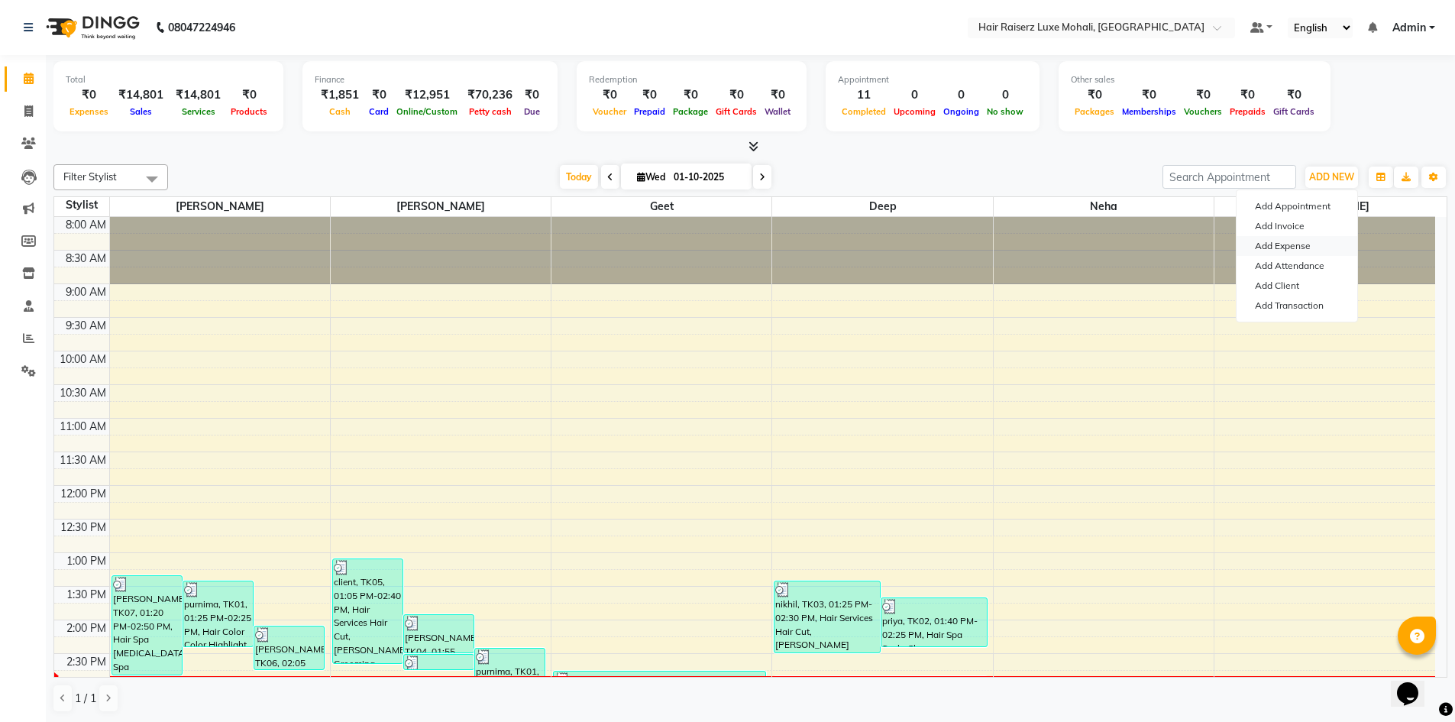
click at [1333, 240] on link "Add Expense" at bounding box center [1297, 246] width 121 height 20
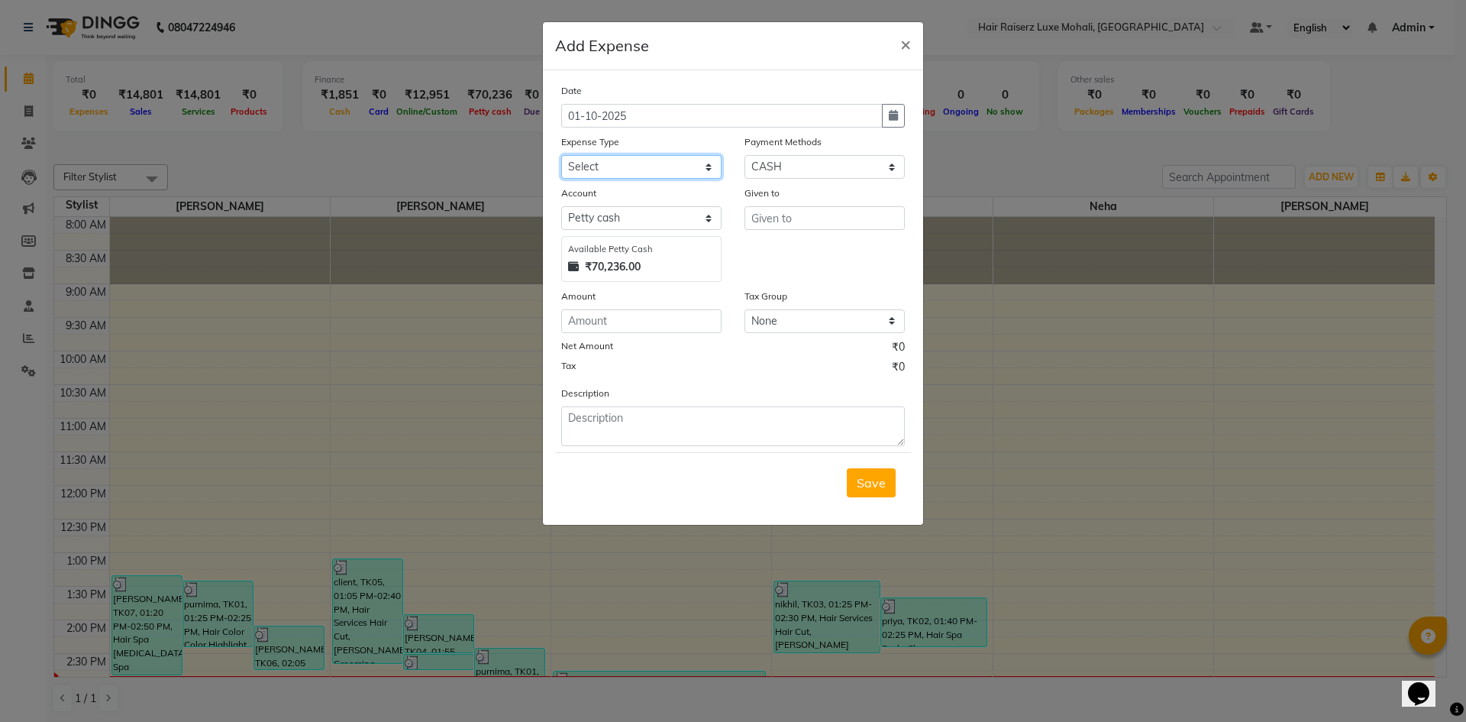
click at [688, 169] on select "Select Advance Salary Advance Tax Bank charges Bank Expense Cab Exp Client Exp …" at bounding box center [641, 167] width 160 height 24
click at [682, 176] on select "Select Advance Salary Advance Tax Bank charges Bank Expense Cab Exp Client Exp …" at bounding box center [641, 167] width 160 height 24
click at [561, 155] on select "Select Advance Salary Advance Tax Bank charges Bank Expense Cab Exp Client Exp …" at bounding box center [641, 167] width 160 height 24
click at [855, 215] on input "text" at bounding box center [825, 218] width 160 height 24
click at [802, 176] on select "Select GPay UPI CARD CASH Credit Card Prepaid Voucher PayTM Wallet Bank Package…" at bounding box center [825, 167] width 160 height 24
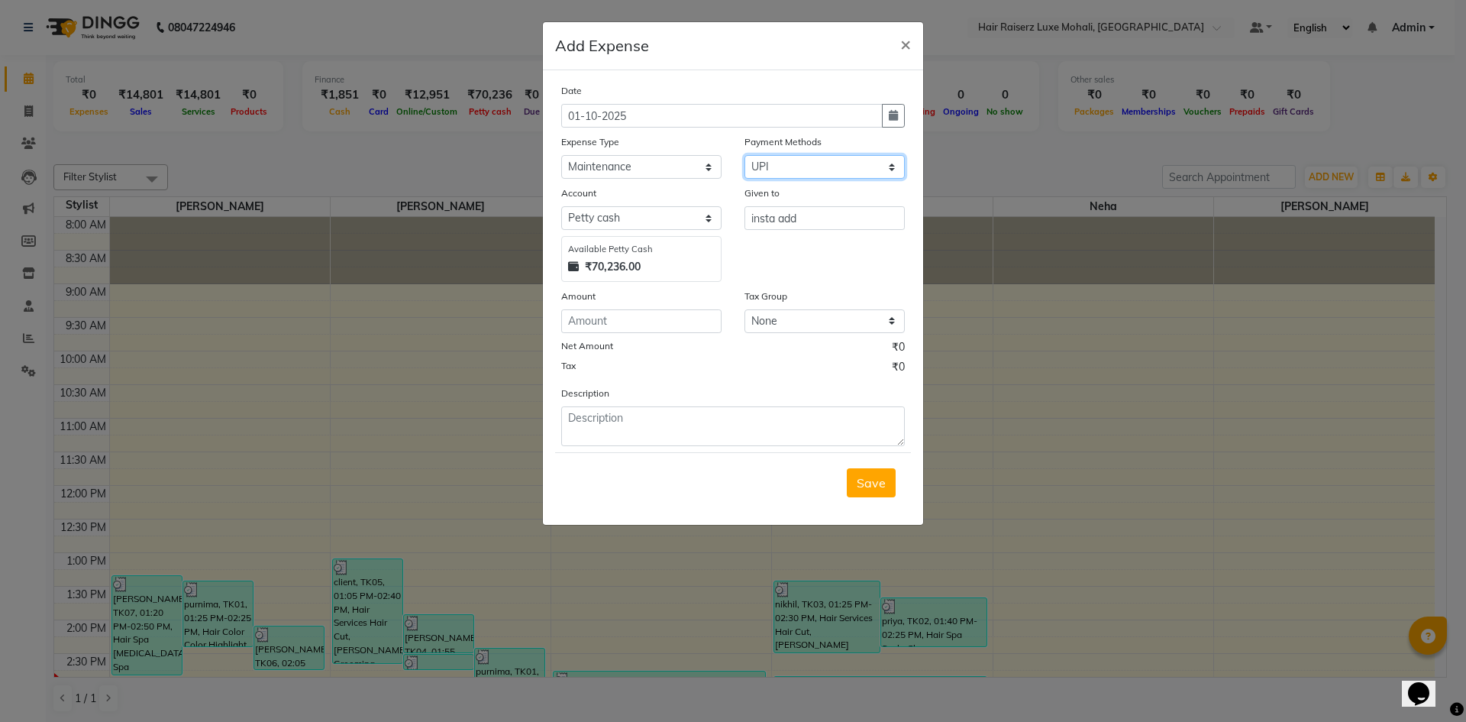
click at [745, 155] on select "Select GPay UPI CARD CASH Credit Card Prepaid Voucher PayTM Wallet Bank Package…" at bounding box center [825, 167] width 160 height 24
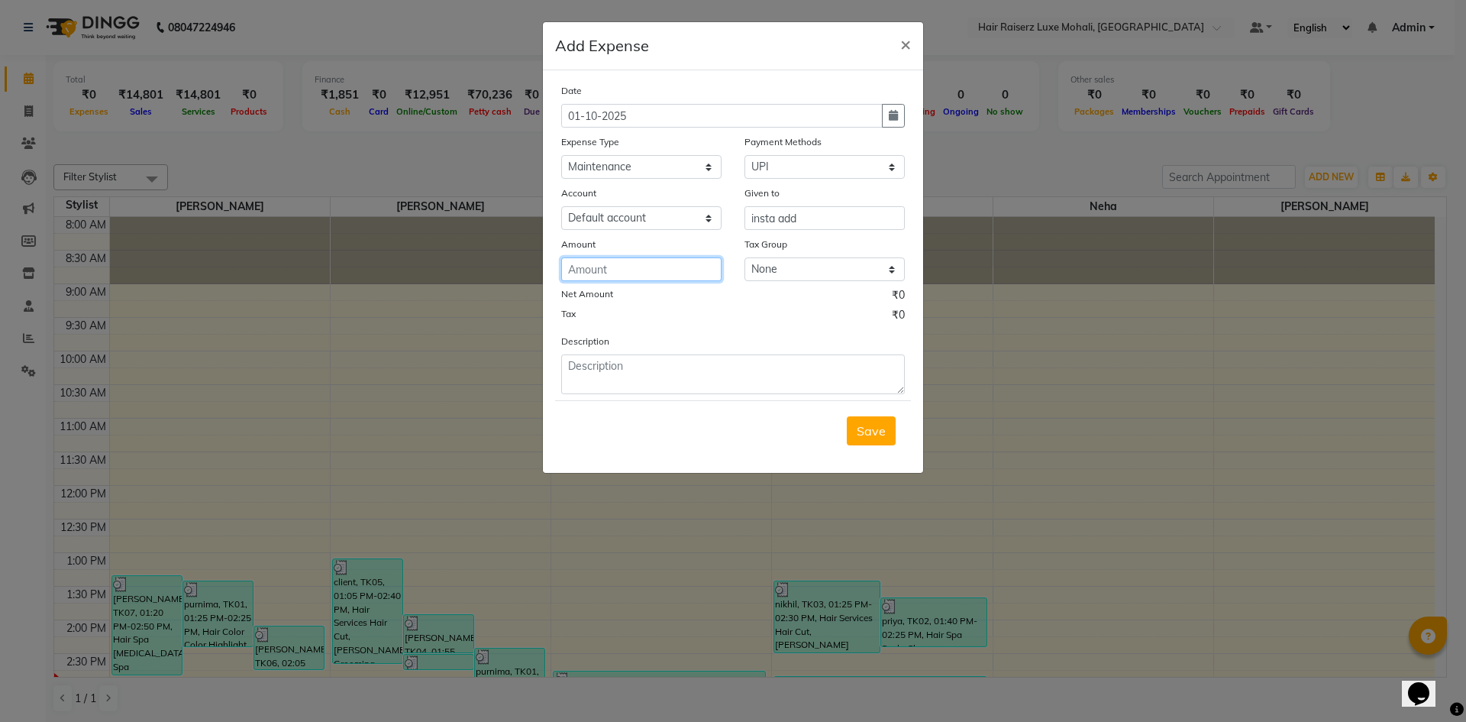
click at [621, 268] on input "number" at bounding box center [641, 269] width 160 height 24
click at [854, 422] on button "Save" at bounding box center [871, 430] width 49 height 29
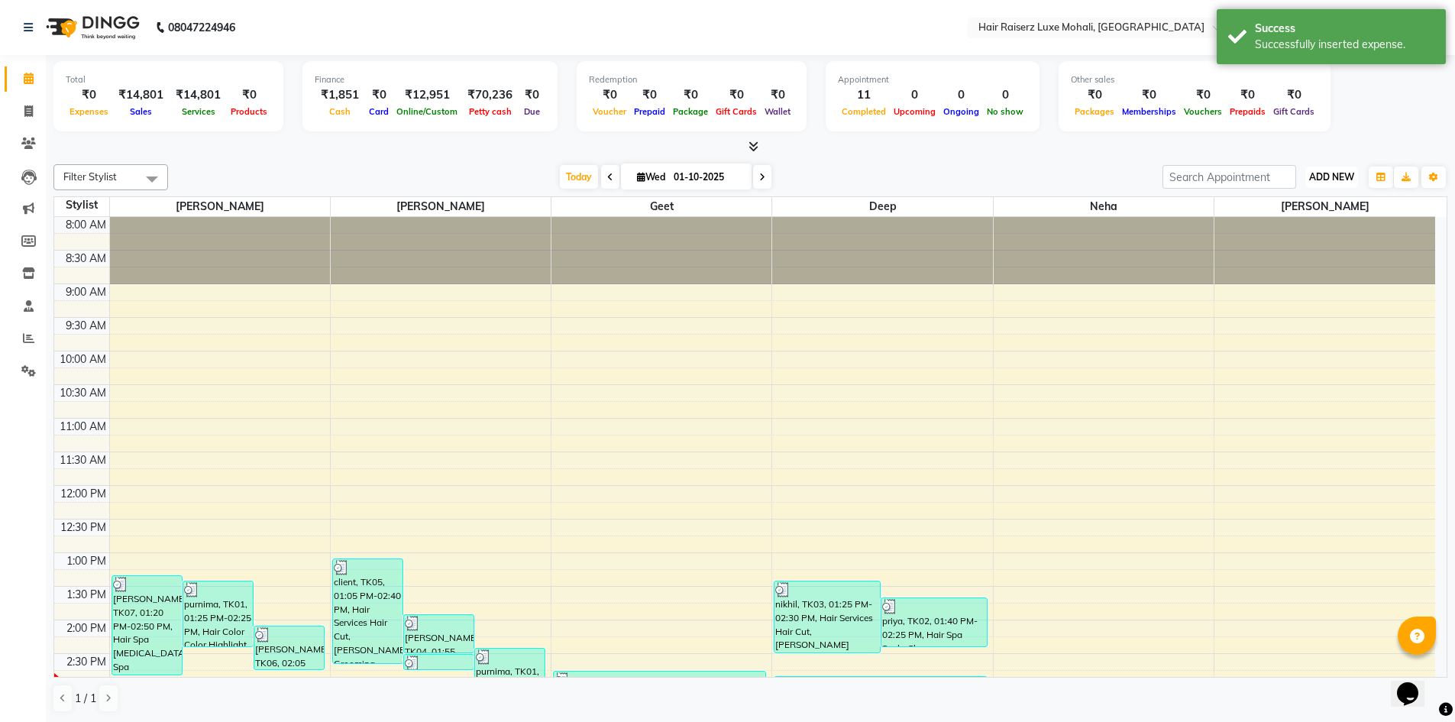
click at [1326, 175] on span "ADD NEW" at bounding box center [1331, 176] width 45 height 11
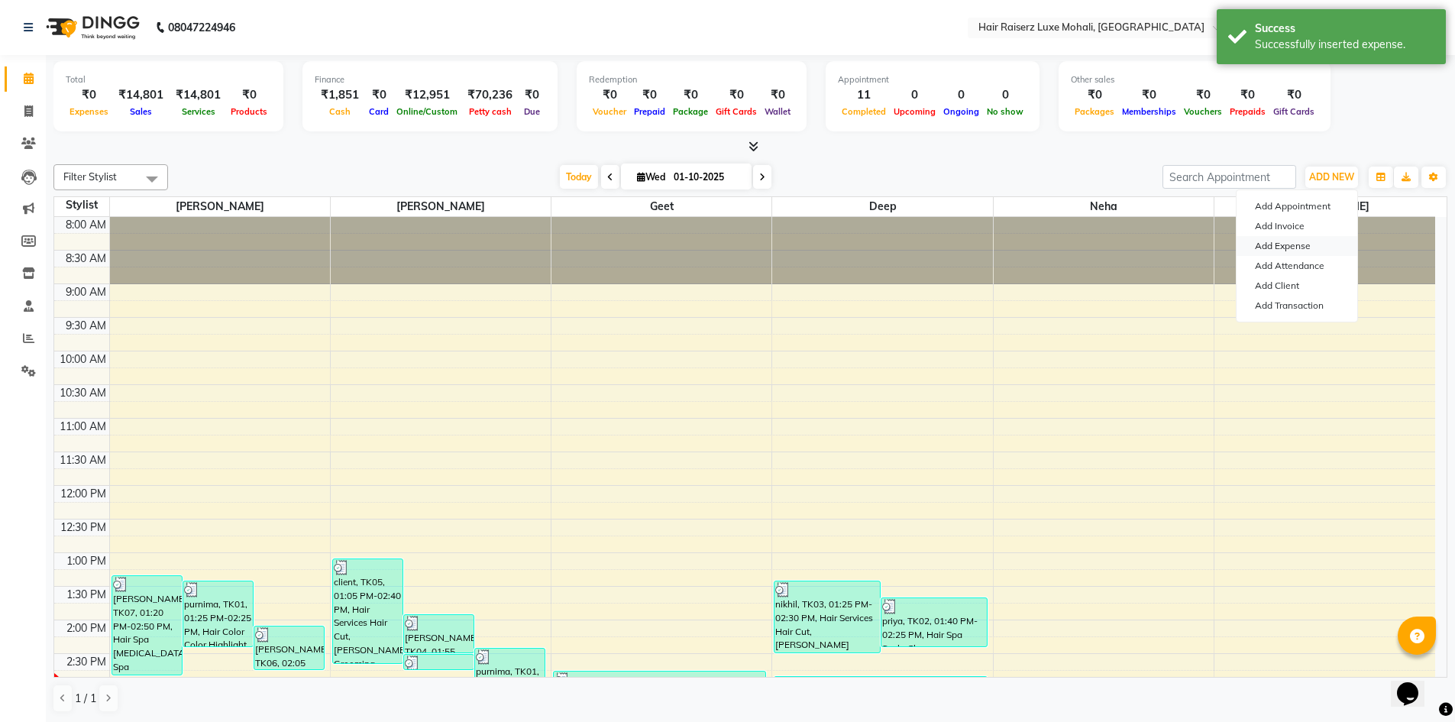
click at [1302, 244] on link "Add Expense" at bounding box center [1297, 246] width 121 height 20
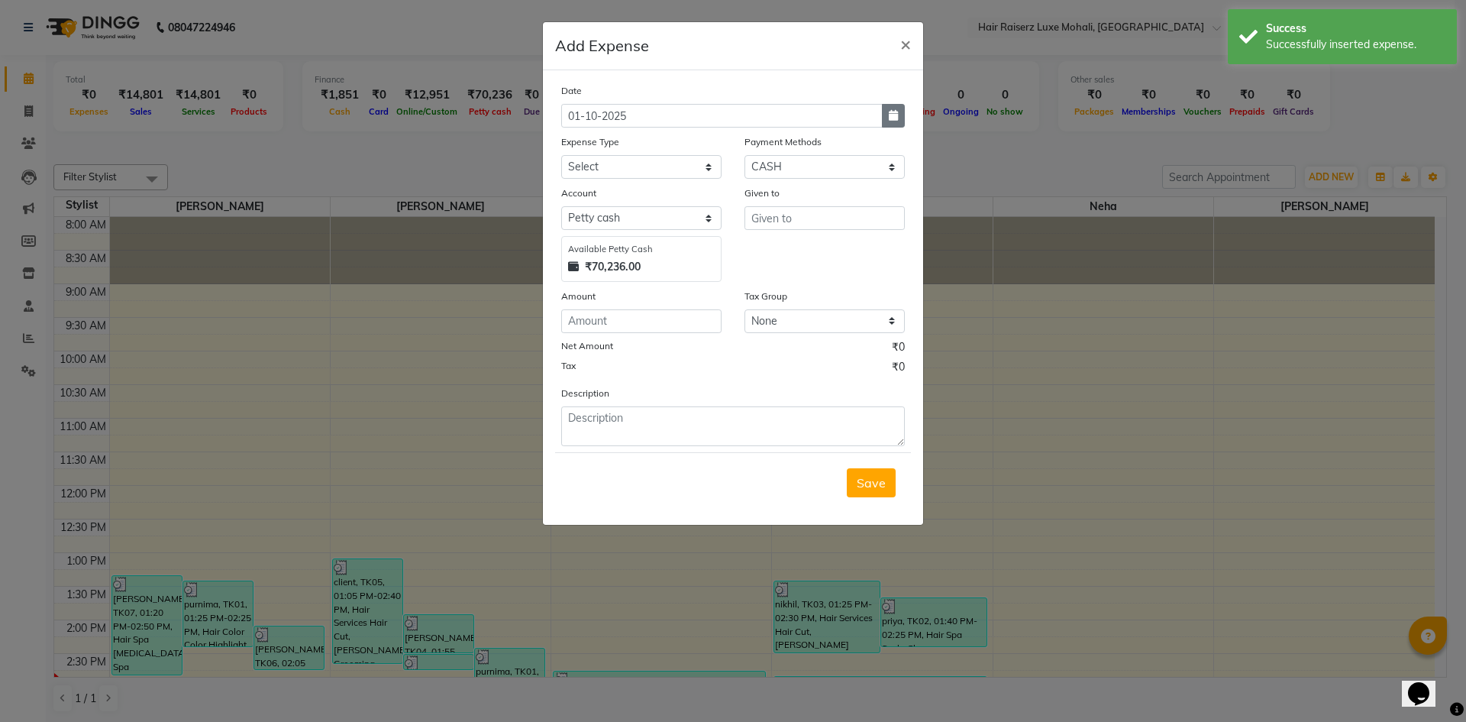
click at [896, 108] on button "button" at bounding box center [893, 116] width 23 height 24
click at [577, 189] on div "29" at bounding box center [577, 195] width 24 height 24
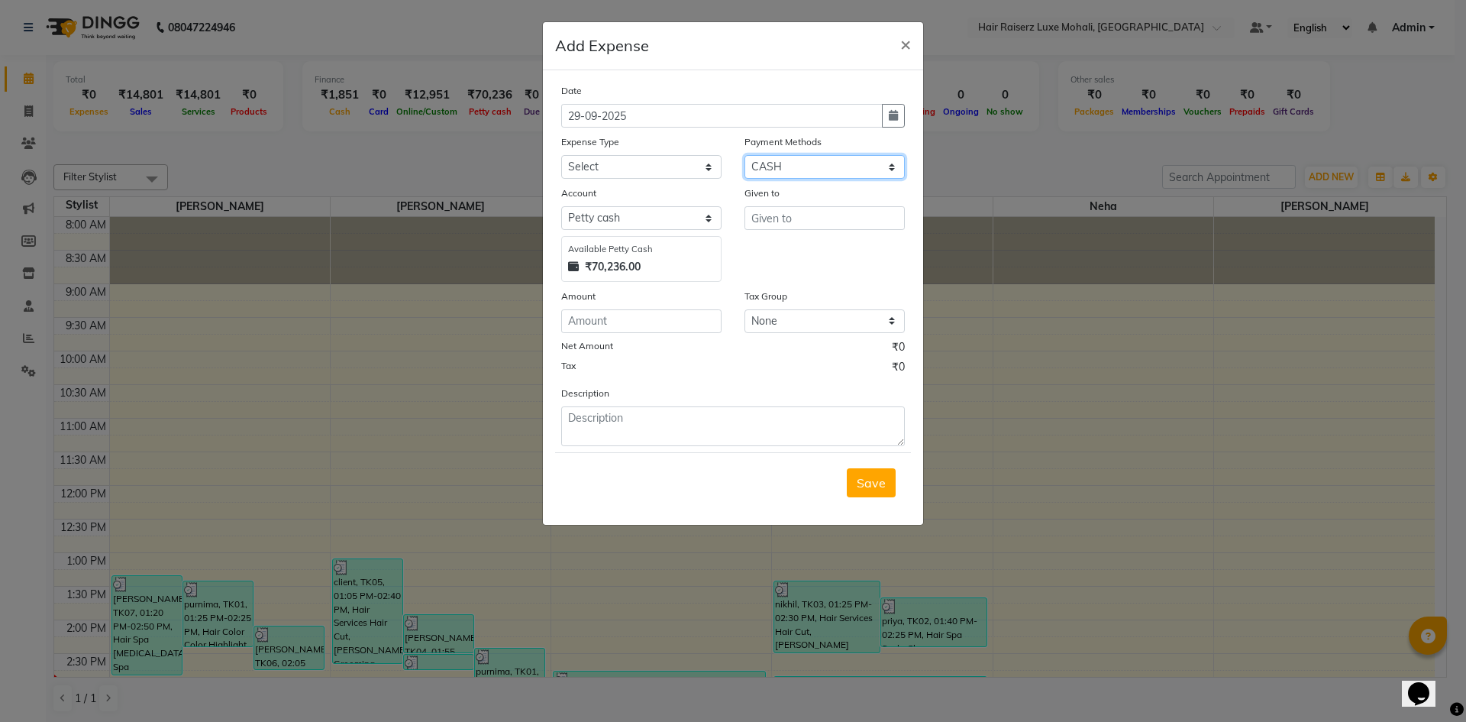
click at [797, 157] on select "Select GPay UPI CARD CASH Credit Card Prepaid Voucher PayTM Wallet Bank Package…" at bounding box center [825, 167] width 160 height 24
click at [745, 155] on select "Select GPay UPI CARD CASH Credit Card Prepaid Voucher PayTM Wallet Bank Package…" at bounding box center [825, 167] width 160 height 24
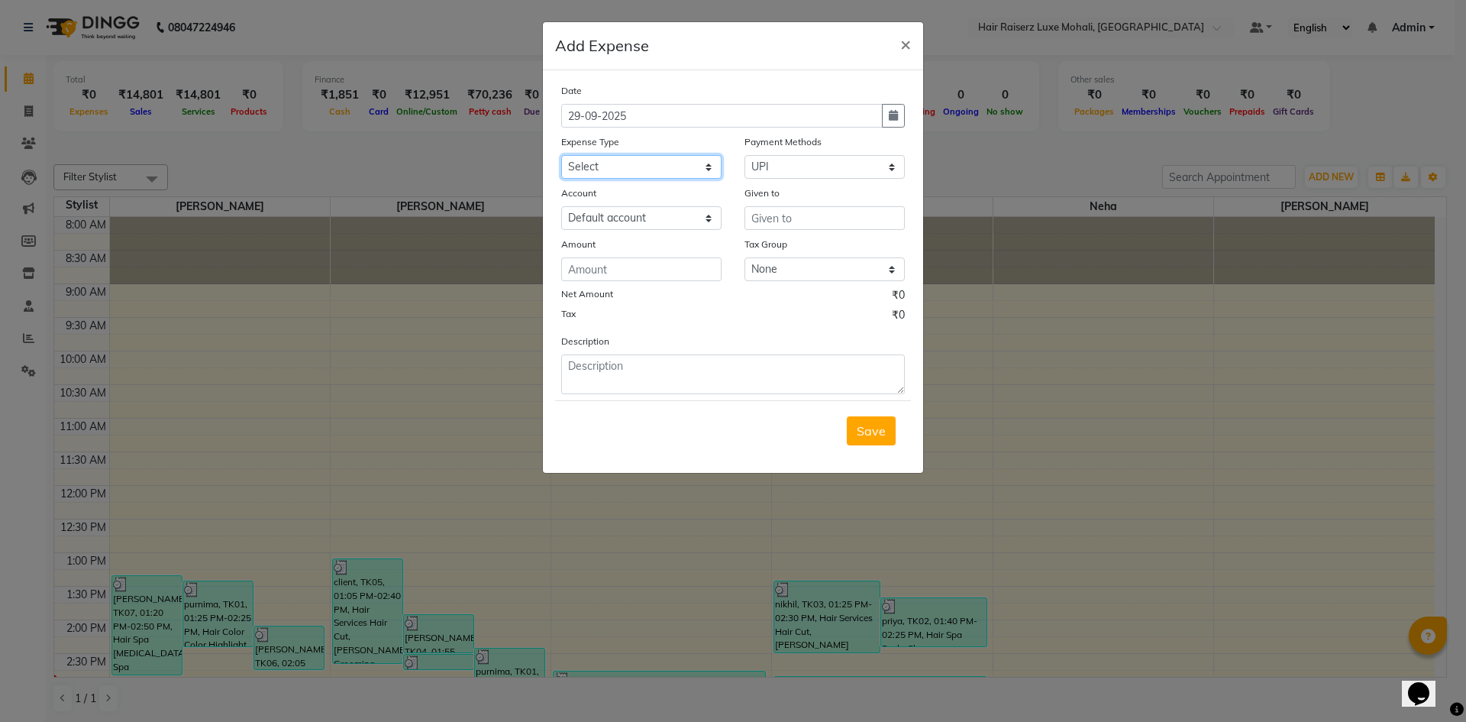
click at [652, 162] on select "Select Advance Salary Advance Tax Bank charges Bank Expense Cab Exp Client Exp …" at bounding box center [641, 167] width 160 height 24
click at [561, 155] on select "Select Advance Salary Advance Tax Bank charges Bank Expense Cab Exp Client Exp …" at bounding box center [641, 167] width 160 height 24
click at [804, 223] on input "text" at bounding box center [825, 218] width 160 height 24
click at [590, 267] on input "number" at bounding box center [641, 269] width 160 height 24
drag, startPoint x: 881, startPoint y: 448, endPoint x: 880, endPoint y: 438, distance: 9.3
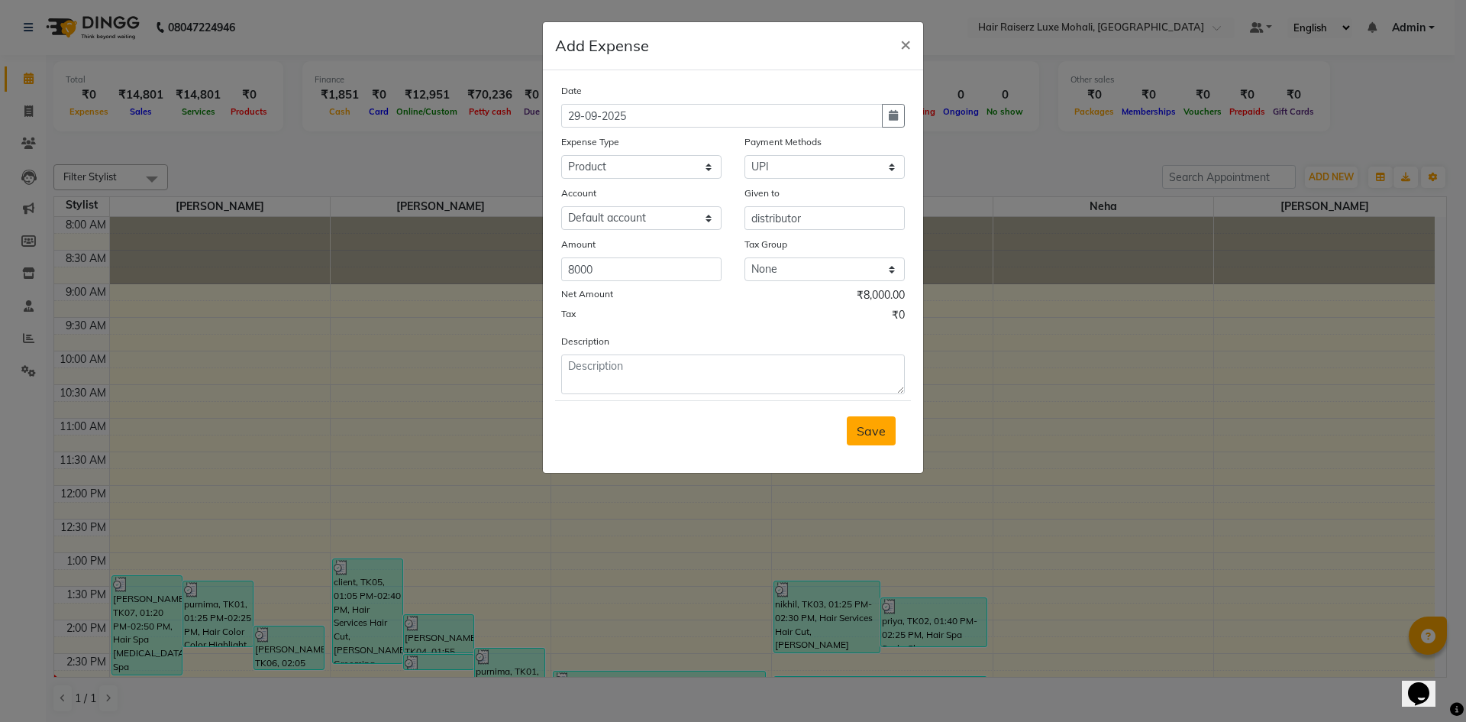
click at [880, 441] on div "Save" at bounding box center [733, 430] width 356 height 60
click at [880, 433] on span "Save" at bounding box center [871, 430] width 29 height 15
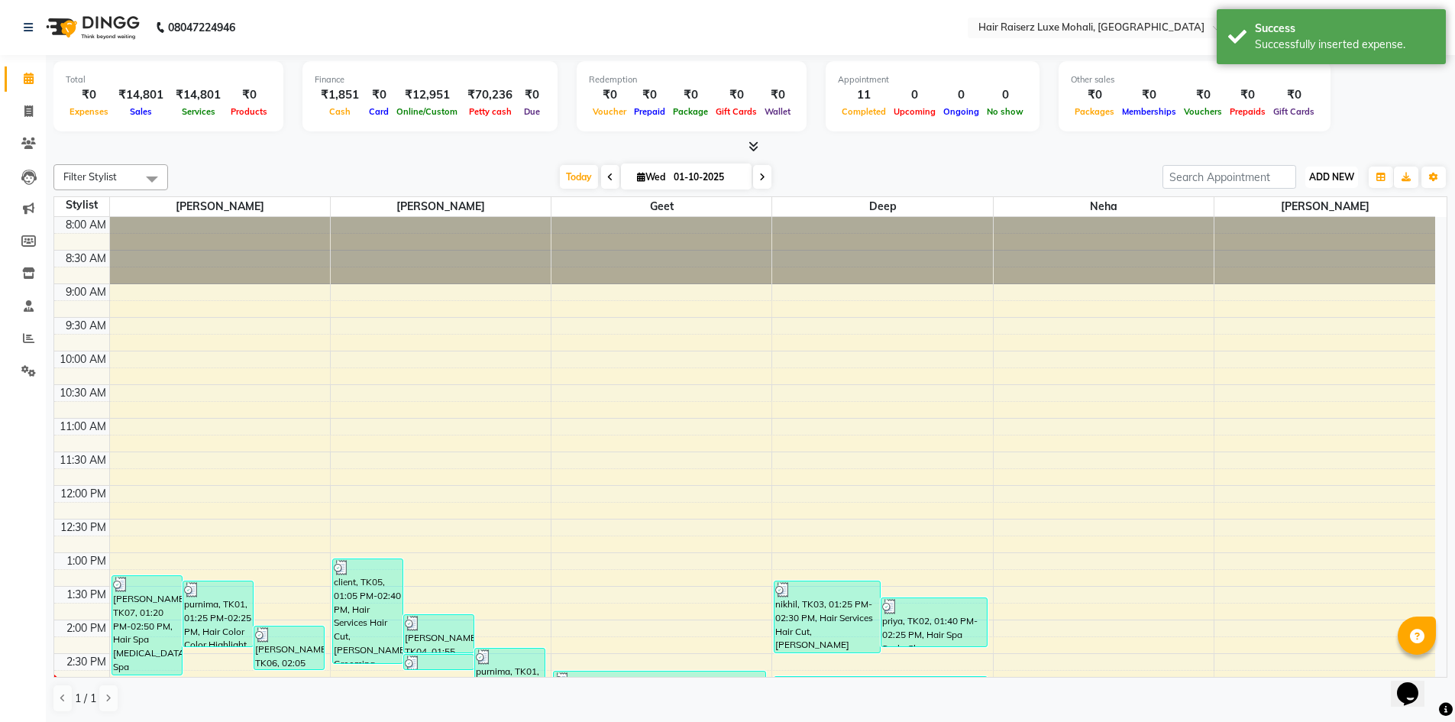
click at [1308, 169] on button "ADD NEW Toggle Dropdown" at bounding box center [1331, 176] width 53 height 21
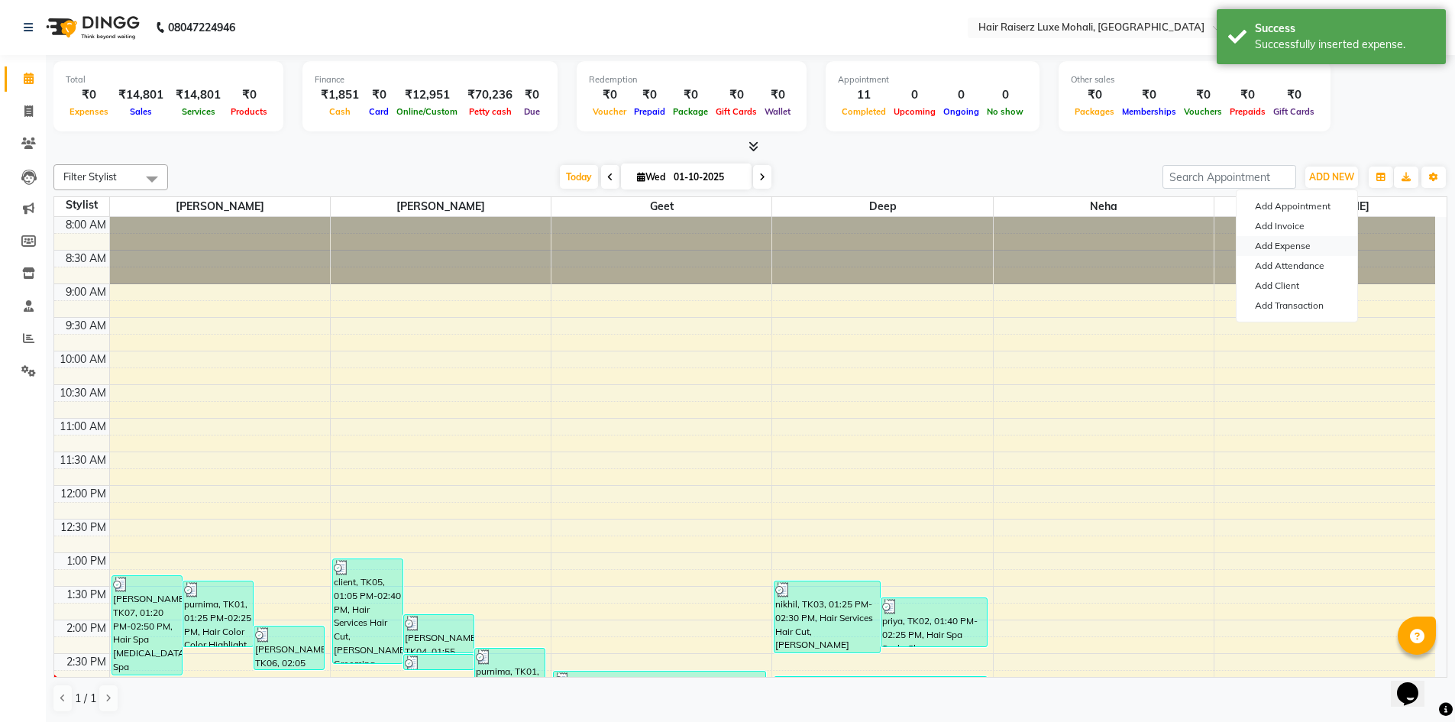
click at [1254, 244] on link "Add Expense" at bounding box center [1297, 246] width 121 height 20
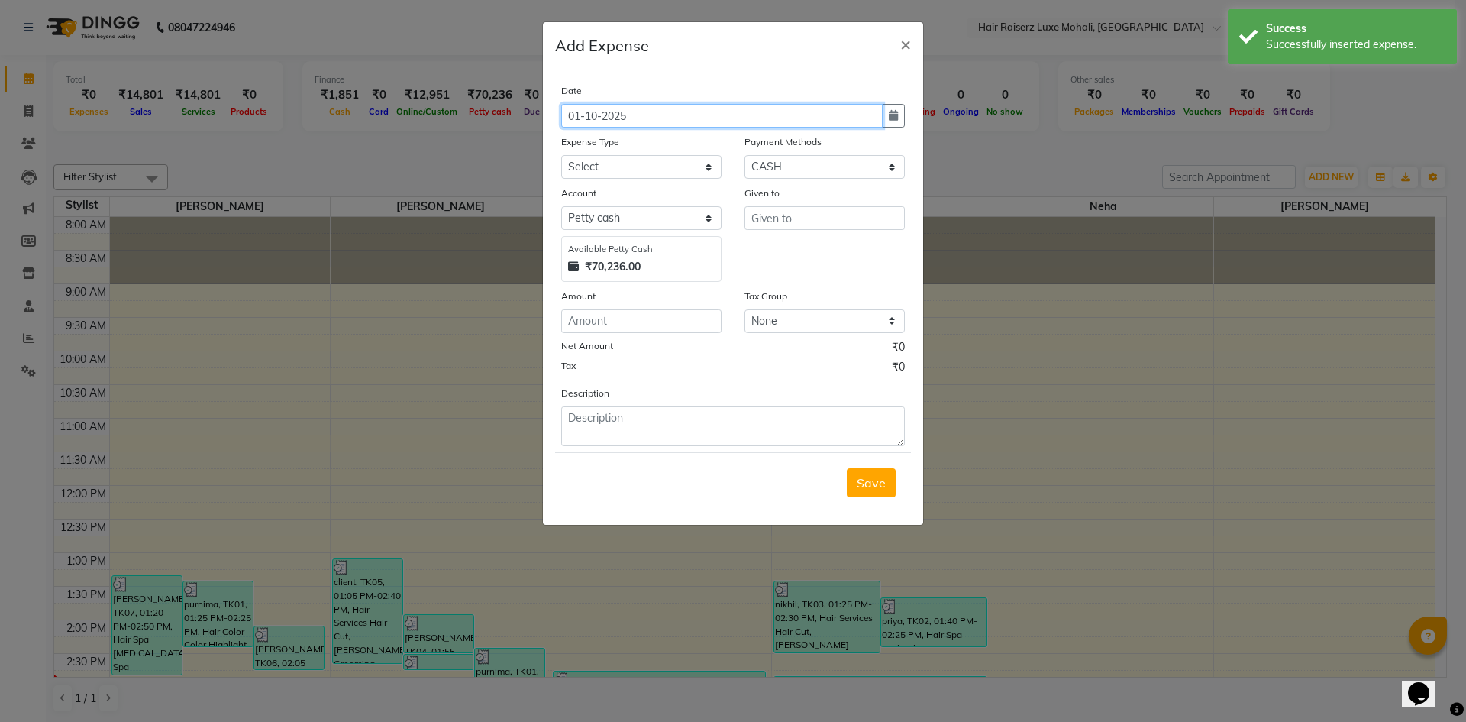
click at [628, 108] on input "01-10-2025" at bounding box center [722, 116] width 322 height 24
click at [884, 118] on button "button" at bounding box center [893, 116] width 23 height 24
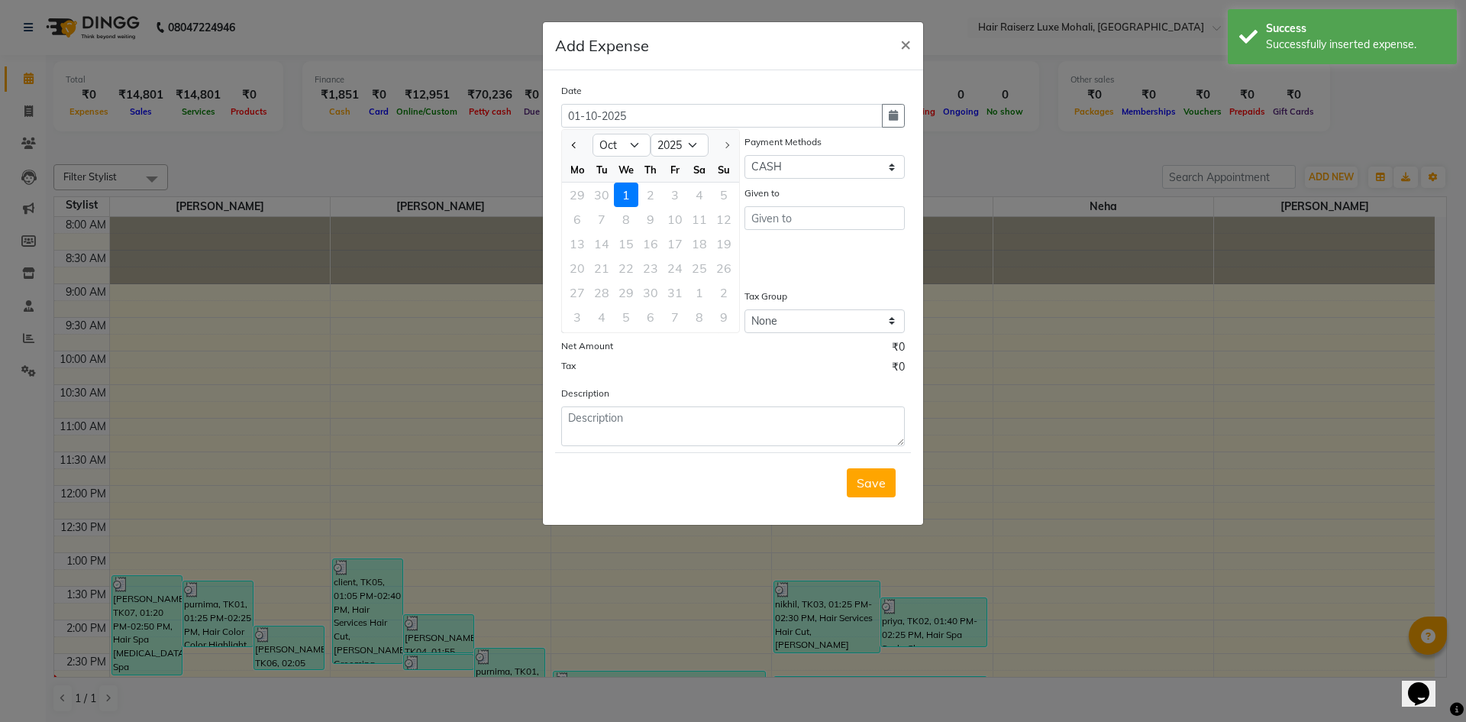
click at [577, 190] on div "29" at bounding box center [577, 195] width 24 height 24
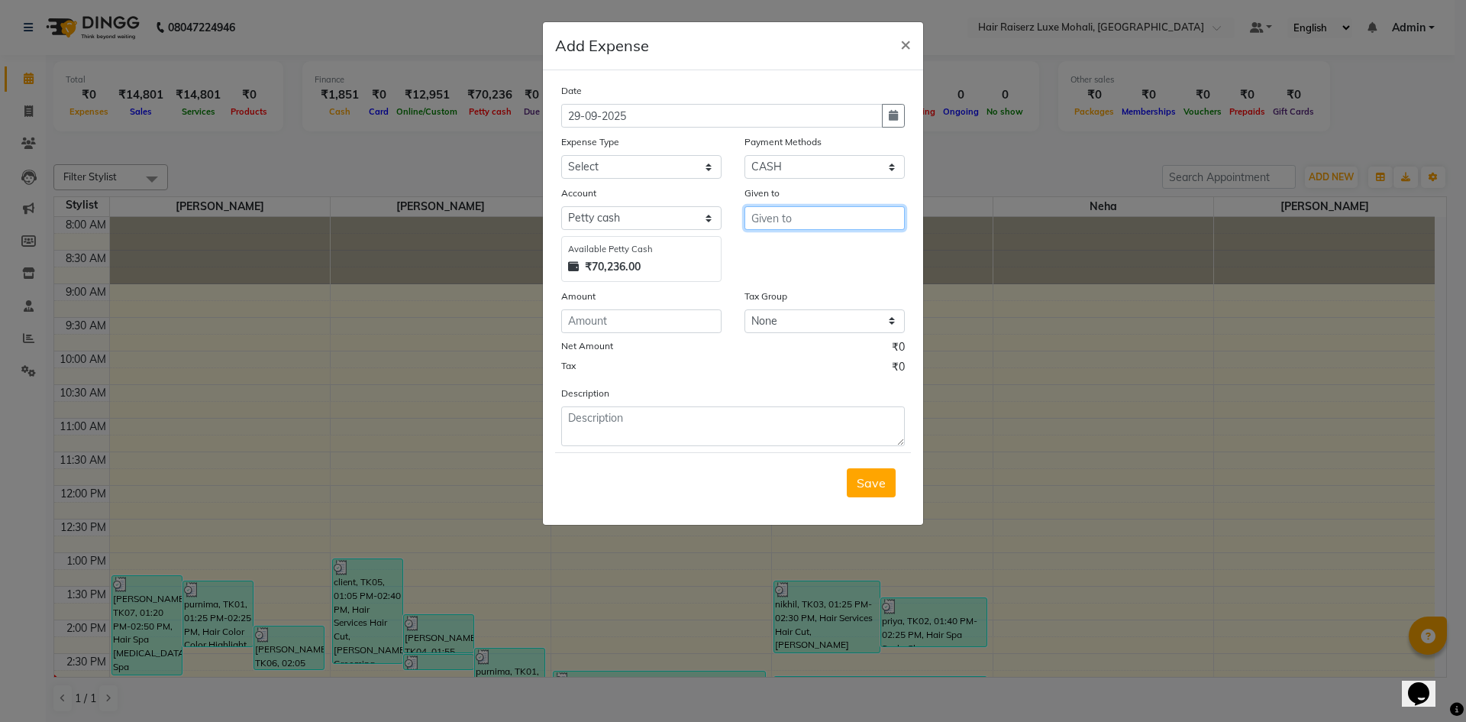
click at [808, 220] on input "text" at bounding box center [825, 218] width 160 height 24
click at [701, 177] on select "Select Advance Salary Advance Tax Bank charges Bank Expense Cab Exp Client Exp …" at bounding box center [641, 167] width 160 height 24
click at [561, 155] on select "Select Advance Salary Advance Tax Bank charges Bank Expense Cab Exp Client Exp …" at bounding box center [641, 167] width 160 height 24
click at [664, 165] on select "Select Advance Salary Advance Tax Bank charges Bank Expense Cab Exp Client Exp …" at bounding box center [641, 167] width 160 height 24
click at [561, 155] on select "Select Advance Salary Advance Tax Bank charges Bank Expense Cab Exp Client Exp …" at bounding box center [641, 167] width 160 height 24
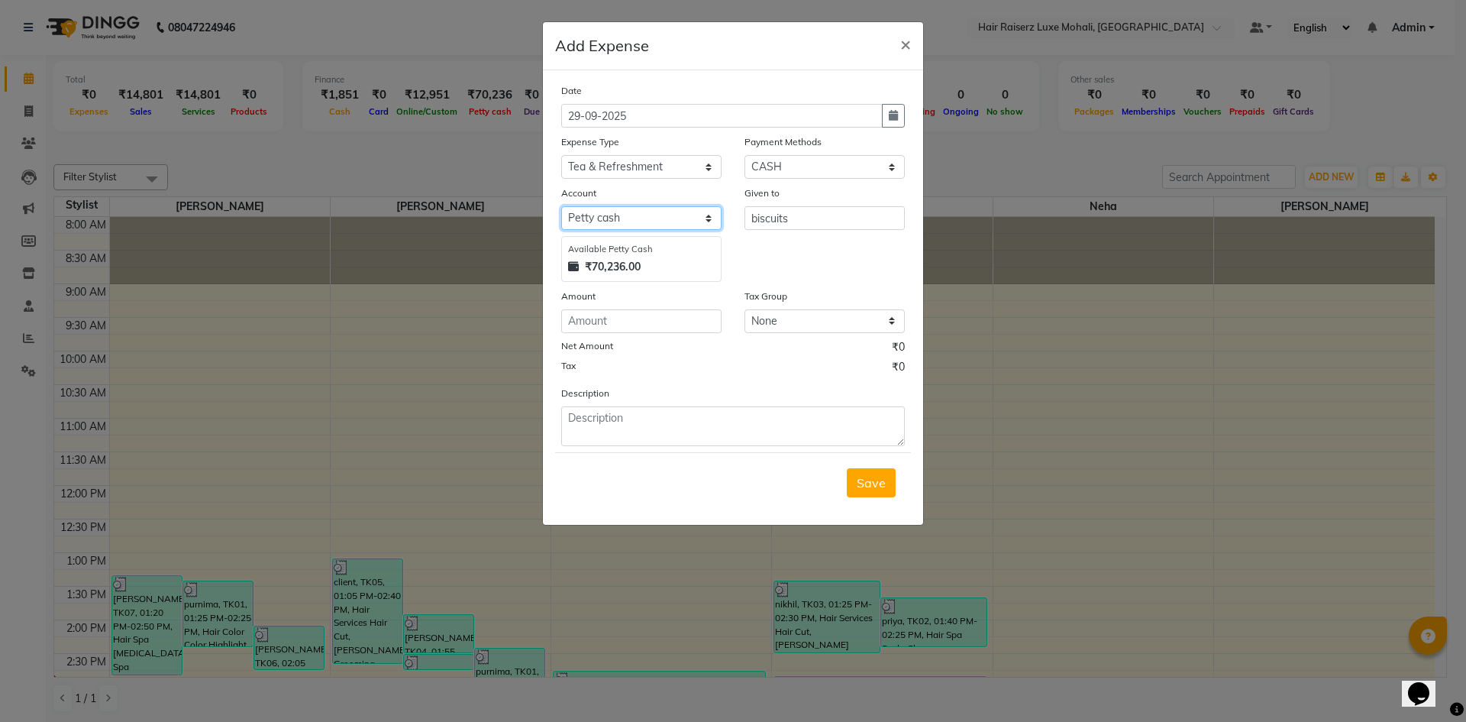
click at [667, 213] on select "Select [PERSON_NAME] cash Default account" at bounding box center [641, 218] width 160 height 24
click at [561, 206] on select "Select [PERSON_NAME] cash Default account" at bounding box center [641, 218] width 160 height 24
click at [603, 326] on input "number" at bounding box center [641, 321] width 160 height 24
click at [865, 483] on span "Save" at bounding box center [871, 482] width 29 height 15
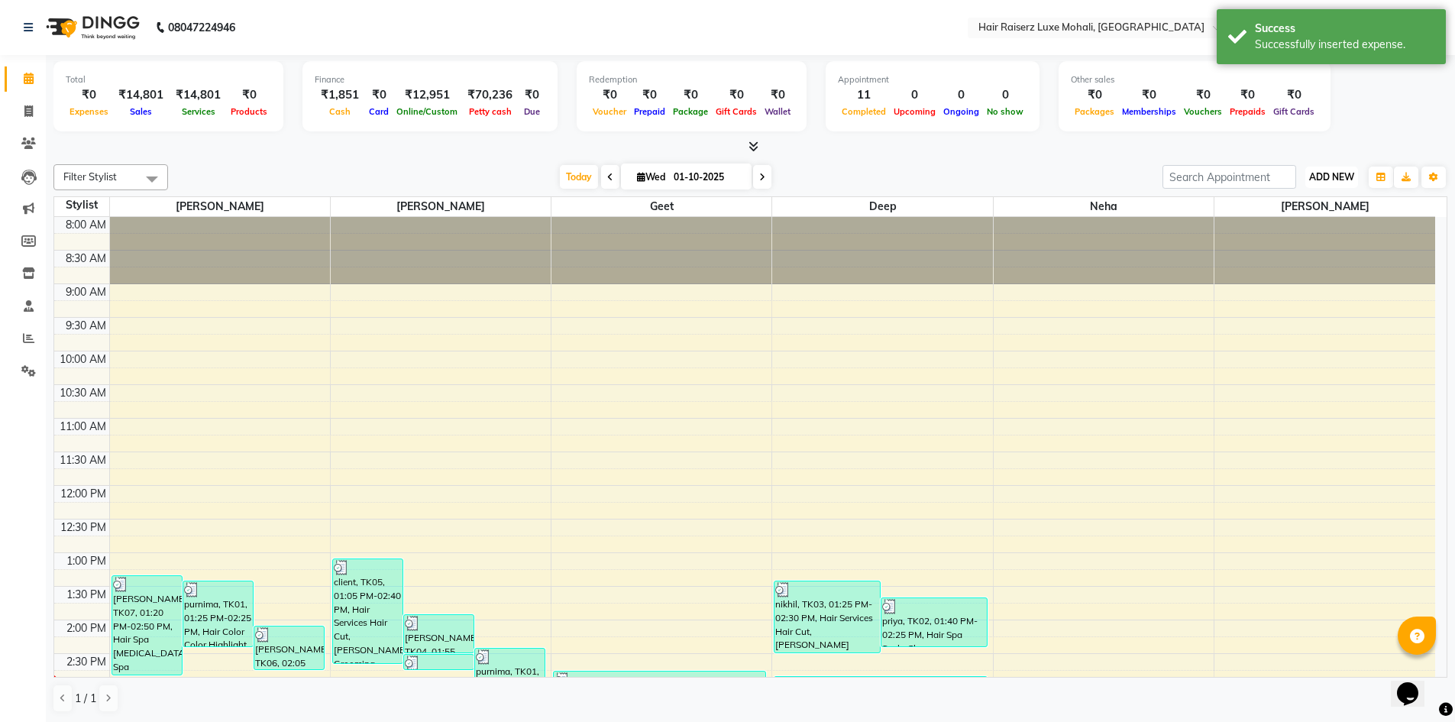
click at [1322, 186] on button "ADD NEW Toggle Dropdown" at bounding box center [1331, 176] width 53 height 21
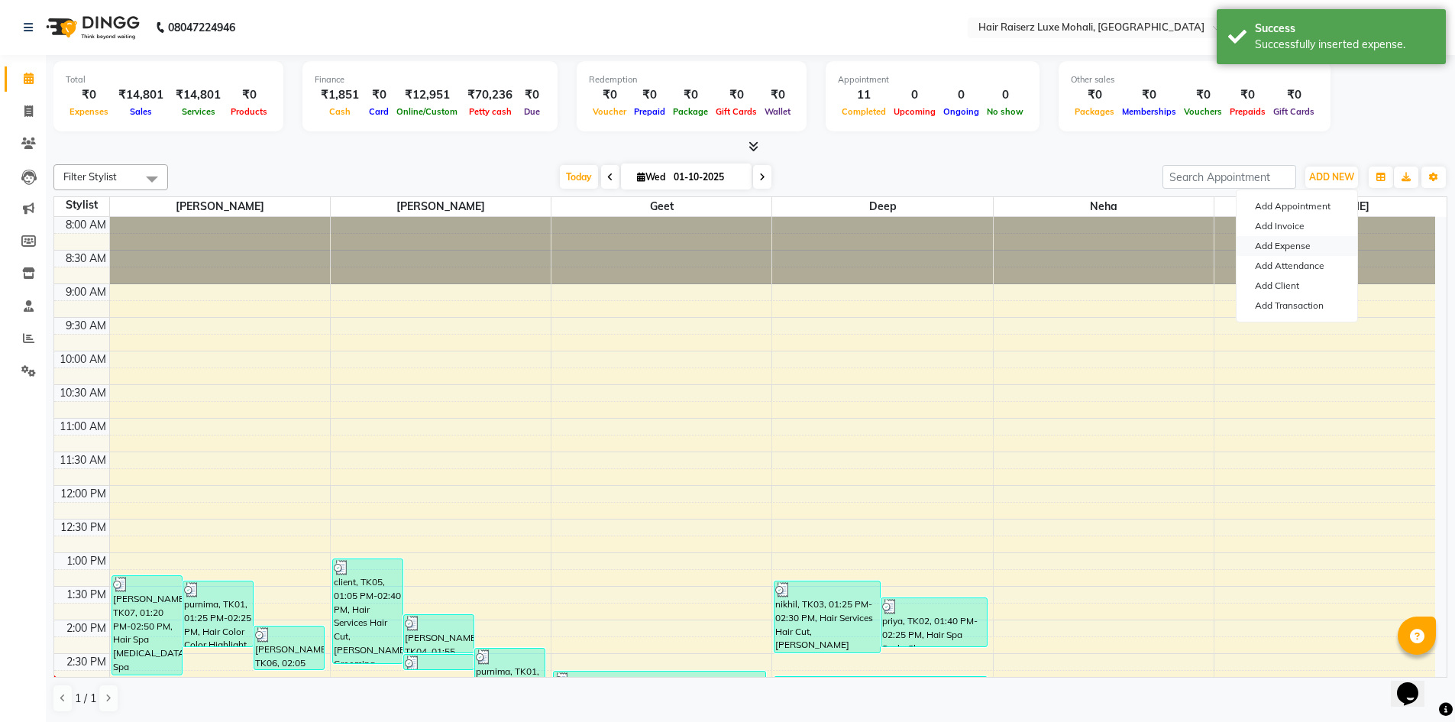
click at [1299, 247] on link "Add Expense" at bounding box center [1297, 246] width 121 height 20
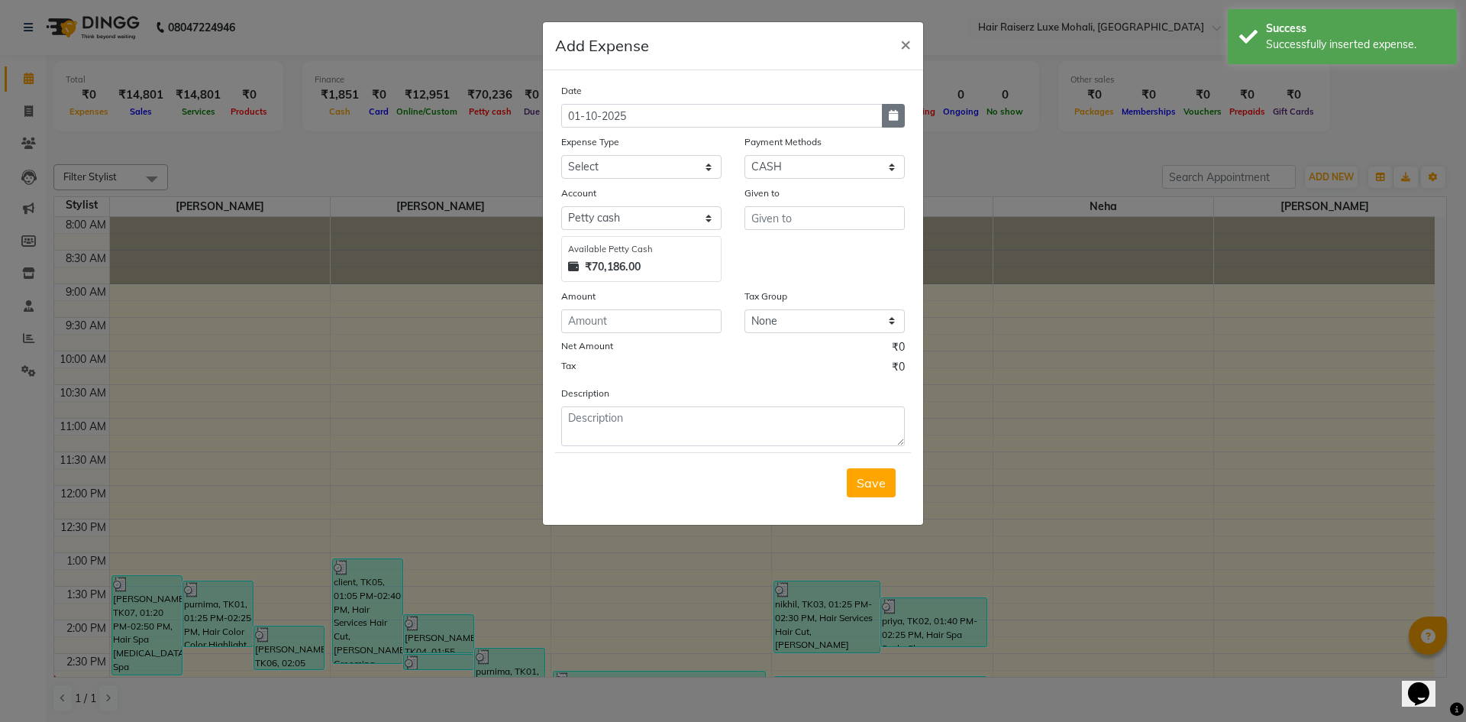
click at [891, 124] on button "button" at bounding box center [893, 116] width 23 height 24
click at [603, 193] on div "30" at bounding box center [602, 195] width 24 height 24
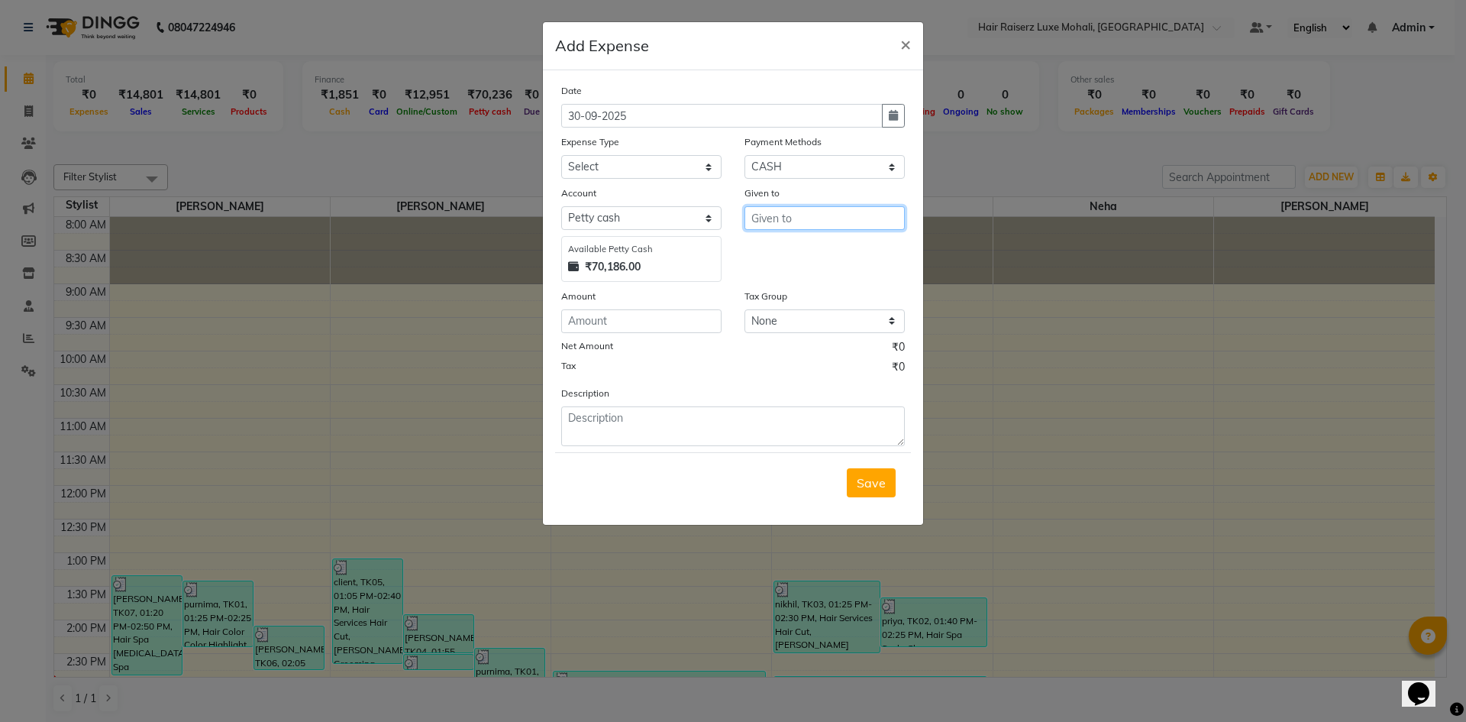
click at [835, 220] on input "text" at bounding box center [825, 218] width 160 height 24
click at [631, 325] on input "number" at bounding box center [641, 321] width 160 height 24
click at [752, 166] on select "Select GPay UPI CARD CASH Credit Card Prepaid Voucher PayTM Wallet Bank Package…" at bounding box center [825, 167] width 160 height 24
click at [745, 155] on select "Select GPay UPI CARD CASH Credit Card Prepaid Voucher PayTM Wallet Bank Package…" at bounding box center [825, 167] width 160 height 24
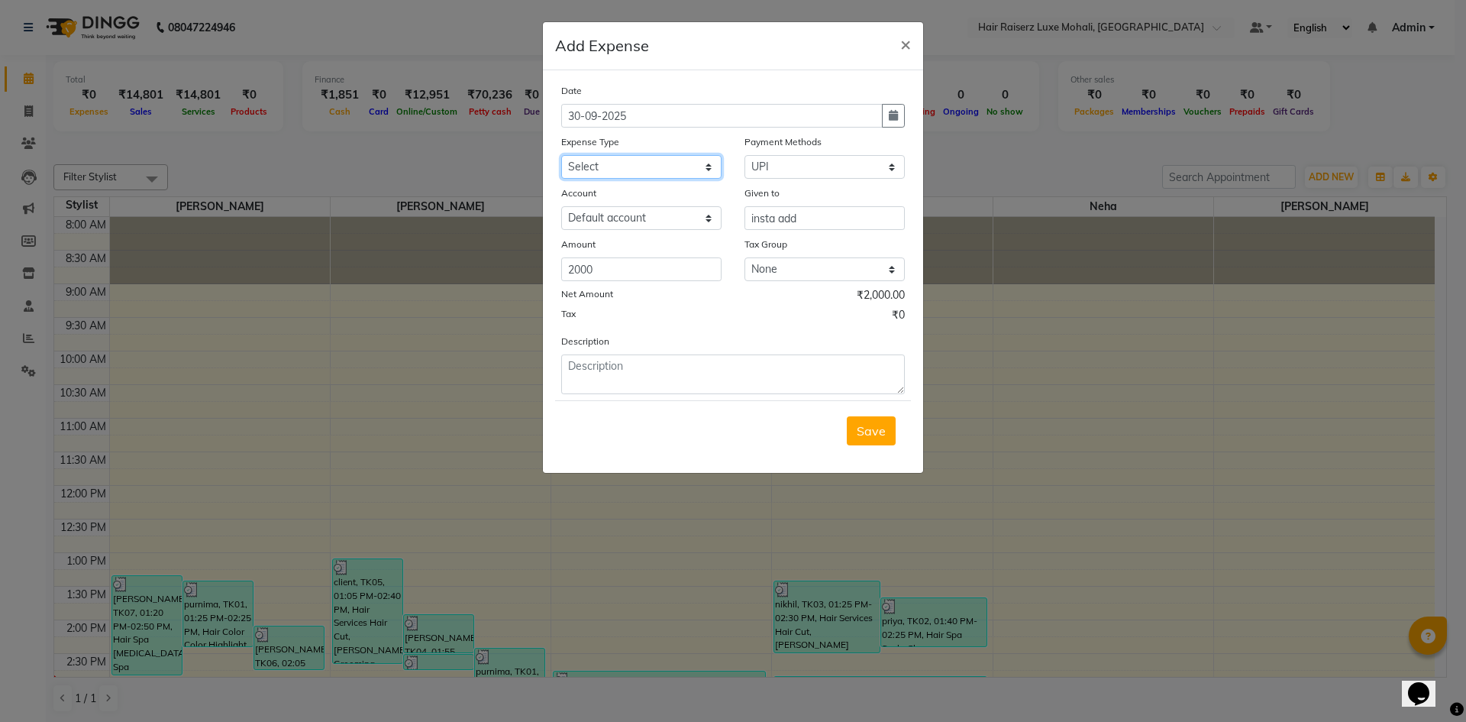
click at [606, 158] on select "Select Advance Salary Advance Tax Bank charges Bank Expense Cab Exp Client Exp …" at bounding box center [641, 167] width 160 height 24
click at [561, 155] on select "Select Advance Salary Advance Tax Bank charges Bank Expense Cab Exp Client Exp …" at bounding box center [641, 167] width 160 height 24
click at [881, 429] on span "Save" at bounding box center [871, 430] width 29 height 15
